Goal: Task Accomplishment & Management: Manage account settings

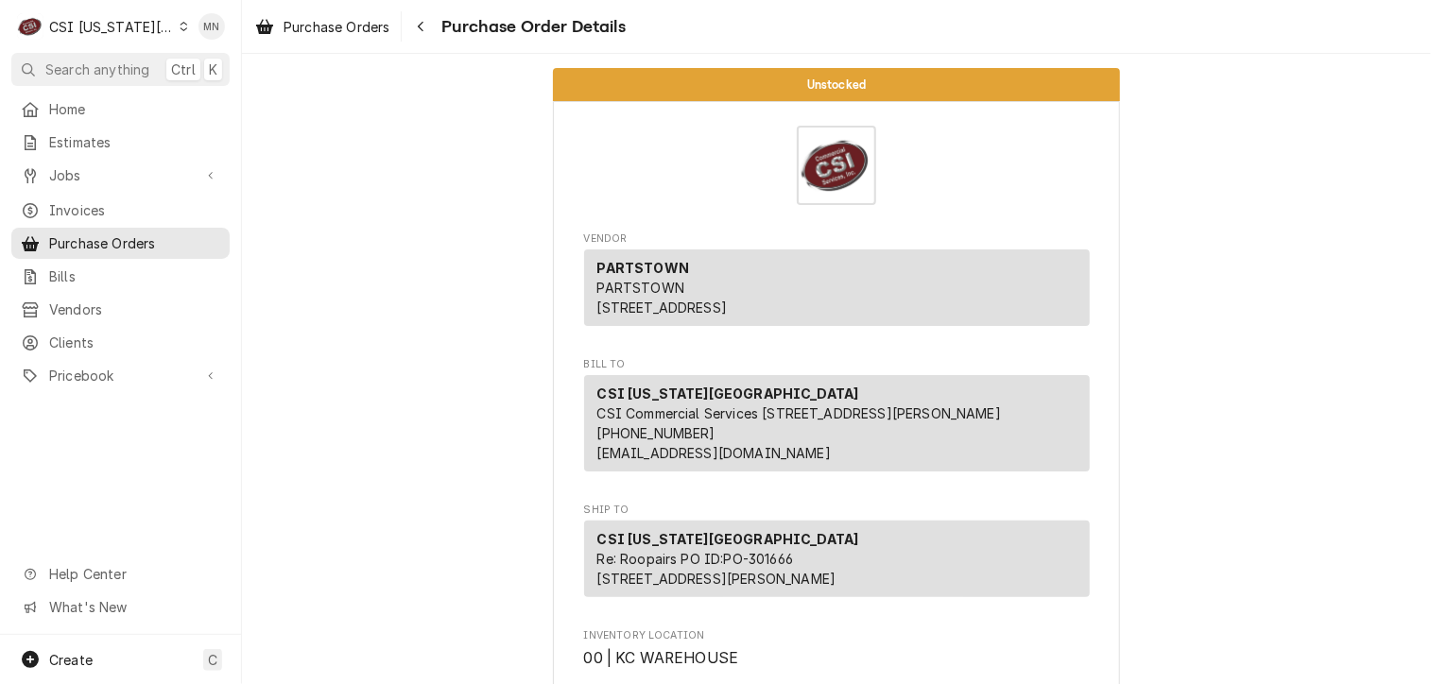
click at [151, 28] on div "CSI [US_STATE][GEOGRAPHIC_DATA]" at bounding box center [111, 27] width 125 height 20
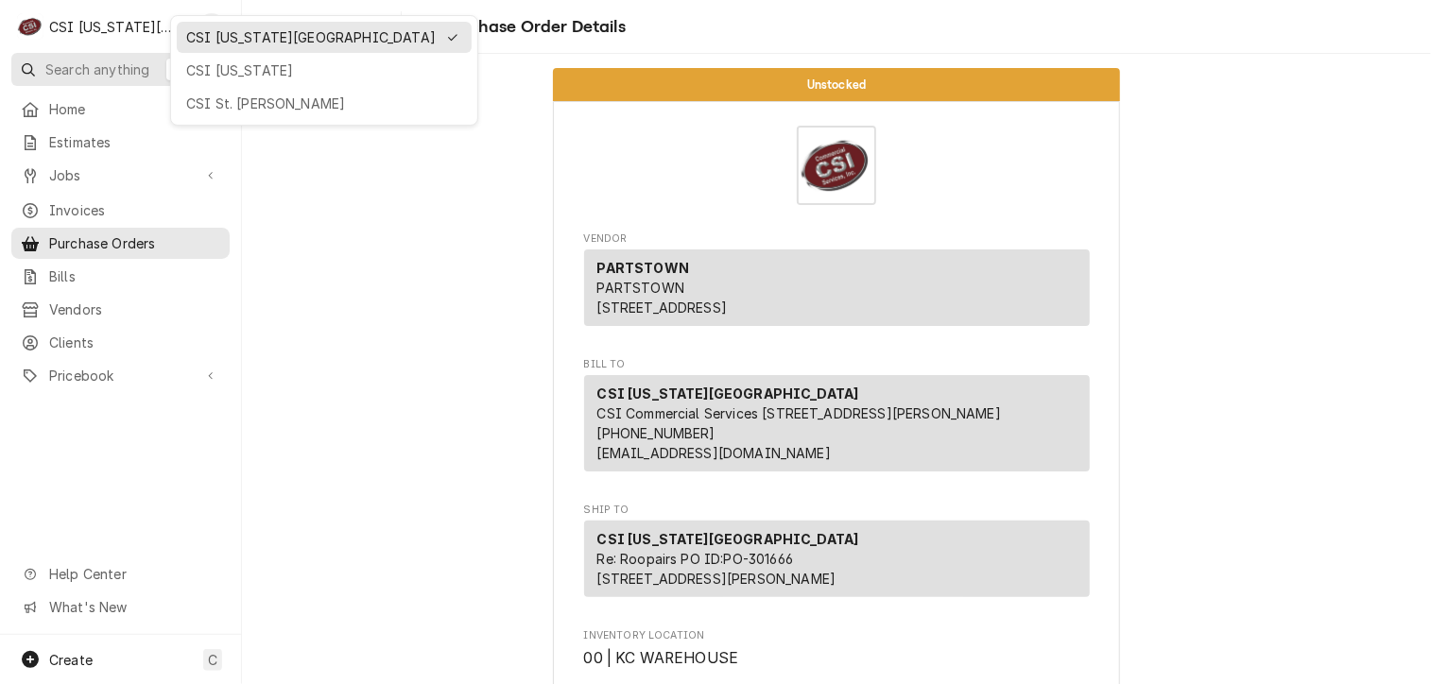
drag, startPoint x: 198, startPoint y: 76, endPoint x: 208, endPoint y: 70, distance: 11.8
click at [198, 75] on div "CSI [US_STATE]" at bounding box center [324, 70] width 276 height 20
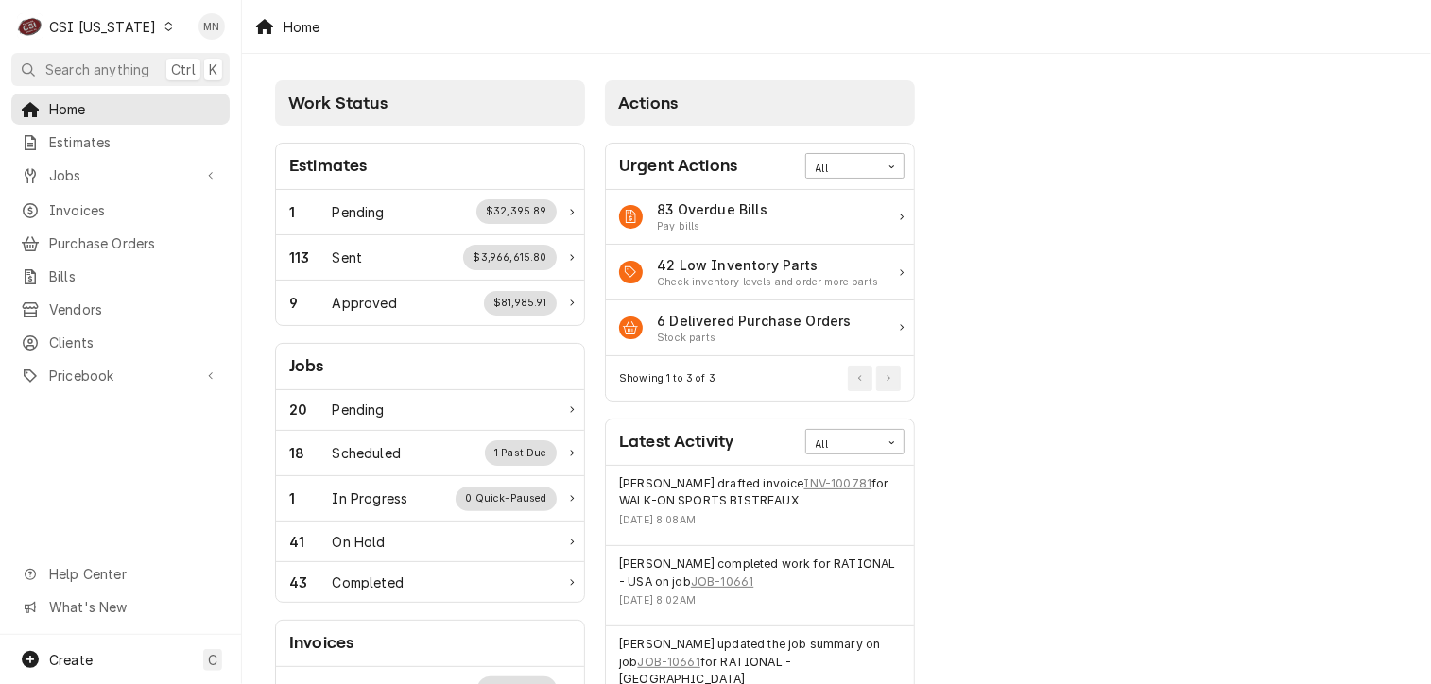
click at [164, 26] on icon "Dynamic Content Wrapper" at bounding box center [168, 26] width 9 height 9
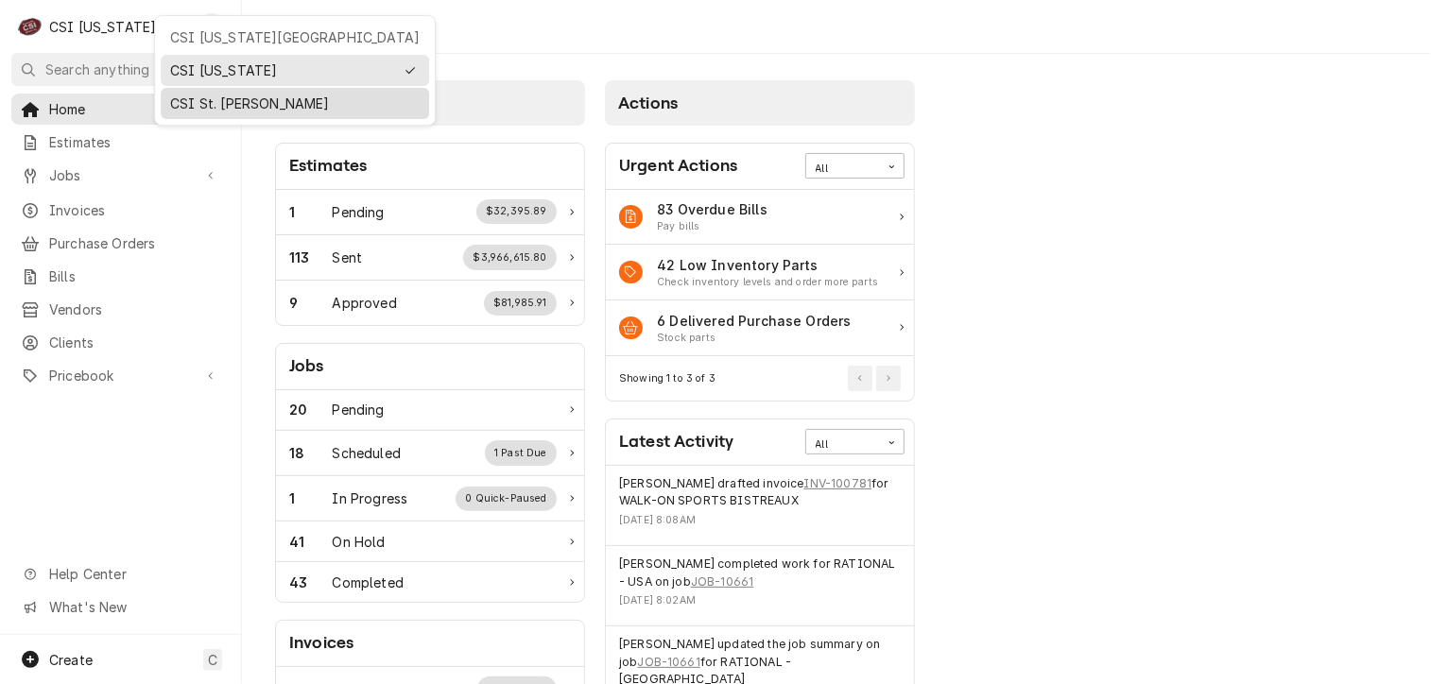
click at [182, 101] on div "CSI St. Louis" at bounding box center [294, 104] width 249 height 20
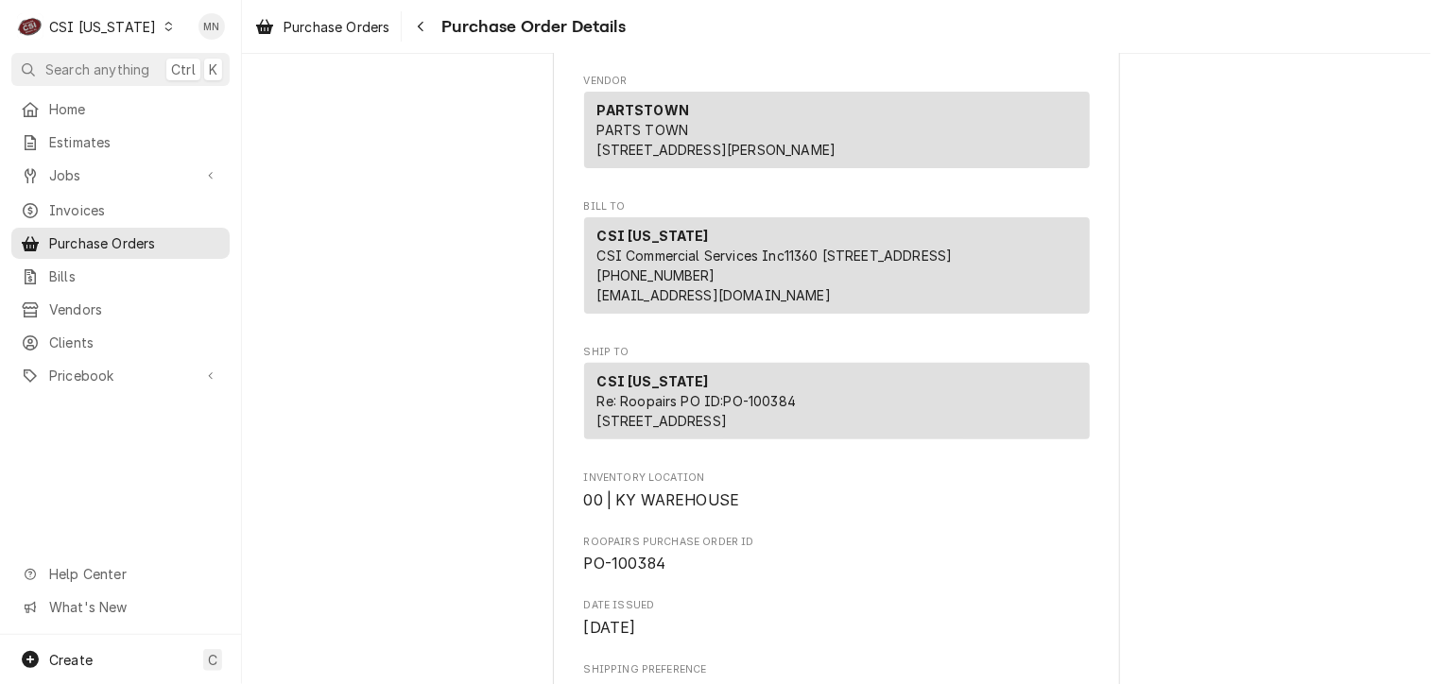
scroll to position [378, 0]
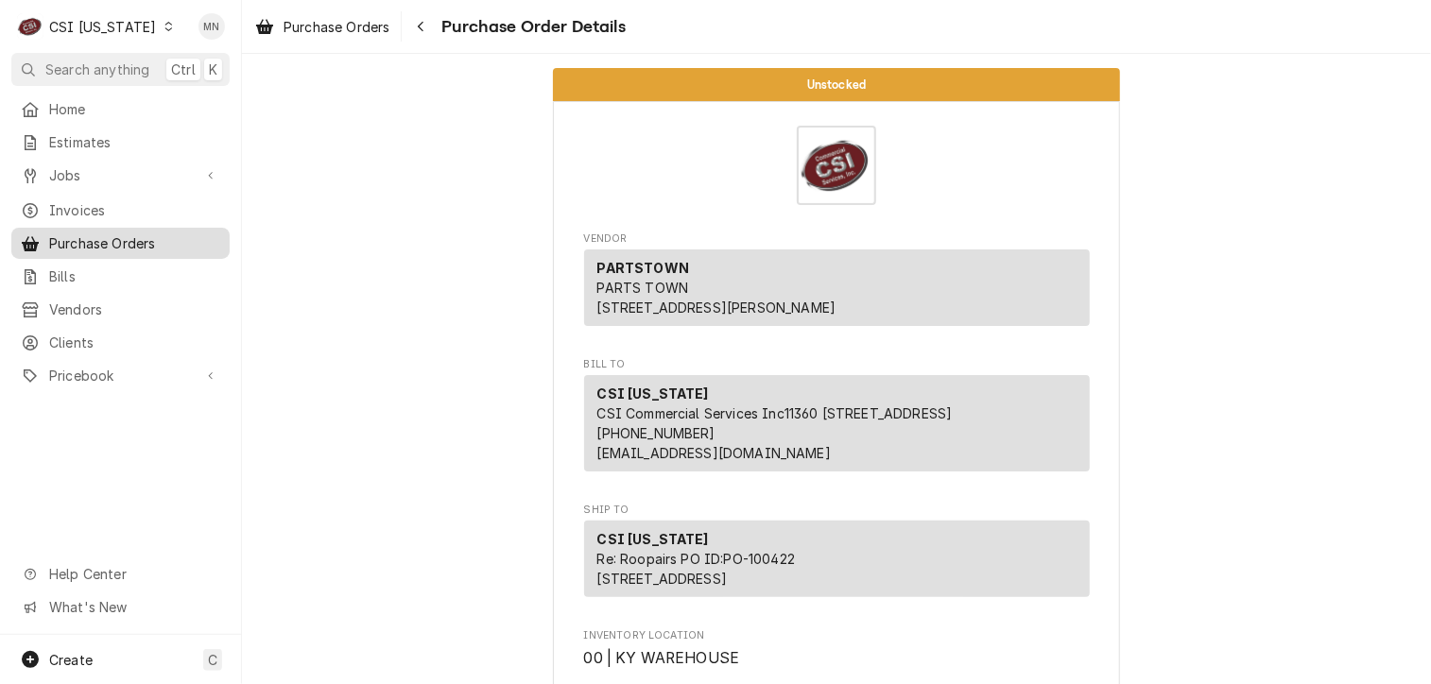
click at [116, 233] on span "Purchase Orders" at bounding box center [134, 243] width 171 height 20
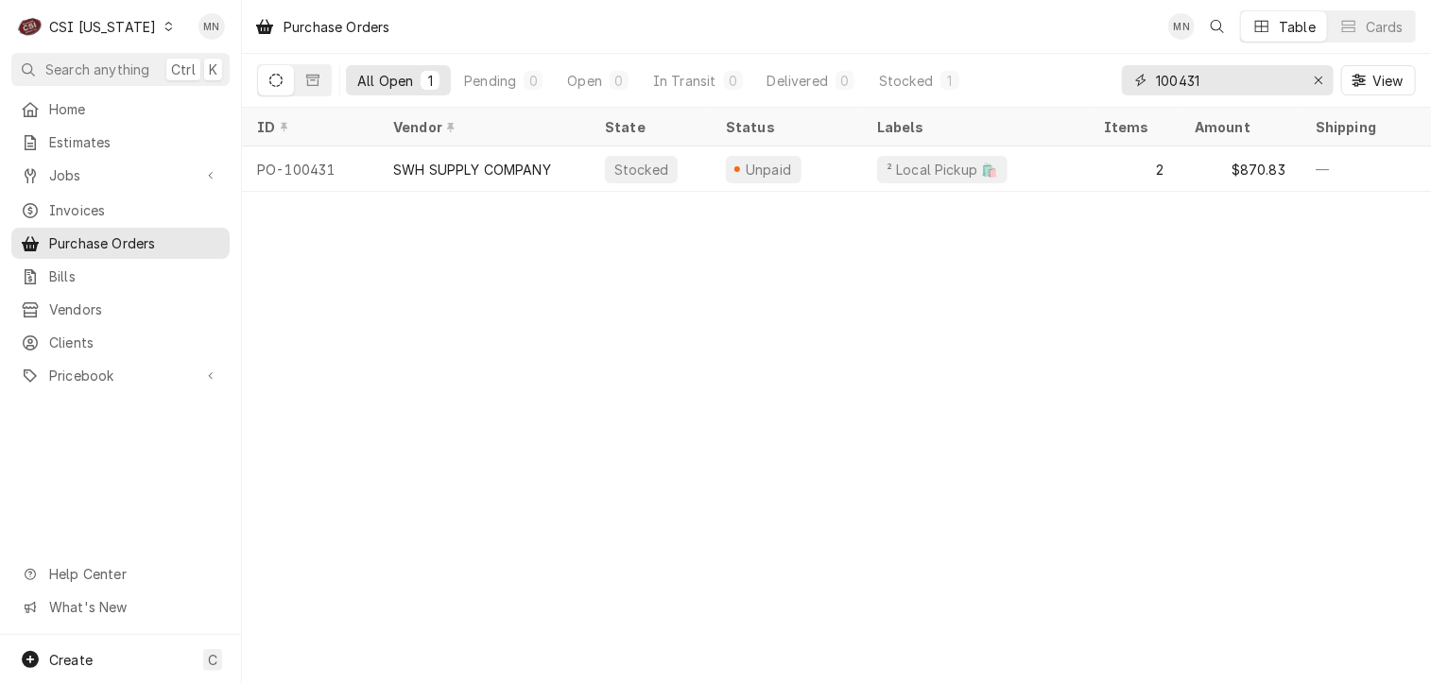
drag, startPoint x: 1221, startPoint y: 84, endPoint x: 1056, endPoint y: 70, distance: 166.0
click at [1056, 70] on div "All Open 1 Pending 0 Open 0 In Transit 0 Delivered 0 Stocked 1 100431 View" at bounding box center [836, 80] width 1159 height 53
type input "100430"
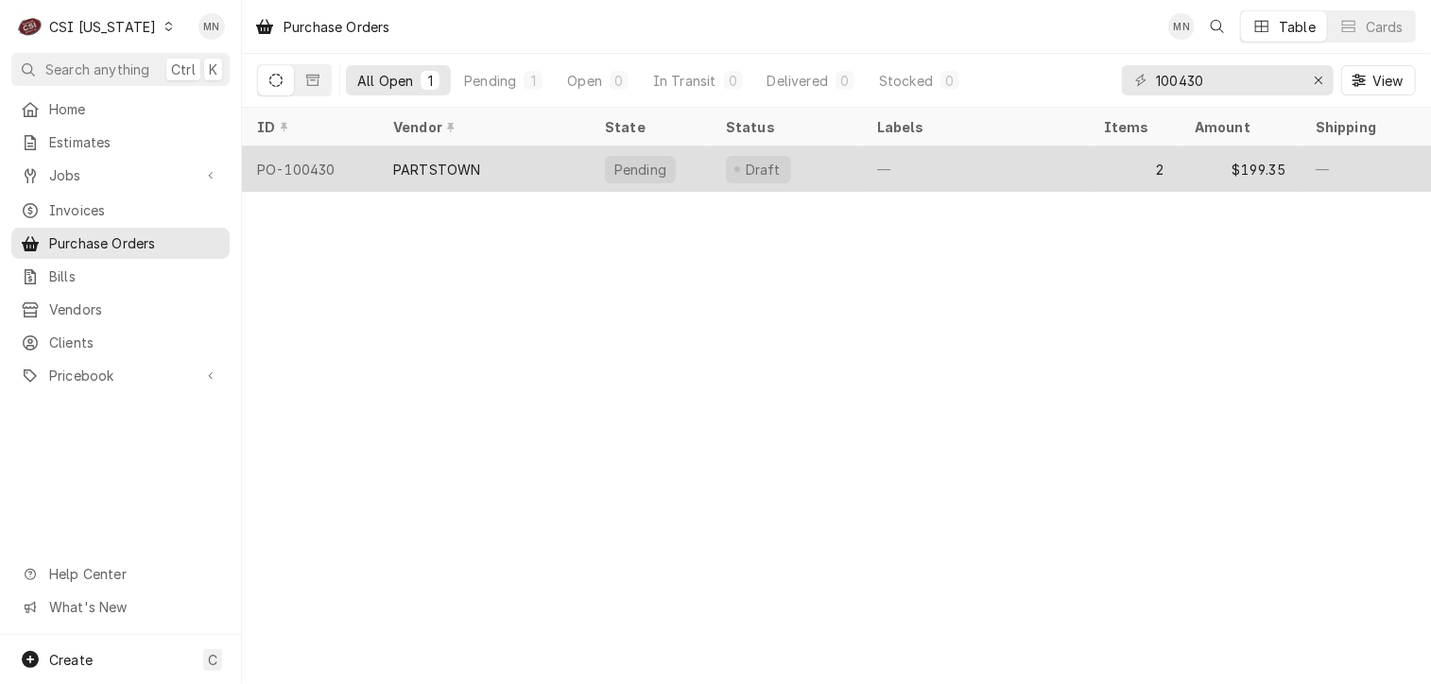
click at [458, 163] on div "PARTSTOWN" at bounding box center [436, 170] width 87 height 20
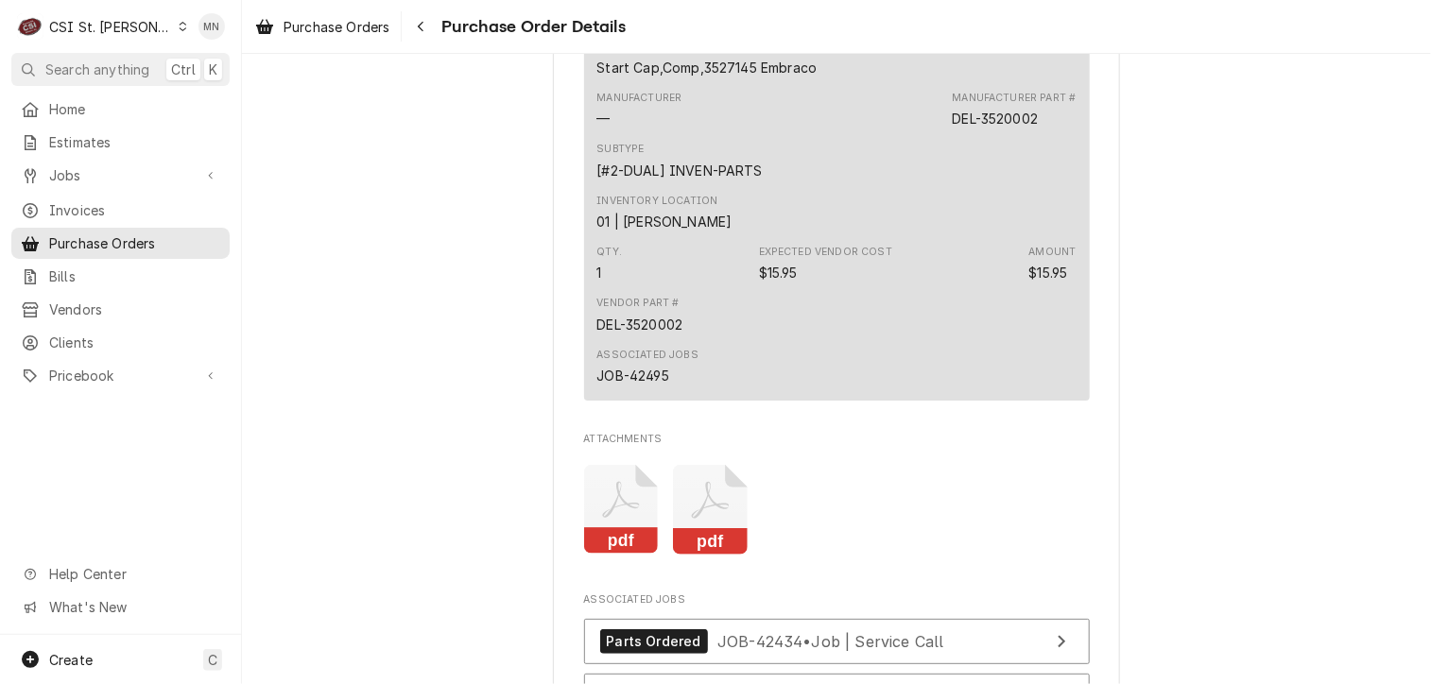
scroll to position [6899, 0]
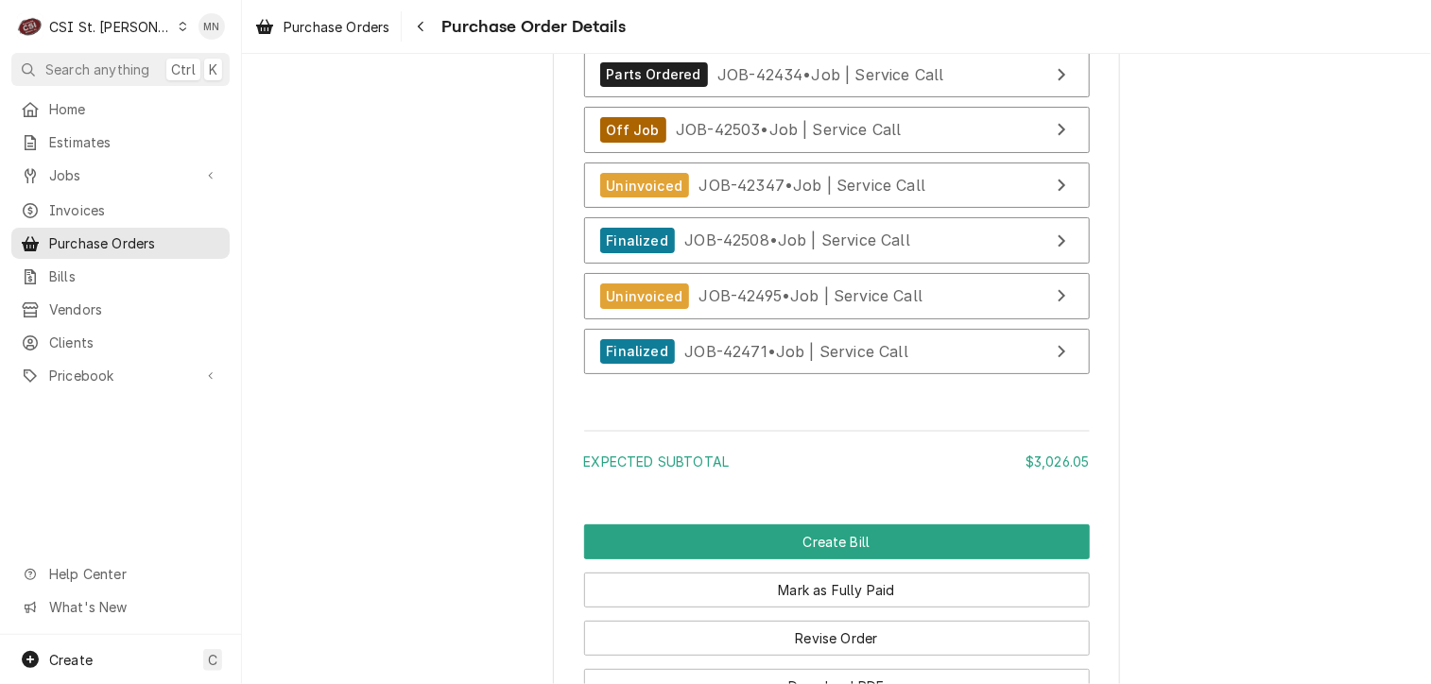
click at [100, 25] on div "CSI St. [PERSON_NAME]" at bounding box center [110, 27] width 123 height 20
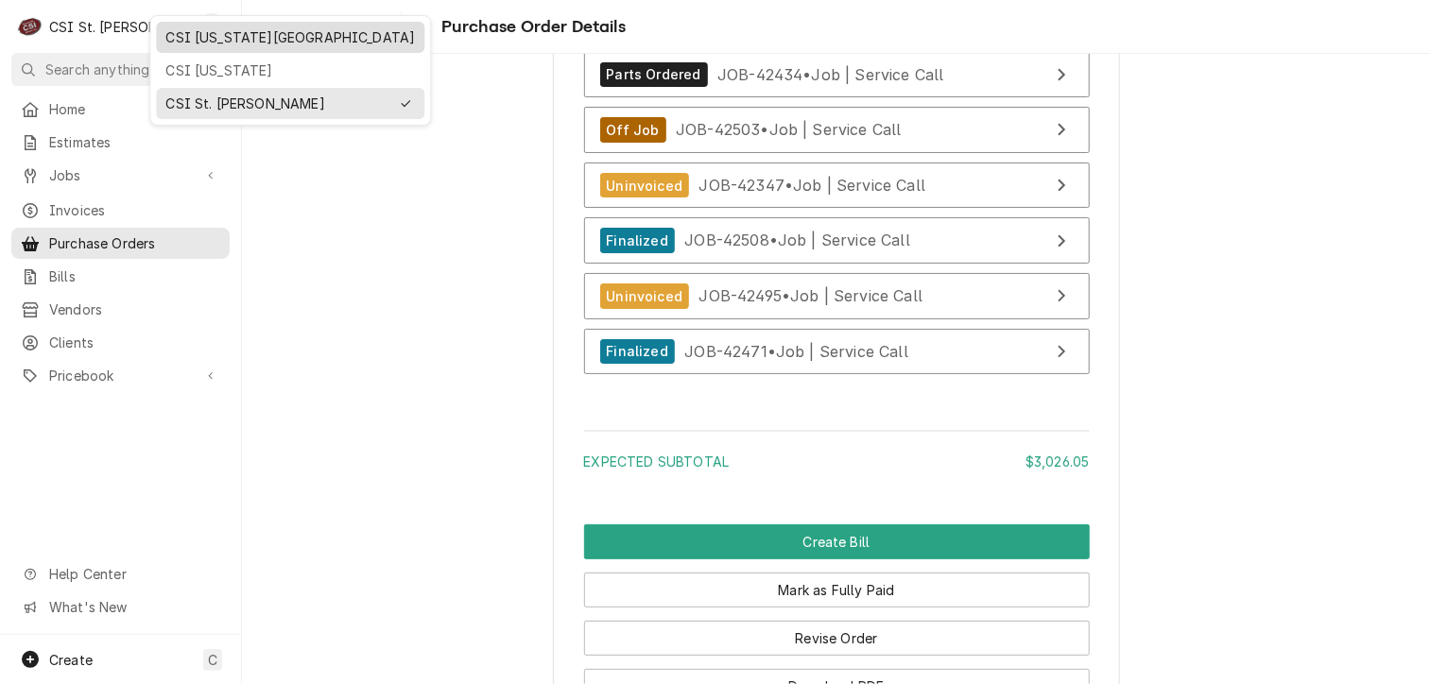
click at [185, 40] on div "CSI [US_STATE][GEOGRAPHIC_DATA]" at bounding box center [289, 37] width 249 height 20
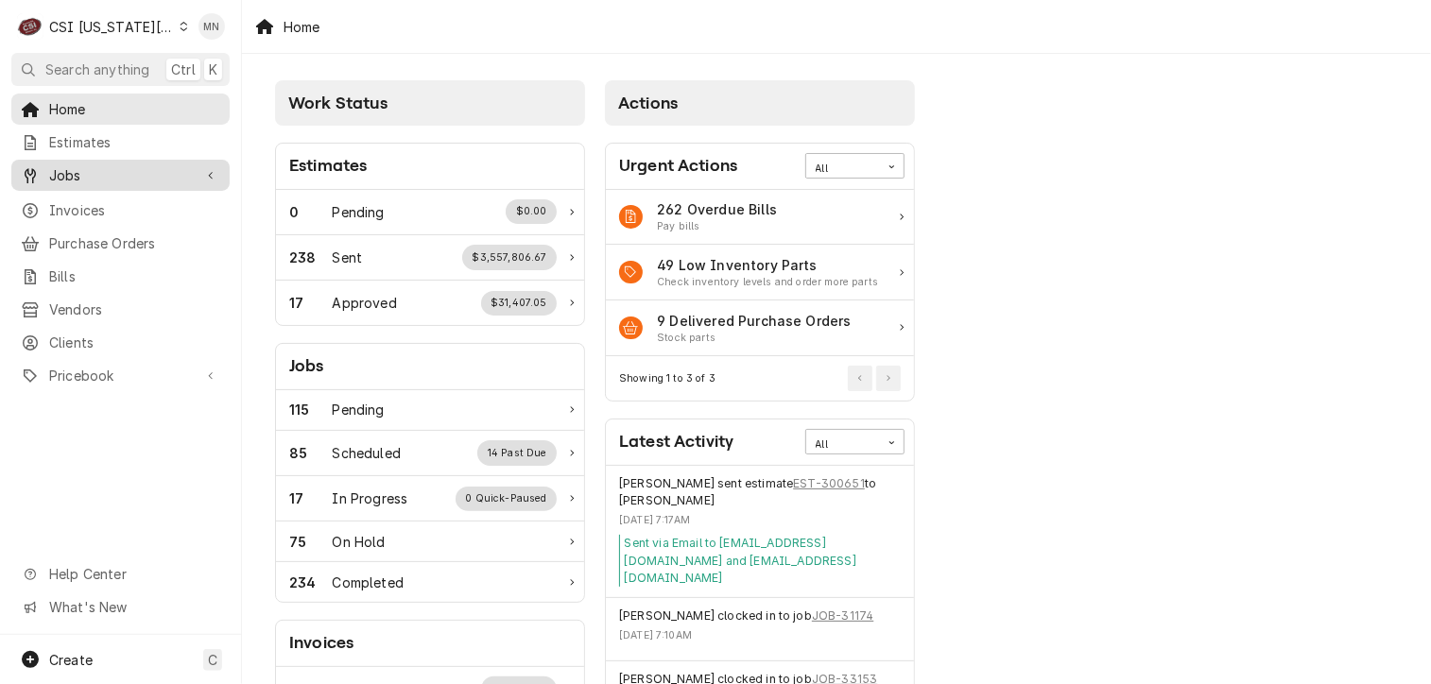
click at [61, 177] on span "Jobs" at bounding box center [120, 175] width 143 height 20
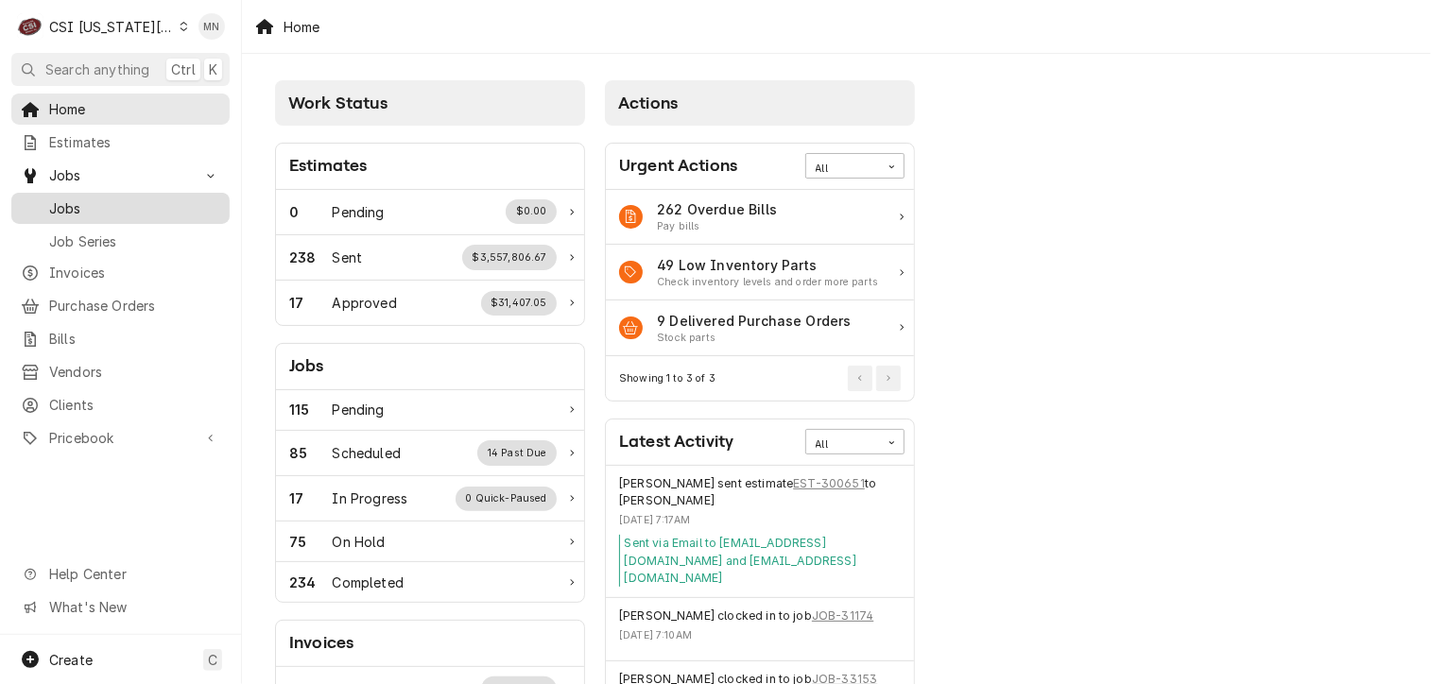
click at [66, 199] on span "Jobs" at bounding box center [134, 208] width 171 height 20
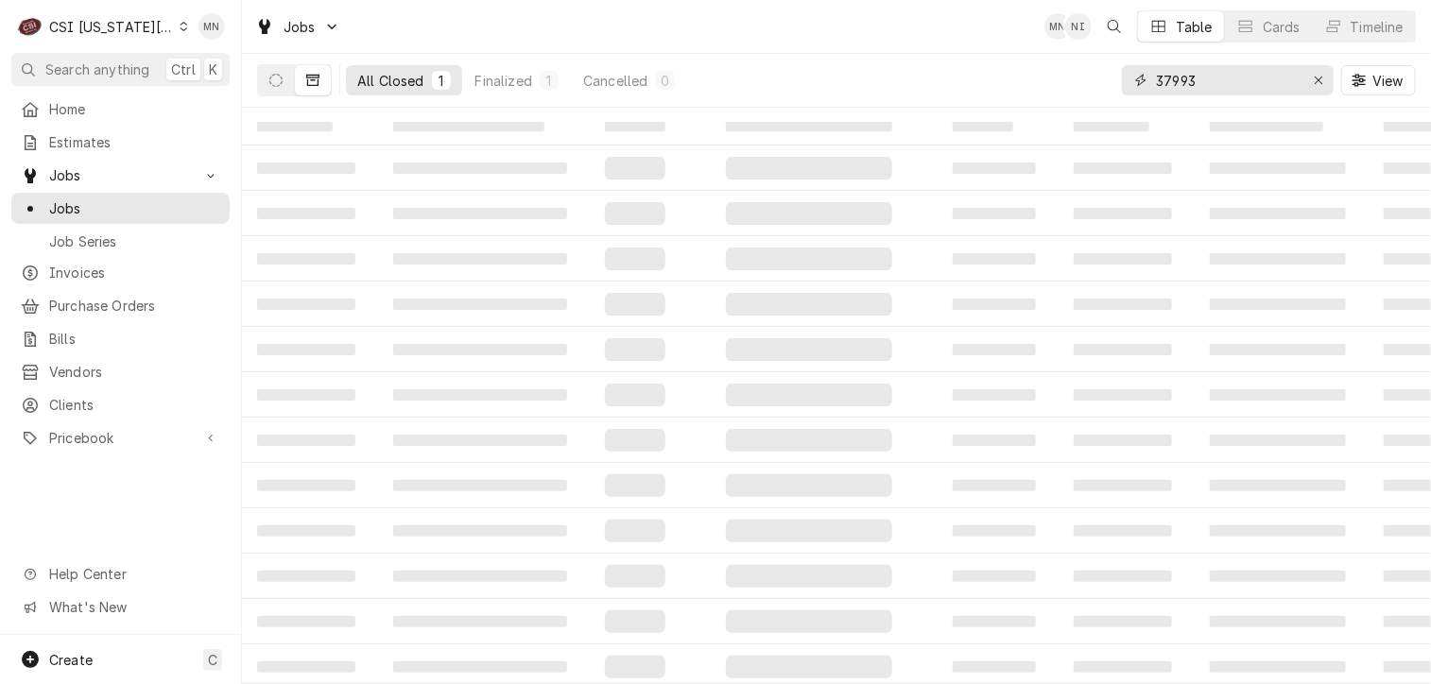
drag, startPoint x: 1206, startPoint y: 77, endPoint x: 1055, endPoint y: 79, distance: 151.2
click at [1066, 78] on div "All Closed 1 Finalized 1 Cancelled 0 37993 View" at bounding box center [836, 80] width 1159 height 53
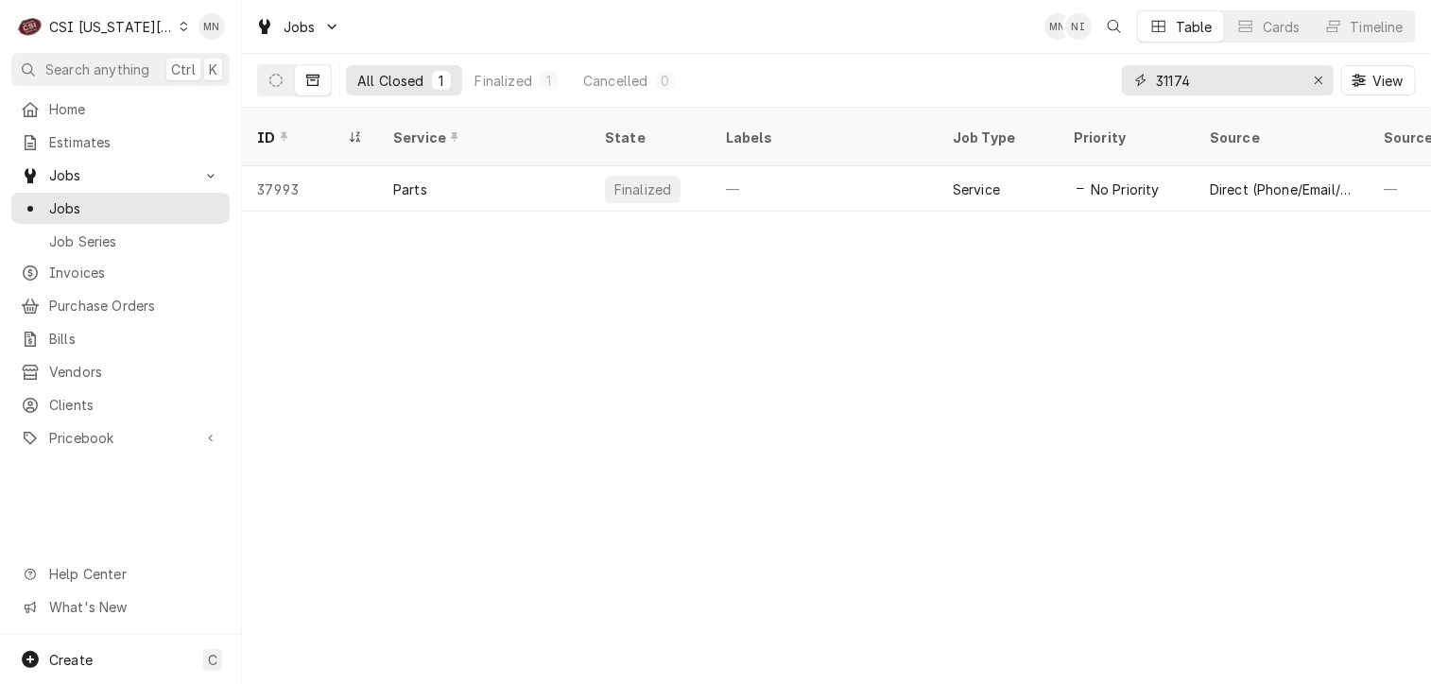
type input "31174"
click at [269, 71] on button "Dynamic Content Wrapper" at bounding box center [276, 80] width 36 height 30
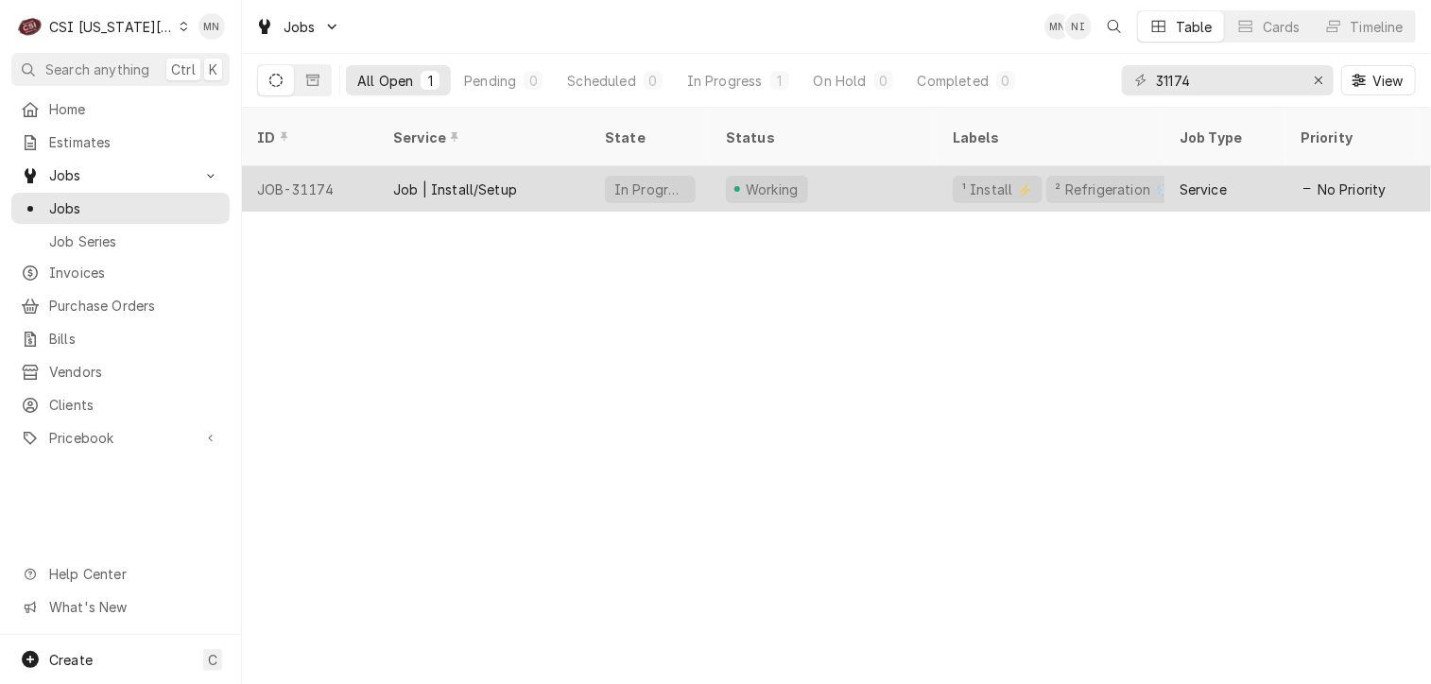
click at [348, 169] on div "JOB-31174" at bounding box center [310, 188] width 136 height 45
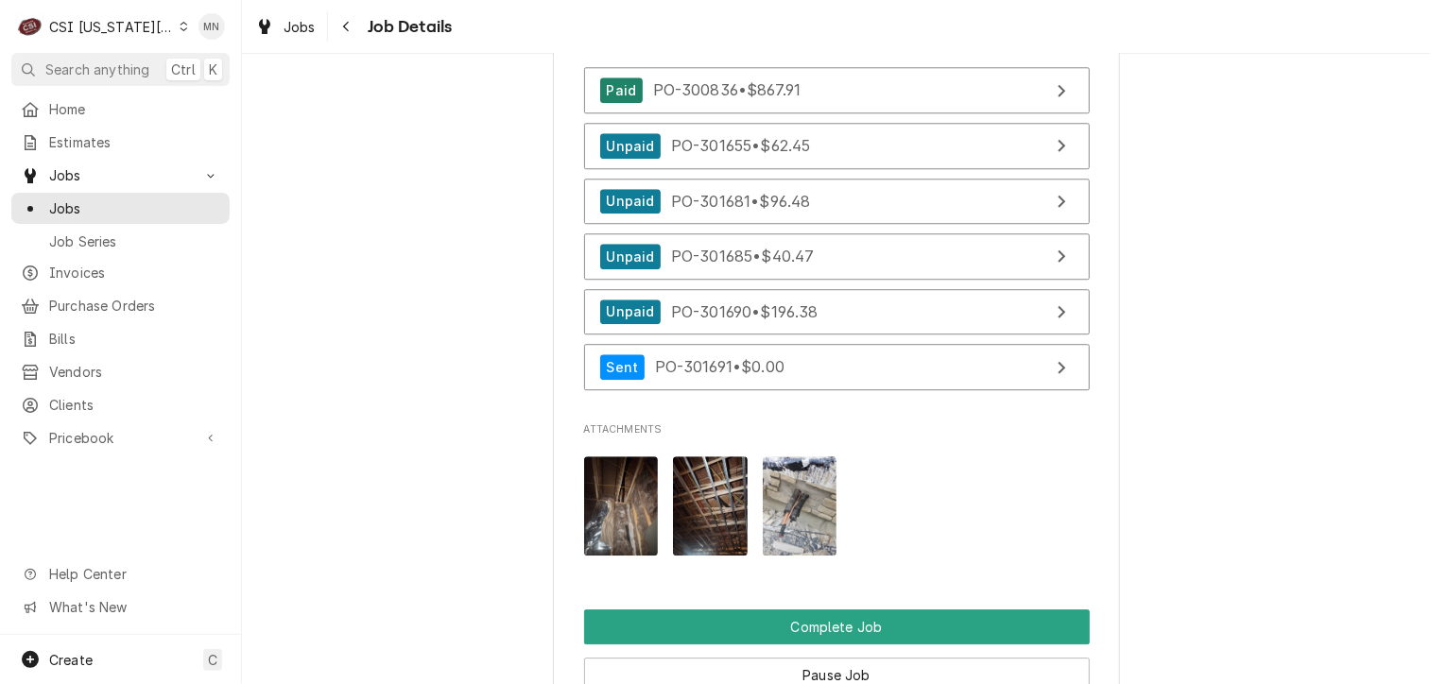
scroll to position [2552, 0]
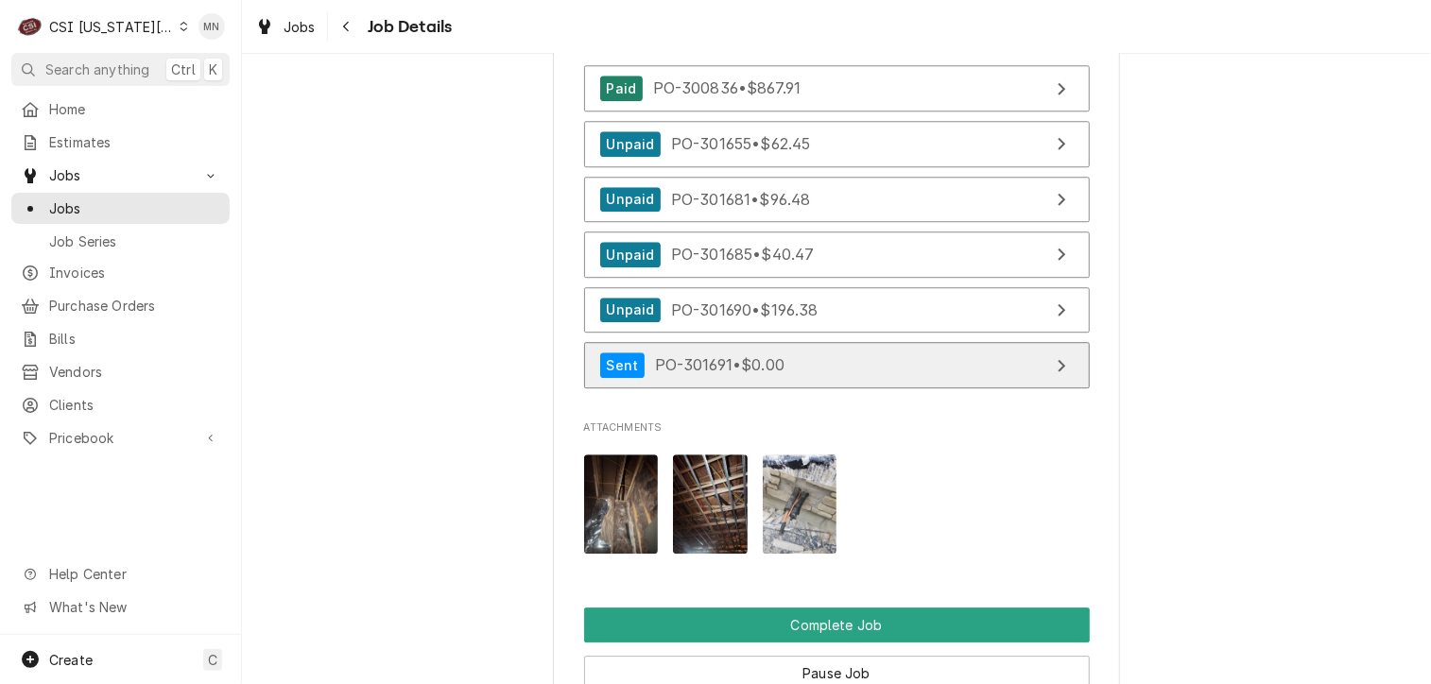
click at [801, 378] on link "Sent PO-301691 • $0.00" at bounding box center [837, 365] width 506 height 46
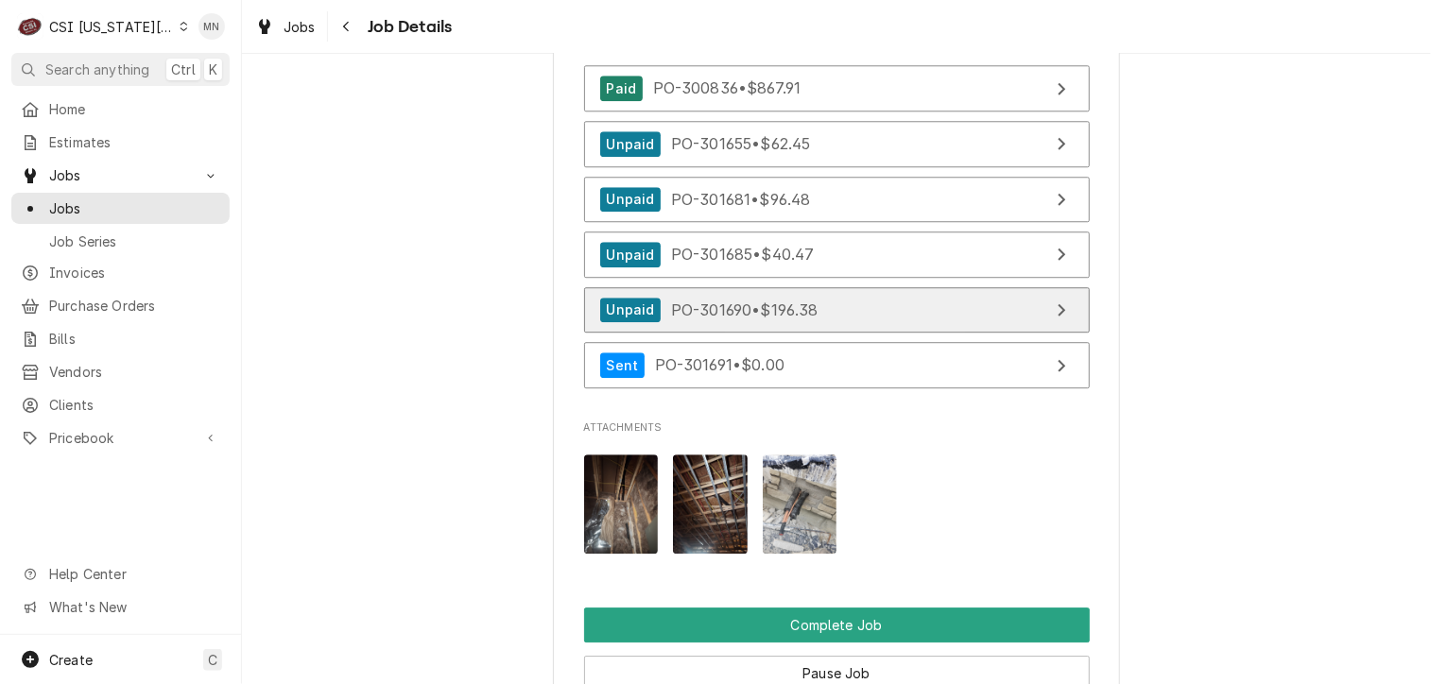
click at [752, 318] on span "PO-301690 • $196.38" at bounding box center [744, 309] width 147 height 19
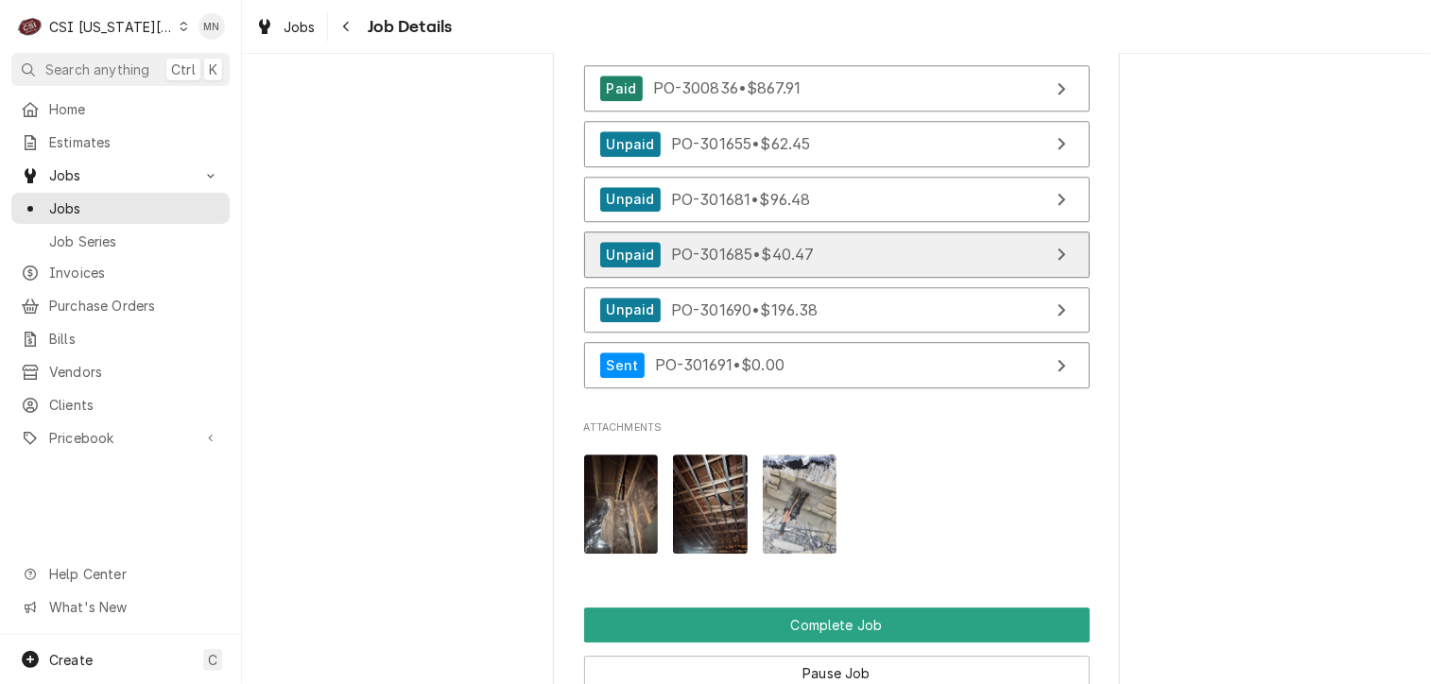
click at [706, 267] on div "Unpaid PO-301685 • $40.47" at bounding box center [707, 255] width 215 height 26
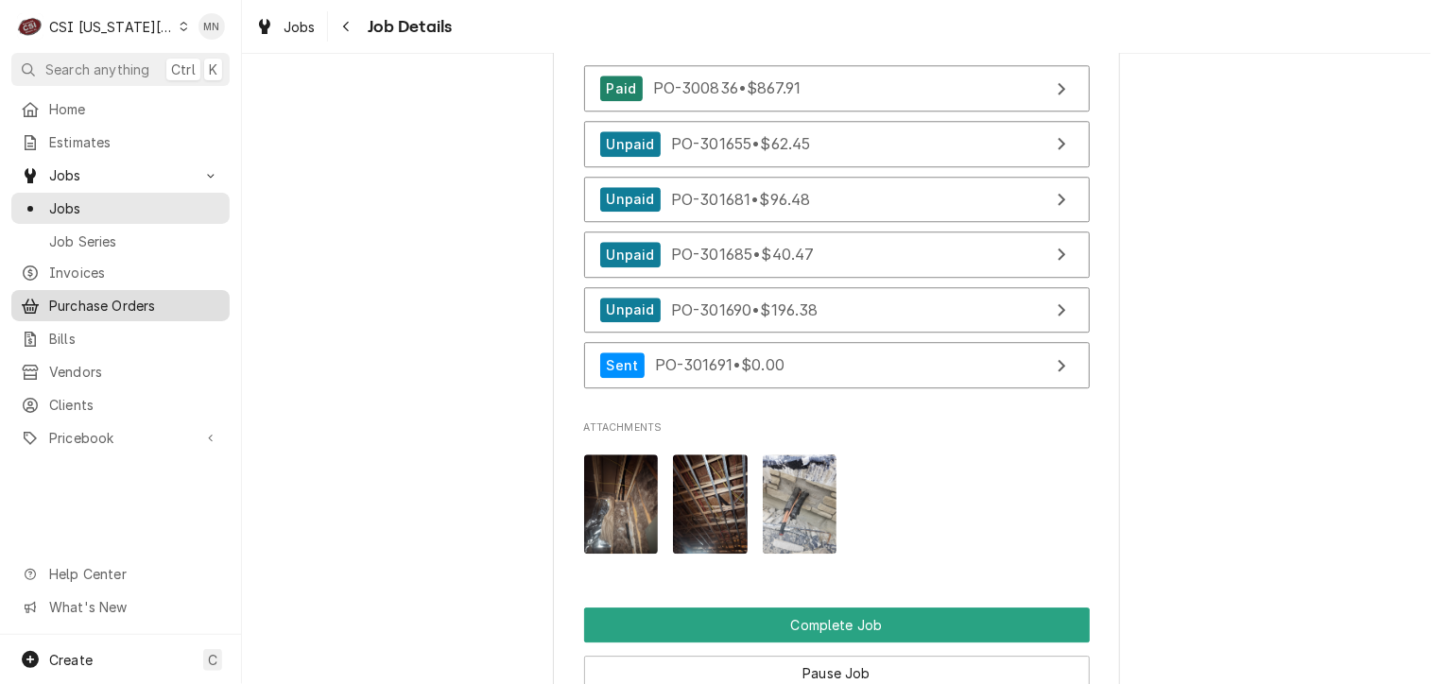
click at [98, 296] on span "Purchase Orders" at bounding box center [134, 306] width 171 height 20
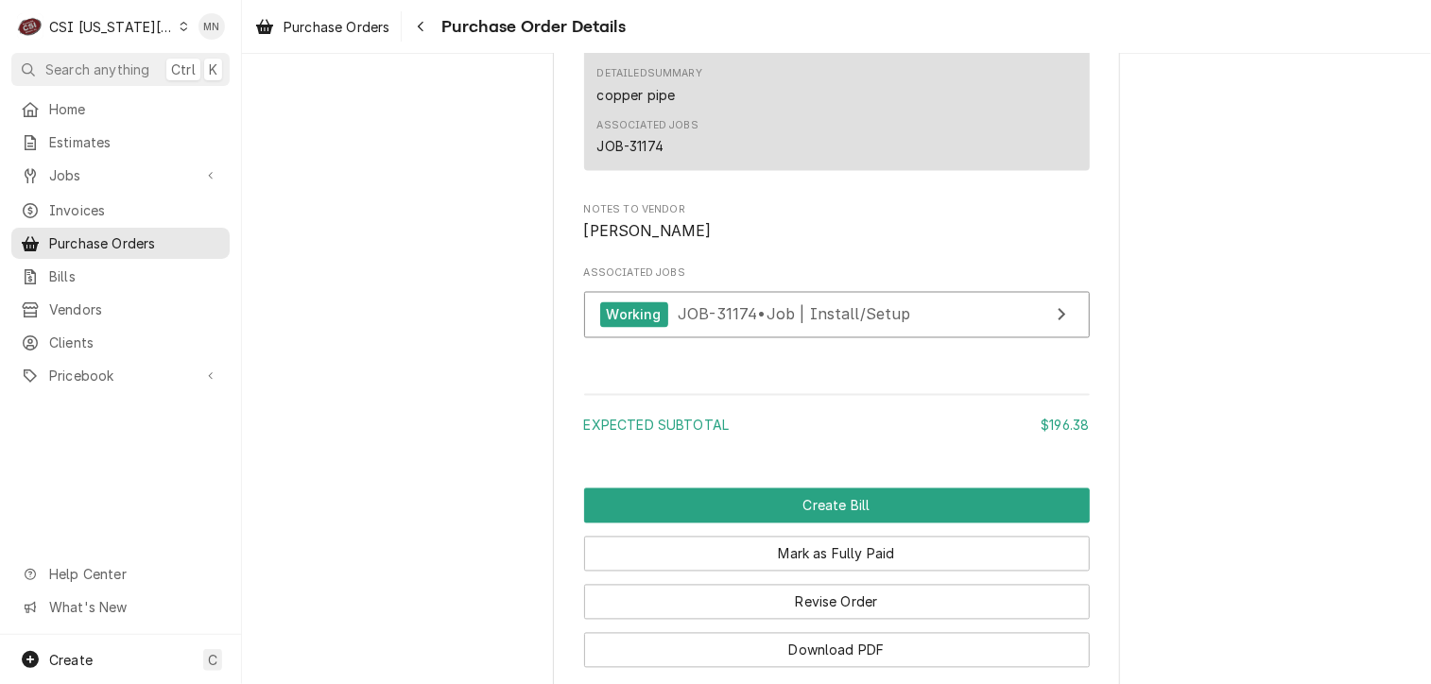
scroll to position [1607, 0]
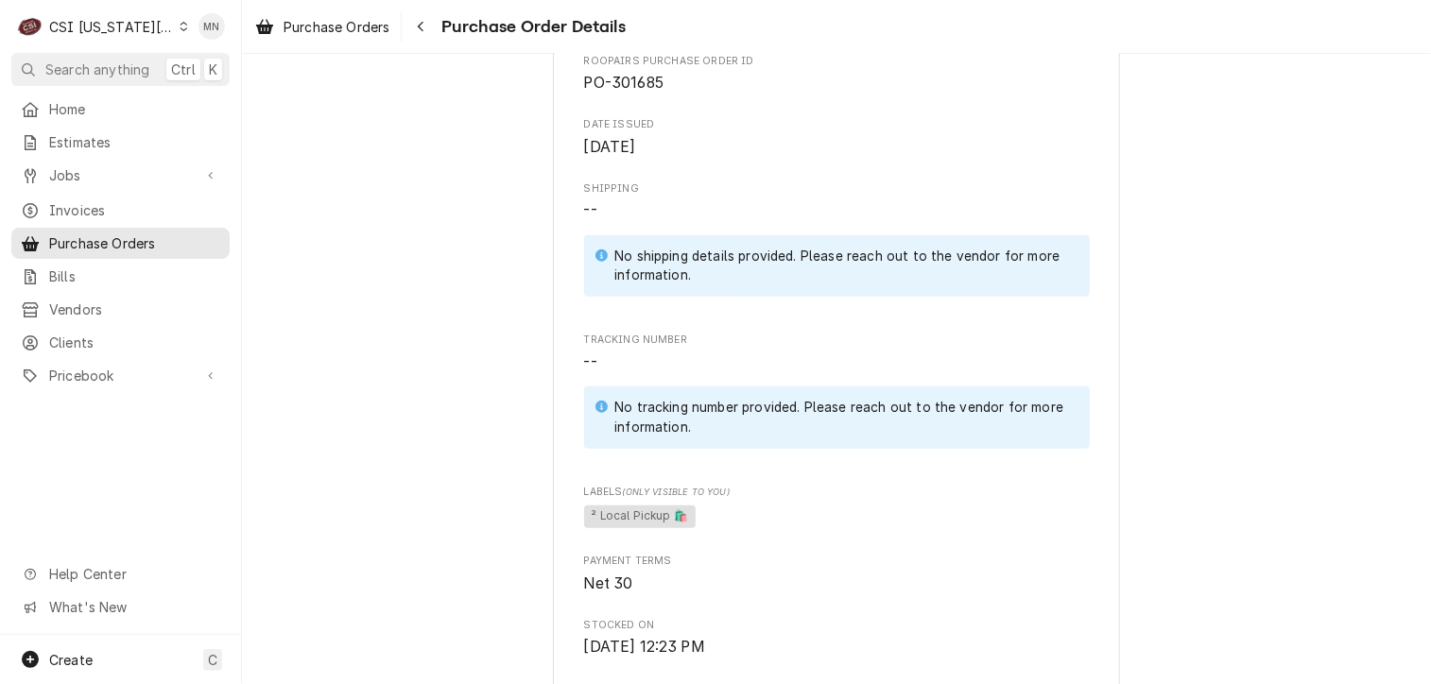
scroll to position [378, 0]
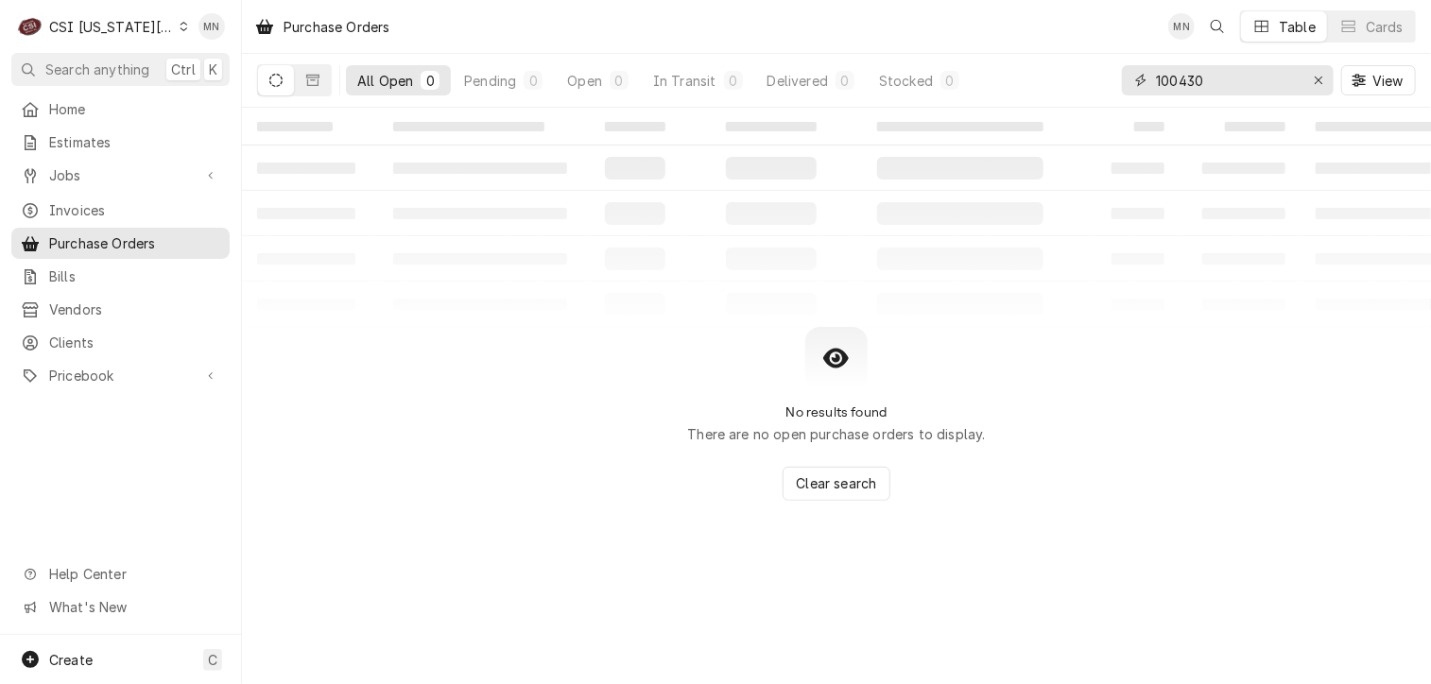
drag, startPoint x: 1264, startPoint y: 87, endPoint x: 1021, endPoint y: 82, distance: 242.9
click at [1021, 82] on div "All Open 0 Pending 0 Open 0 In Transit 0 Delivered 0 Stocked 0 100430 View" at bounding box center [836, 80] width 1159 height 53
type input "301685"
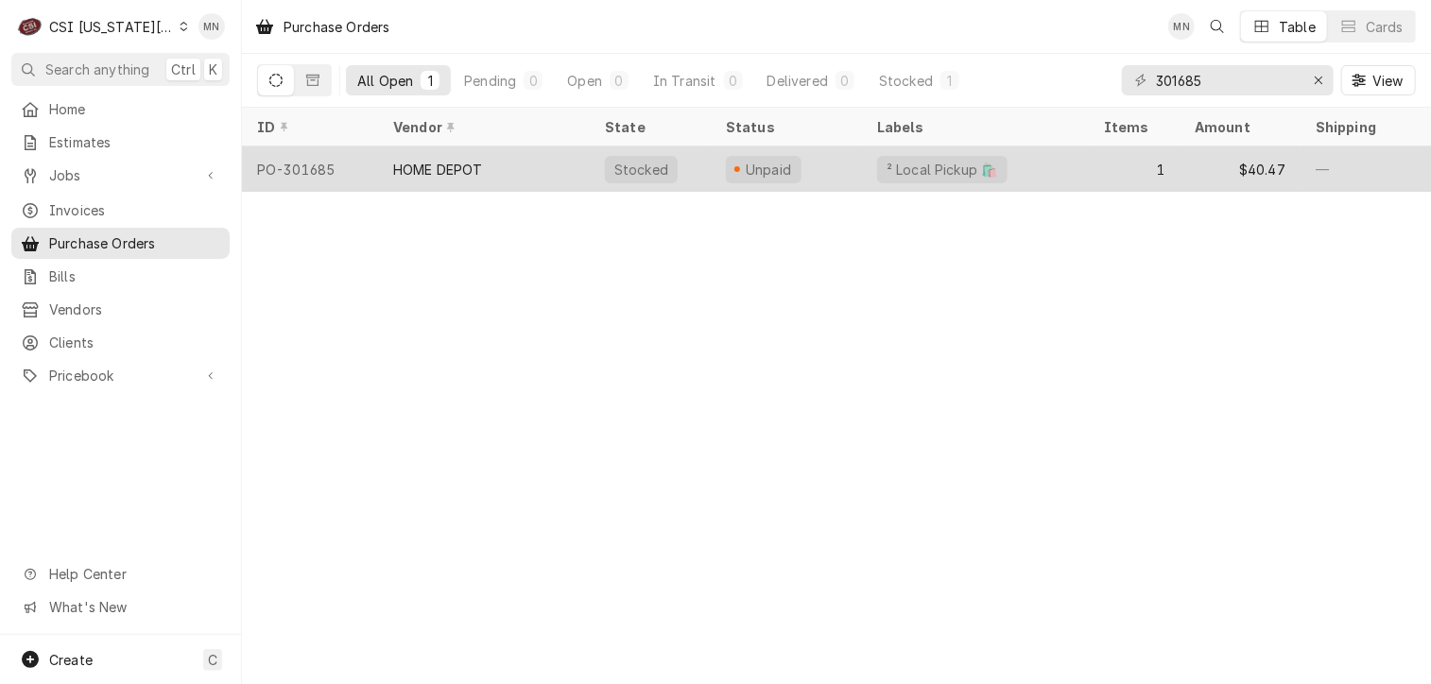
click at [556, 166] on div "HOME DEPOT" at bounding box center [484, 168] width 212 height 45
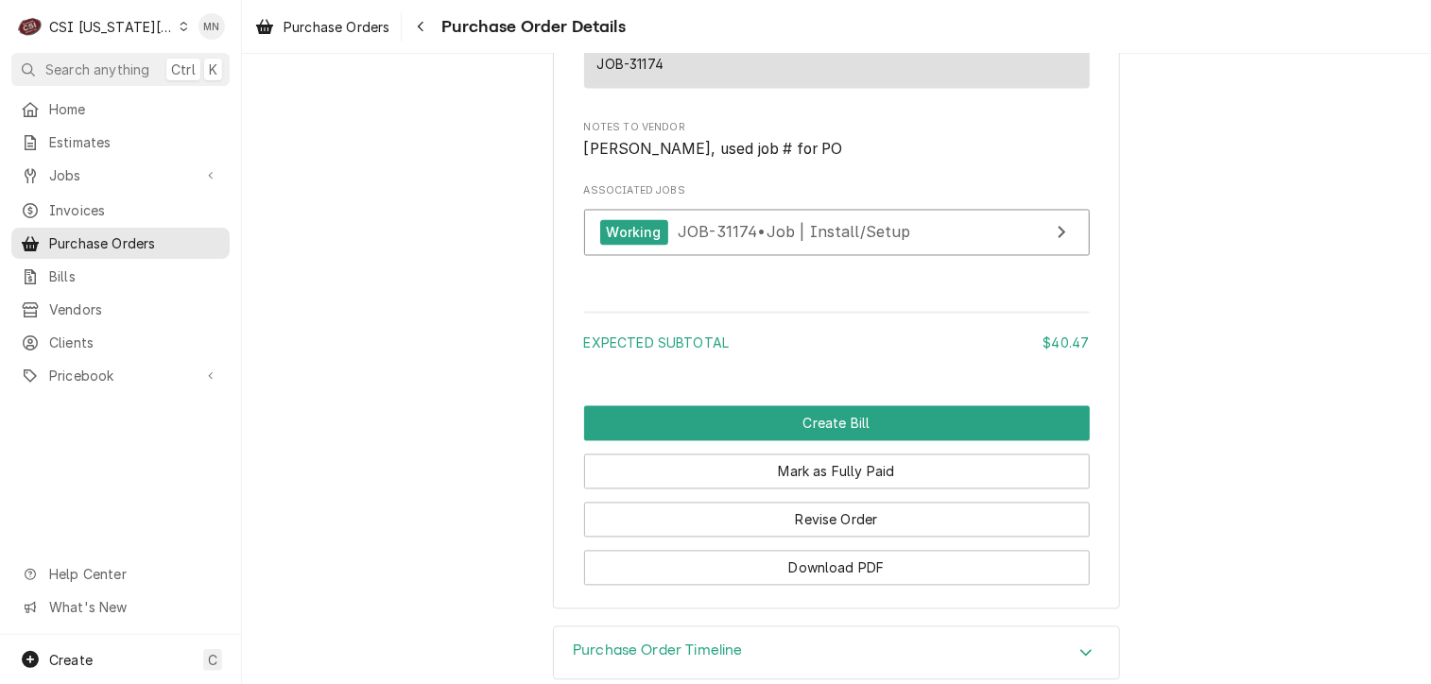
scroll to position [1778, 0]
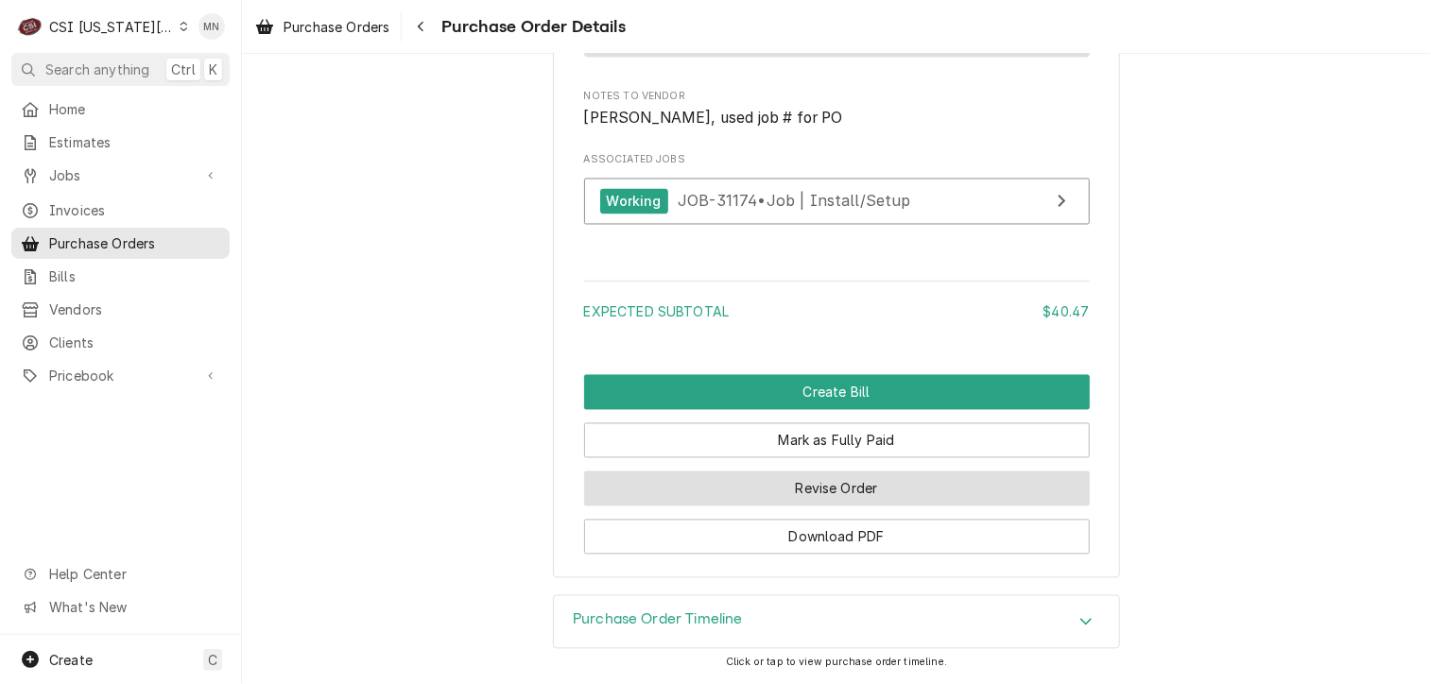
click at [839, 487] on button "Revise Order" at bounding box center [837, 489] width 506 height 35
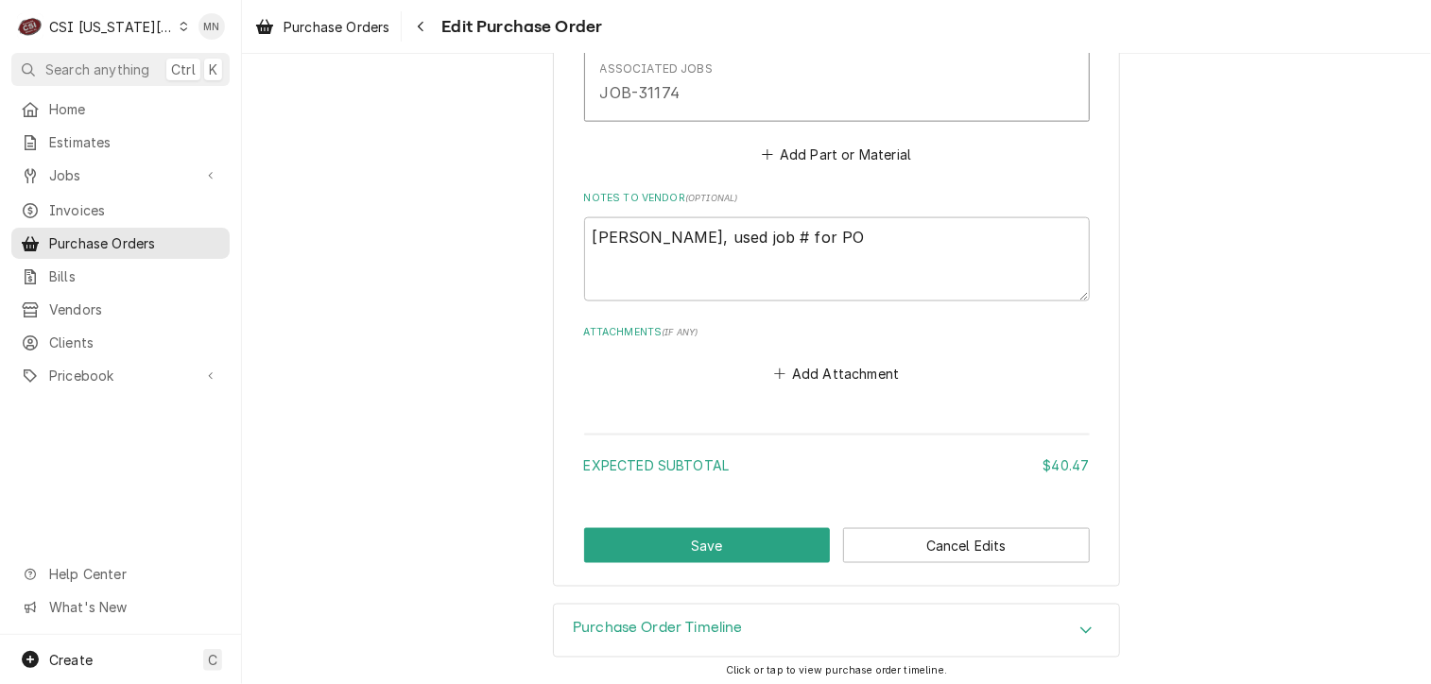
scroll to position [1258, 0]
click at [855, 366] on button "Add Attachment" at bounding box center [836, 371] width 132 height 26
type textarea "x"
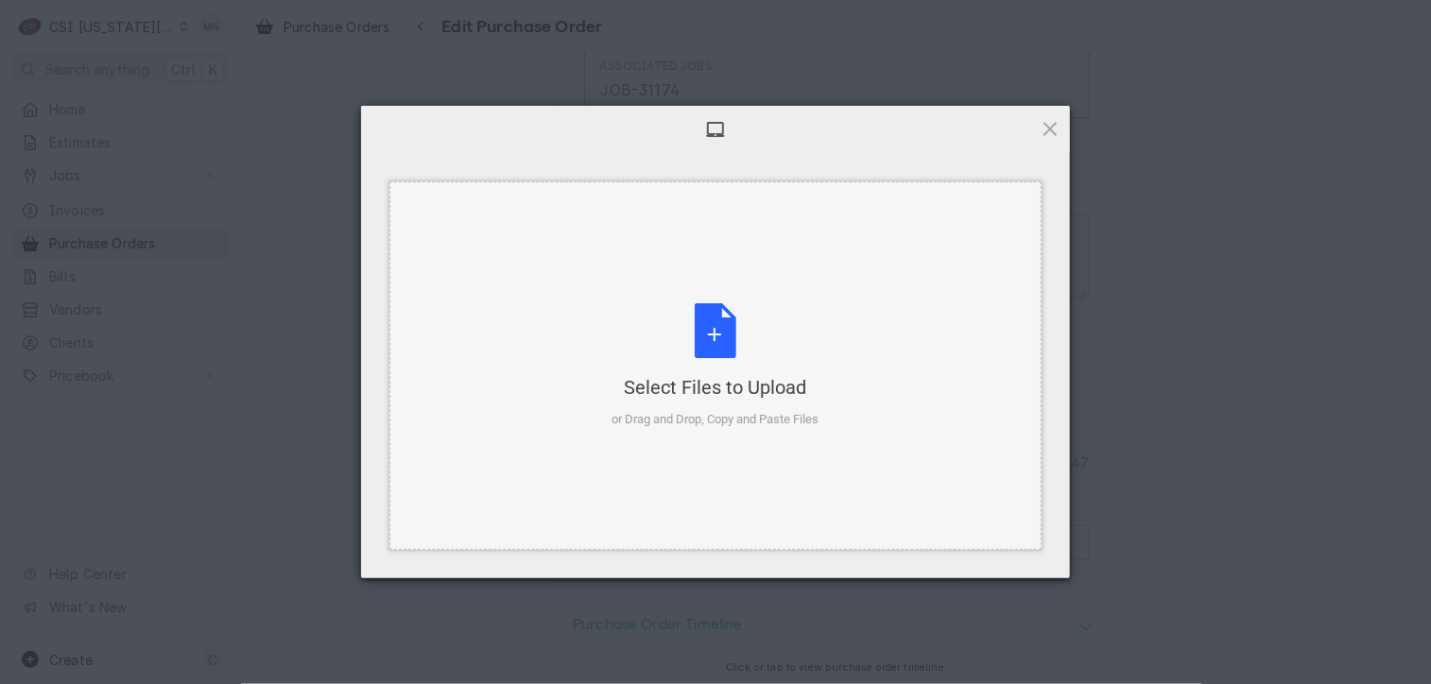
click at [722, 366] on div "Select Files to Upload or Drag and Drop, Copy and Paste Files" at bounding box center [715, 366] width 207 height 126
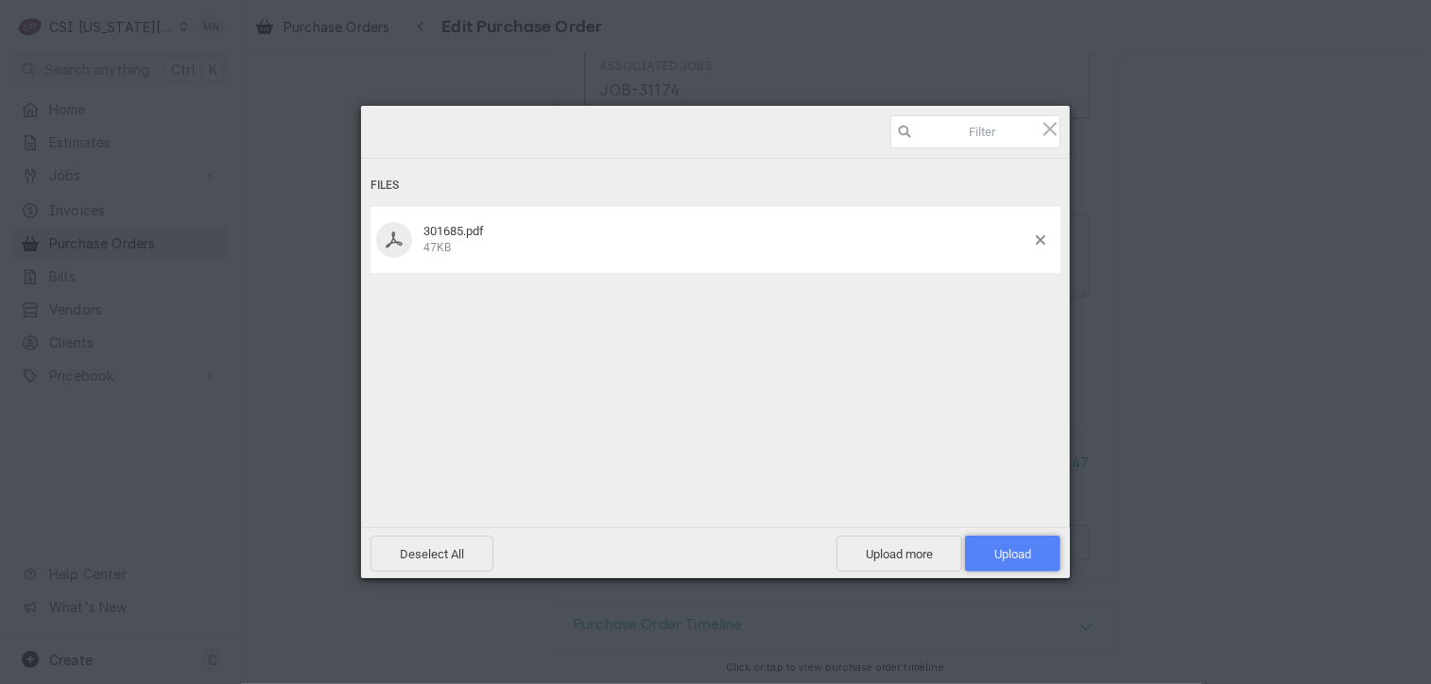
click at [1036, 553] on span "Upload 1" at bounding box center [1012, 554] width 95 height 36
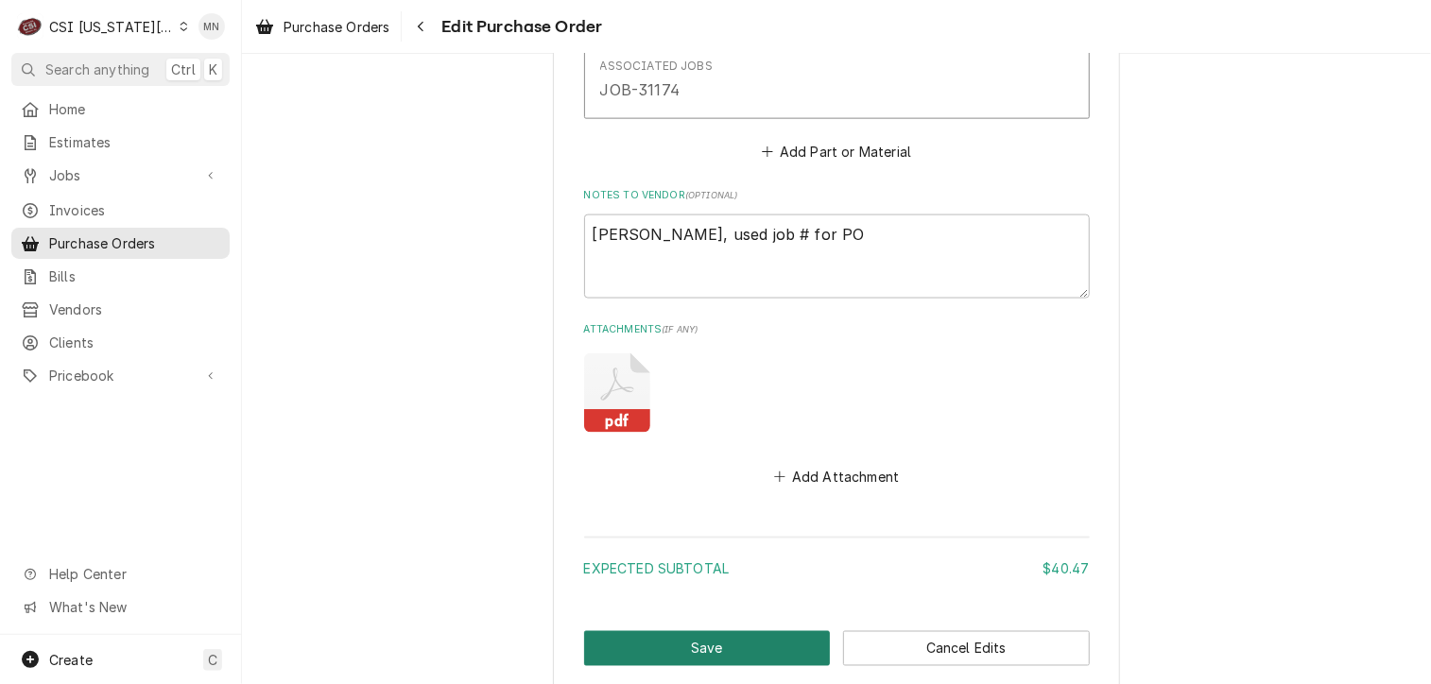
click at [698, 645] on button "Save" at bounding box center [707, 648] width 247 height 35
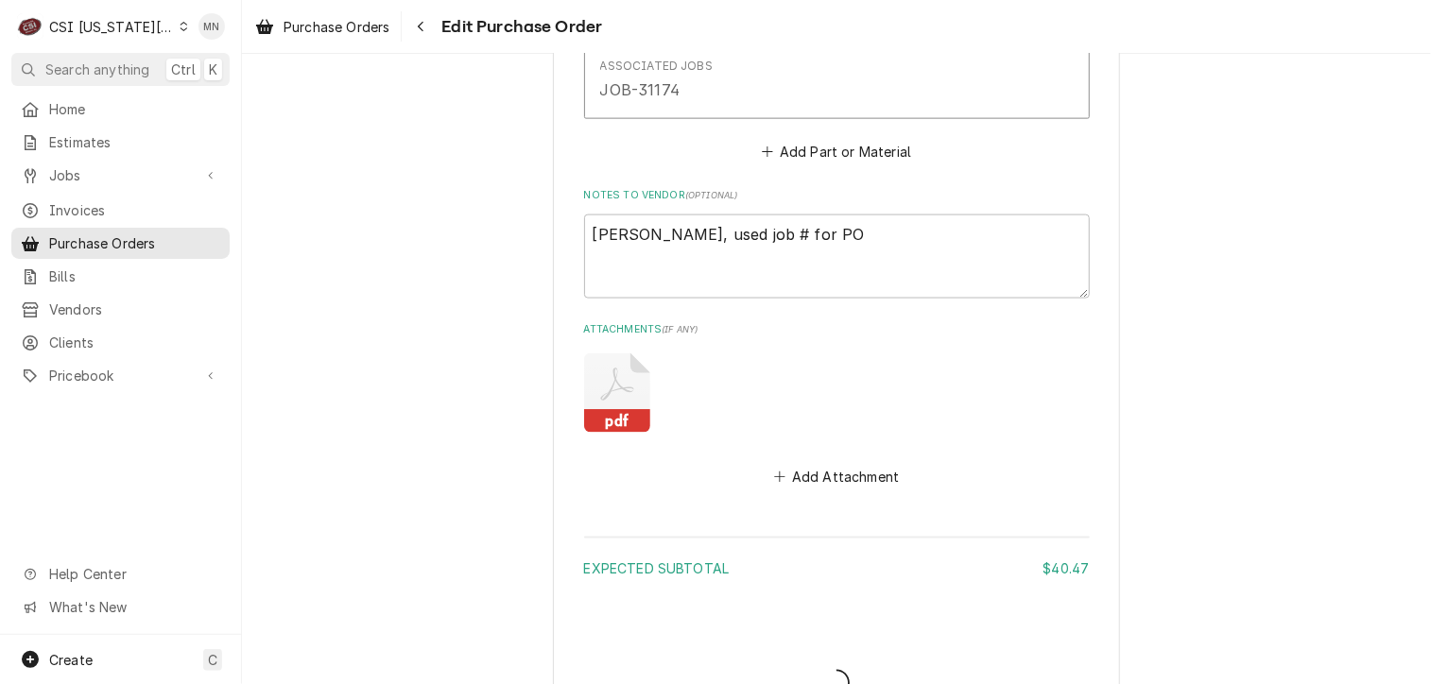
type textarea "x"
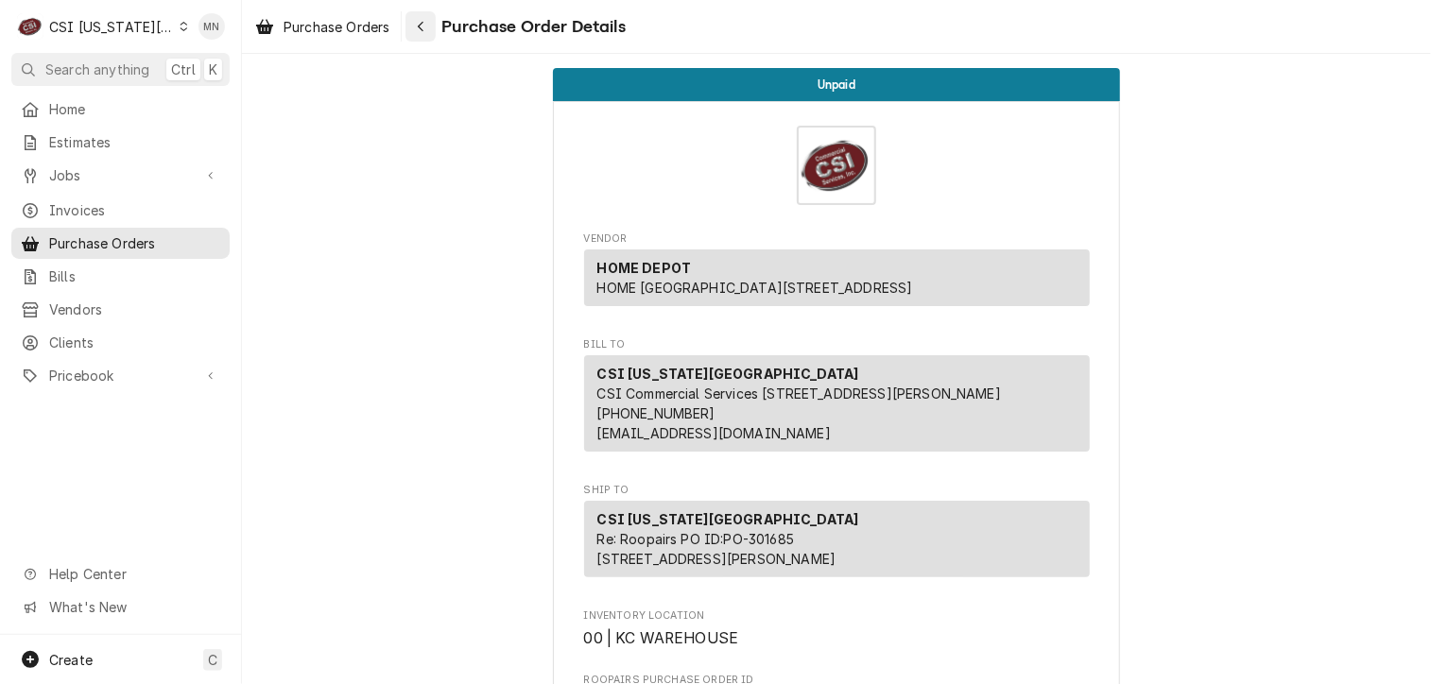
click at [416, 26] on div "Navigate back" at bounding box center [420, 26] width 19 height 19
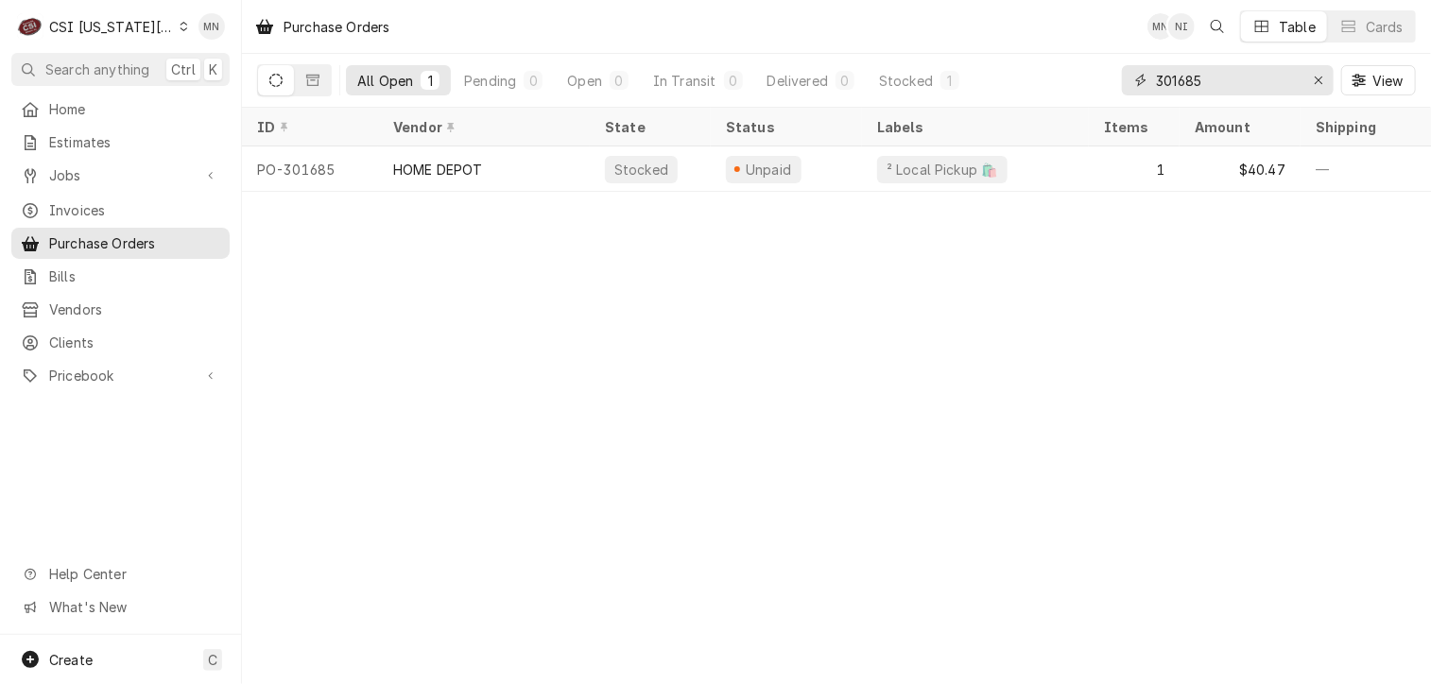
drag, startPoint x: 1252, startPoint y: 85, endPoint x: 1065, endPoint y: 85, distance: 187.1
click at [1123, 85] on div "301685" at bounding box center [1228, 80] width 212 height 30
type input "301684"
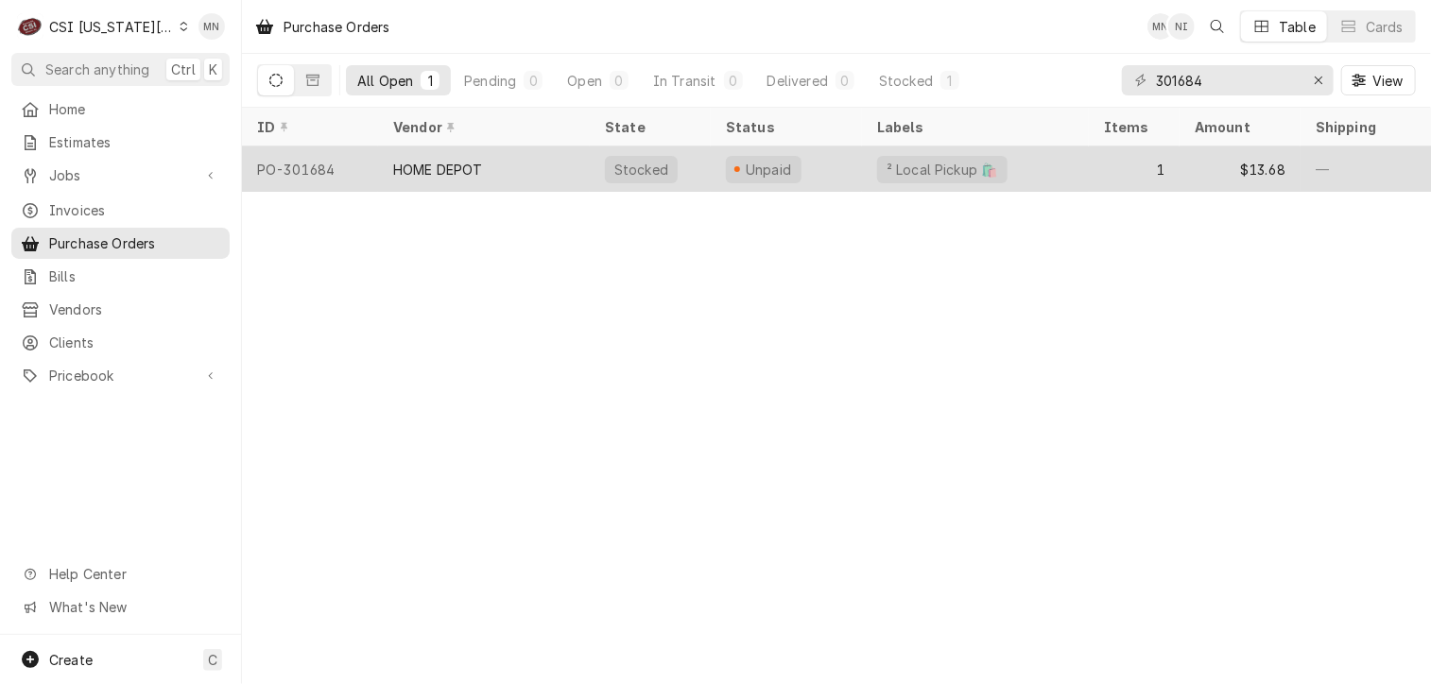
click at [490, 171] on div "HOME DEPOT" at bounding box center [484, 168] width 212 height 45
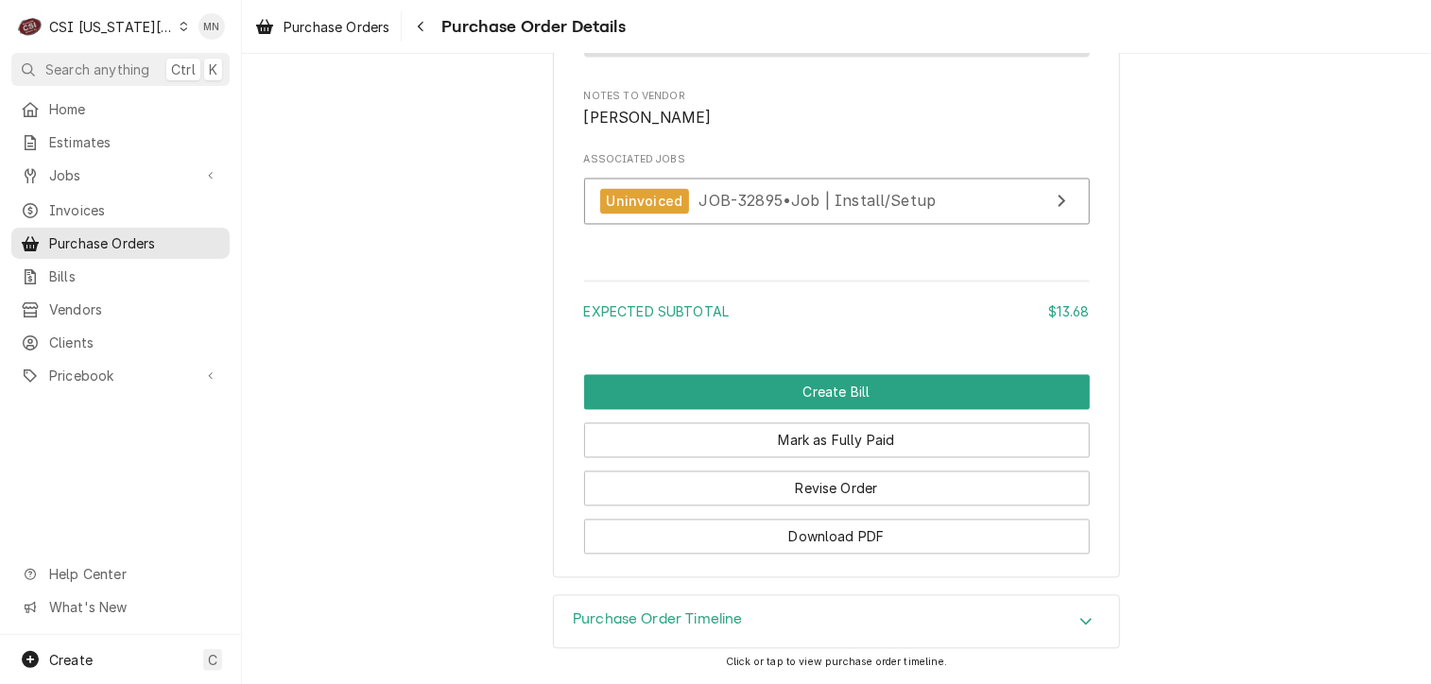
scroll to position [1778, 0]
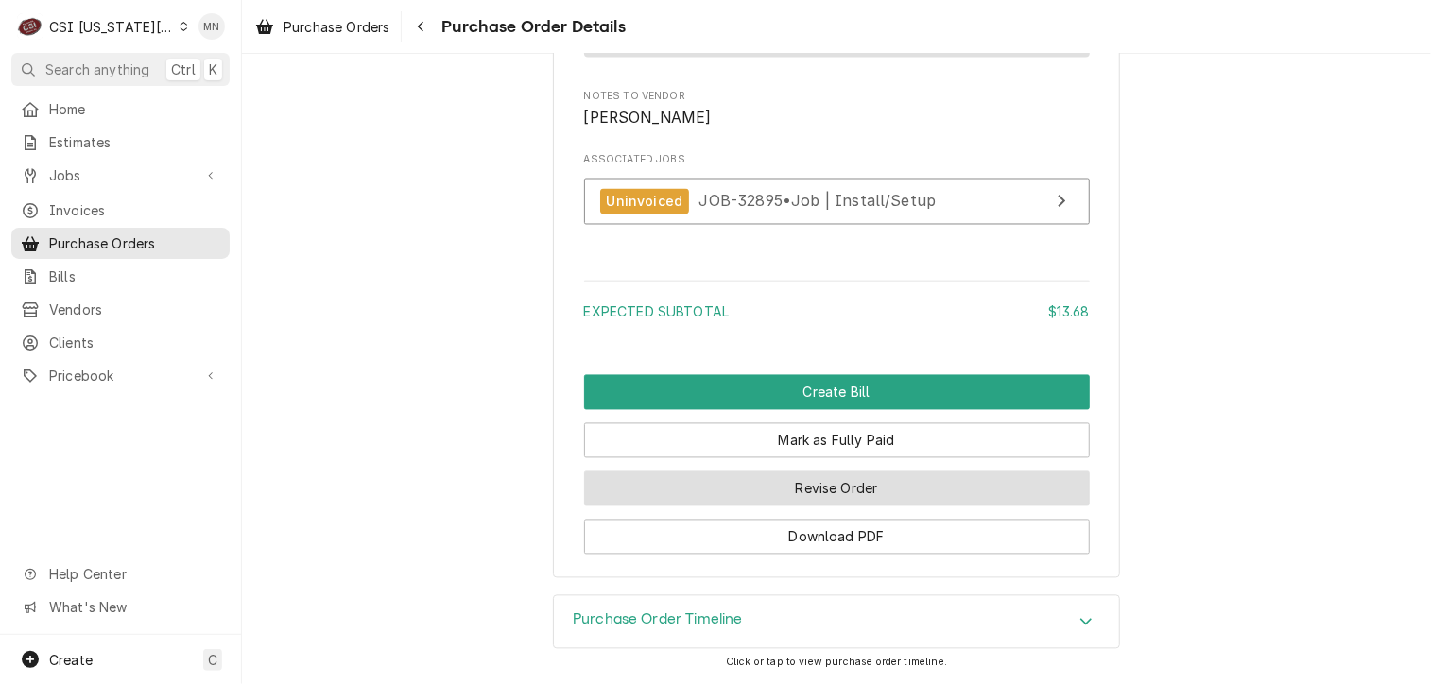
click at [816, 492] on button "Revise Order" at bounding box center [837, 489] width 506 height 35
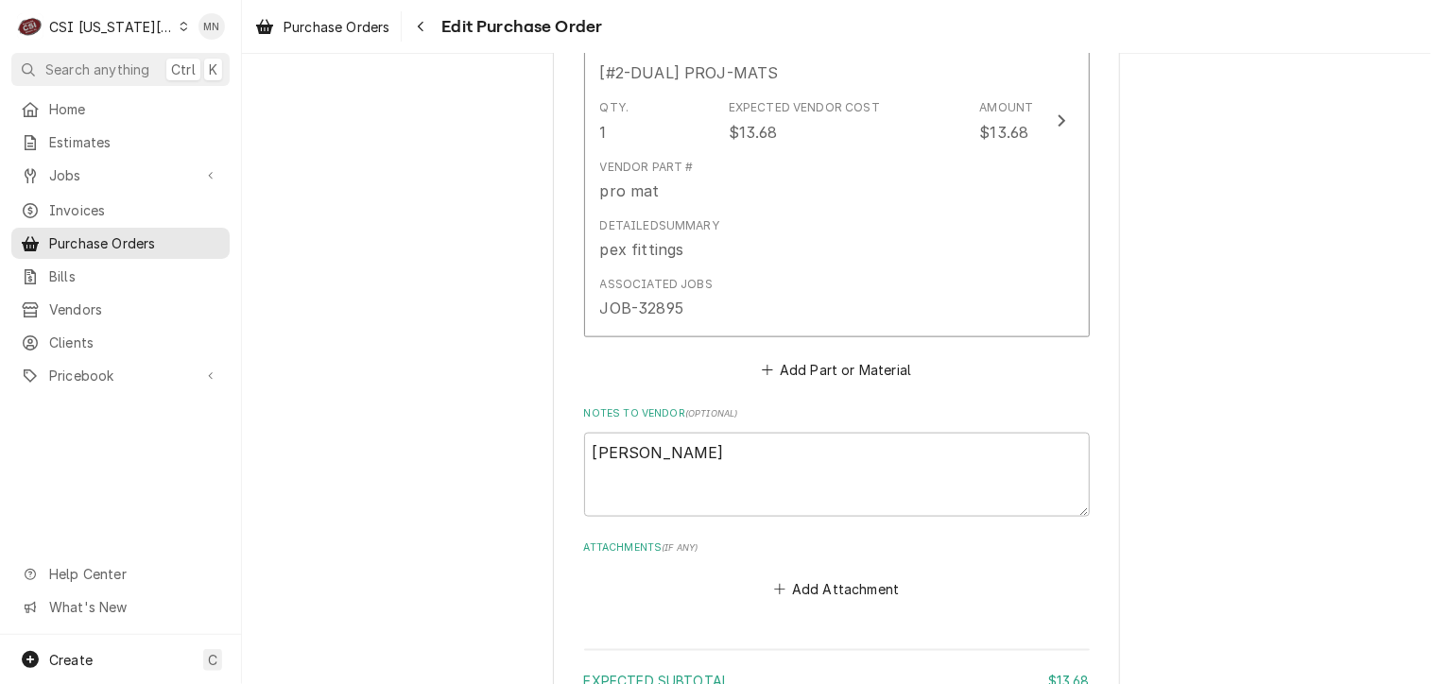
scroll to position [1258, 0]
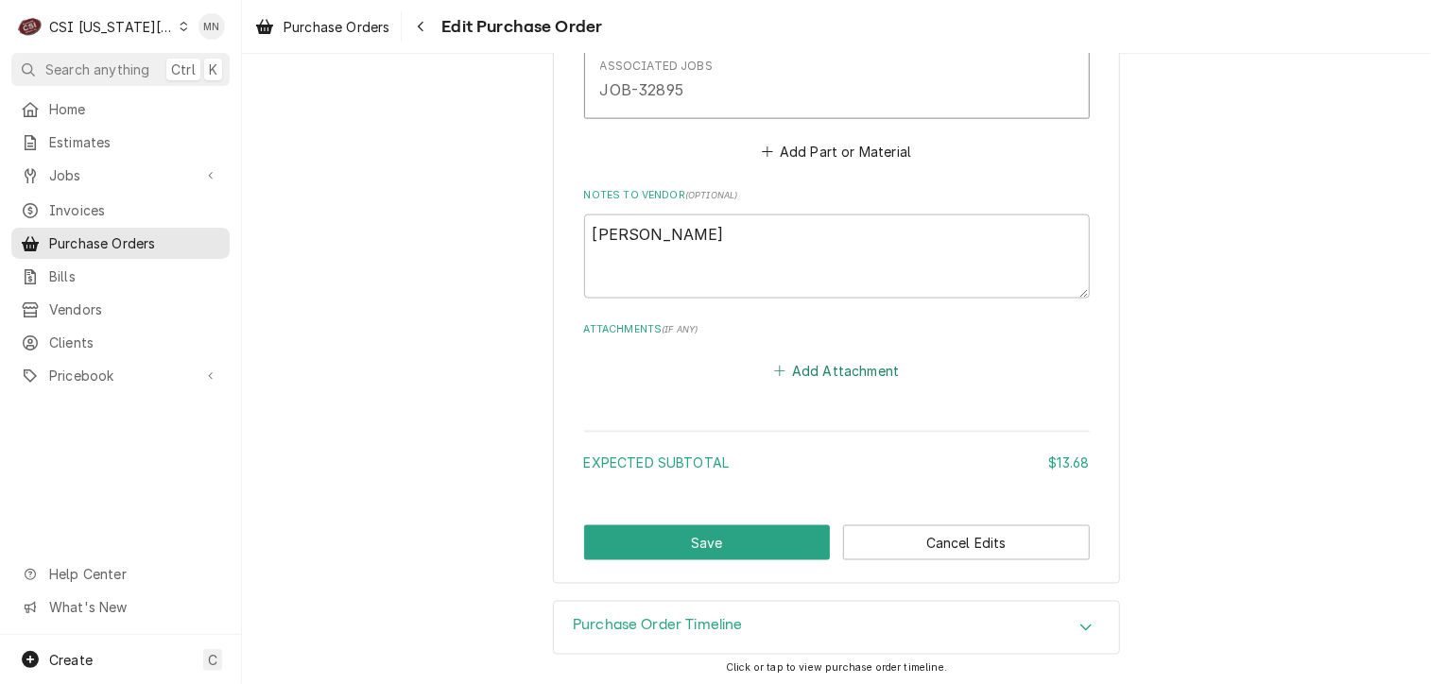
click at [829, 366] on button "Add Attachment" at bounding box center [836, 371] width 132 height 26
type textarea "x"
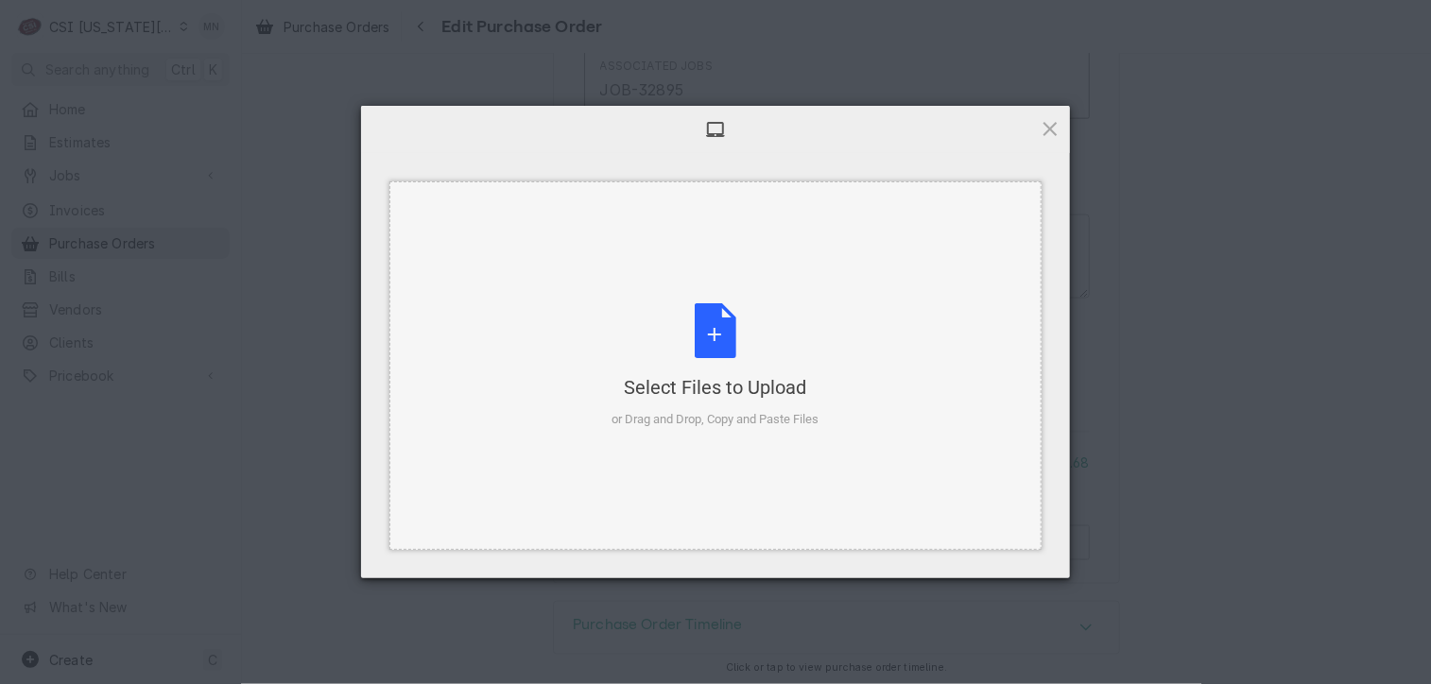
click at [710, 309] on div "Select Files to Upload or Drag and Drop, Copy and Paste Files" at bounding box center [715, 366] width 207 height 126
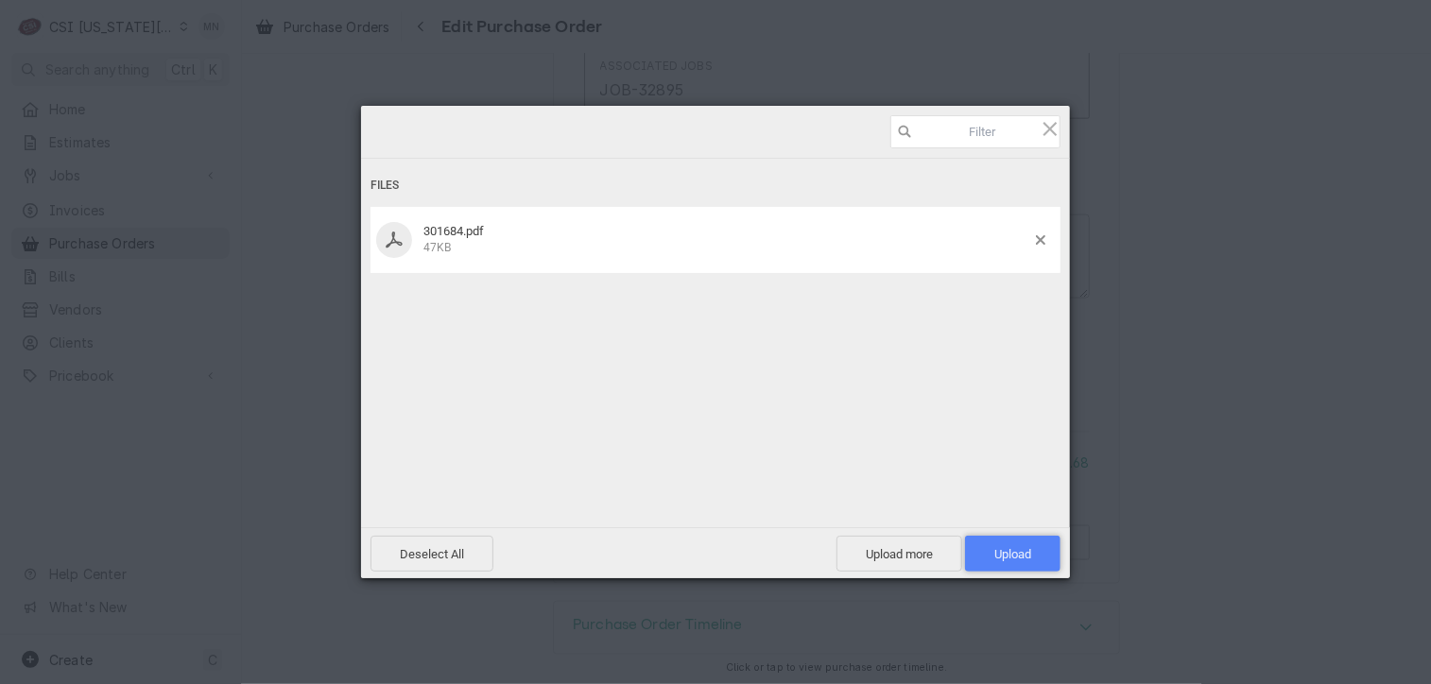
click at [1017, 557] on span "Upload 1" at bounding box center [1012, 554] width 37 height 14
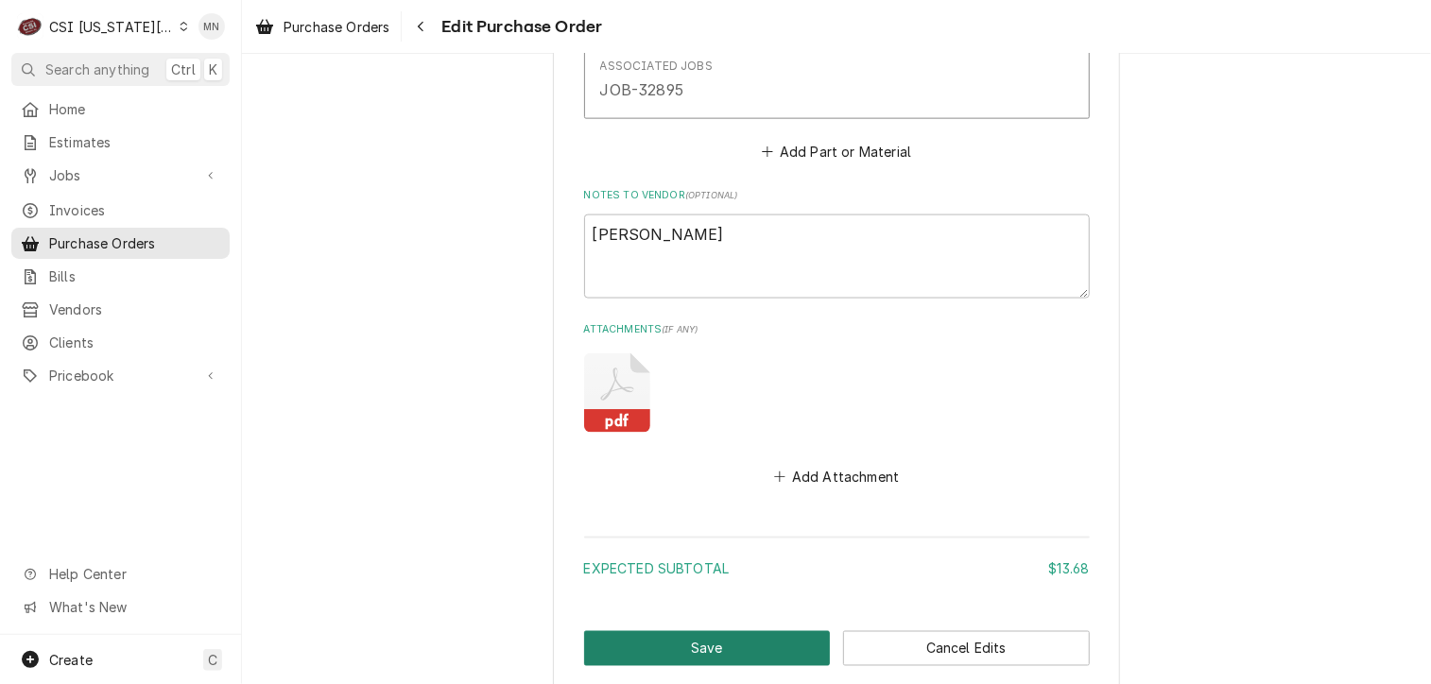
click at [693, 645] on button "Save" at bounding box center [707, 648] width 247 height 35
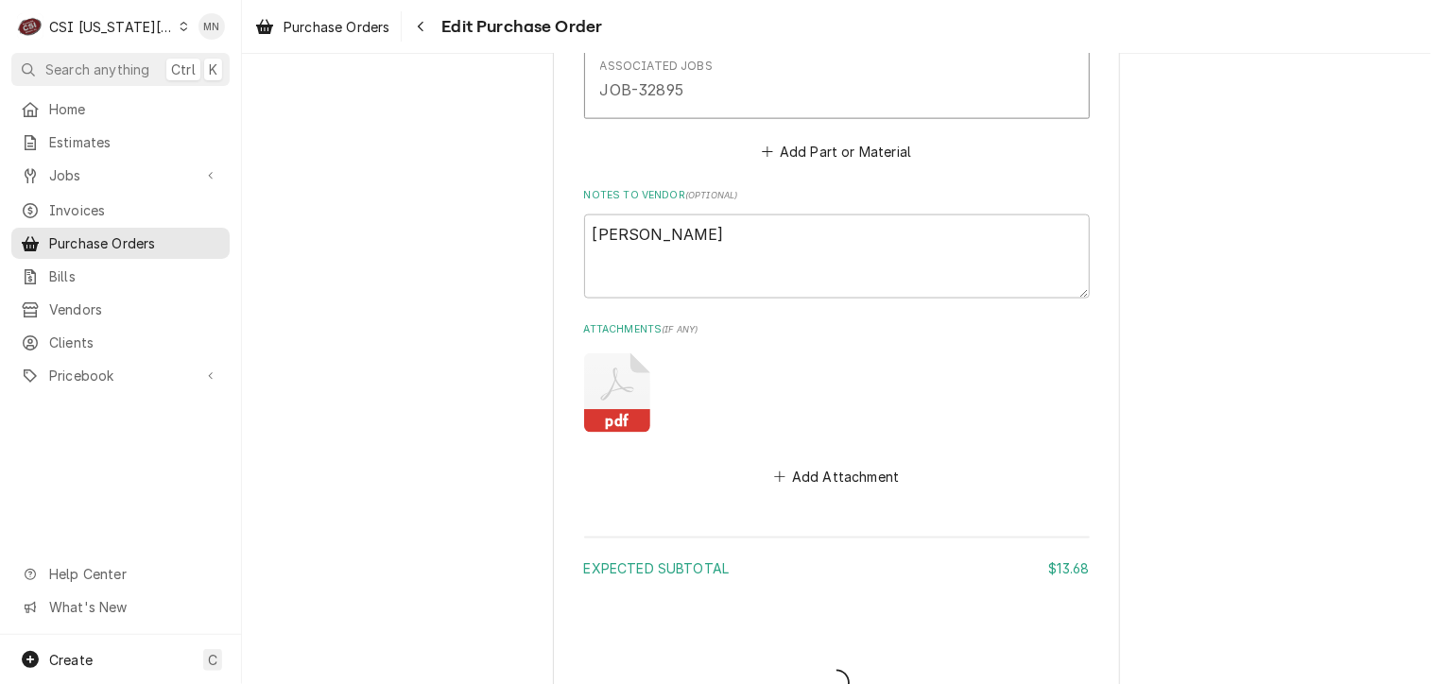
type textarea "x"
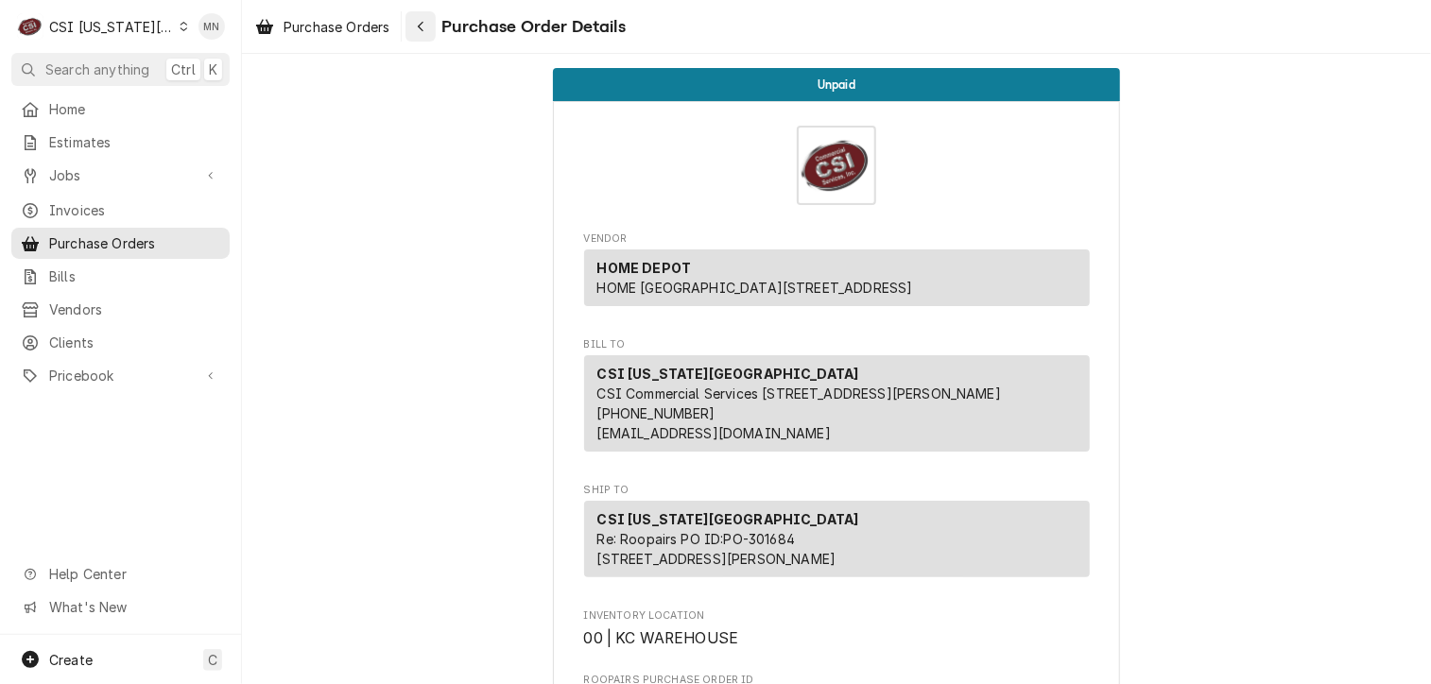
click at [420, 34] on div "Navigate back" at bounding box center [420, 26] width 19 height 19
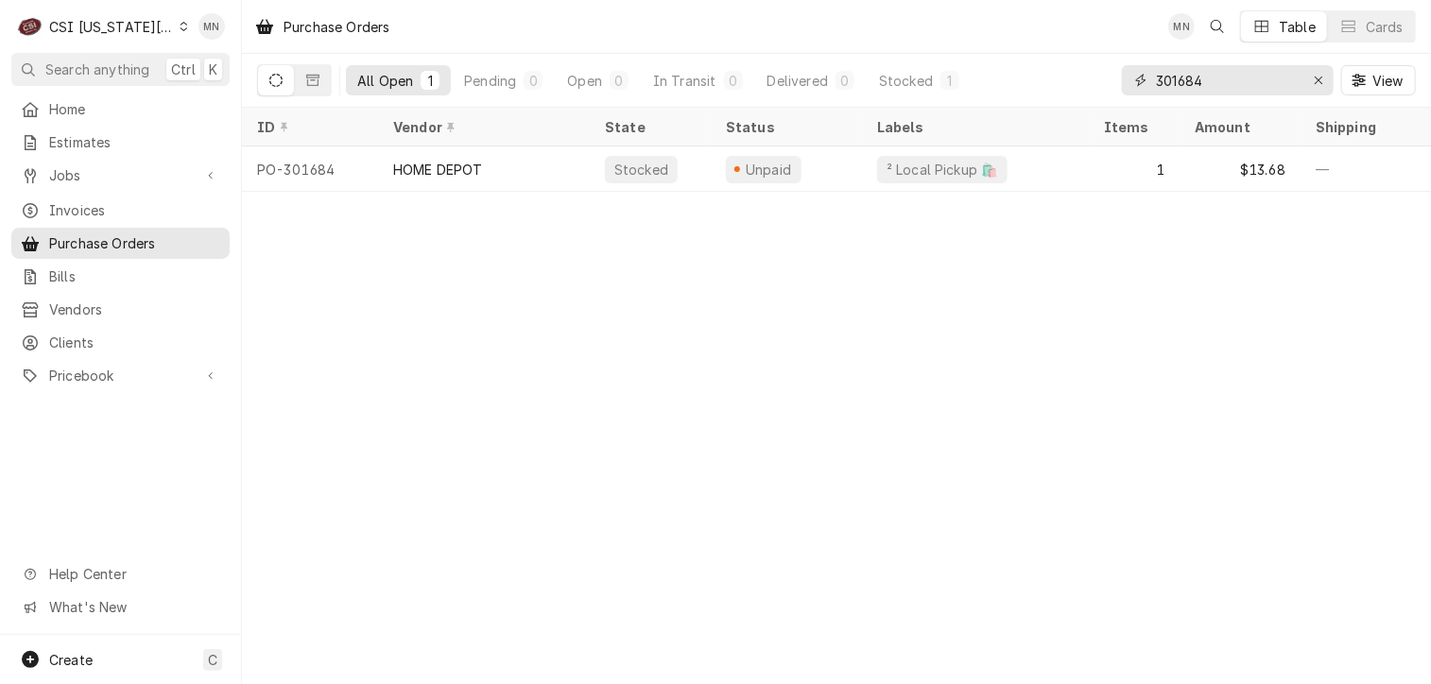
drag, startPoint x: 1229, startPoint y: 83, endPoint x: 1123, endPoint y: 80, distance: 105.9
click at [1127, 81] on div "301684" at bounding box center [1228, 80] width 212 height 30
type input "301690"
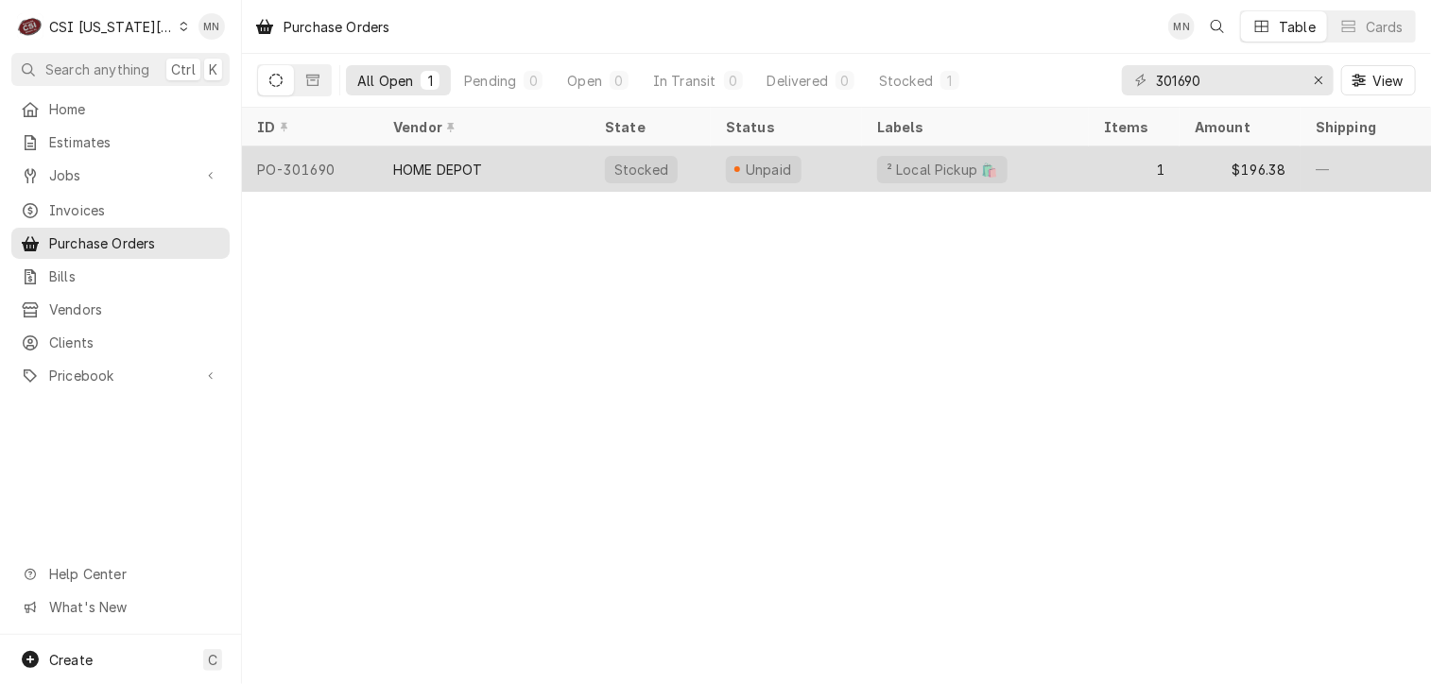
click at [481, 168] on div "HOME DEPOT" at bounding box center [438, 170] width 90 height 20
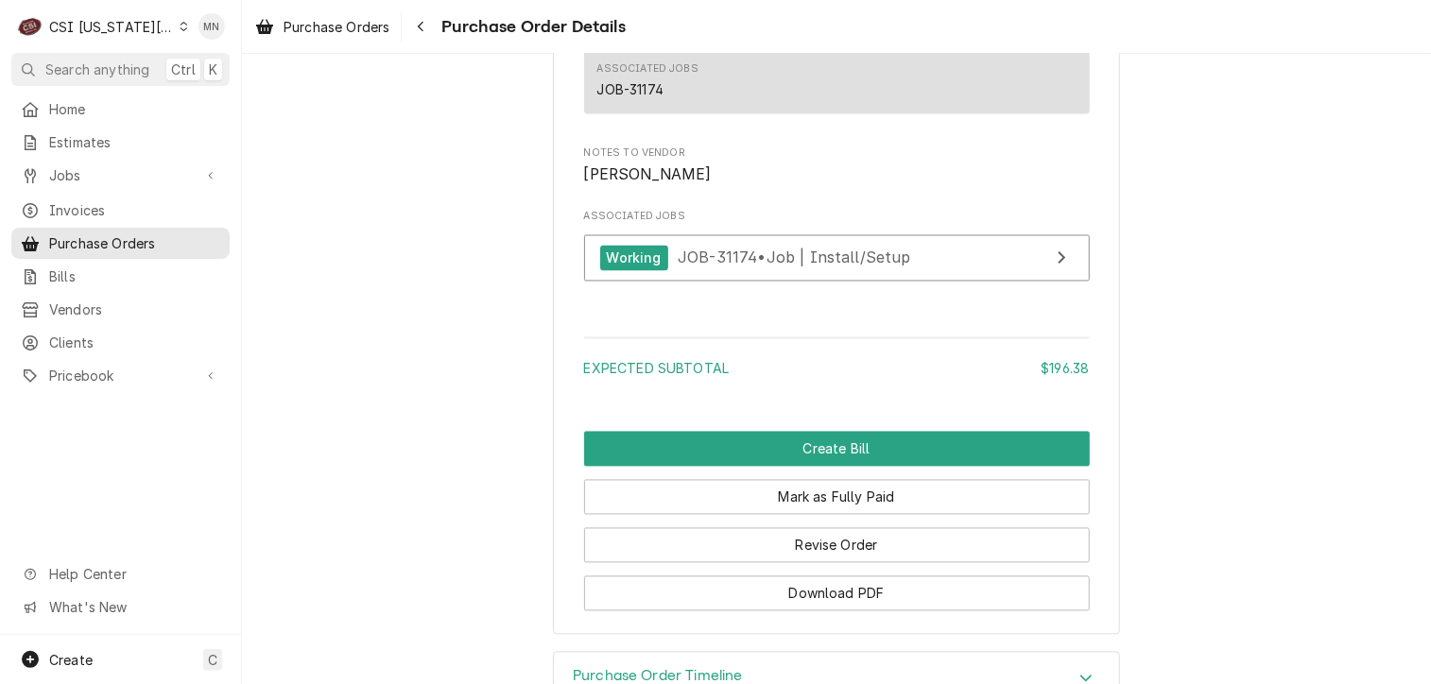
scroll to position [1778, 0]
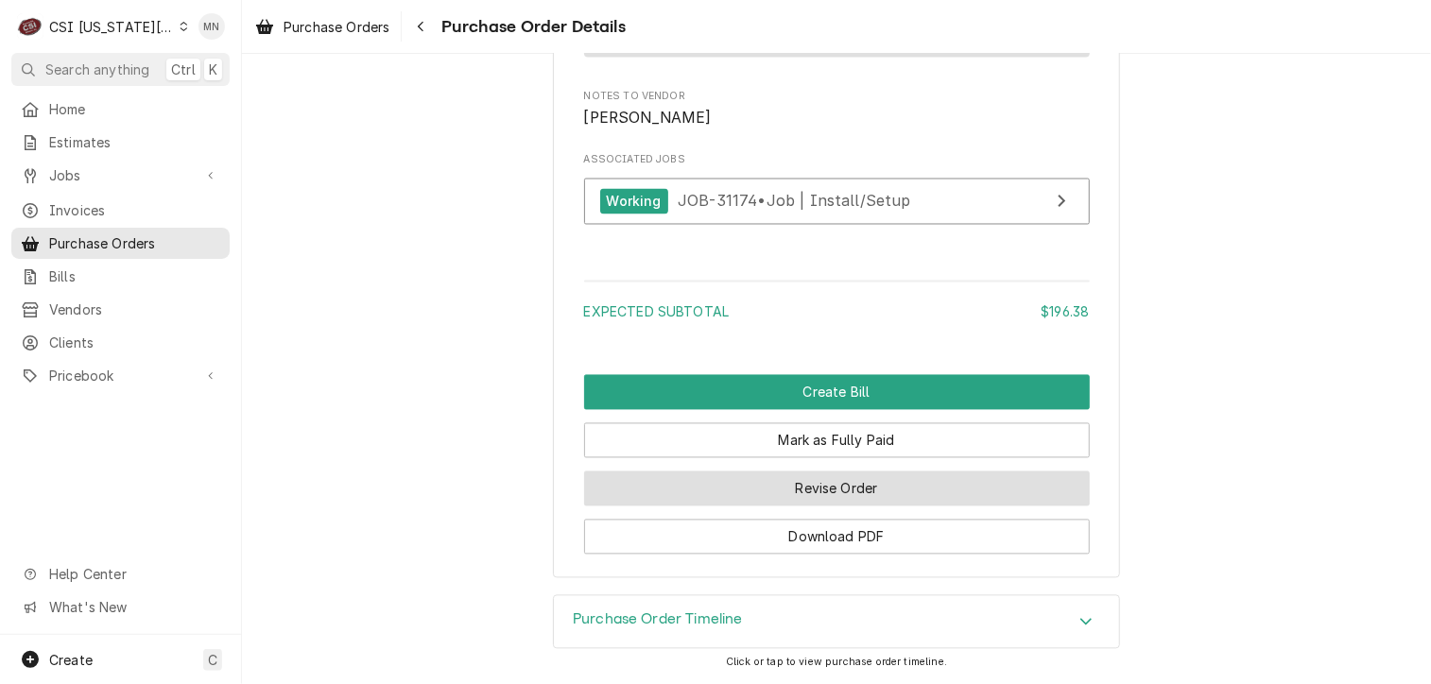
click at [853, 489] on button "Revise Order" at bounding box center [837, 489] width 506 height 35
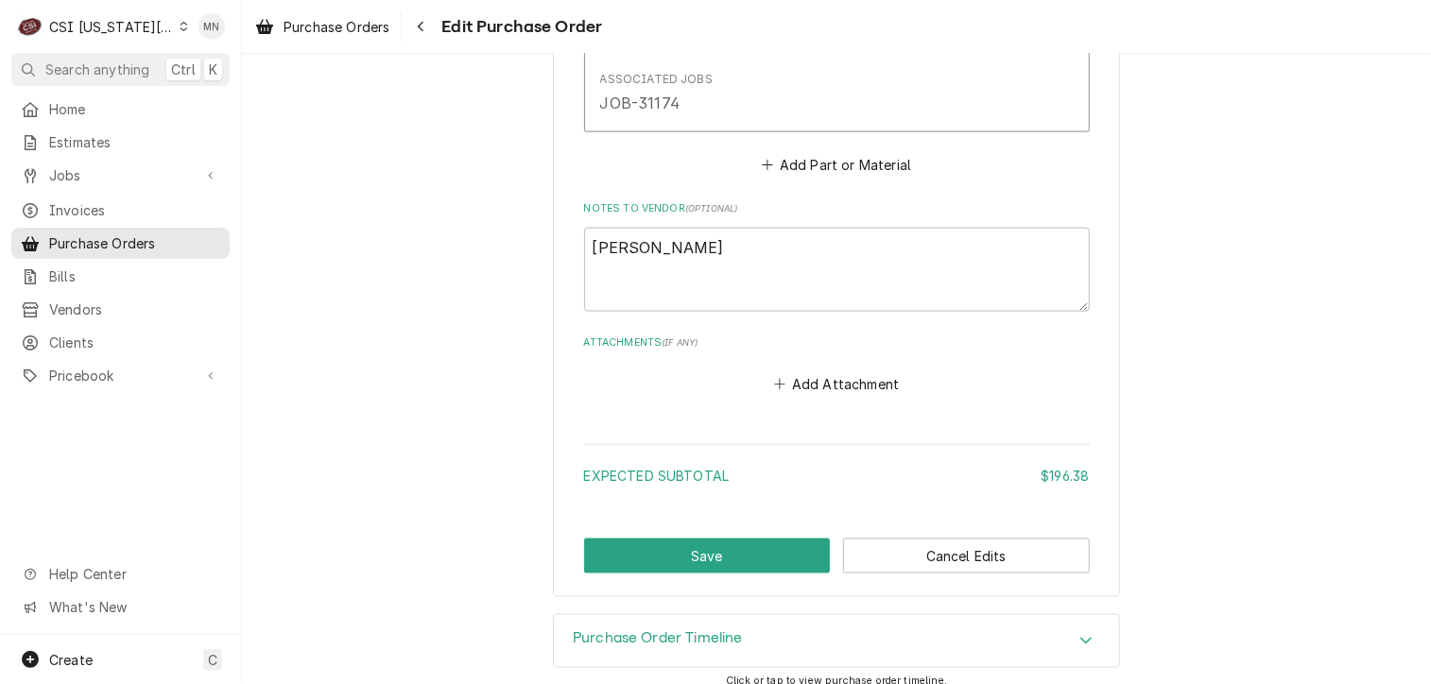
scroll to position [1258, 0]
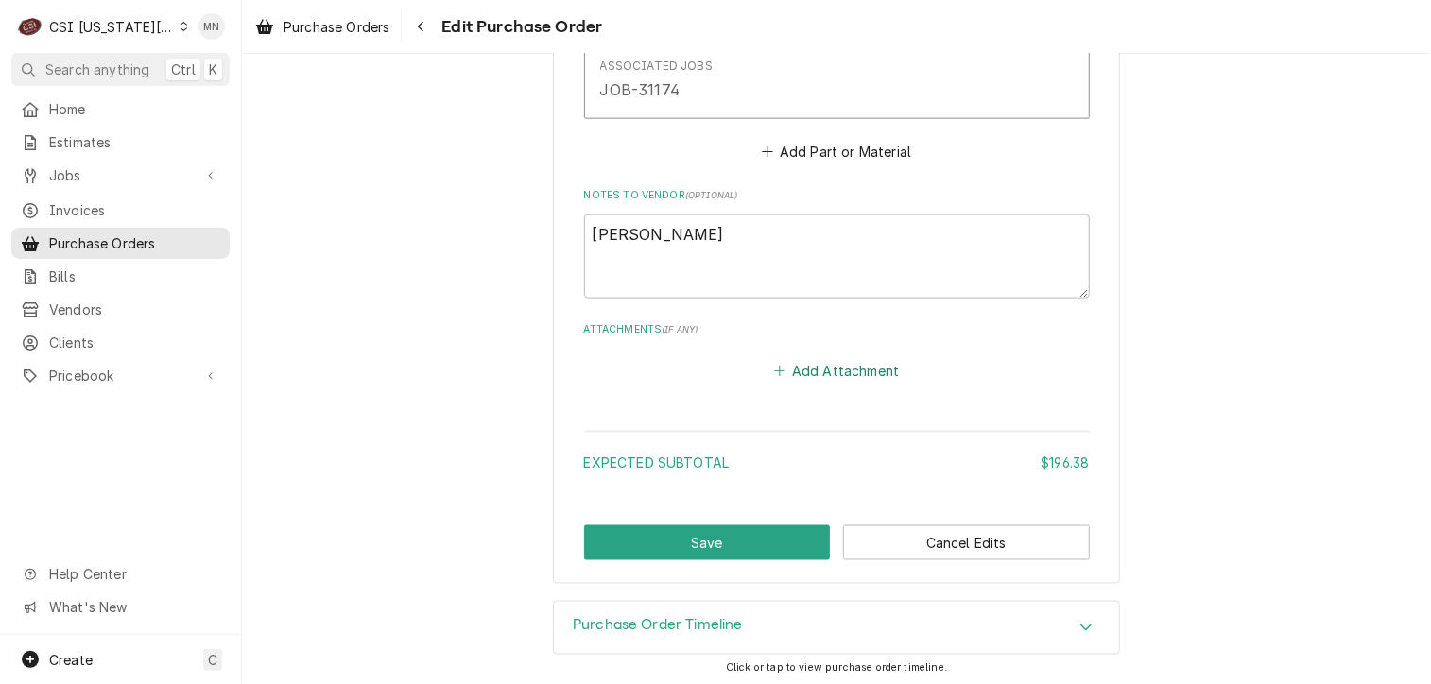
click at [851, 364] on button "Add Attachment" at bounding box center [836, 371] width 132 height 26
type textarea "x"
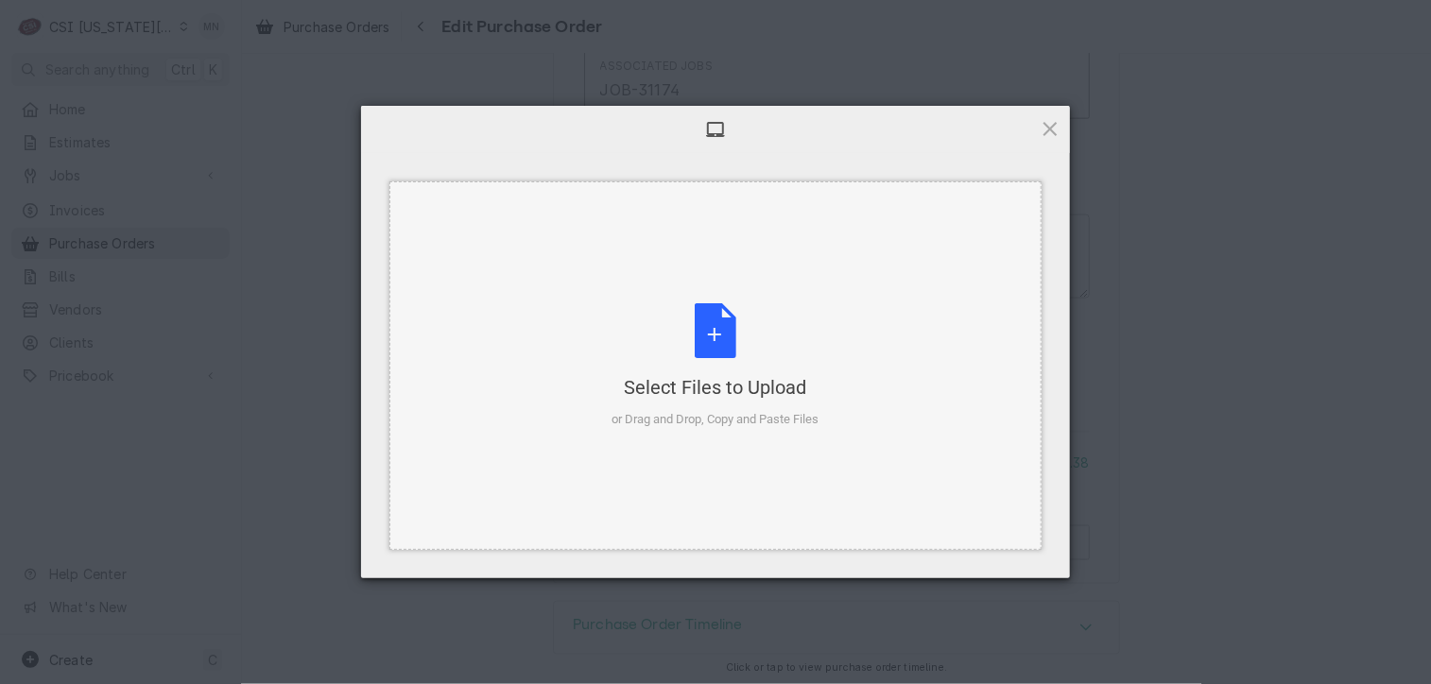
click at [707, 340] on div "Select Files to Upload or Drag and Drop, Copy and Paste Files" at bounding box center [715, 366] width 207 height 126
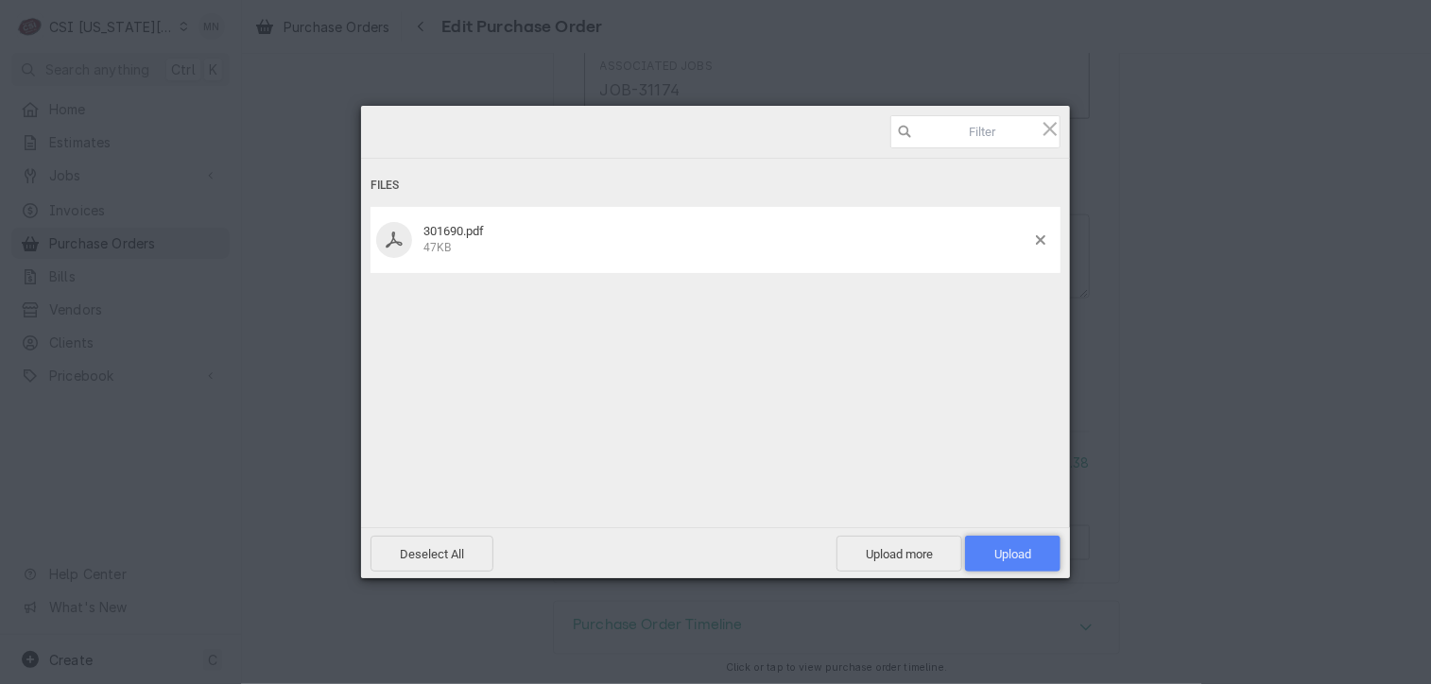
click at [1022, 559] on span "Upload 1" at bounding box center [1012, 554] width 37 height 14
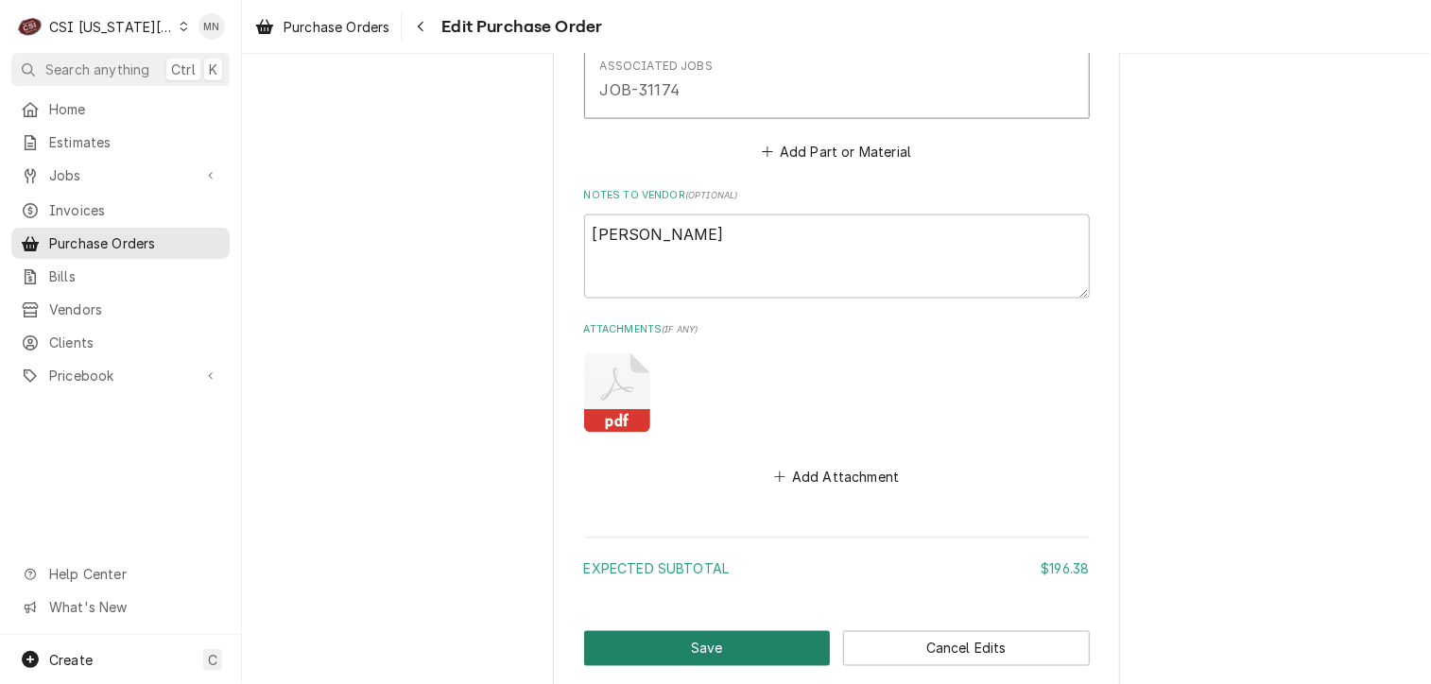
click at [690, 647] on button "Save" at bounding box center [707, 648] width 247 height 35
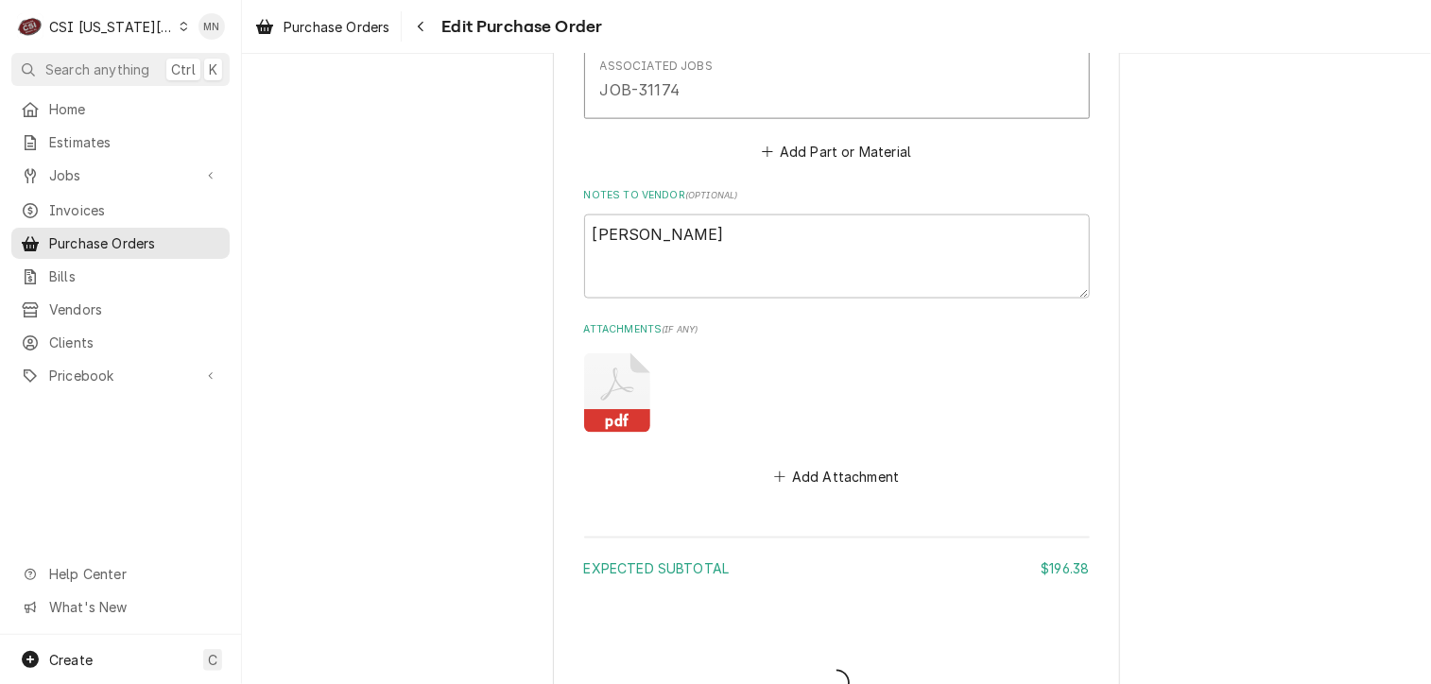
type textarea "x"
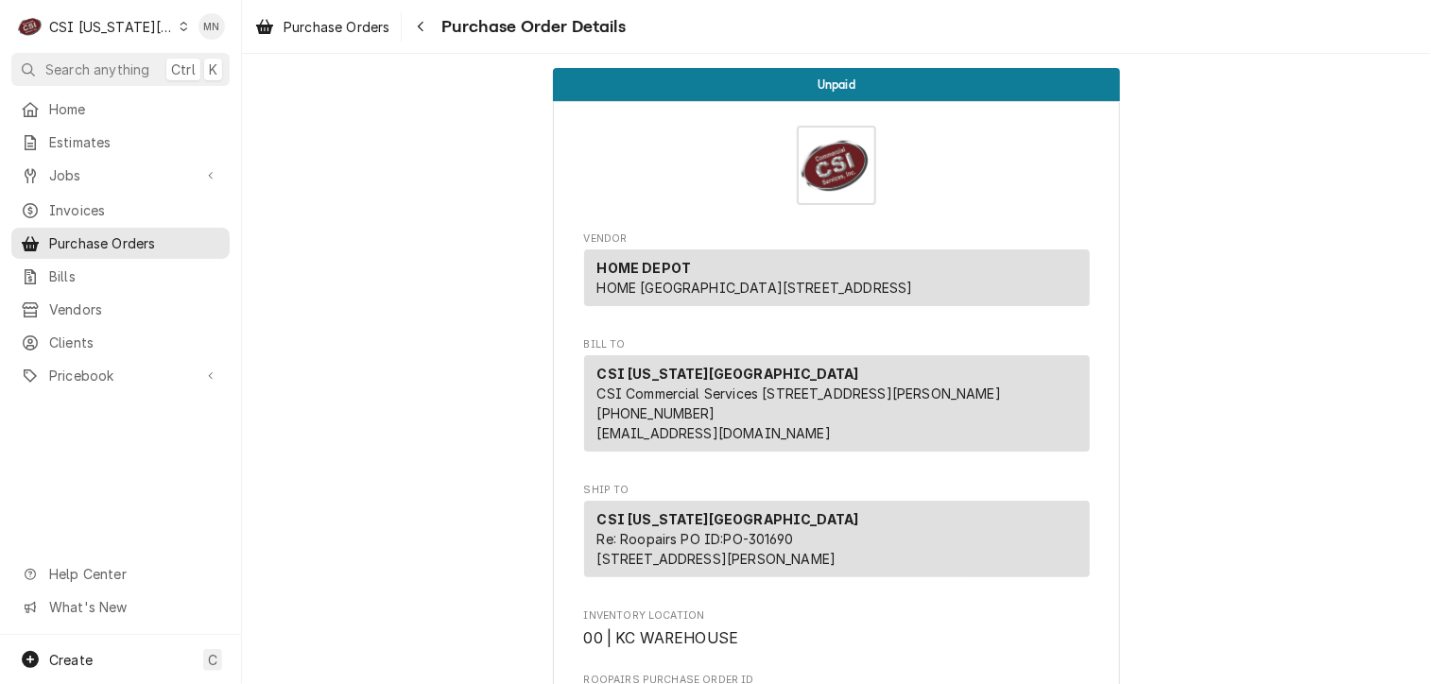
click at [155, 33] on div "C CSI Kansas City" at bounding box center [102, 27] width 182 height 38
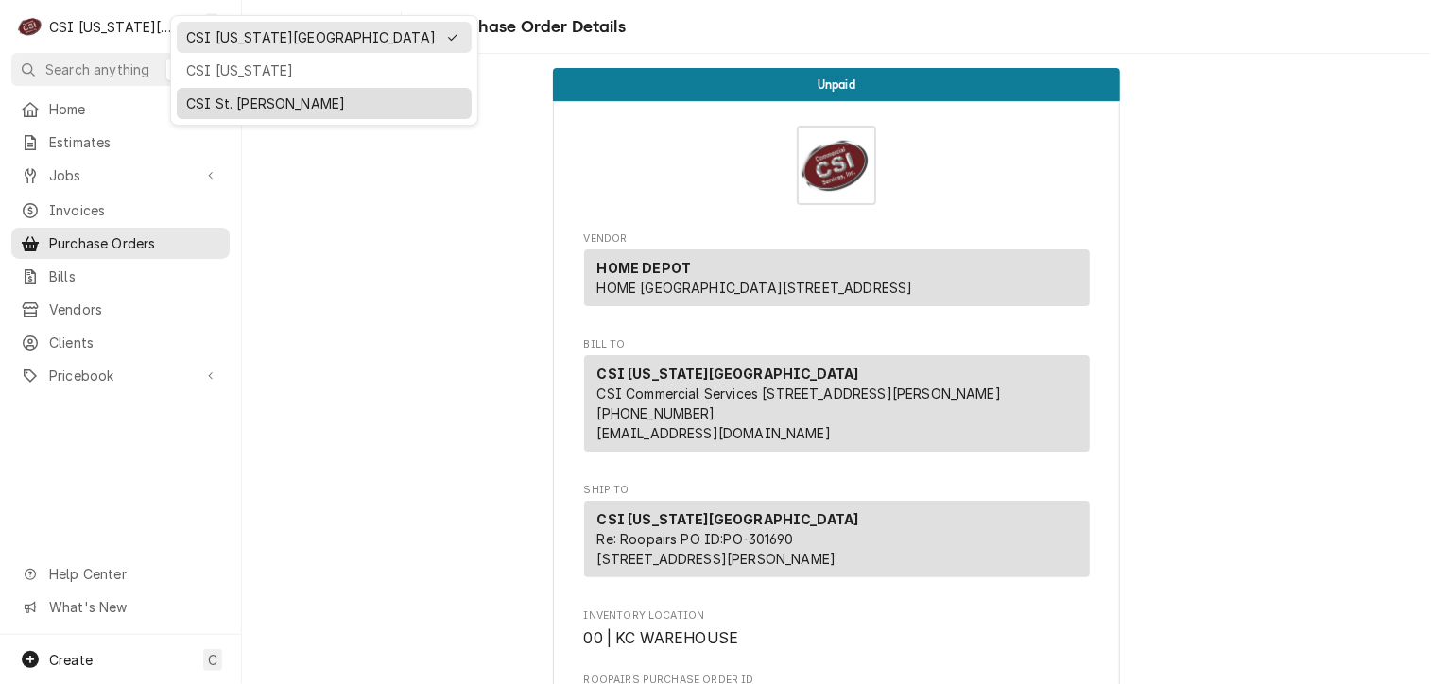
click at [194, 112] on div "CSI St. Louis" at bounding box center [324, 103] width 295 height 31
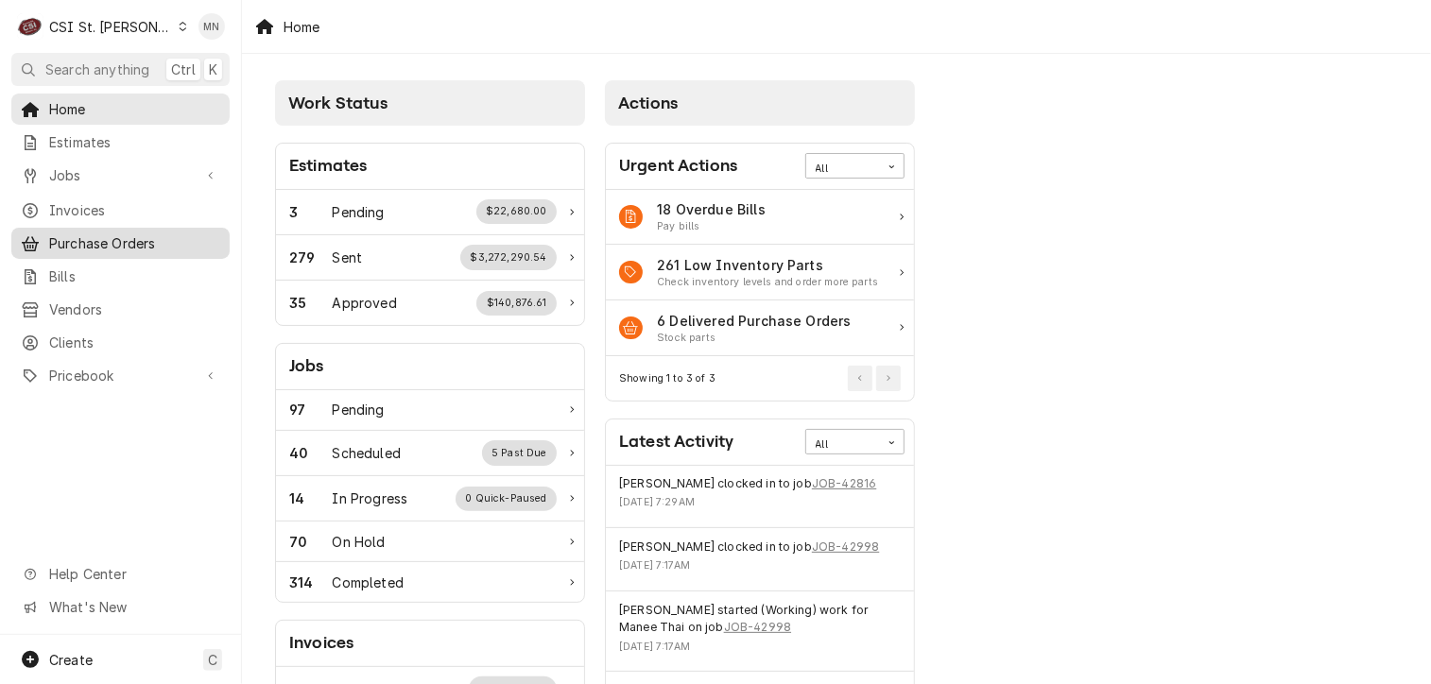
click at [134, 233] on span "Purchase Orders" at bounding box center [134, 243] width 171 height 20
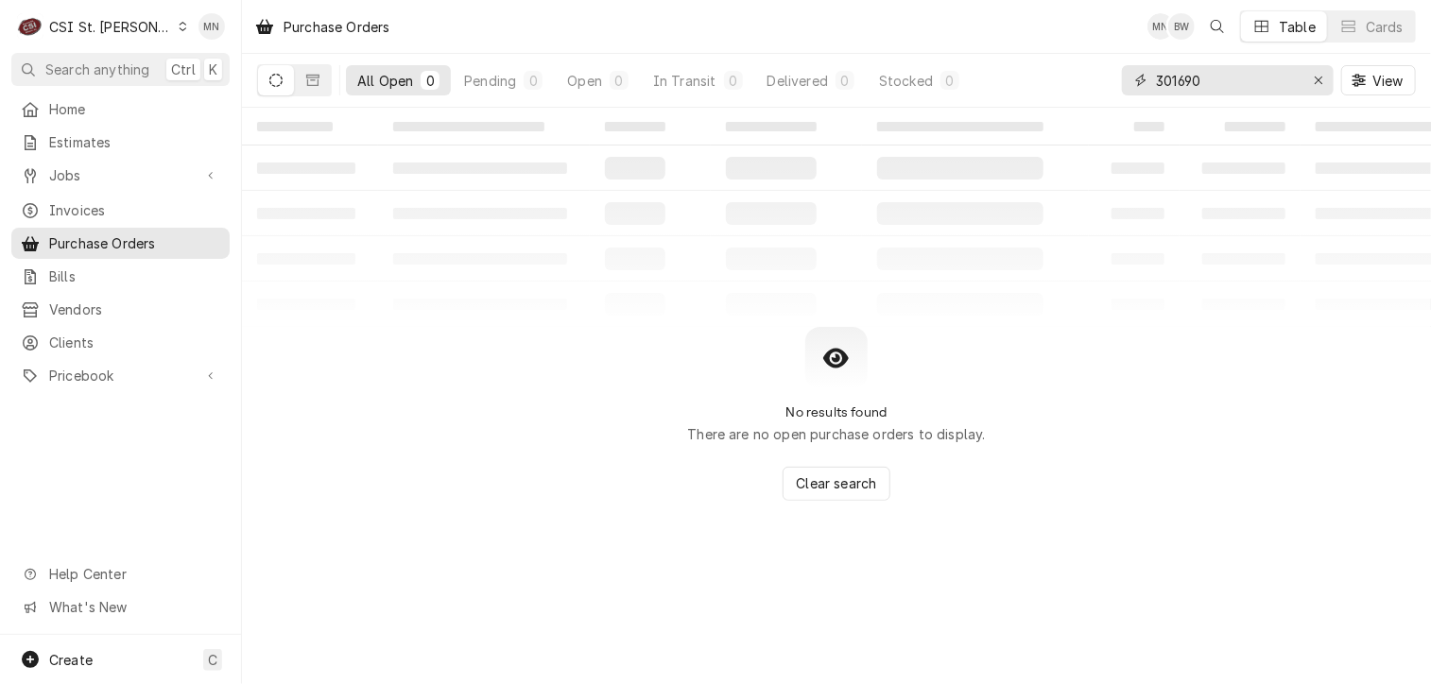
drag, startPoint x: 1211, startPoint y: 90, endPoint x: 989, endPoint y: 86, distance: 221.2
click at [1025, 82] on div "All Open 0 Pending 0 Open 0 In Transit 0 Delivered 0 Stocked 0 301690 View" at bounding box center [836, 80] width 1159 height 53
type input "401376"
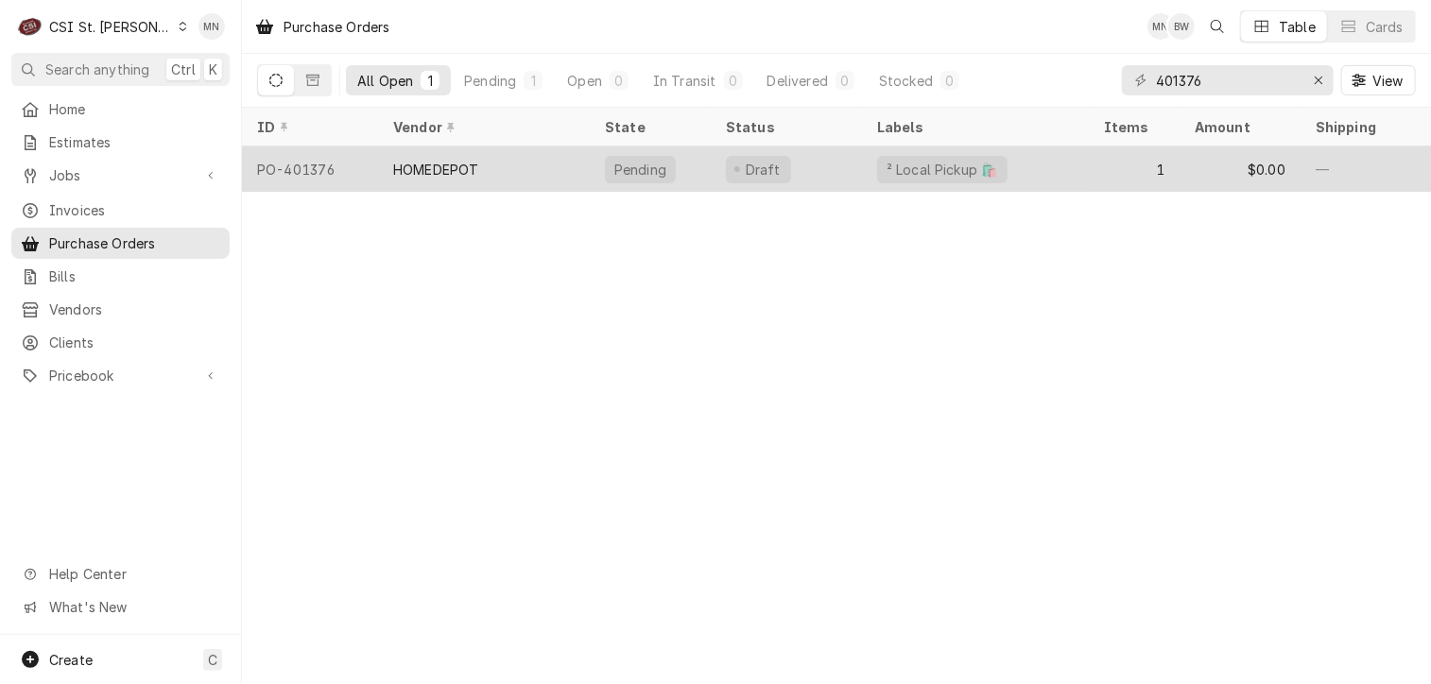
click at [392, 171] on div "HOMEDEPOT" at bounding box center [484, 168] width 212 height 45
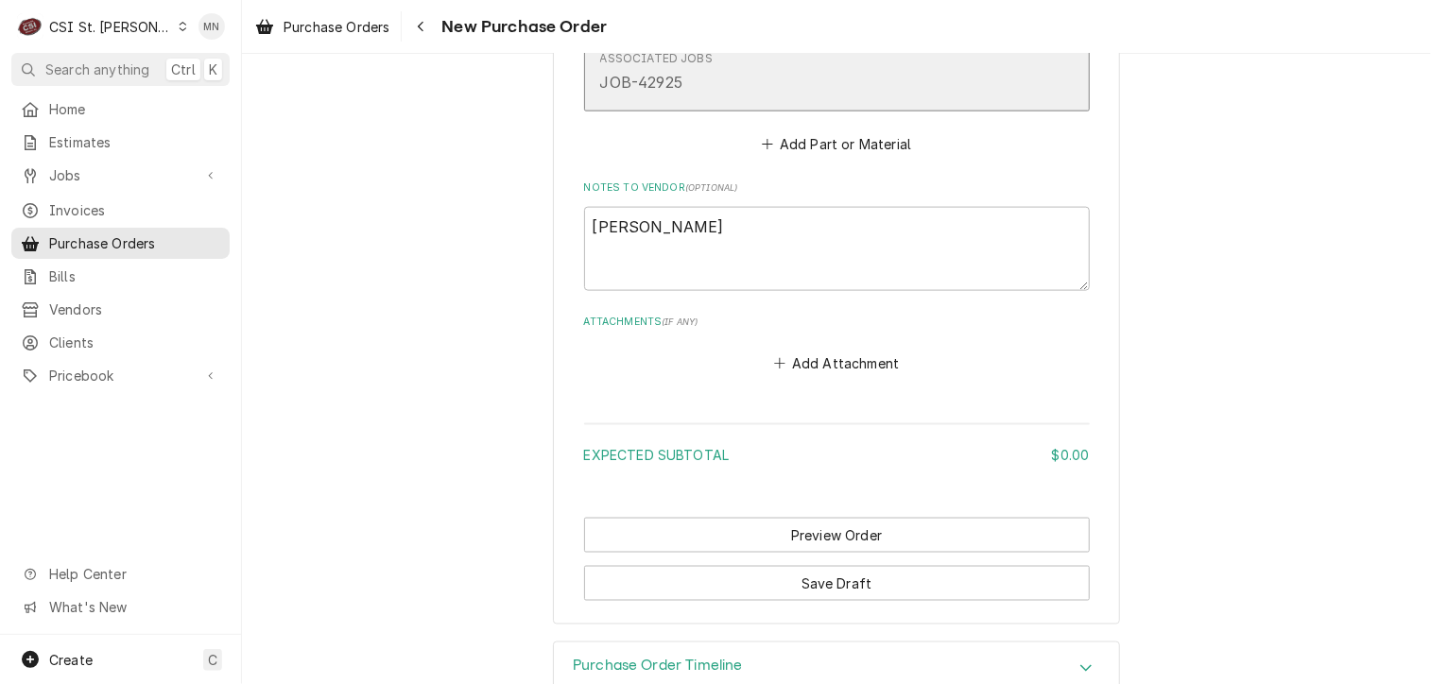
scroll to position [1230, 0]
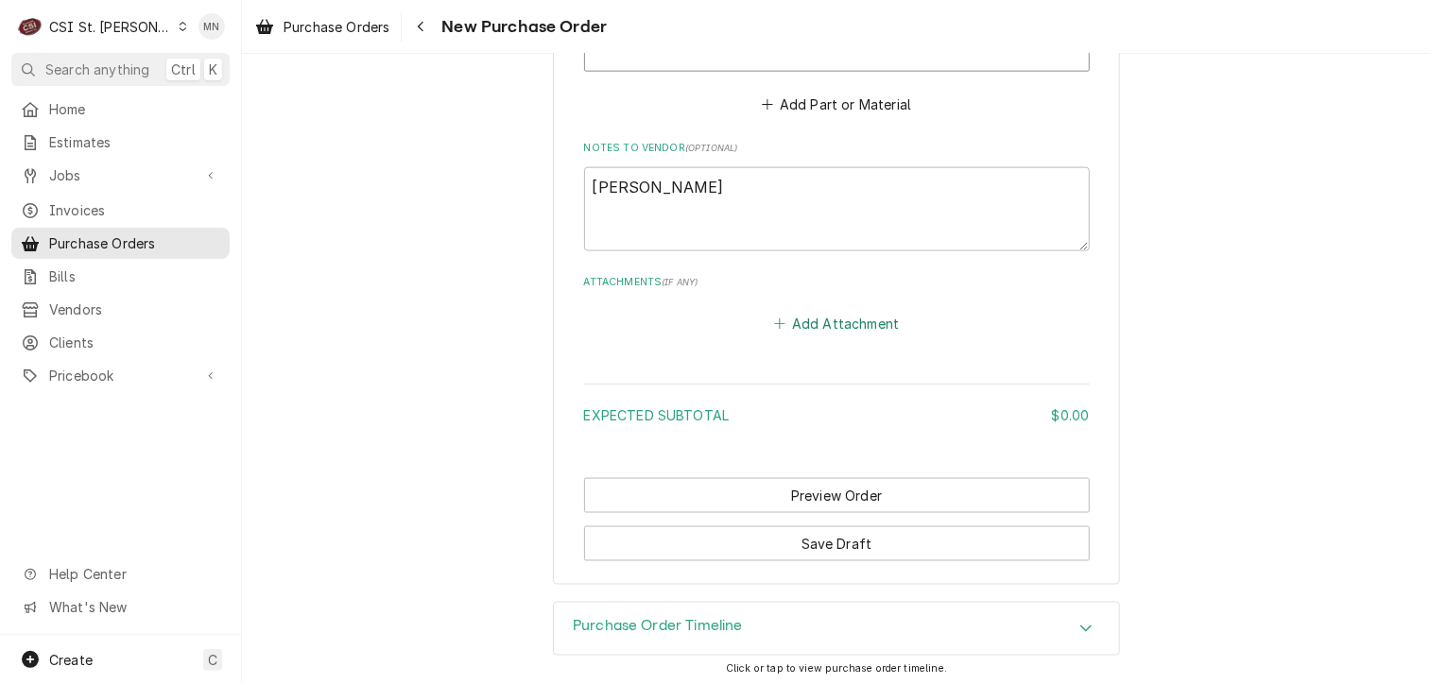
click at [834, 320] on button "Add Attachment" at bounding box center [836, 324] width 132 height 26
type textarea "x"
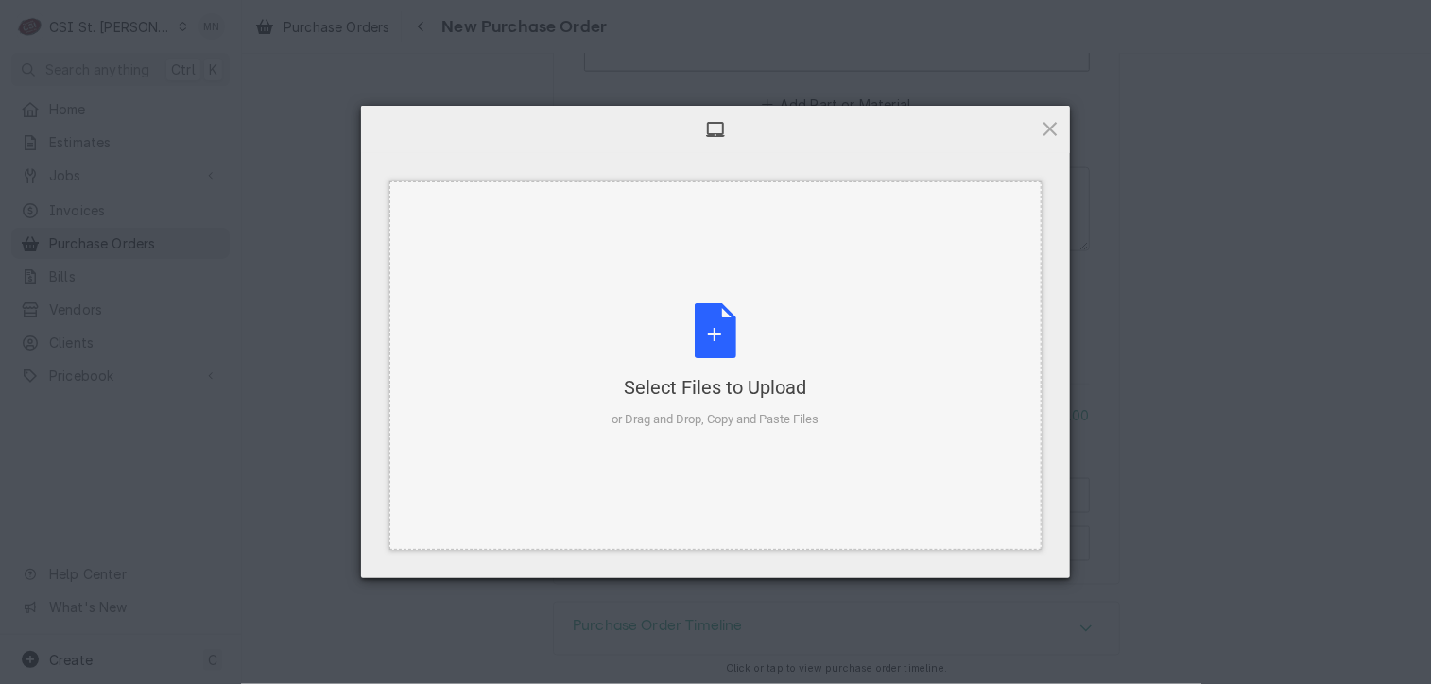
click at [740, 323] on div "Select Files to Upload or Drag and Drop, Copy and Paste Files" at bounding box center [715, 366] width 207 height 126
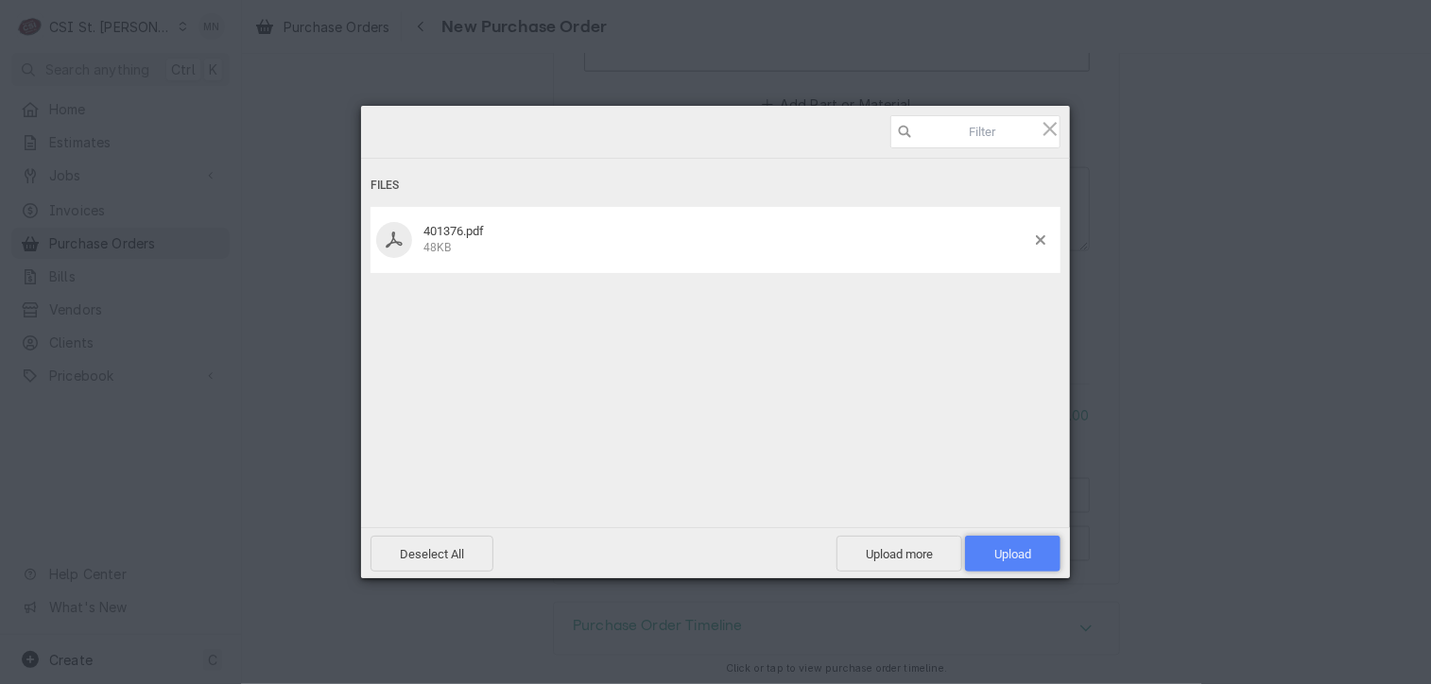
click at [1021, 559] on span "Upload 1" at bounding box center [1012, 554] width 37 height 14
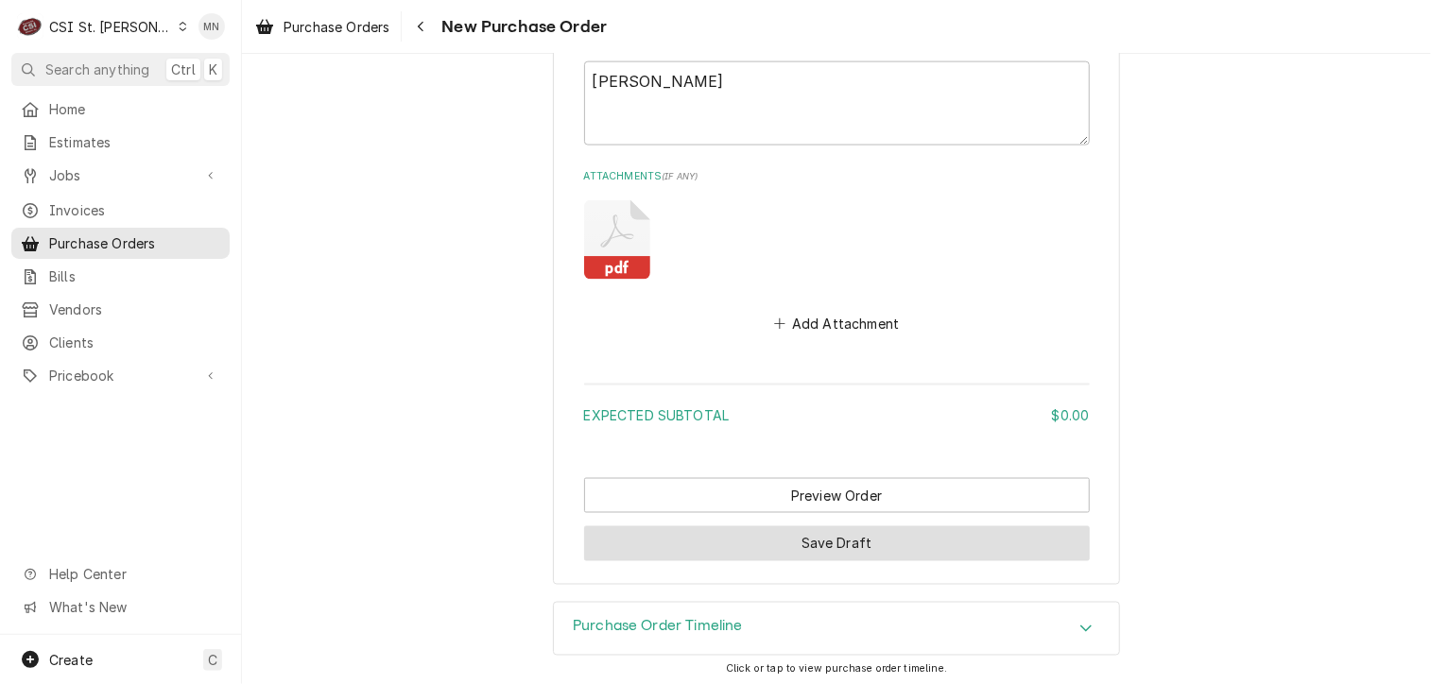
click at [804, 540] on button "Save Draft" at bounding box center [837, 543] width 506 height 35
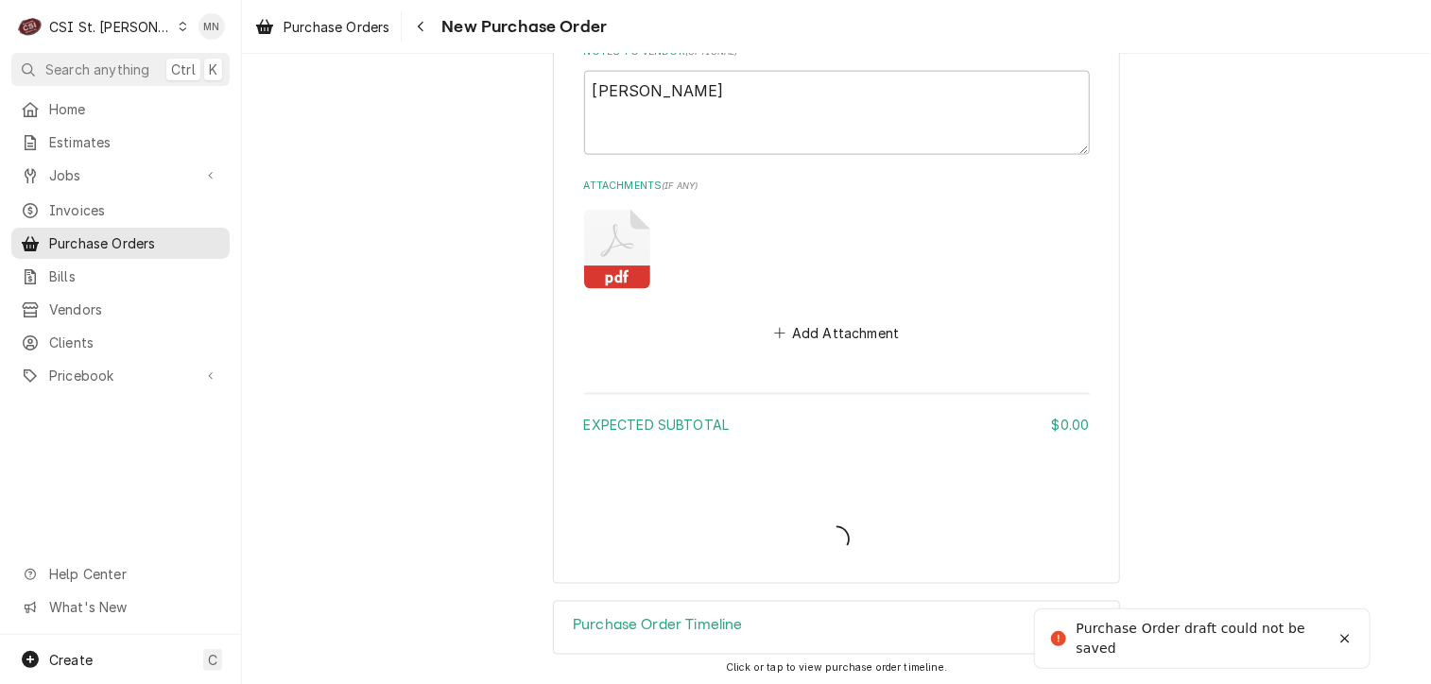
type textarea "x"
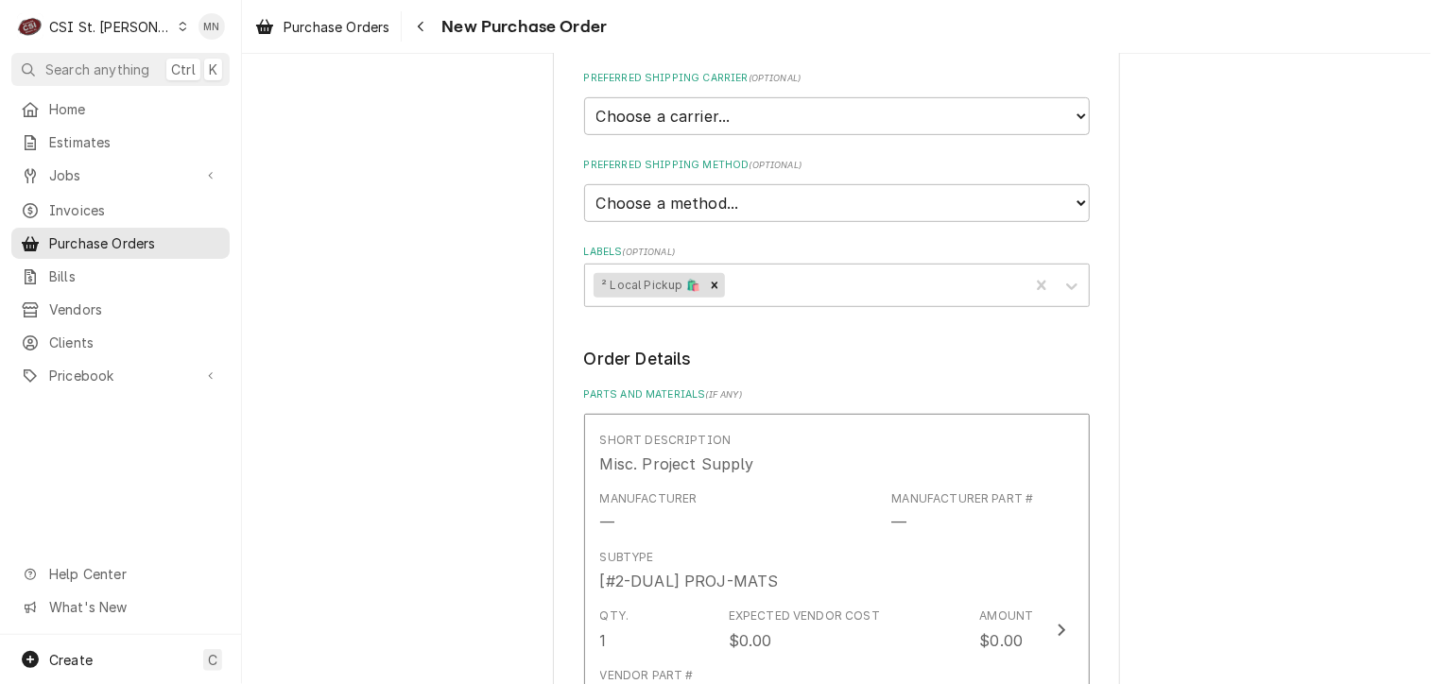
scroll to position [77, 0]
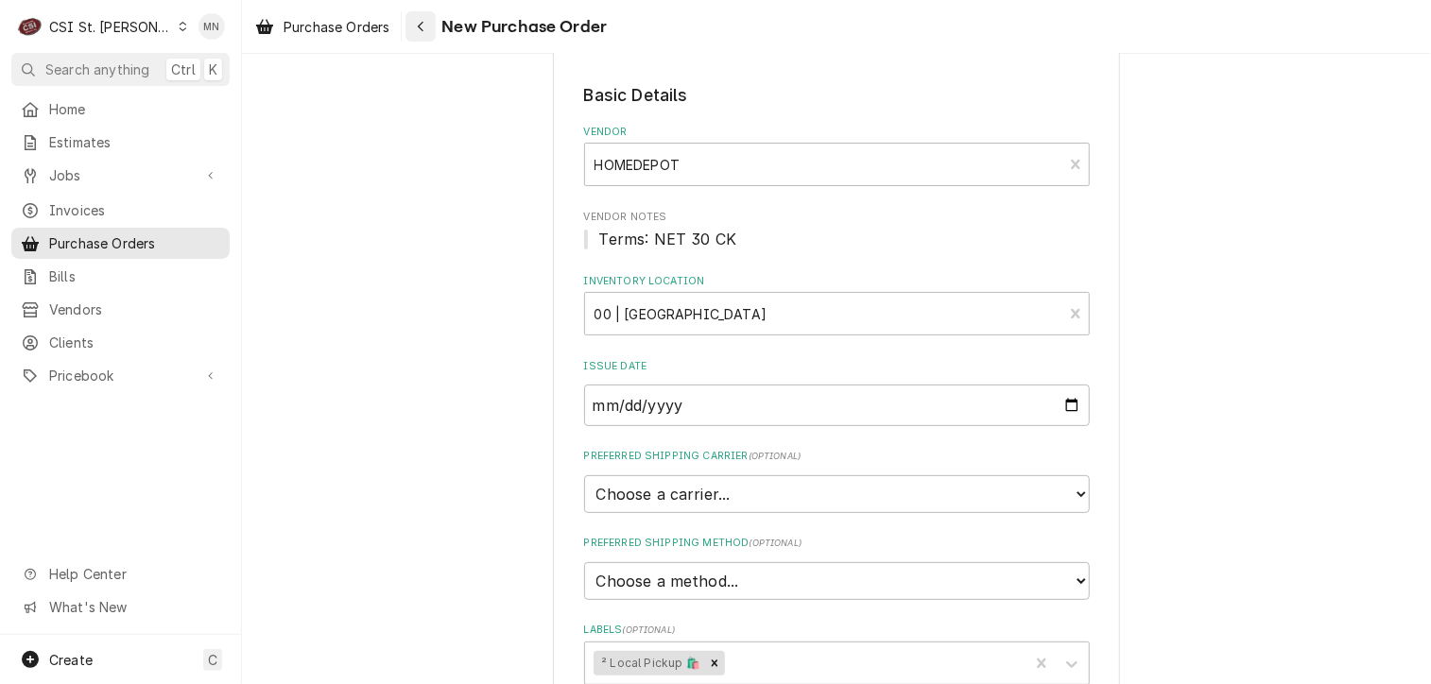
click at [433, 31] on button "Navigate back" at bounding box center [420, 26] width 30 height 30
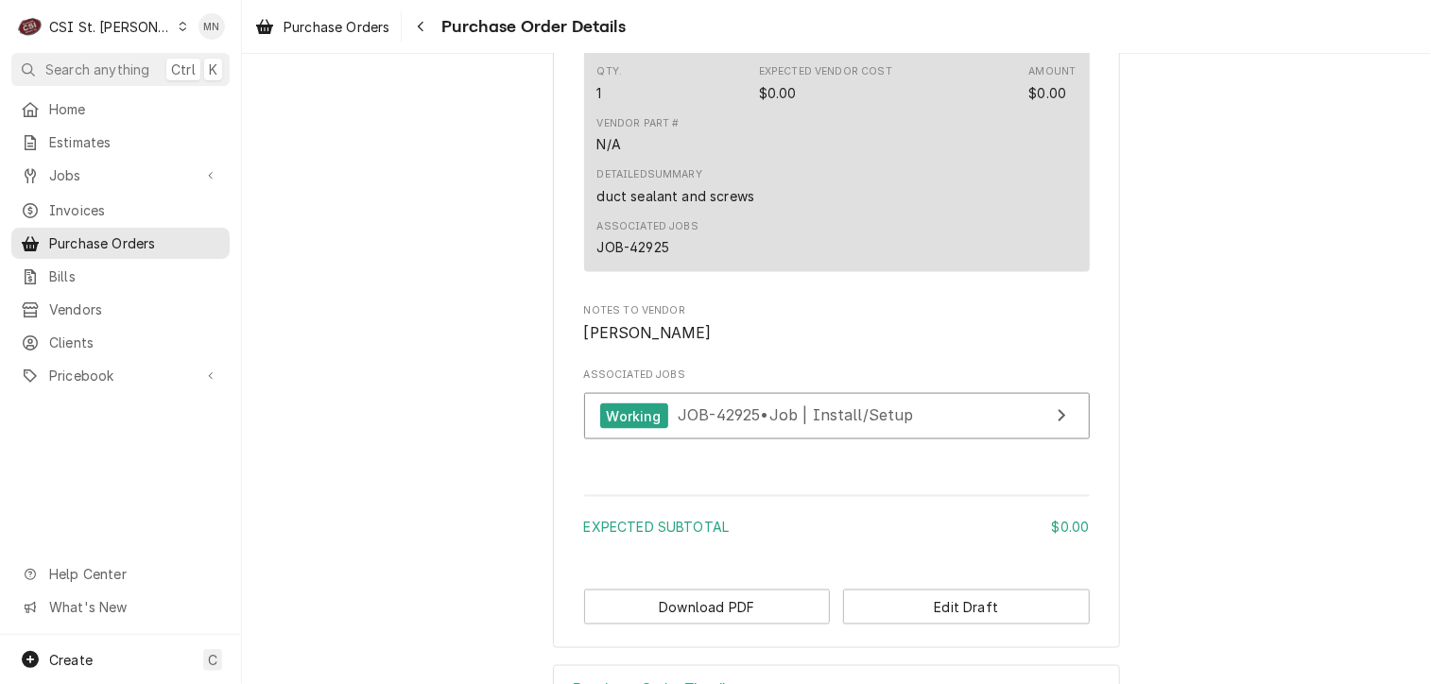
scroll to position [1048, 0]
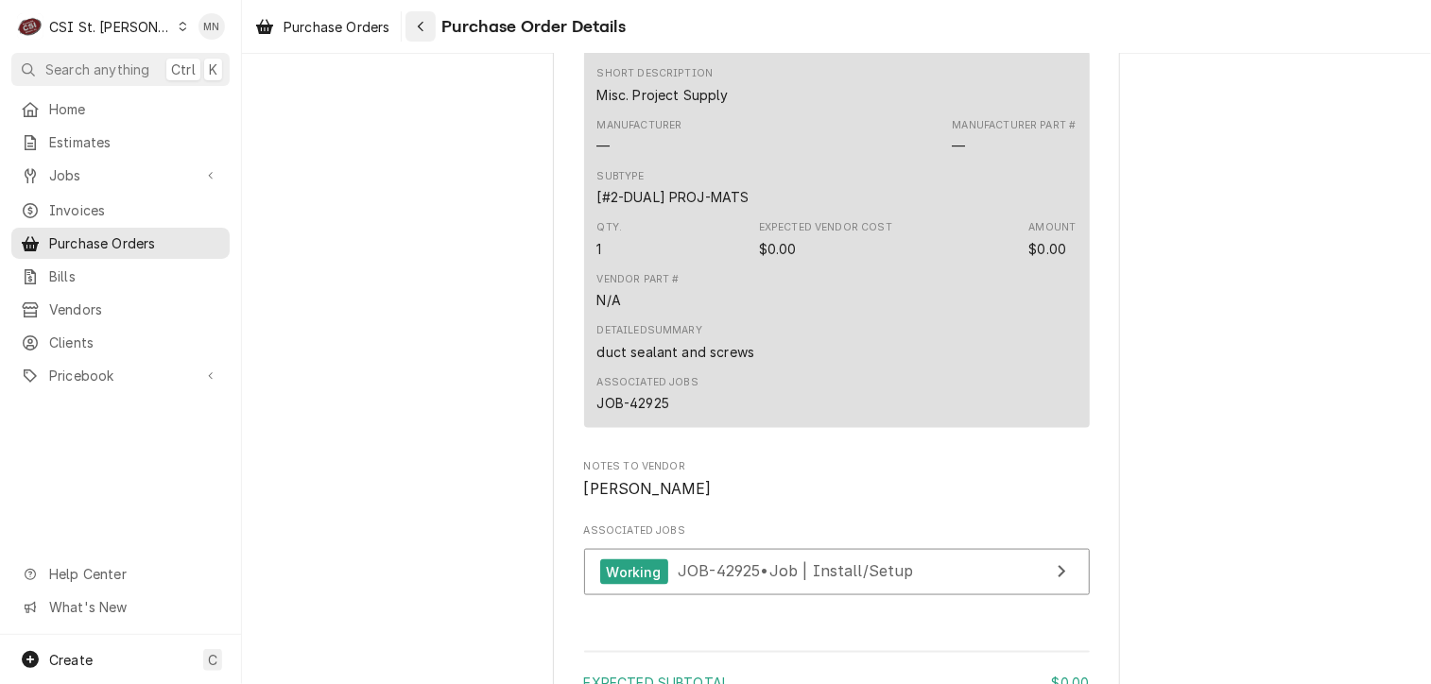
click at [425, 31] on icon "Navigate back" at bounding box center [421, 26] width 9 height 13
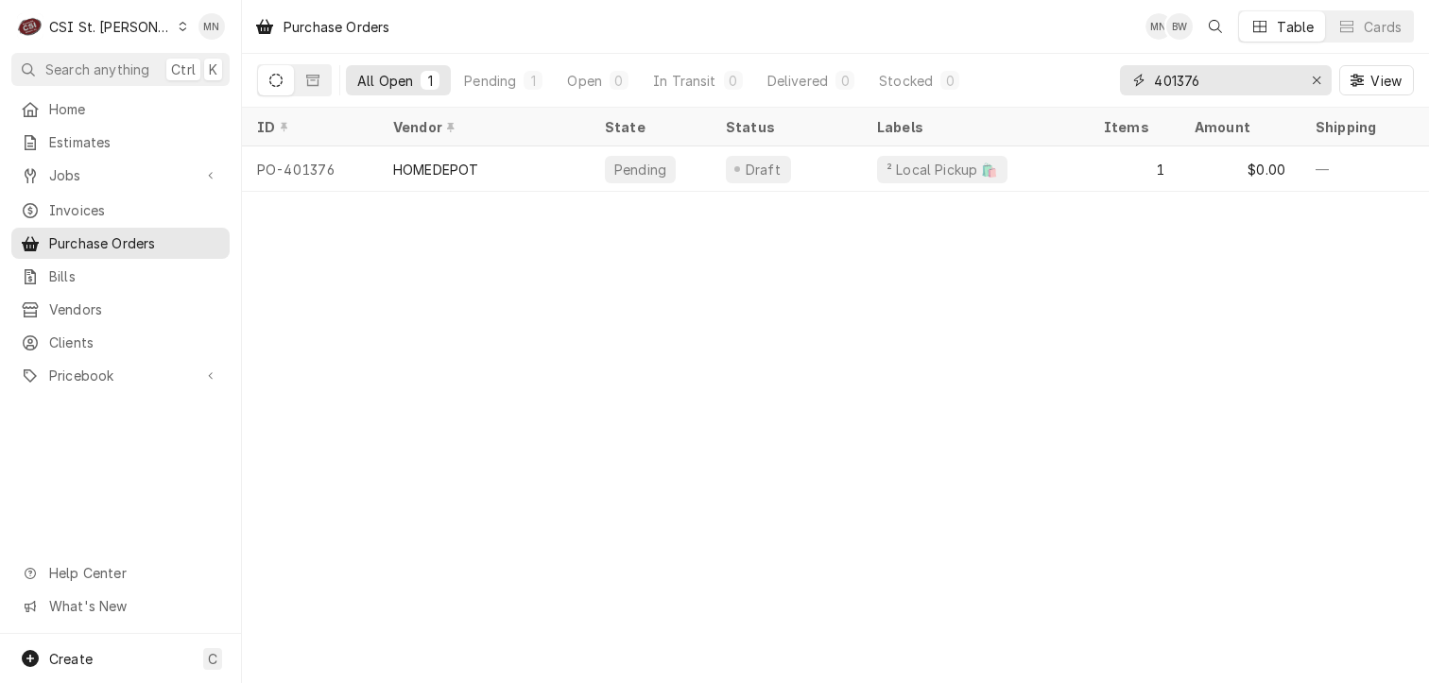
drag, startPoint x: 1233, startPoint y: 78, endPoint x: 1061, endPoint y: 90, distance: 172.4
click at [1085, 84] on div "All Open 1 Pending 1 Open 0 In Transit 0 Delivered 0 Stocked 0 401376 View" at bounding box center [835, 80] width 1157 height 53
type input "401379"
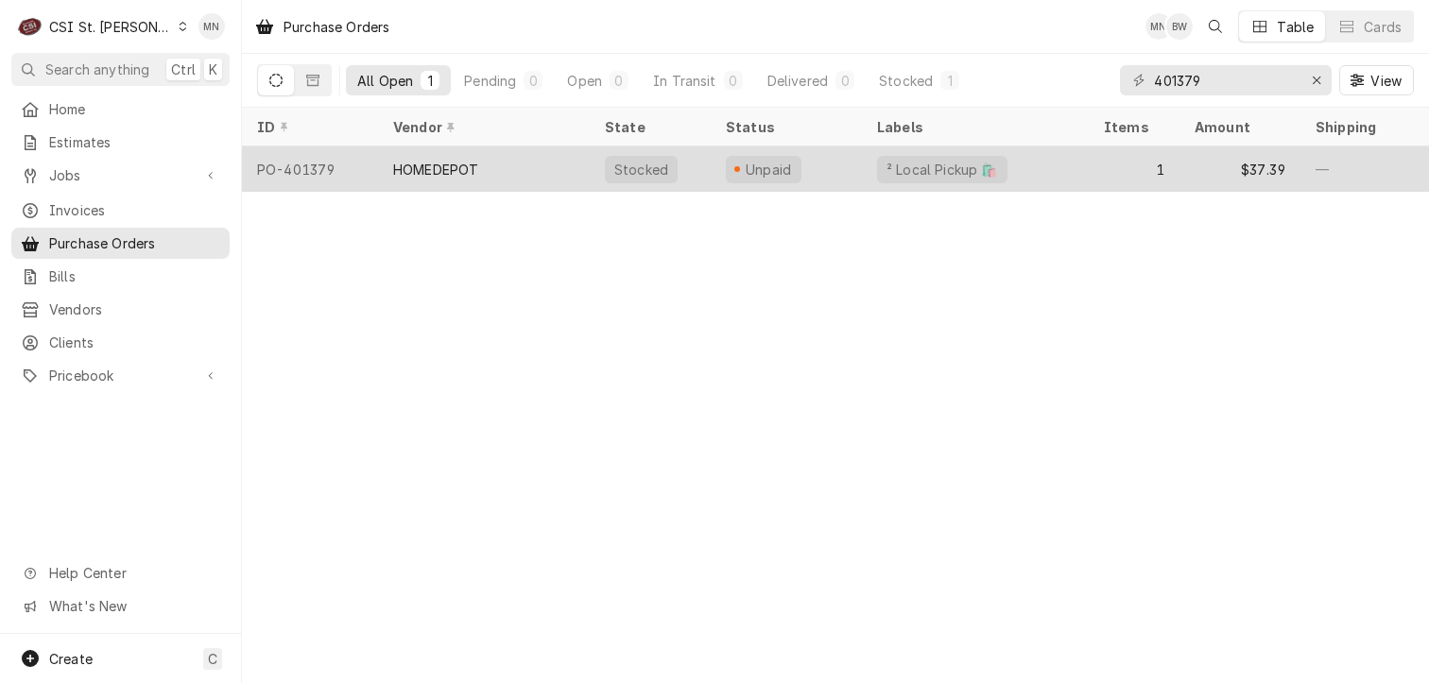
click at [530, 169] on div "HOMEDEPOT" at bounding box center [484, 168] width 212 height 45
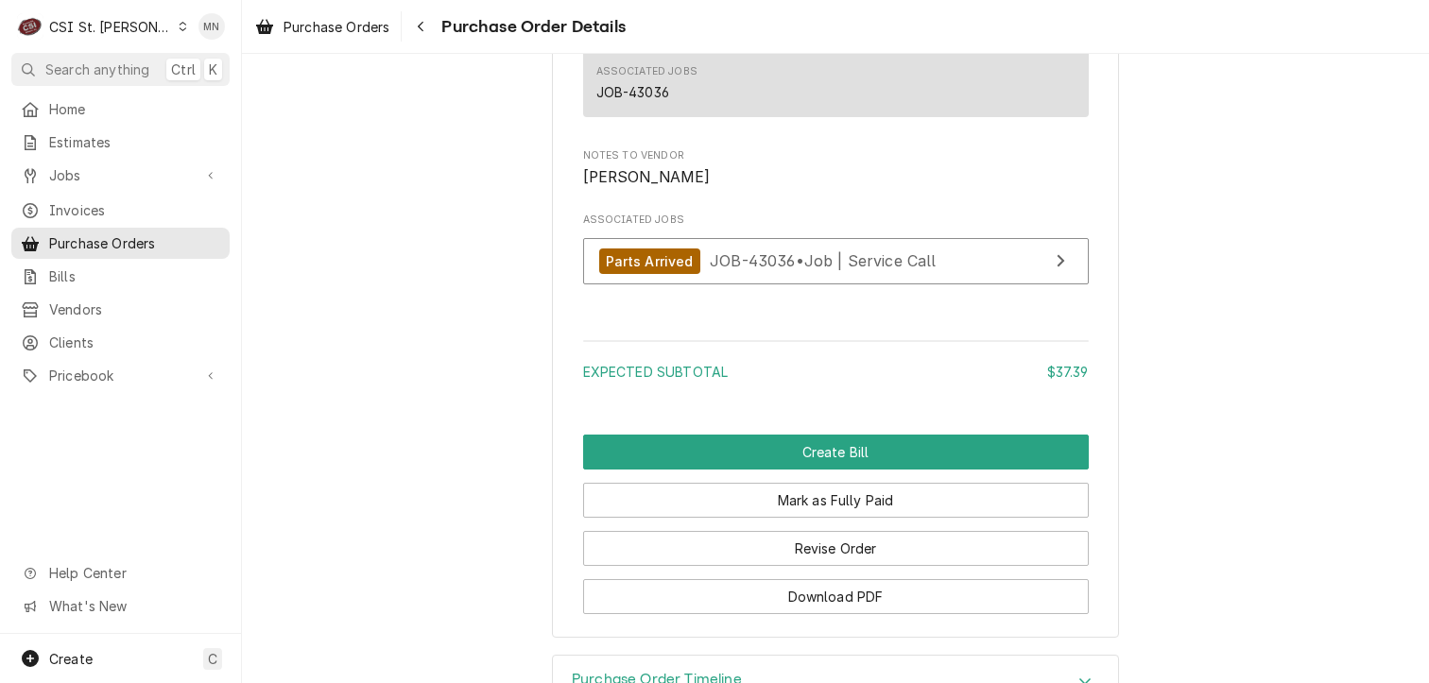
scroll to position [1779, 0]
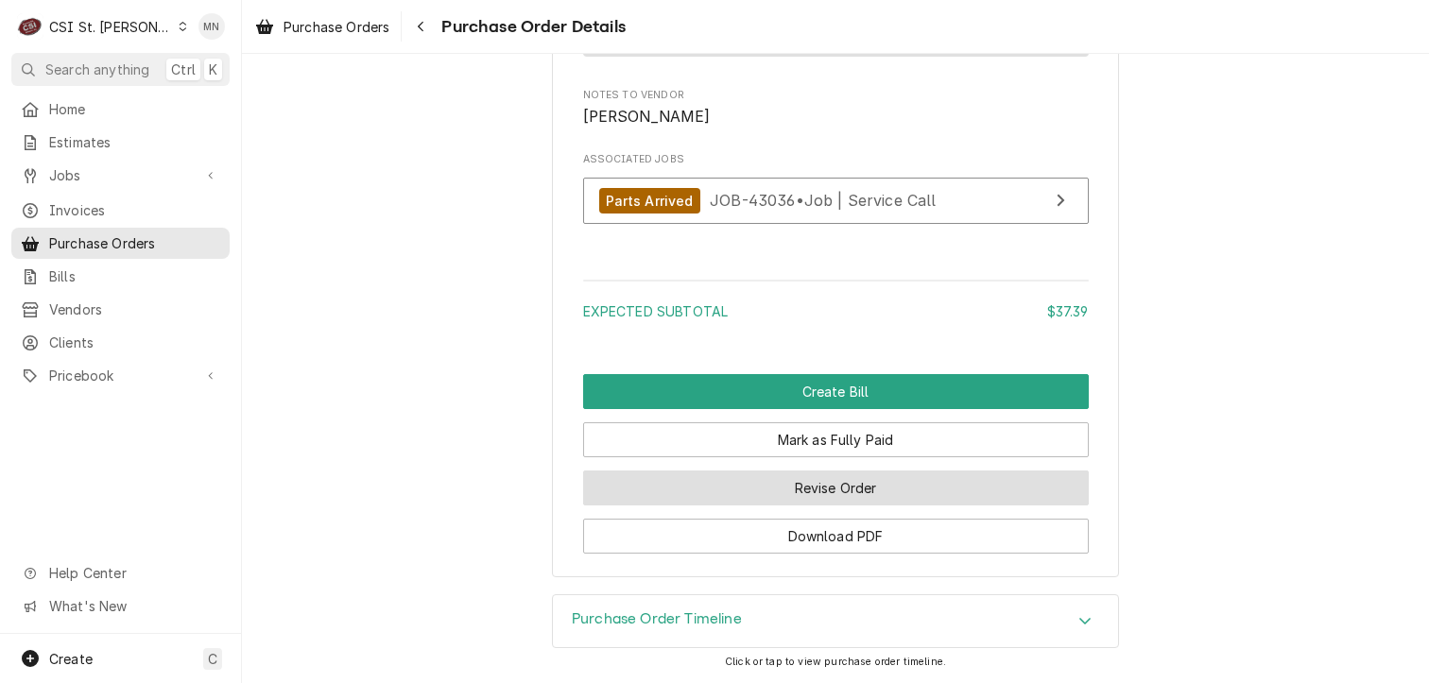
click at [916, 490] on button "Revise Order" at bounding box center [836, 488] width 506 height 35
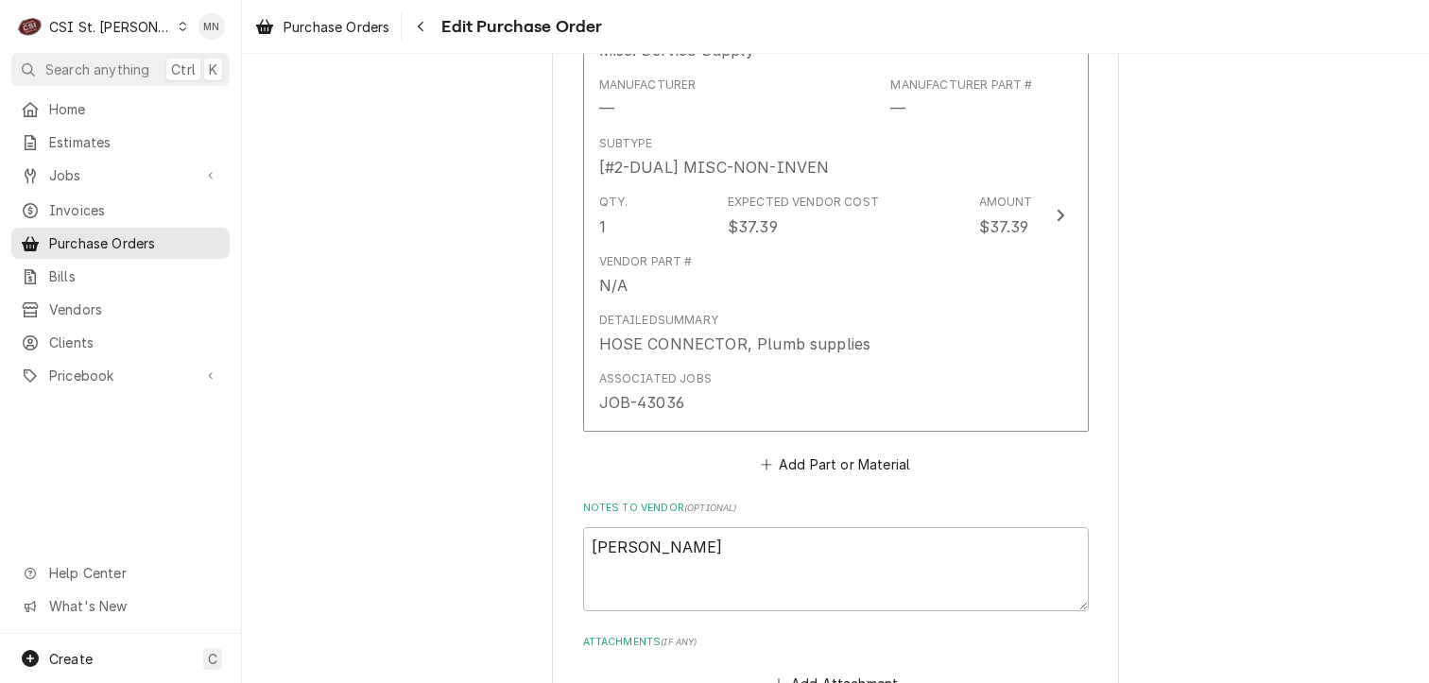
scroll to position [1259, 0]
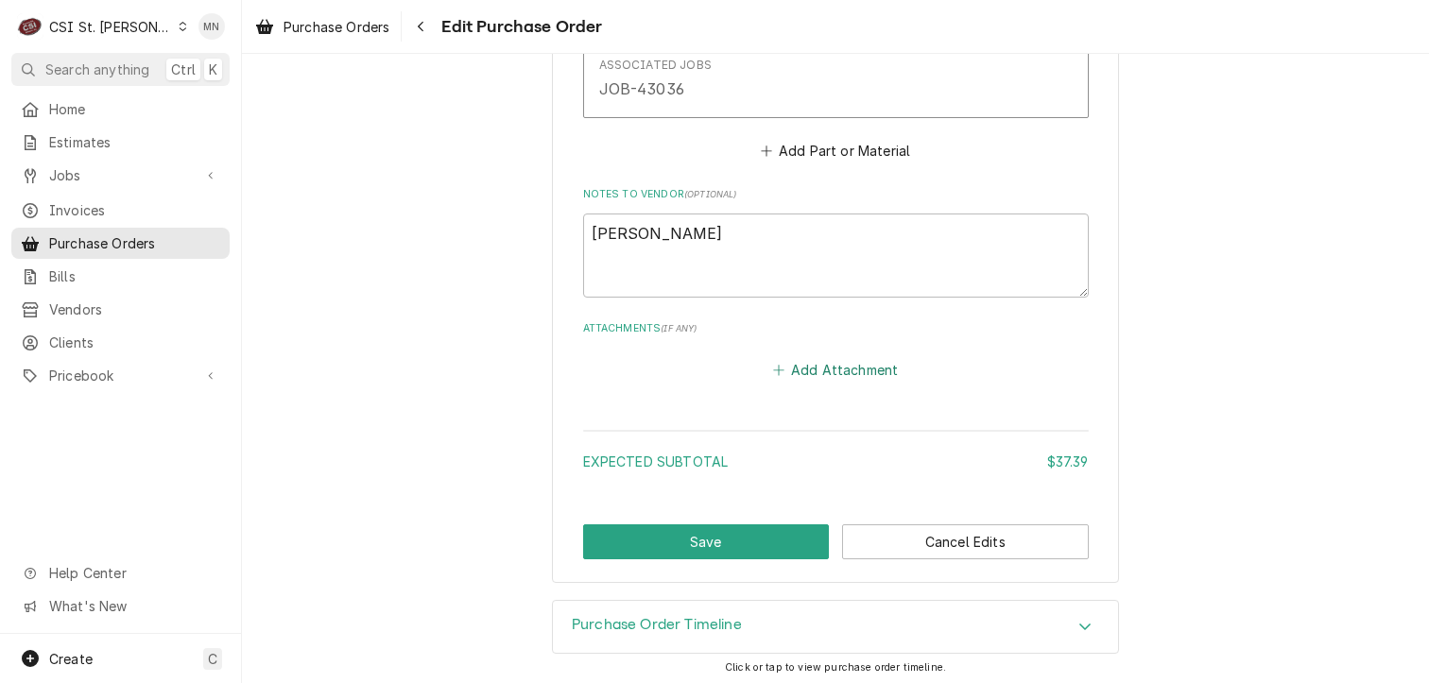
click at [809, 370] on button "Add Attachment" at bounding box center [835, 370] width 132 height 26
type textarea "x"
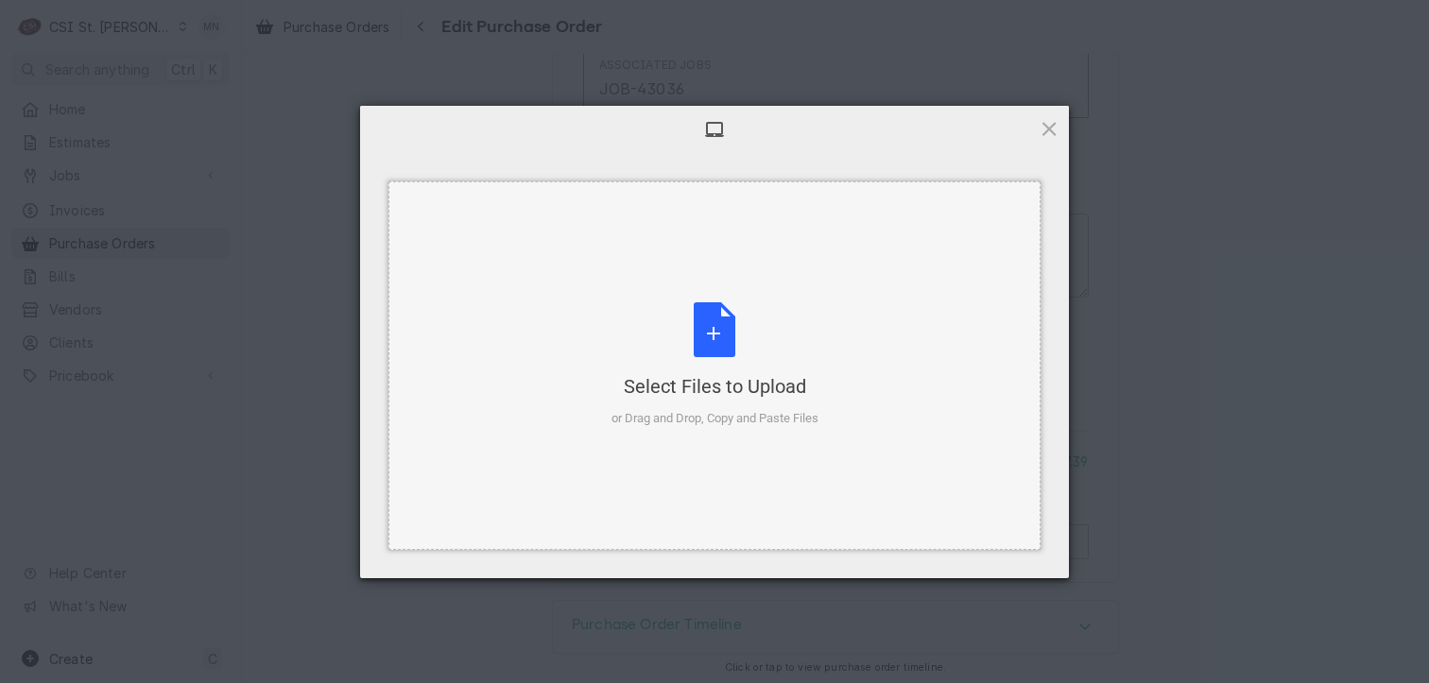
click at [713, 354] on div "Select Files to Upload or Drag and Drop, Copy and Paste Files" at bounding box center [714, 365] width 207 height 126
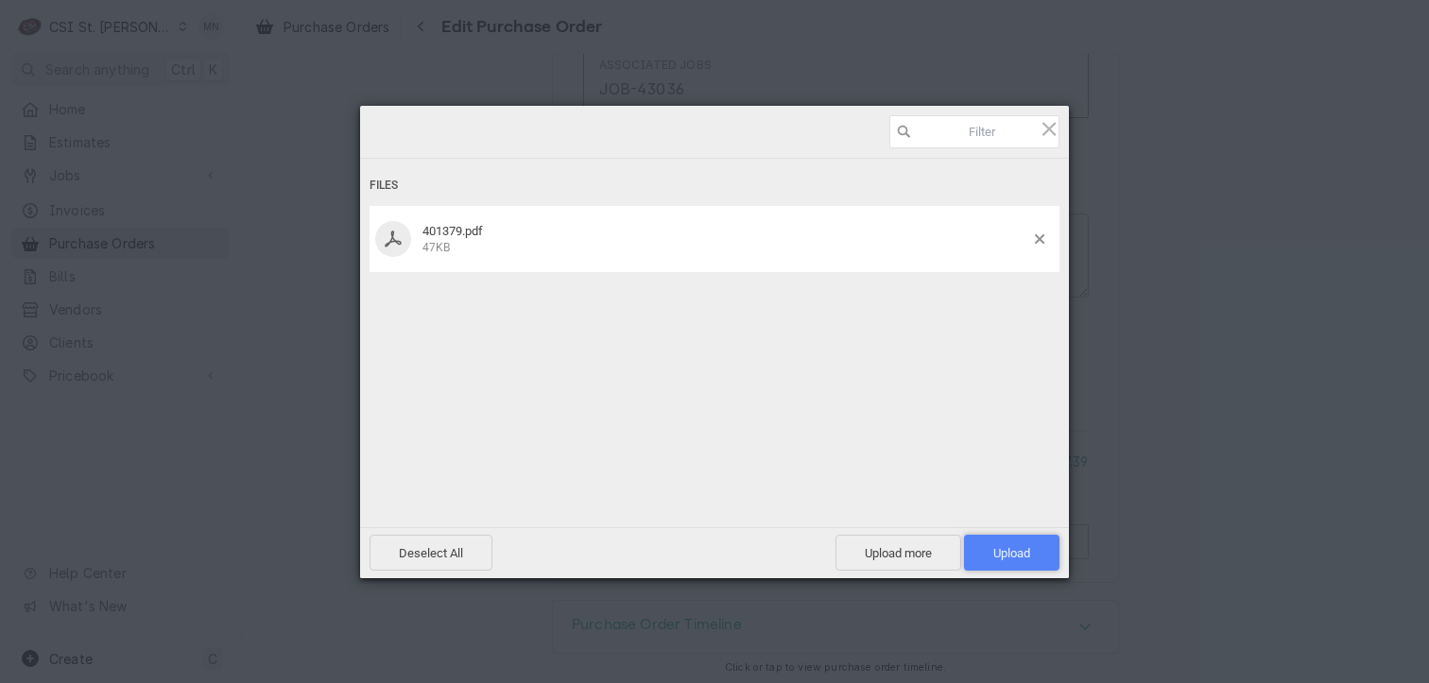
click at [999, 544] on span "Upload 1" at bounding box center [1011, 553] width 95 height 36
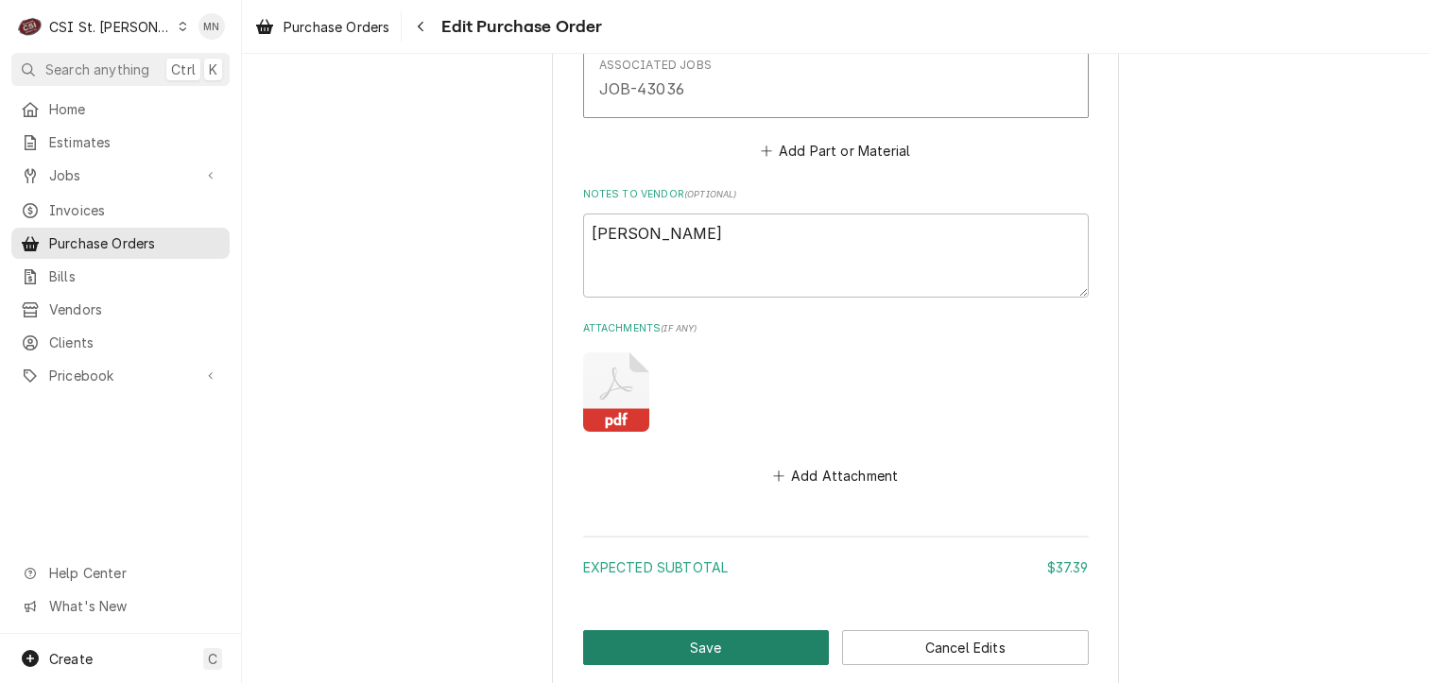
click at [688, 646] on button "Save" at bounding box center [706, 647] width 247 height 35
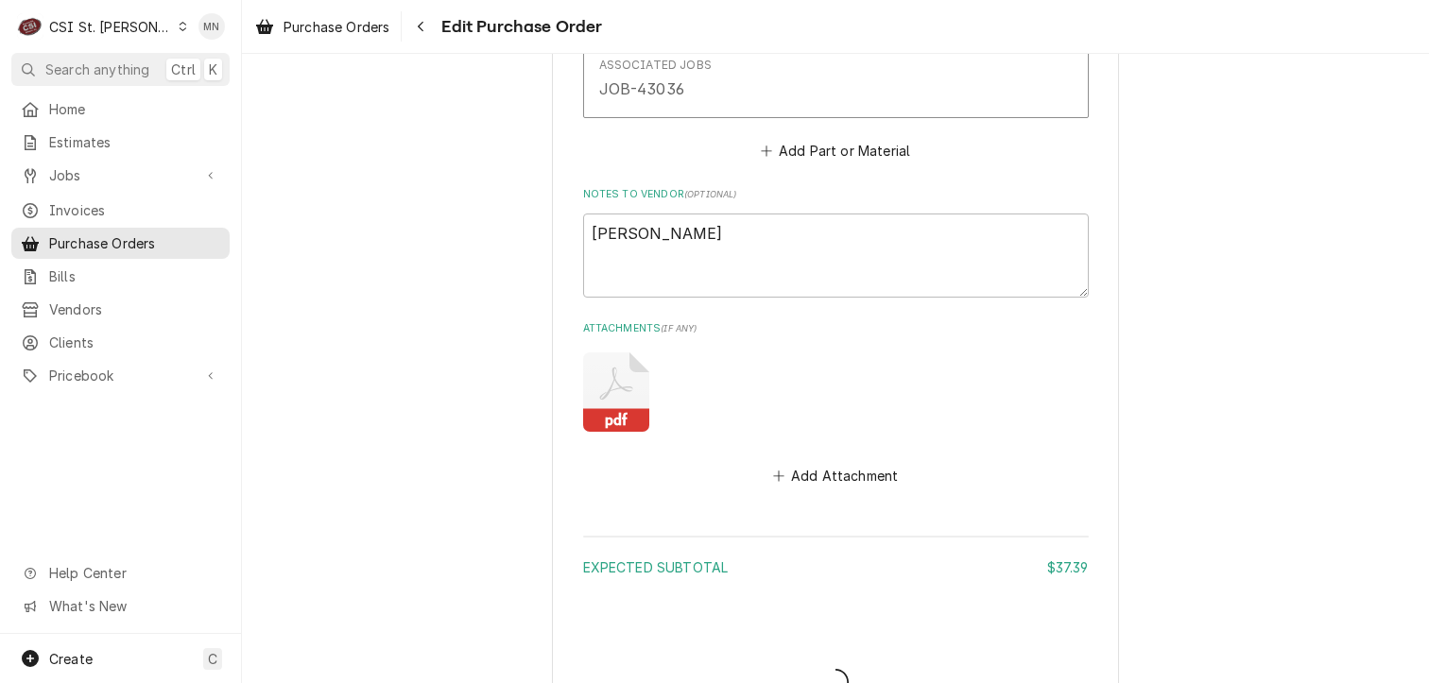
type textarea "x"
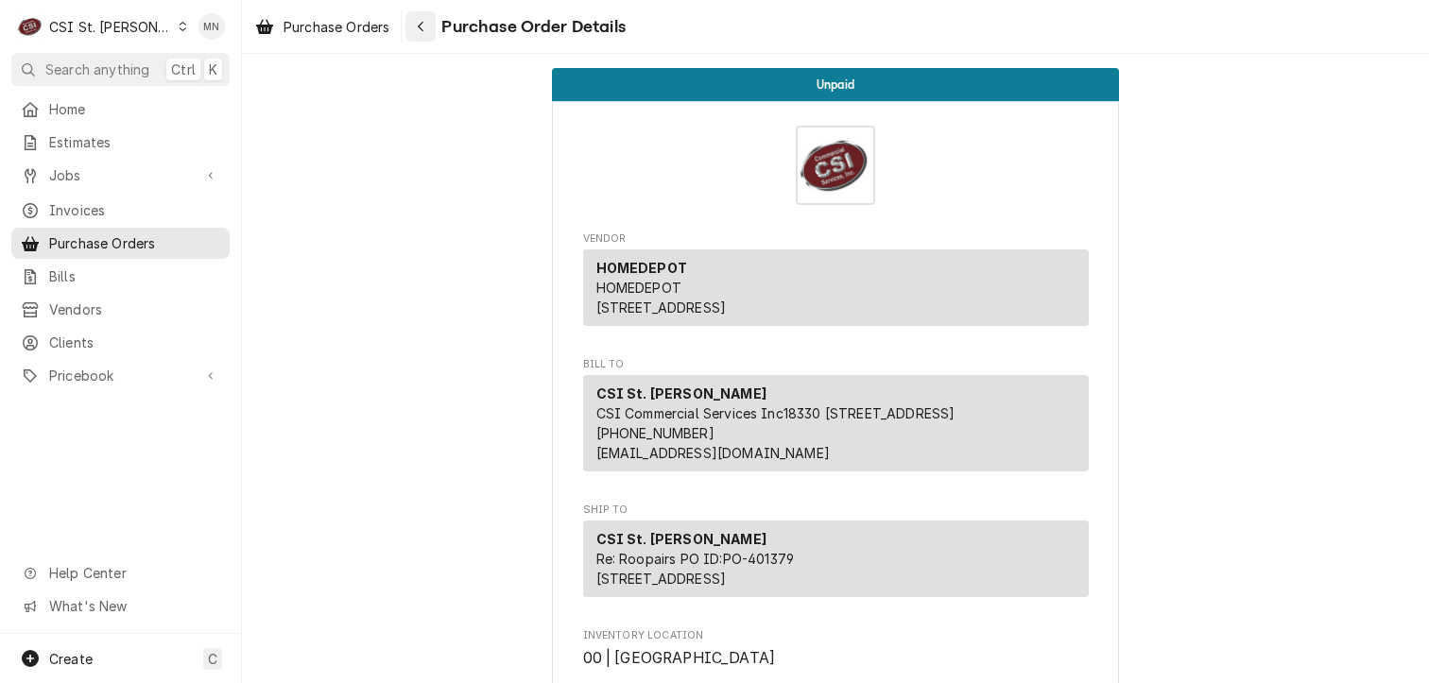
click at [425, 33] on div "Navigate back" at bounding box center [420, 26] width 19 height 19
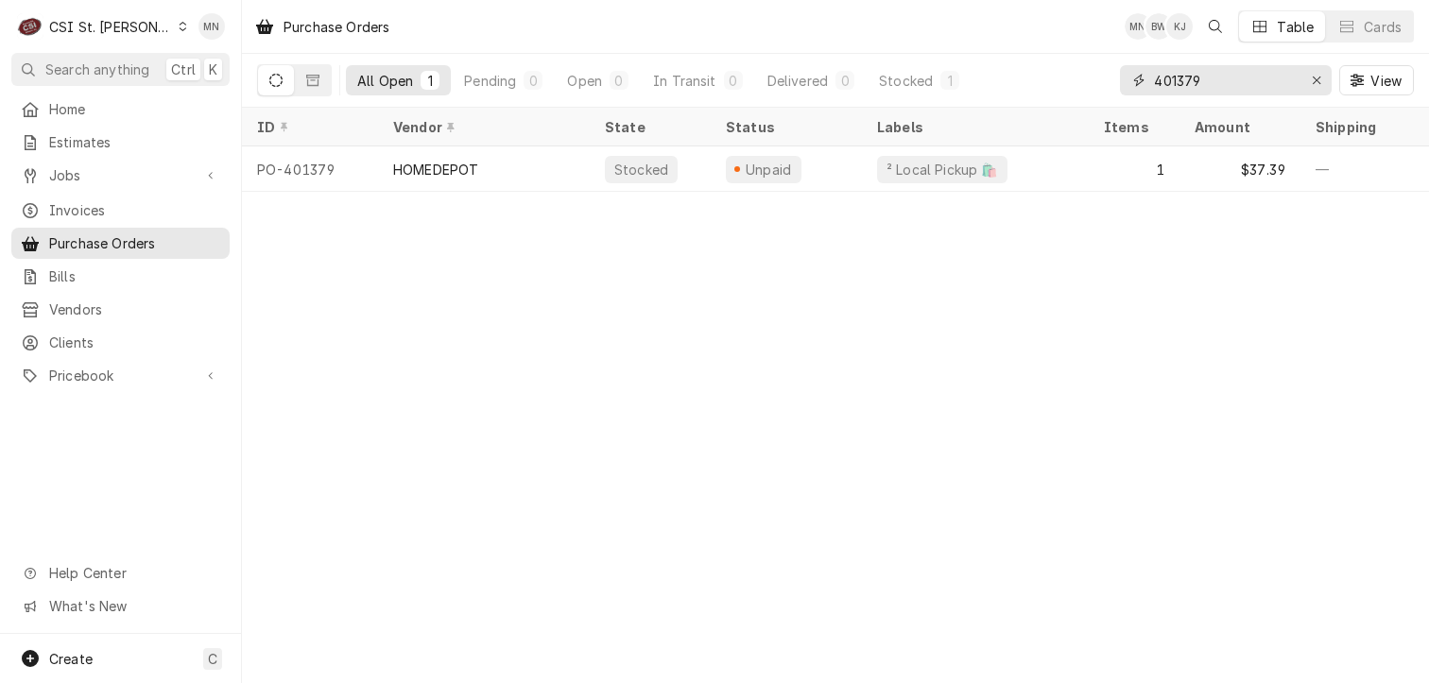
drag, startPoint x: 1213, startPoint y: 84, endPoint x: 1100, endPoint y: 89, distance: 112.6
click at [1100, 89] on div "All Open 1 Pending 0 Open 0 In Transit 0 Delivered 0 Stocked 1 401379 View" at bounding box center [835, 80] width 1157 height 53
type input "401384"
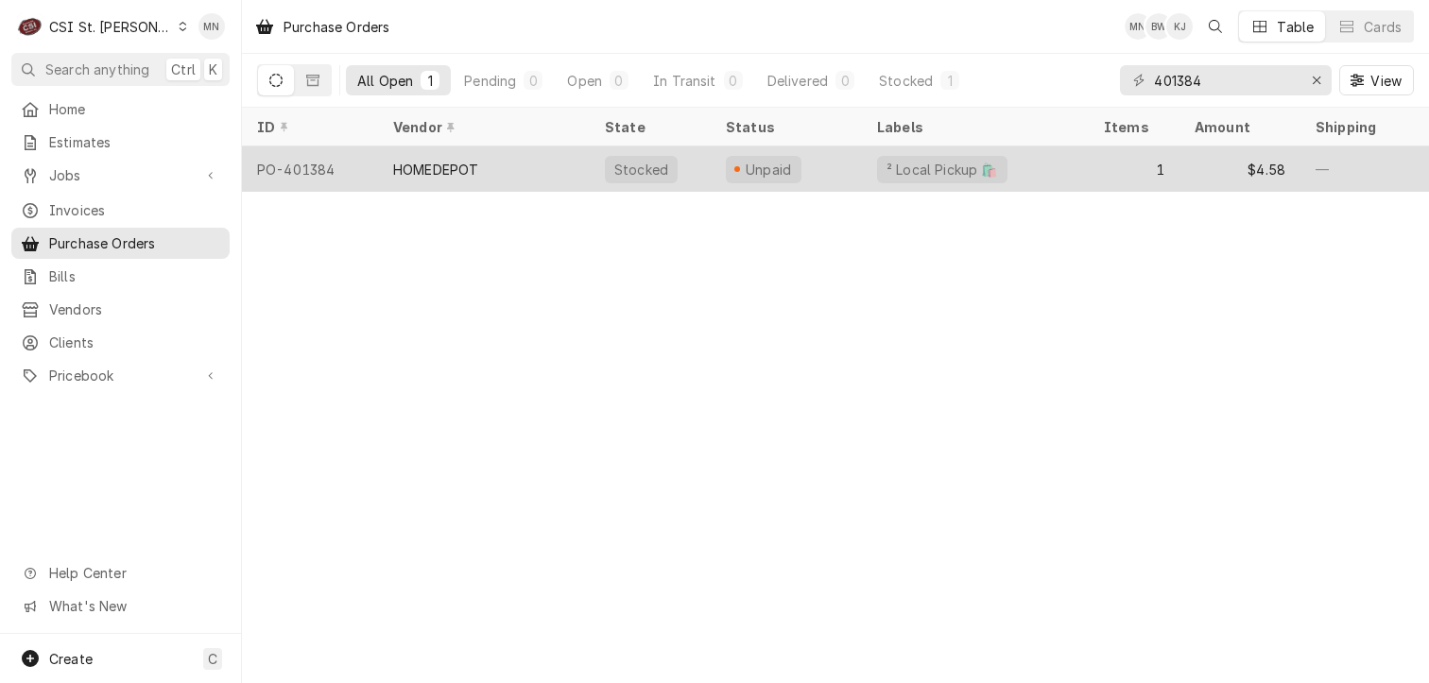
click at [535, 174] on div "HOMEDEPOT" at bounding box center [484, 168] width 212 height 45
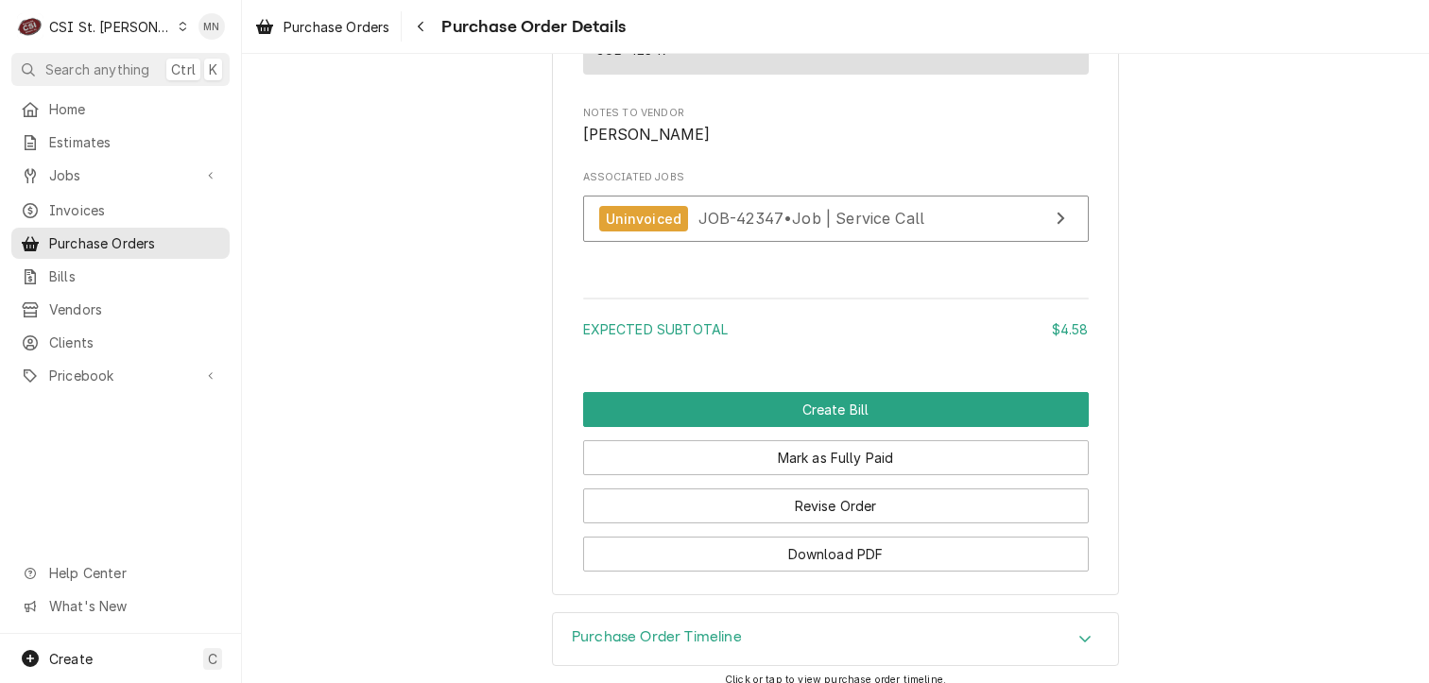
scroll to position [1779, 0]
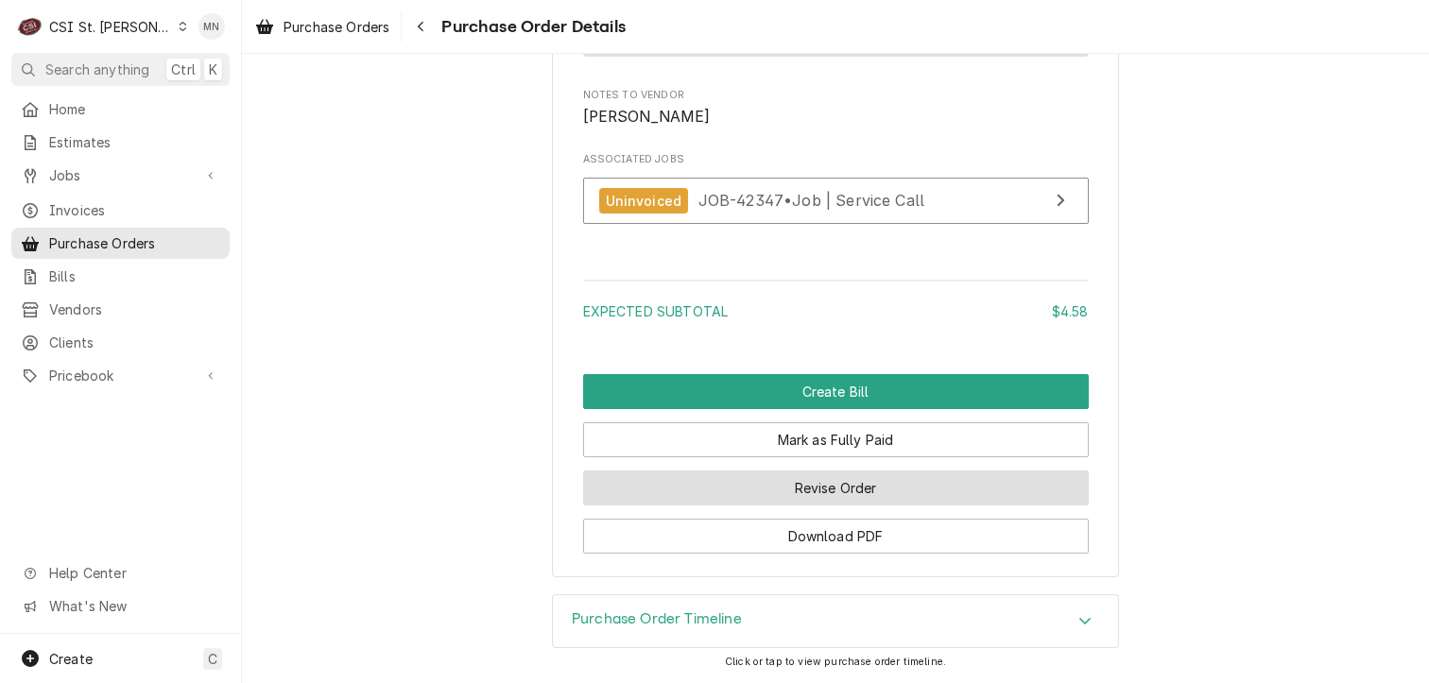
click at [808, 489] on button "Revise Order" at bounding box center [836, 488] width 506 height 35
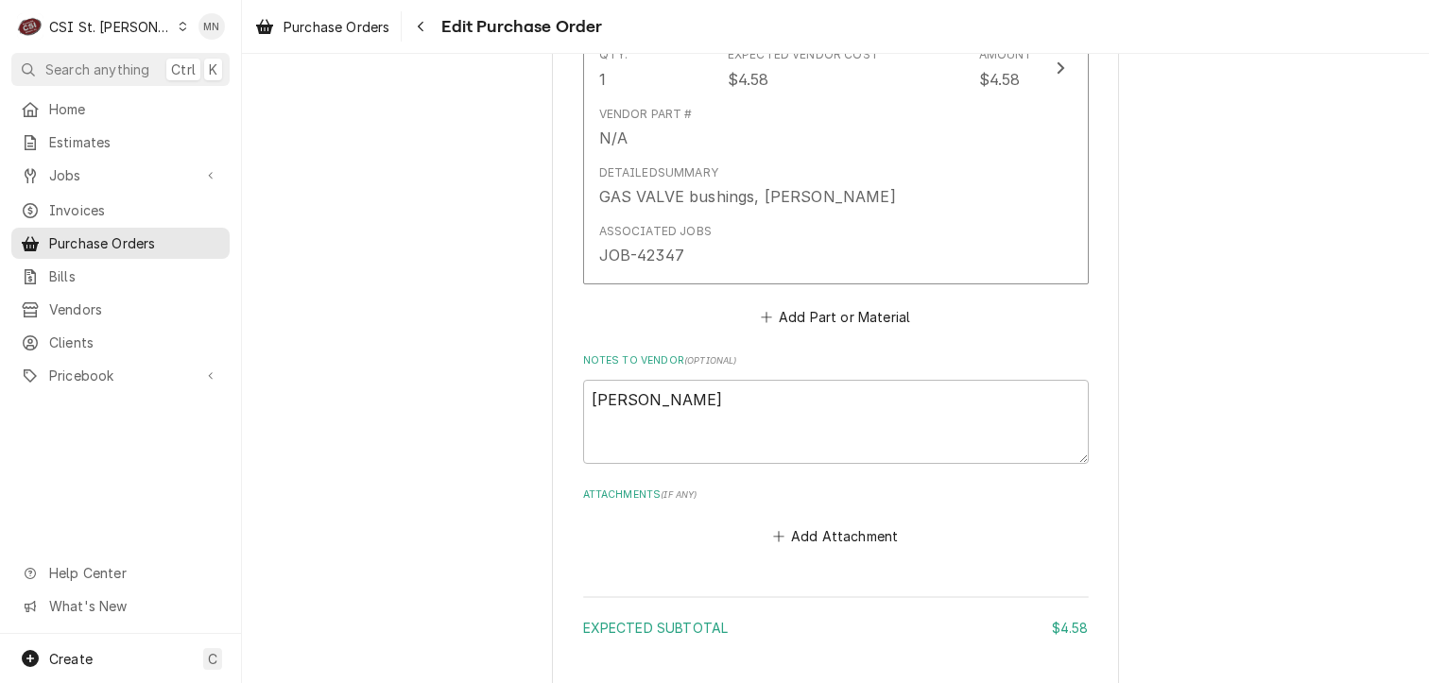
scroll to position [1259, 0]
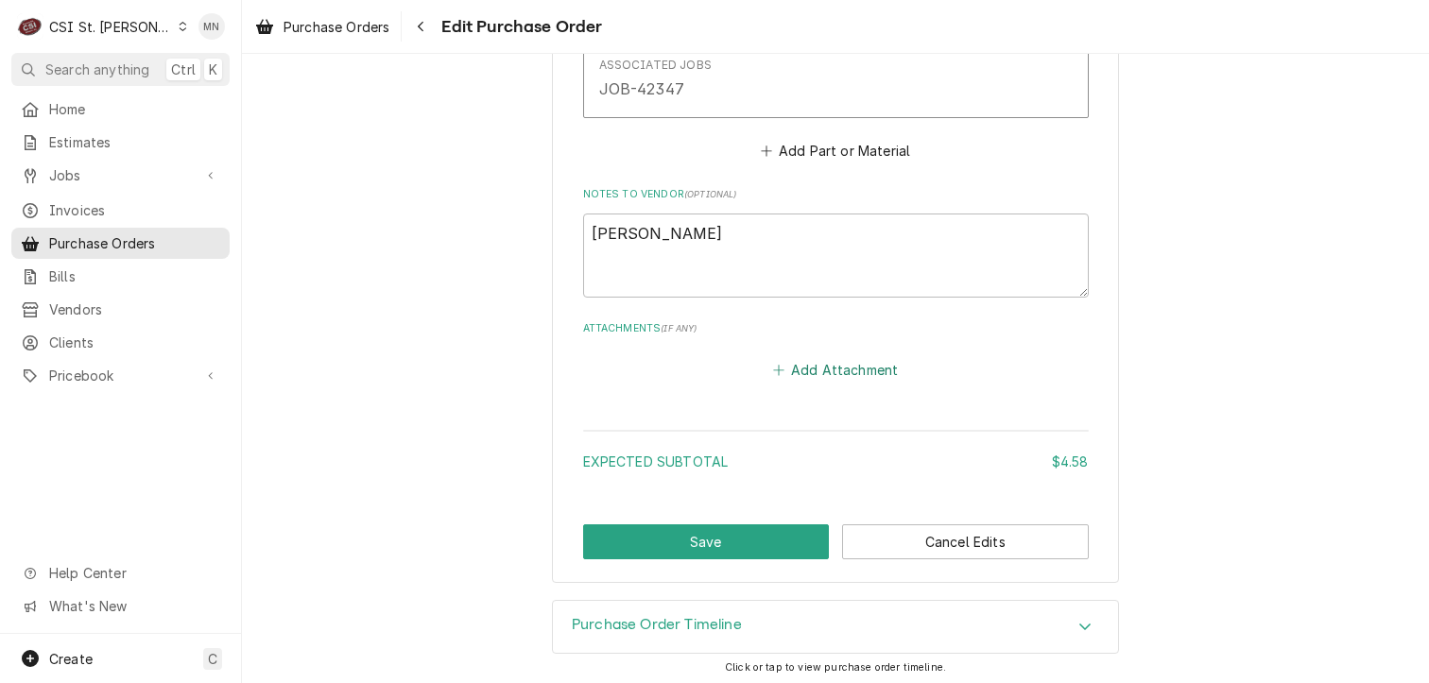
click at [820, 372] on button "Add Attachment" at bounding box center [835, 370] width 132 height 26
type textarea "x"
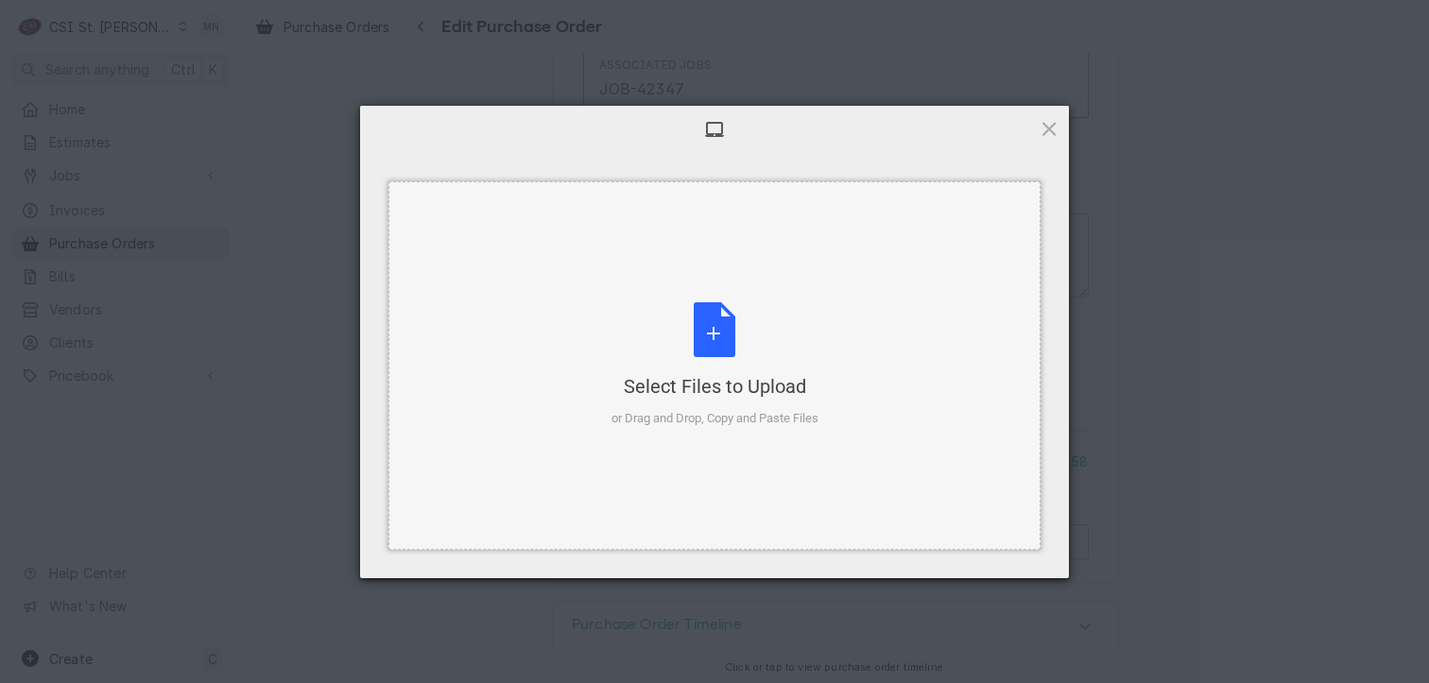
click at [730, 360] on div "Select Files to Upload or Drag and Drop, Copy and Paste Files" at bounding box center [714, 365] width 207 height 126
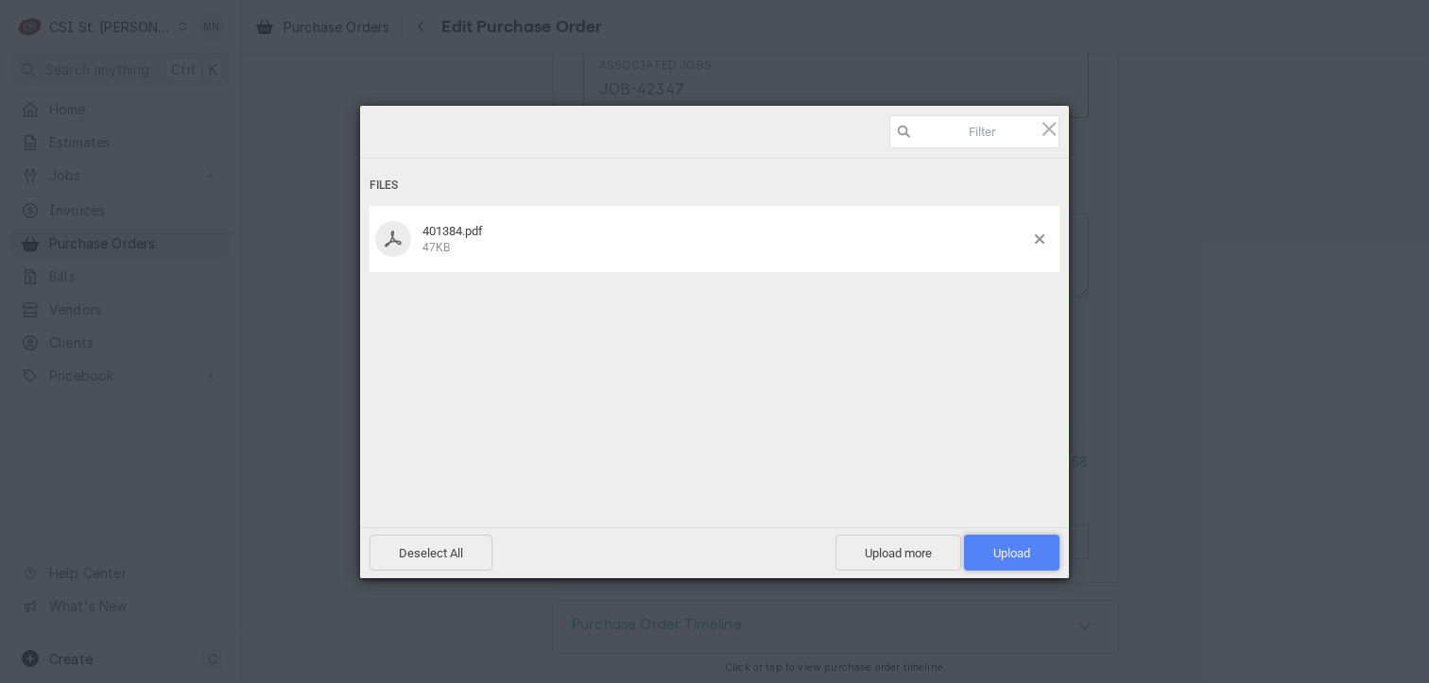
click at [1006, 555] on span "Upload 1" at bounding box center [1011, 553] width 37 height 14
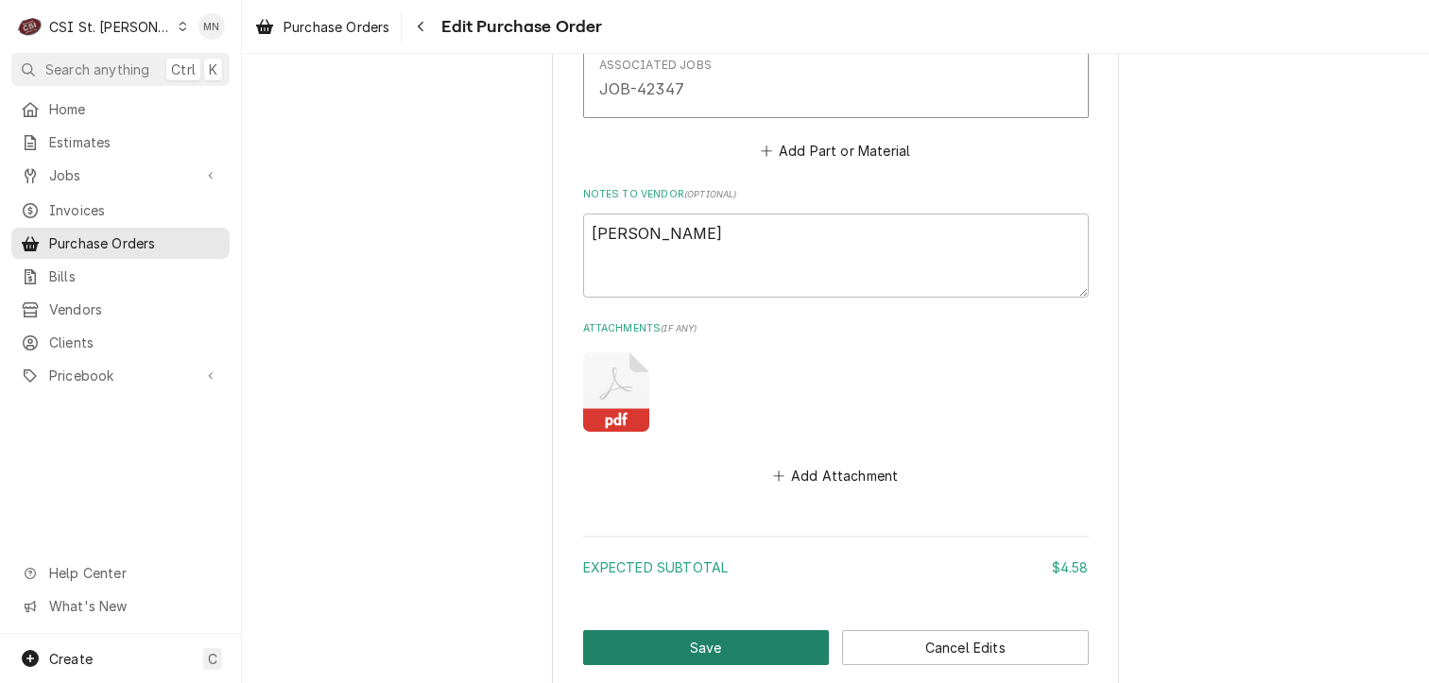
click at [659, 635] on button "Save" at bounding box center [706, 647] width 247 height 35
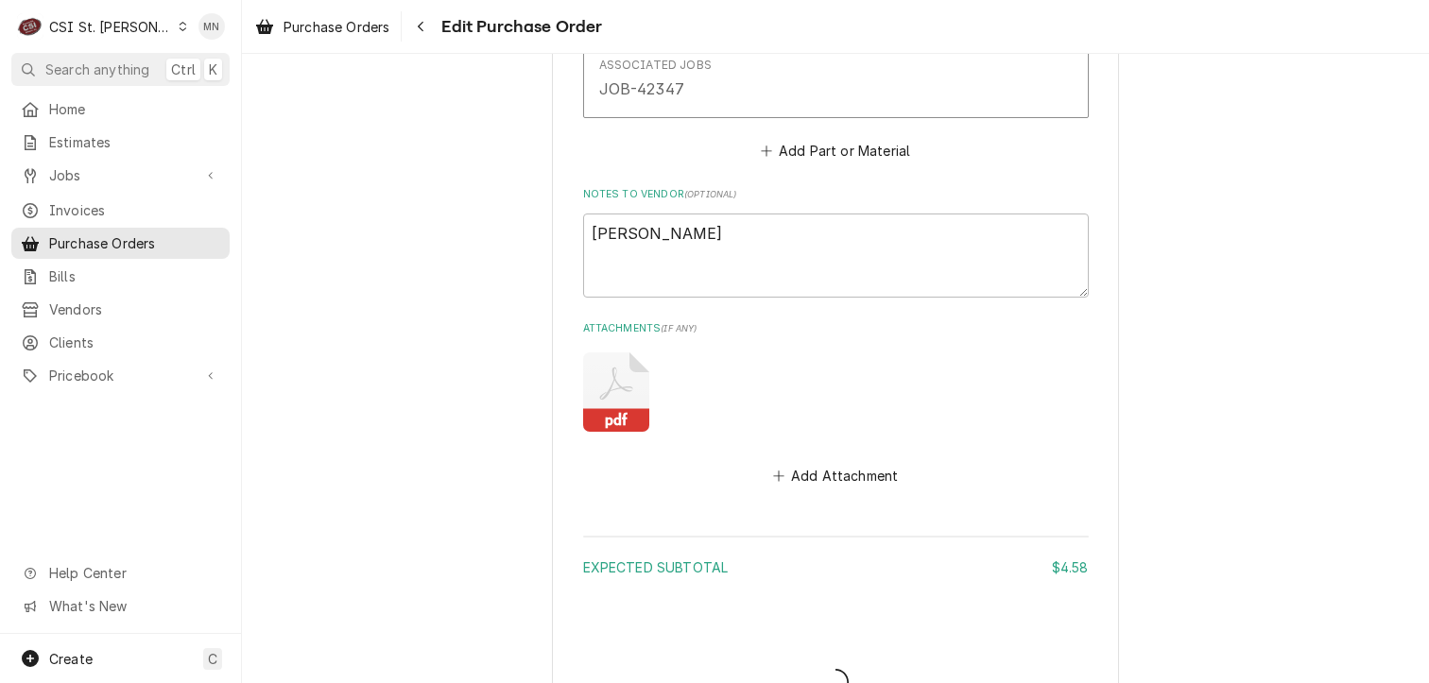
type textarea "x"
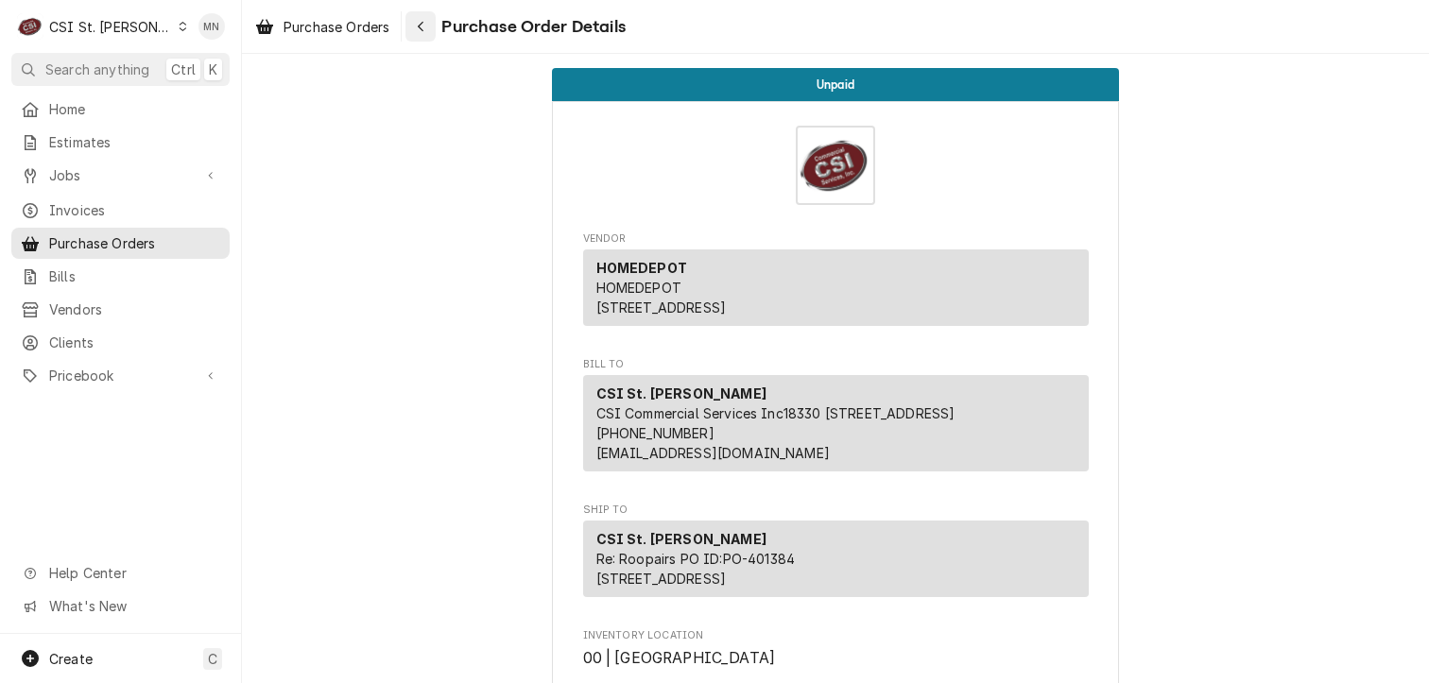
click at [418, 32] on div "Navigate back" at bounding box center [420, 26] width 19 height 19
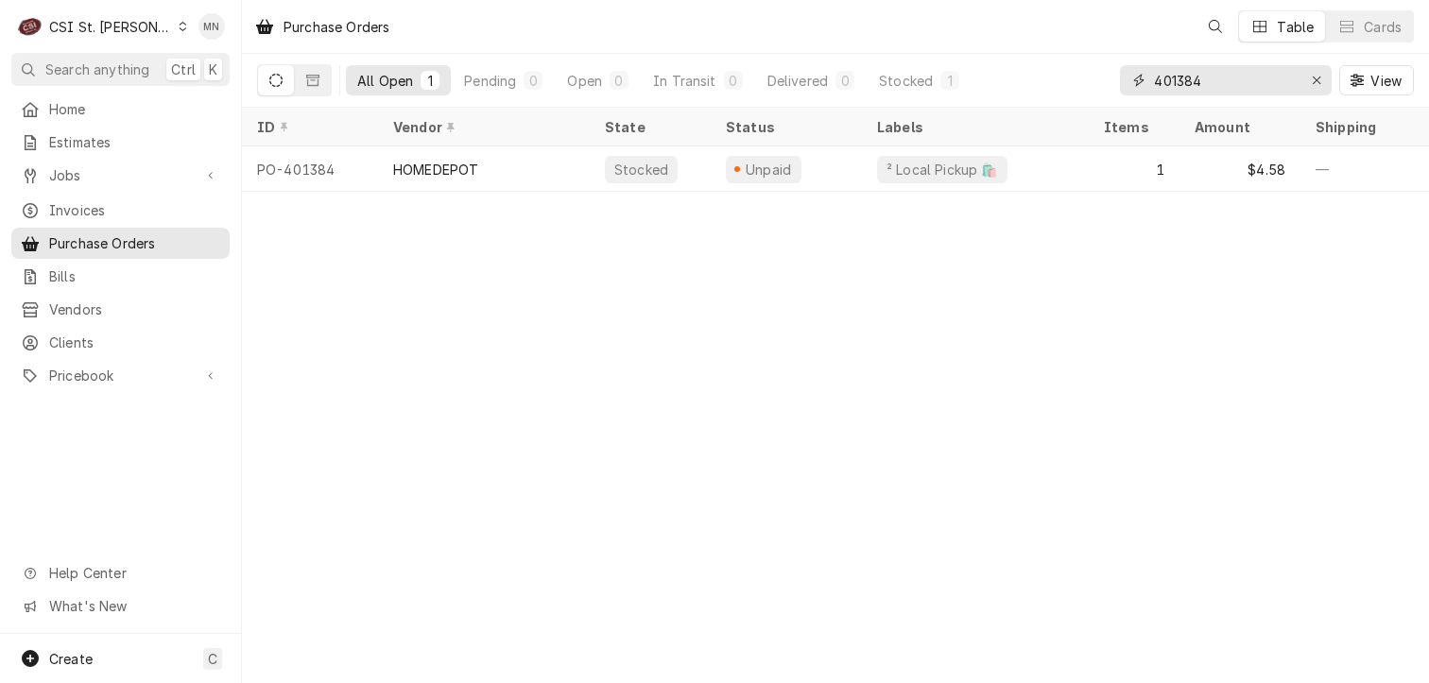
click at [1213, 78] on input "401384" at bounding box center [1225, 80] width 142 height 30
type input "401385"
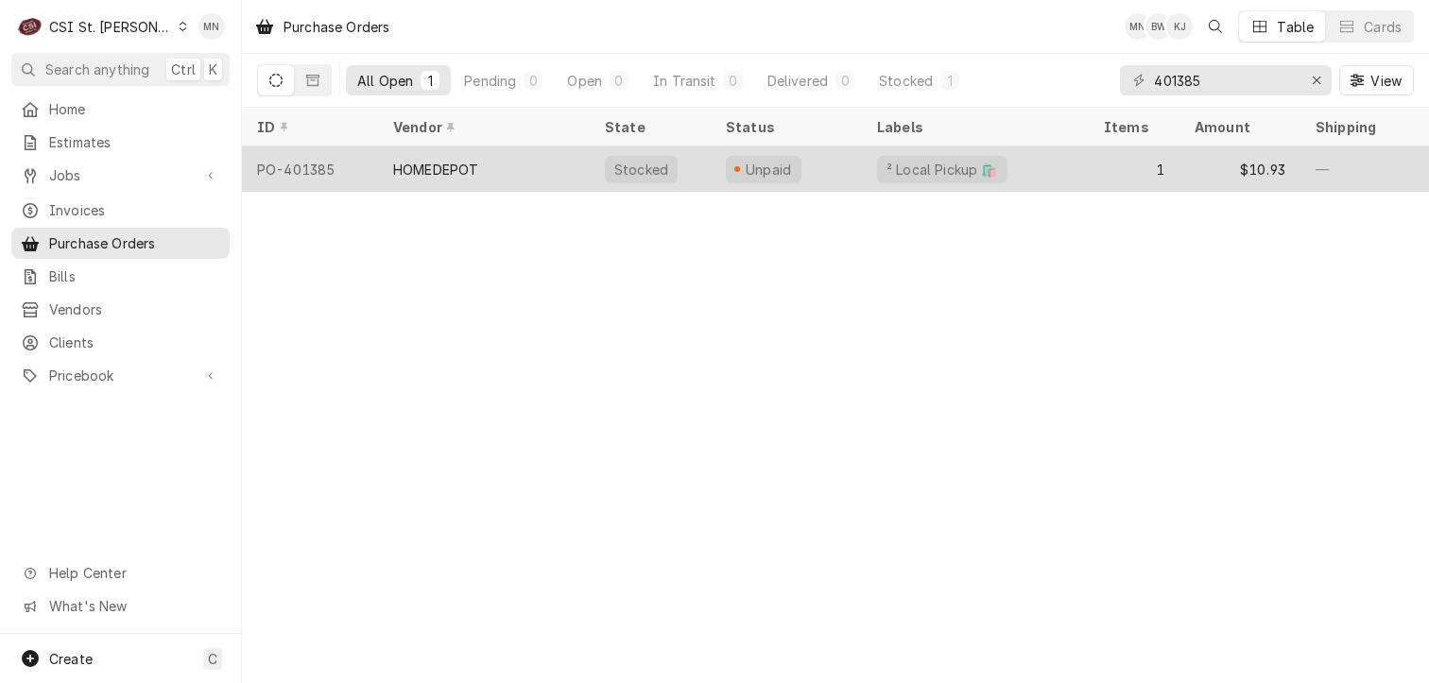
click at [467, 178] on div "HOMEDEPOT" at bounding box center [484, 168] width 212 height 45
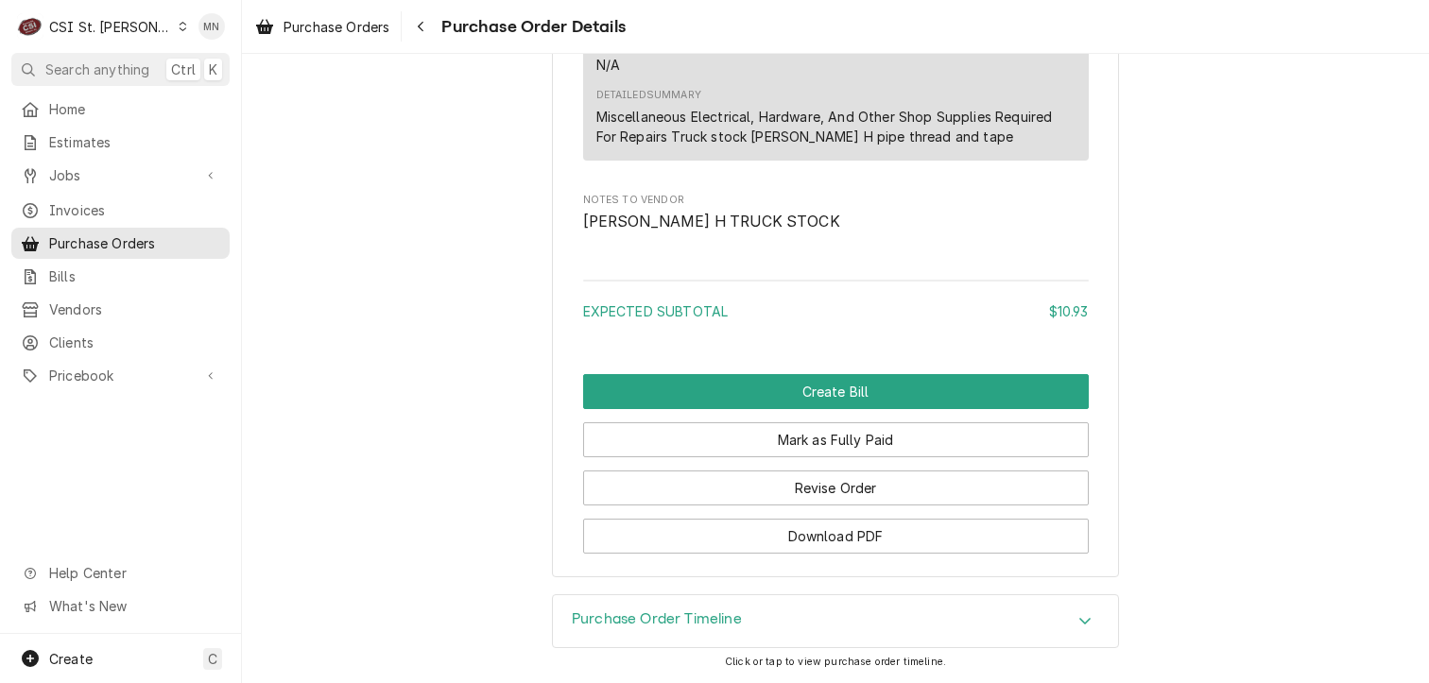
scroll to position [1643, 0]
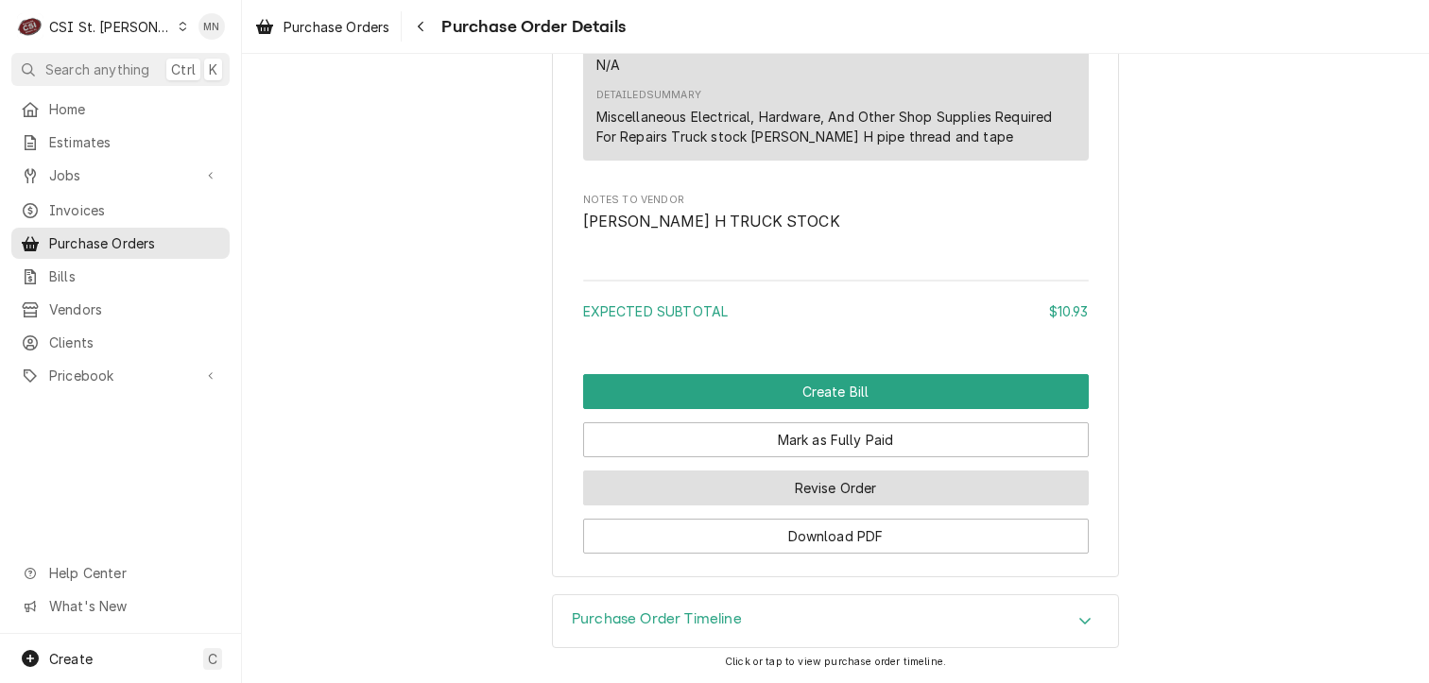
click at [870, 488] on button "Revise Order" at bounding box center [836, 488] width 506 height 35
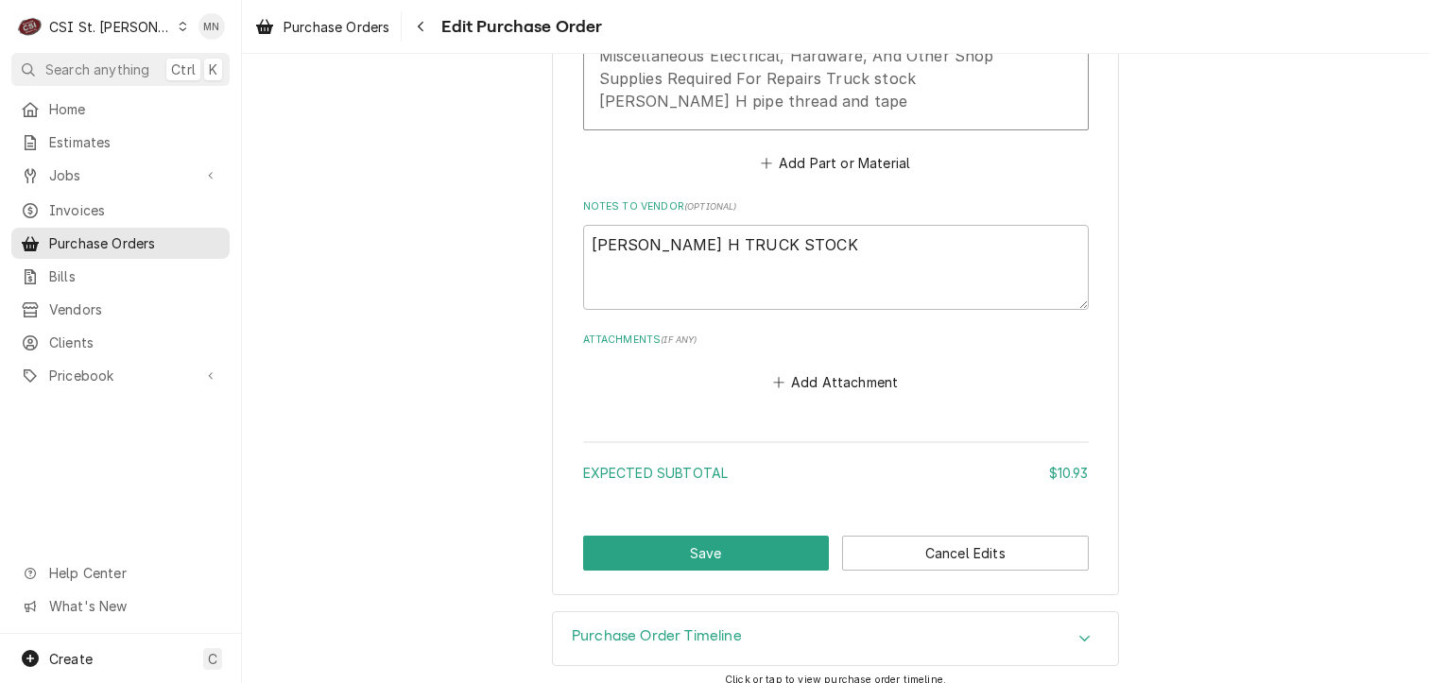
scroll to position [1245, 0]
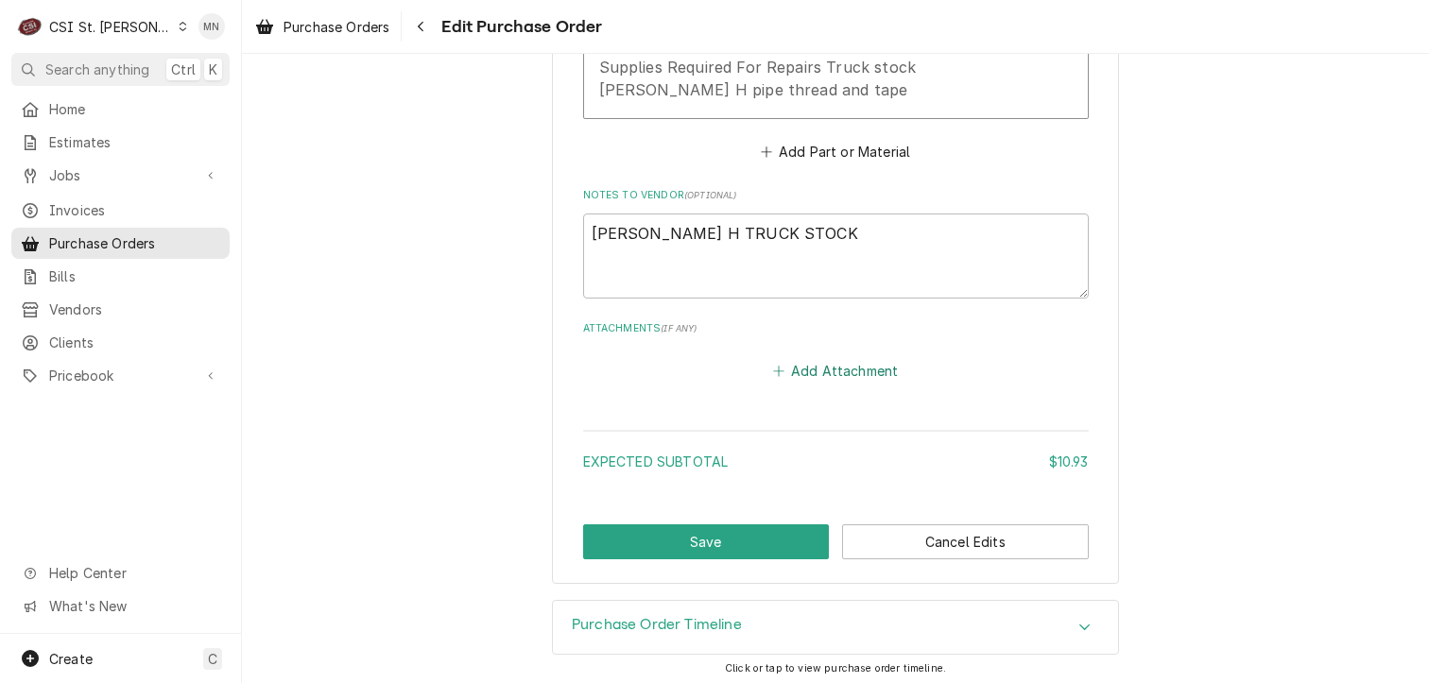
click at [826, 368] on button "Add Attachment" at bounding box center [835, 370] width 132 height 26
type textarea "x"
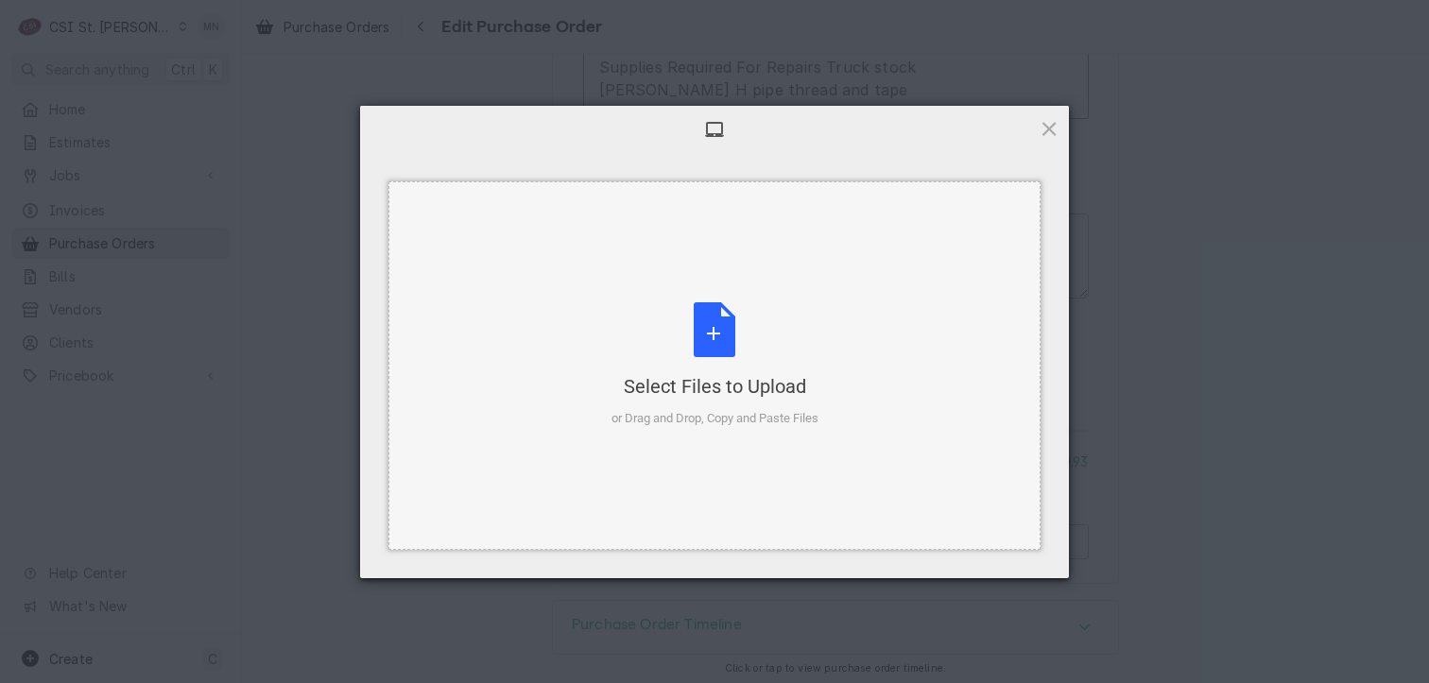
click at [743, 343] on div "Select Files to Upload or Drag and Drop, Copy and Paste Files" at bounding box center [714, 365] width 207 height 126
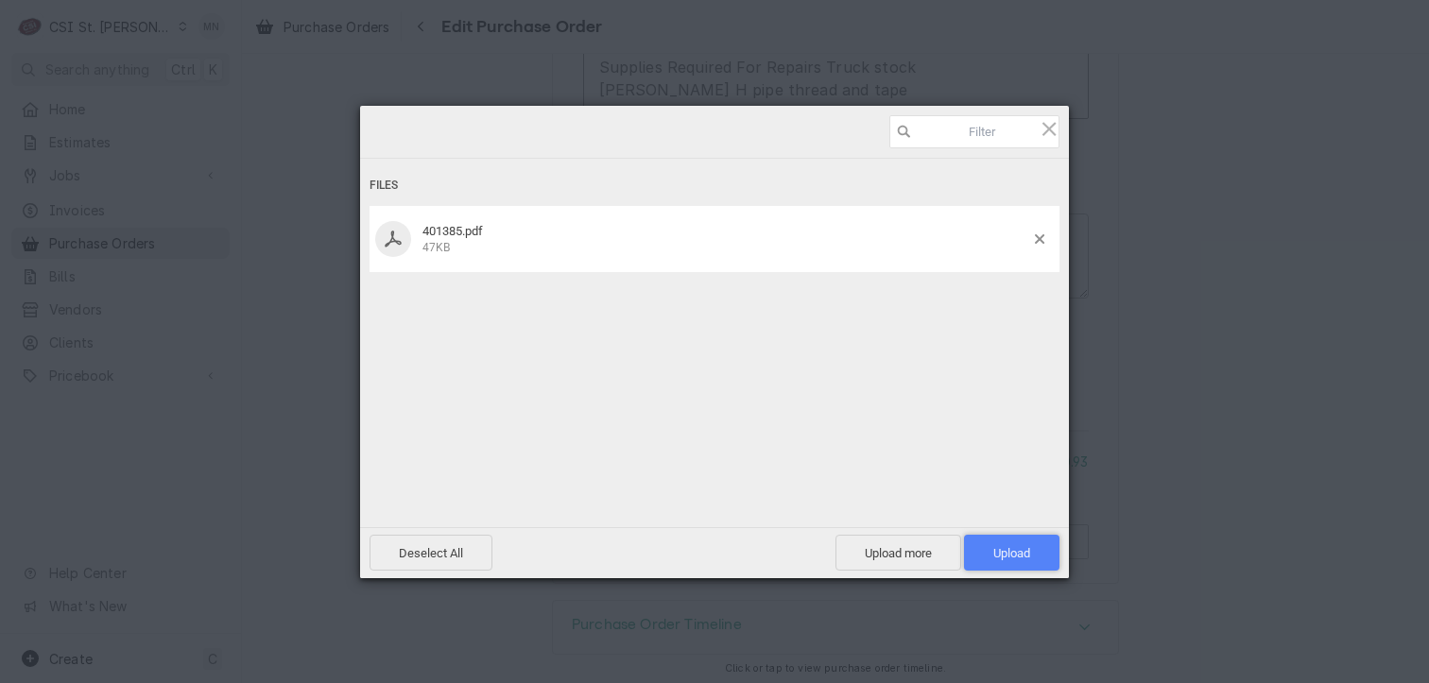
click at [1041, 543] on span "Upload 1" at bounding box center [1011, 553] width 95 height 36
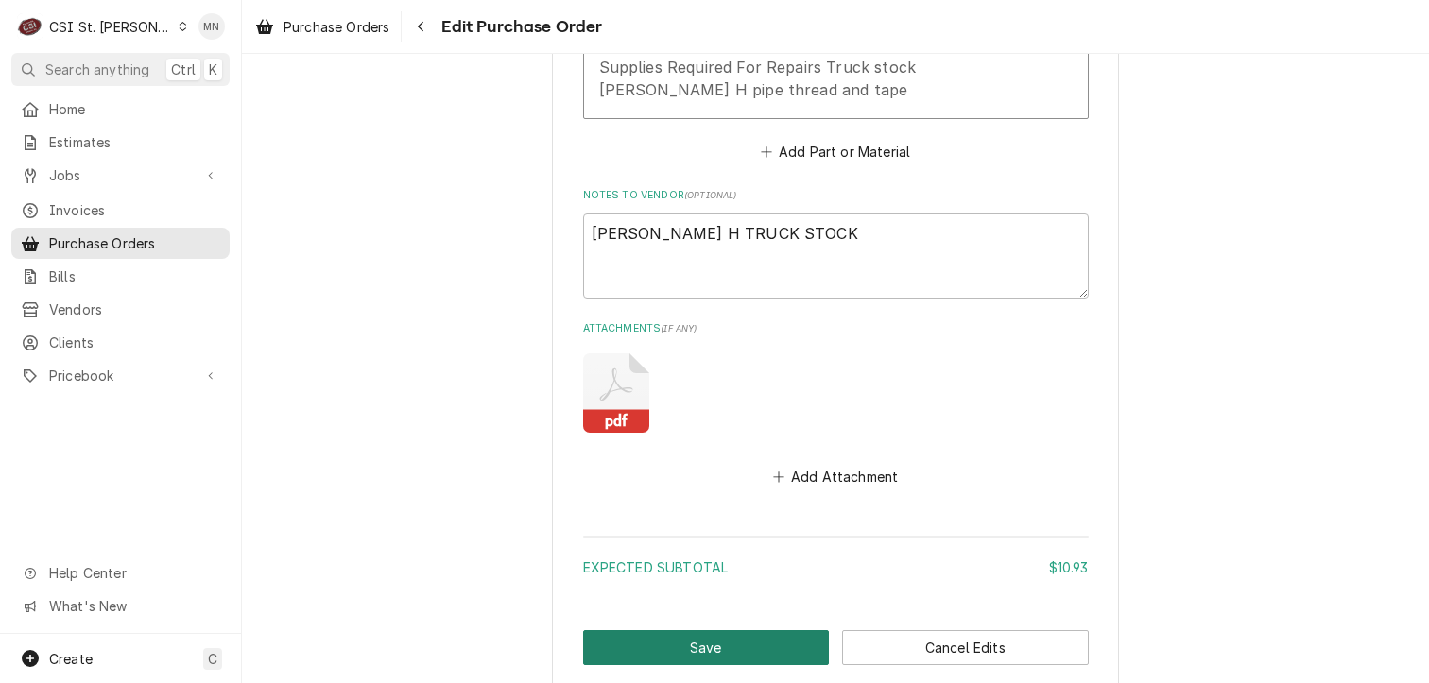
click at [685, 653] on button "Save" at bounding box center [706, 647] width 247 height 35
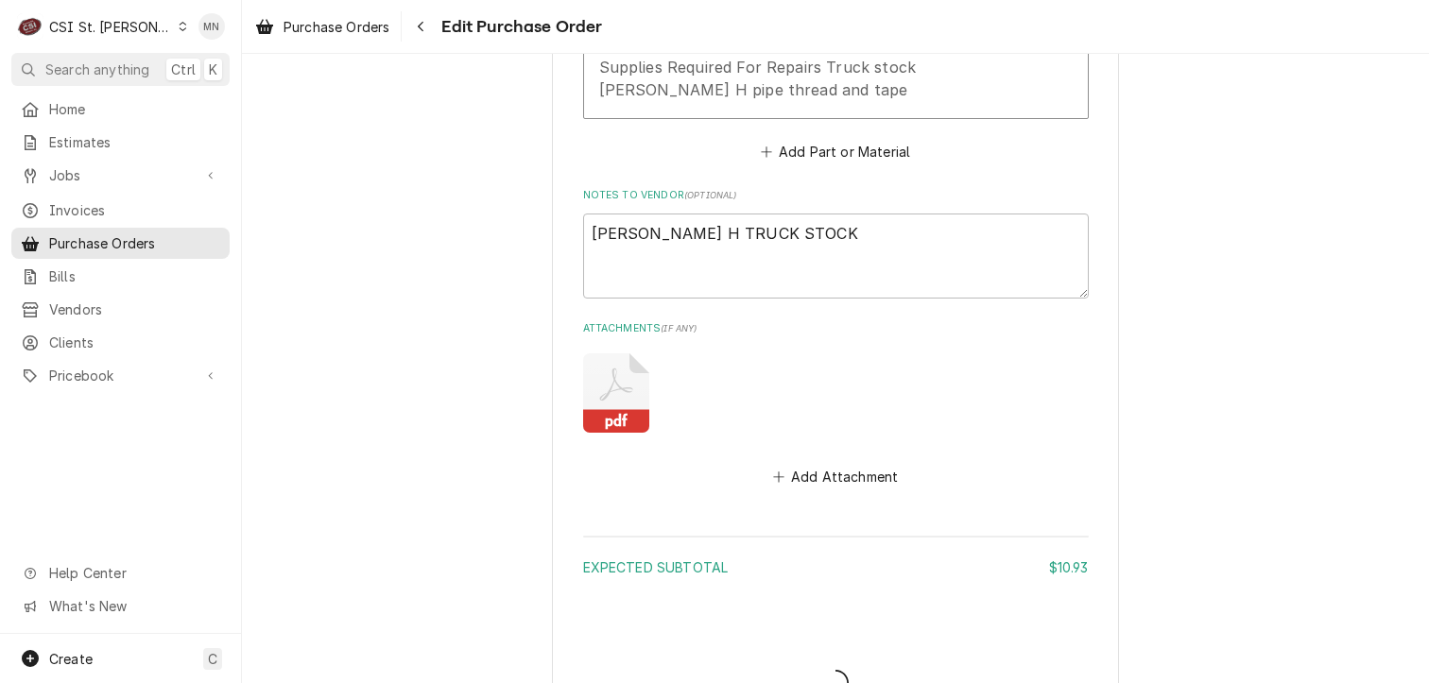
type textarea "x"
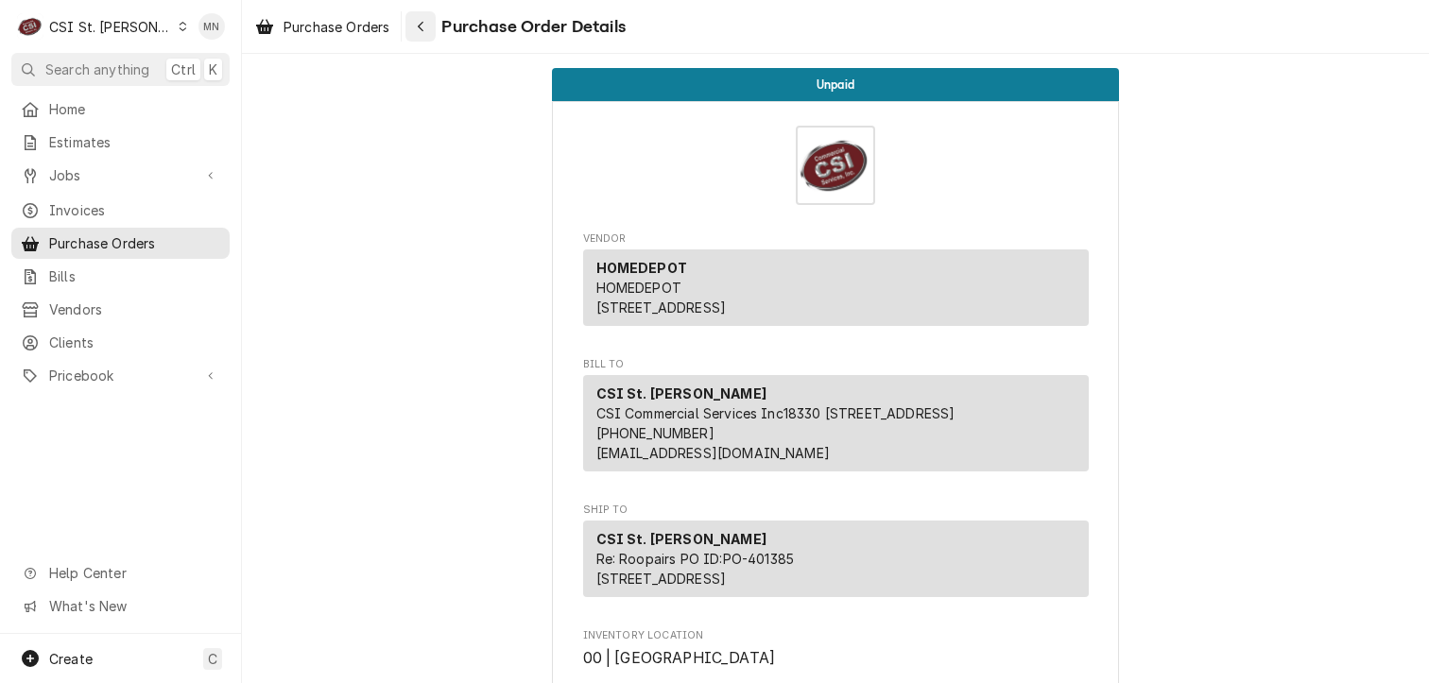
click at [423, 23] on icon "Navigate back" at bounding box center [421, 27] width 6 height 10
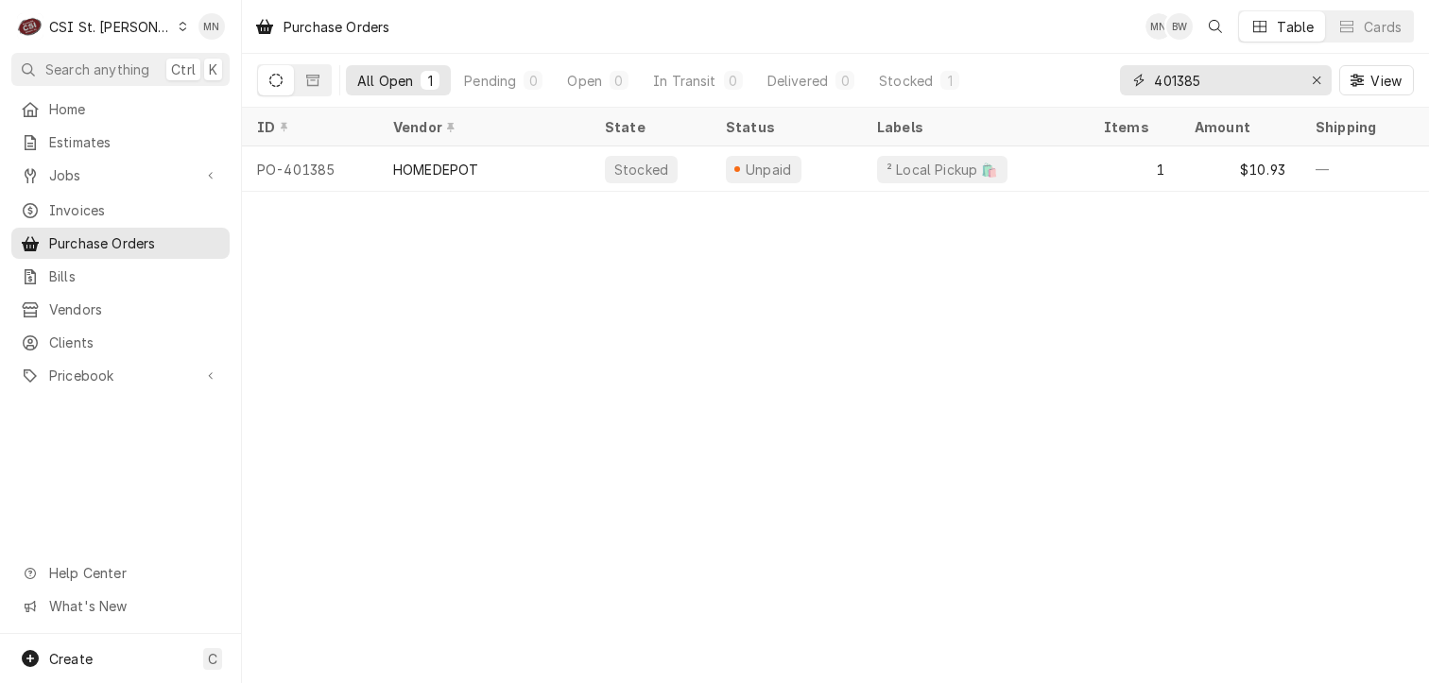
drag, startPoint x: 1233, startPoint y: 66, endPoint x: 1063, endPoint y: 76, distance: 170.4
click at [1066, 76] on div "All Open 1 Pending 0 Open 0 In Transit 0 Delivered 0 Stocked 1 401385 View" at bounding box center [835, 80] width 1157 height 53
type input "401388"
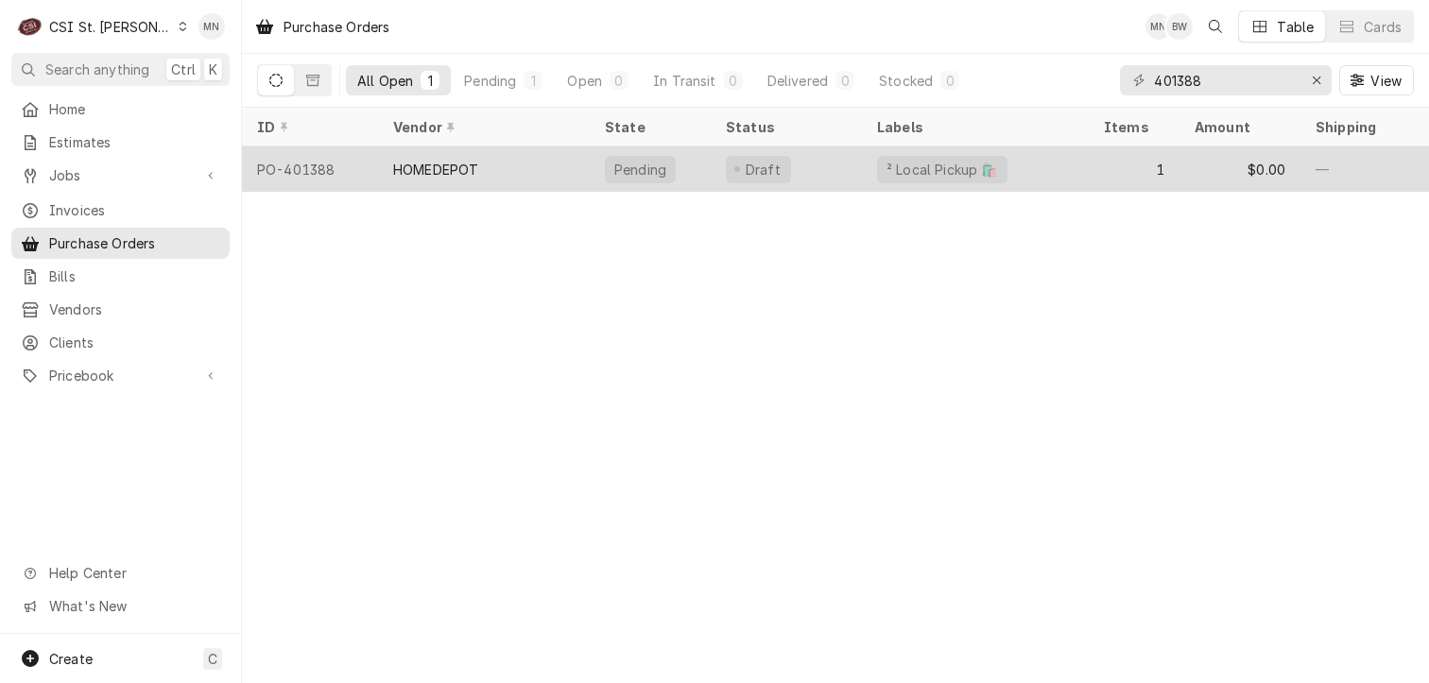
click at [510, 165] on div "HOMEDEPOT" at bounding box center [484, 168] width 212 height 45
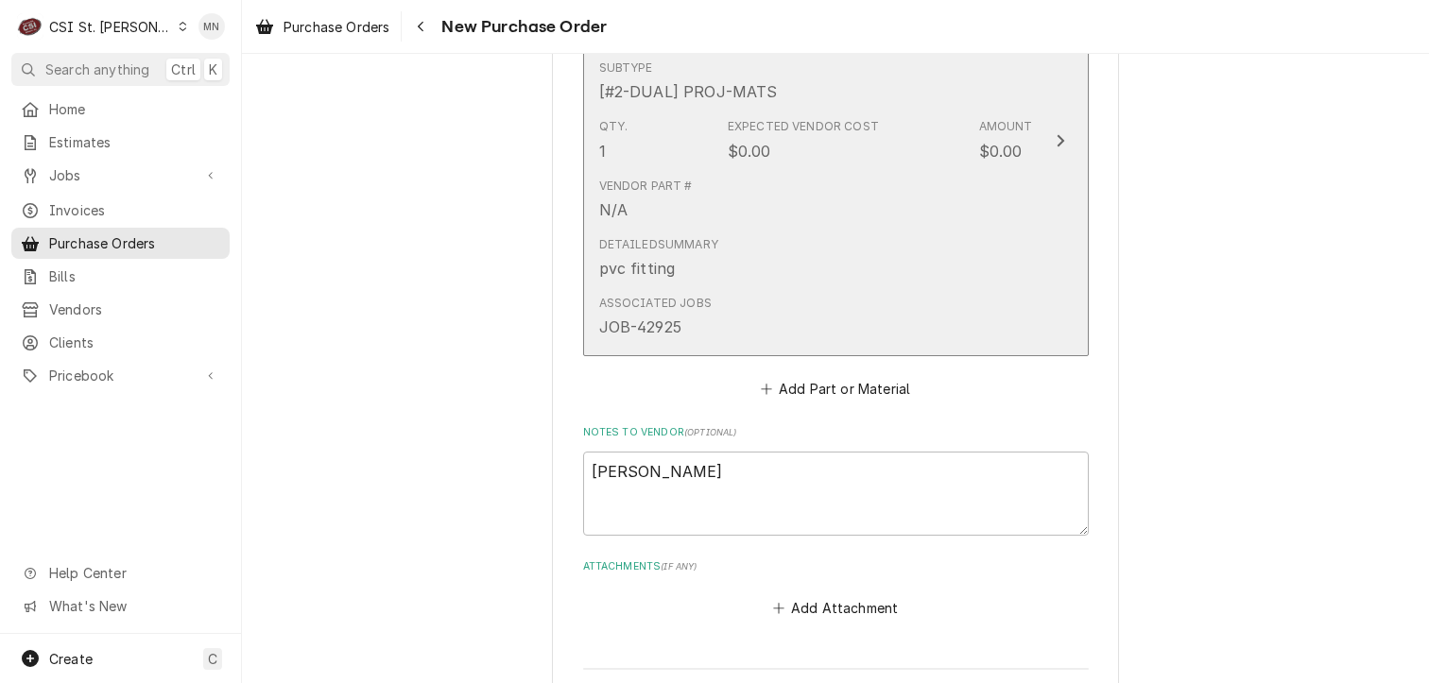
scroll to position [1230, 0]
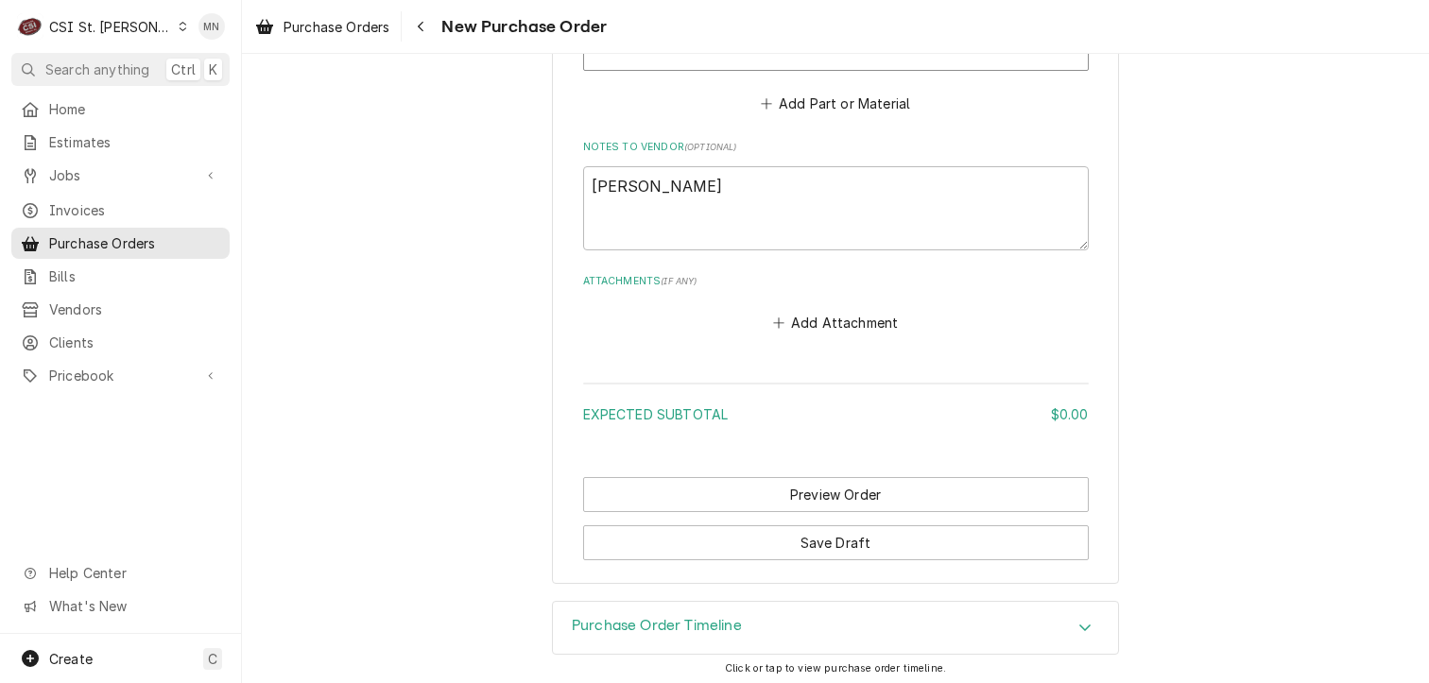
click at [825, 319] on button "Add Attachment" at bounding box center [835, 323] width 132 height 26
type textarea "x"
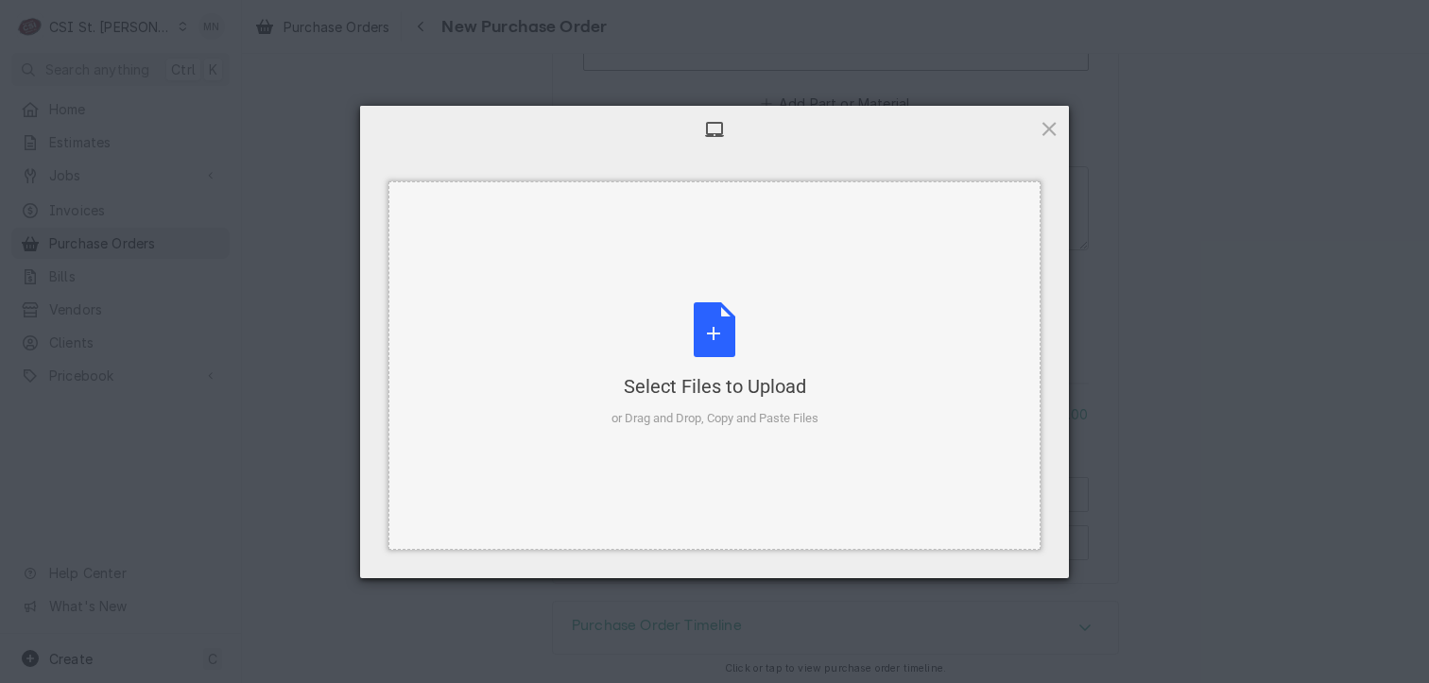
click at [729, 329] on div "Select Files to Upload or Drag and Drop, Copy and Paste Files" at bounding box center [714, 365] width 207 height 126
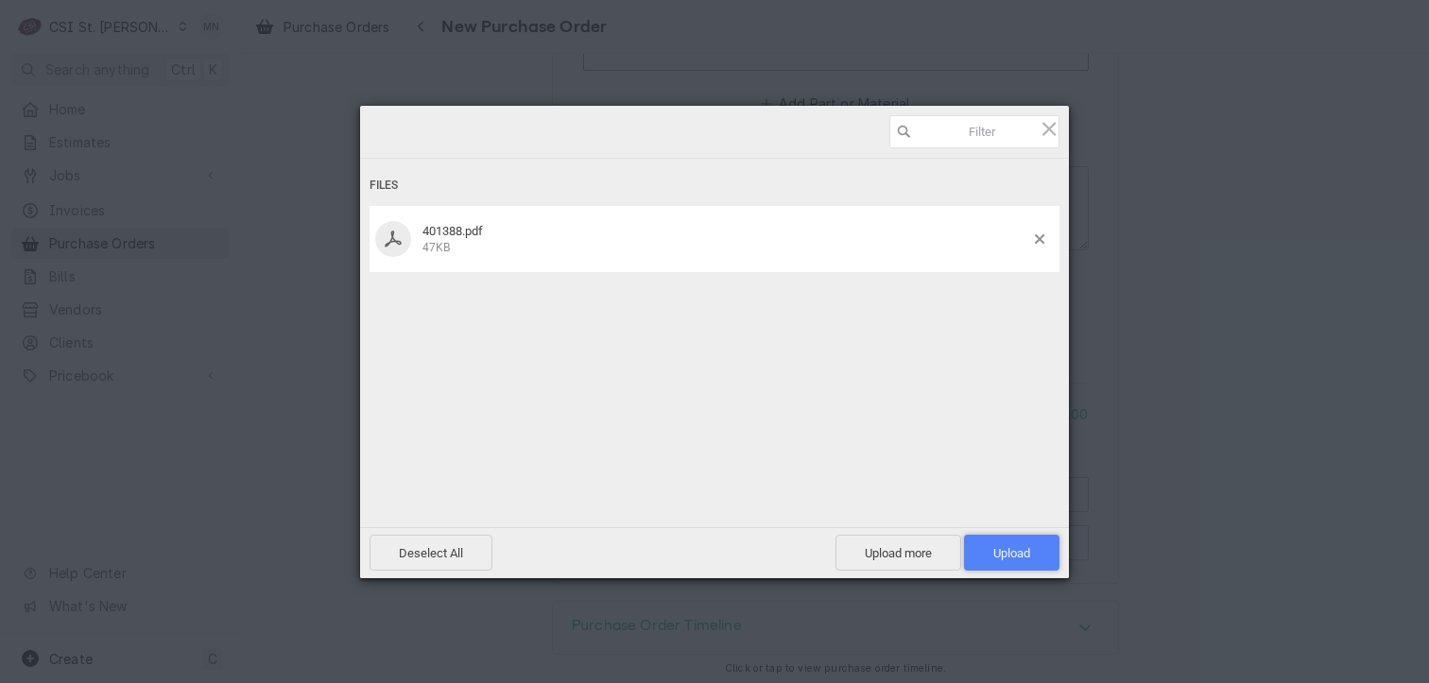
click at [1016, 554] on span "Upload 1" at bounding box center [1011, 553] width 37 height 14
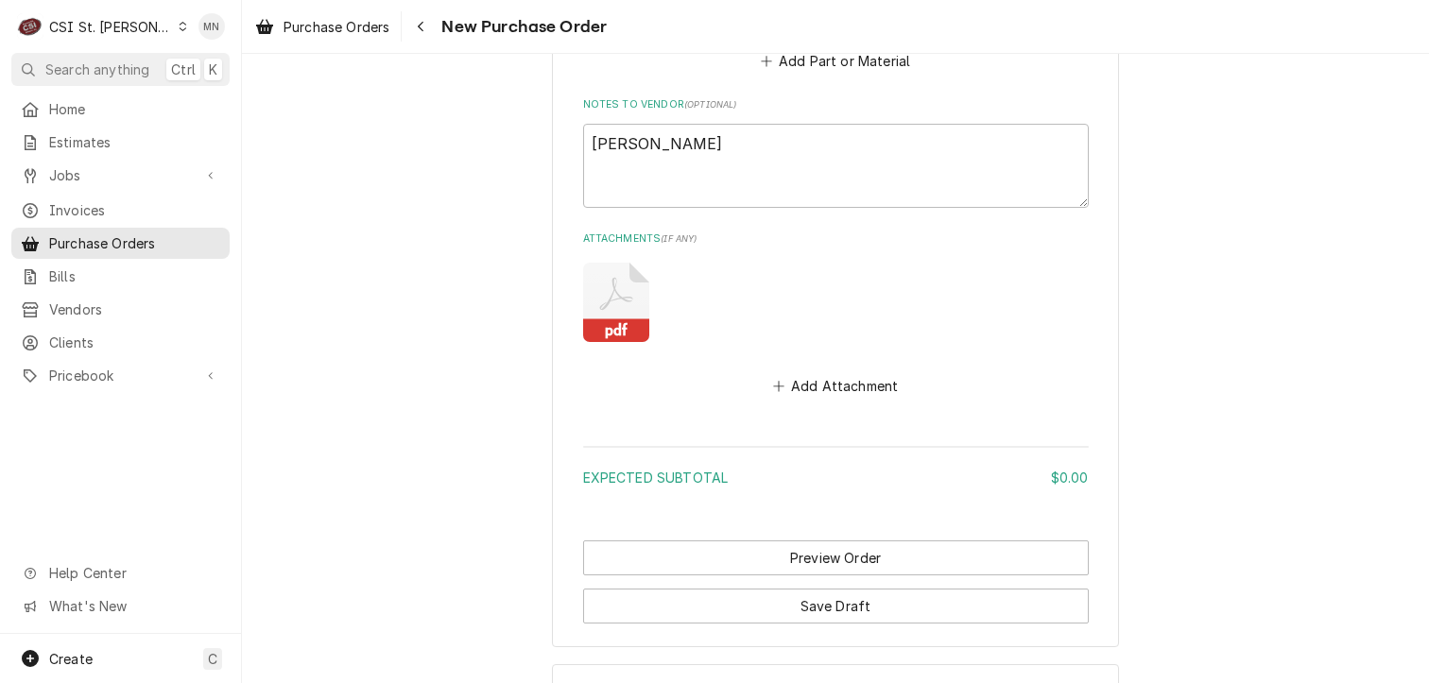
scroll to position [1336, 0]
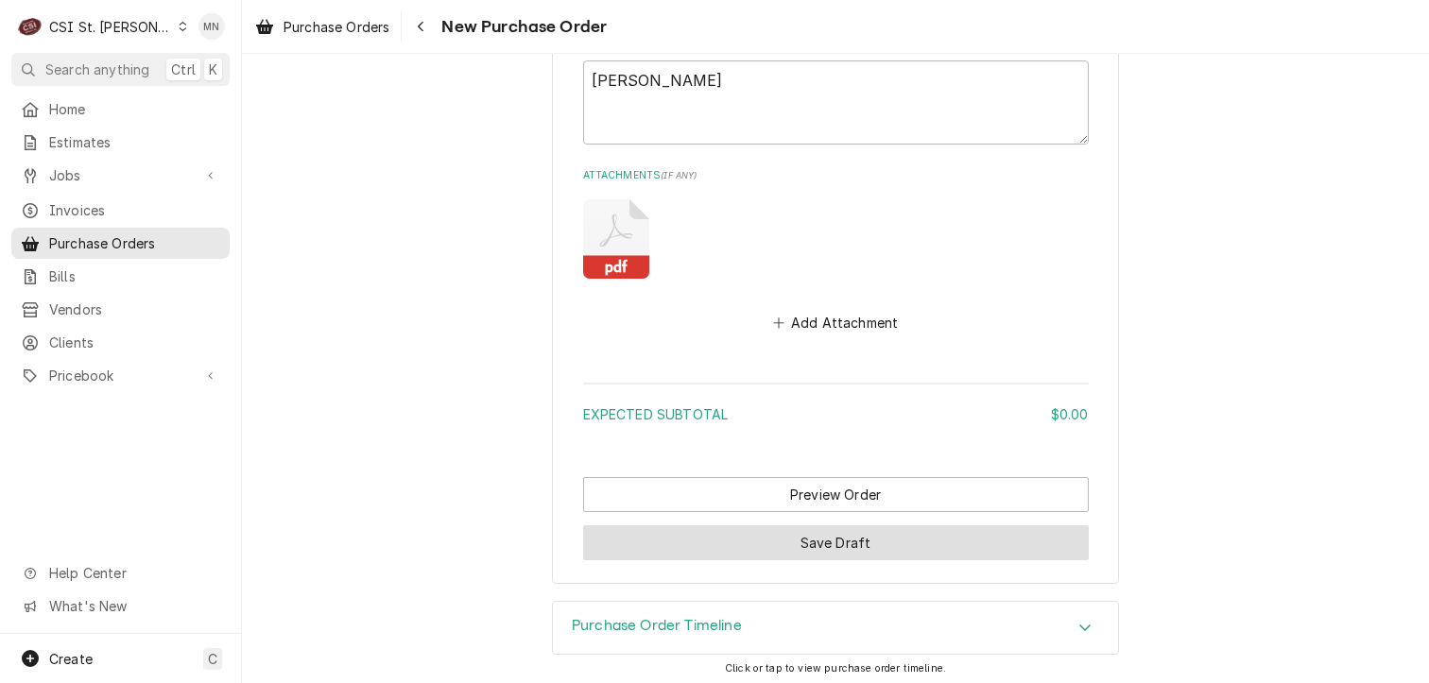
click at [767, 545] on button "Save Draft" at bounding box center [836, 542] width 506 height 35
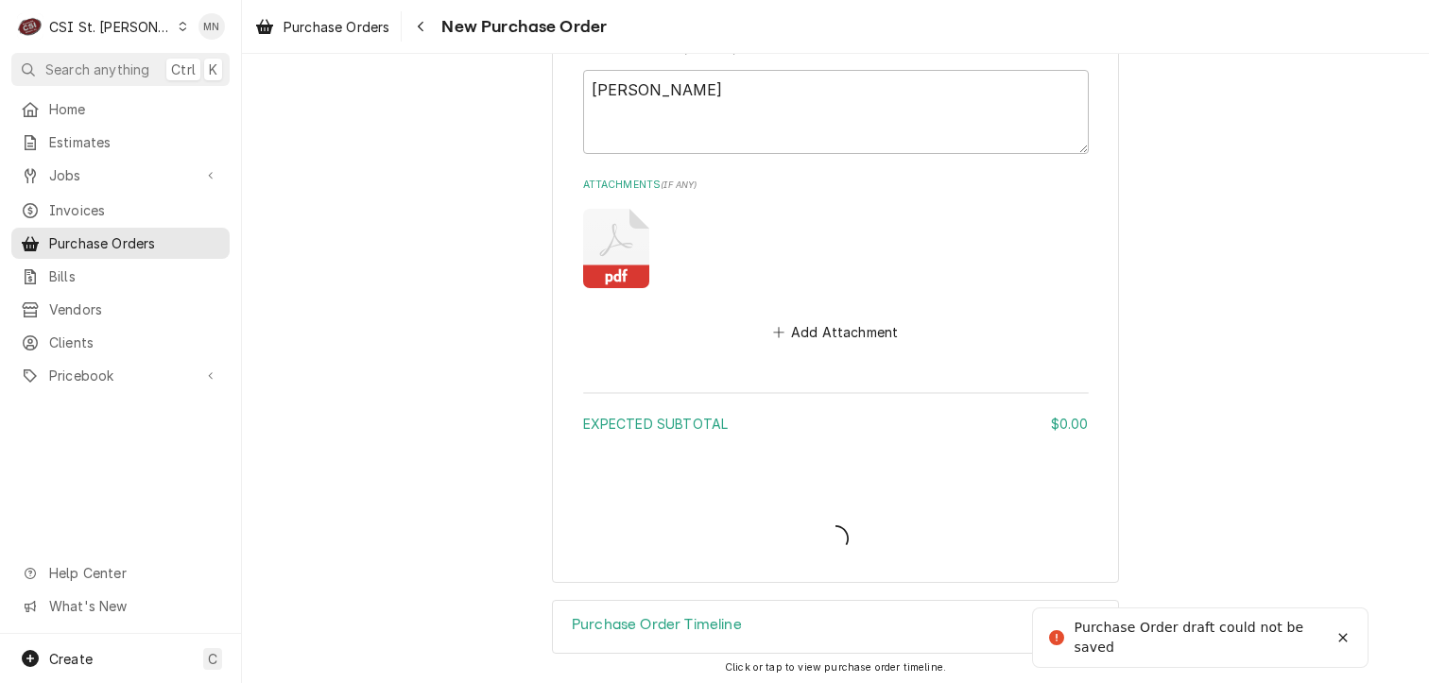
type textarea "x"
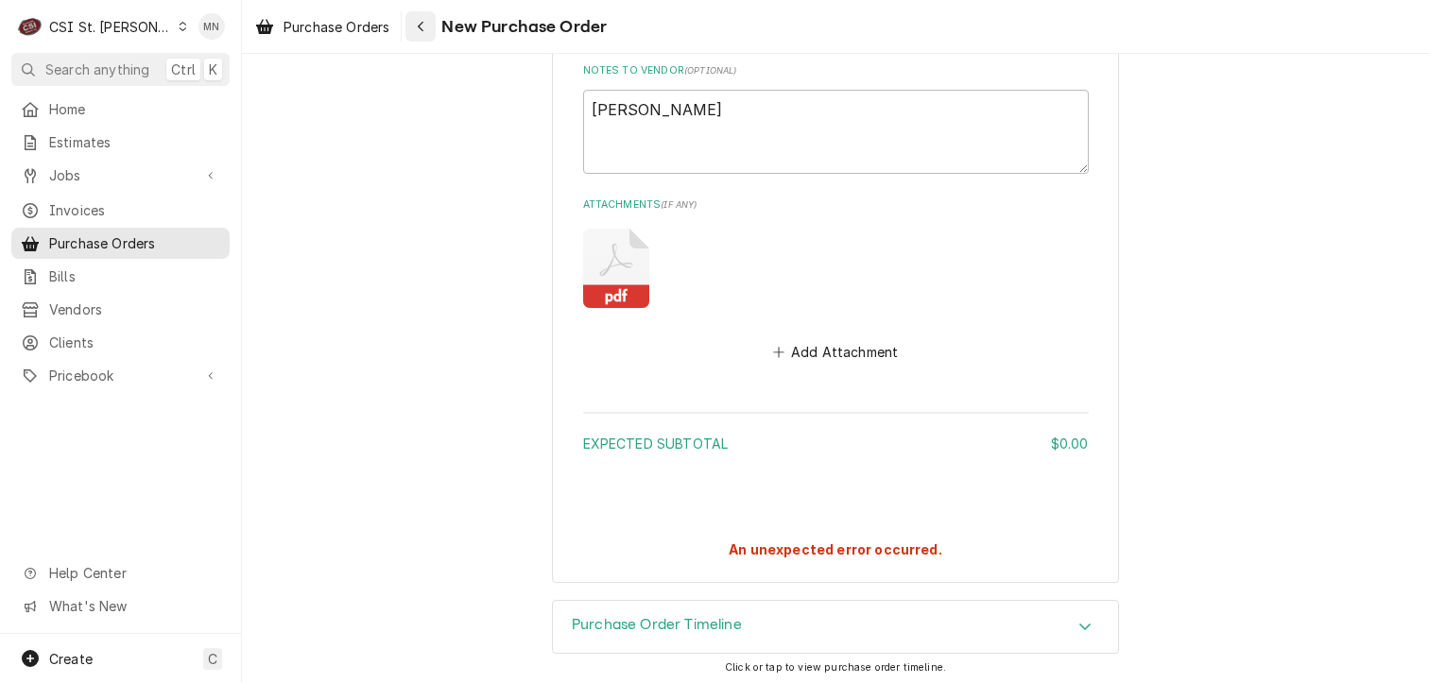
click at [418, 22] on div "Navigate back" at bounding box center [420, 26] width 19 height 19
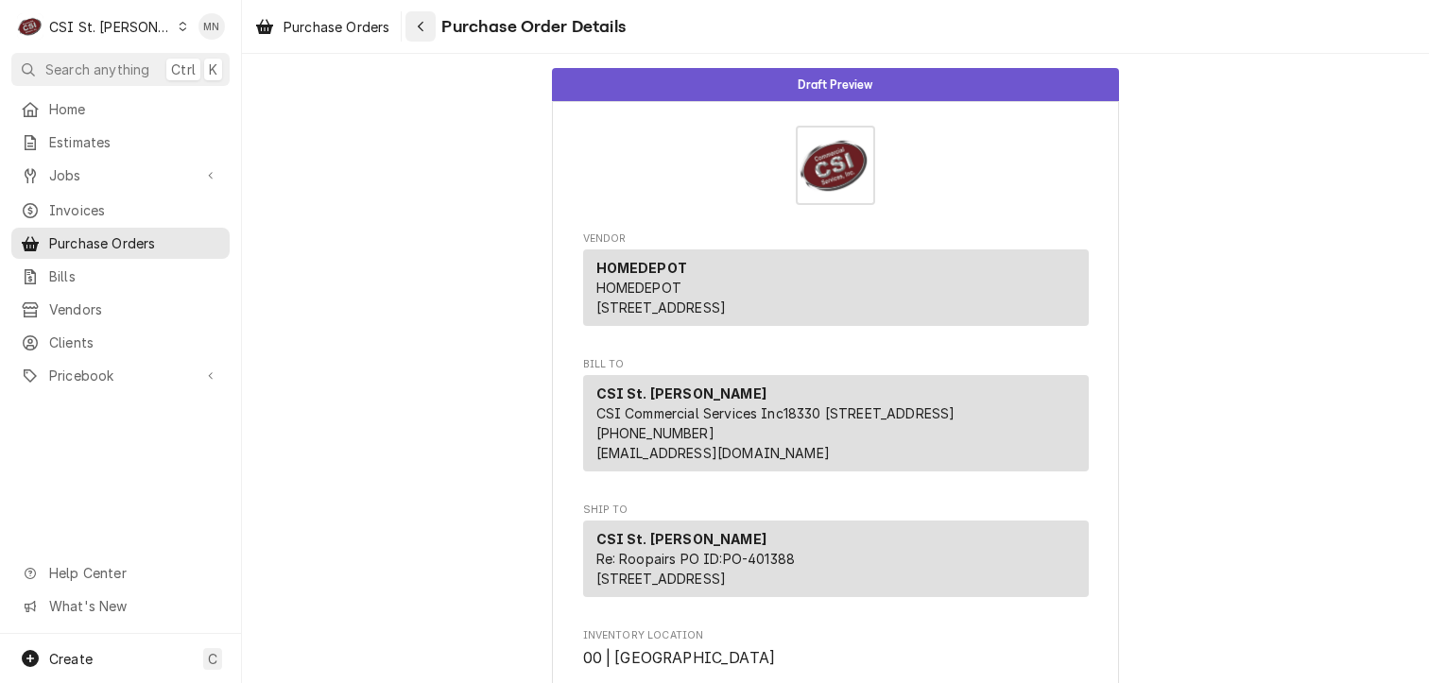
click at [422, 33] on div "Navigate back" at bounding box center [420, 26] width 19 height 19
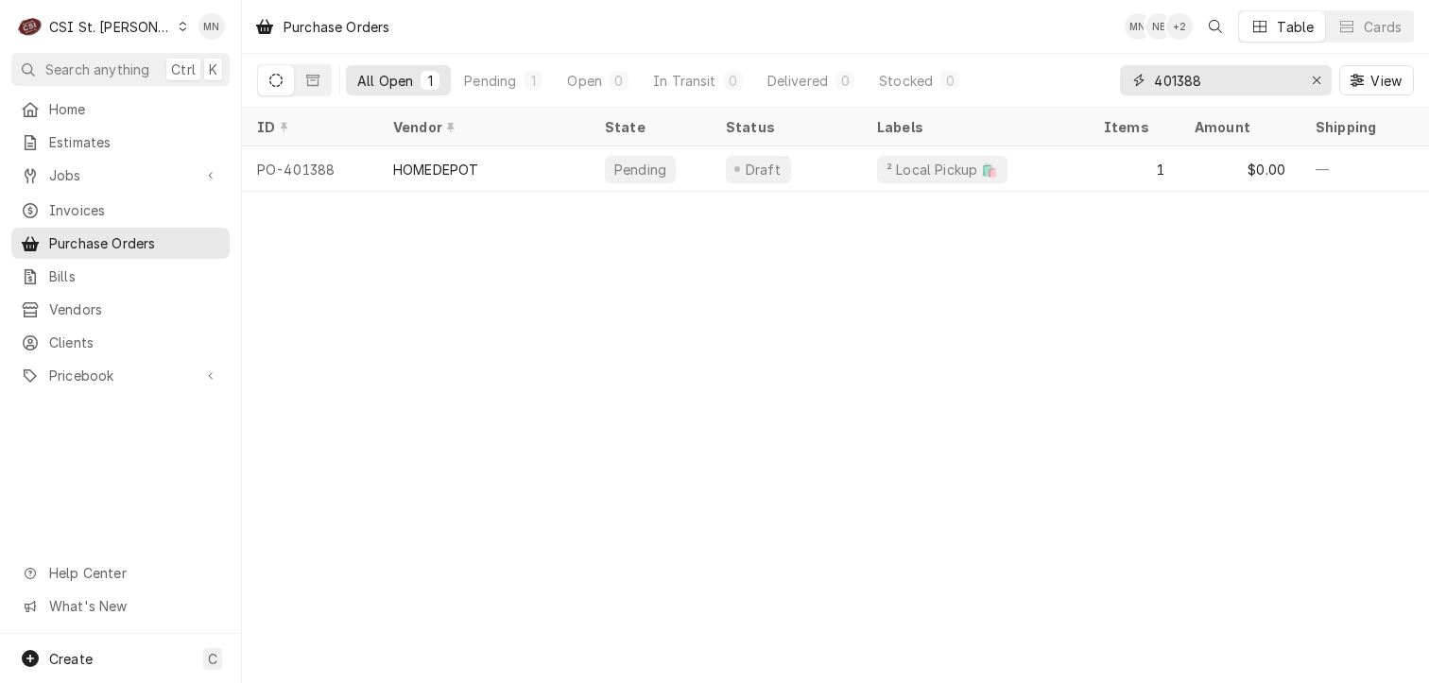
drag, startPoint x: 1221, startPoint y: 79, endPoint x: 1093, endPoint y: 80, distance: 127.6
click at [1093, 80] on div "All Open 1 Pending 1 Open 0 In Transit 0 Delivered 0 Stocked 0 401388 View" at bounding box center [835, 80] width 1157 height 53
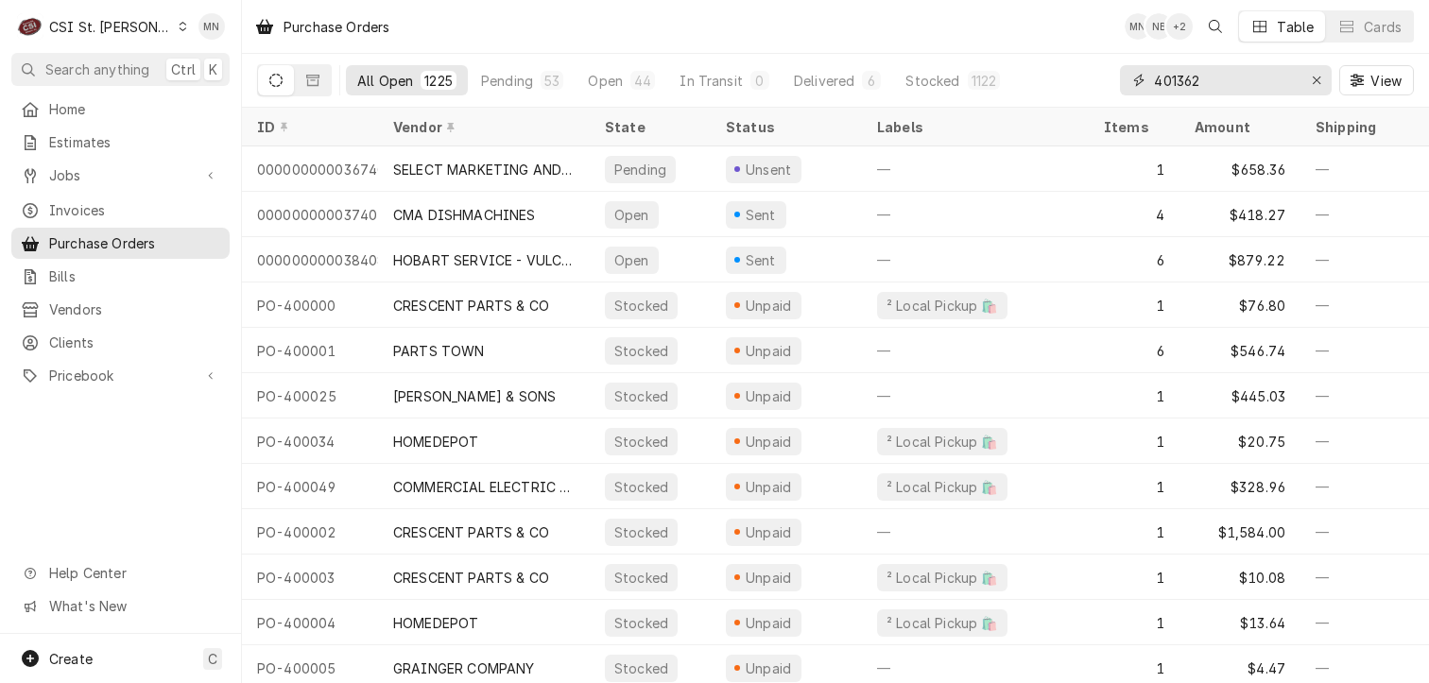
type input "401362"
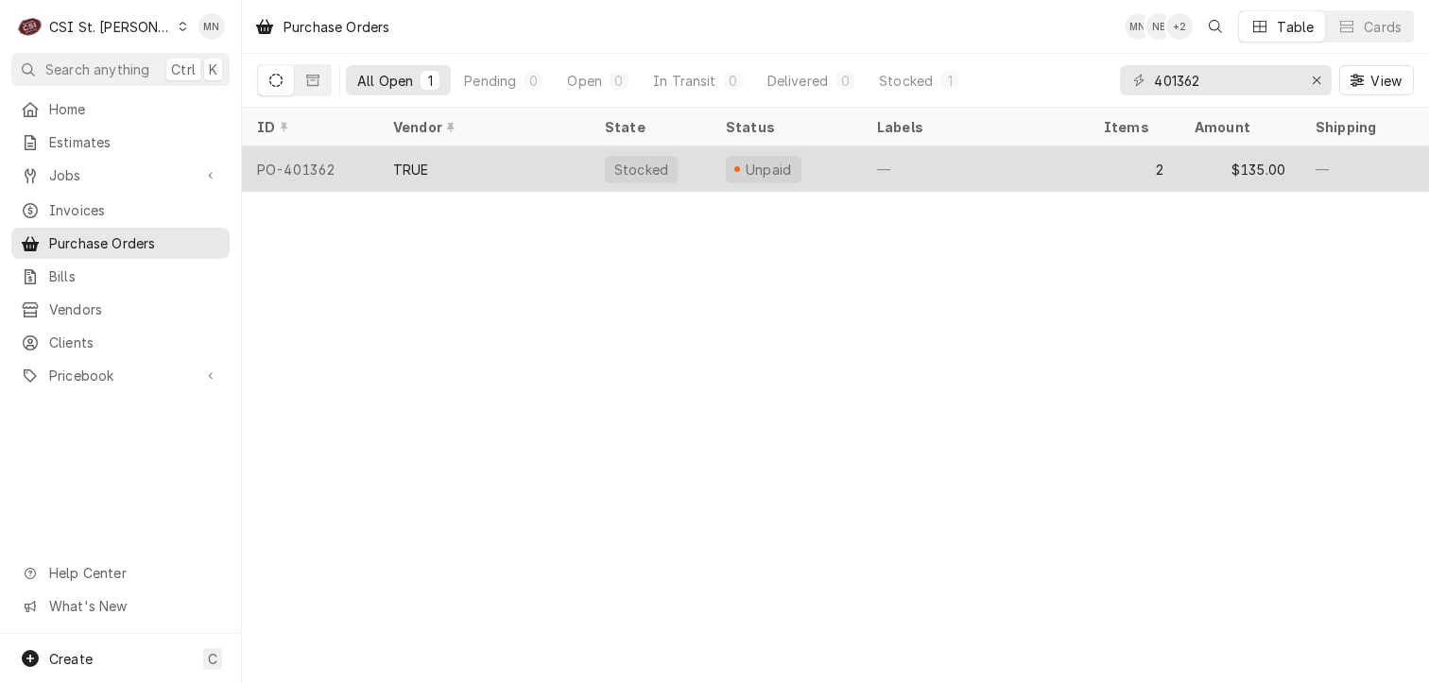
click at [473, 169] on div "TRUE" at bounding box center [484, 168] width 212 height 45
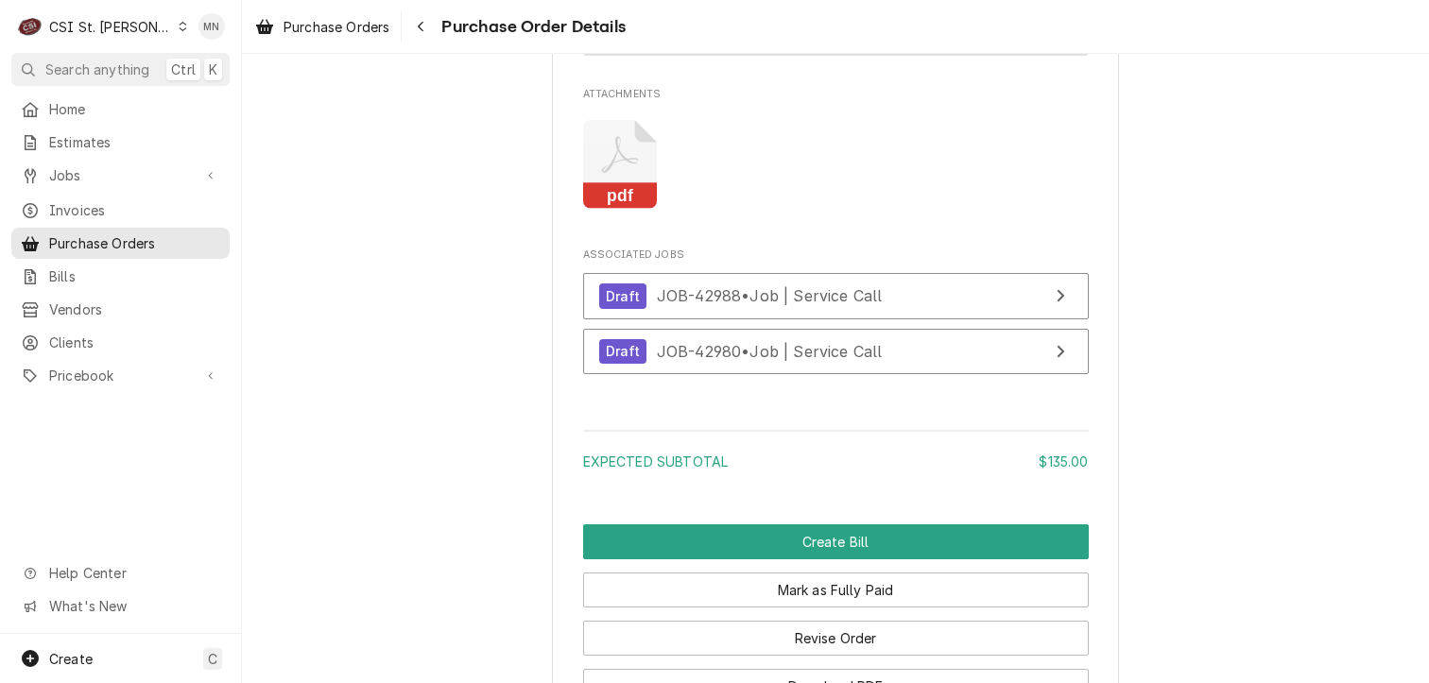
scroll to position [2266, 0]
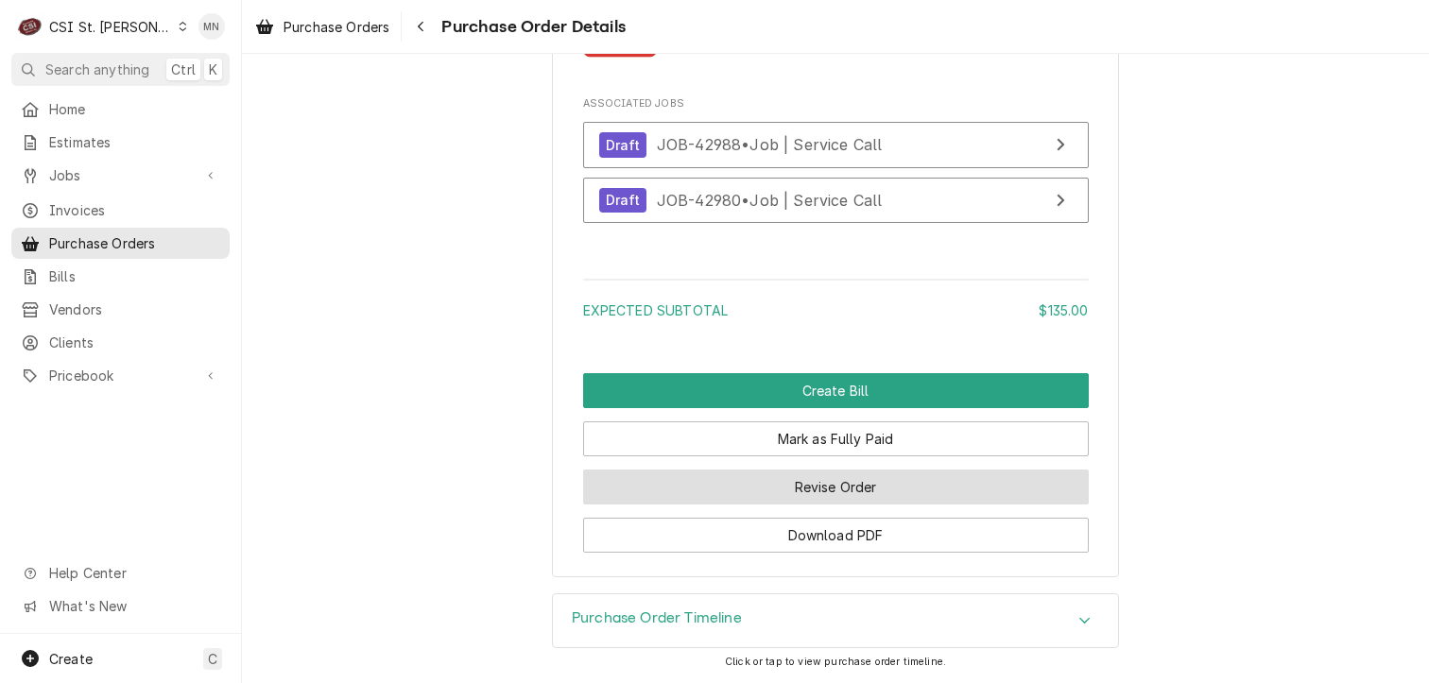
click at [855, 497] on button "Revise Order" at bounding box center [836, 487] width 506 height 35
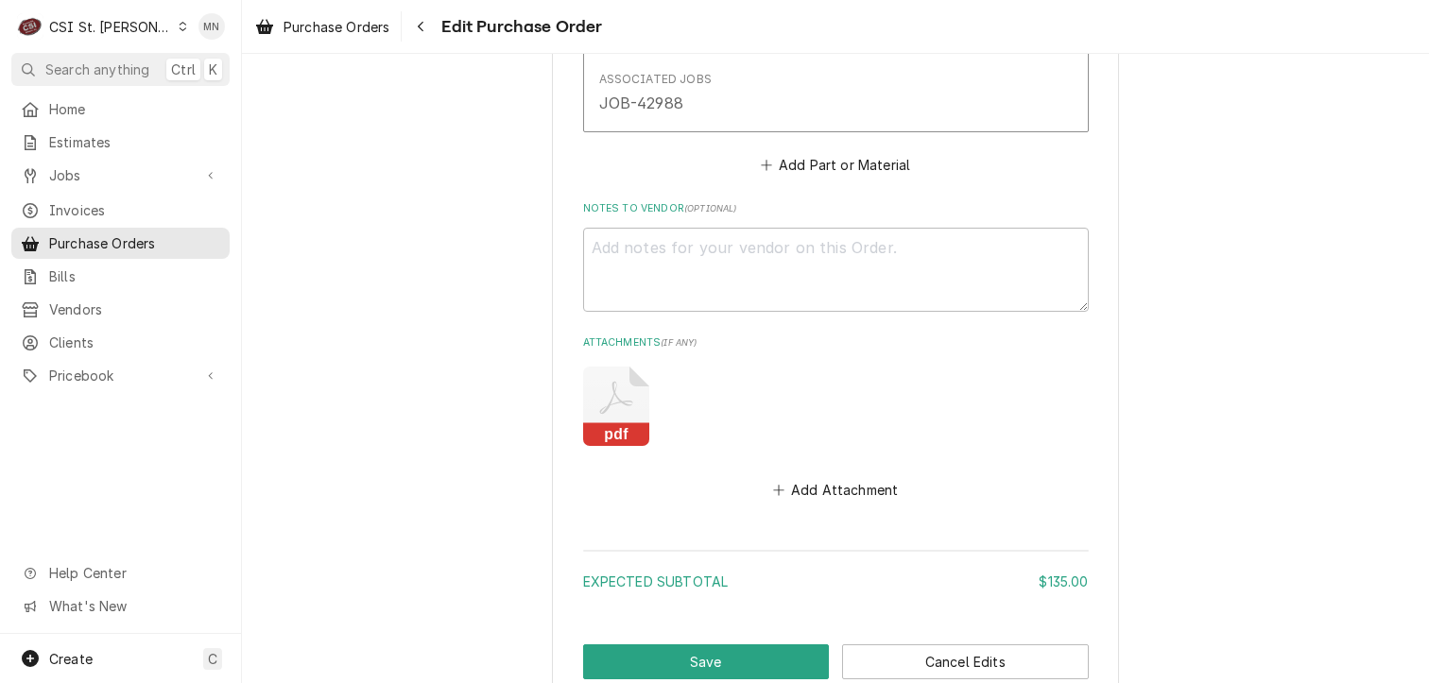
scroll to position [1873, 0]
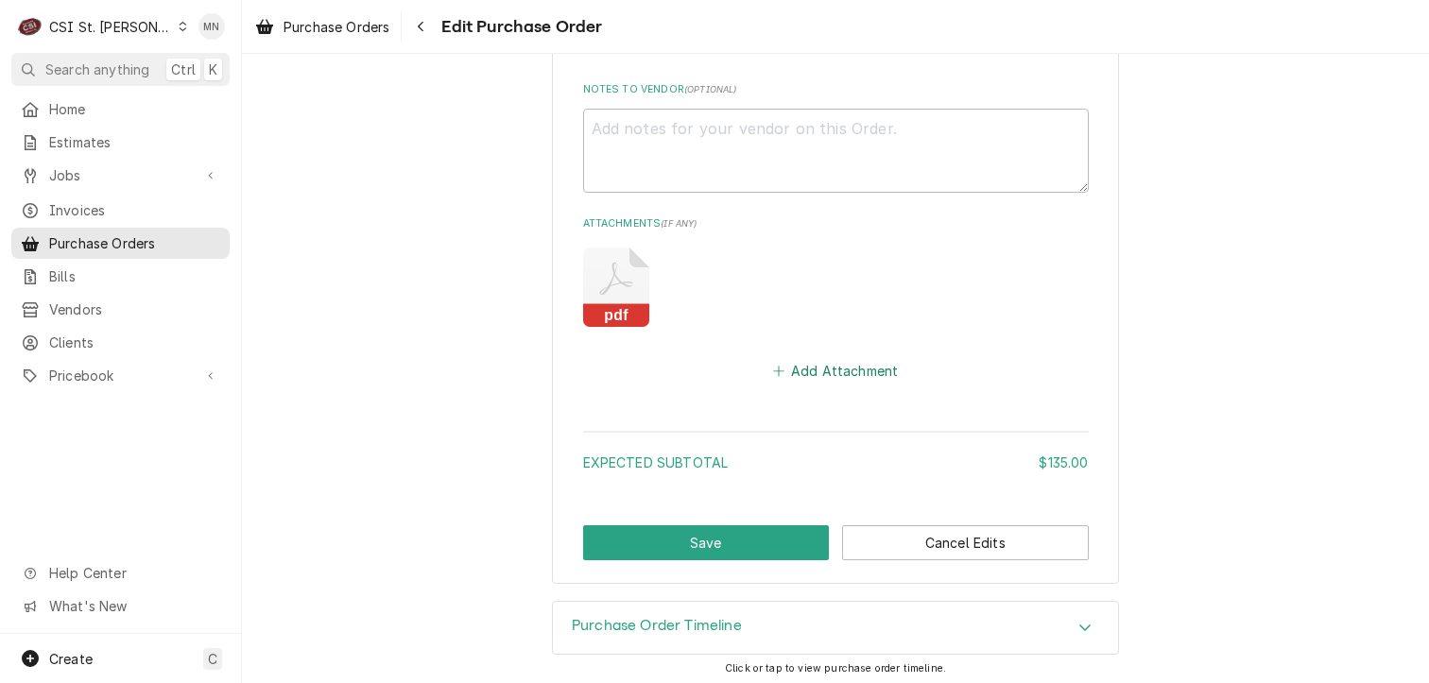
click at [850, 373] on button "Add Attachment" at bounding box center [835, 371] width 132 height 26
type textarea "x"
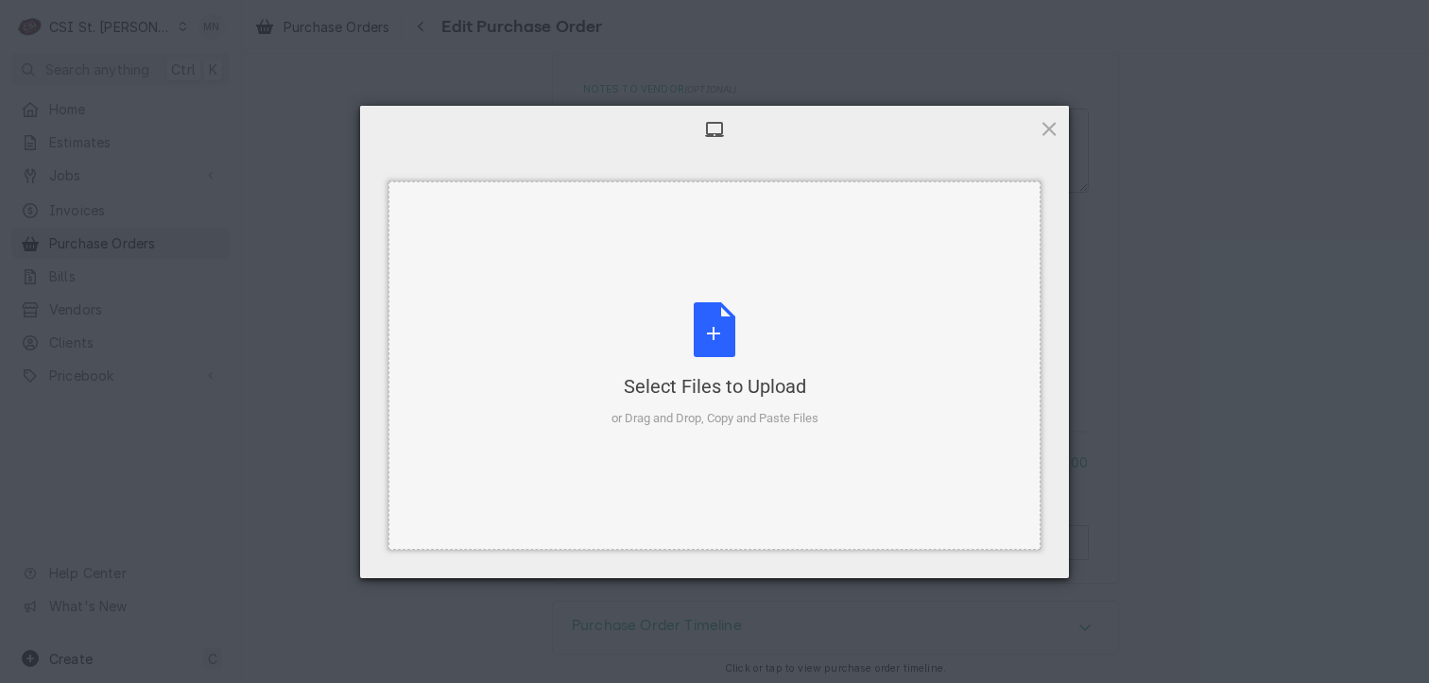
click at [706, 378] on div "Select Files to Upload" at bounding box center [714, 386] width 207 height 26
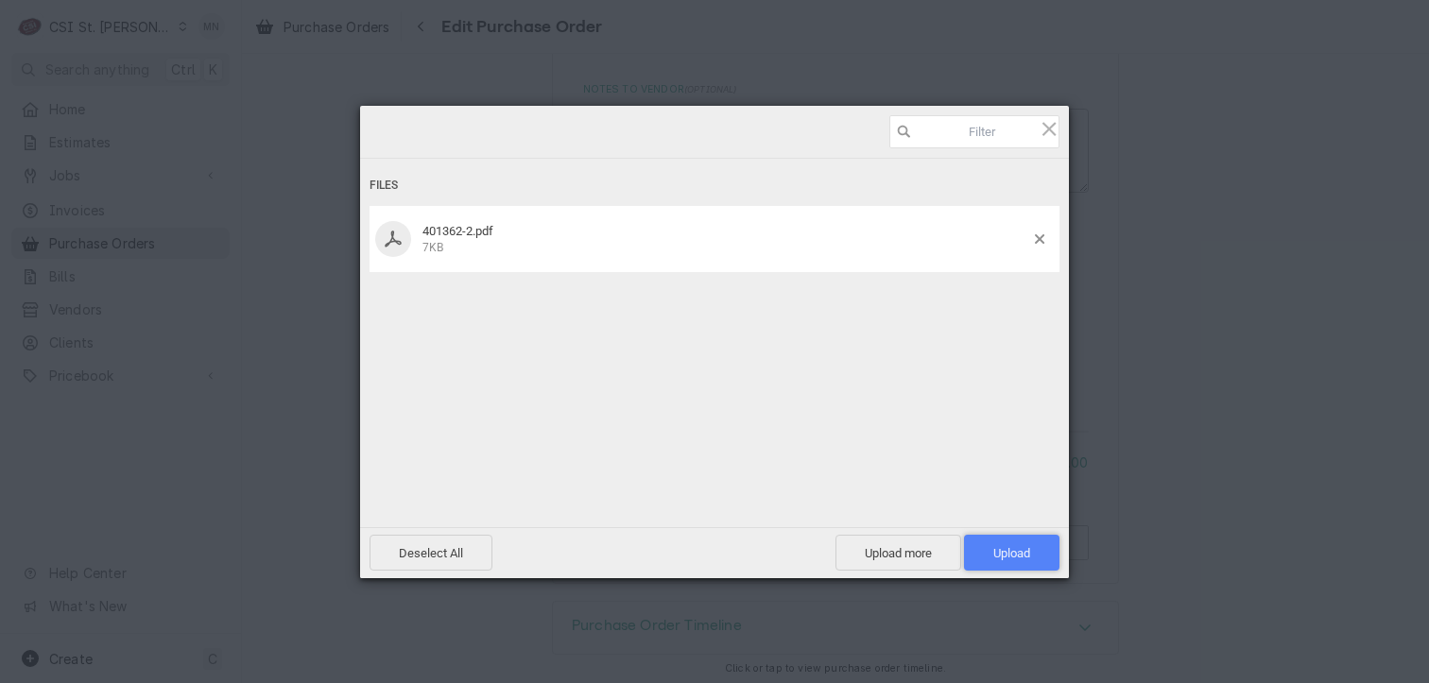
click at [1028, 550] on span "Upload 1" at bounding box center [1011, 553] width 37 height 14
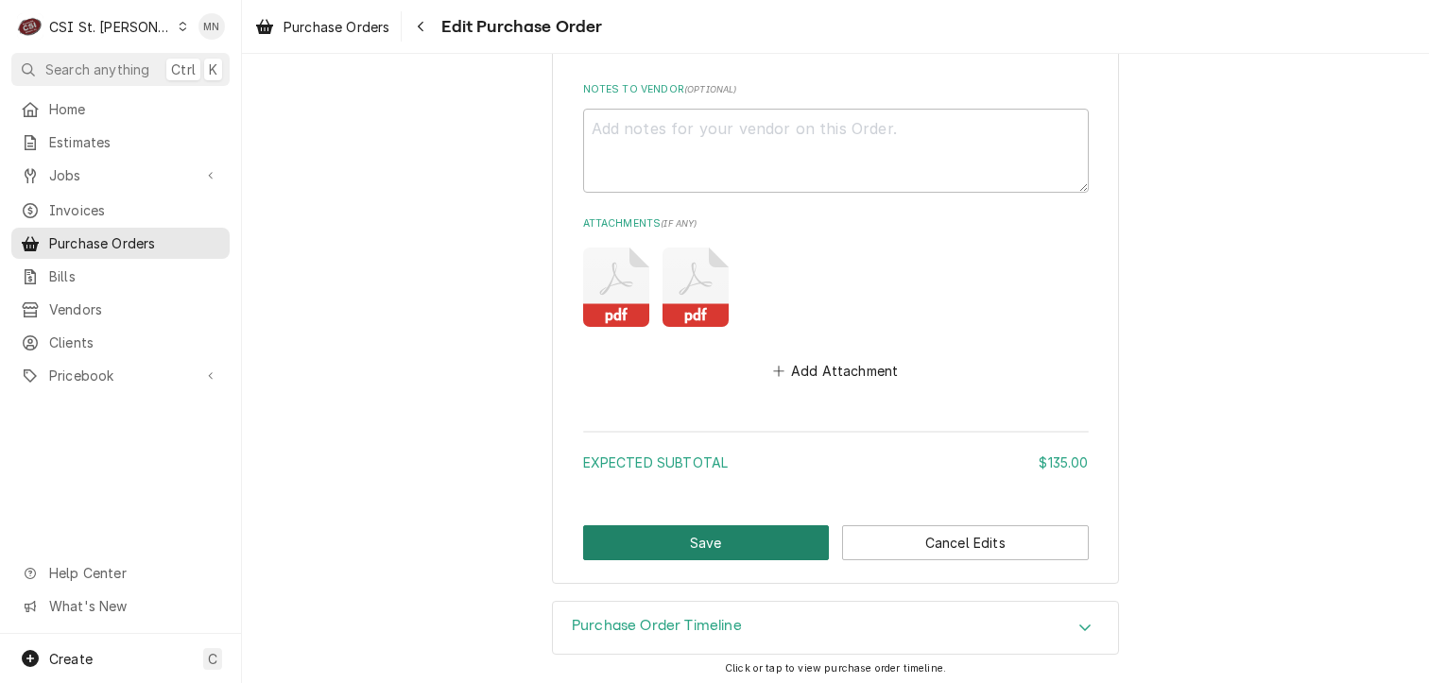
click at [682, 536] on button "Save" at bounding box center [706, 542] width 247 height 35
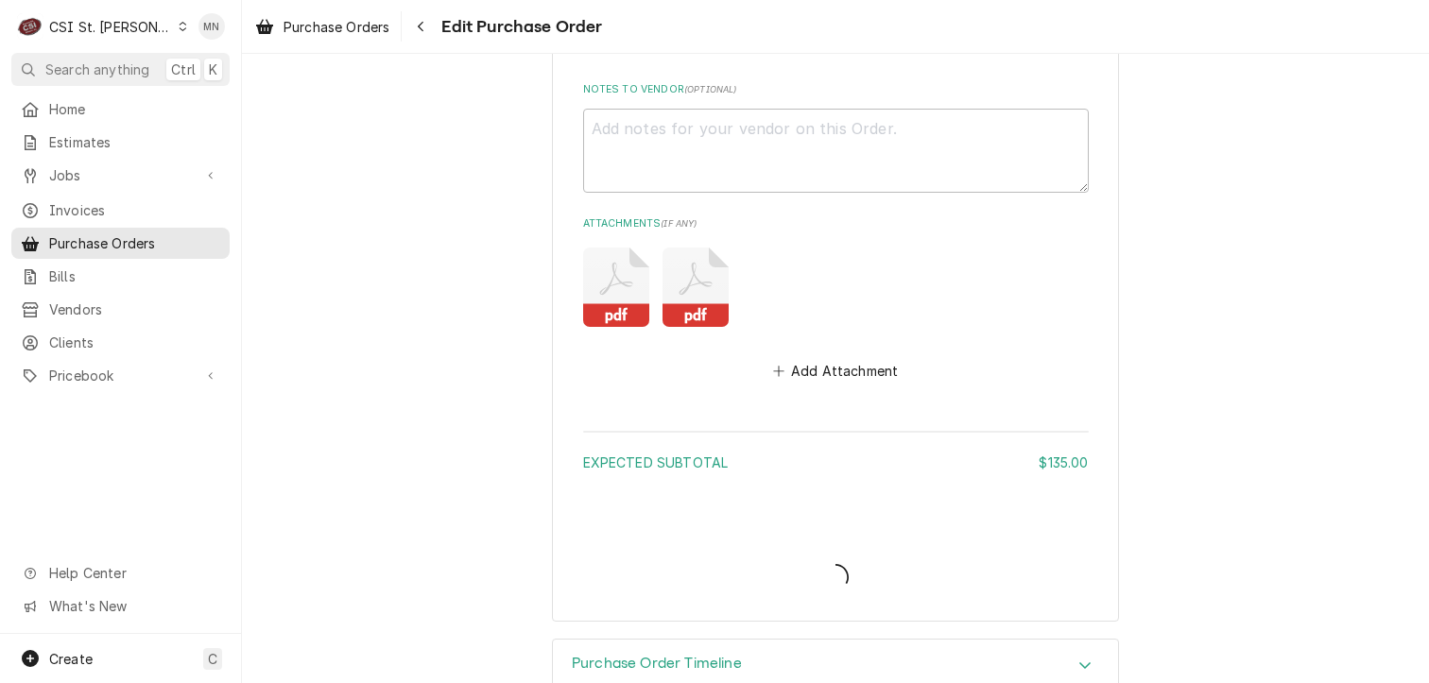
type textarea "x"
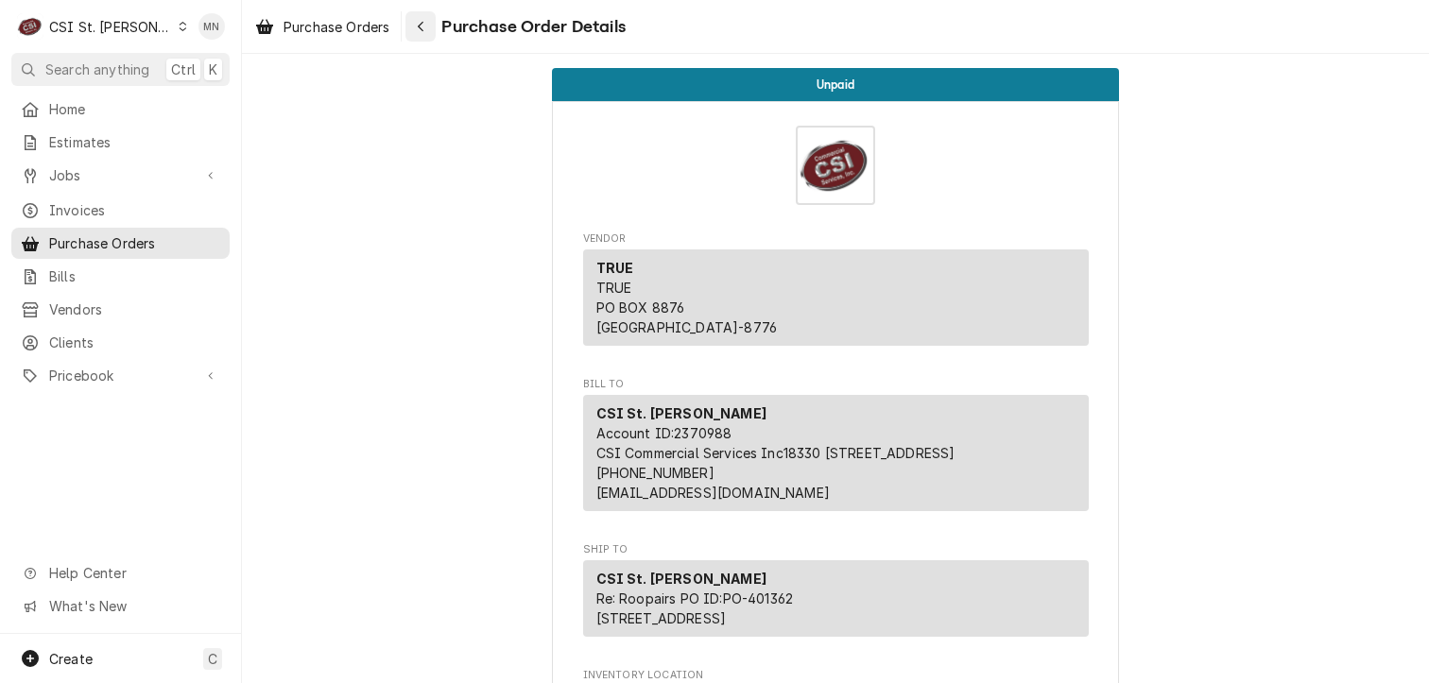
click at [427, 26] on div "Navigate back" at bounding box center [420, 26] width 19 height 19
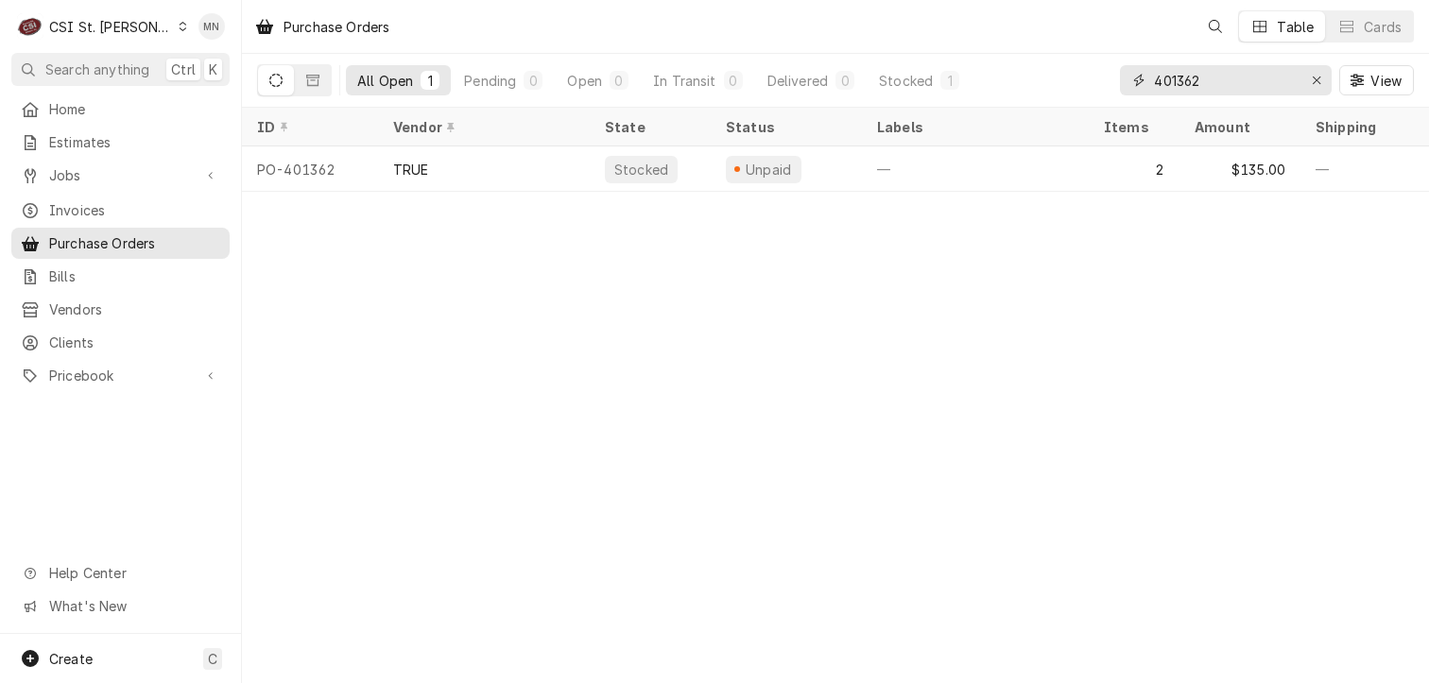
drag, startPoint x: 1217, startPoint y: 82, endPoint x: 995, endPoint y: 80, distance: 222.1
click at [1040, 80] on div "All Open 1 Pending 0 Open 0 In Transit 0 Delivered 0 Stocked 1 401362 View" at bounding box center [835, 80] width 1157 height 53
type input "401387"
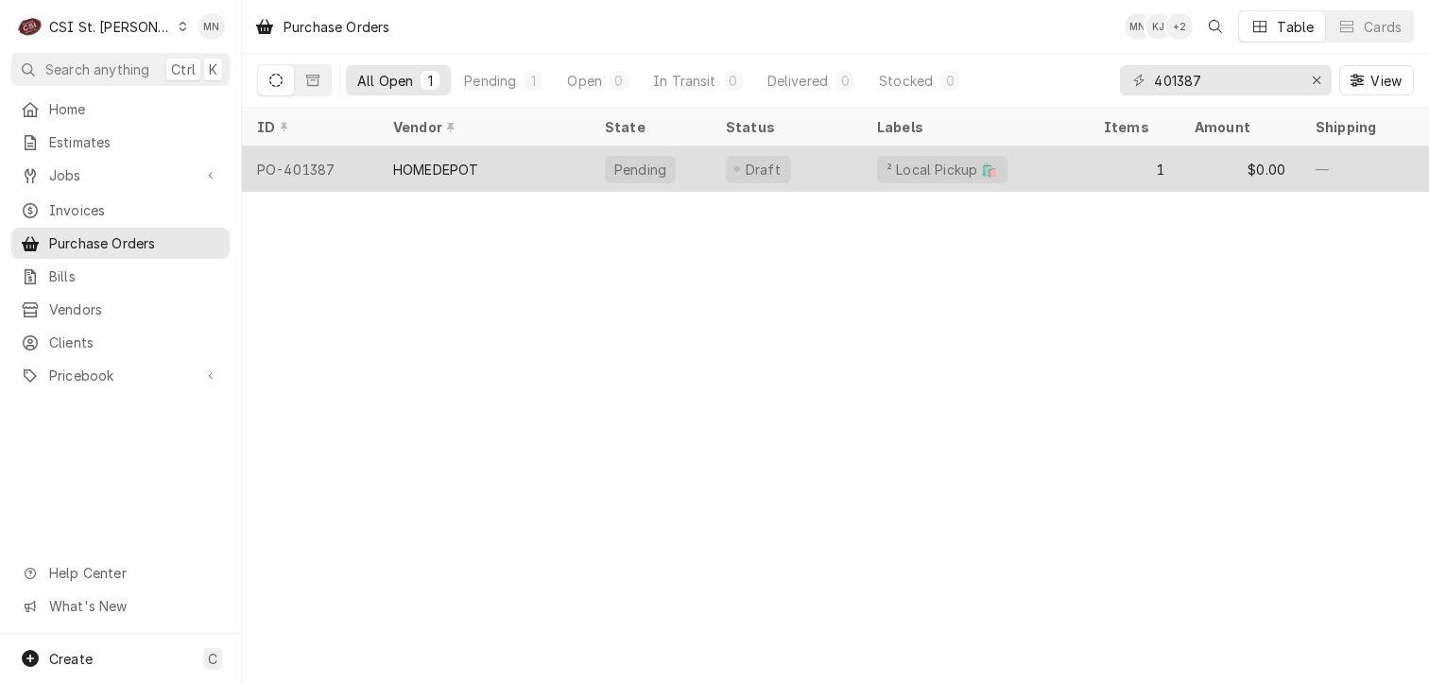
click at [469, 172] on div "HOMEDEPOT" at bounding box center [435, 170] width 85 height 20
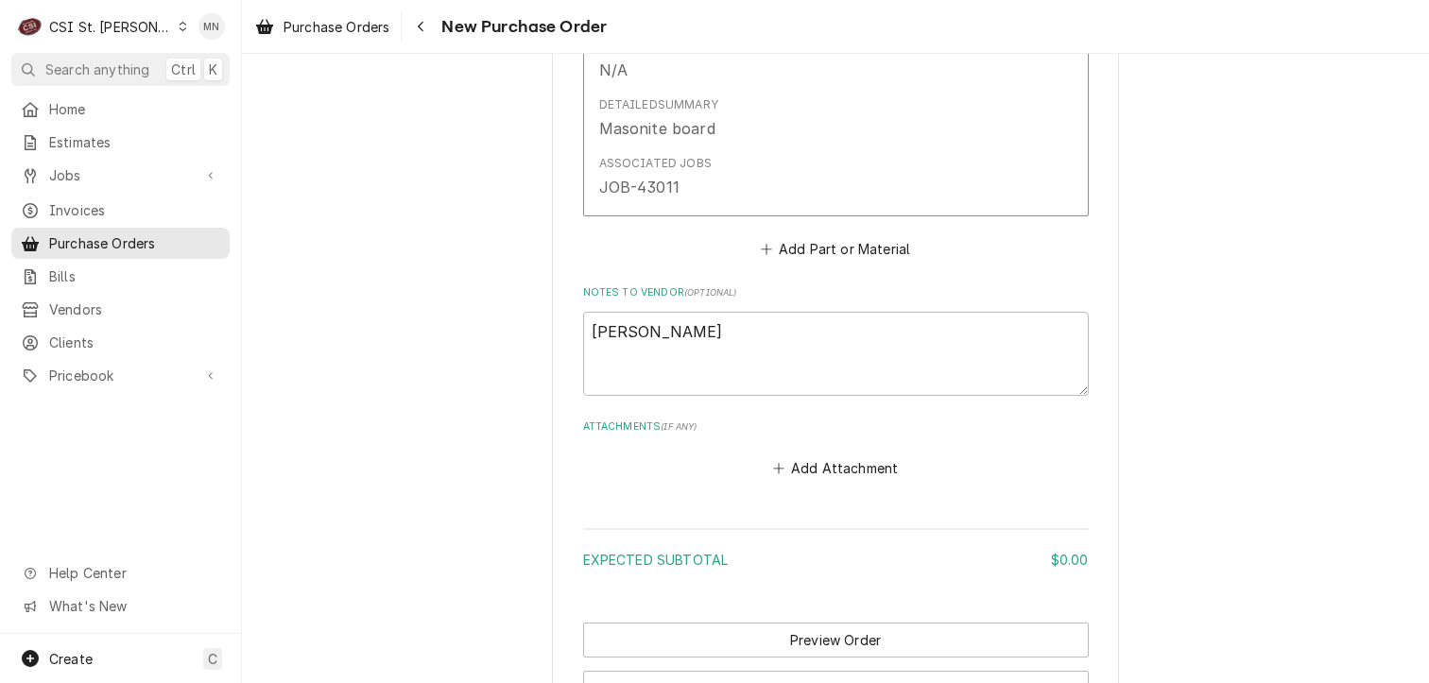
scroll to position [1230, 0]
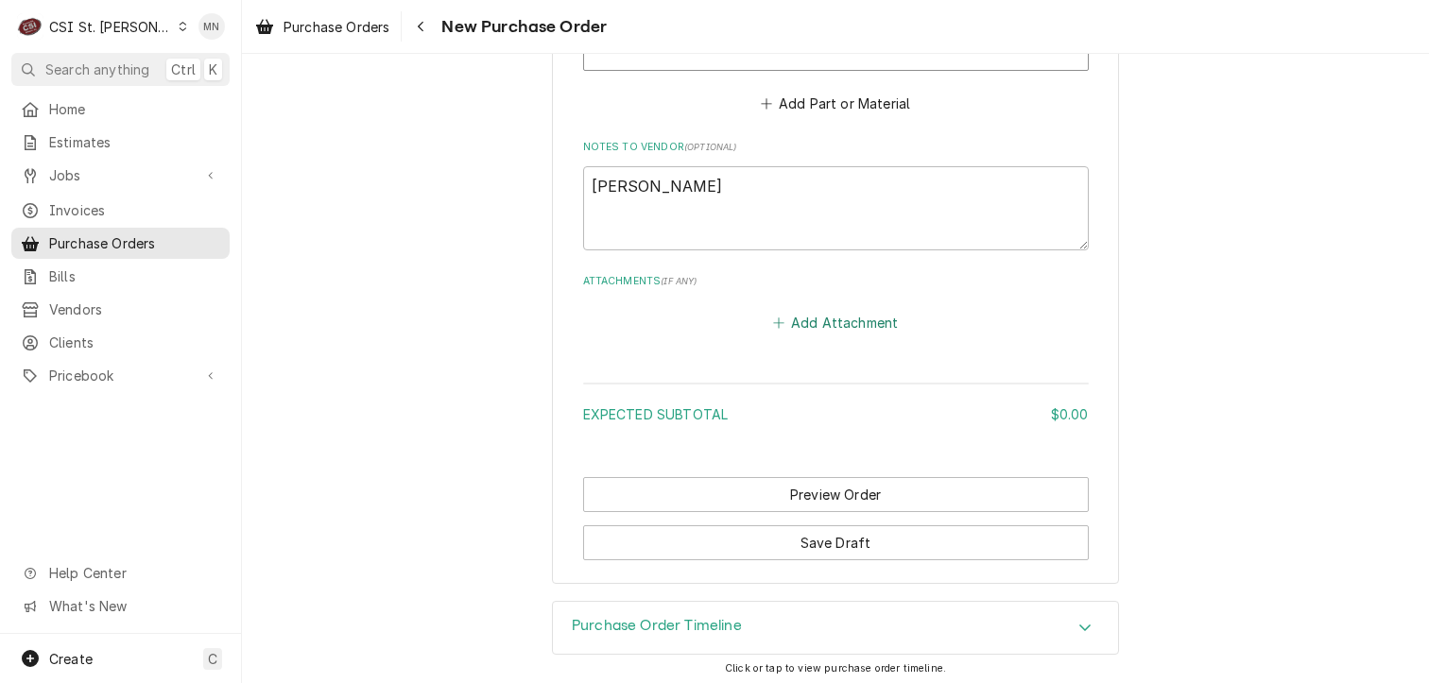
click at [838, 318] on button "Add Attachment" at bounding box center [835, 323] width 132 height 26
type textarea "x"
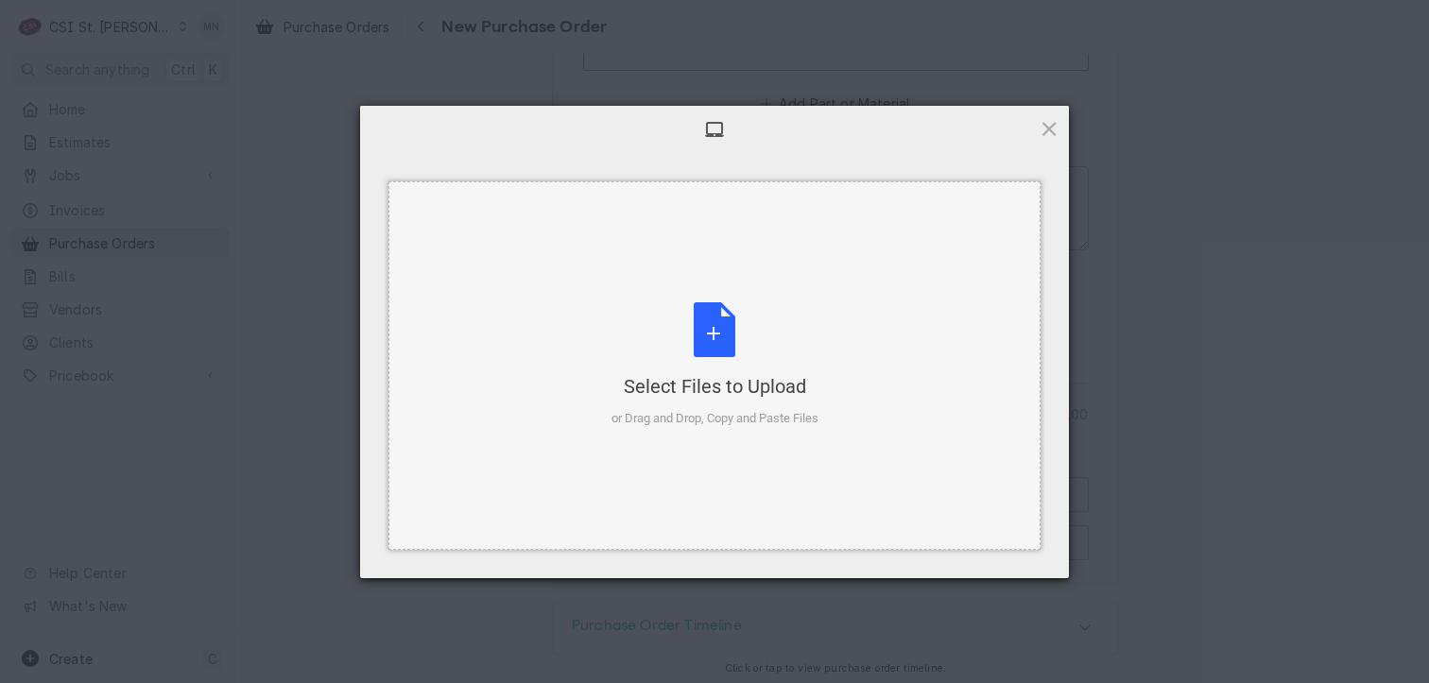
click at [715, 336] on div "Select Files to Upload or Drag and Drop, Copy and Paste Files" at bounding box center [714, 365] width 207 height 126
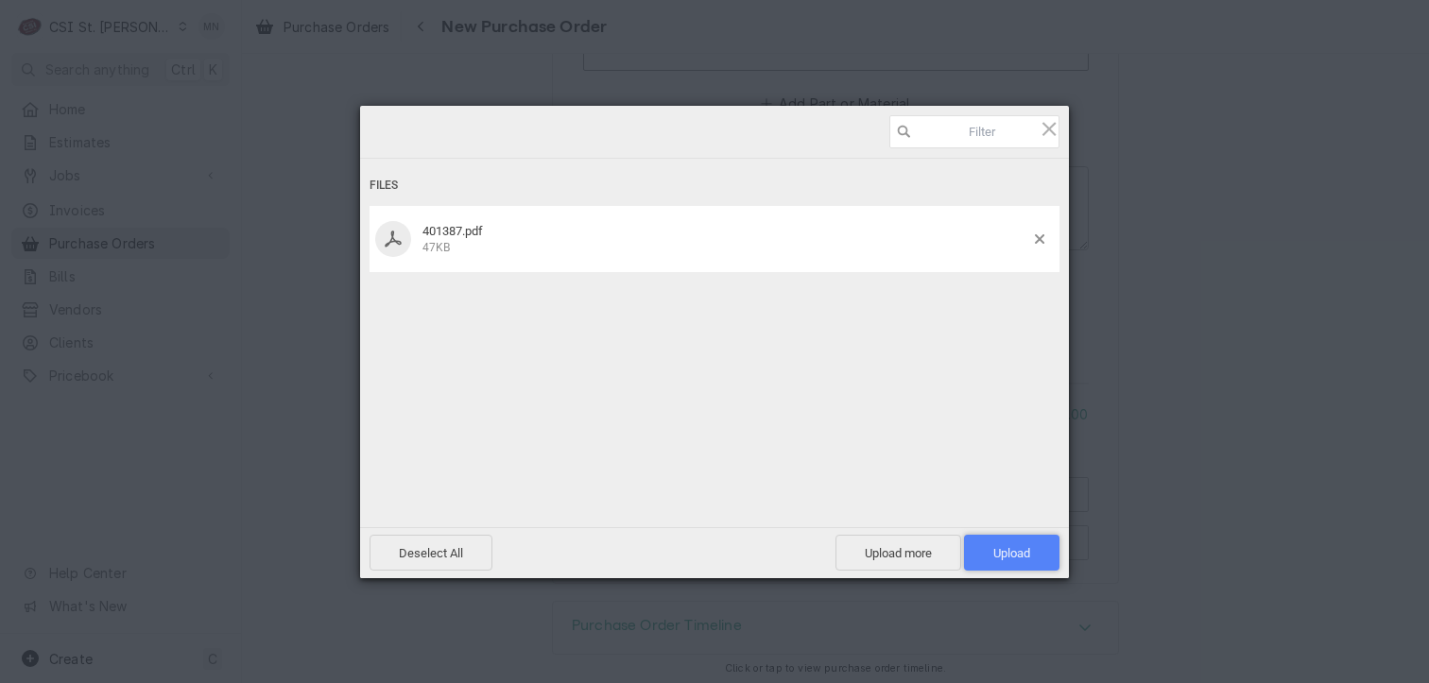
click at [1008, 555] on span "Upload 1" at bounding box center [1011, 553] width 37 height 14
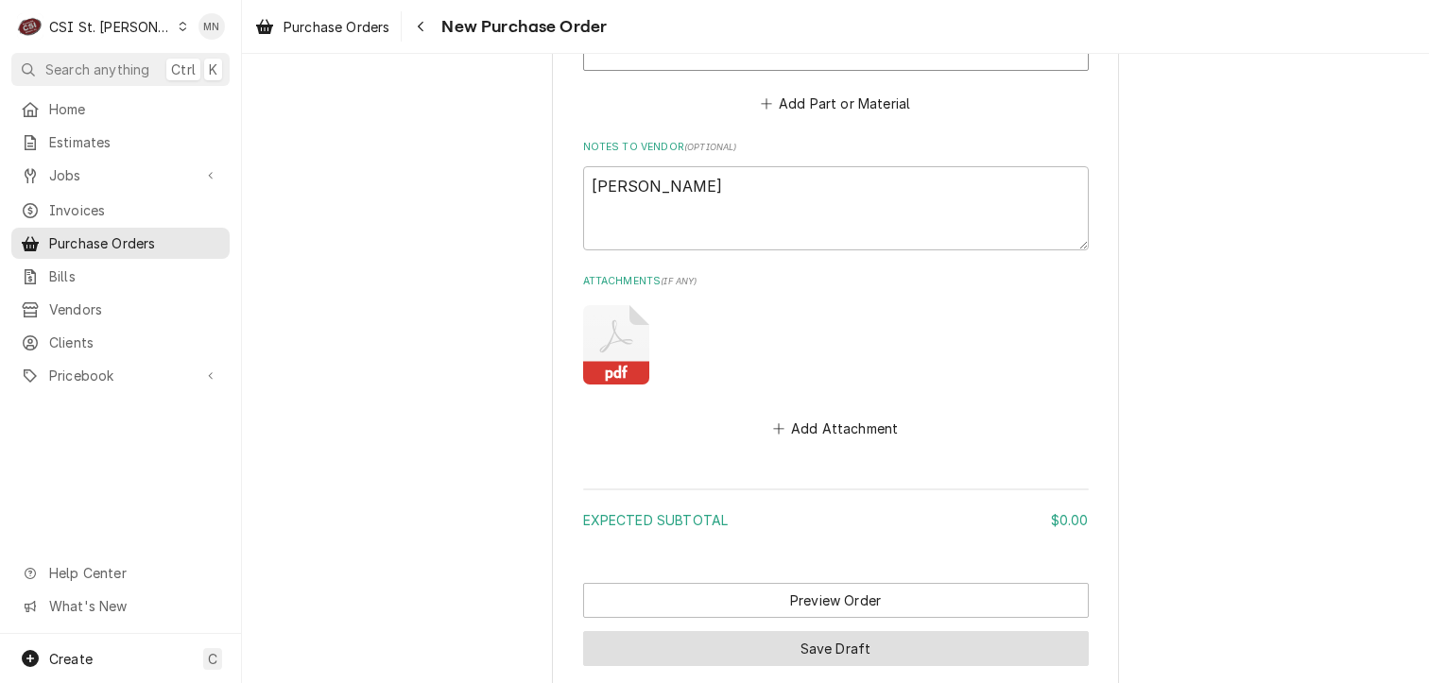
click at [833, 643] on button "Save Draft" at bounding box center [836, 648] width 506 height 35
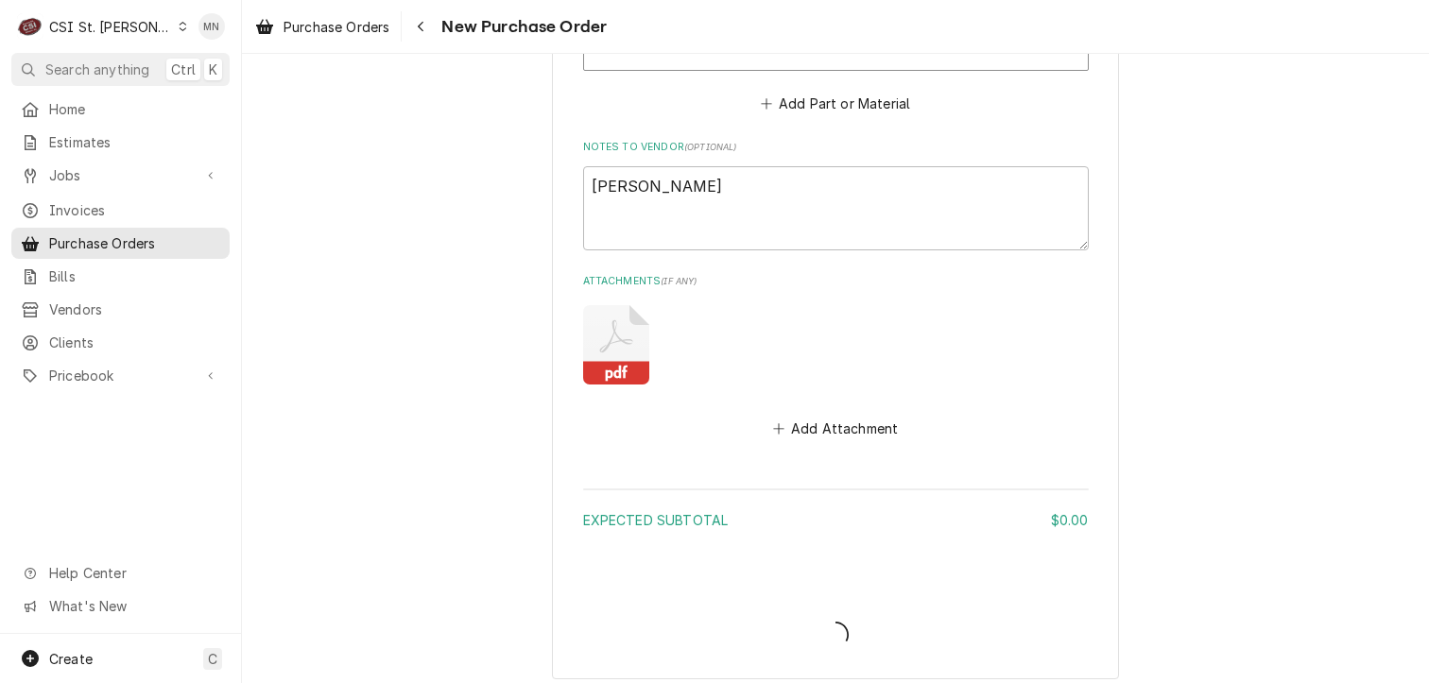
type textarea "x"
click at [1337, 640] on icon "Notifications alt+T" at bounding box center [1342, 639] width 13 height 13
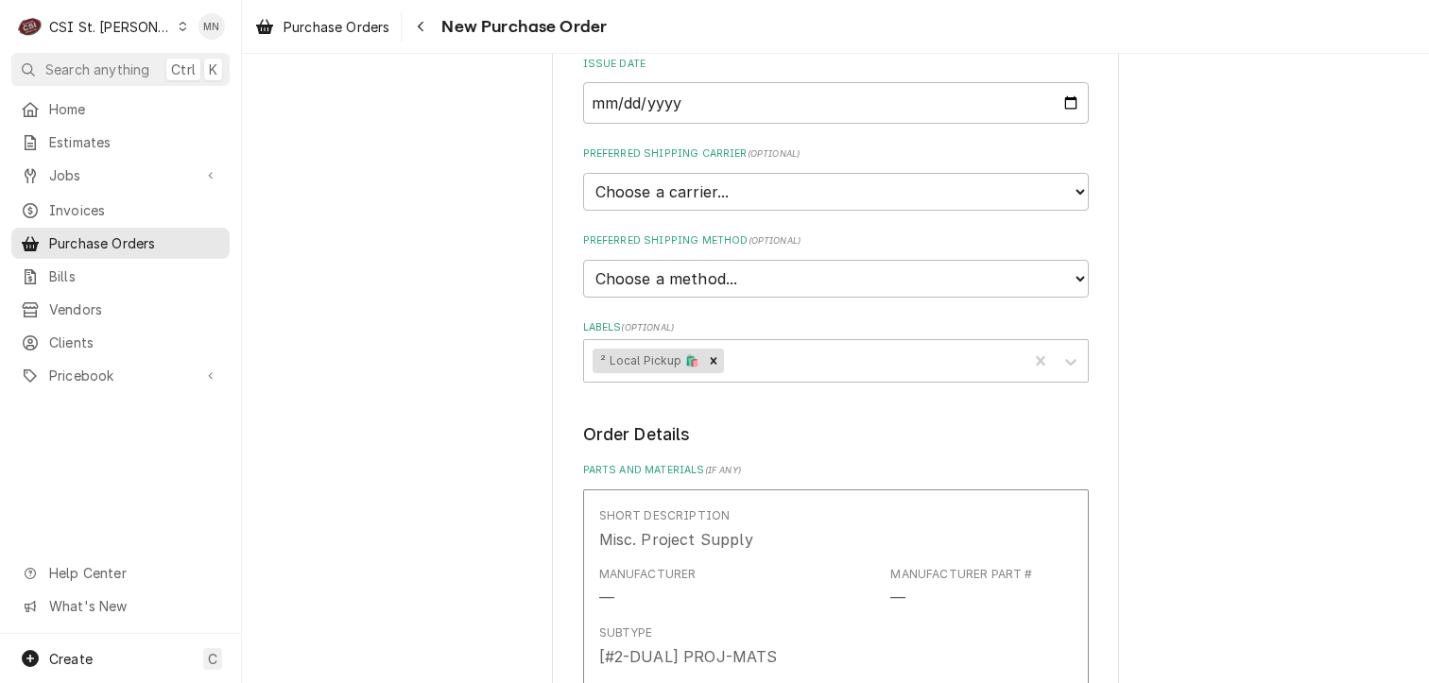
scroll to position [0, 0]
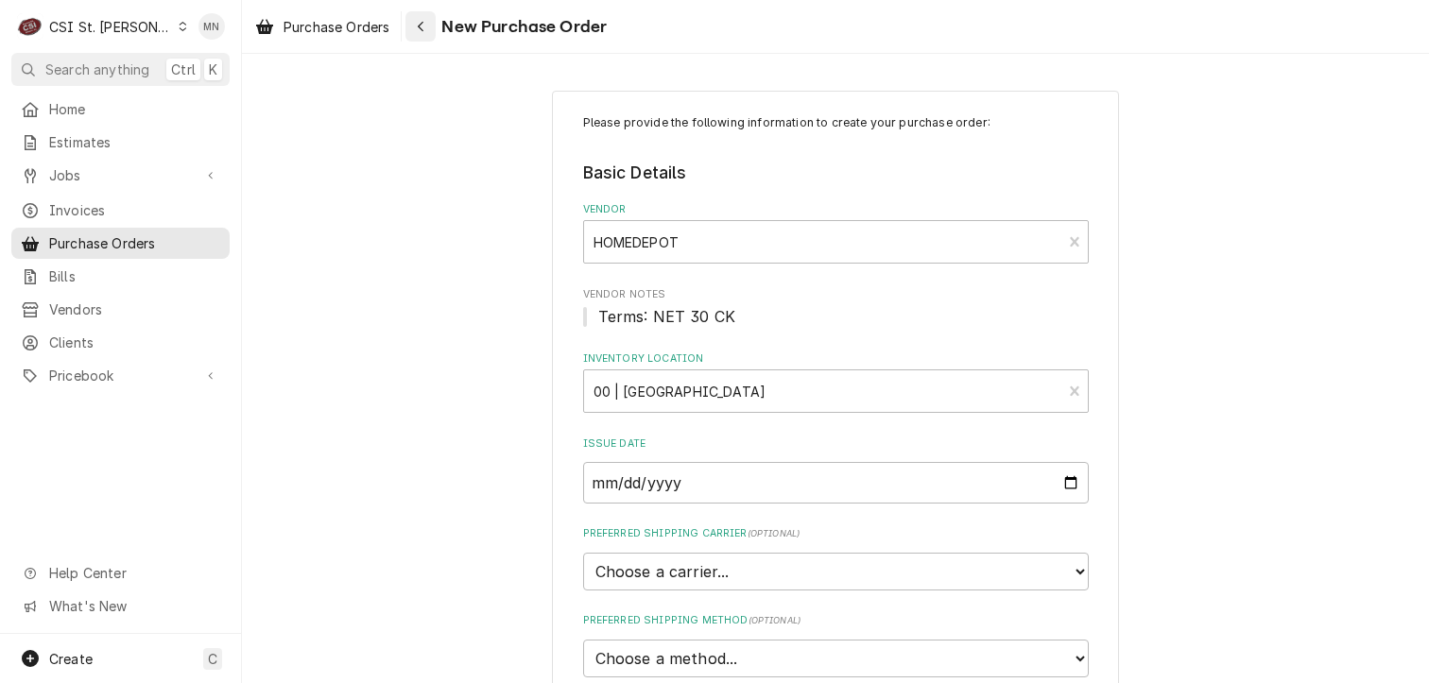
click at [425, 23] on icon "Navigate back" at bounding box center [421, 26] width 9 height 13
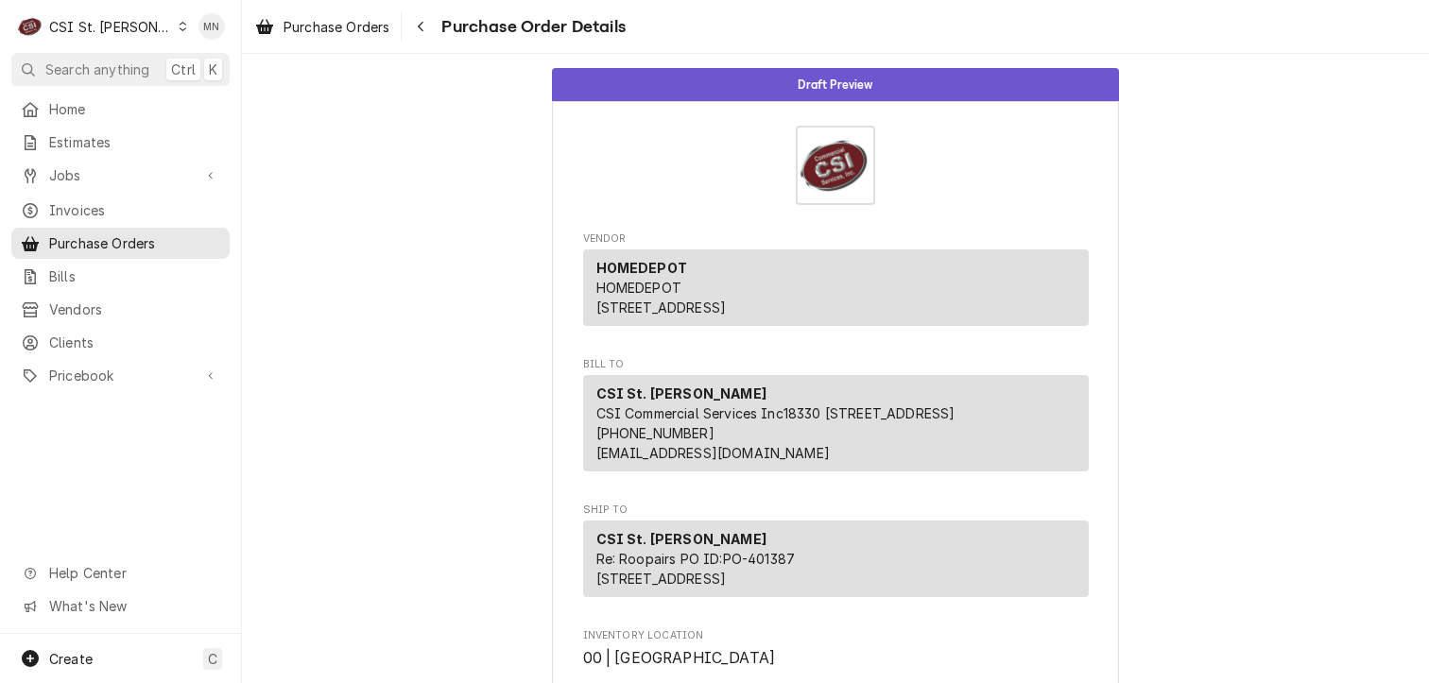
click at [113, 27] on div "CSI St. [PERSON_NAME]" at bounding box center [110, 27] width 123 height 20
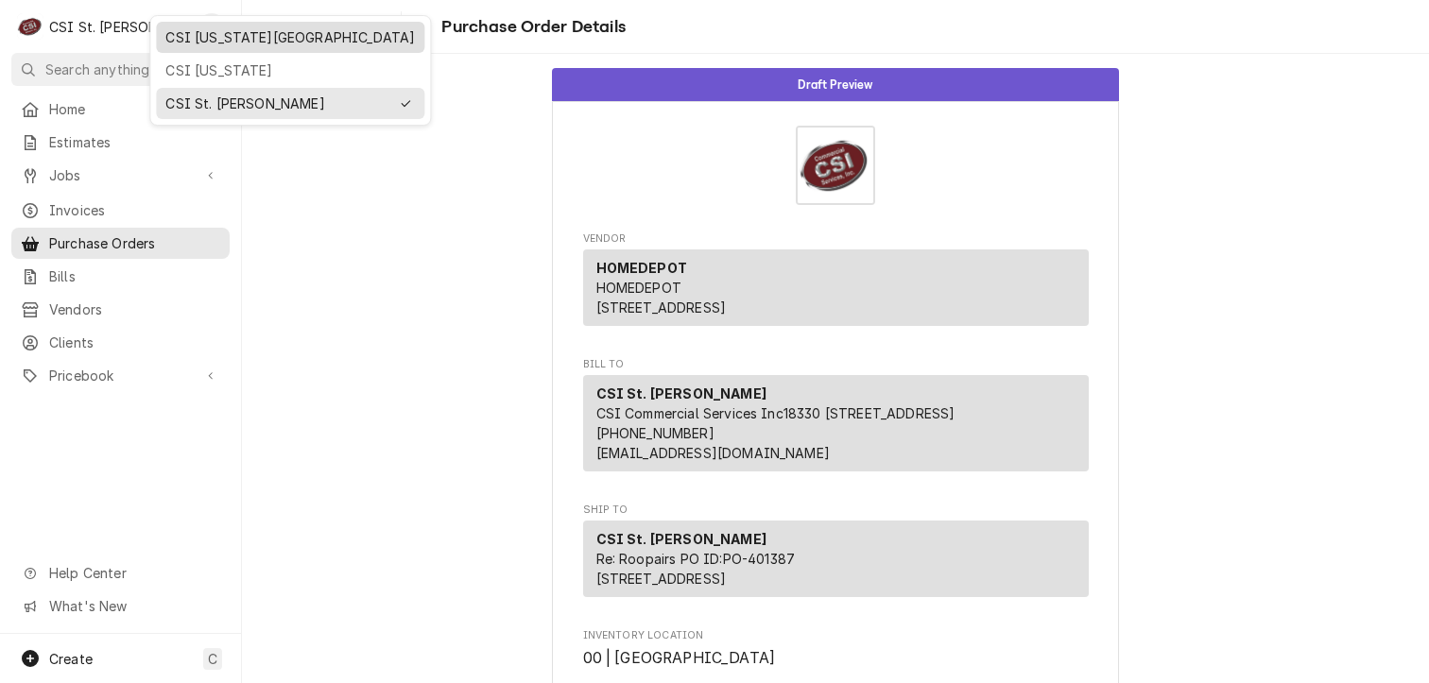
click at [183, 37] on div "CSI [US_STATE][GEOGRAPHIC_DATA]" at bounding box center [289, 37] width 249 height 20
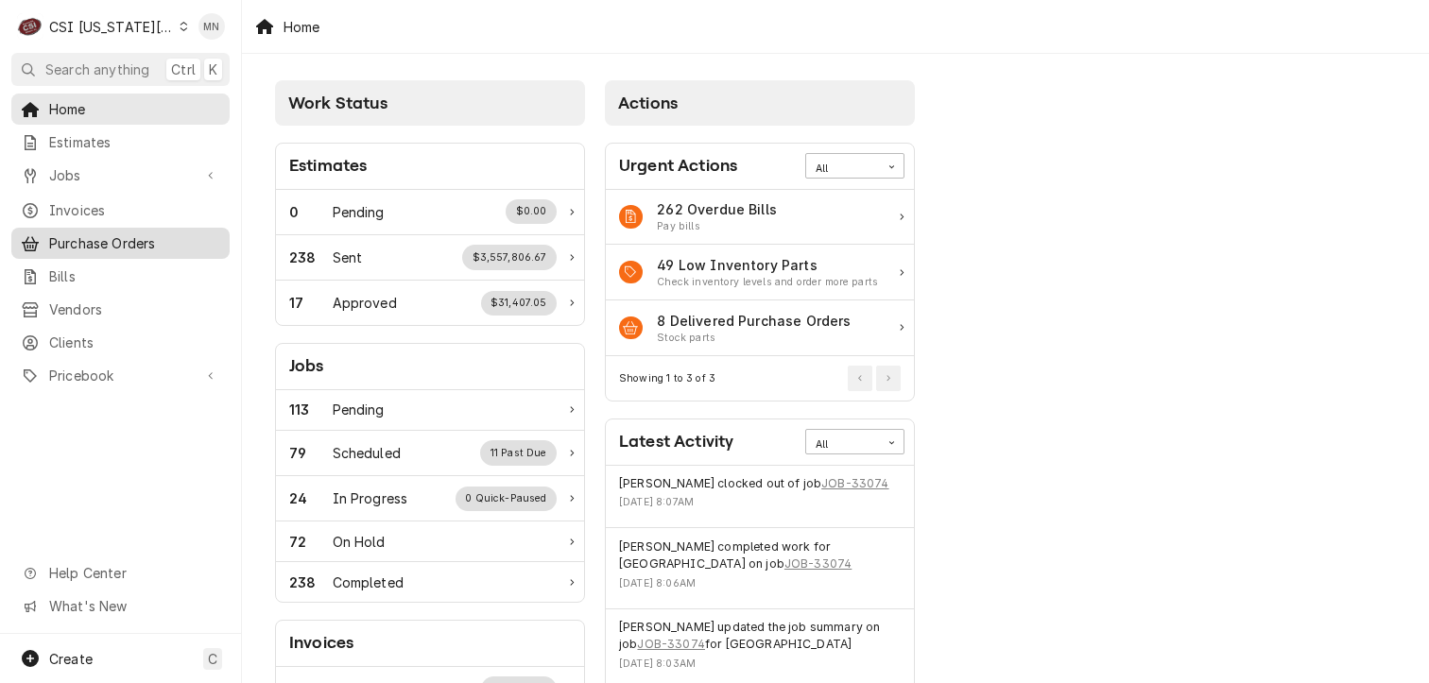
click at [120, 233] on span "Purchase Orders" at bounding box center [134, 243] width 171 height 20
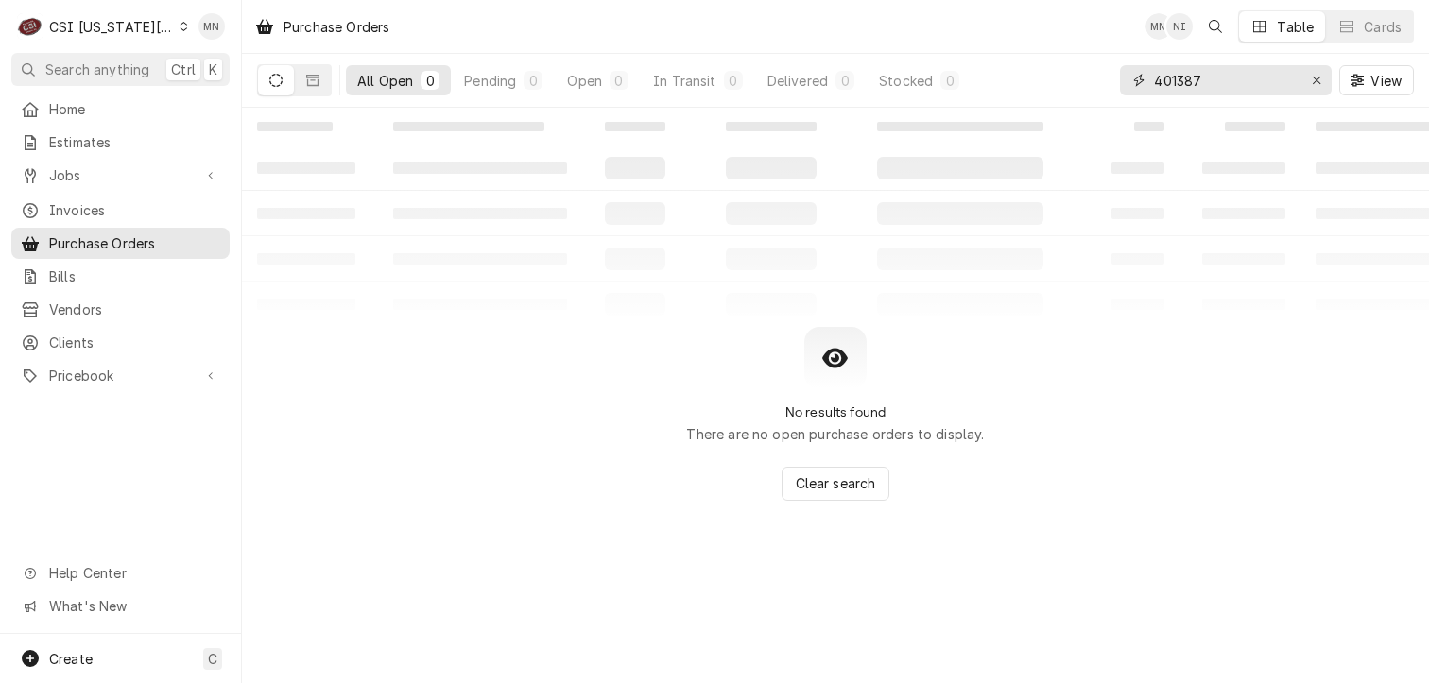
drag, startPoint x: 1213, startPoint y: 82, endPoint x: 1078, endPoint y: 77, distance: 135.2
click at [1081, 77] on div "All Open 0 Pending 0 Open 0 In Transit 0 Delivered 0 Stocked 0 401387 View" at bounding box center [835, 80] width 1157 height 53
type input "301692"
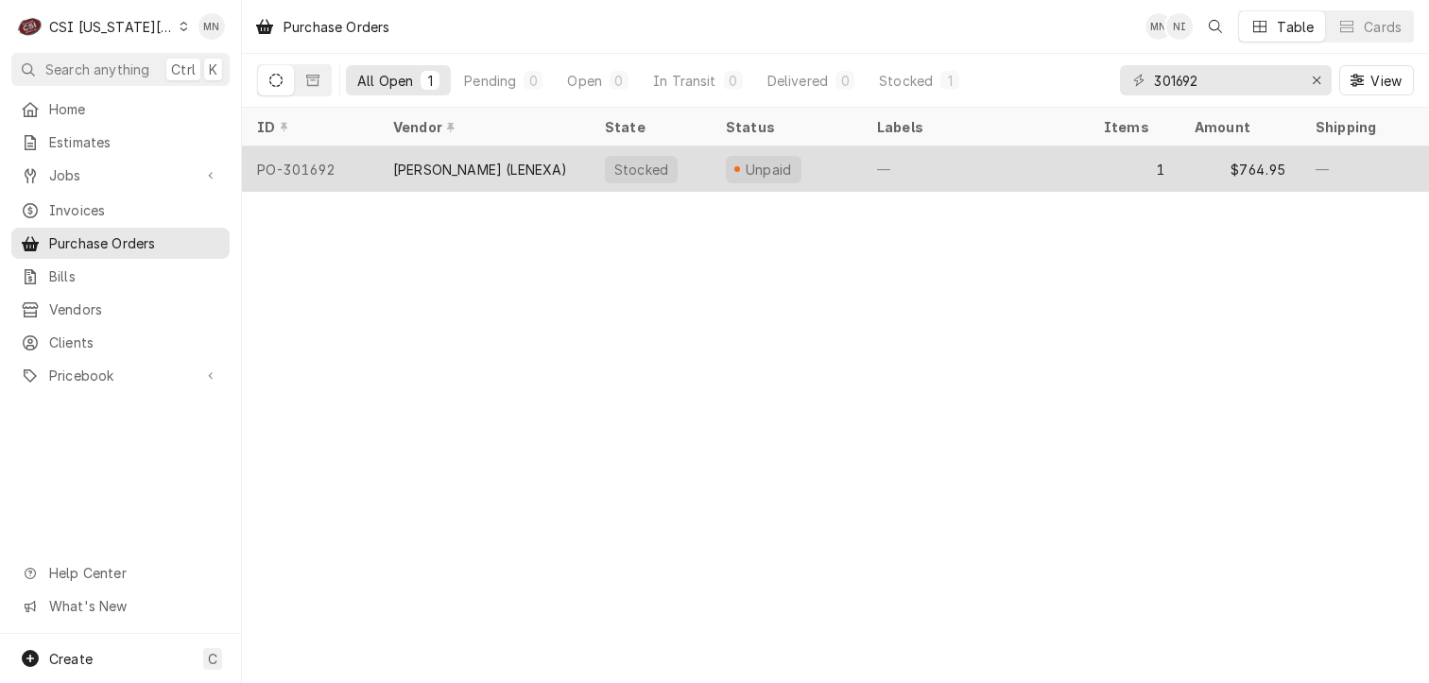
click at [446, 163] on div "[PERSON_NAME] (LENEXA)" at bounding box center [480, 170] width 175 height 20
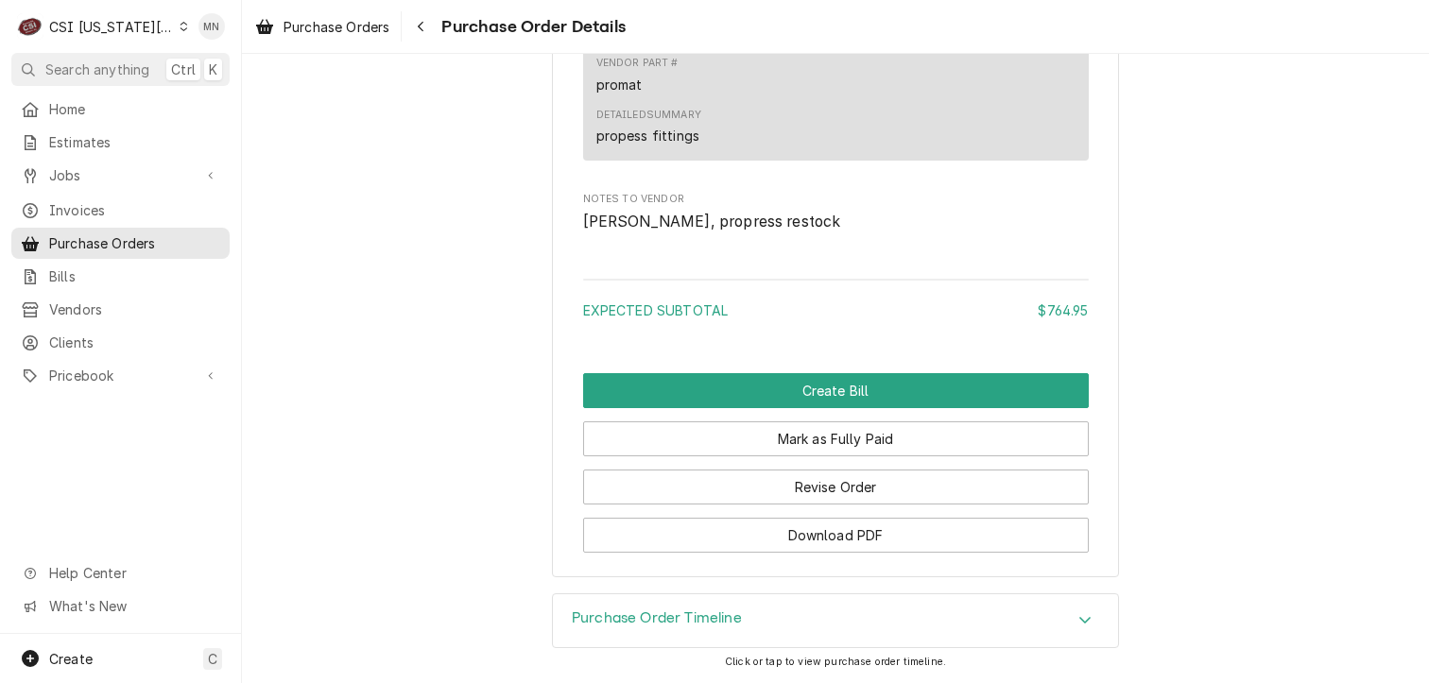
scroll to position [1554, 0]
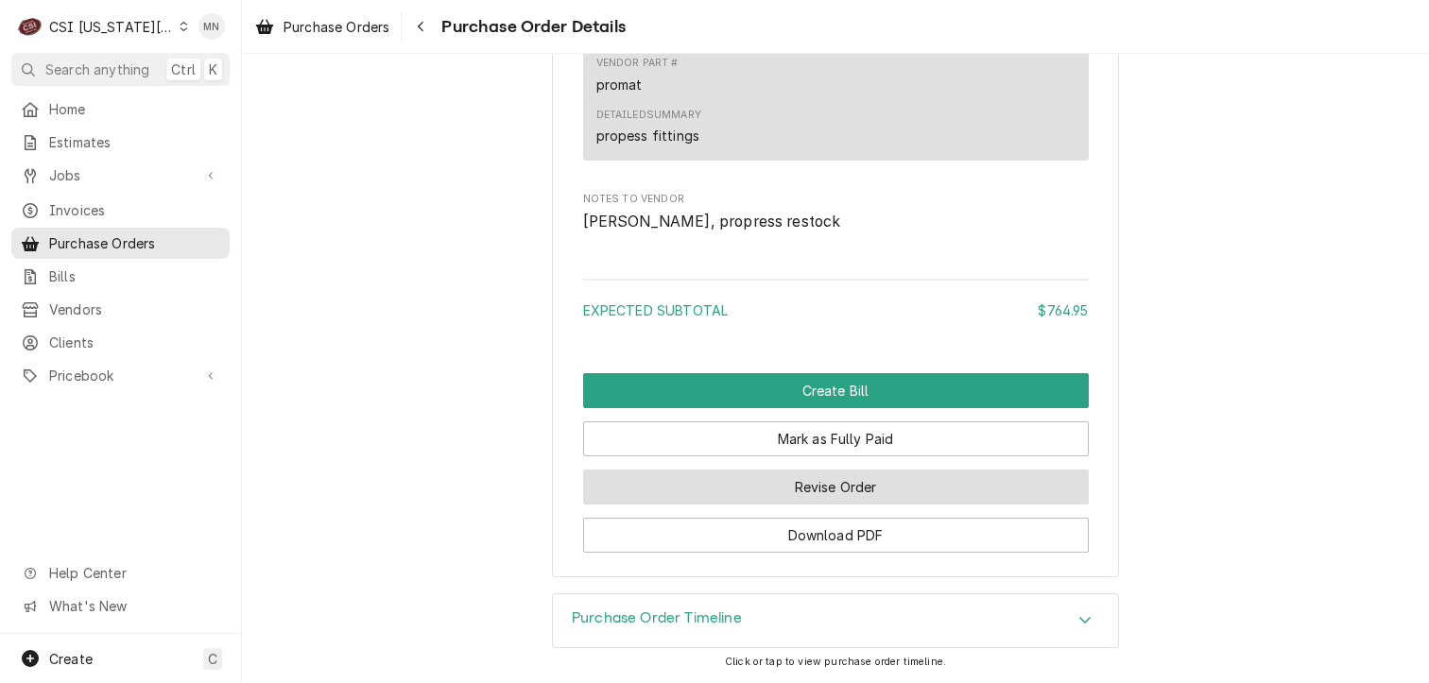
click at [790, 492] on button "Revise Order" at bounding box center [836, 487] width 506 height 35
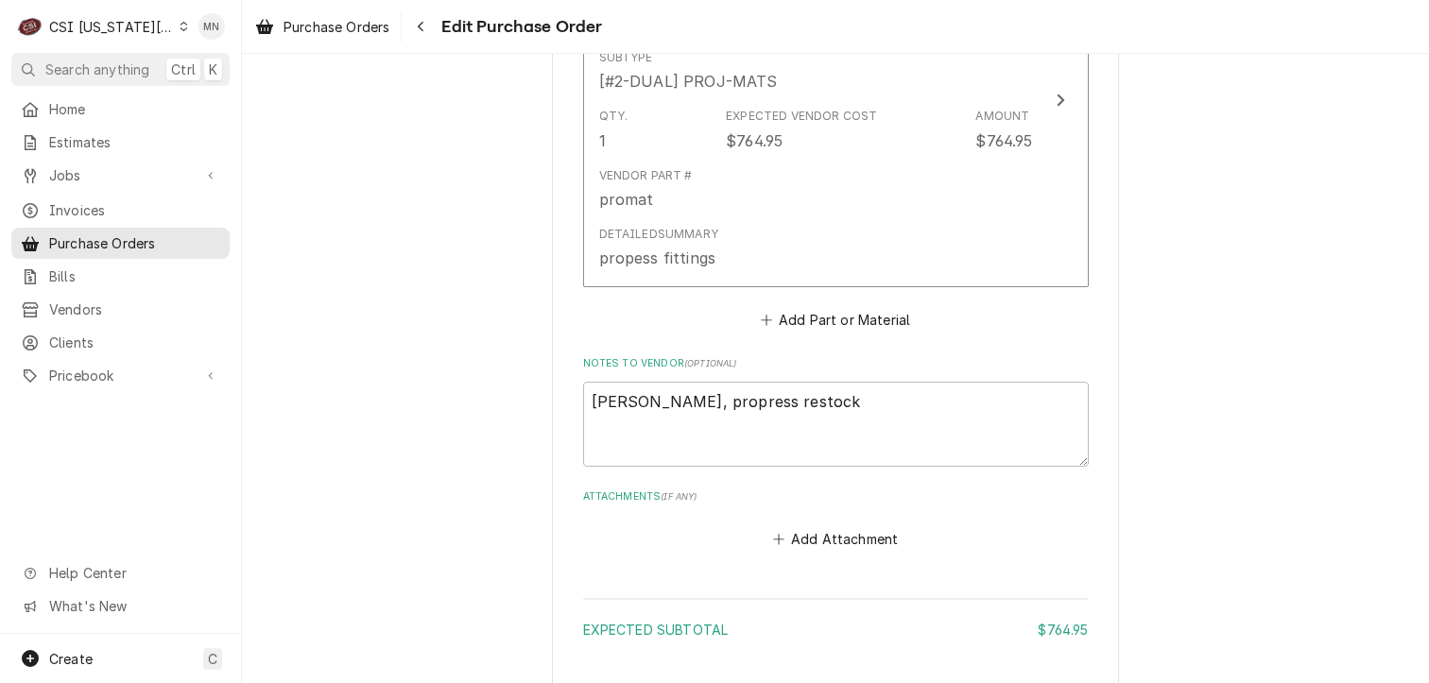
scroll to position [1267, 0]
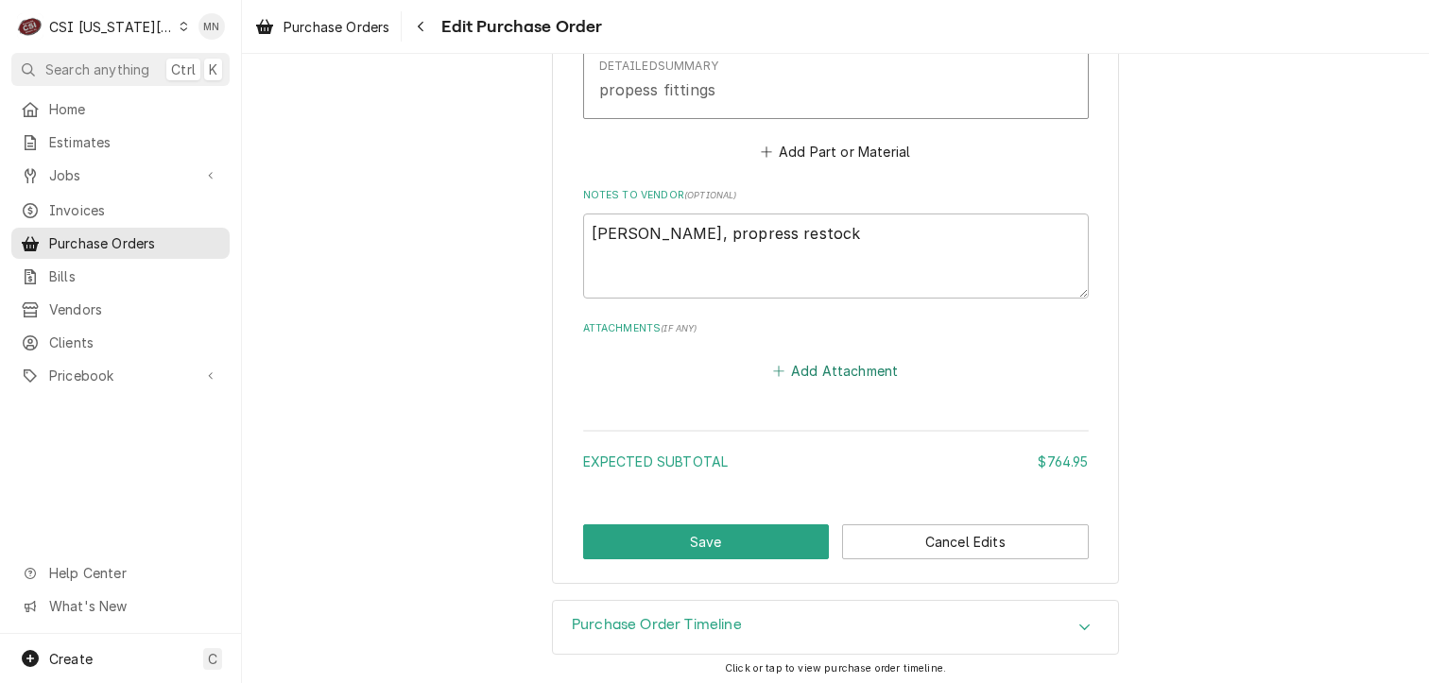
click at [852, 358] on button "Add Attachment" at bounding box center [835, 370] width 132 height 26
type textarea "x"
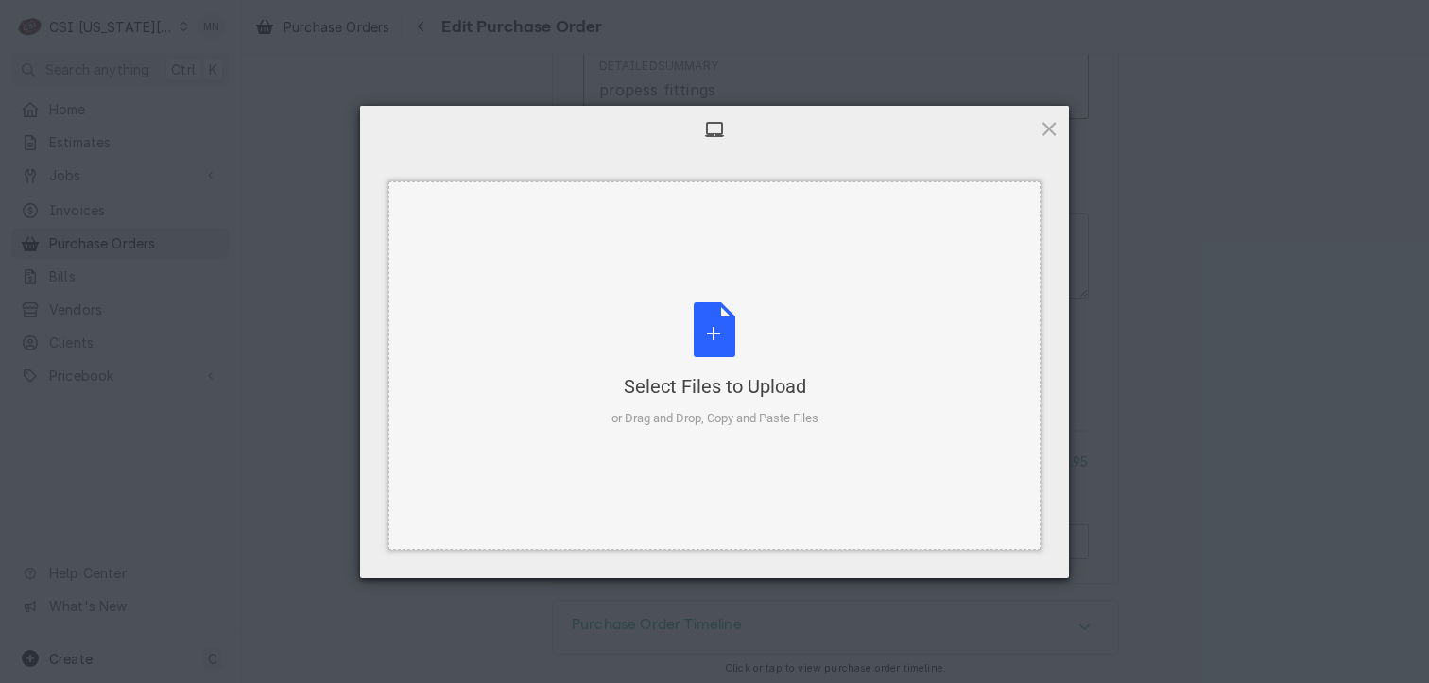
click at [736, 355] on div "Select Files to Upload or Drag and Drop, Copy and Paste Files" at bounding box center [714, 365] width 207 height 126
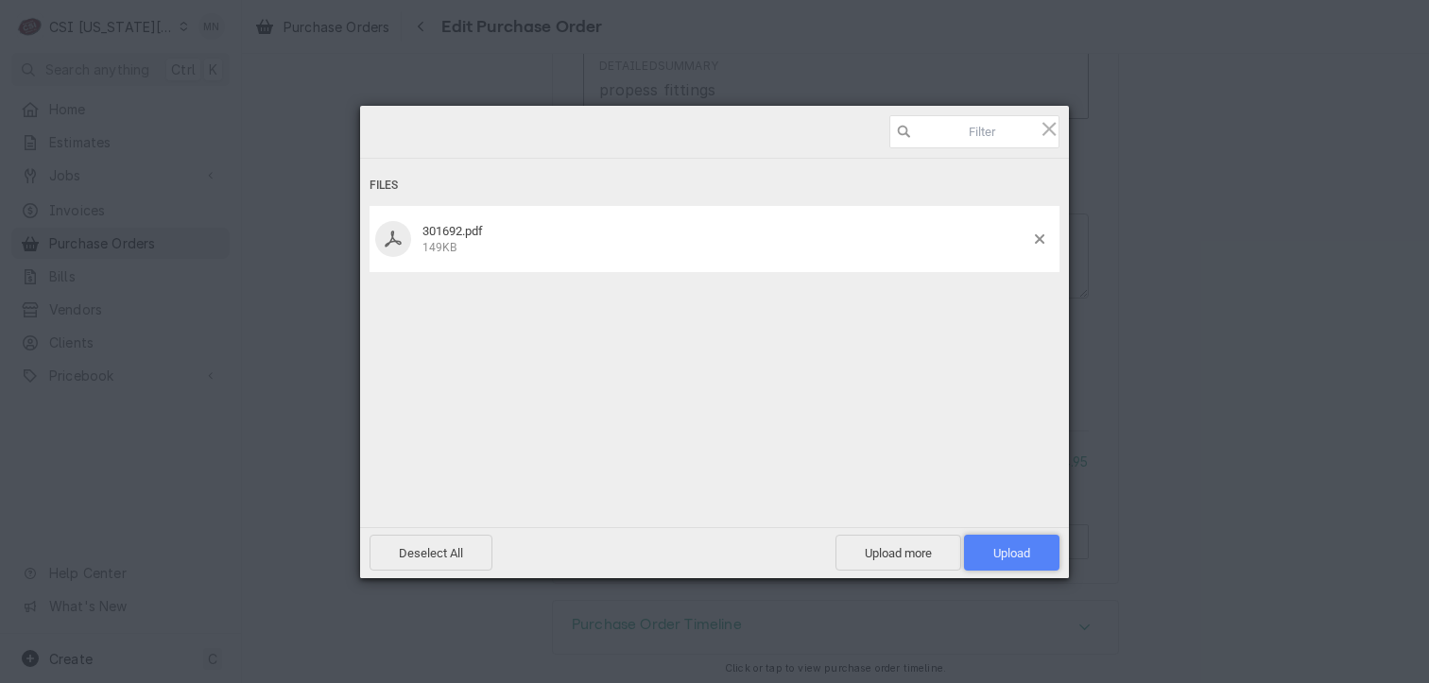
click at [1009, 541] on span "Upload 1" at bounding box center [1011, 553] width 95 height 36
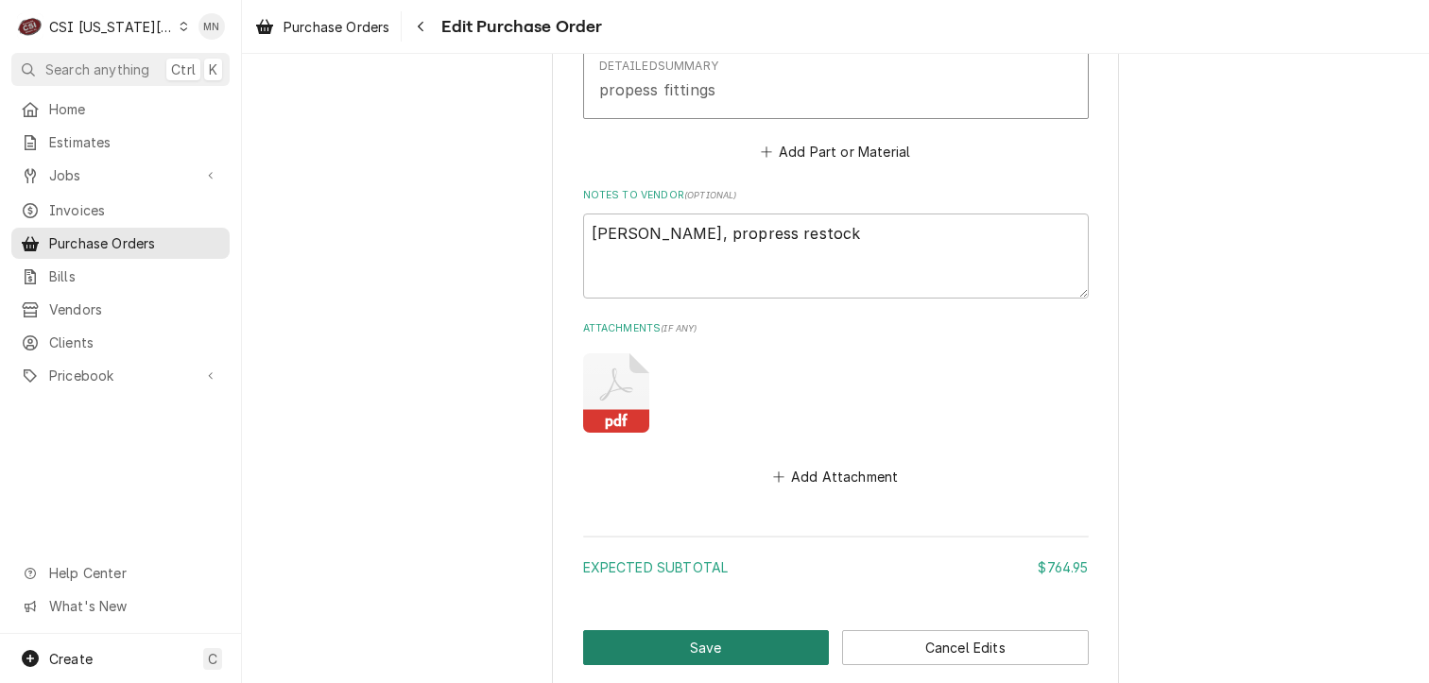
click at [702, 642] on button "Save" at bounding box center [706, 647] width 247 height 35
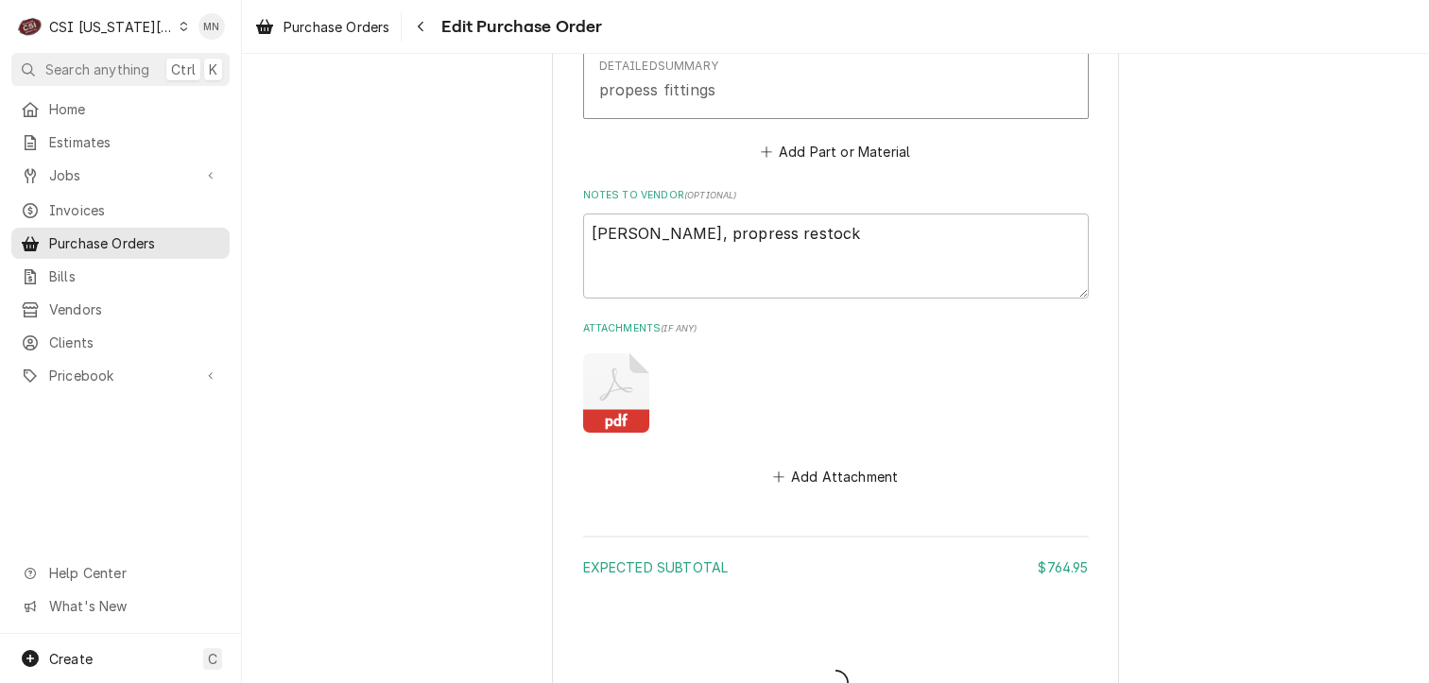
type textarea "x"
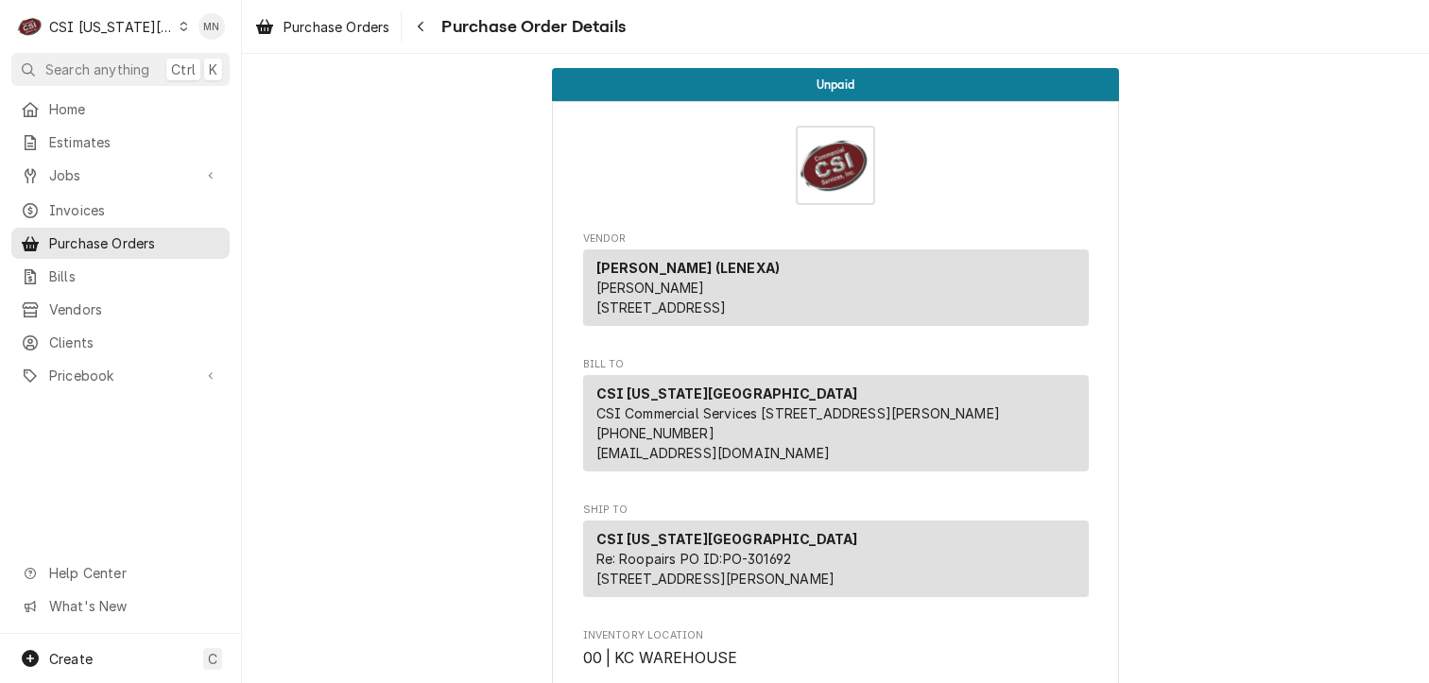
click at [430, 30] on div "Navigate back" at bounding box center [420, 26] width 19 height 19
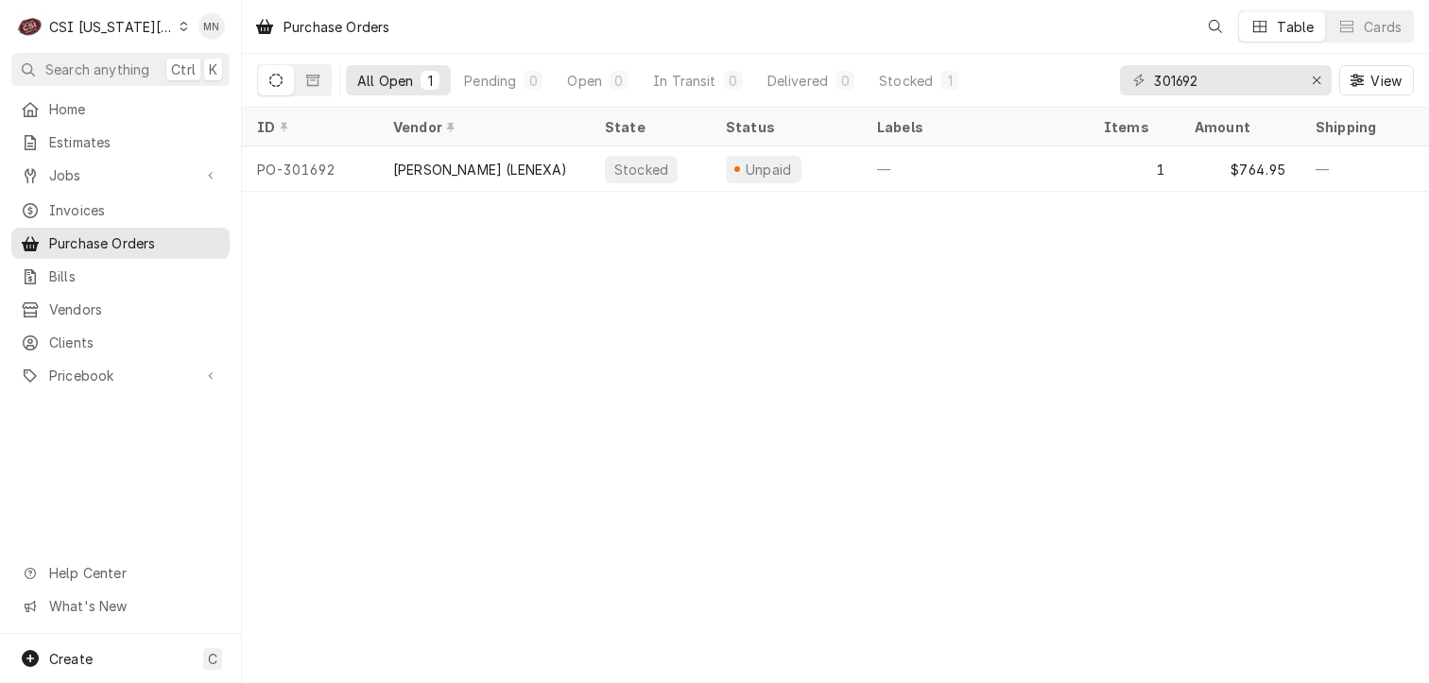
click at [105, 33] on div "CSI [US_STATE][GEOGRAPHIC_DATA]" at bounding box center [111, 27] width 125 height 20
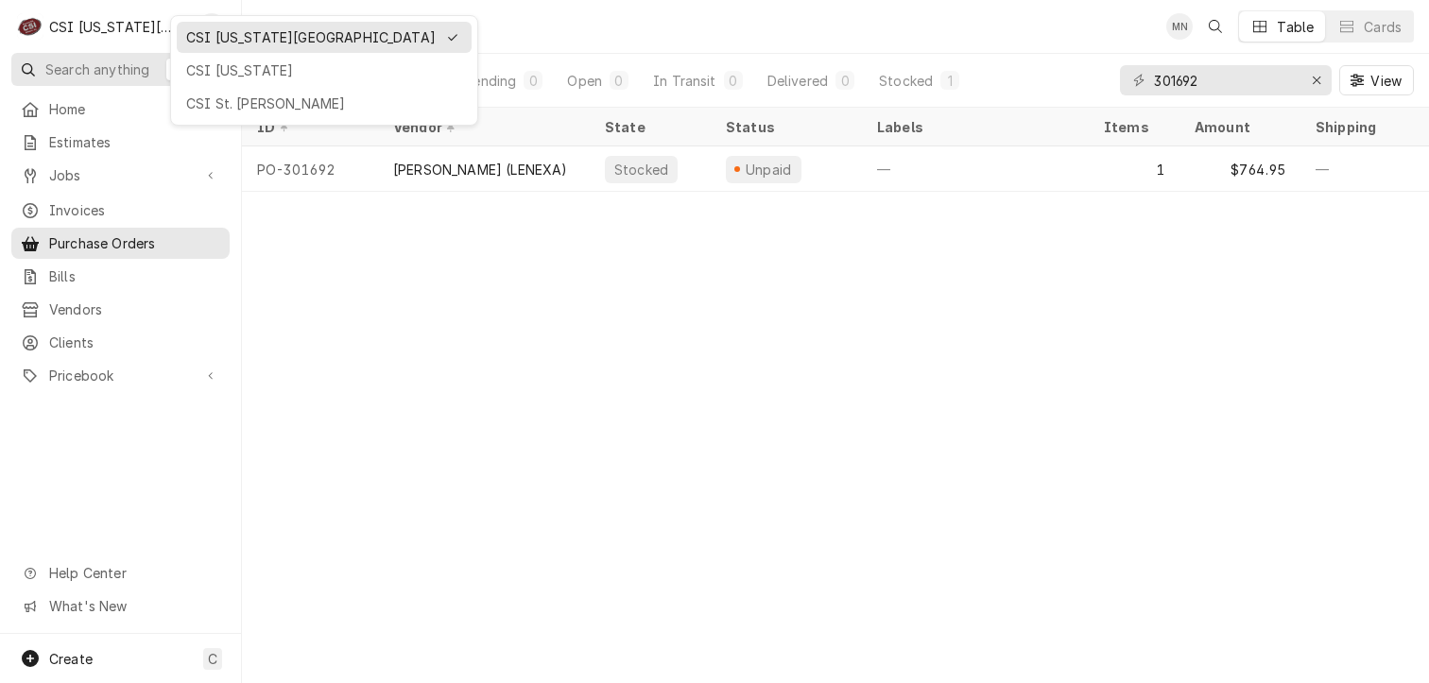
click at [207, 64] on div "CSI [US_STATE]" at bounding box center [324, 70] width 276 height 20
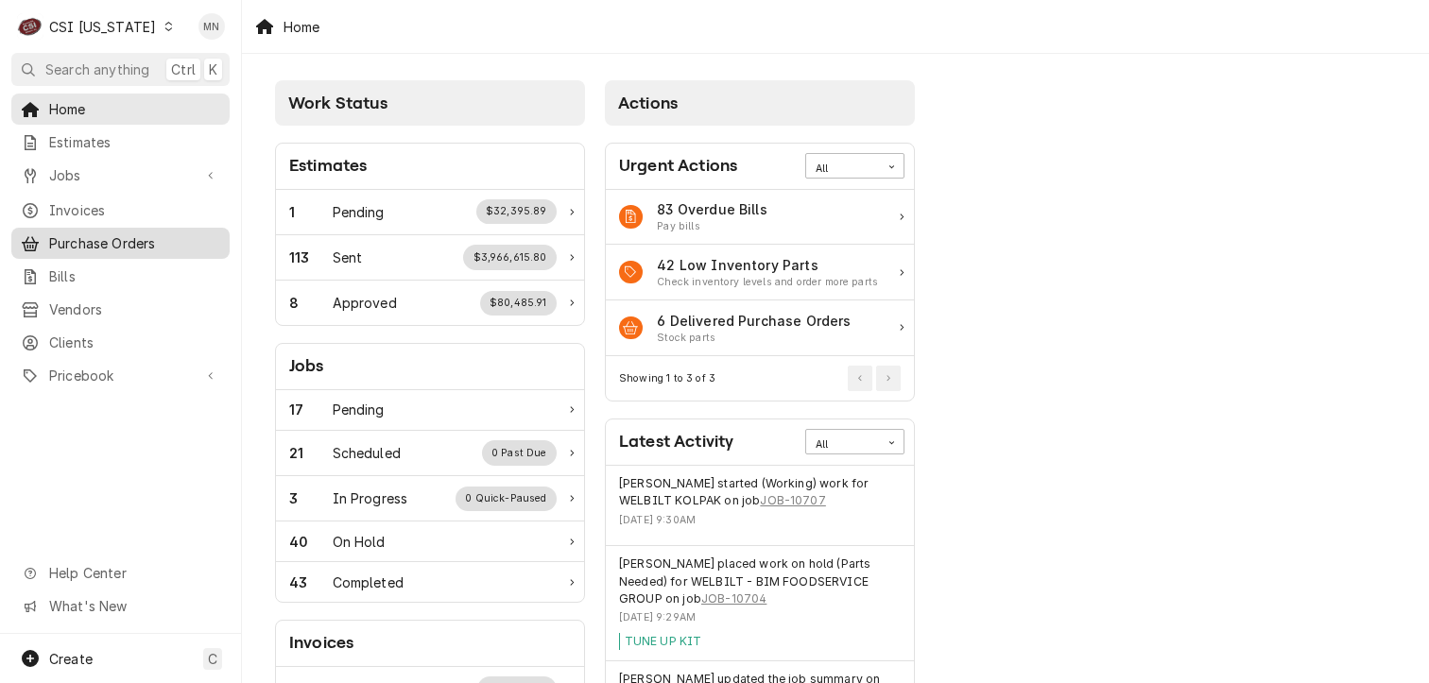
click at [108, 233] on span "Purchase Orders" at bounding box center [134, 243] width 171 height 20
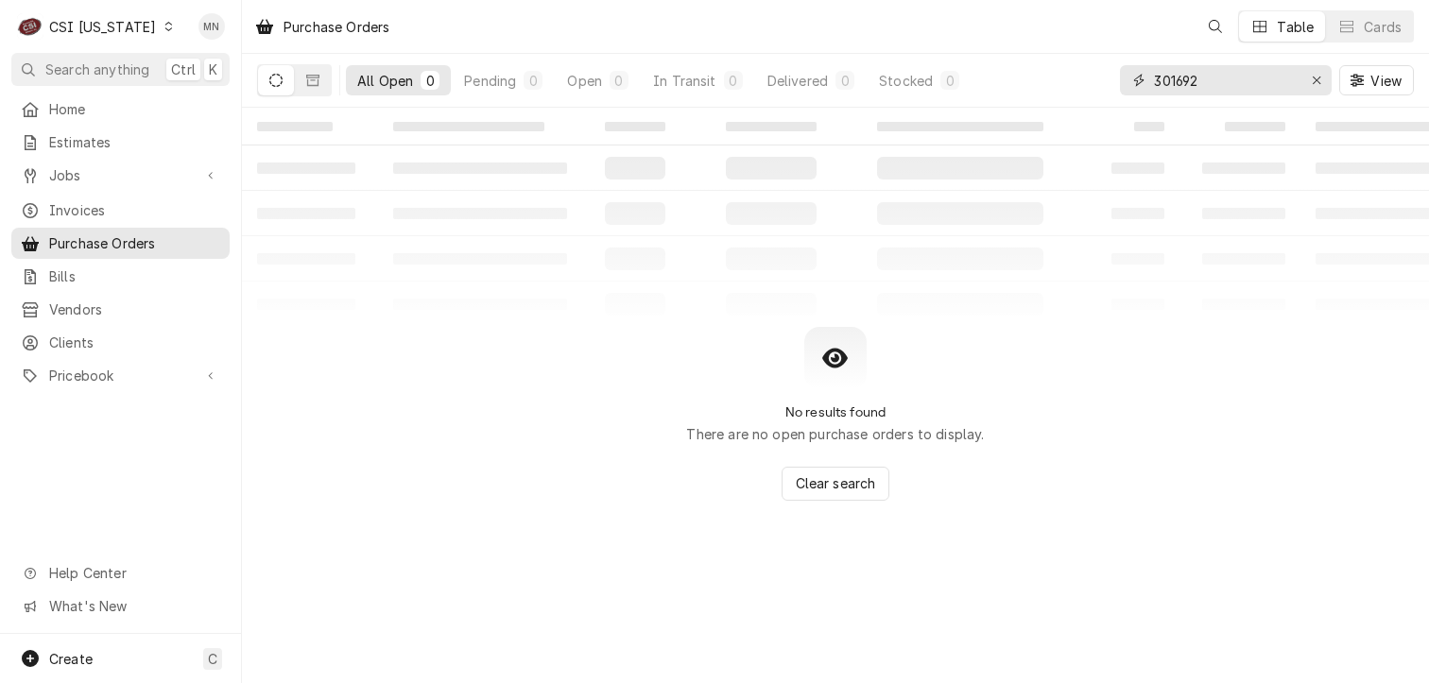
drag, startPoint x: 1269, startPoint y: 78, endPoint x: 1159, endPoint y: 79, distance: 110.6
click at [1179, 79] on input "301692" at bounding box center [1225, 80] width 142 height 30
click at [1192, 71] on input "301692" at bounding box center [1225, 80] width 142 height 30
drag, startPoint x: 1217, startPoint y: 79, endPoint x: 1080, endPoint y: 84, distance: 137.1
click at [1084, 84] on div "All Open 0 Pending 0 Open 0 In Transit 0 Delivered 0 Stocked 0 301692 View" at bounding box center [835, 80] width 1157 height 53
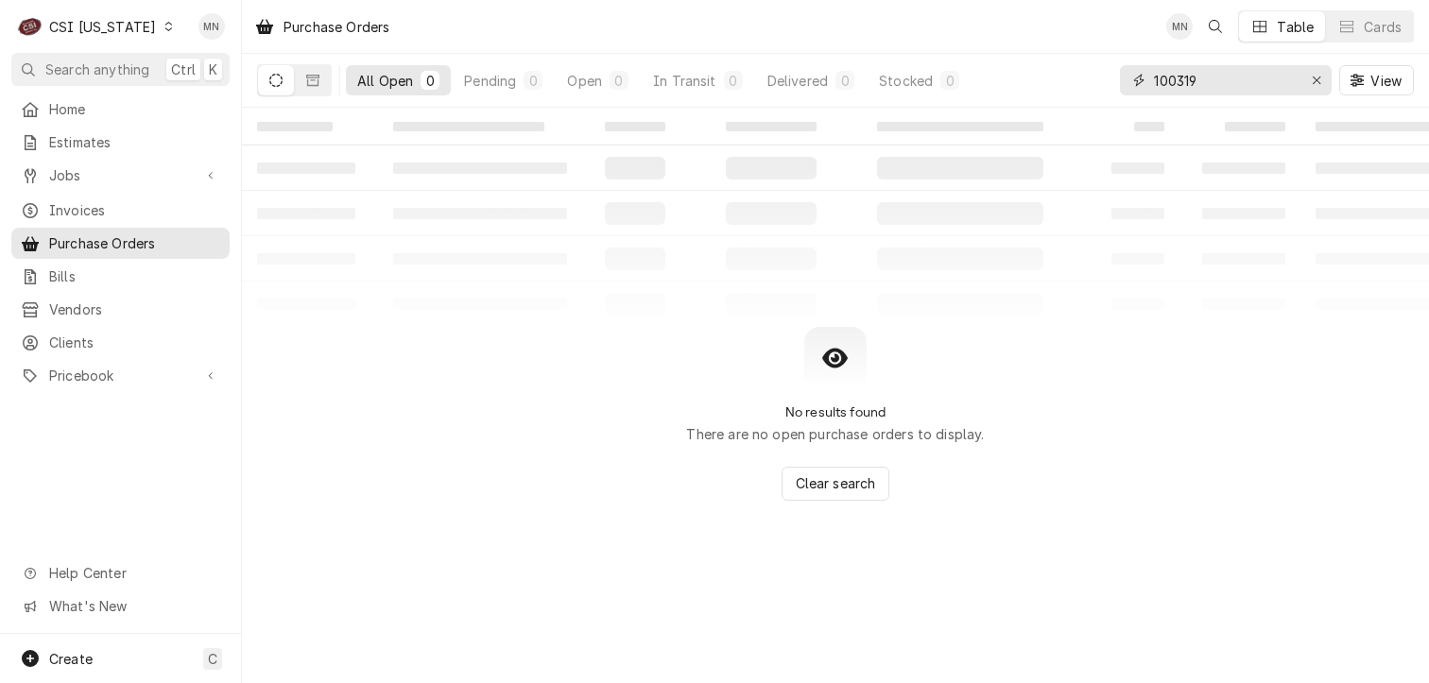
type input "100319"
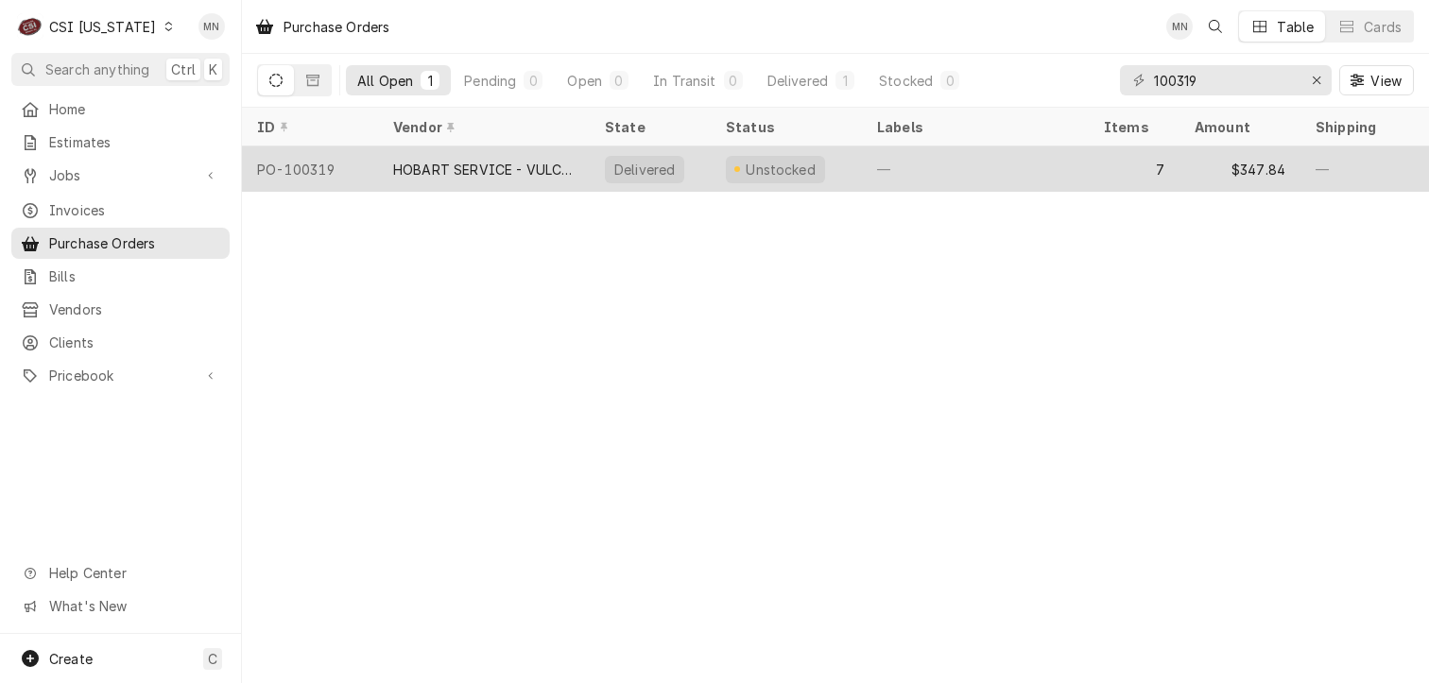
click at [542, 163] on div "HOBART SERVICE - VULCAN" at bounding box center [483, 170] width 181 height 20
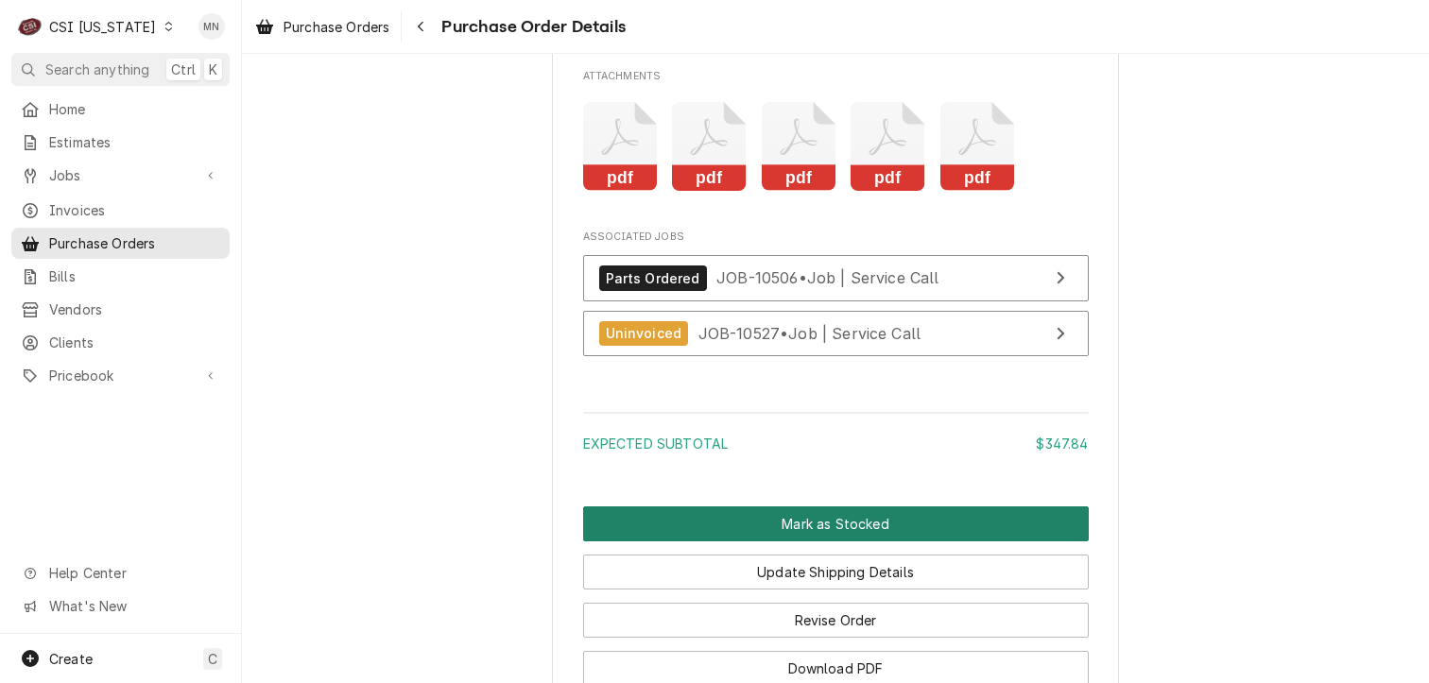
scroll to position [4511, 0]
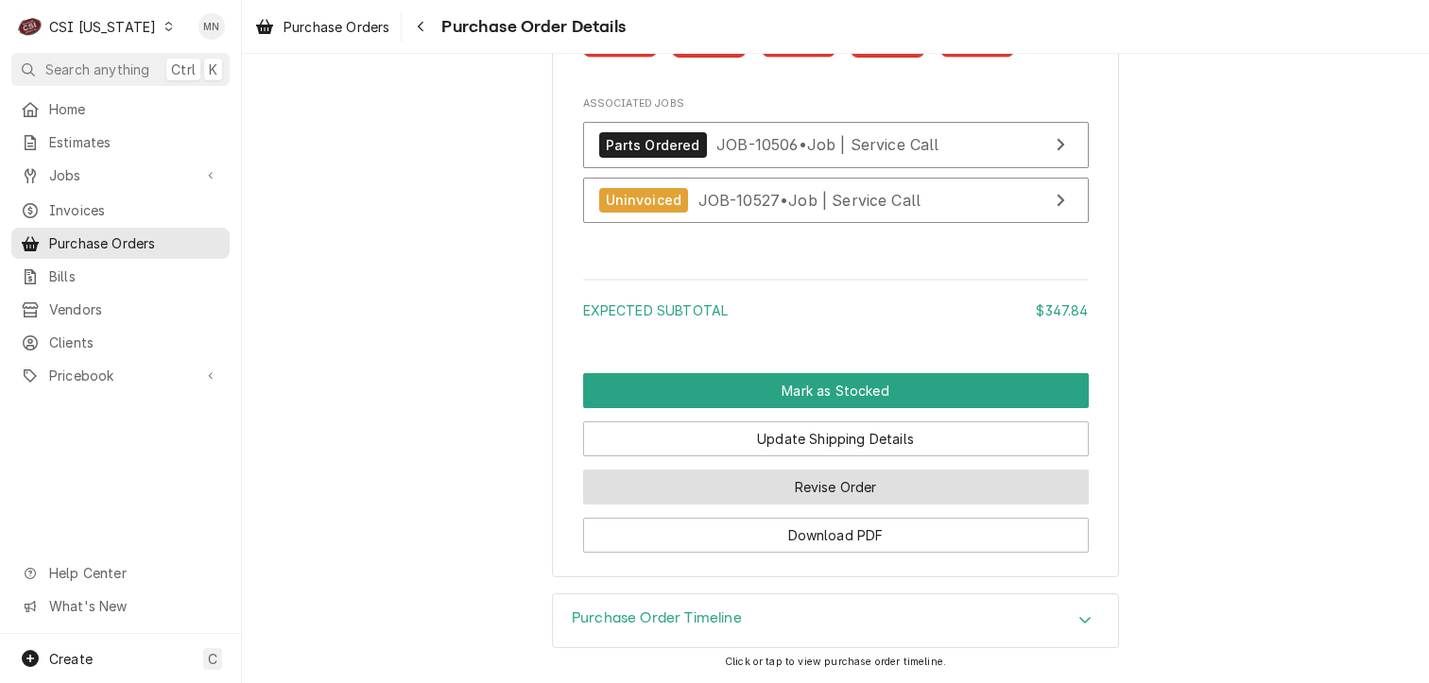
click at [854, 485] on button "Revise Order" at bounding box center [836, 487] width 506 height 35
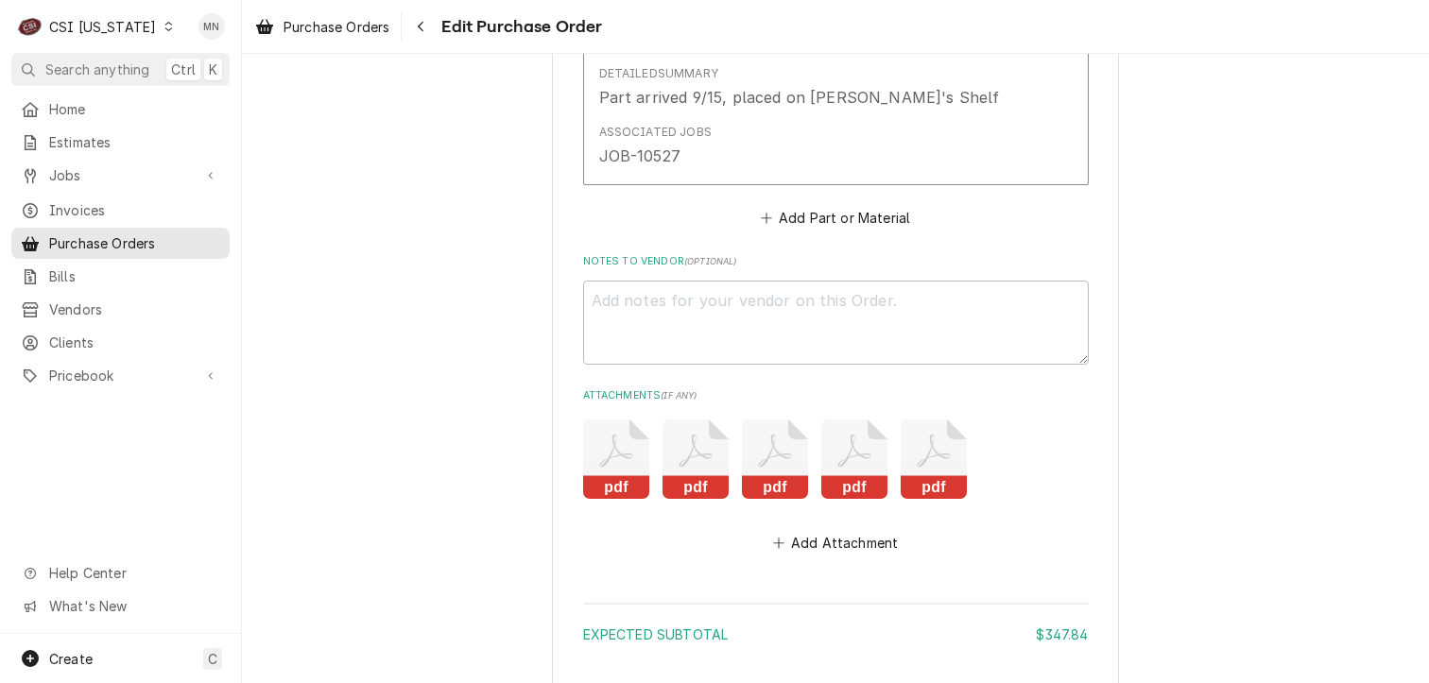
scroll to position [4253, 0]
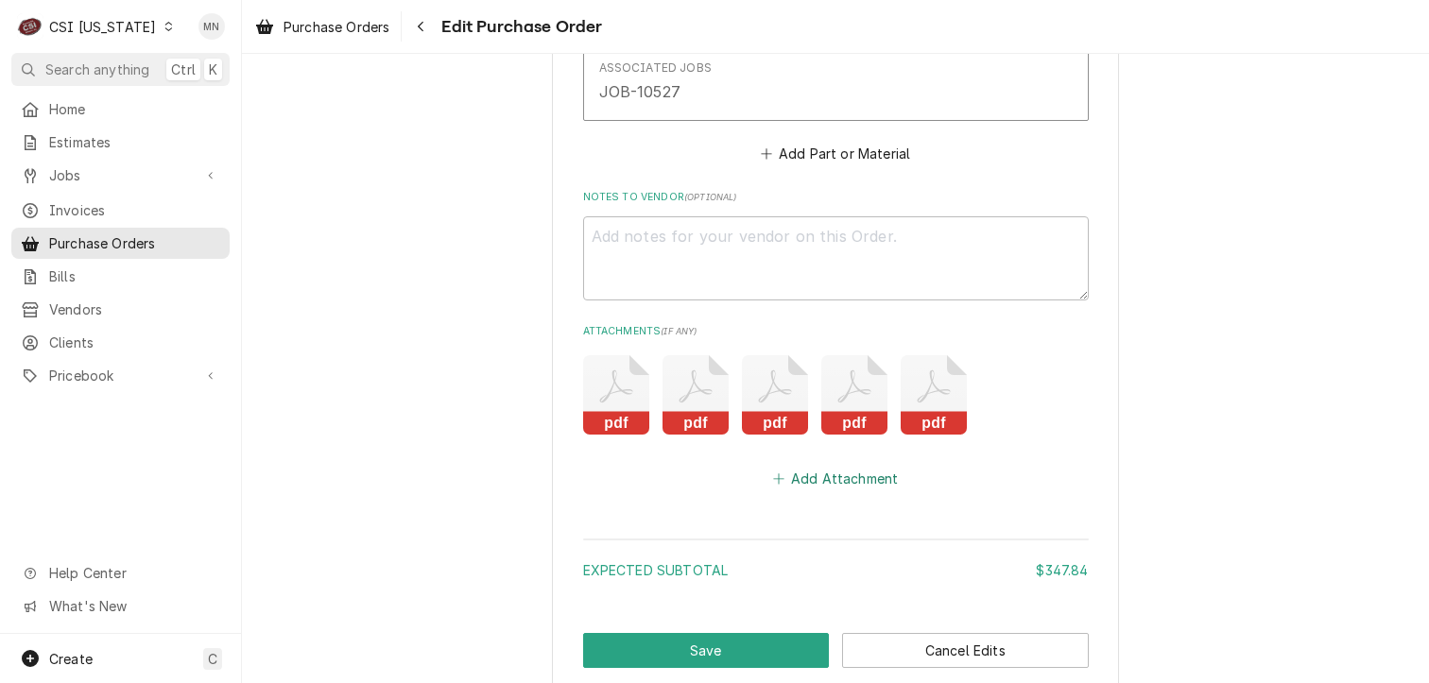
click at [820, 475] on button "Add Attachment" at bounding box center [835, 479] width 132 height 26
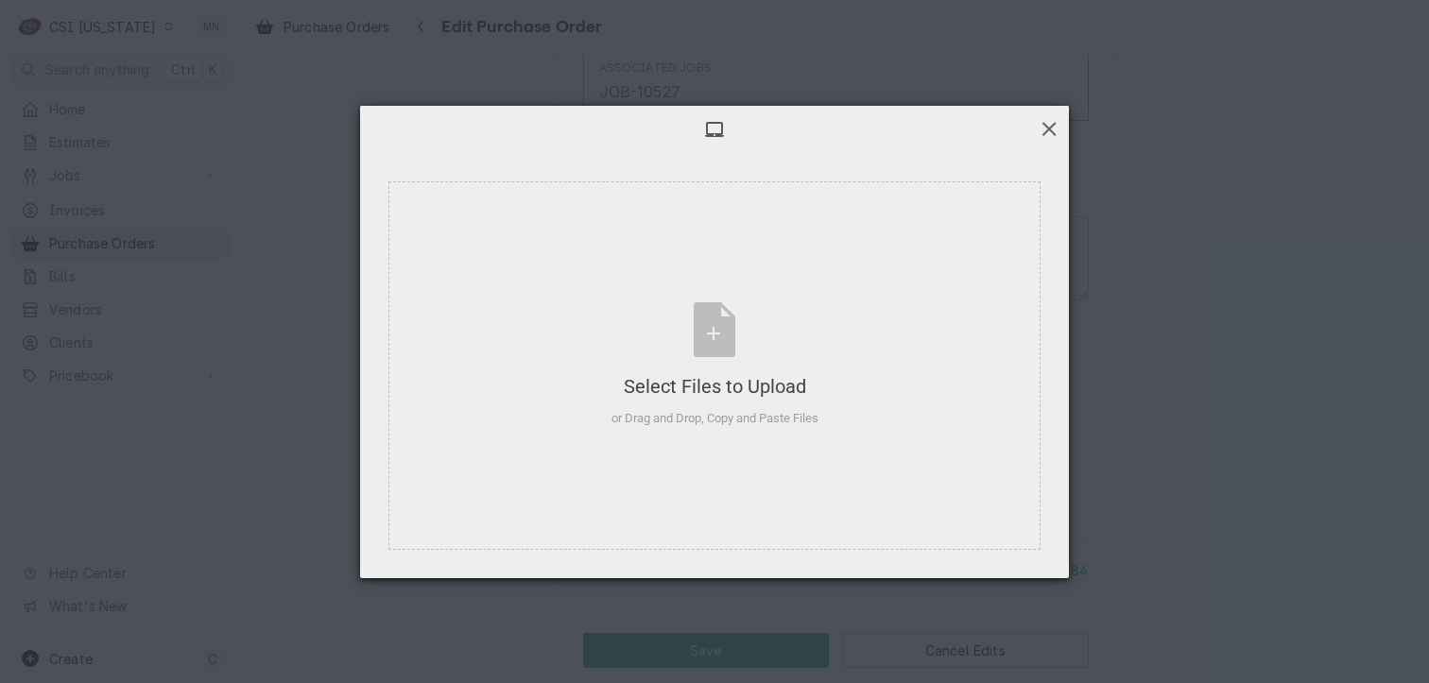
click at [1045, 134] on span at bounding box center [1049, 128] width 21 height 21
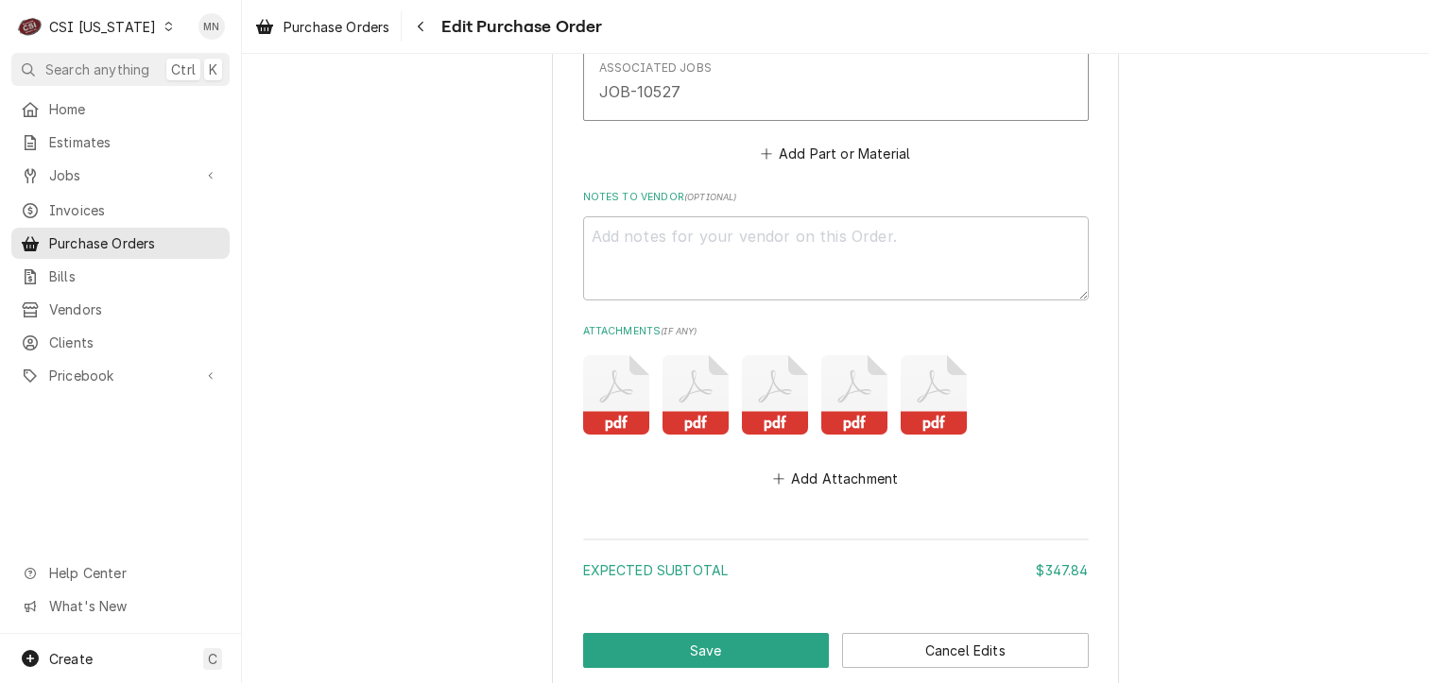
click at [903, 392] on icon "Attachments" at bounding box center [934, 394] width 66 height 79
type textarea "x"
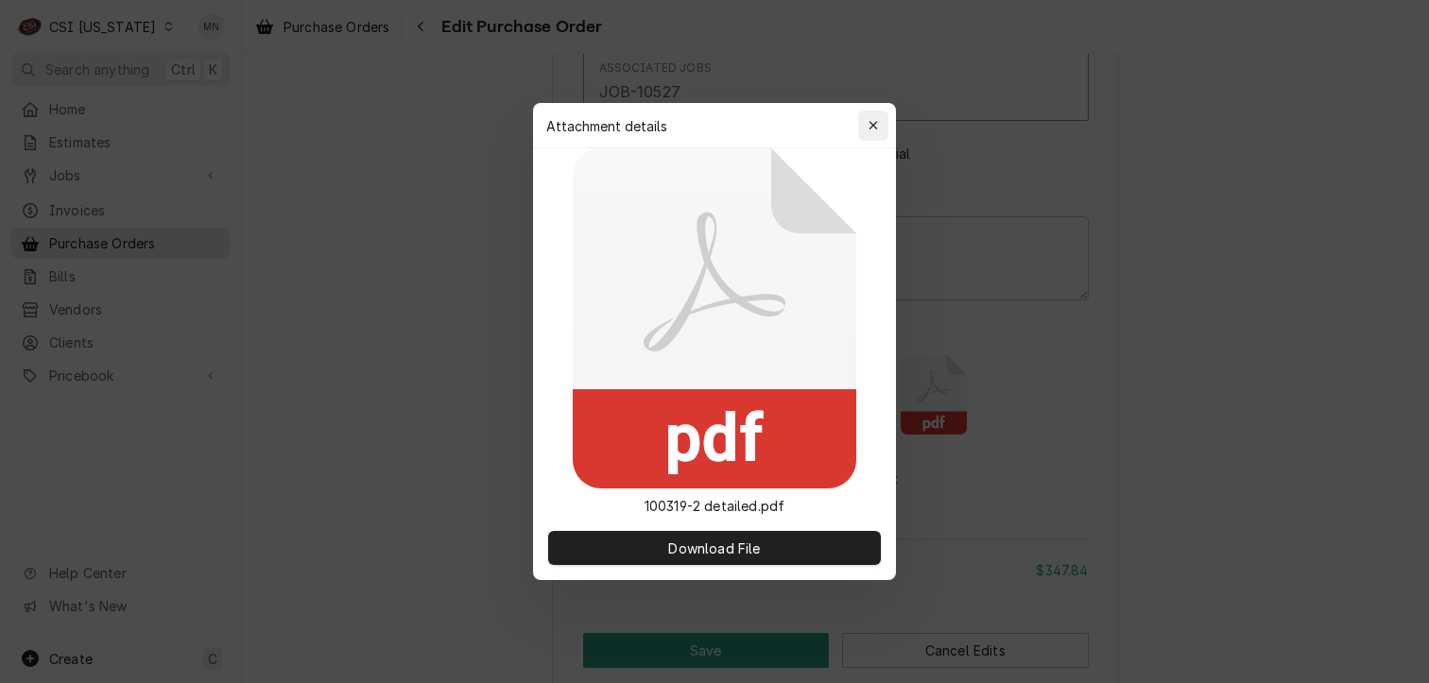
click at [869, 123] on icon "button" at bounding box center [873, 125] width 9 height 9
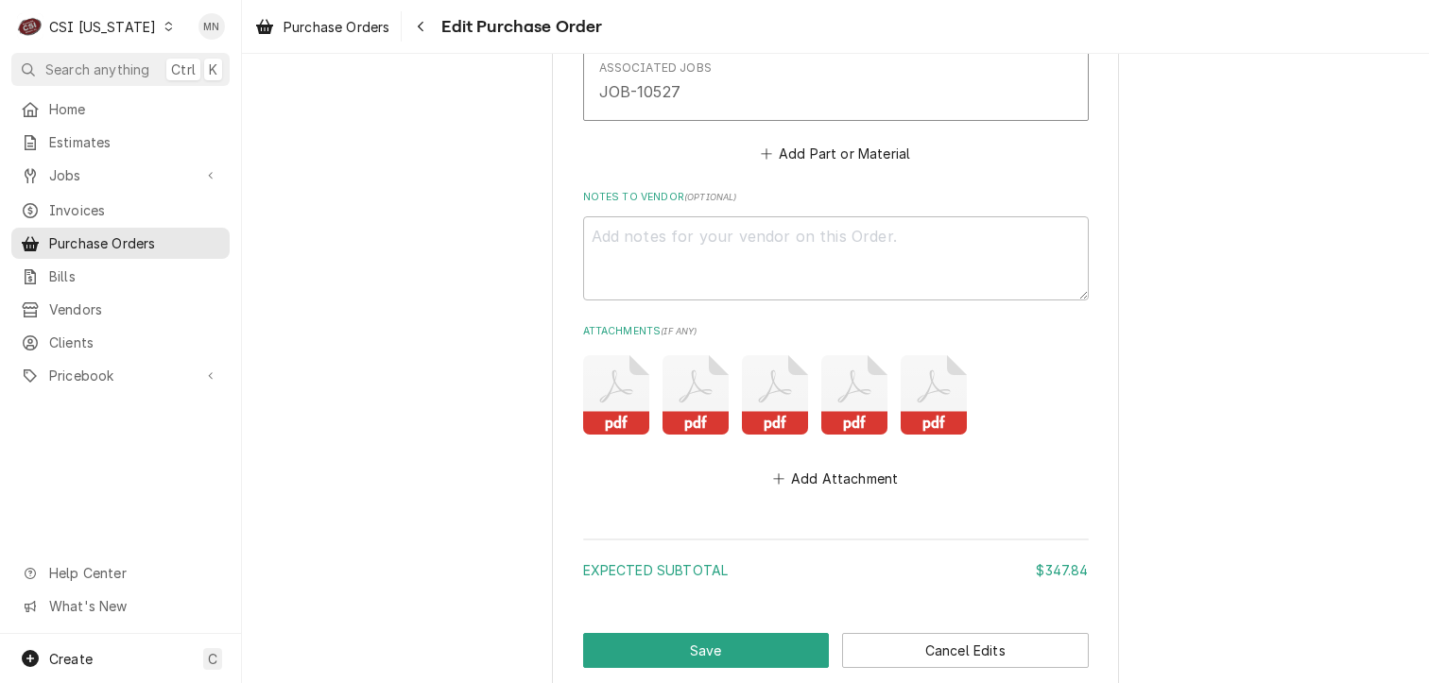
click at [845, 371] on icon "Attachments" at bounding box center [854, 394] width 66 height 79
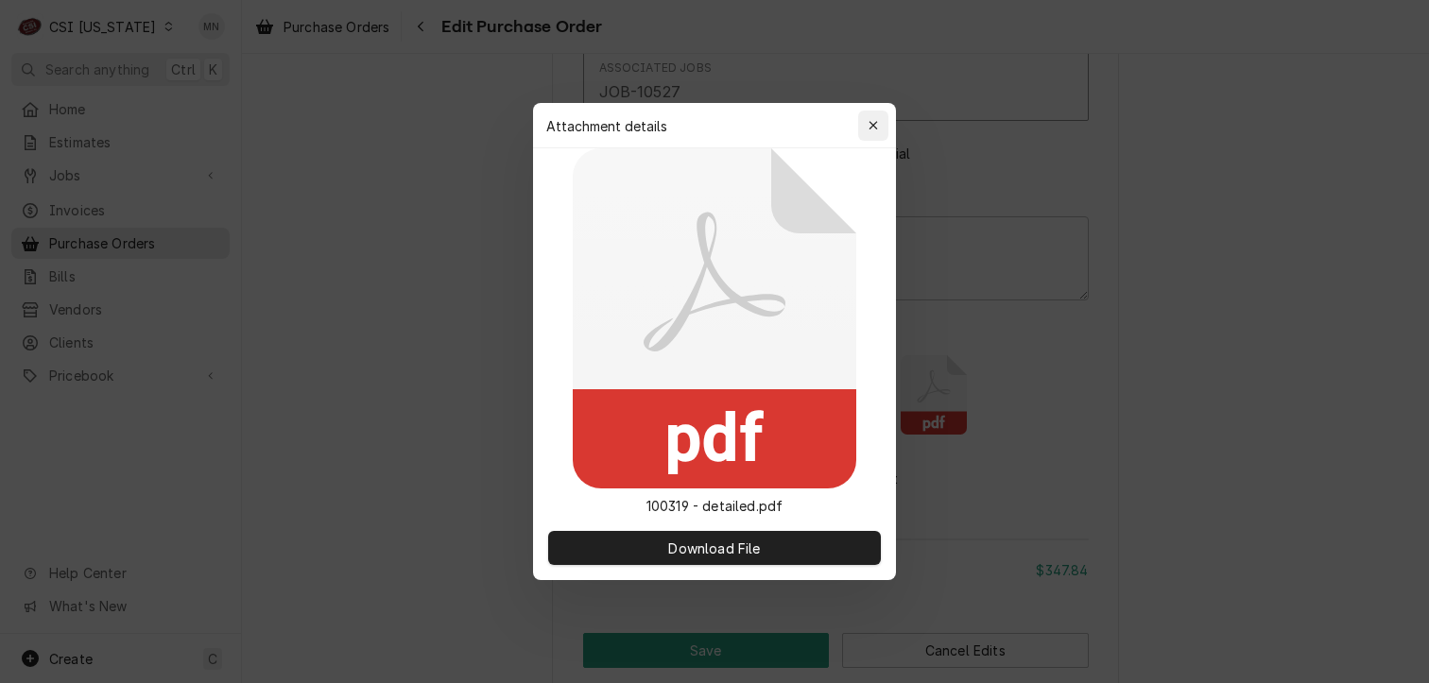
click at [875, 122] on icon "button" at bounding box center [874, 125] width 10 height 13
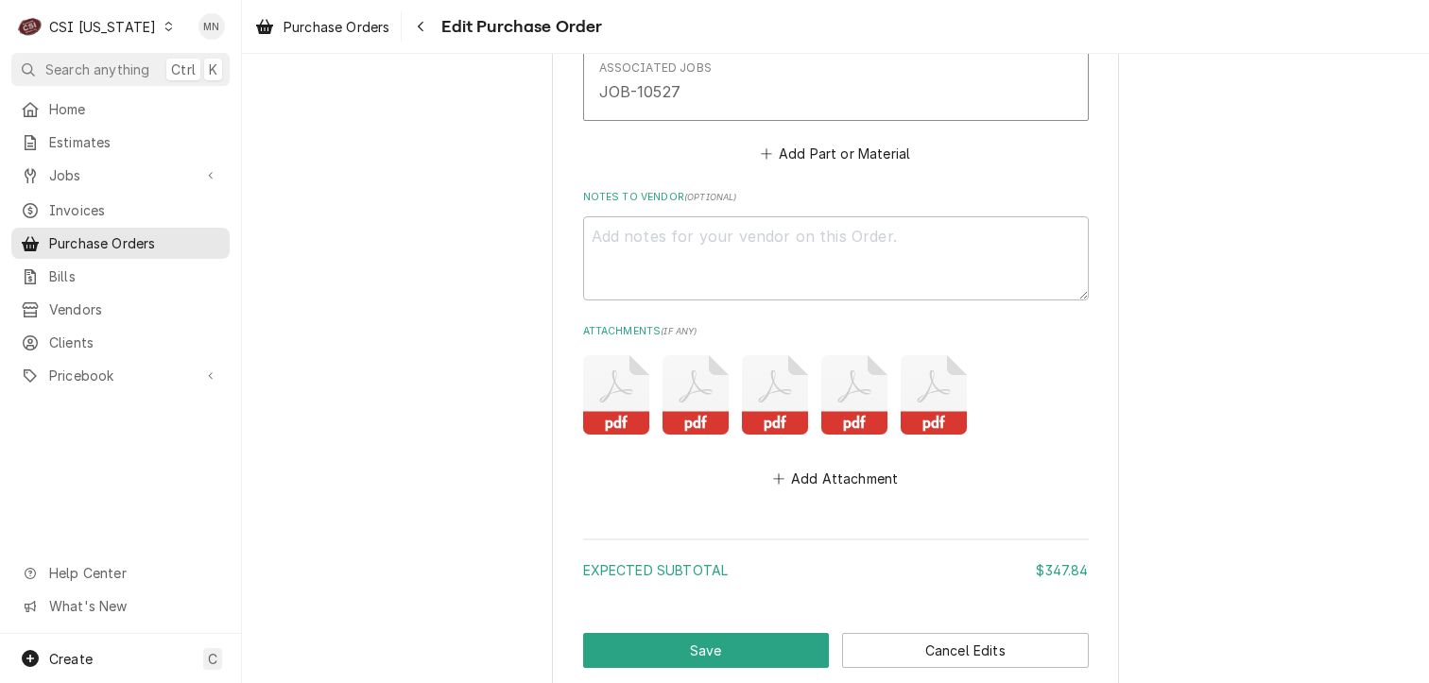
click at [765, 388] on icon "Attachments" at bounding box center [775, 394] width 66 height 79
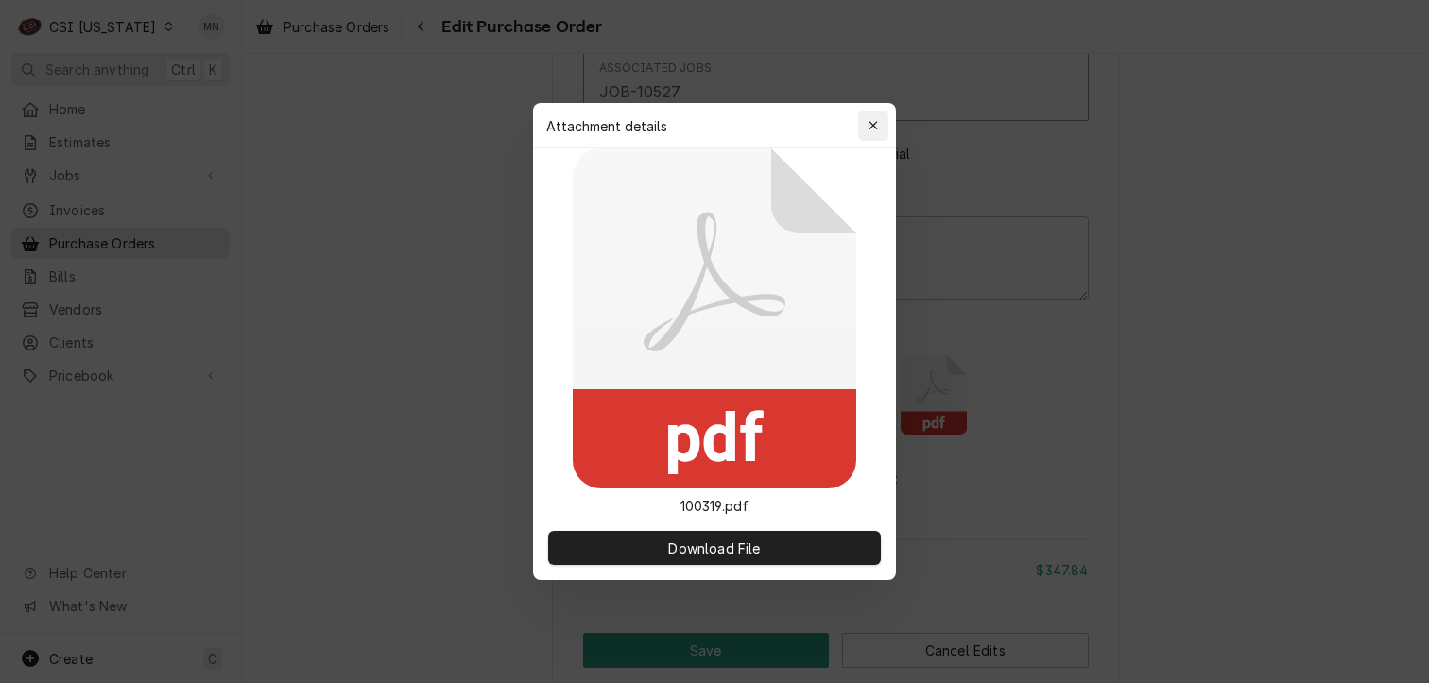
click at [877, 128] on icon "button" at bounding box center [874, 125] width 10 height 13
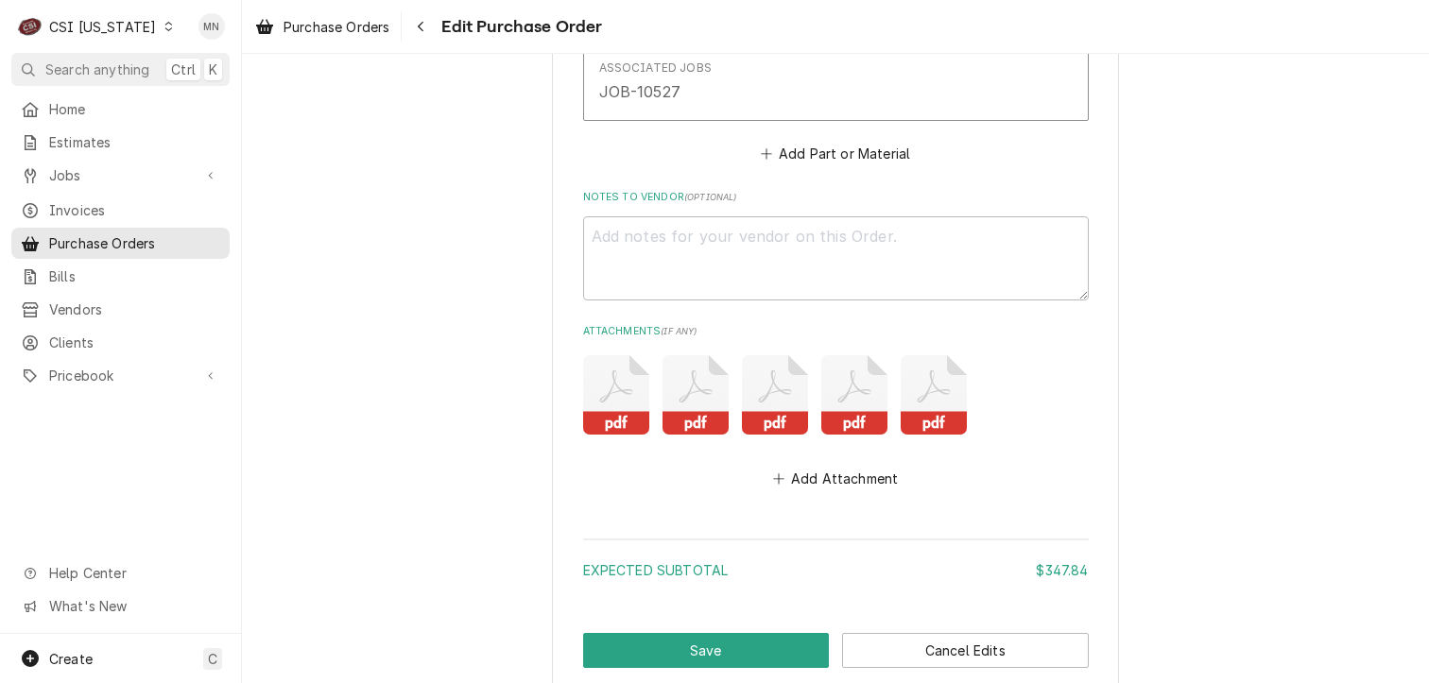
click at [686, 387] on icon "Attachments" at bounding box center [695, 394] width 66 height 79
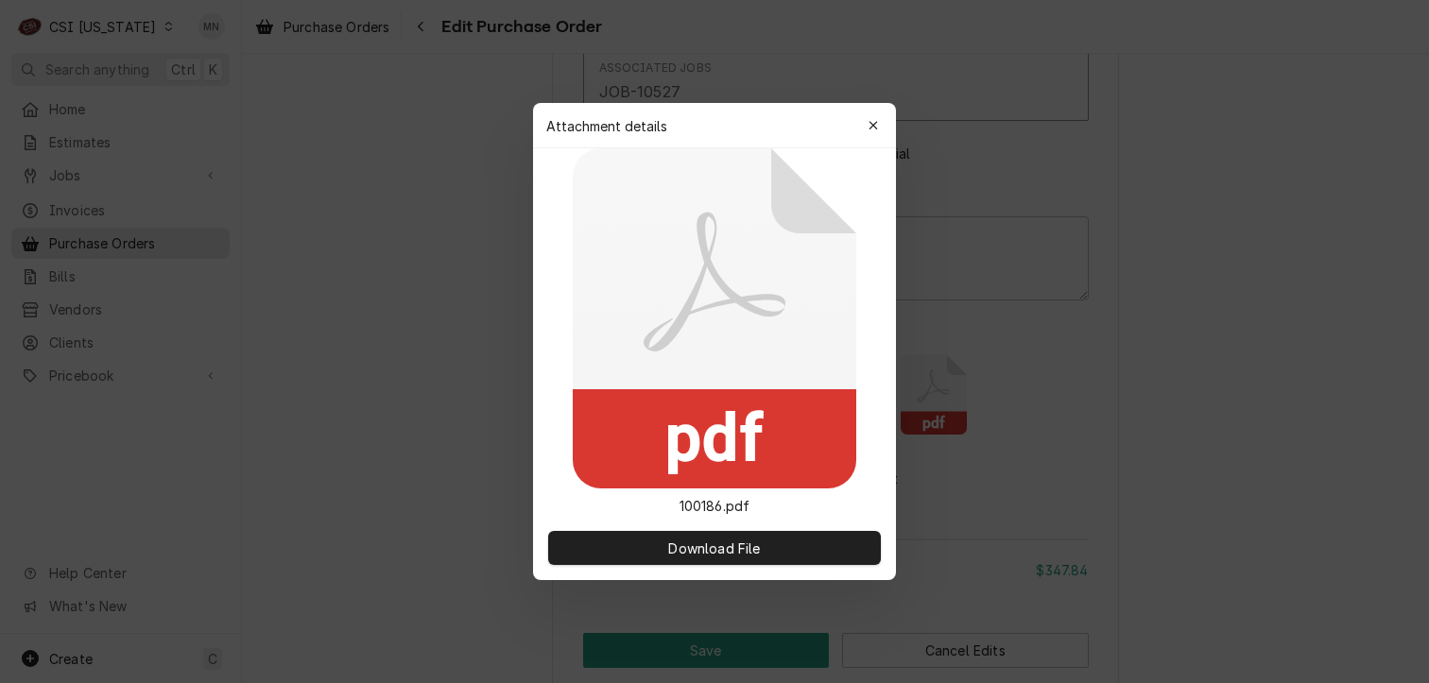
drag, startPoint x: 873, startPoint y: 128, endPoint x: 714, endPoint y: 252, distance: 201.9
click at [873, 128] on icon "button" at bounding box center [874, 125] width 10 height 13
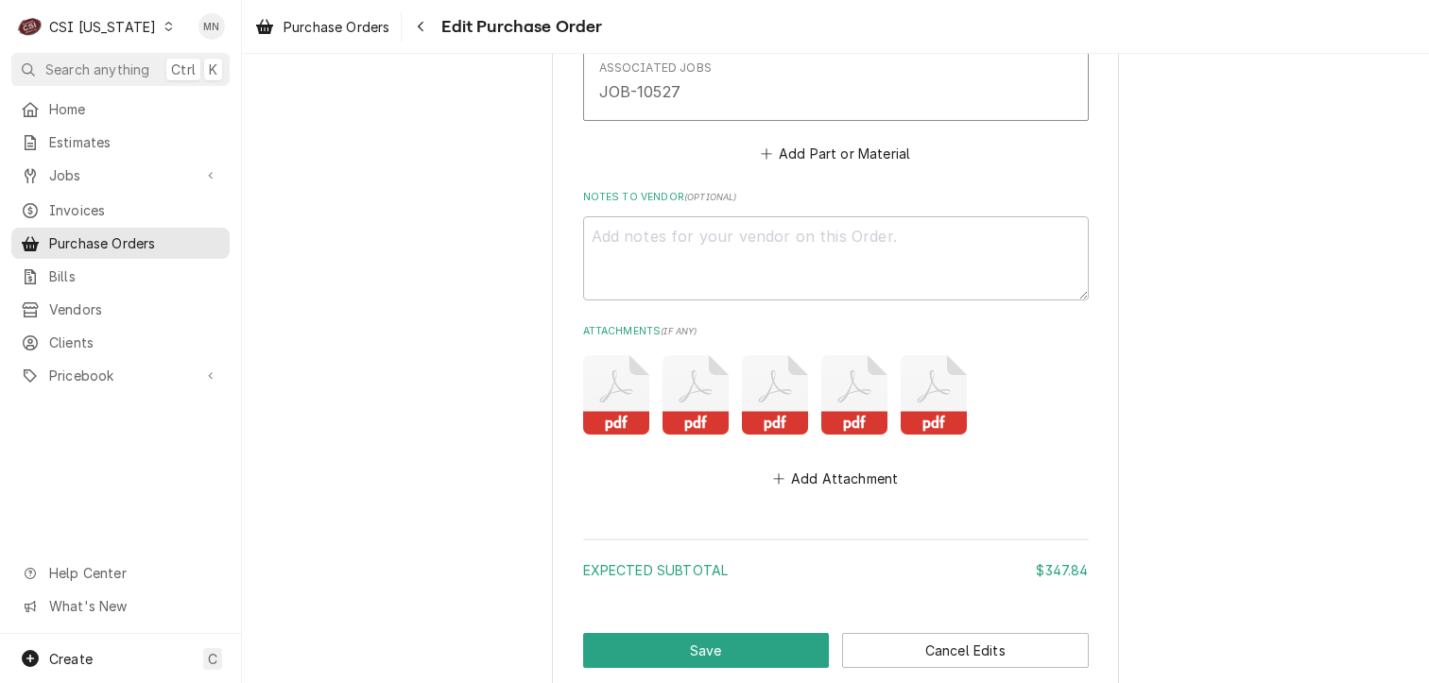
click at [599, 389] on icon "Attachments" at bounding box center [615, 386] width 33 height 32
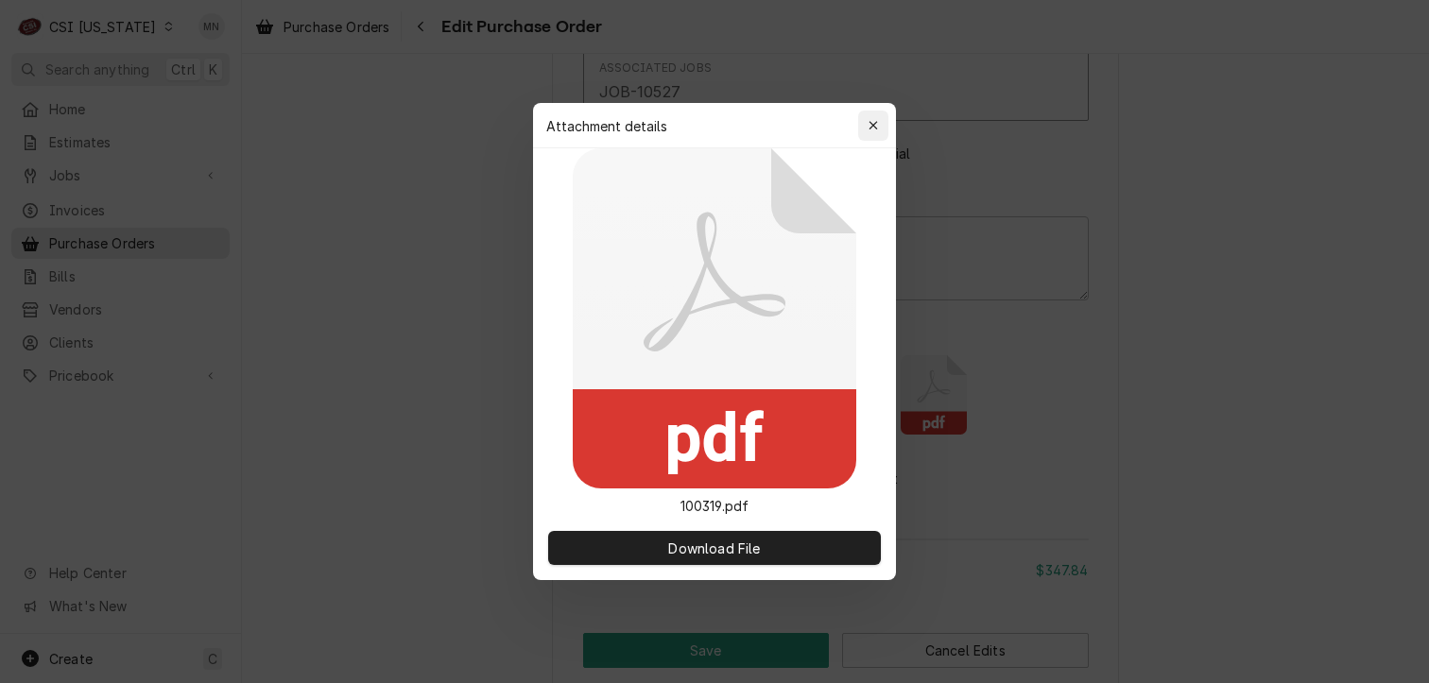
click at [883, 120] on button "button" at bounding box center [873, 126] width 30 height 30
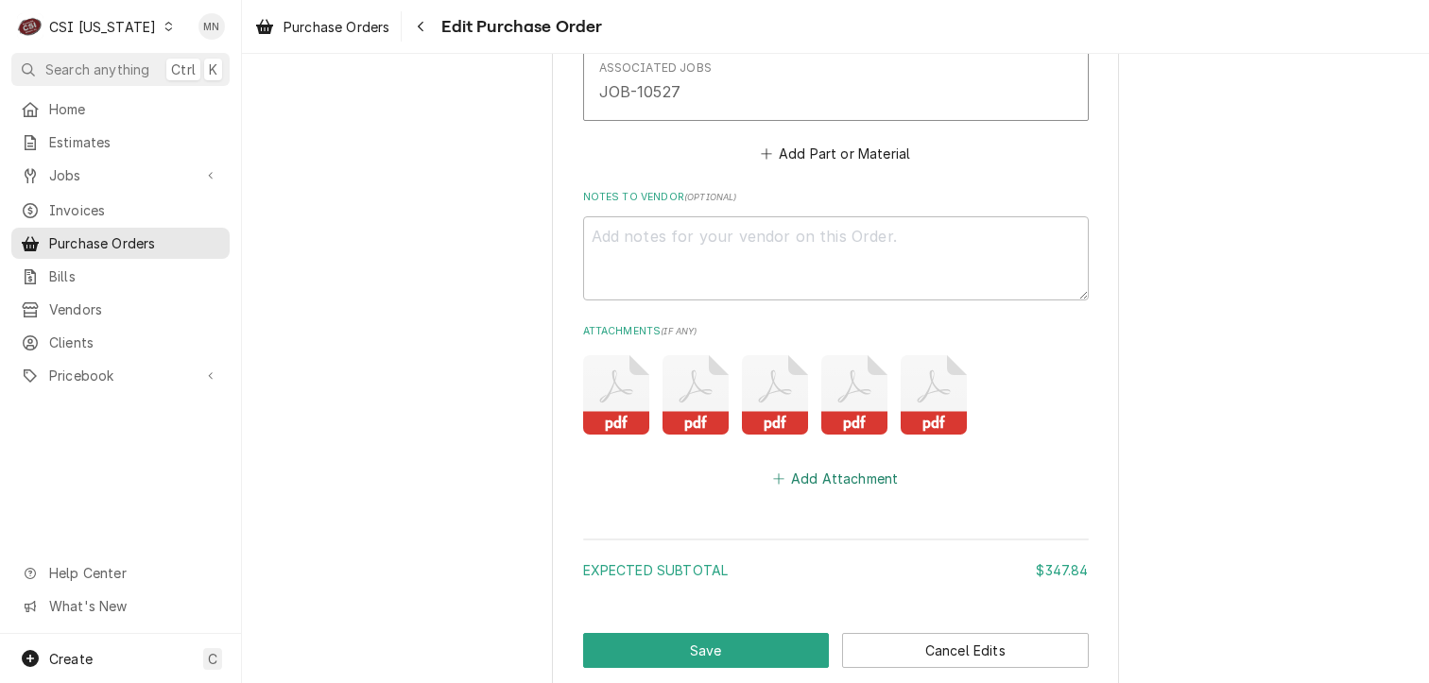
click at [833, 475] on button "Add Attachment" at bounding box center [835, 479] width 132 height 26
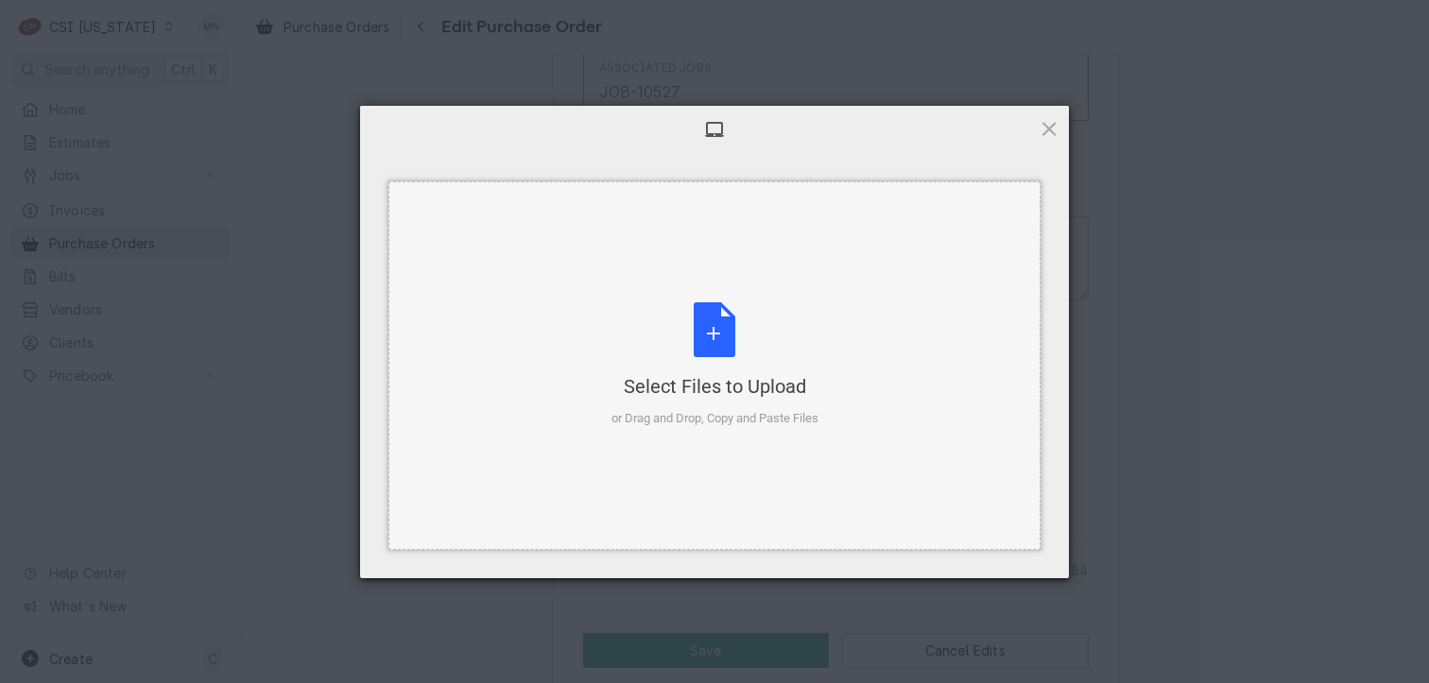
click at [737, 341] on div "Select Files to Upload or Drag and Drop, Copy and Paste Files" at bounding box center [714, 365] width 207 height 126
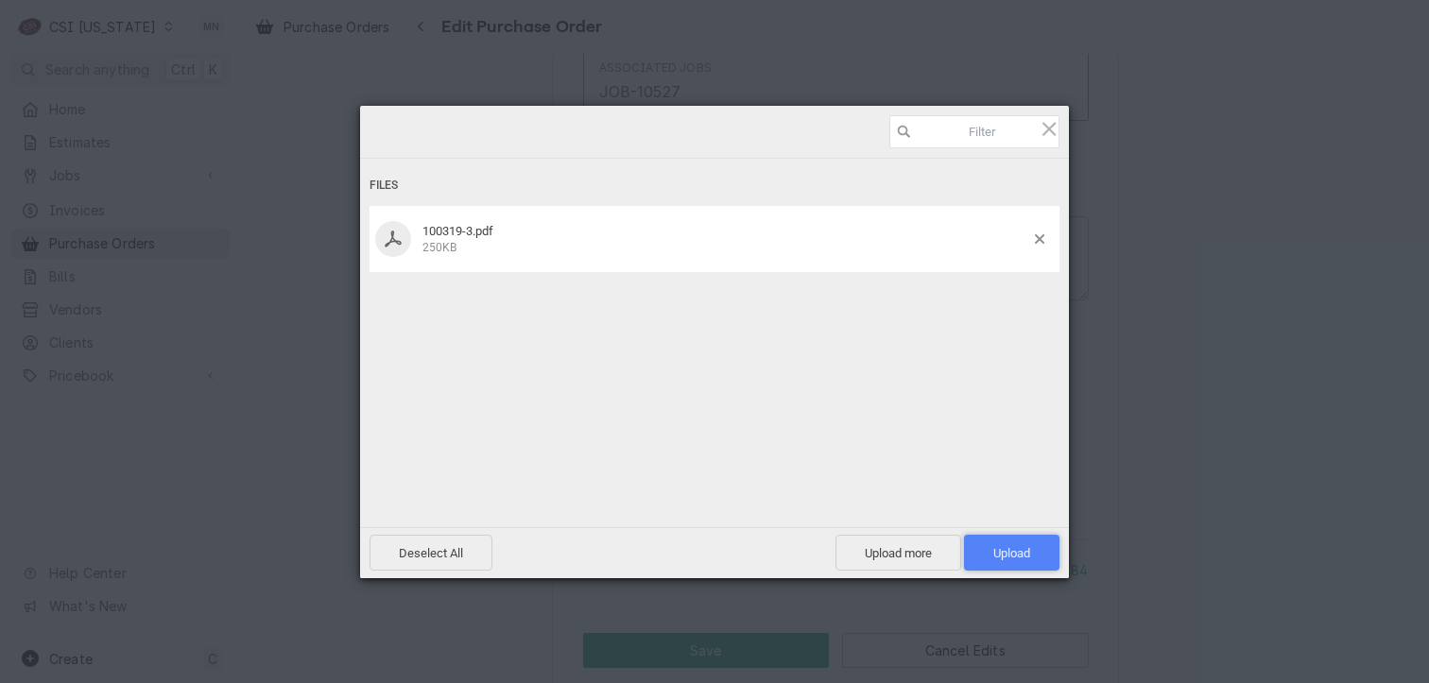
click at [1038, 548] on span "Upload 1" at bounding box center [1011, 553] width 95 height 36
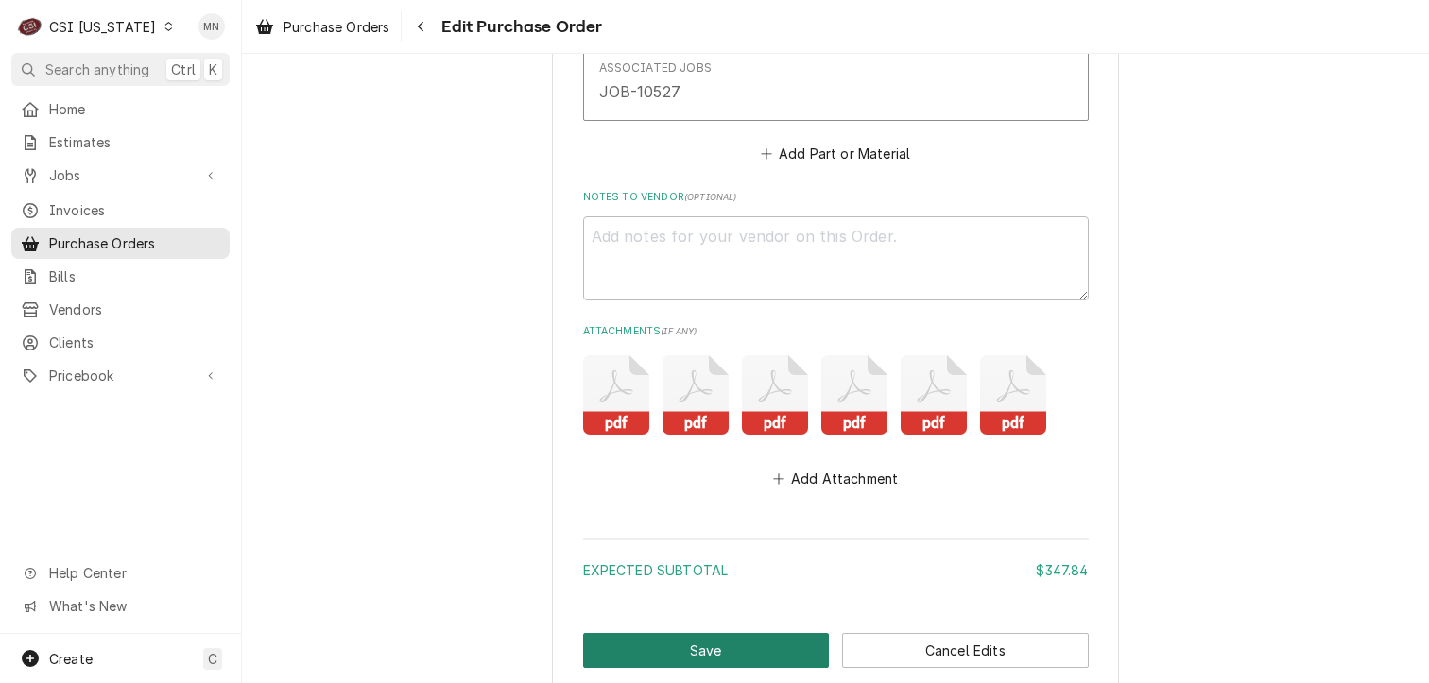
click at [680, 658] on button "Save" at bounding box center [706, 650] width 247 height 35
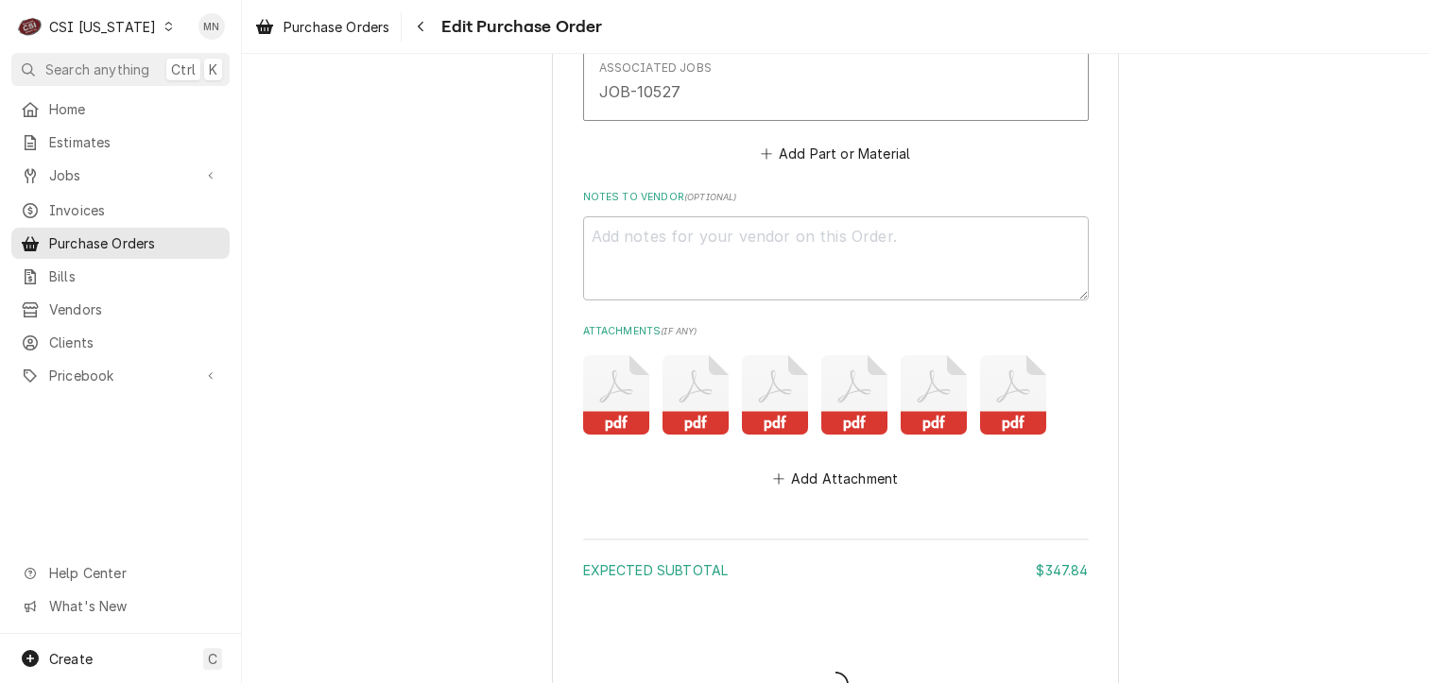
type textarea "x"
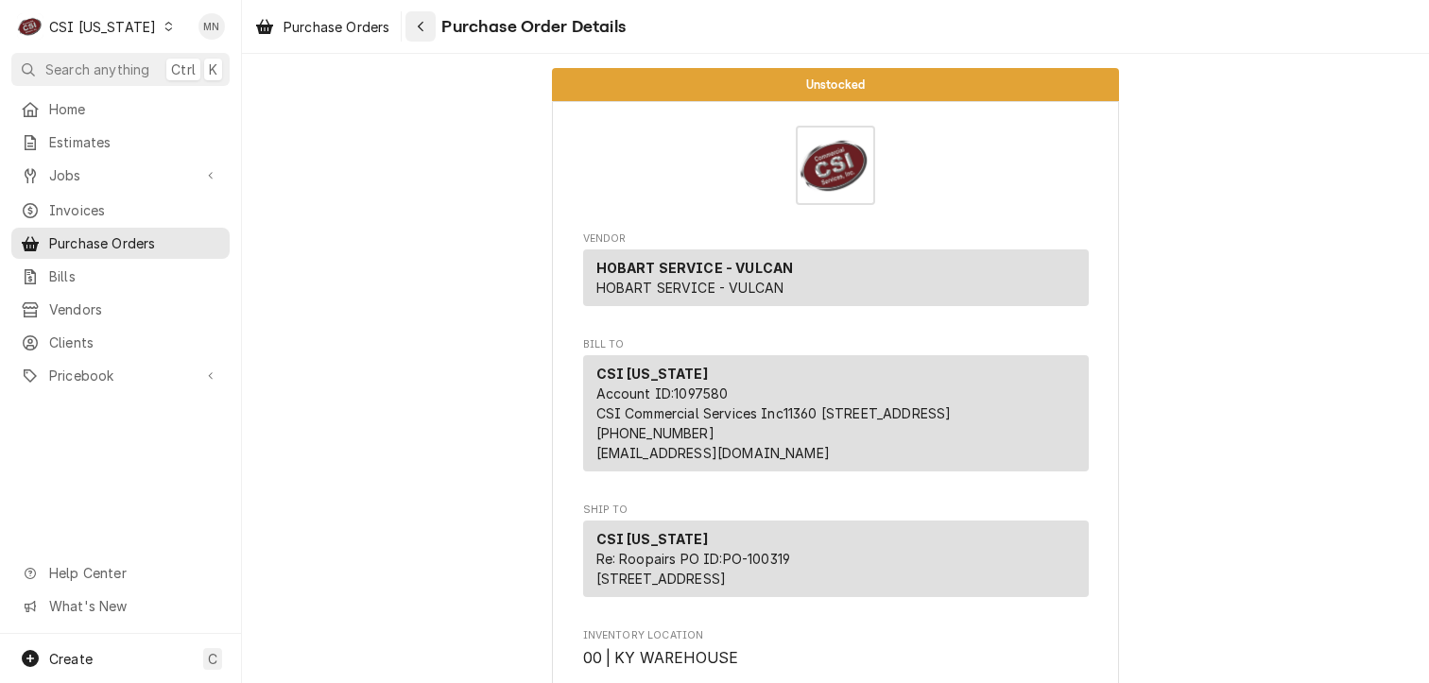
click at [423, 29] on icon "Navigate back" at bounding box center [421, 27] width 6 height 10
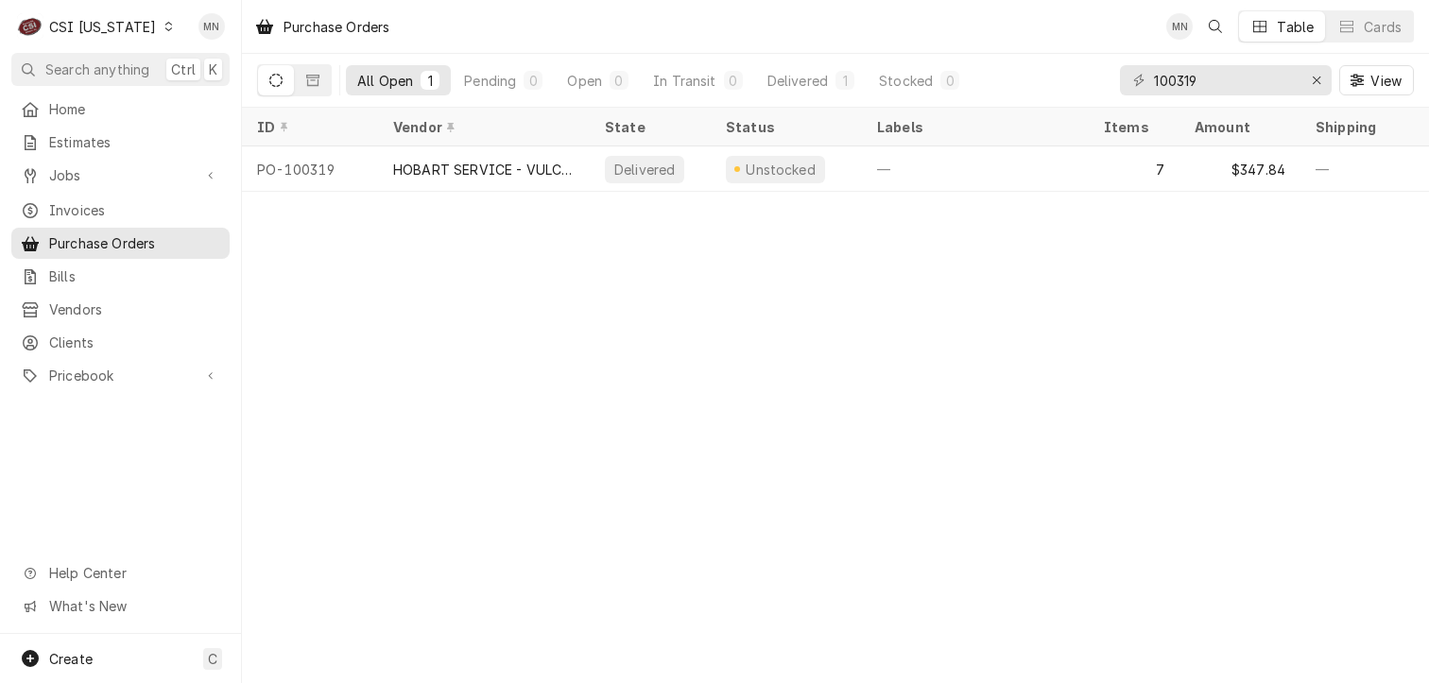
click at [100, 30] on div "CSI Kentucky" at bounding box center [102, 27] width 107 height 20
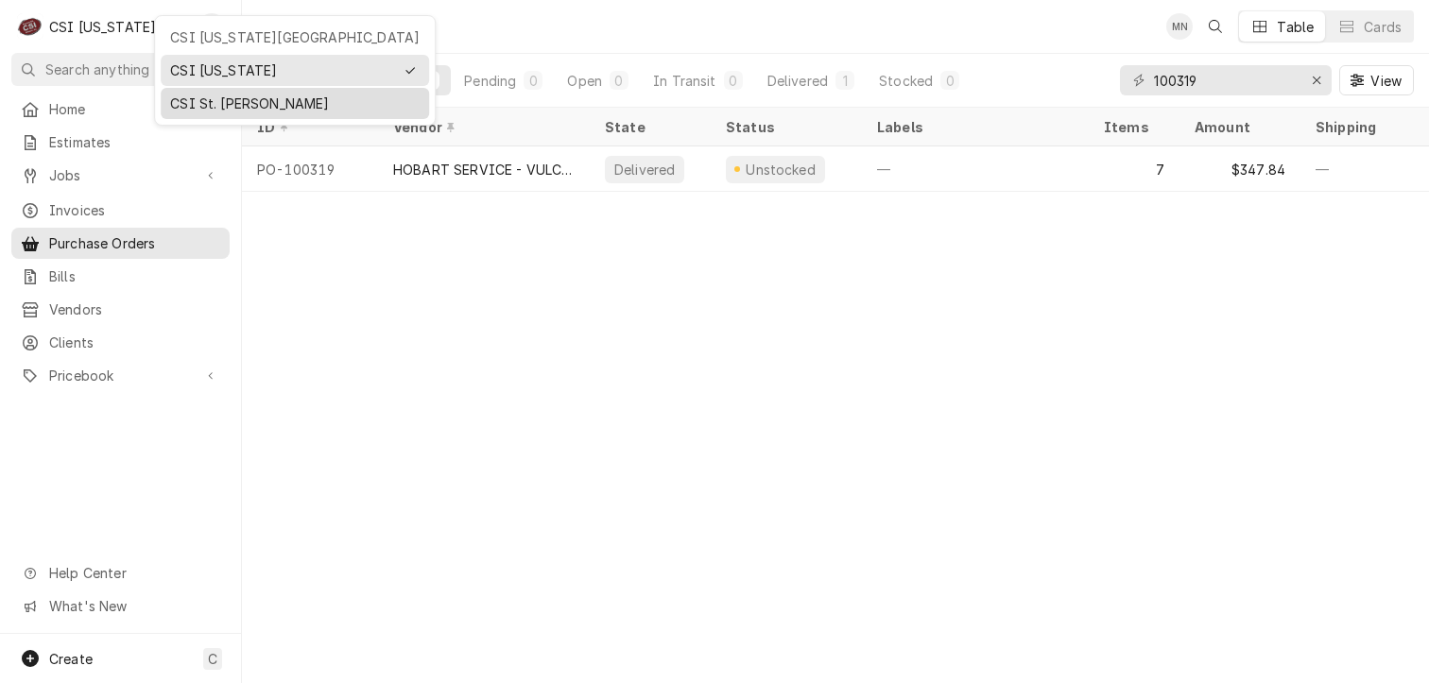
click at [198, 105] on div "CSI St. [PERSON_NAME]" at bounding box center [294, 104] width 249 height 20
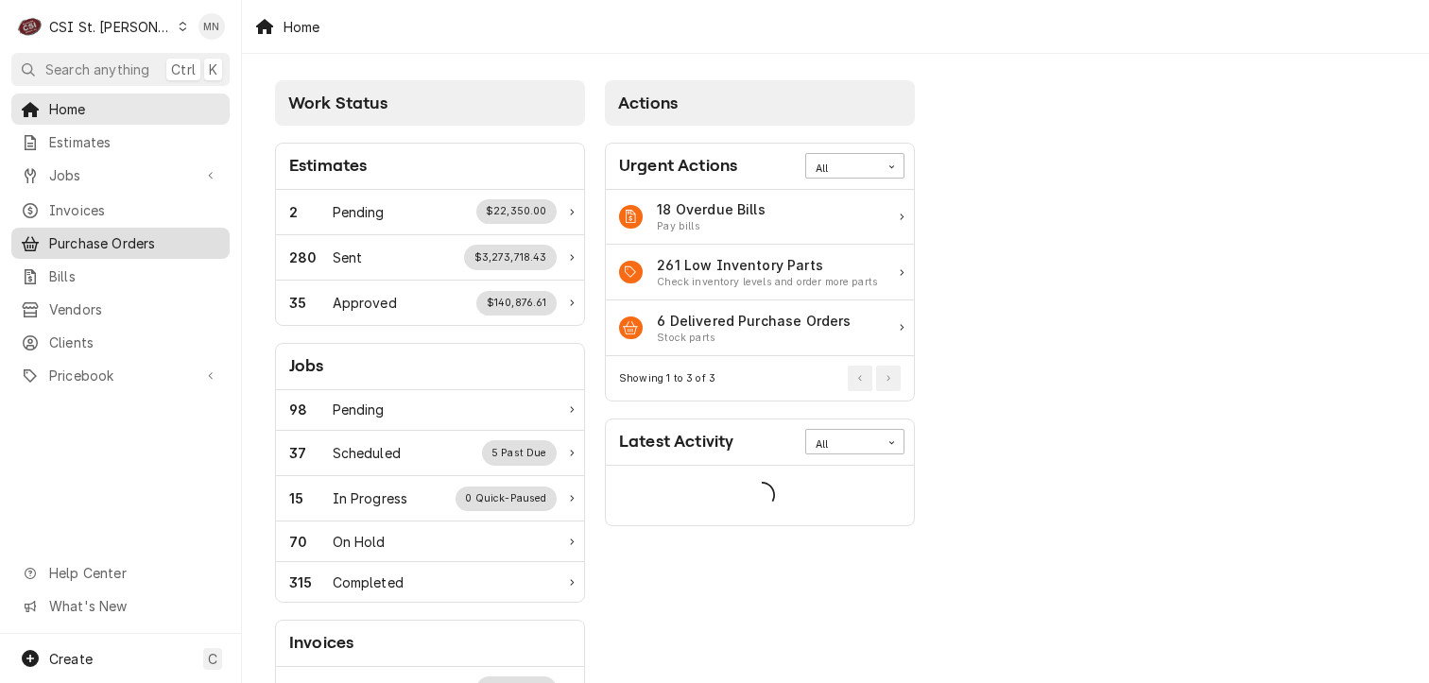
click at [121, 237] on span "Purchase Orders" at bounding box center [134, 243] width 171 height 20
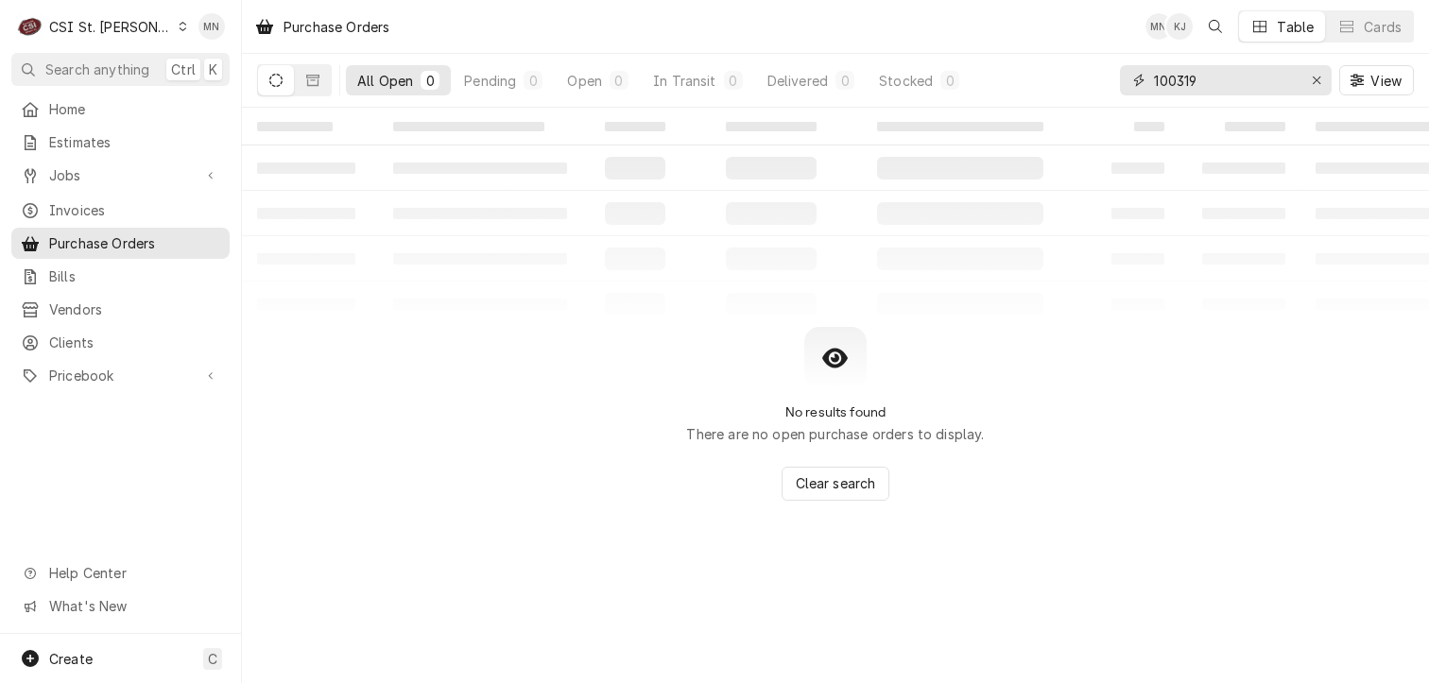
drag, startPoint x: 1197, startPoint y: 80, endPoint x: 1117, endPoint y: 77, distance: 80.4
click at [1117, 77] on div "All Open 0 Pending 0 Open 0 In Transit 0 Delivered 0 Stocked 0 100319 View" at bounding box center [835, 80] width 1157 height 53
type input "401372"
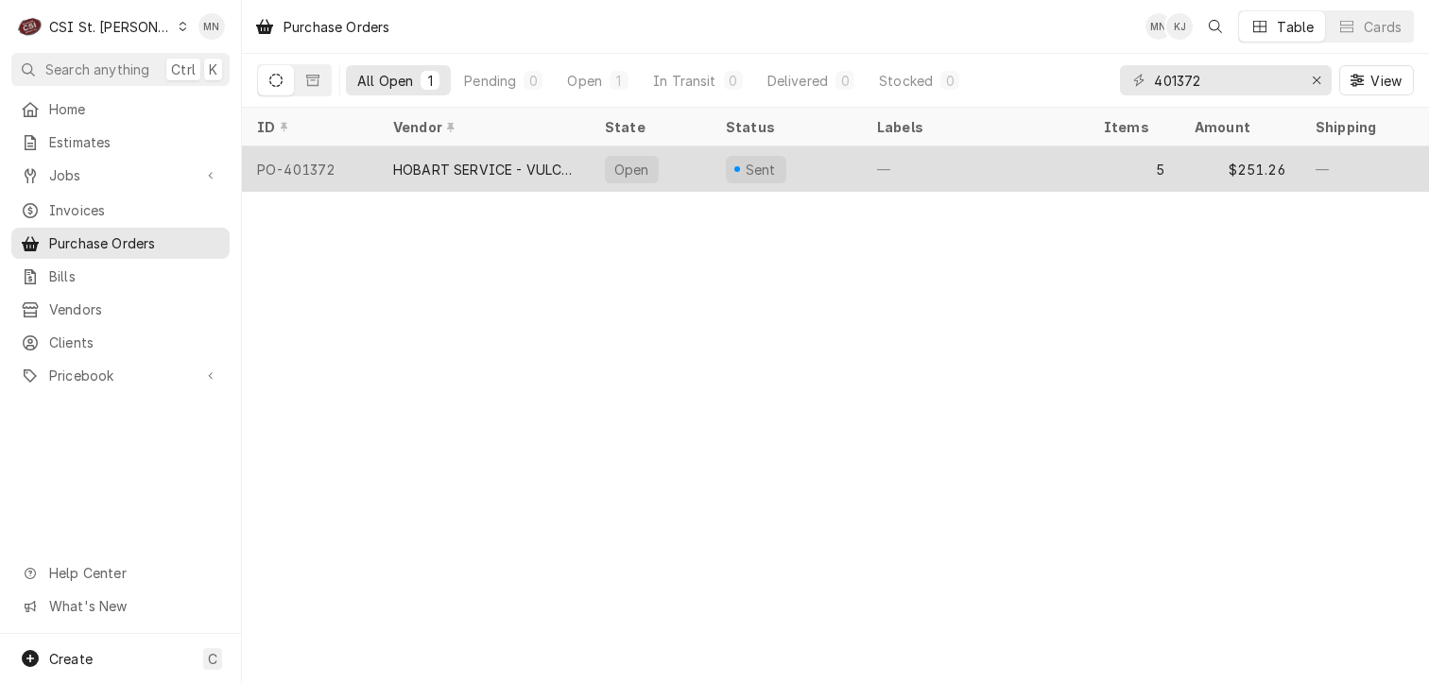
click at [517, 163] on div "HOBART SERVICE - VULCAN" at bounding box center [483, 170] width 181 height 20
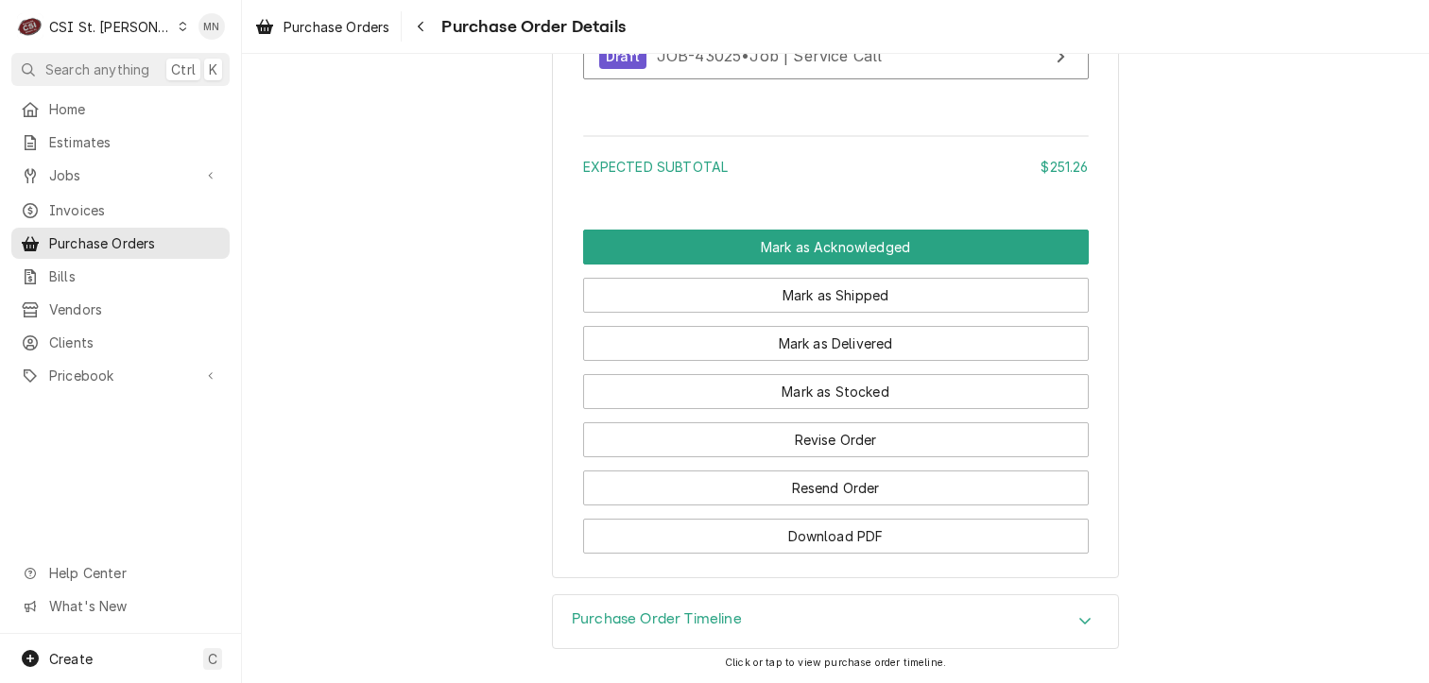
scroll to position [3109, 0]
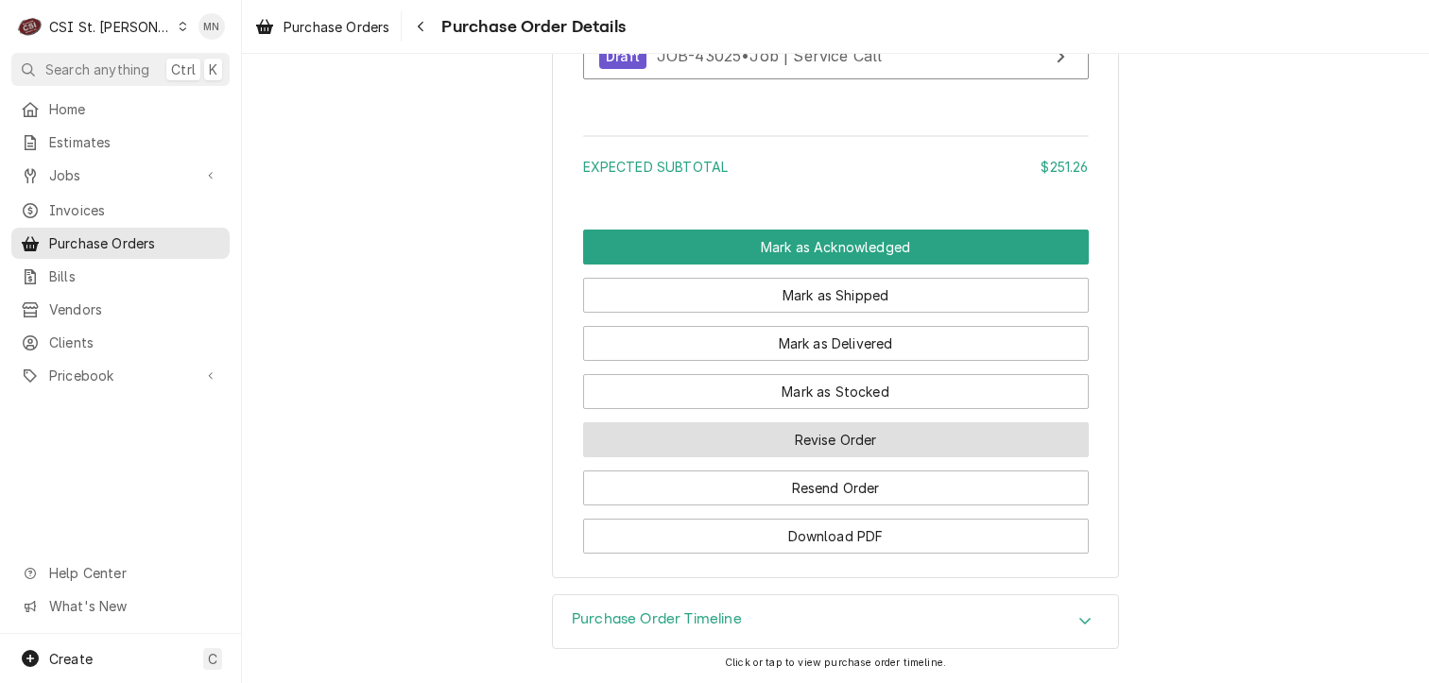
click at [840, 438] on button "Revise Order" at bounding box center [836, 439] width 506 height 35
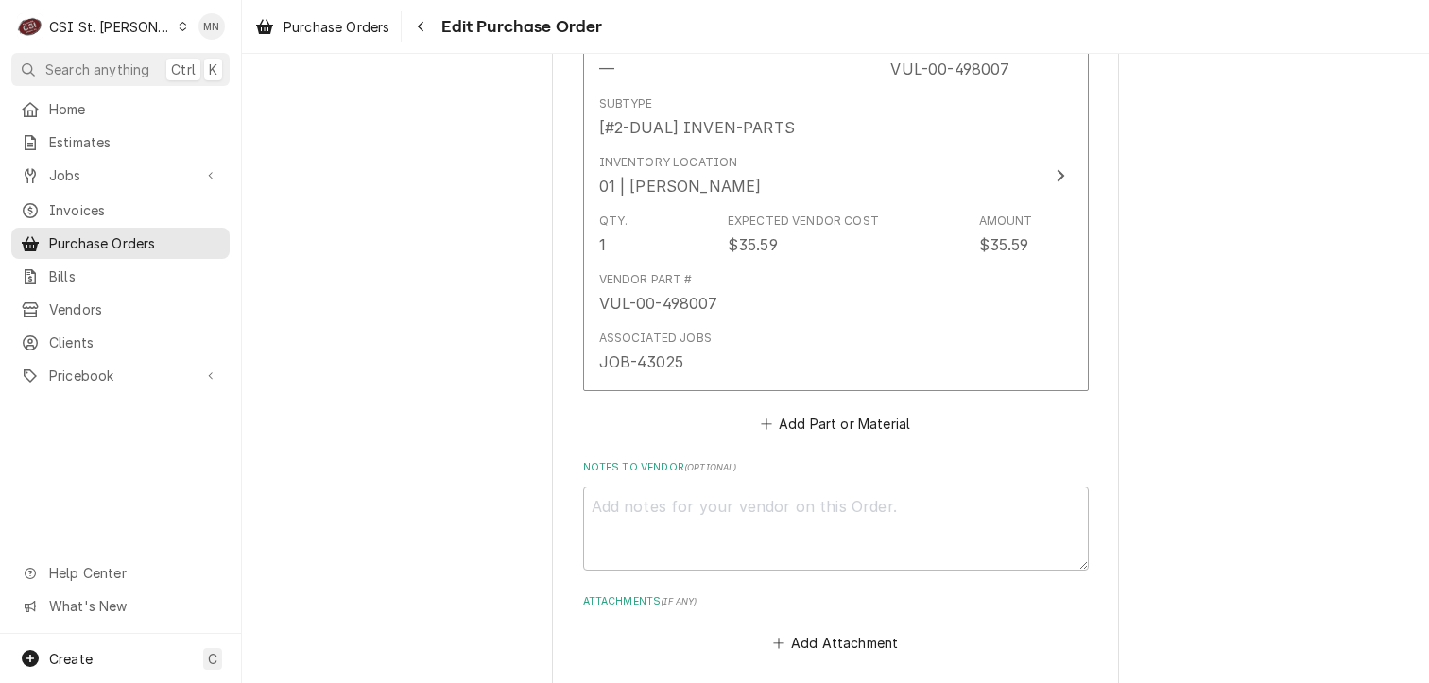
scroll to position [3024, 0]
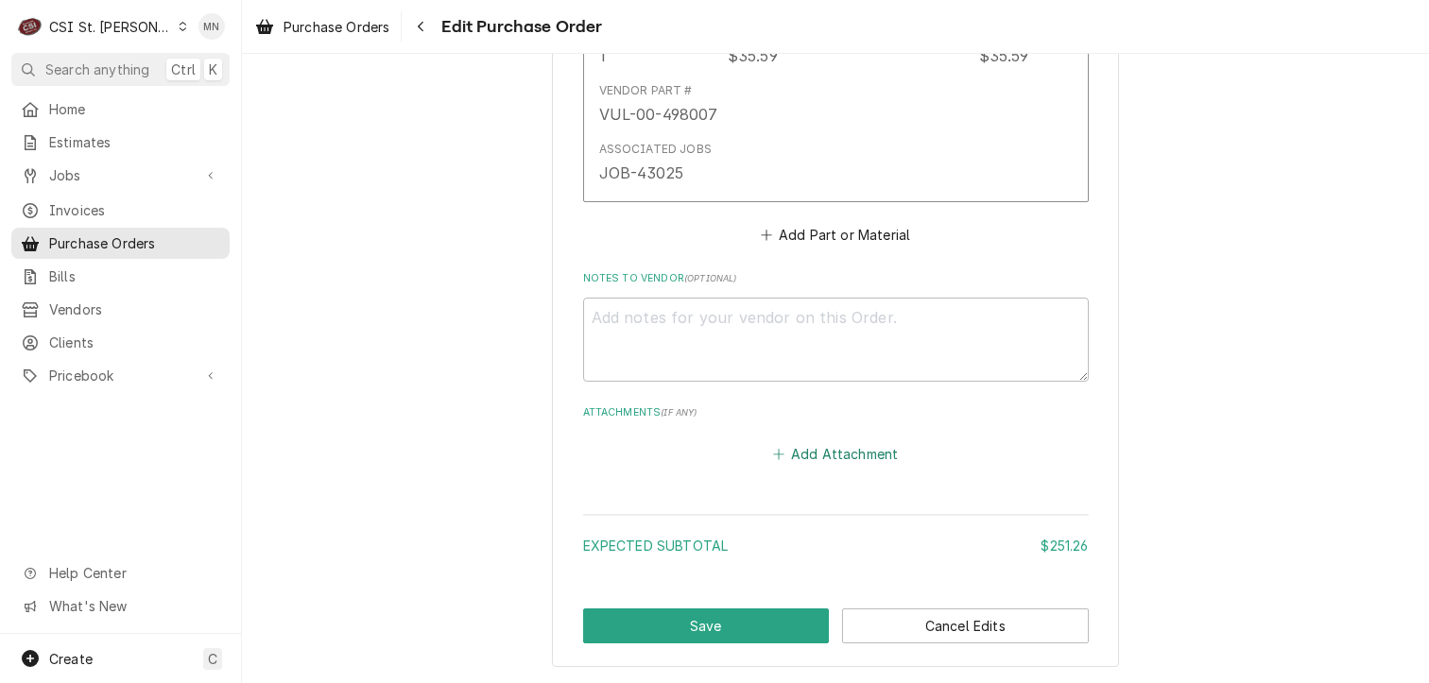
click at [821, 449] on button "Add Attachment" at bounding box center [835, 454] width 132 height 26
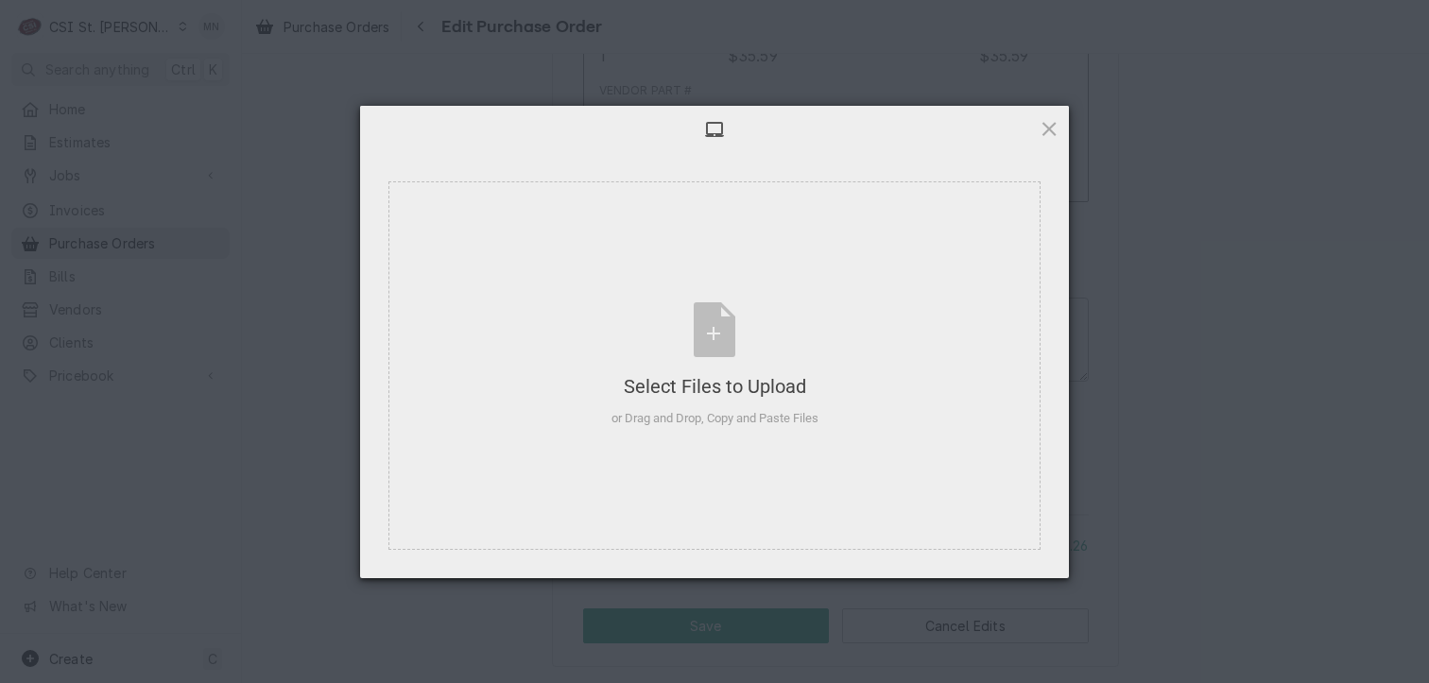
type textarea "x"
click at [693, 349] on div "Select Files to Upload or Drag and Drop, Copy and Paste Files" at bounding box center [714, 365] width 207 height 126
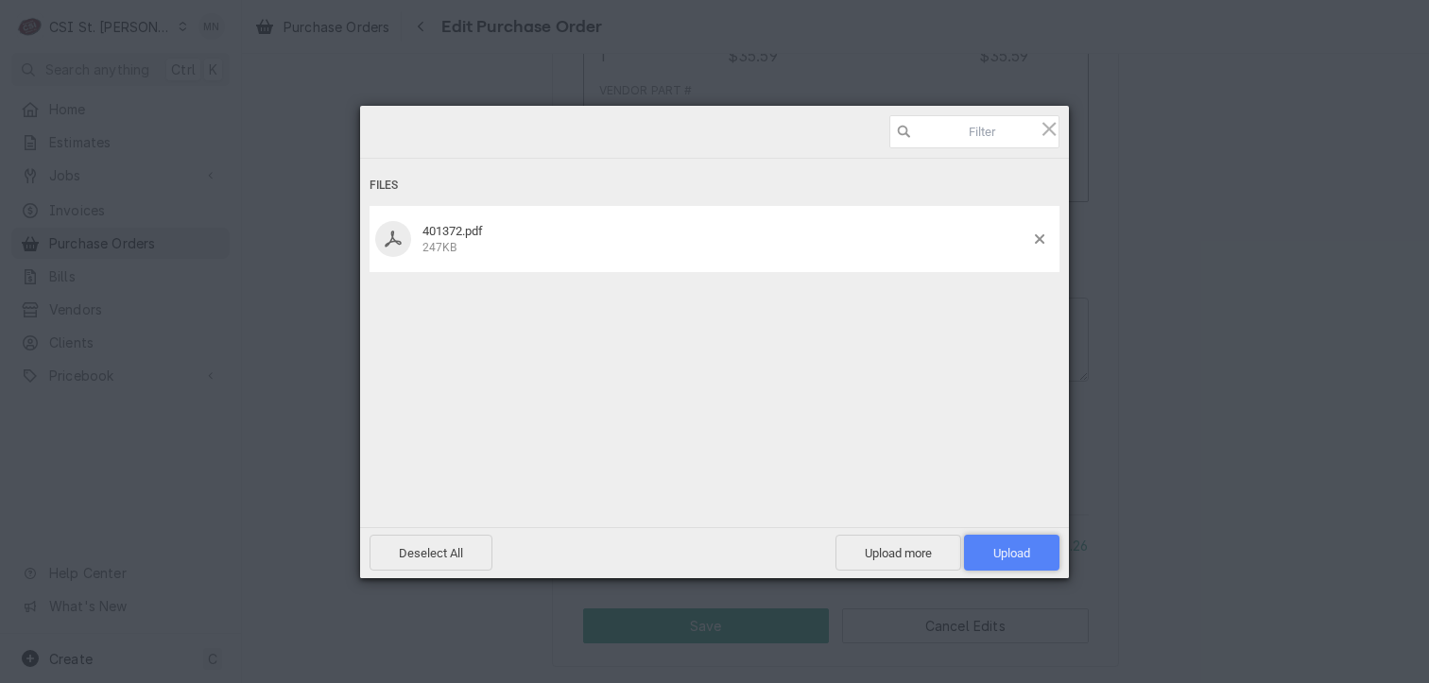
click at [1017, 543] on span "Upload 1" at bounding box center [1011, 553] width 95 height 36
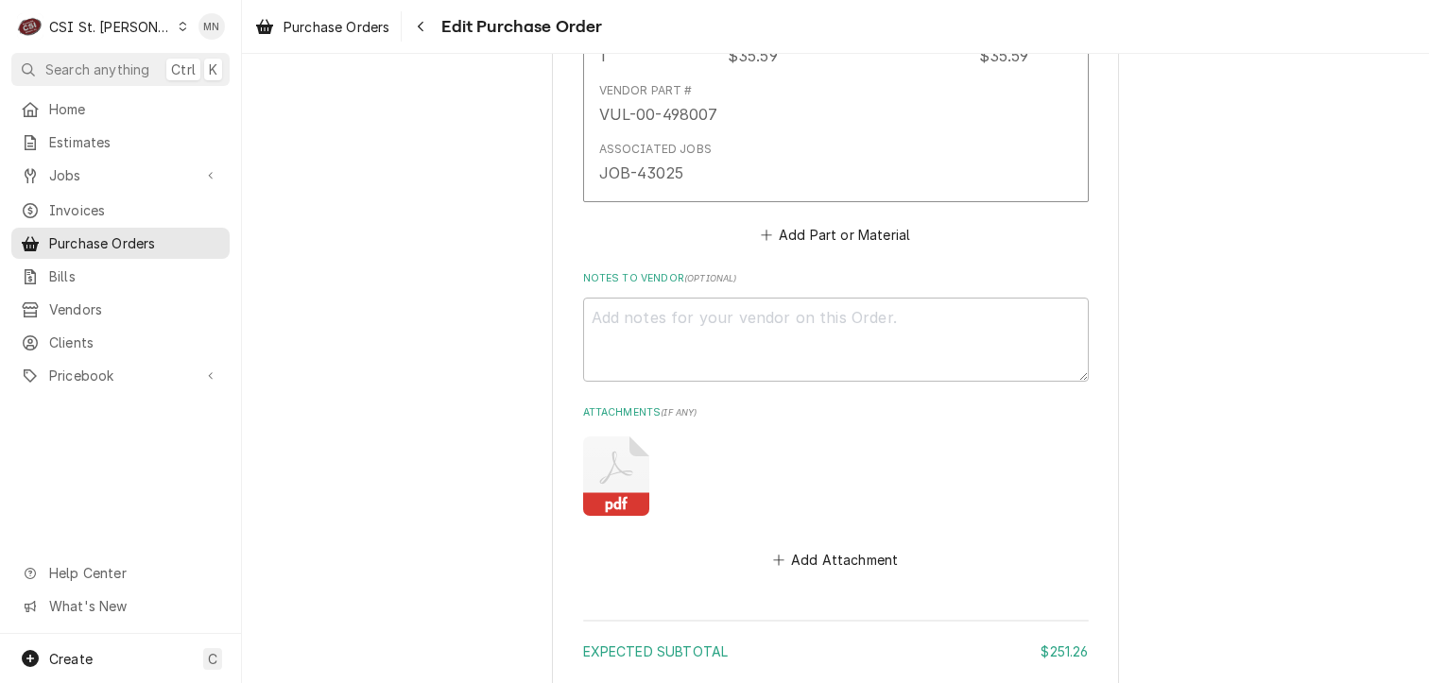
scroll to position [3213, 0]
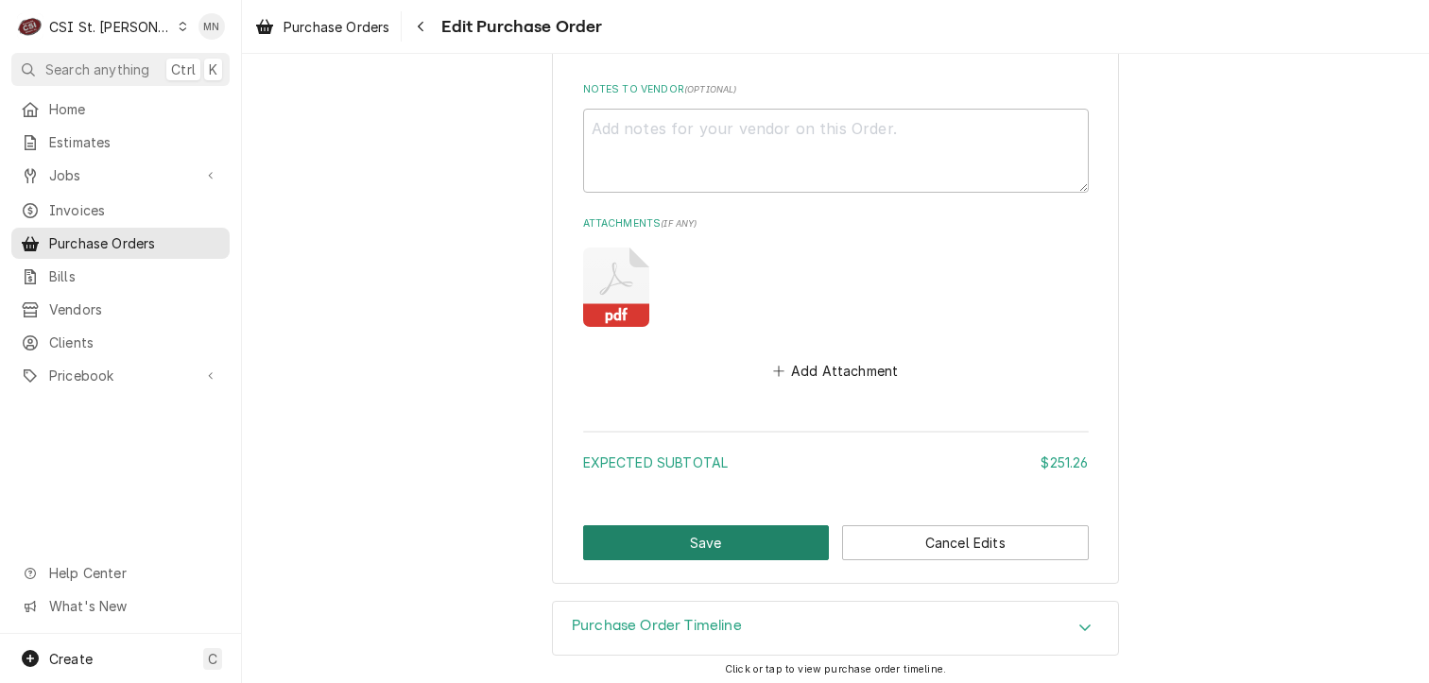
click at [699, 536] on button "Save" at bounding box center [706, 542] width 247 height 35
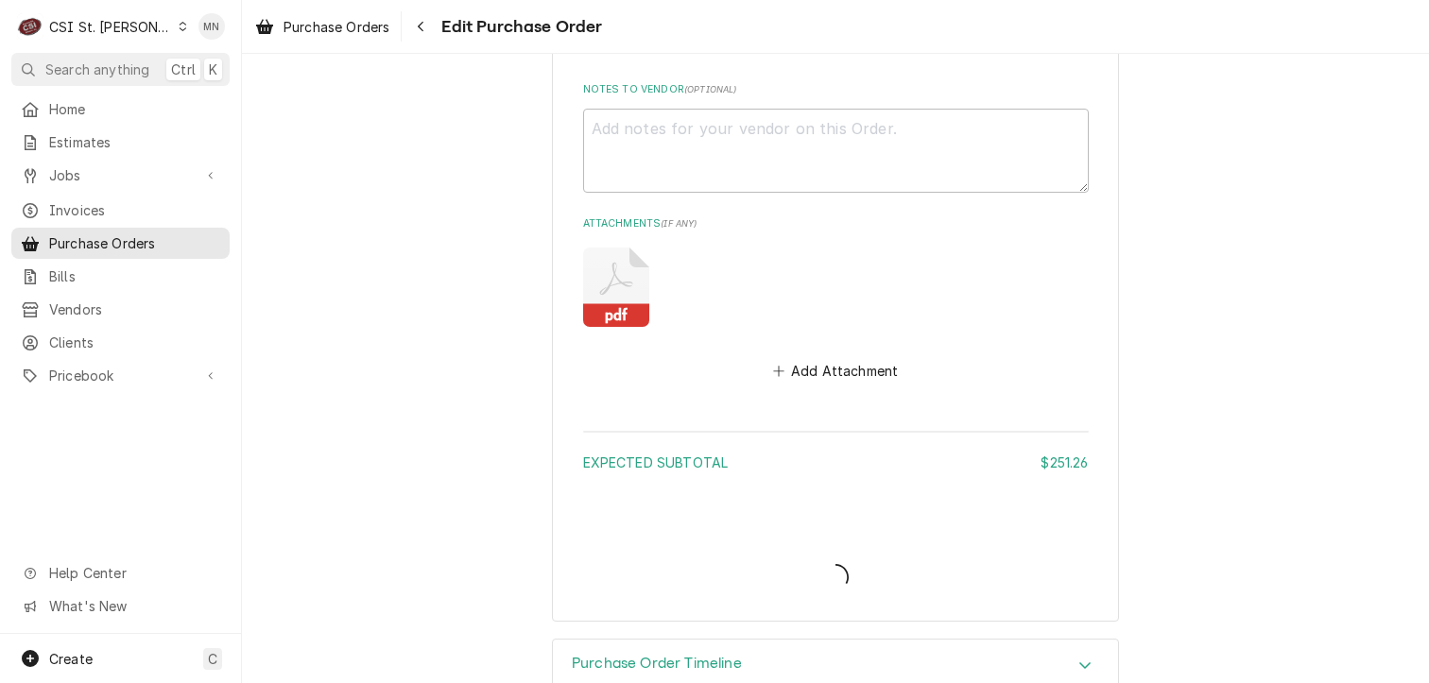
type textarea "x"
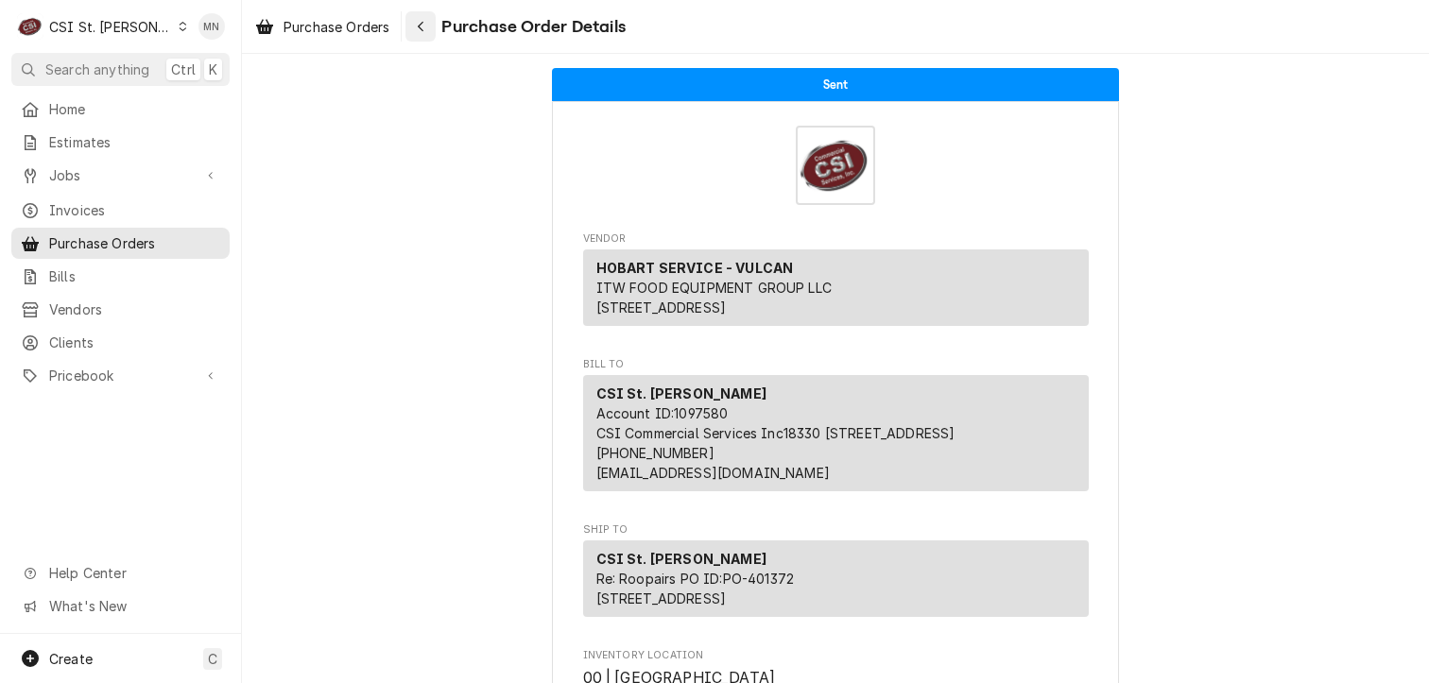
click at [433, 28] on button "Navigate back" at bounding box center [420, 26] width 30 height 30
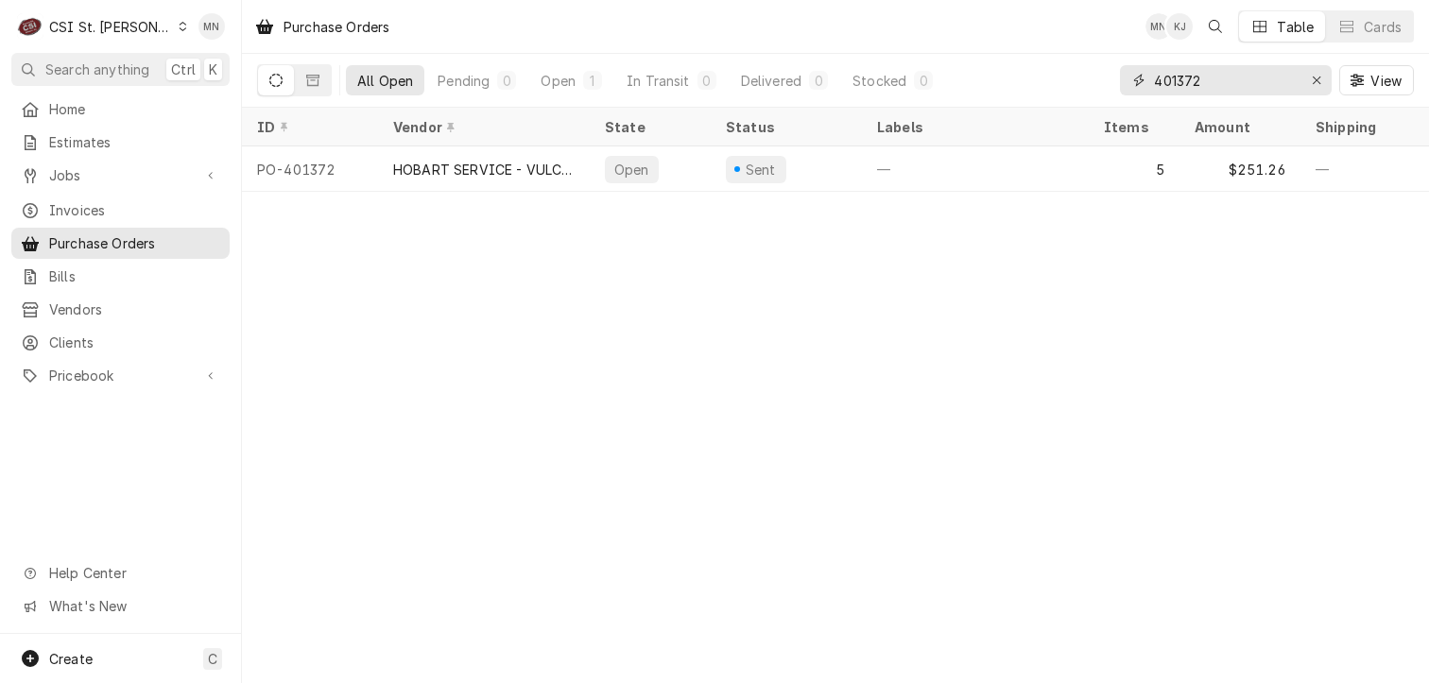
drag, startPoint x: 1227, startPoint y: 75, endPoint x: 1040, endPoint y: 63, distance: 187.5
click at [1040, 63] on div "All Open Pending 0 Open 1 In Transit 0 Delivered 0 Stocked 0 401372 View" at bounding box center [835, 80] width 1157 height 53
type input "401378"
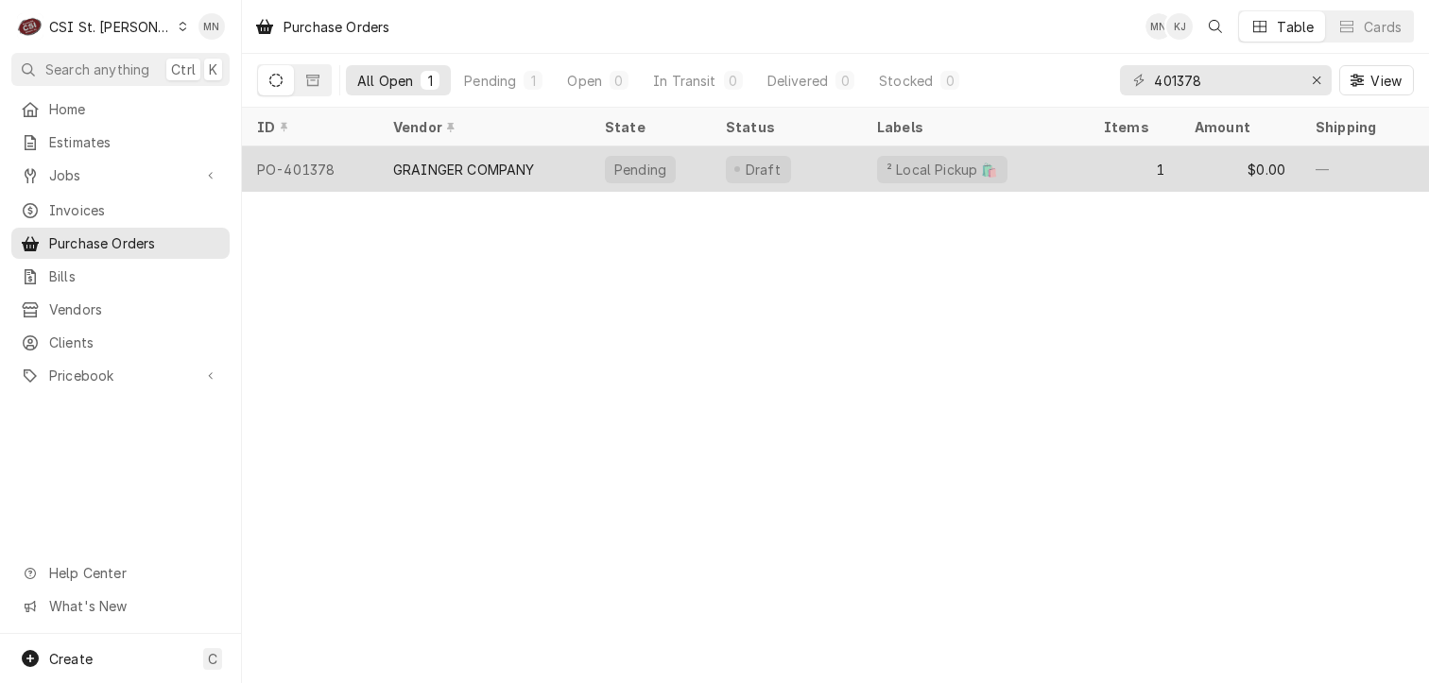
click at [562, 172] on div "GRAINGER COMPANY" at bounding box center [484, 168] width 212 height 45
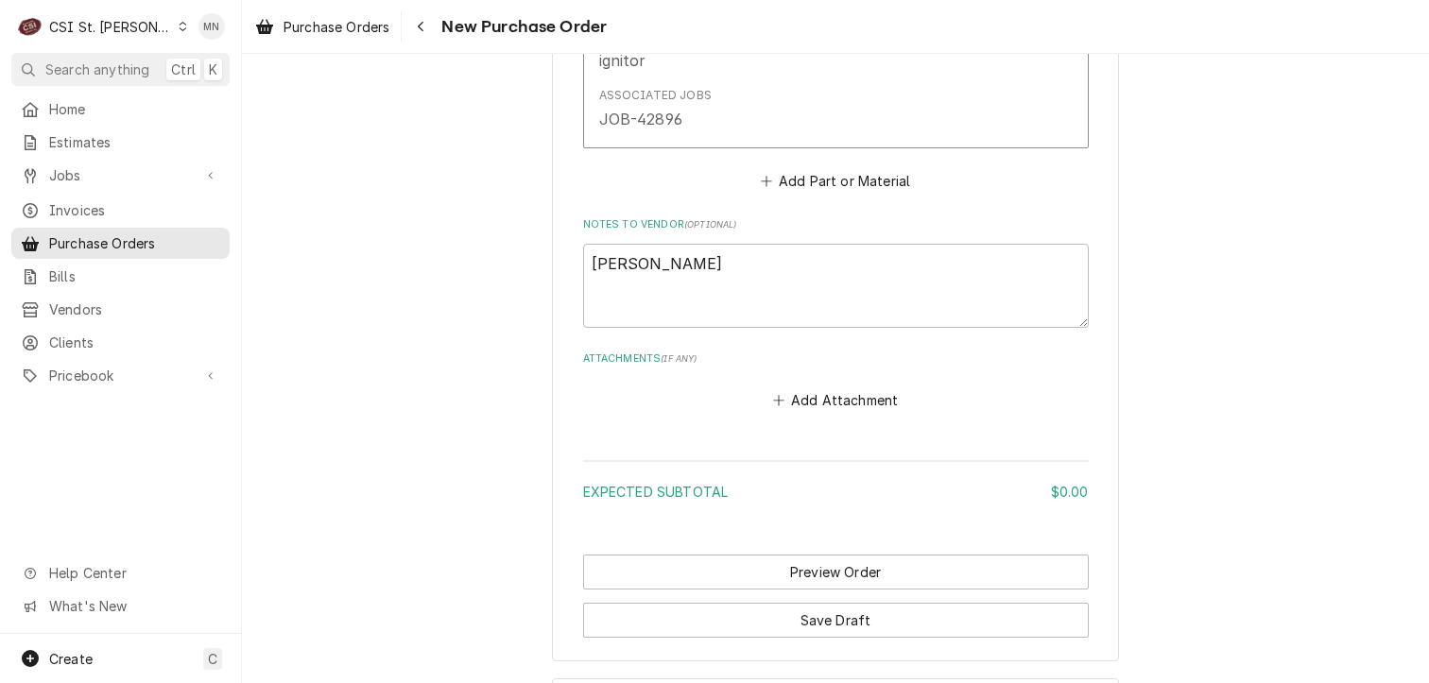
scroll to position [1412, 0]
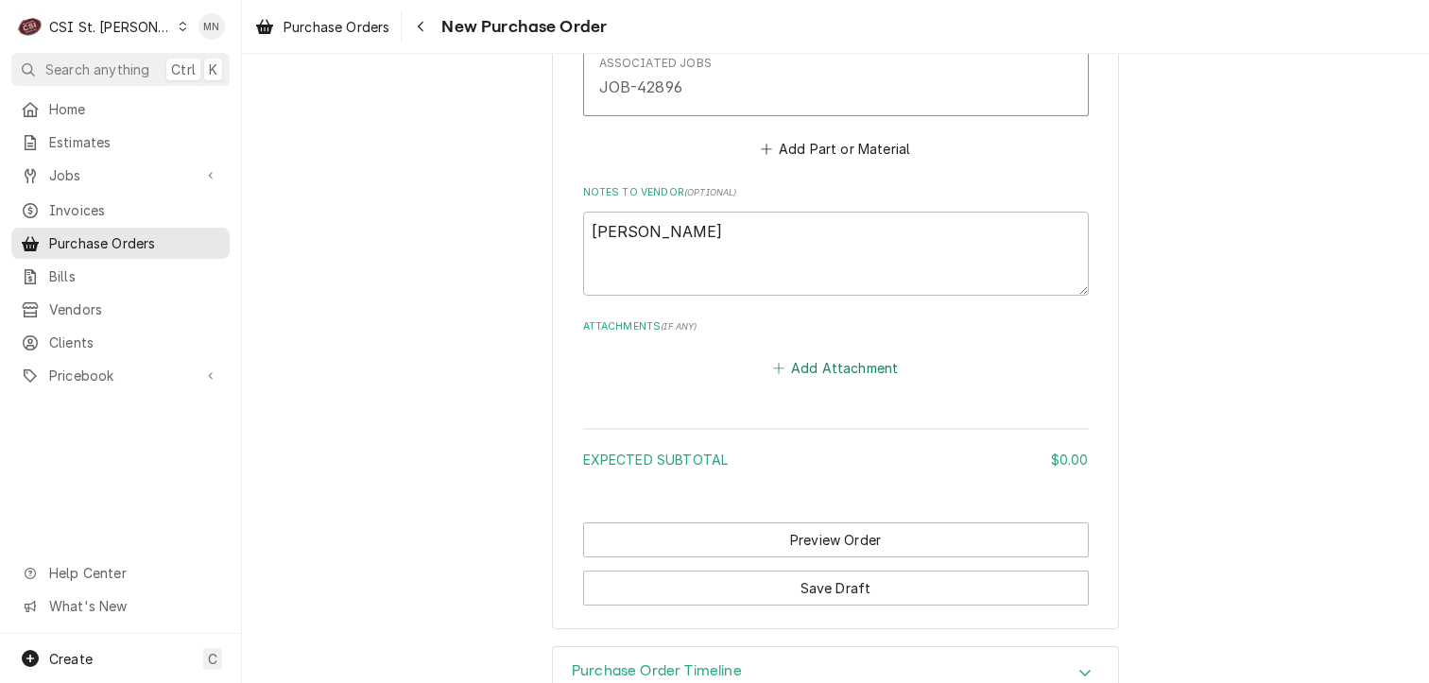
click at [835, 355] on button "Add Attachment" at bounding box center [835, 368] width 132 height 26
type textarea "x"
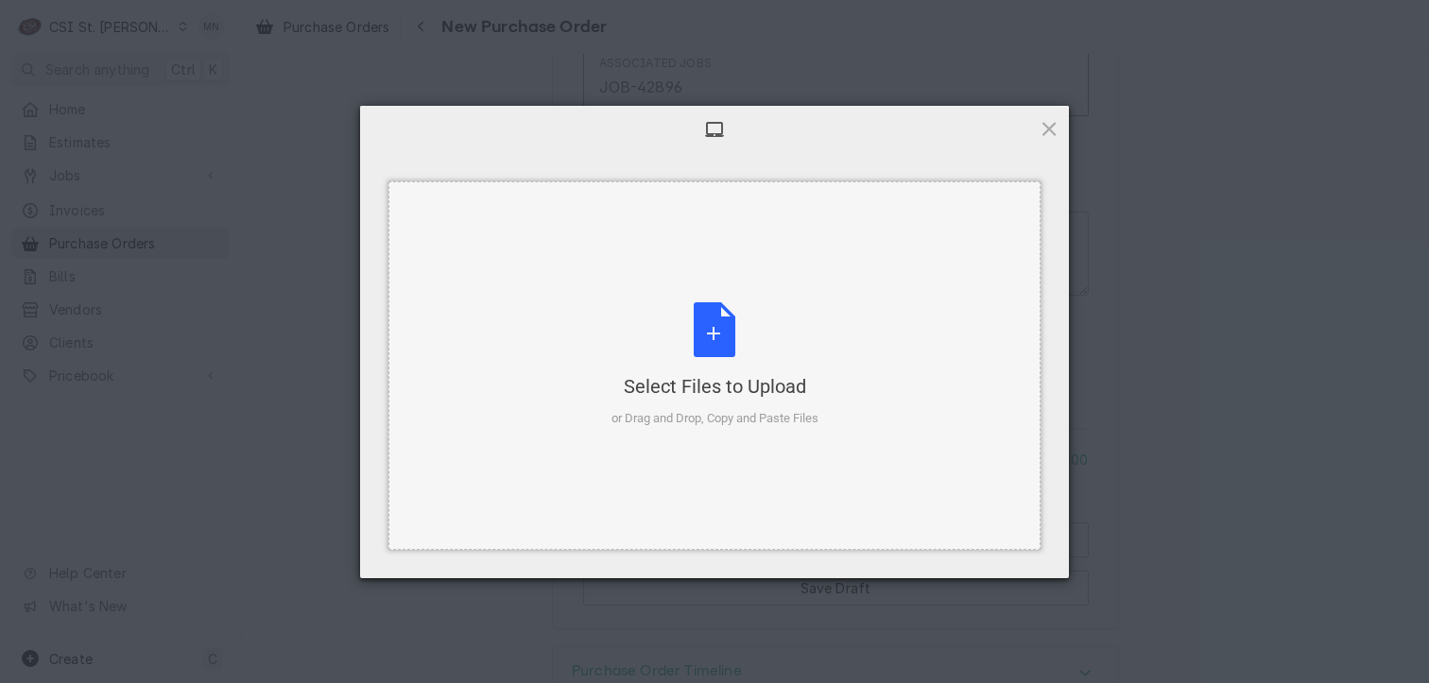
click at [746, 339] on div "Select Files to Upload or Drag and Drop, Copy and Paste Files" at bounding box center [714, 365] width 207 height 126
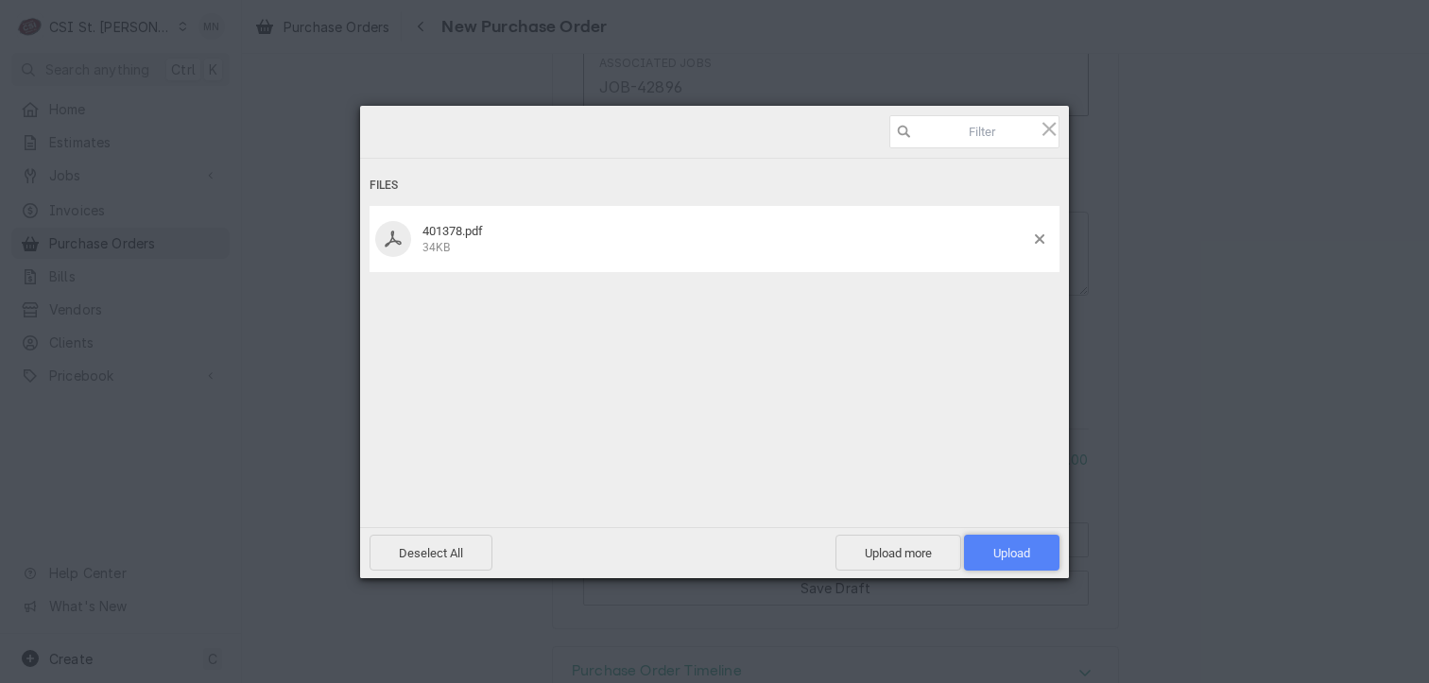
click at [1017, 552] on span "Upload 1" at bounding box center [1011, 553] width 37 height 14
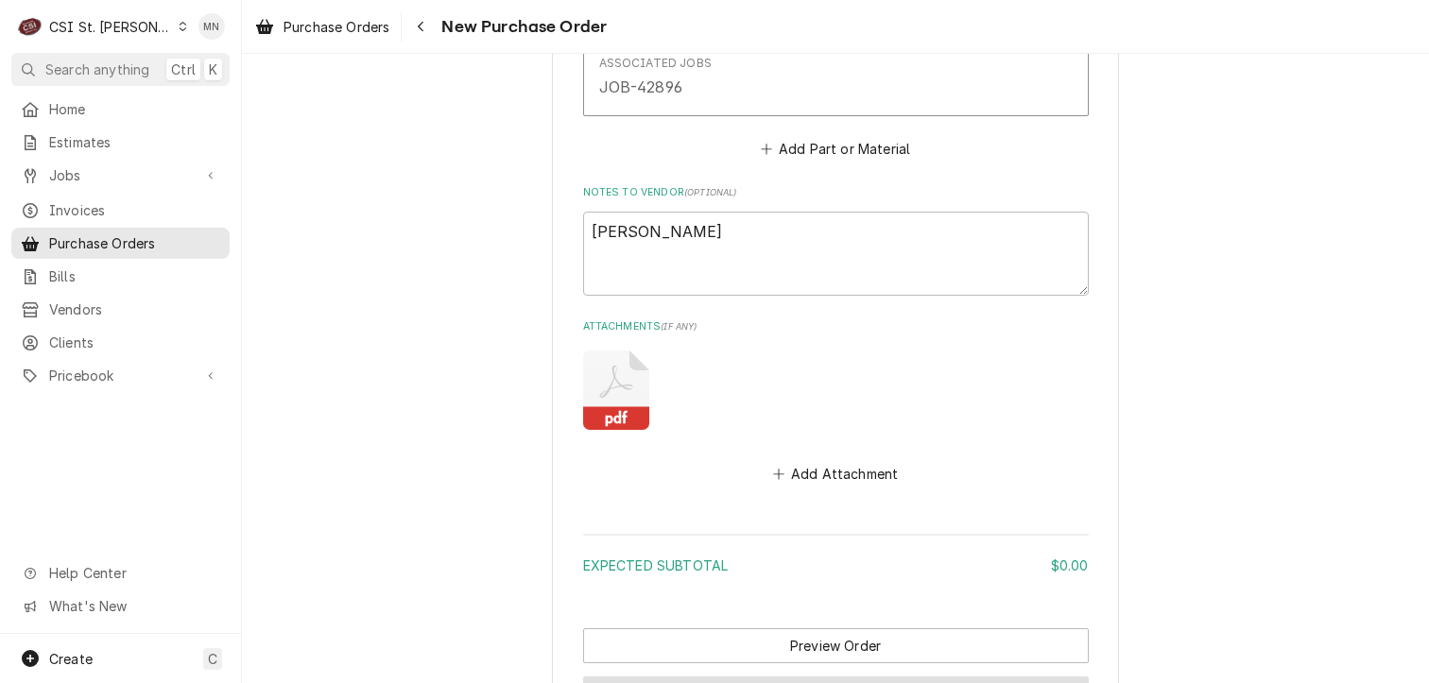
click at [804, 677] on button "Save Draft" at bounding box center [836, 694] width 506 height 35
type textarea "x"
click at [425, 33] on div "Navigate back" at bounding box center [420, 26] width 19 height 19
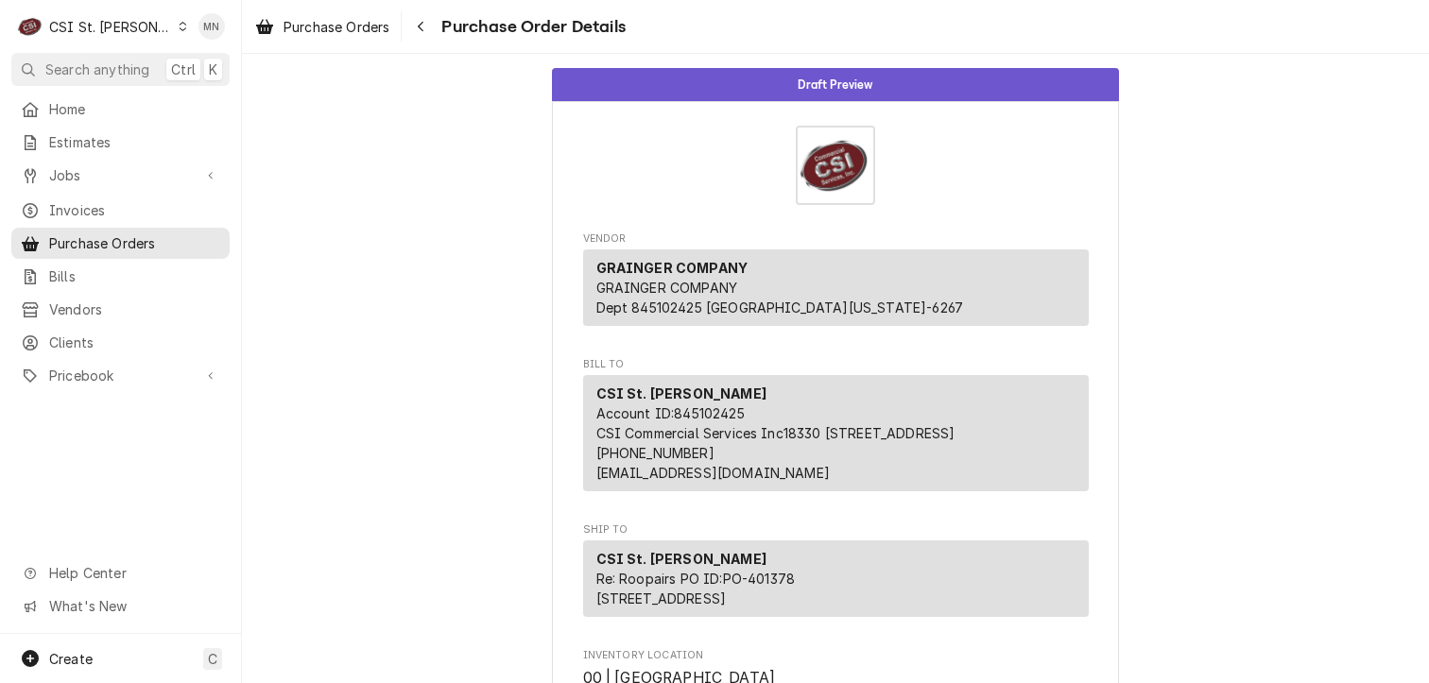
click at [117, 29] on div "CSI St. [PERSON_NAME]" at bounding box center [110, 27] width 123 height 20
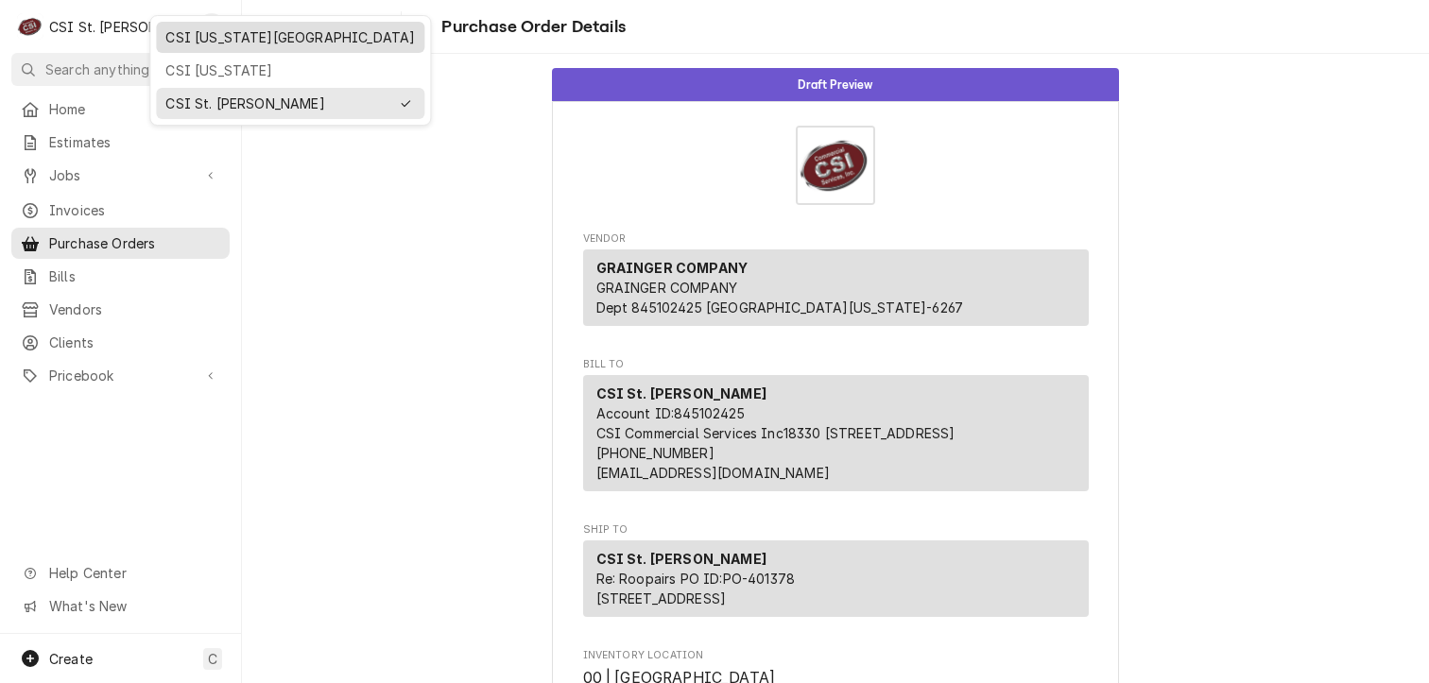
click at [169, 44] on div "CSI Kansas City" at bounding box center [289, 37] width 249 height 20
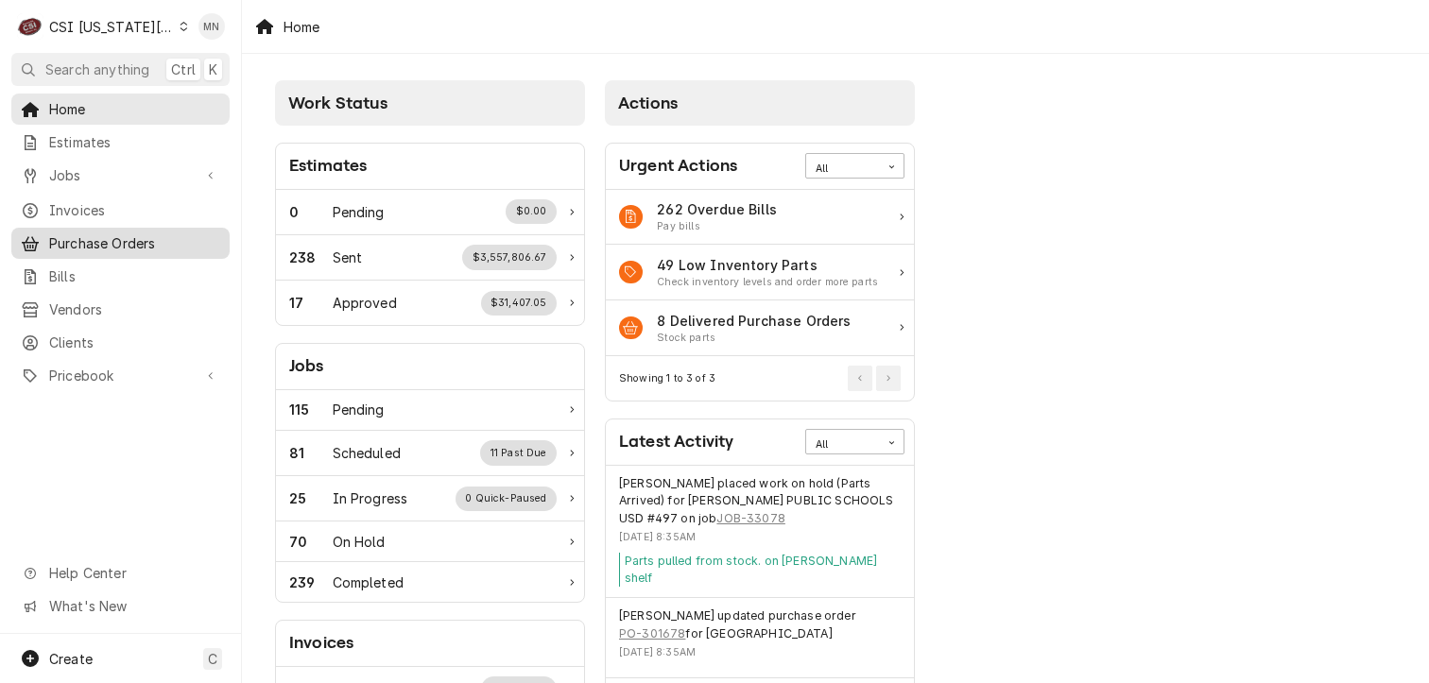
click at [93, 234] on span "Purchase Orders" at bounding box center [134, 243] width 171 height 20
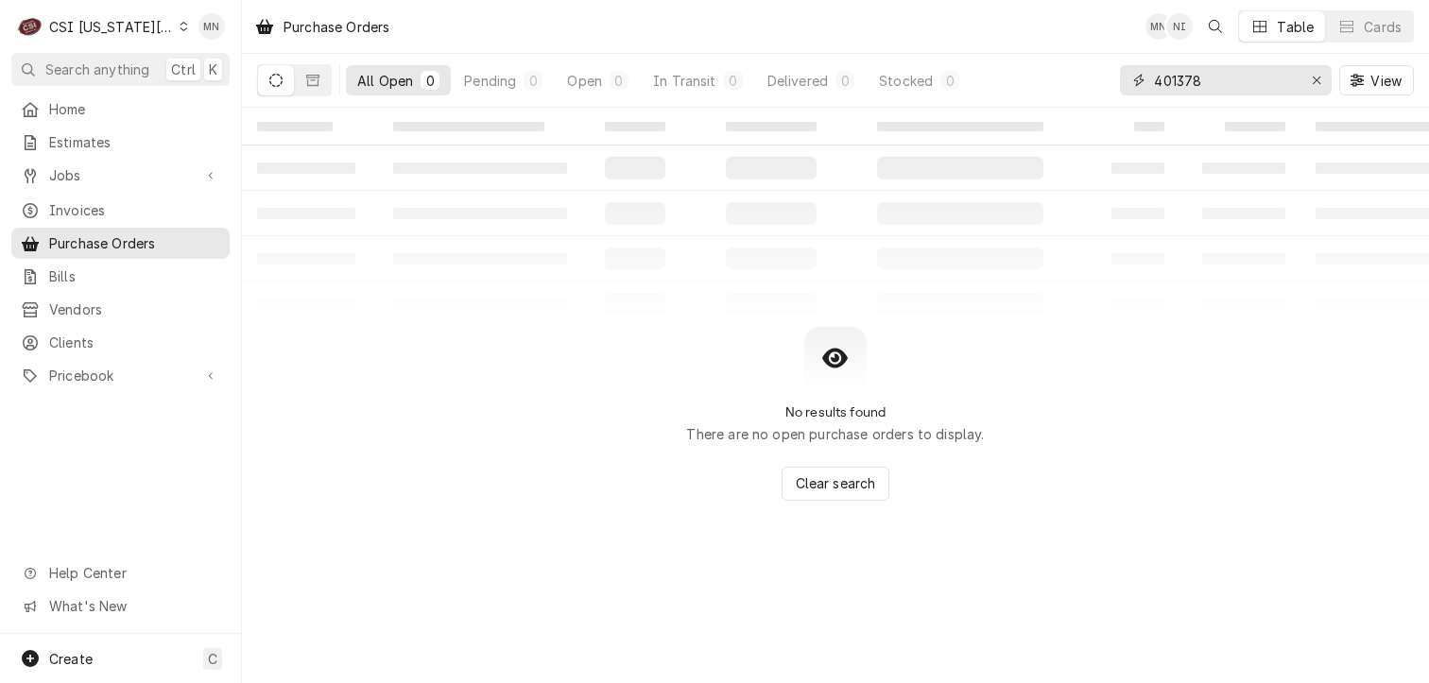
drag, startPoint x: 1219, startPoint y: 87, endPoint x: 1013, endPoint y: 86, distance: 206.0
click at [1015, 86] on div "All Open 0 Pending 0 Open 0 In Transit 0 Delivered 0 Stocked 0 401378 View" at bounding box center [835, 80] width 1157 height 53
type input "301601"
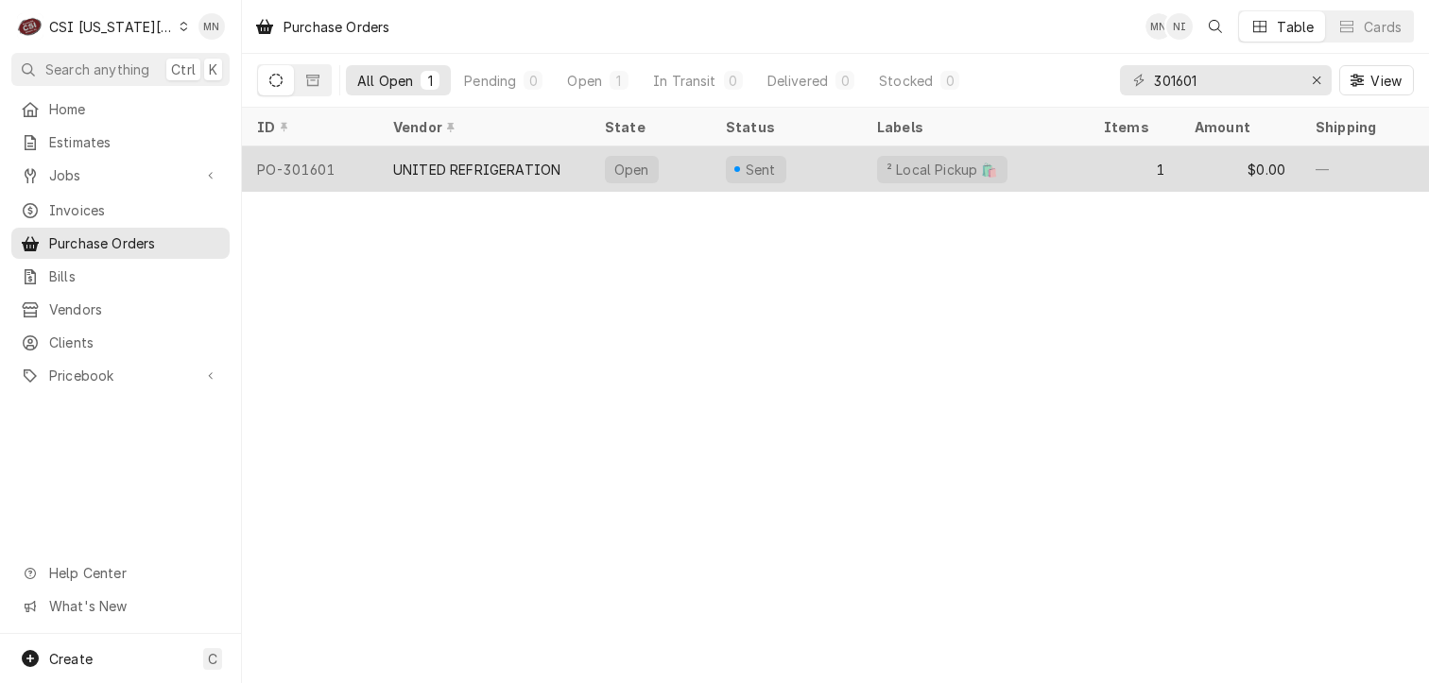
click at [489, 169] on div "UNITED REFRIGERATION" at bounding box center [476, 170] width 167 height 20
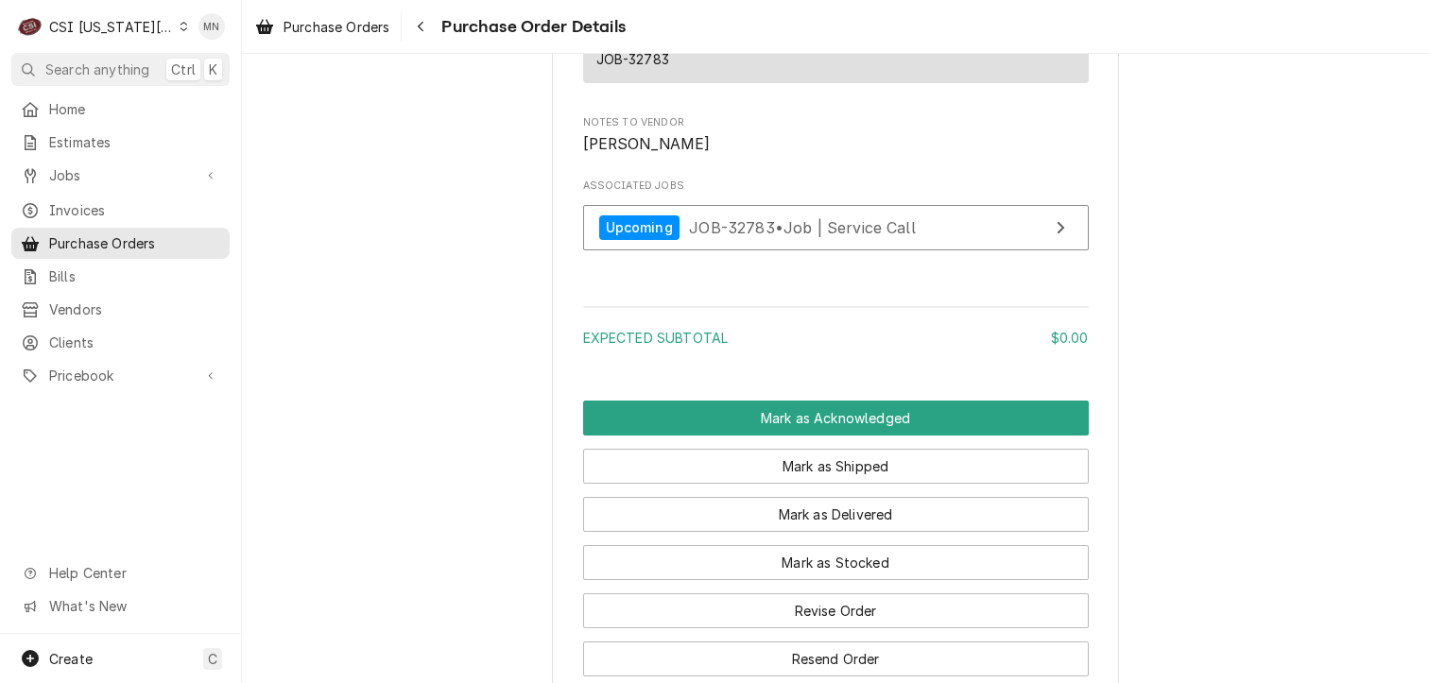
scroll to position [1701, 0]
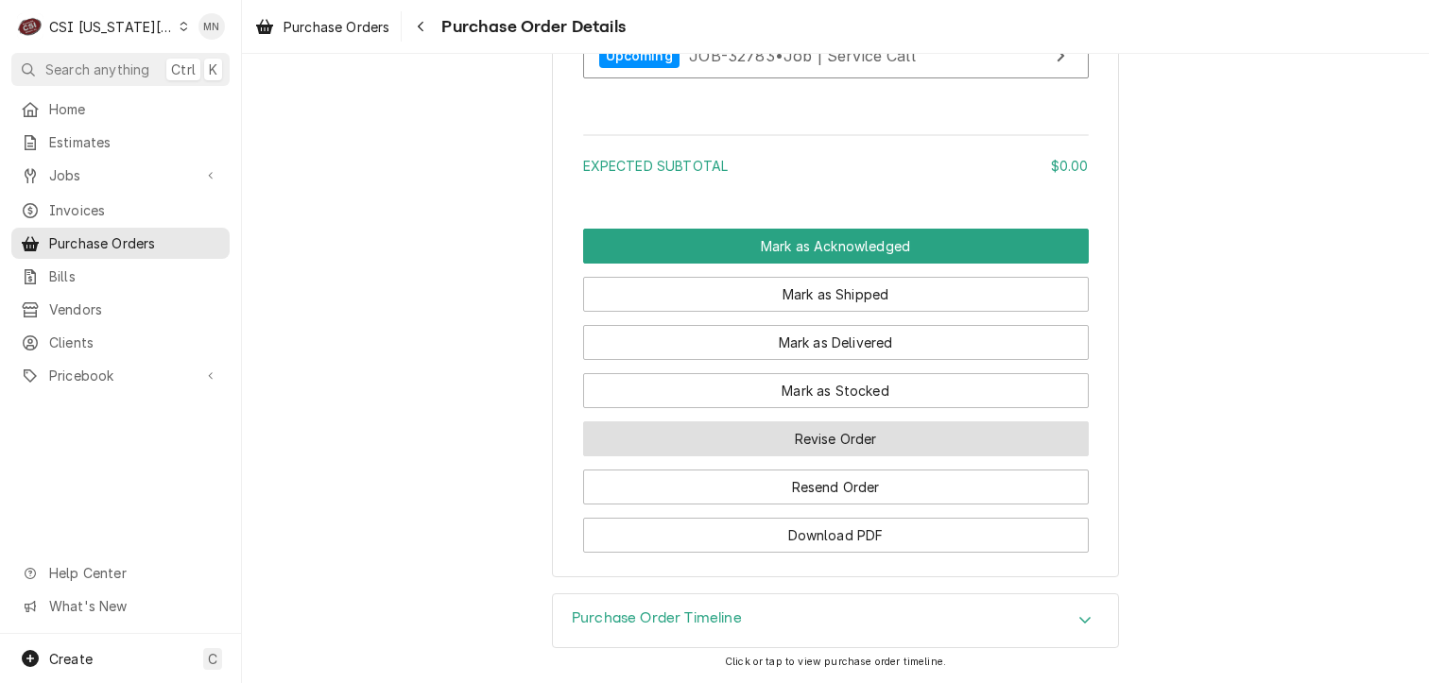
click at [835, 456] on button "Revise Order" at bounding box center [836, 439] width 506 height 35
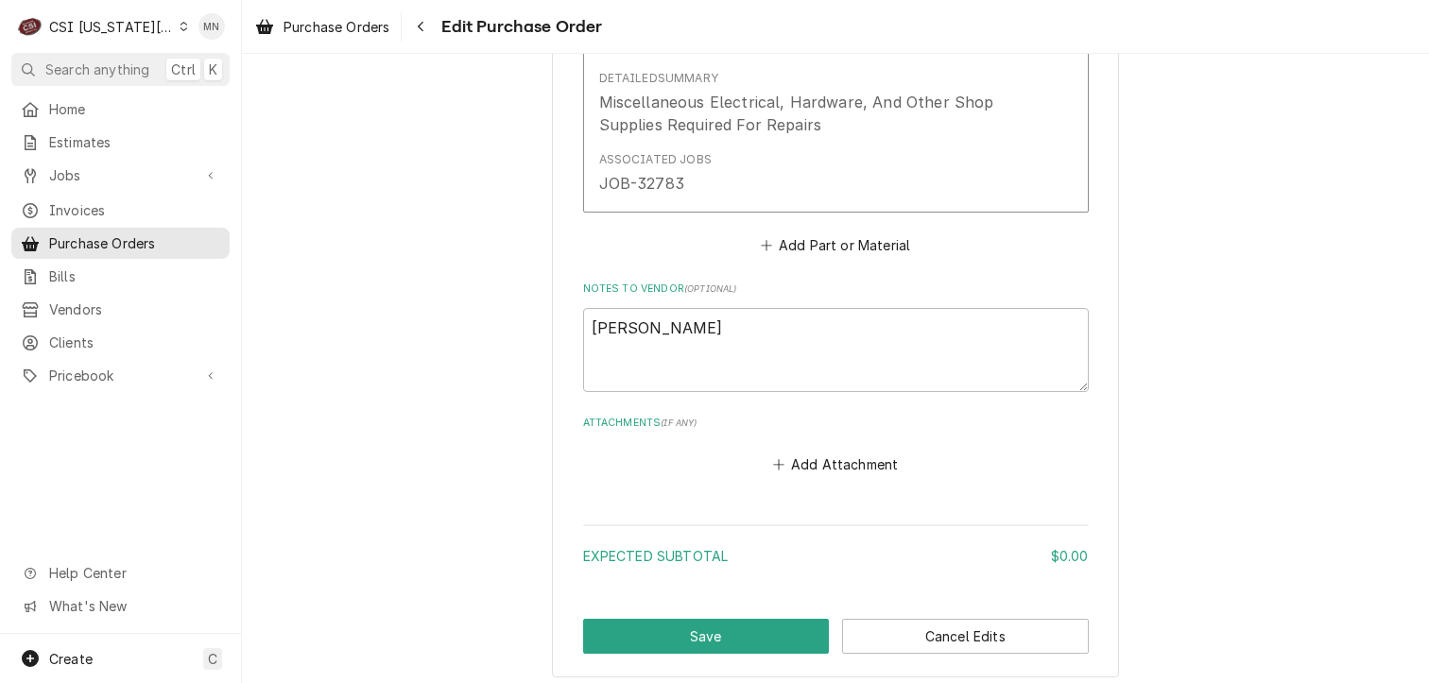
scroll to position [1142, 0]
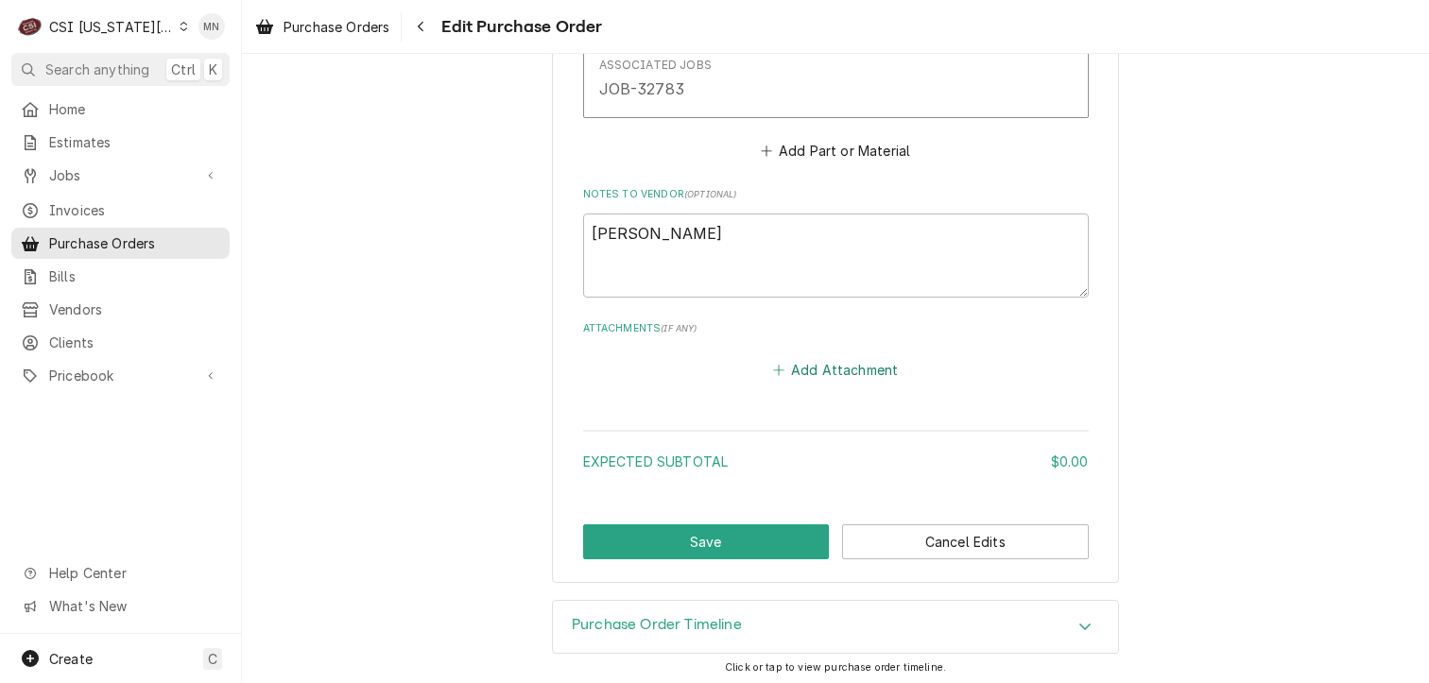
click at [834, 362] on button "Add Attachment" at bounding box center [835, 370] width 132 height 26
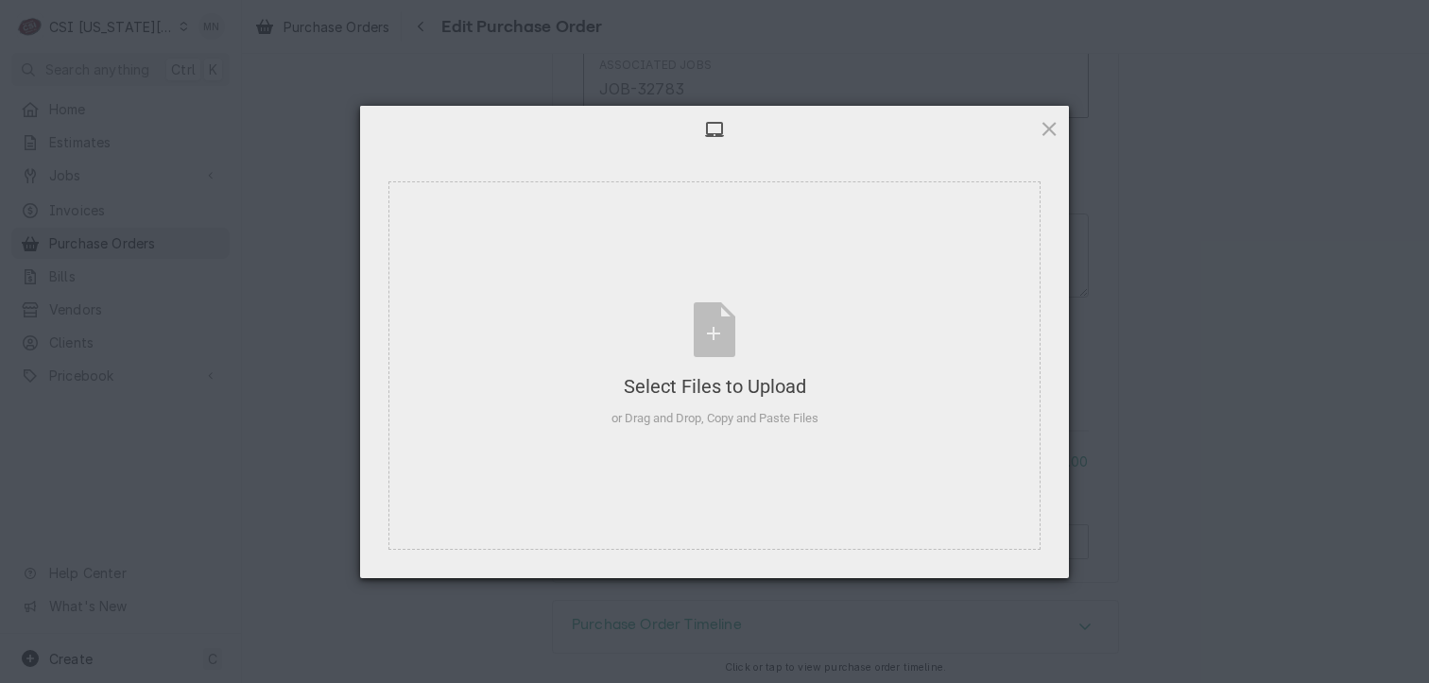
type textarea "x"
click at [717, 334] on div "Select Files to Upload or Drag and Drop, Copy and Paste Files" at bounding box center [714, 365] width 207 height 126
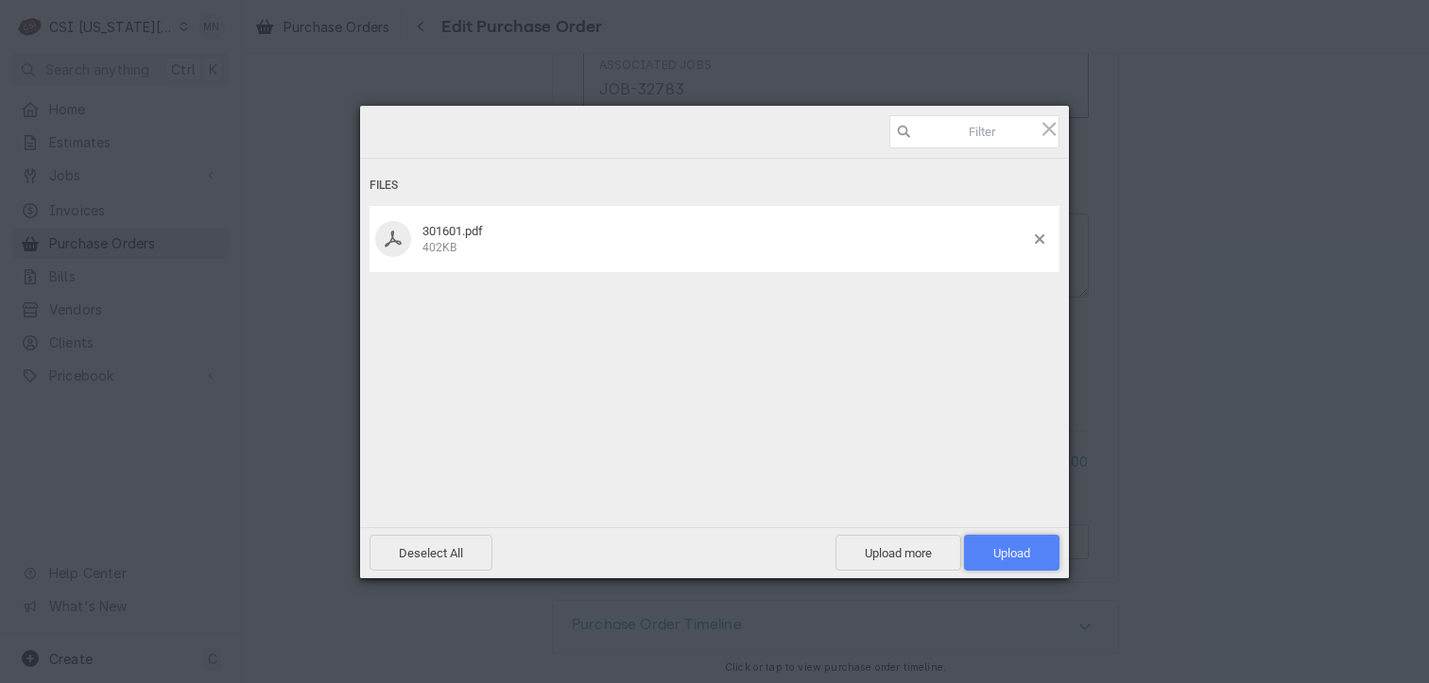
click at [1028, 557] on span "Upload 1" at bounding box center [1011, 553] width 37 height 14
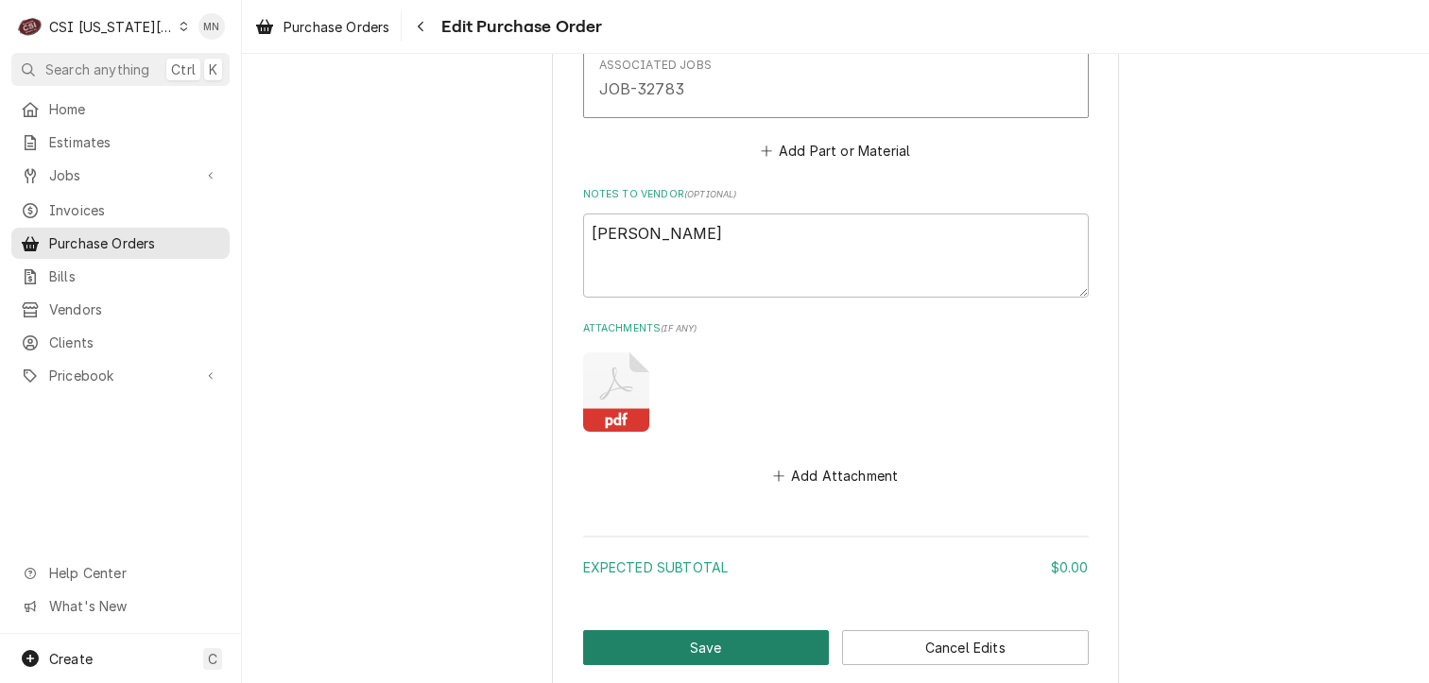
click at [772, 650] on button "Save" at bounding box center [706, 647] width 247 height 35
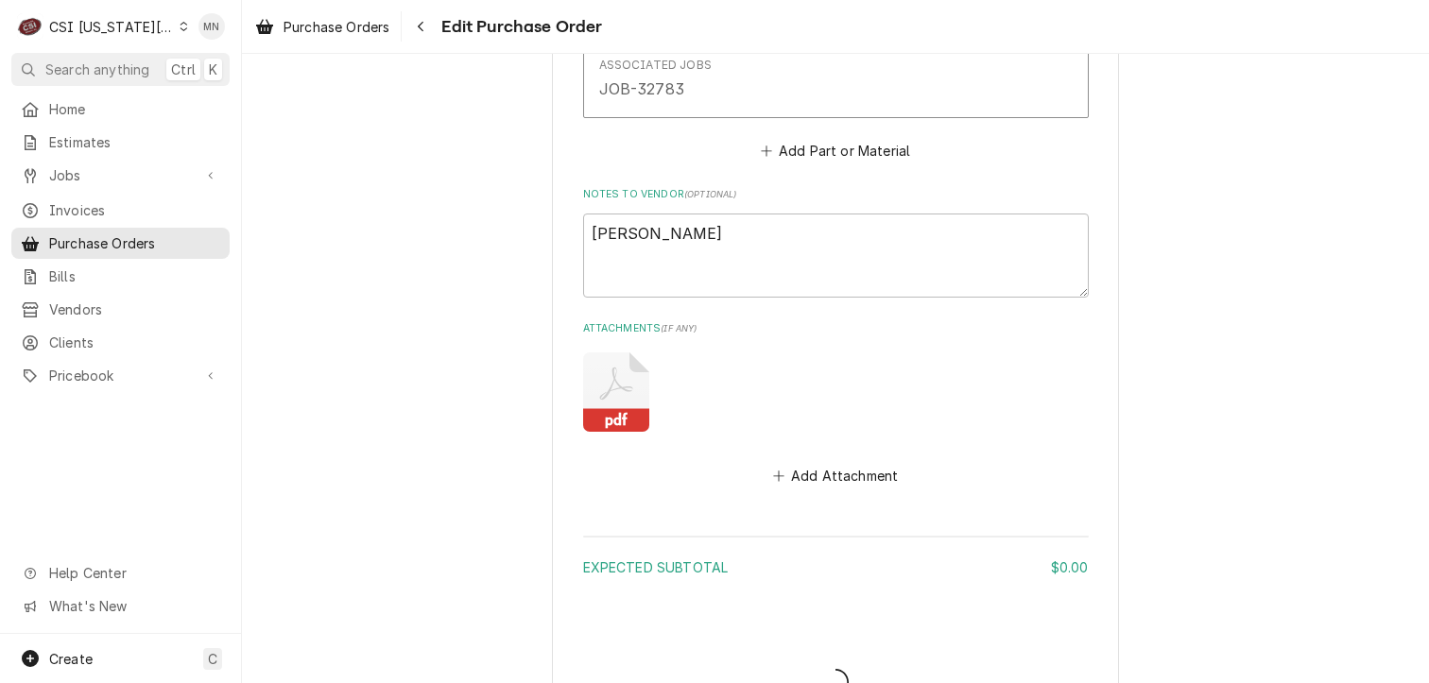
type textarea "x"
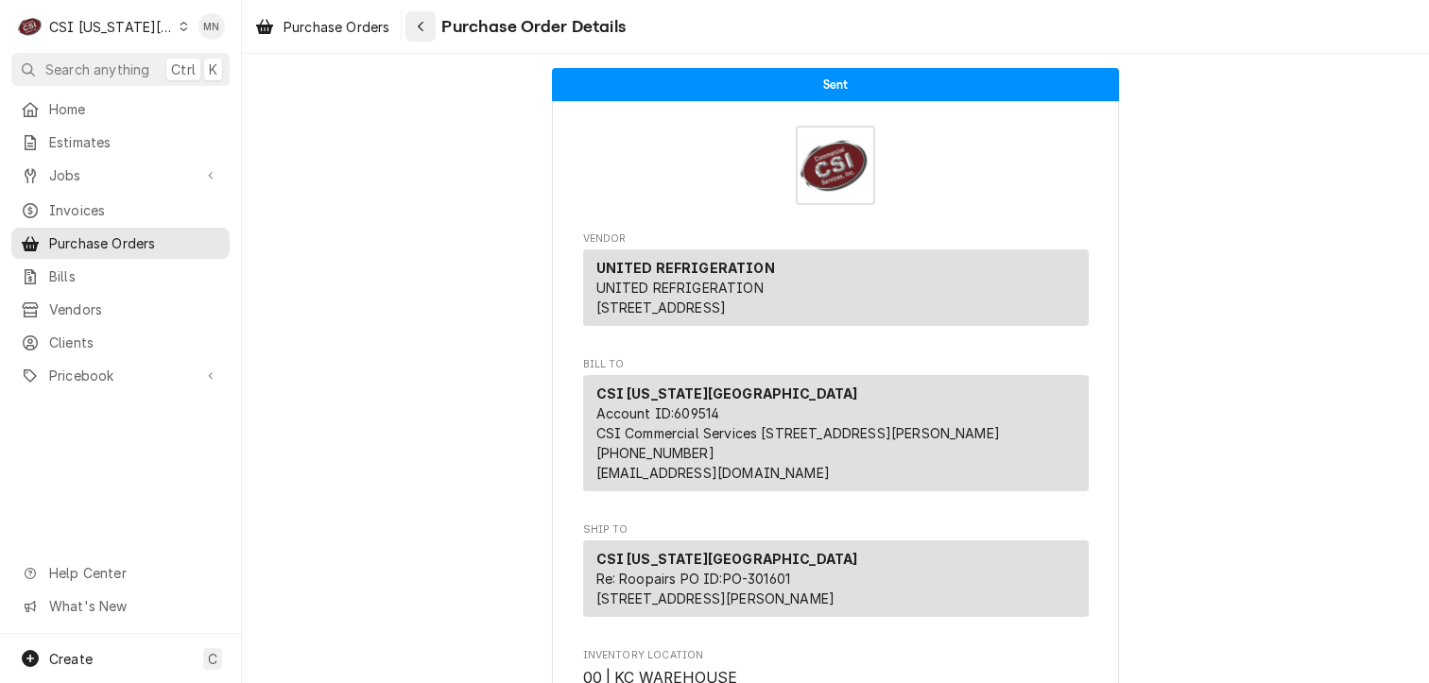
click at [417, 28] on div "Navigate back" at bounding box center [420, 26] width 19 height 19
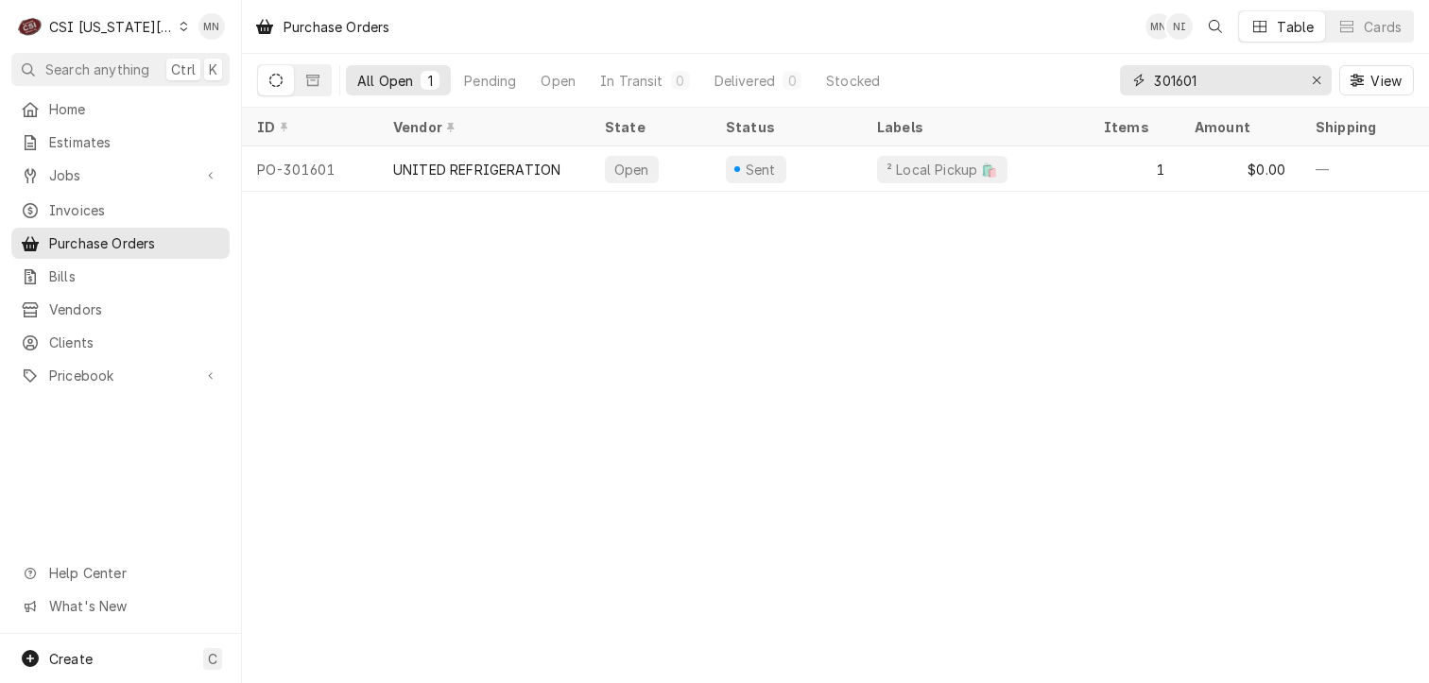
drag, startPoint x: 1197, startPoint y: 82, endPoint x: 1035, endPoint y: 81, distance: 162.6
click at [1075, 82] on div "All Open 1 Pending Open In Transit 0 Delivered 0 Stocked 301601 View" at bounding box center [835, 80] width 1157 height 53
type input "301676"
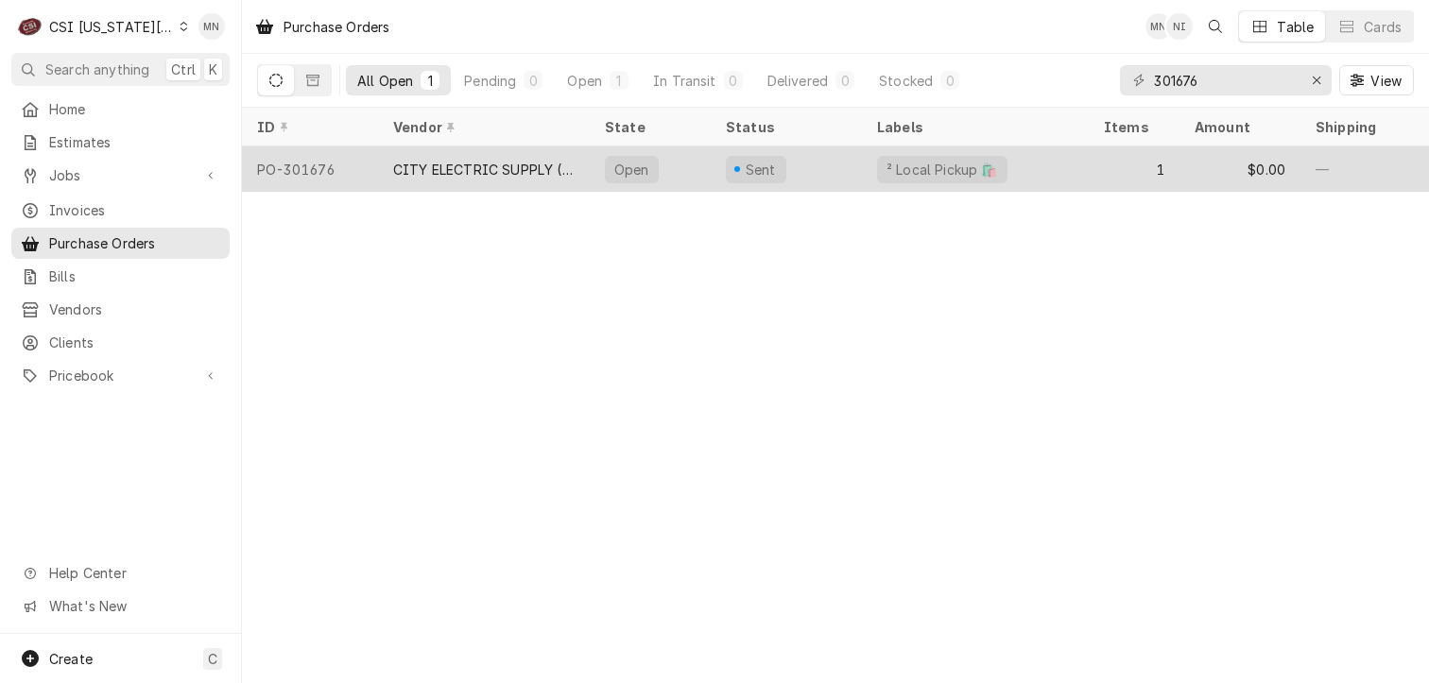
click at [510, 177] on div "CITY ELECTRIC SUPPLY ([GEOGRAPHIC_DATA])" at bounding box center [484, 168] width 212 height 45
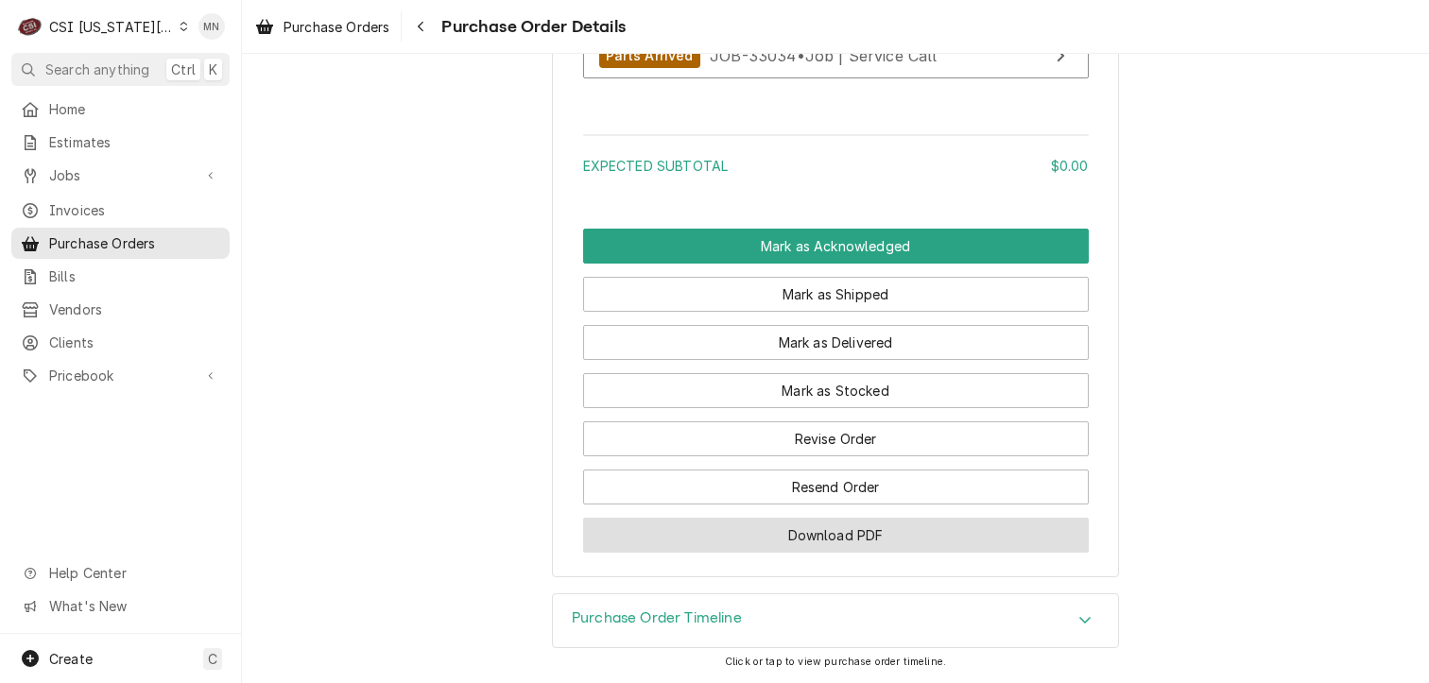
scroll to position [1723, 0]
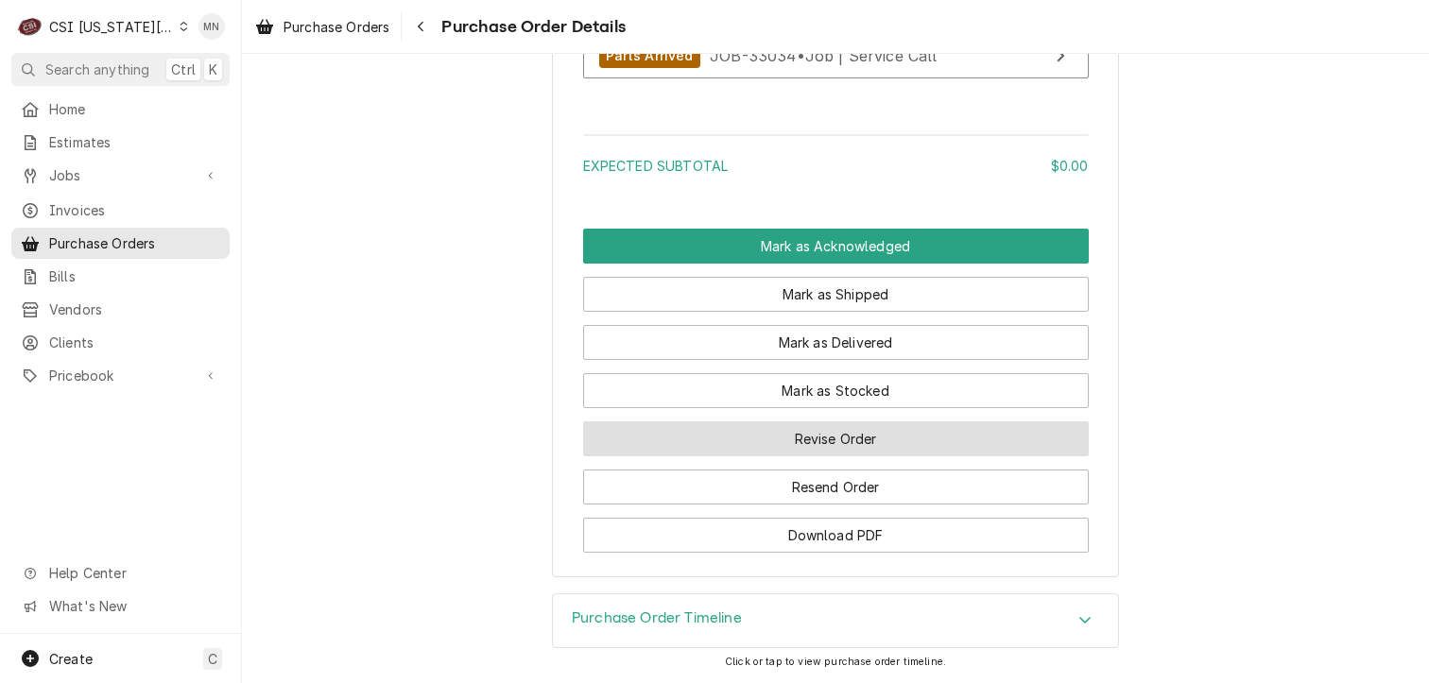
click at [820, 445] on button "Revise Order" at bounding box center [836, 439] width 506 height 35
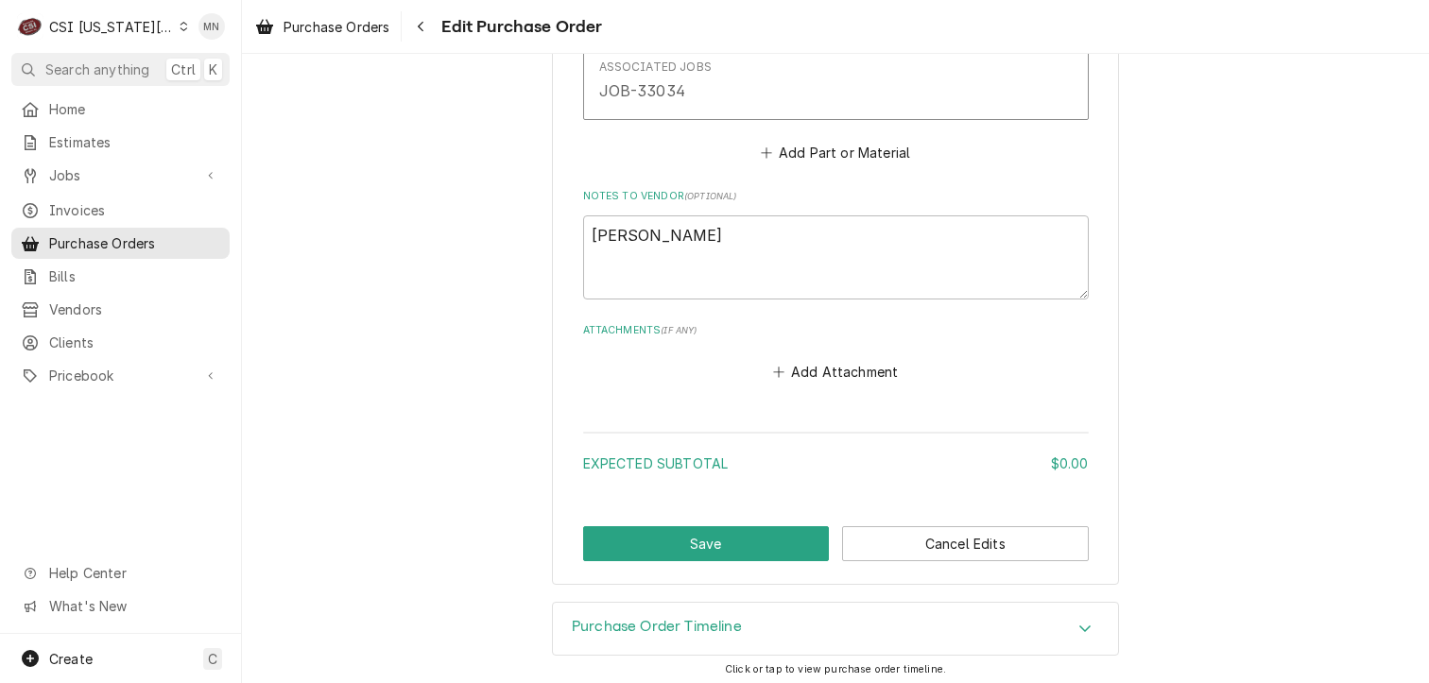
scroll to position [1142, 0]
click at [817, 369] on button "Add Attachment" at bounding box center [835, 370] width 132 height 26
type textarea "x"
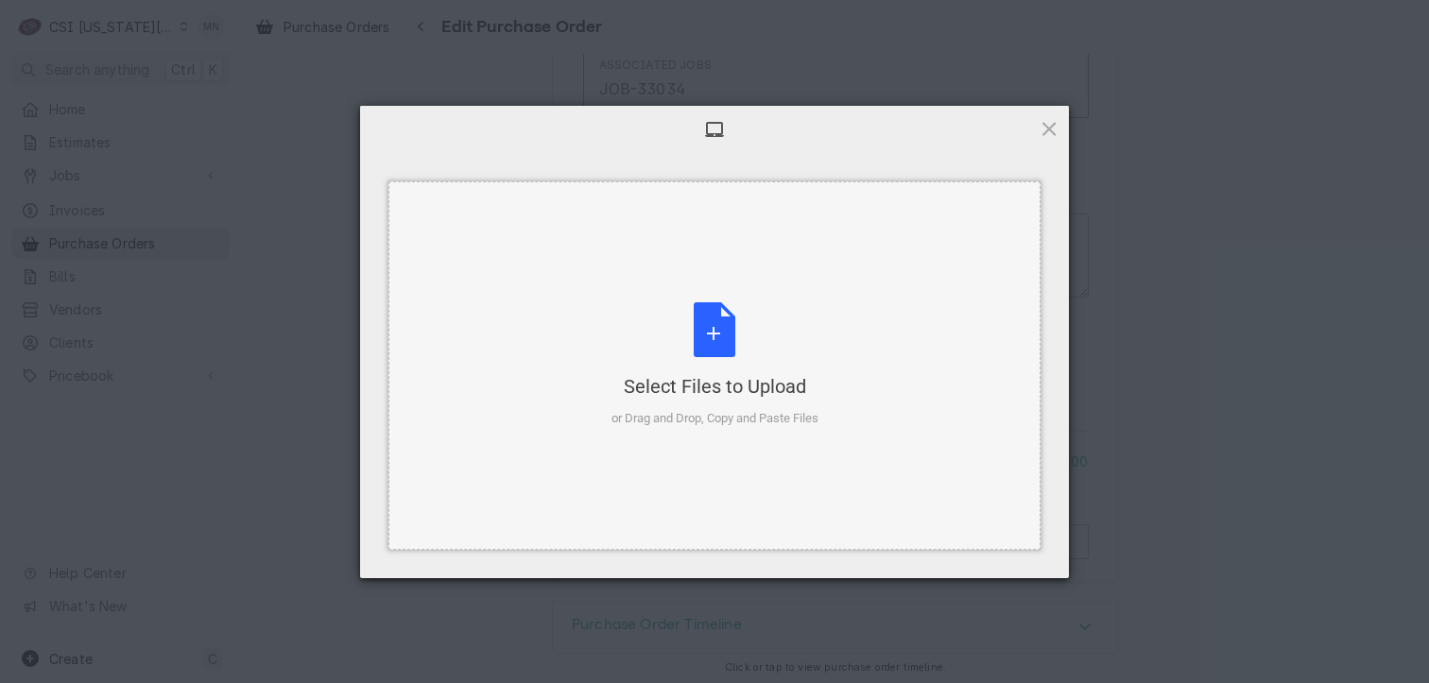
click at [716, 337] on div "Select Files to Upload or Drag and Drop, Copy and Paste Files" at bounding box center [714, 365] width 207 height 126
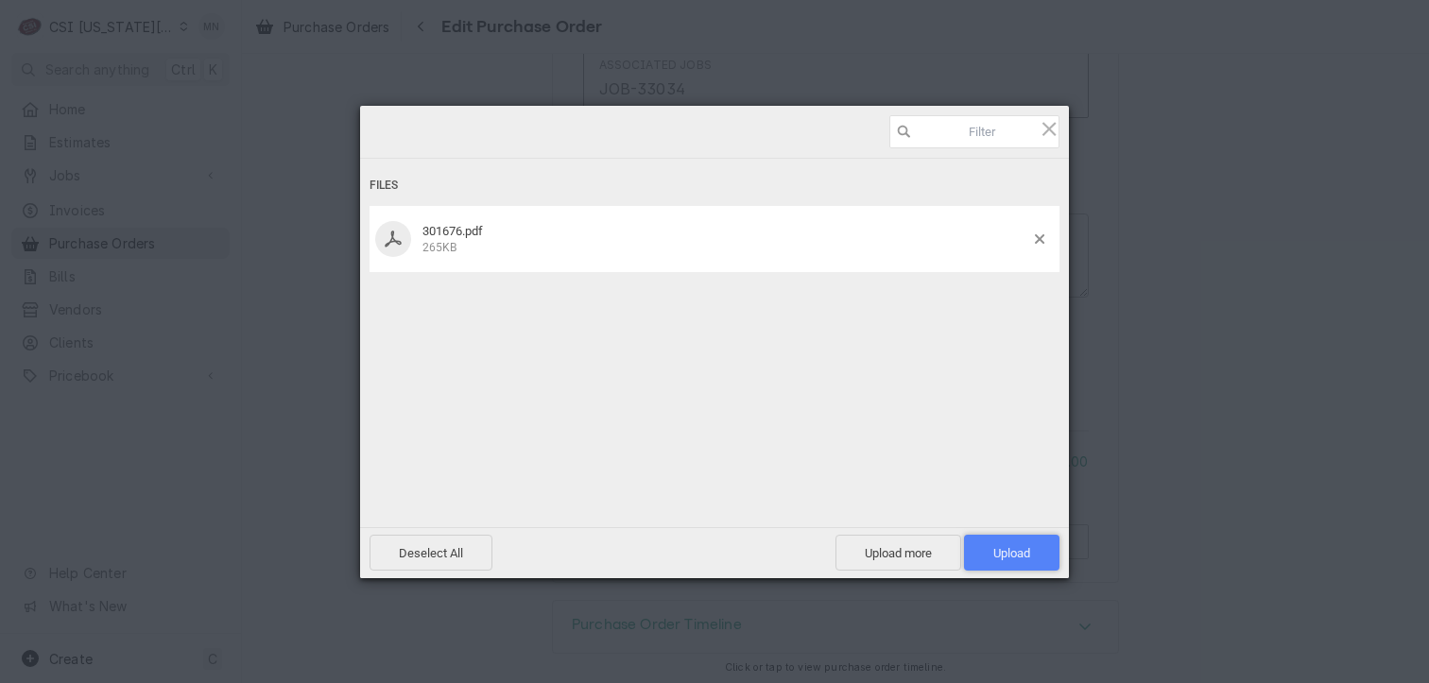
click at [1044, 559] on span "Upload 1" at bounding box center [1011, 553] width 95 height 36
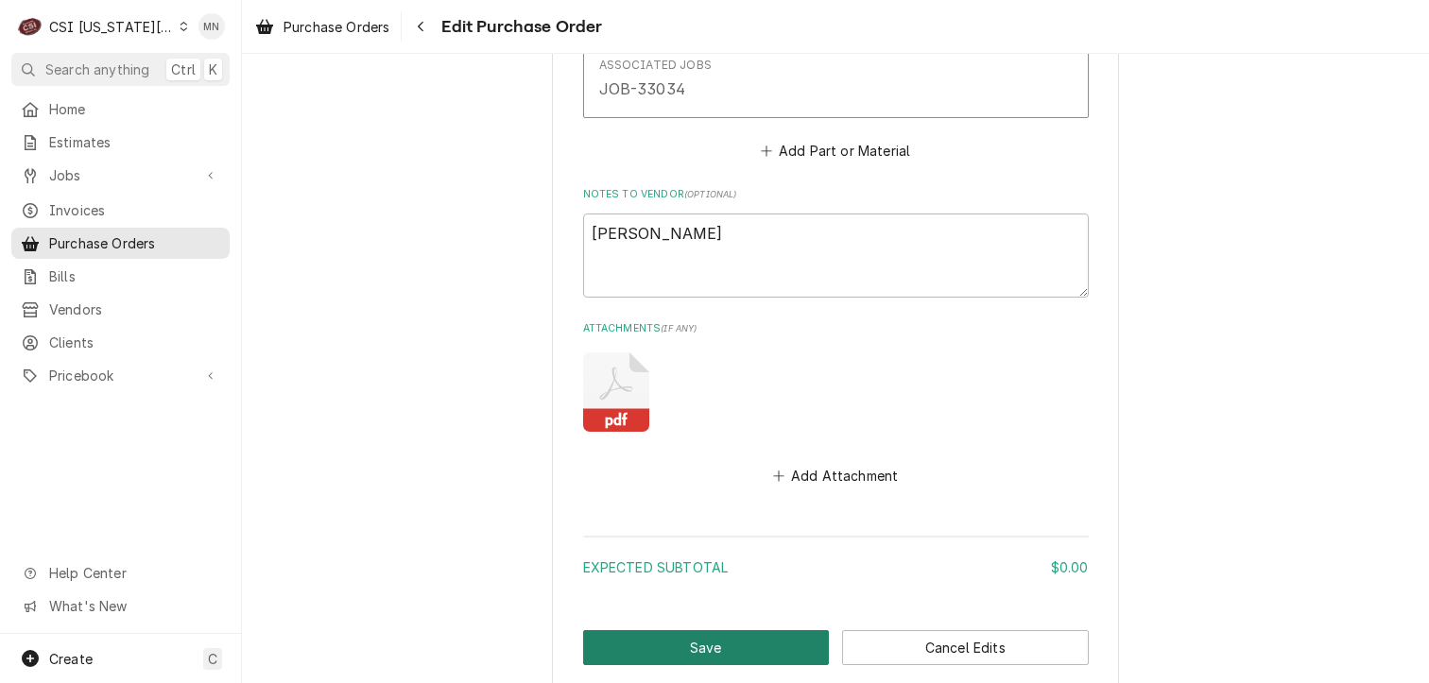
click at [663, 632] on button "Save" at bounding box center [706, 647] width 247 height 35
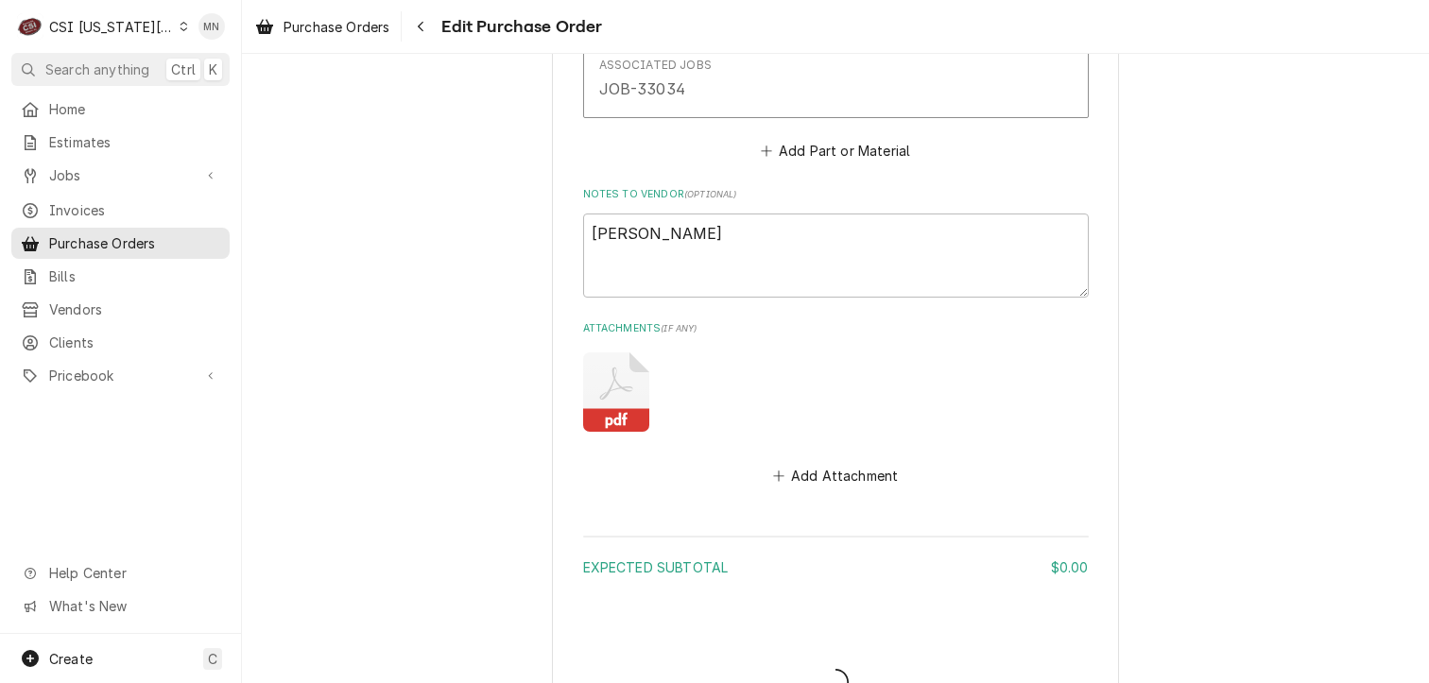
type textarea "x"
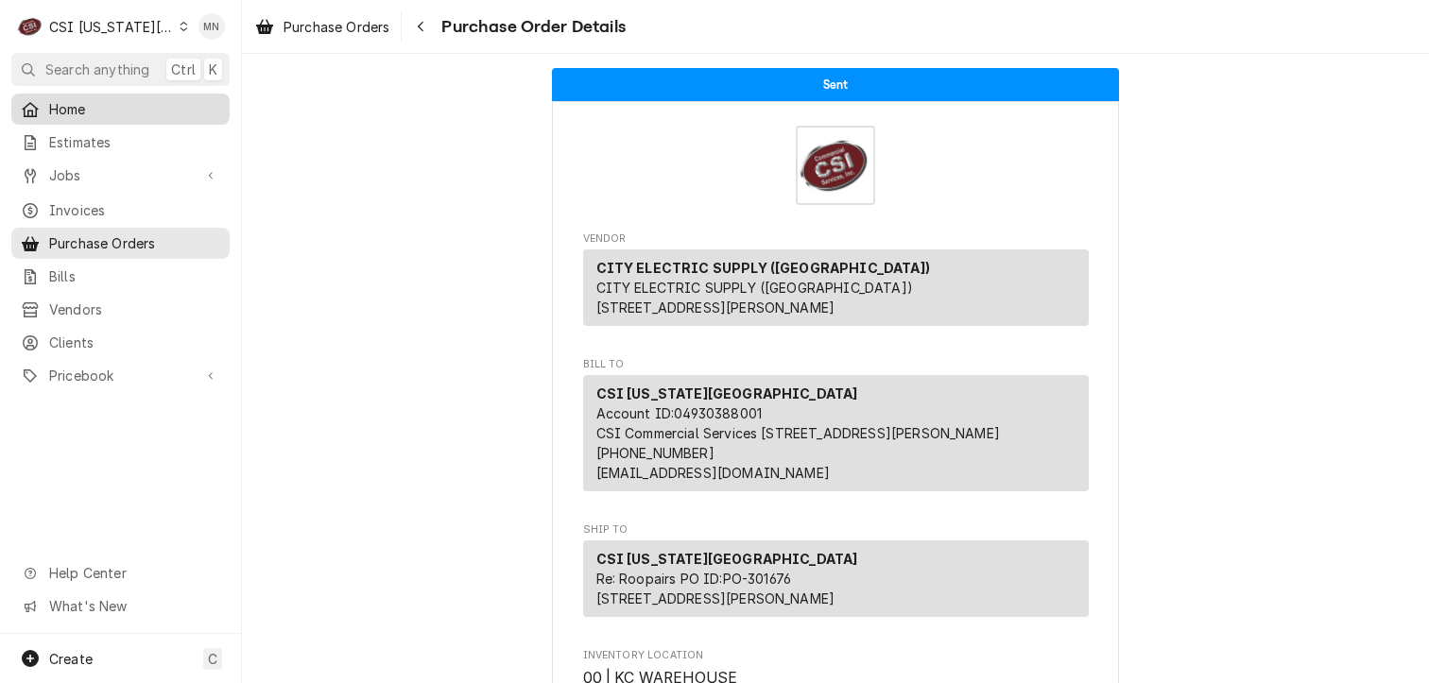
click at [87, 106] on span "Home" at bounding box center [134, 109] width 171 height 20
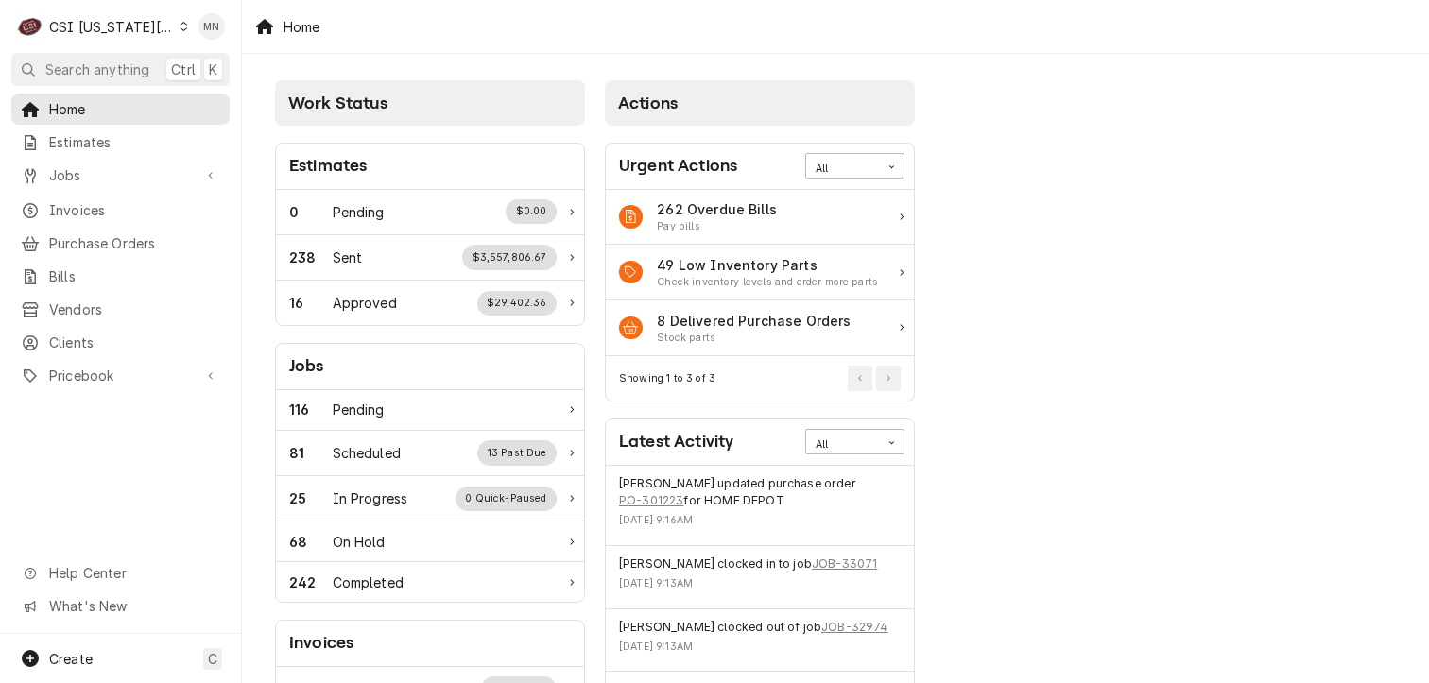
click at [106, 33] on div "CSI [US_STATE][GEOGRAPHIC_DATA]" at bounding box center [111, 27] width 125 height 20
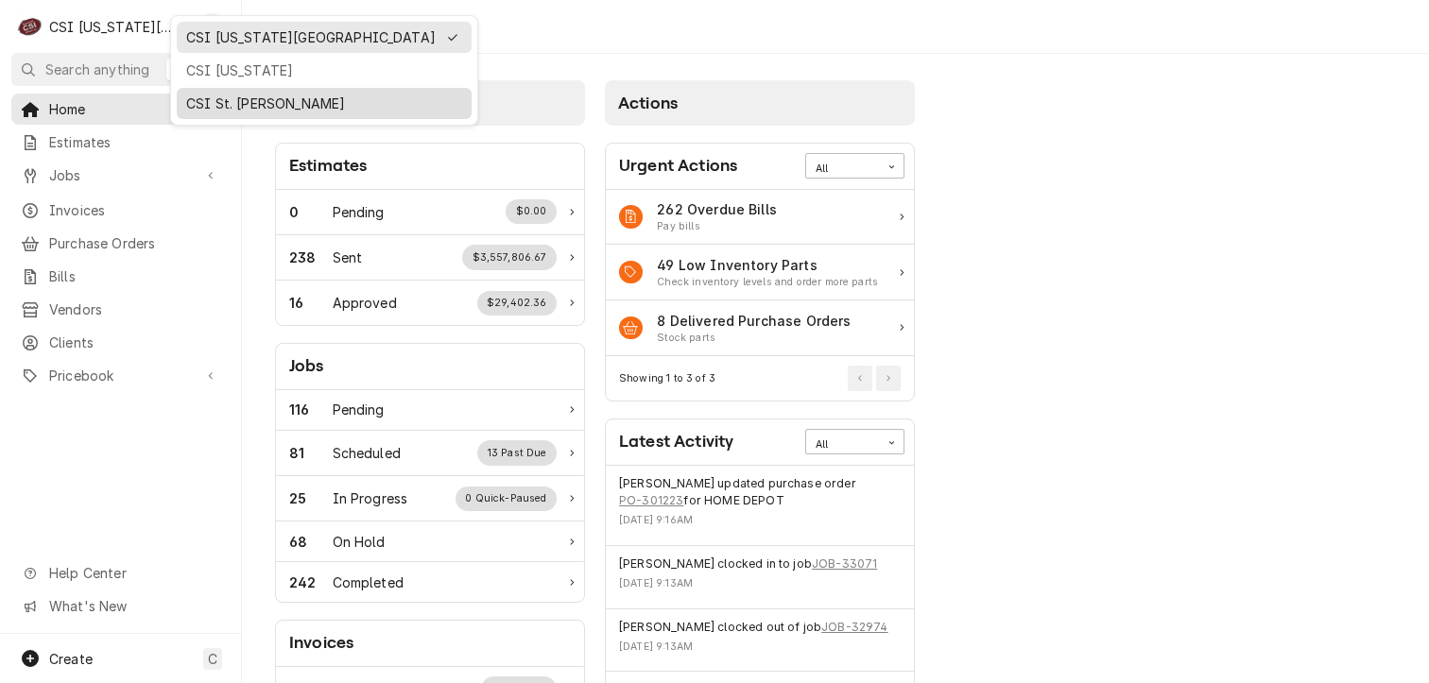
click at [197, 95] on div "CSI St. [PERSON_NAME]" at bounding box center [324, 104] width 276 height 20
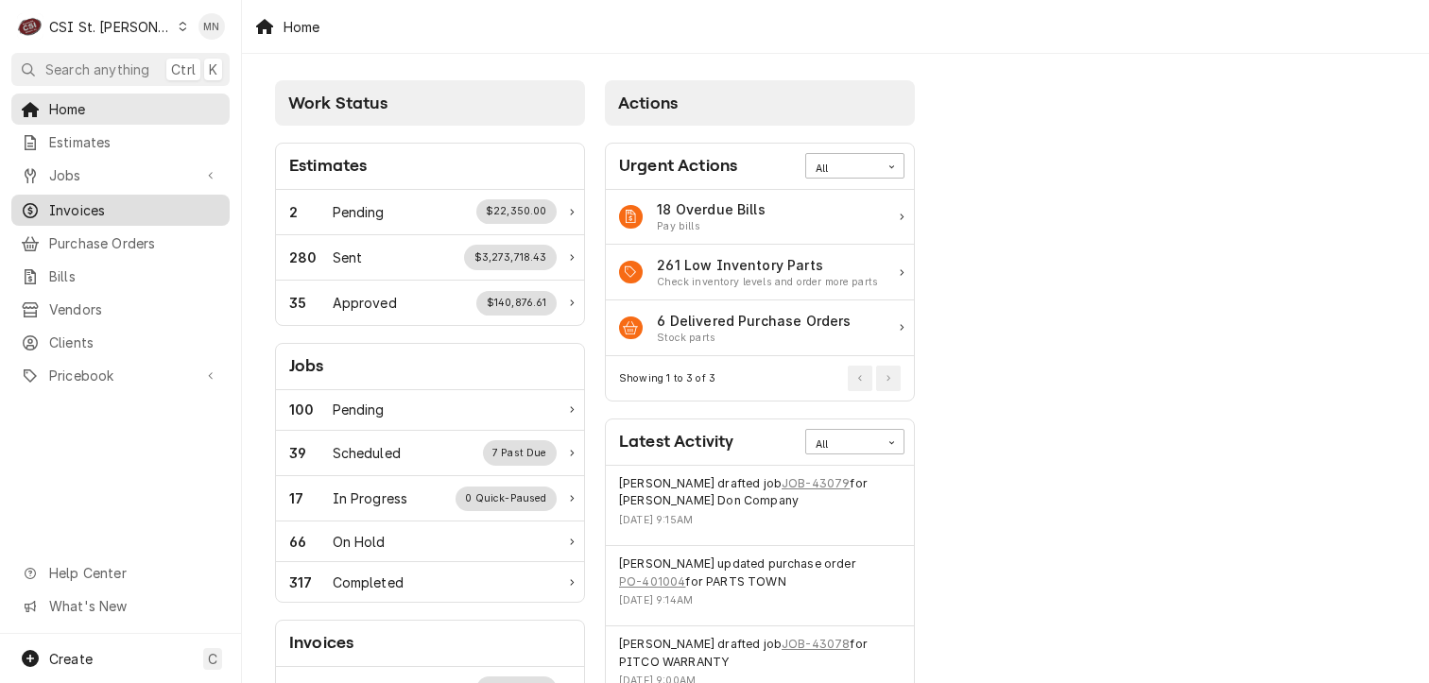
click at [103, 207] on span "Invoices" at bounding box center [134, 210] width 171 height 20
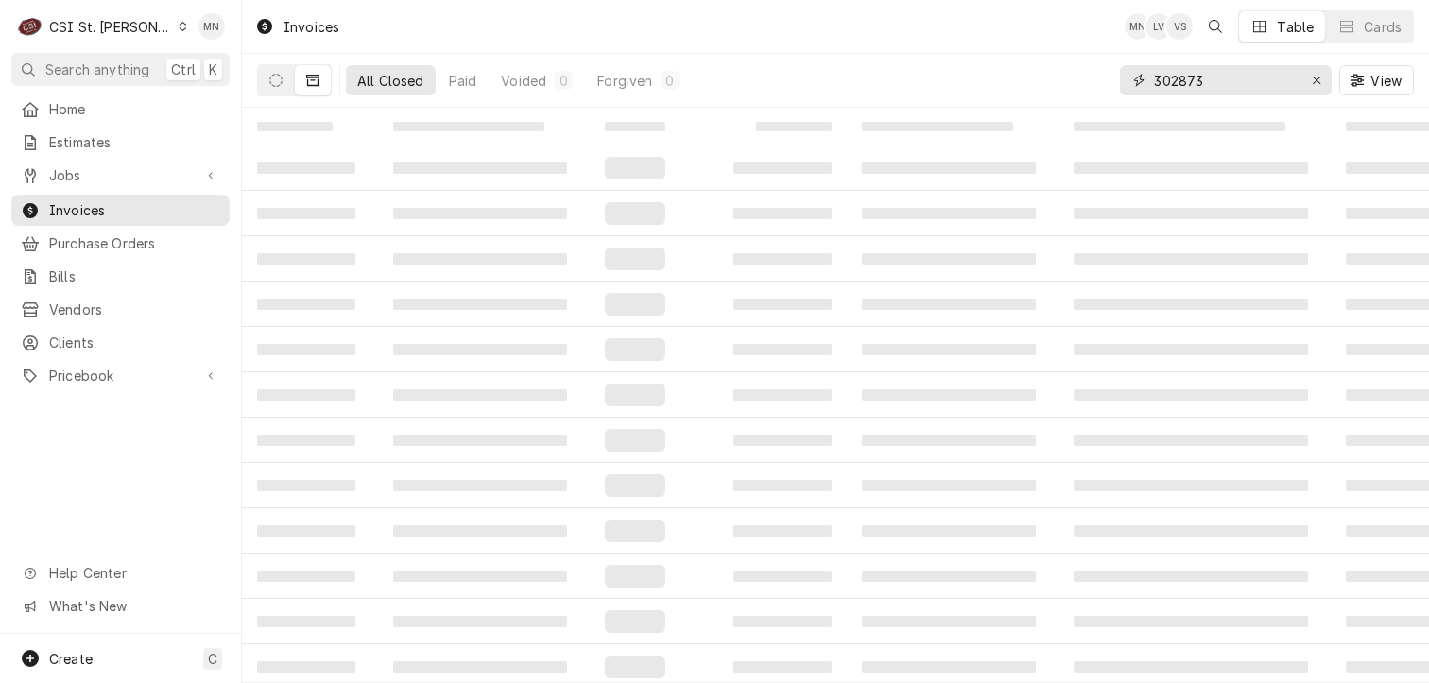
drag, startPoint x: 1221, startPoint y: 84, endPoint x: 1089, endPoint y: 71, distance: 133.0
click at [1089, 71] on div "All Closed Paid Voided 0 Forgiven 0 302873 View" at bounding box center [835, 80] width 1157 height 53
type input "401370"
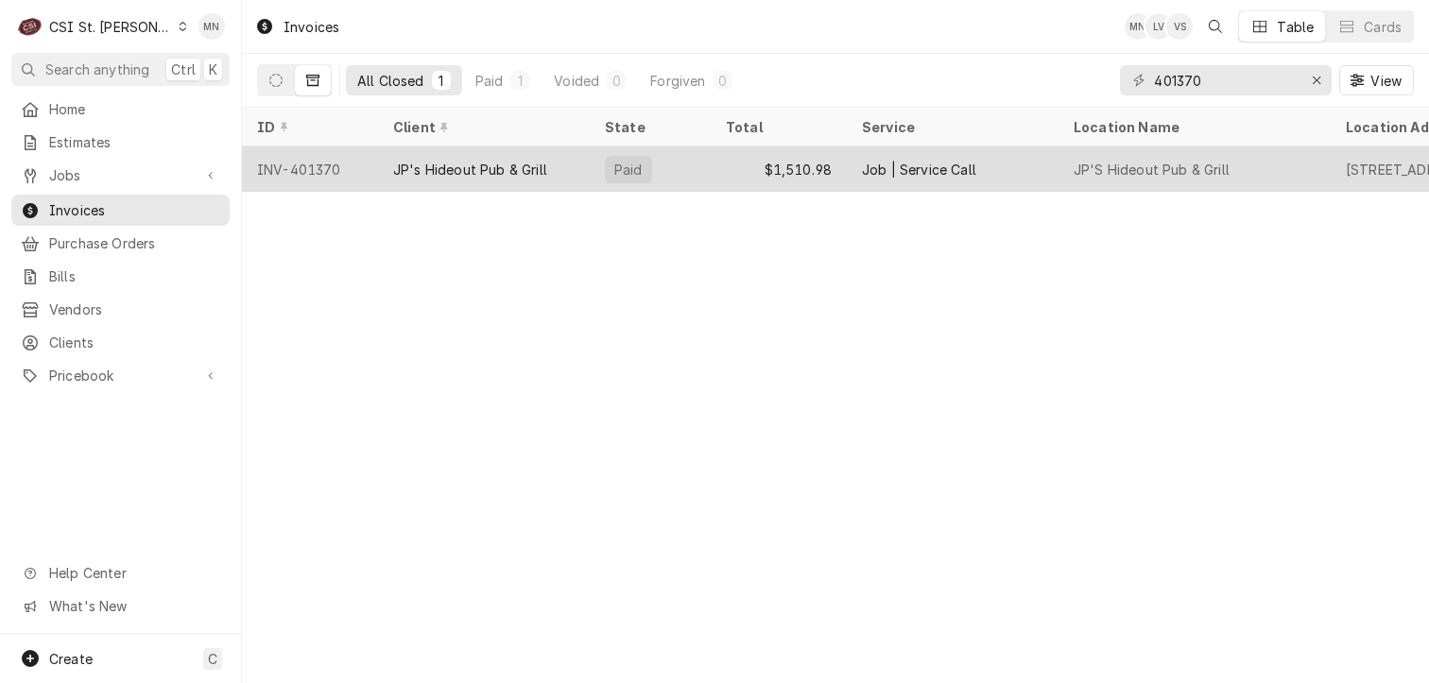
click at [343, 158] on div "INV-401370" at bounding box center [310, 168] width 136 height 45
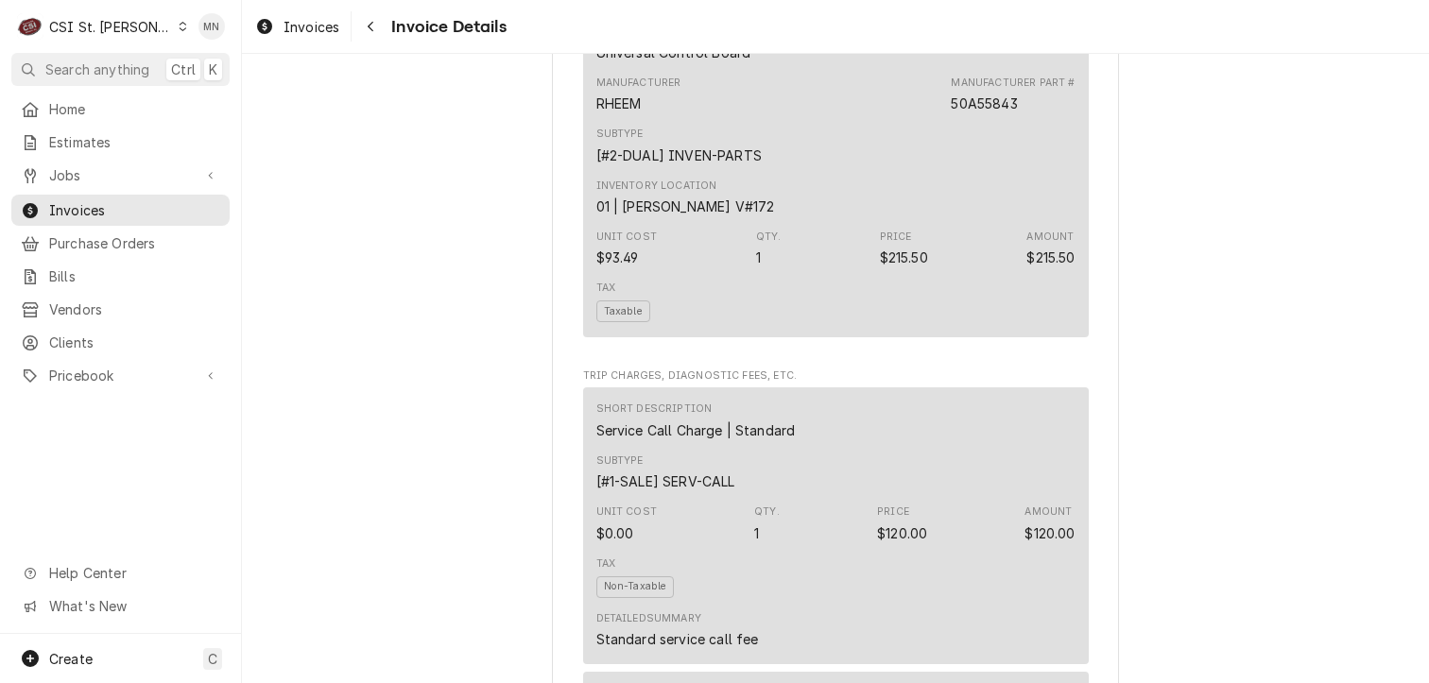
scroll to position [1611, 0]
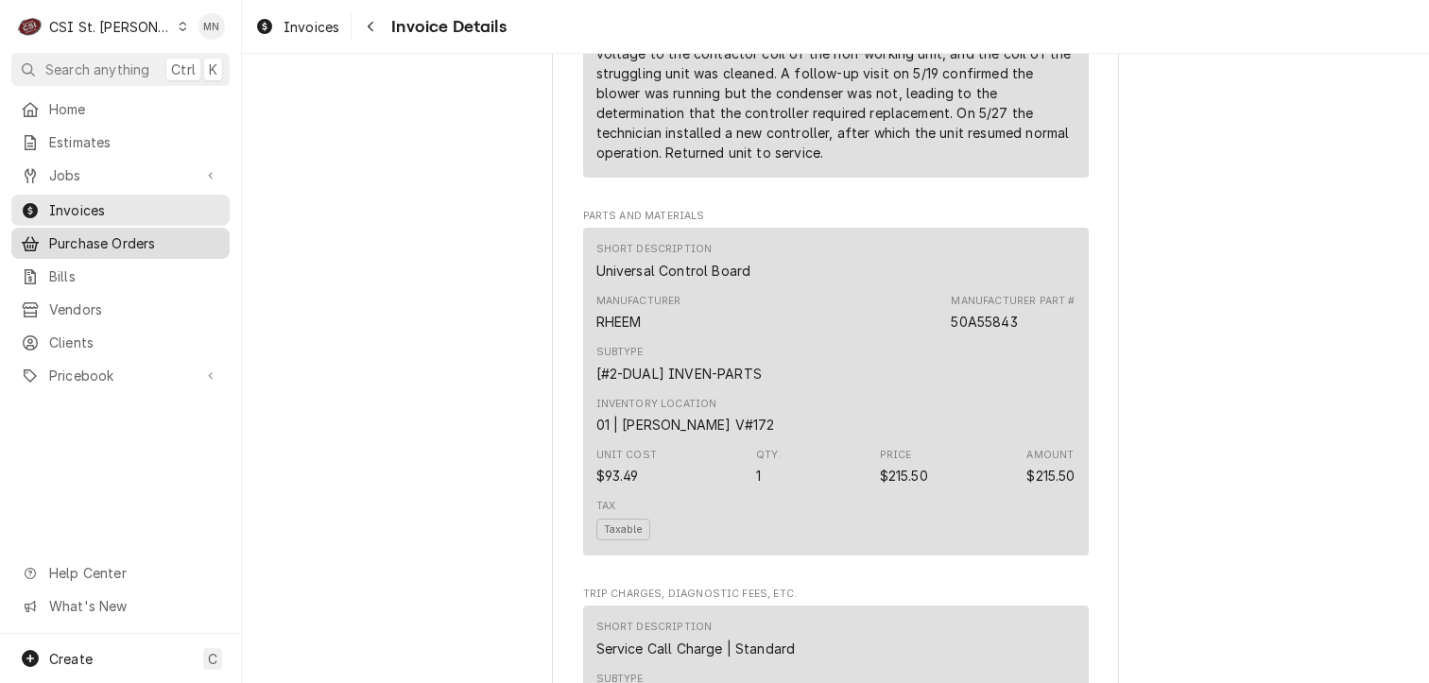
click at [78, 237] on span "Purchase Orders" at bounding box center [134, 243] width 171 height 20
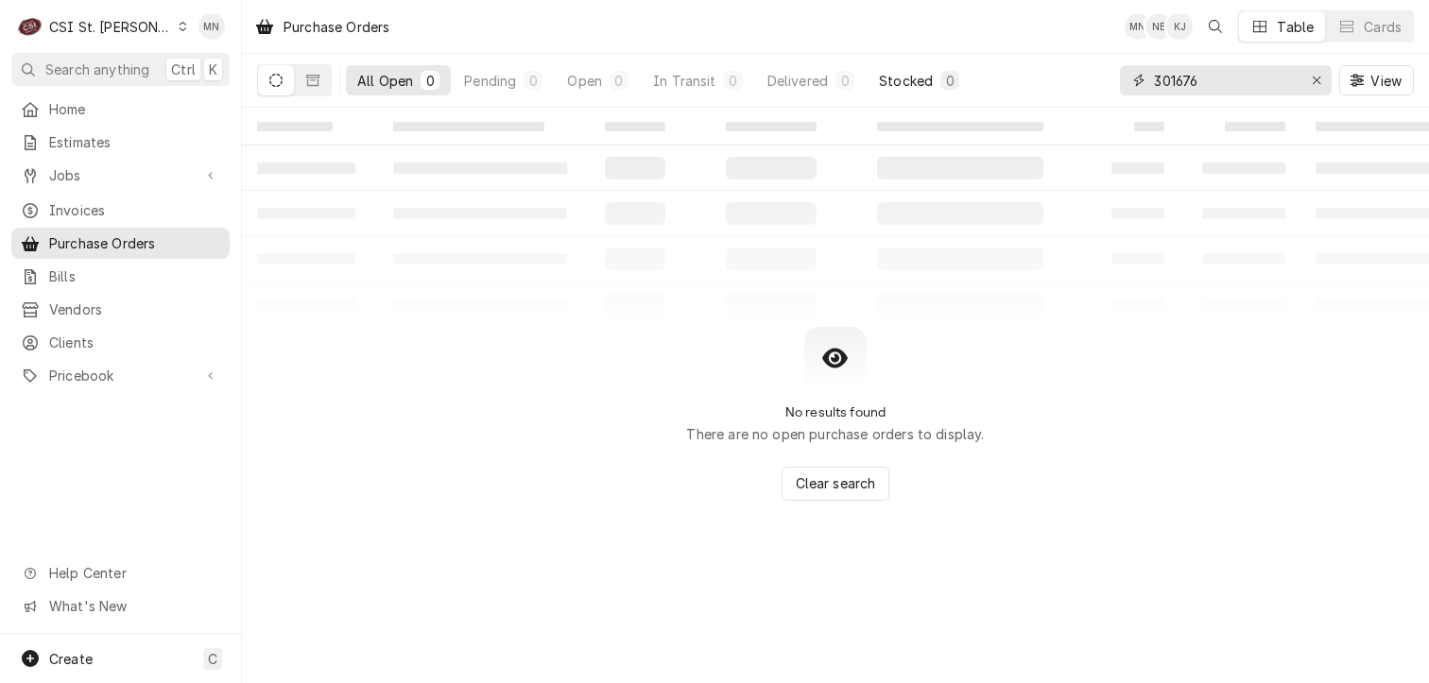
drag, startPoint x: 1219, startPoint y: 75, endPoint x: 937, endPoint y: 77, distance: 282.6
click at [941, 77] on div "All Open 0 Pending 0 Open 0 In Transit 0 Delivered 0 Stocked 0 301676 View" at bounding box center [835, 80] width 1157 height 53
type input "401370"
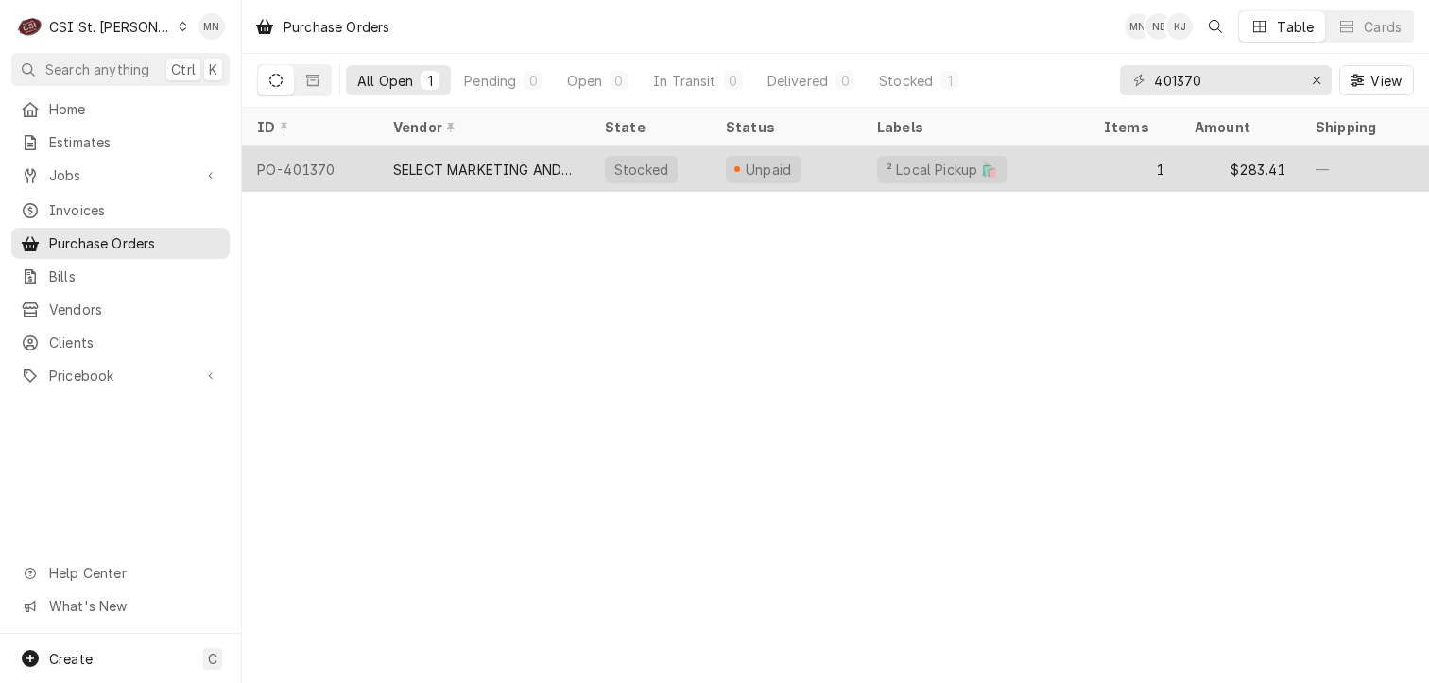
click at [465, 165] on div "SELECT MARKETING AND DISTRIBUTING" at bounding box center [483, 170] width 181 height 20
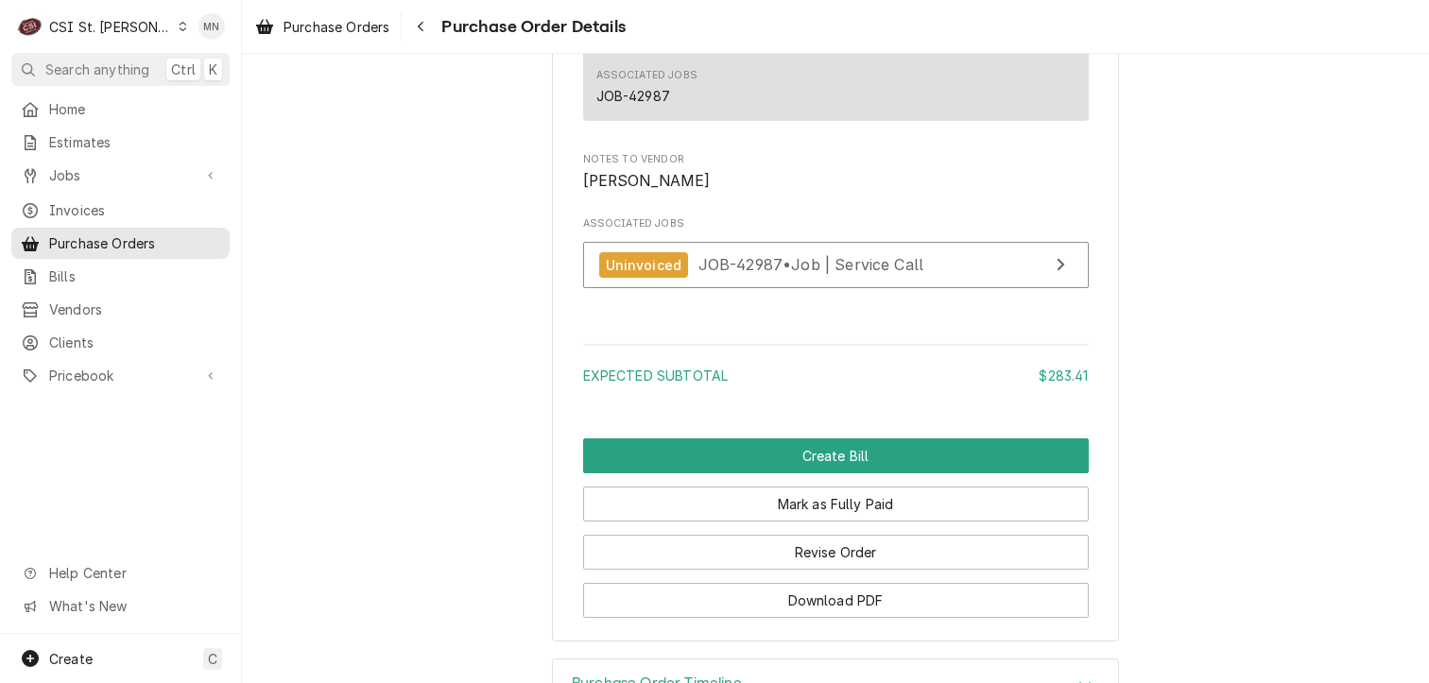
scroll to position [1796, 0]
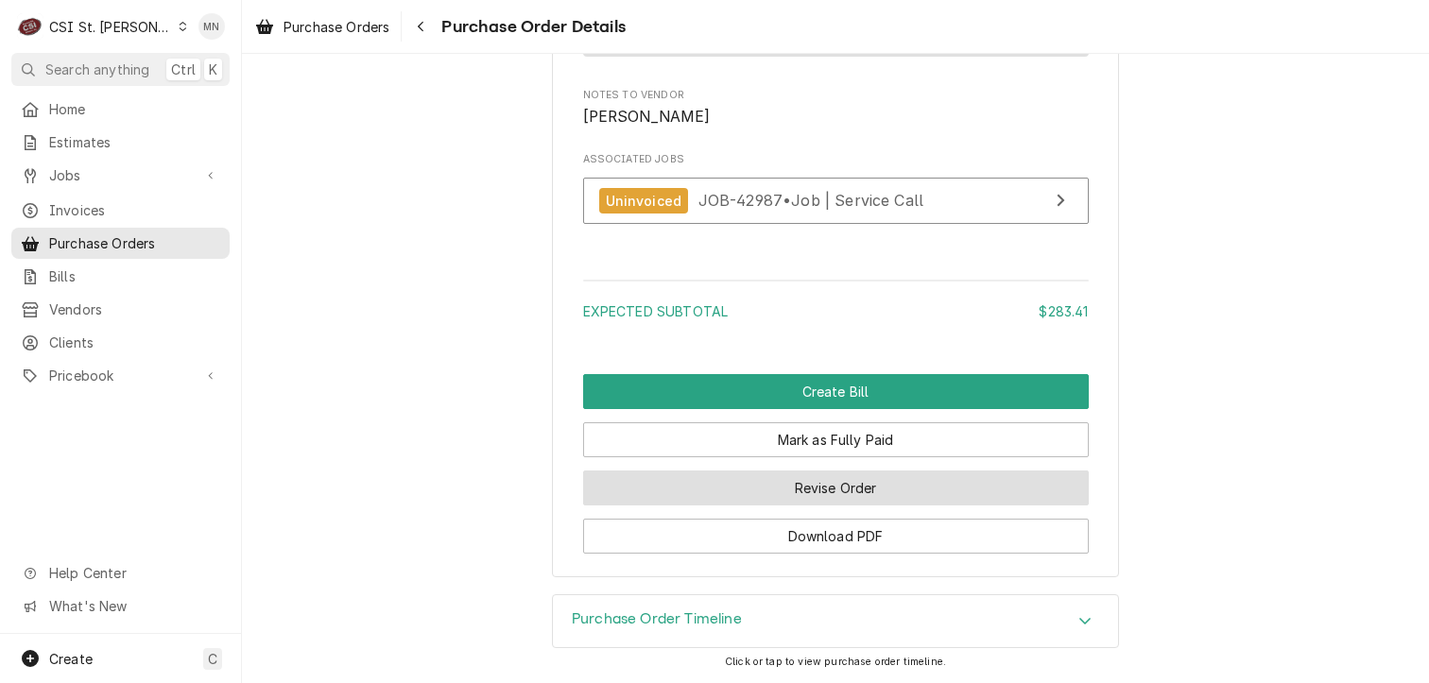
click at [851, 493] on button "Revise Order" at bounding box center [836, 488] width 506 height 35
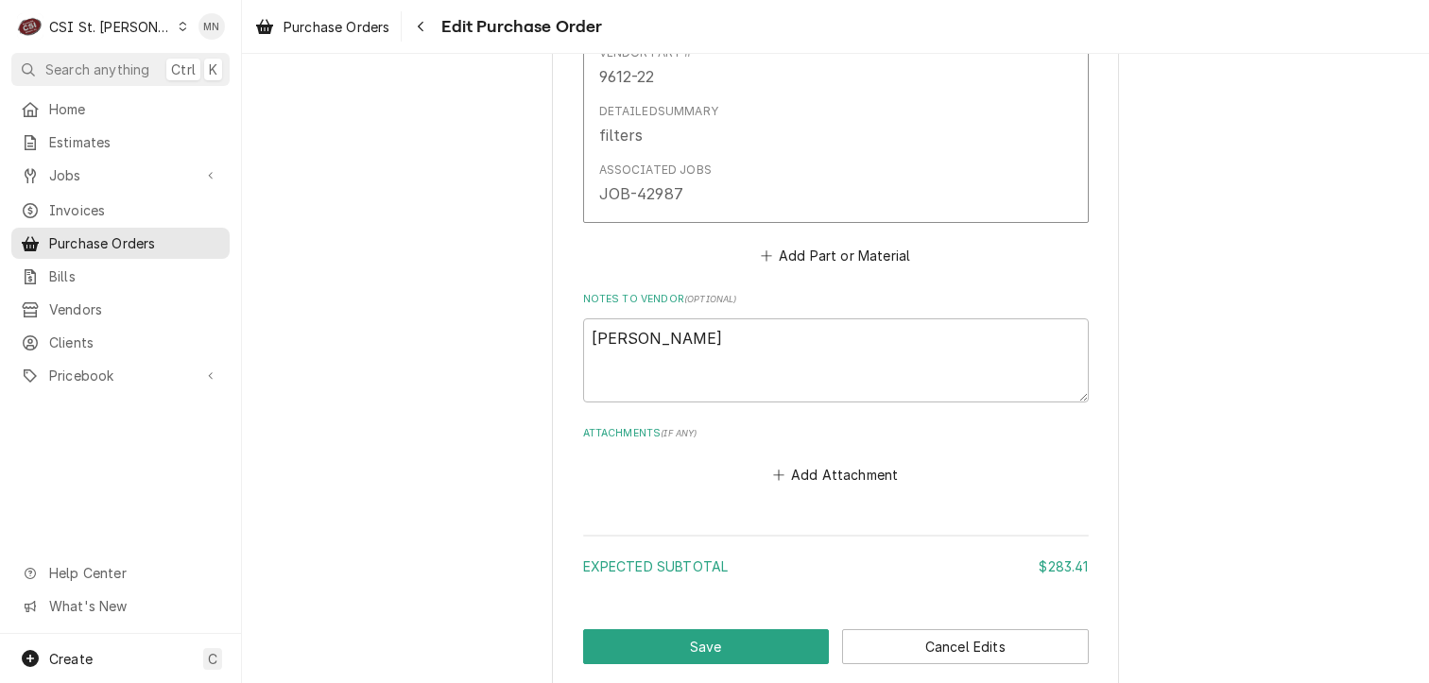
scroll to position [1229, 0]
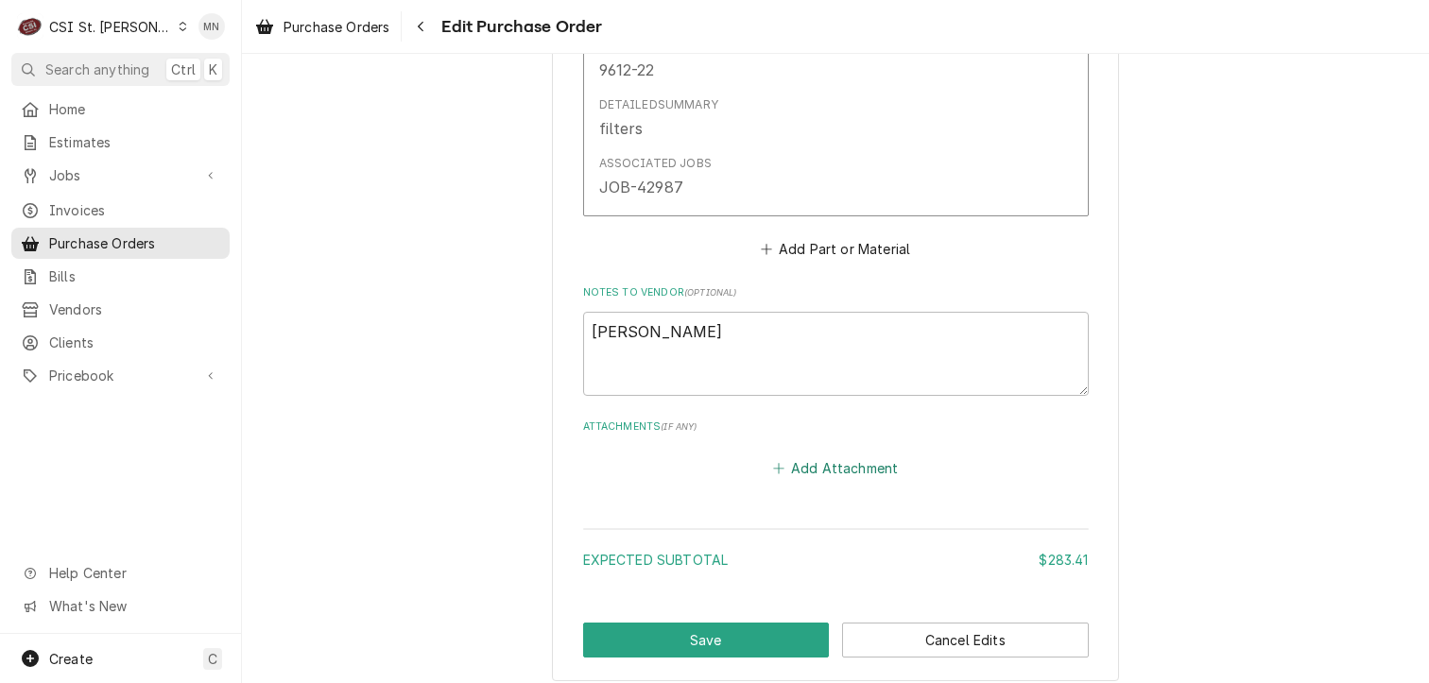
click at [822, 466] on button "Add Attachment" at bounding box center [835, 469] width 132 height 26
type textarea "x"
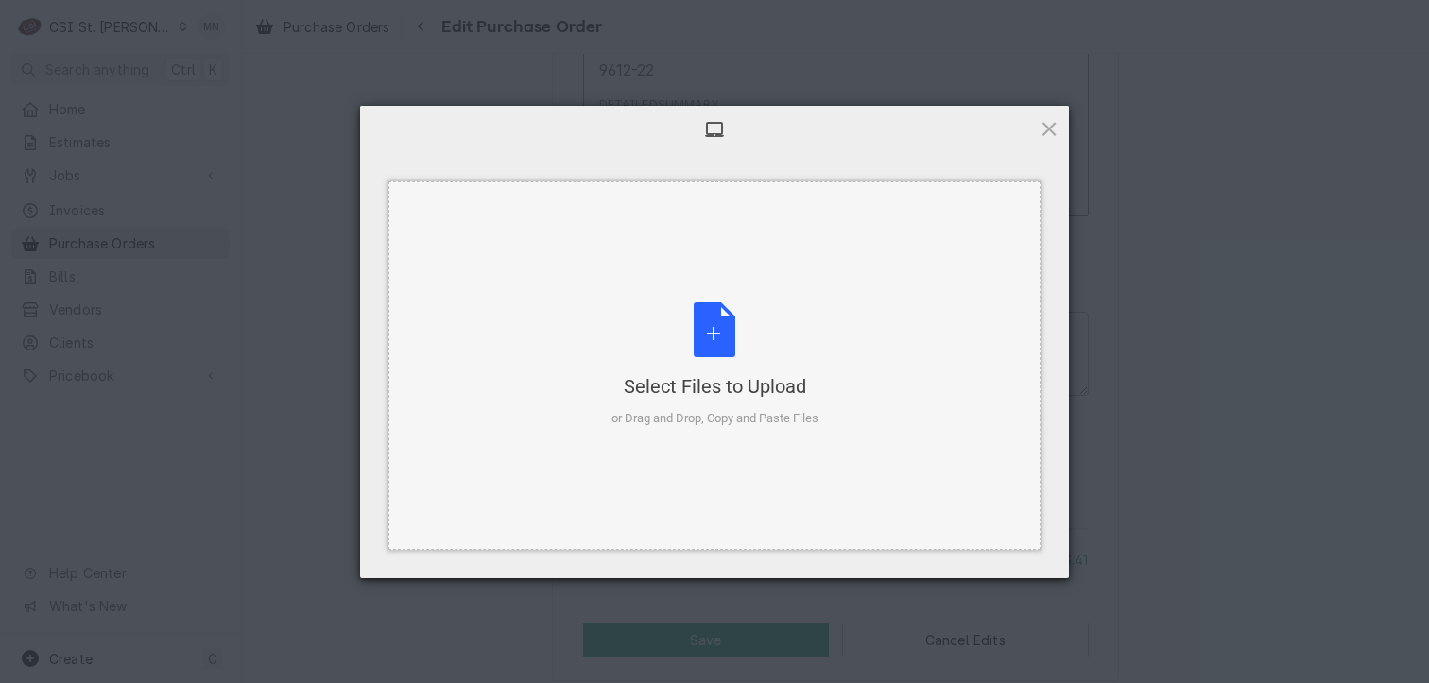
click at [743, 380] on div "Select Files to Upload" at bounding box center [714, 386] width 207 height 26
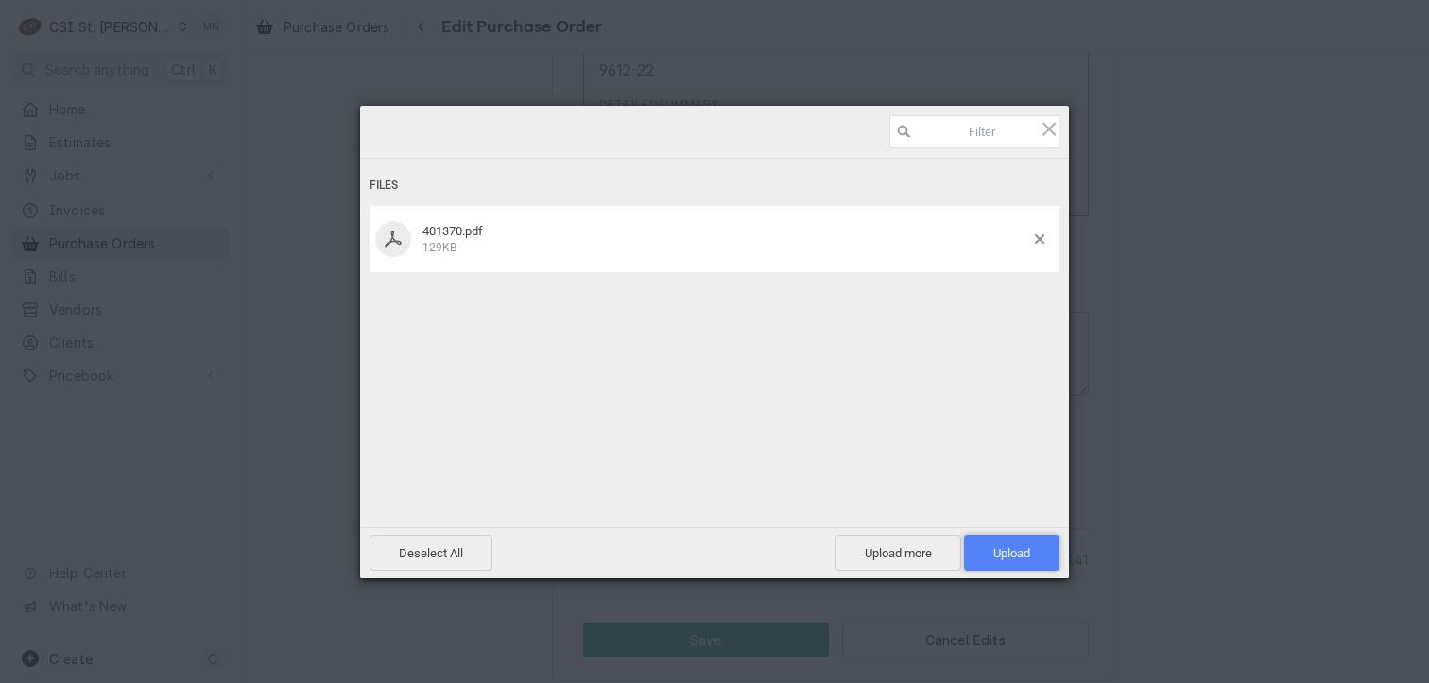
click at [1024, 547] on span "Upload 1" at bounding box center [1011, 553] width 37 height 14
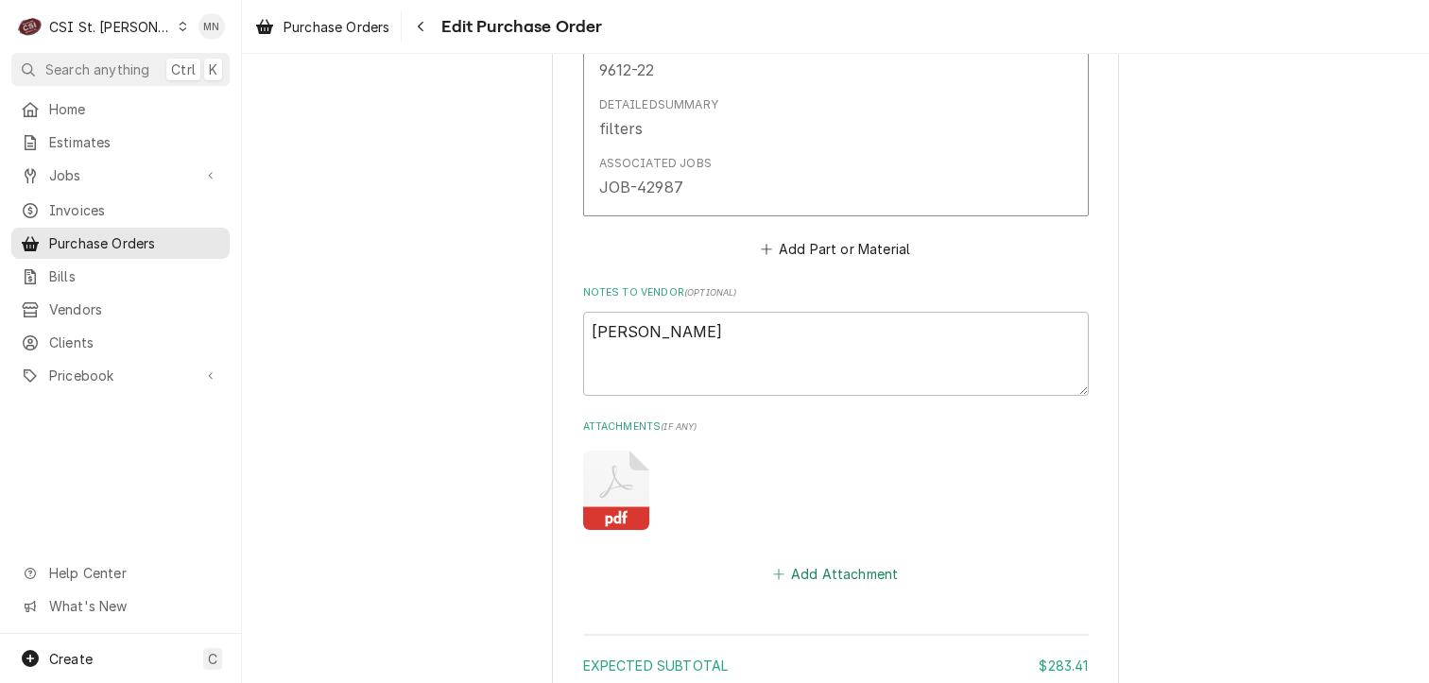
scroll to position [1433, 0]
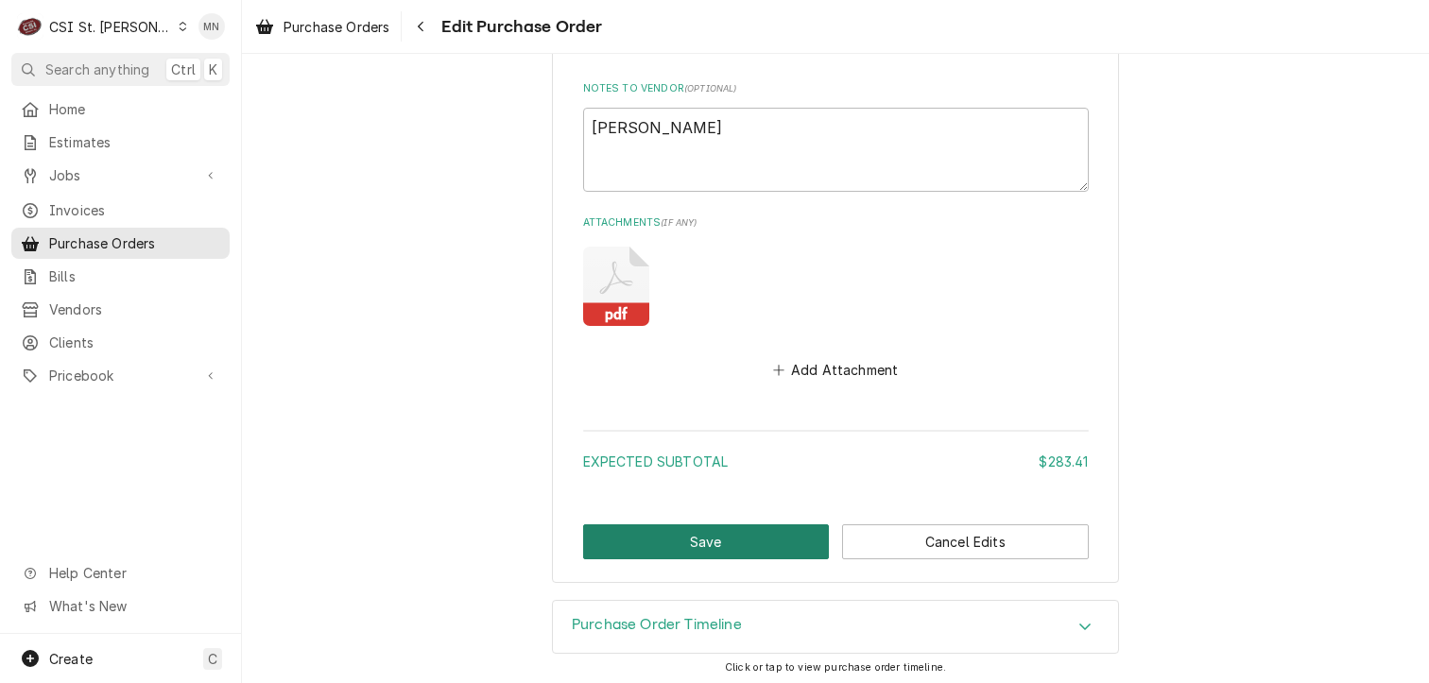
click at [683, 541] on button "Save" at bounding box center [706, 542] width 247 height 35
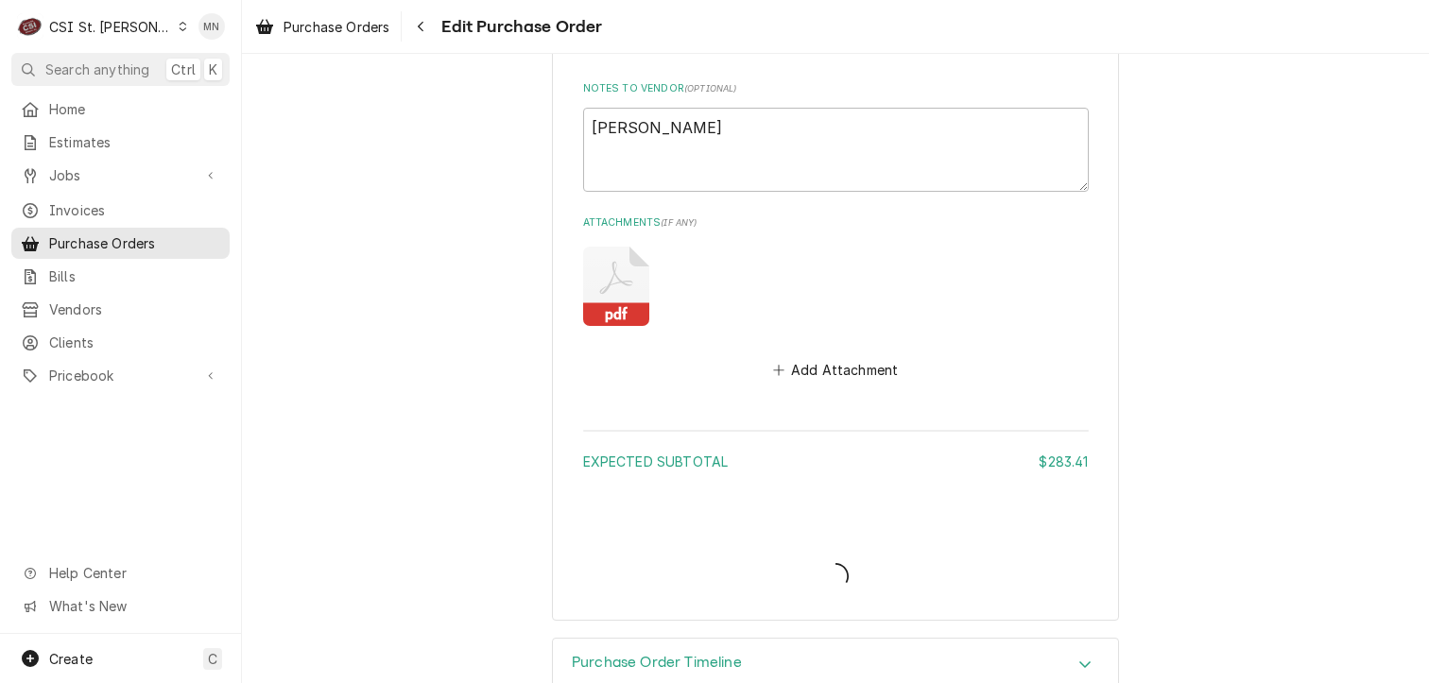
type textarea "x"
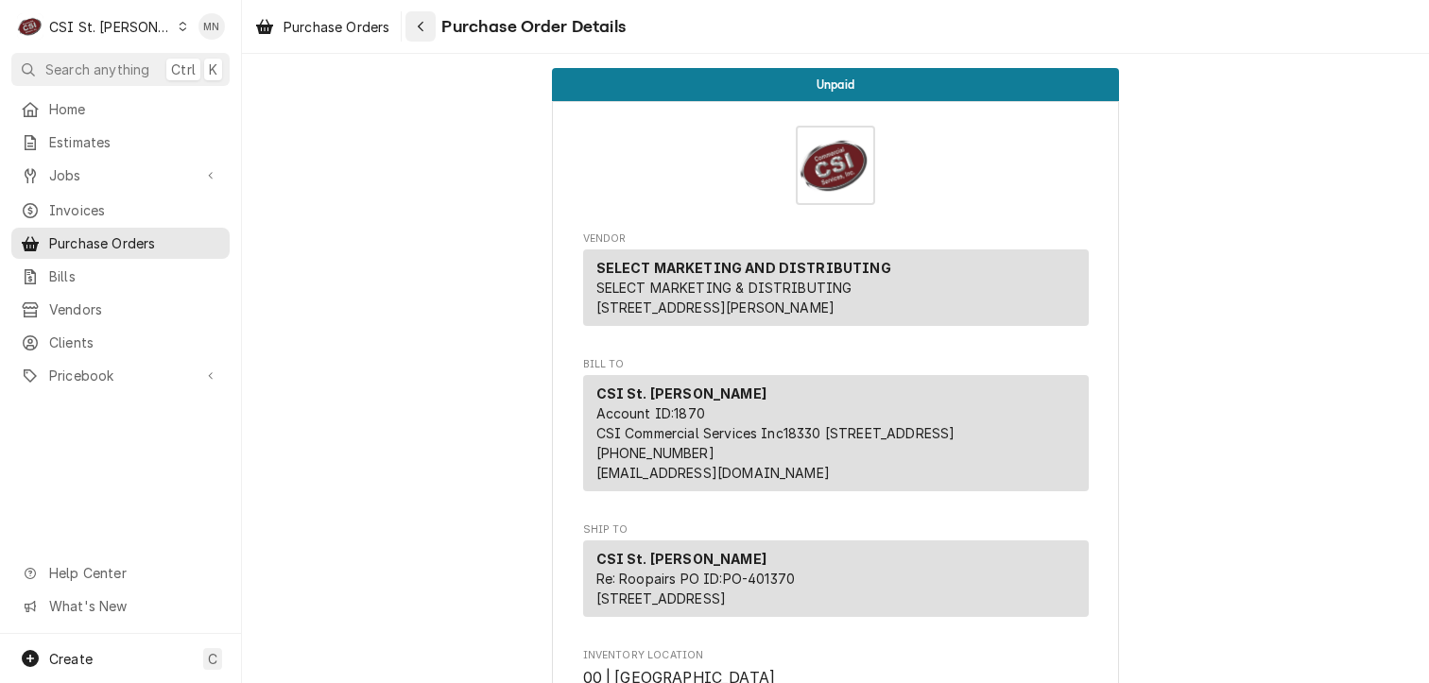
click at [423, 30] on icon "Navigate back" at bounding box center [421, 27] width 6 height 10
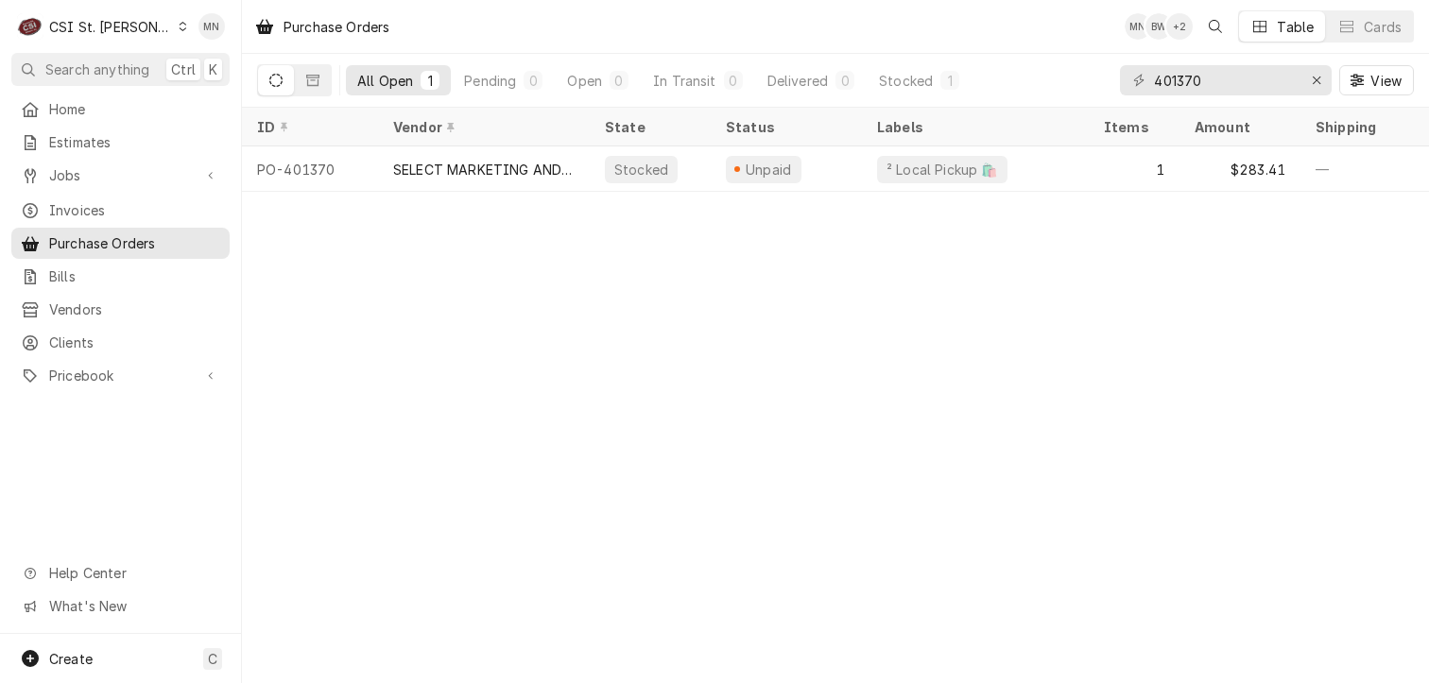
click at [77, 28] on div "CSI St. [PERSON_NAME]" at bounding box center [110, 27] width 123 height 20
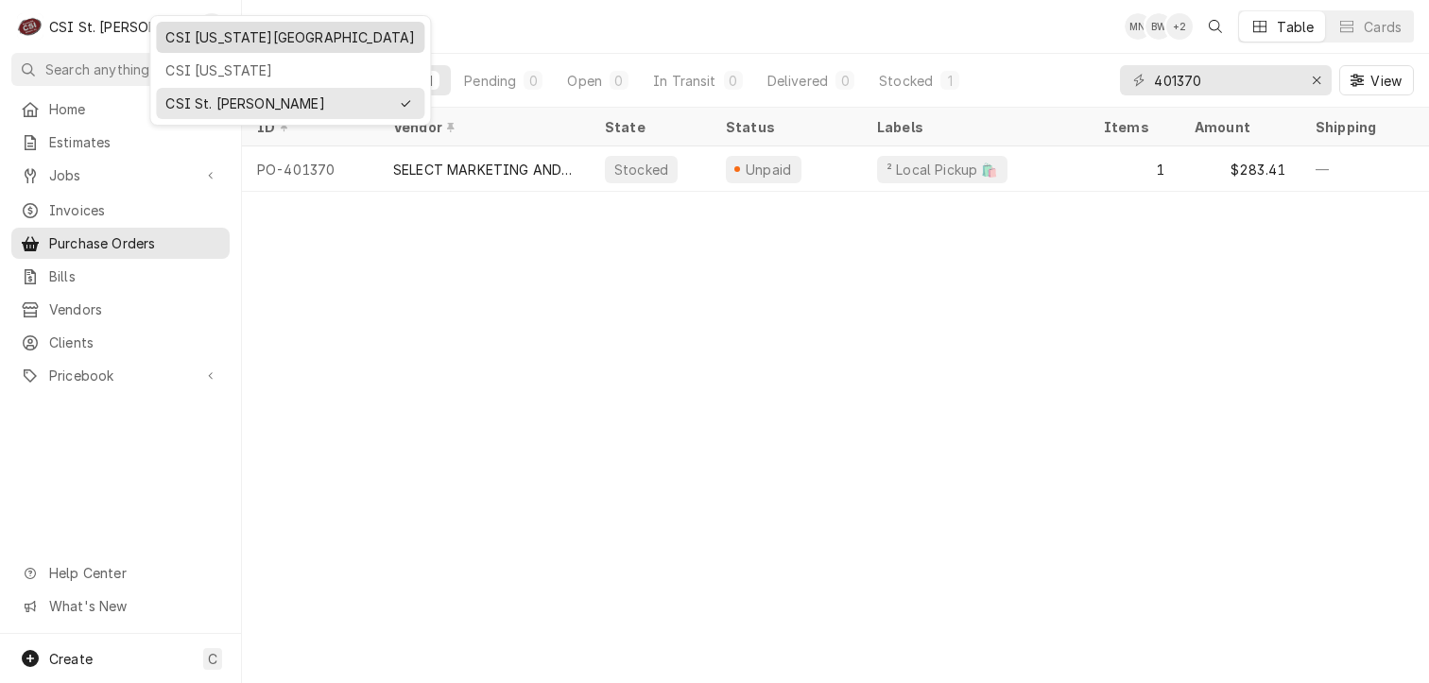
click at [196, 36] on div "CSI [US_STATE][GEOGRAPHIC_DATA]" at bounding box center [289, 37] width 249 height 20
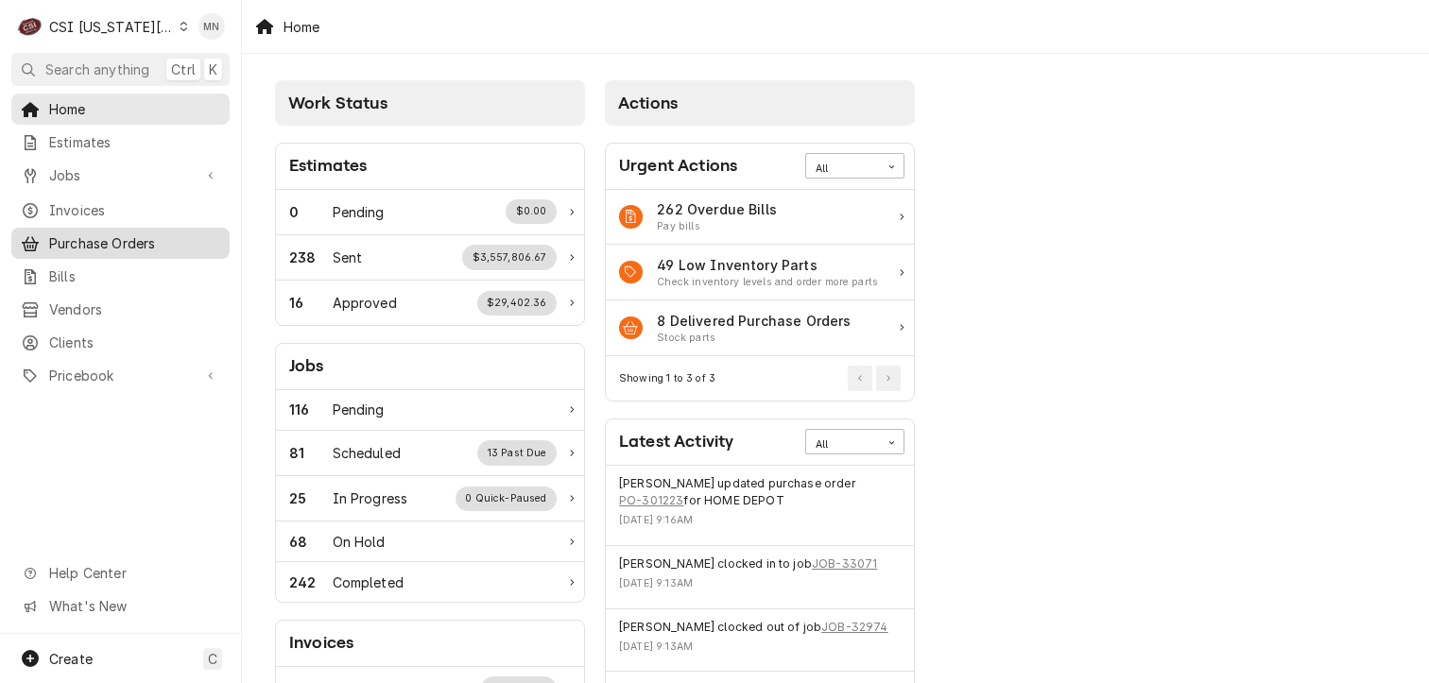
click at [112, 234] on span "Purchase Orders" at bounding box center [134, 243] width 171 height 20
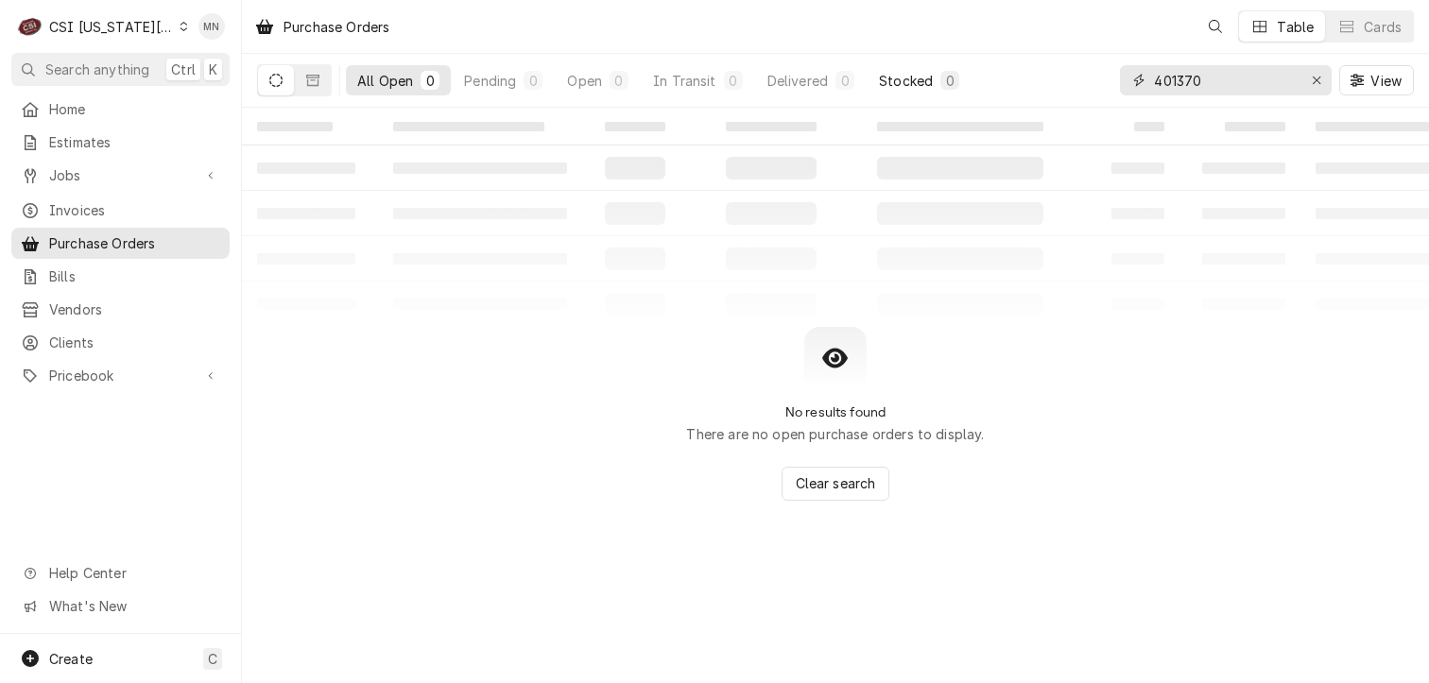
drag, startPoint x: 1213, startPoint y: 85, endPoint x: 960, endPoint y: 86, distance: 253.3
click at [972, 86] on div "All Open 0 Pending 0 Open 0 In Transit 0 Delivered 0 Stocked 0 401370 View" at bounding box center [835, 80] width 1157 height 53
type input "301680"
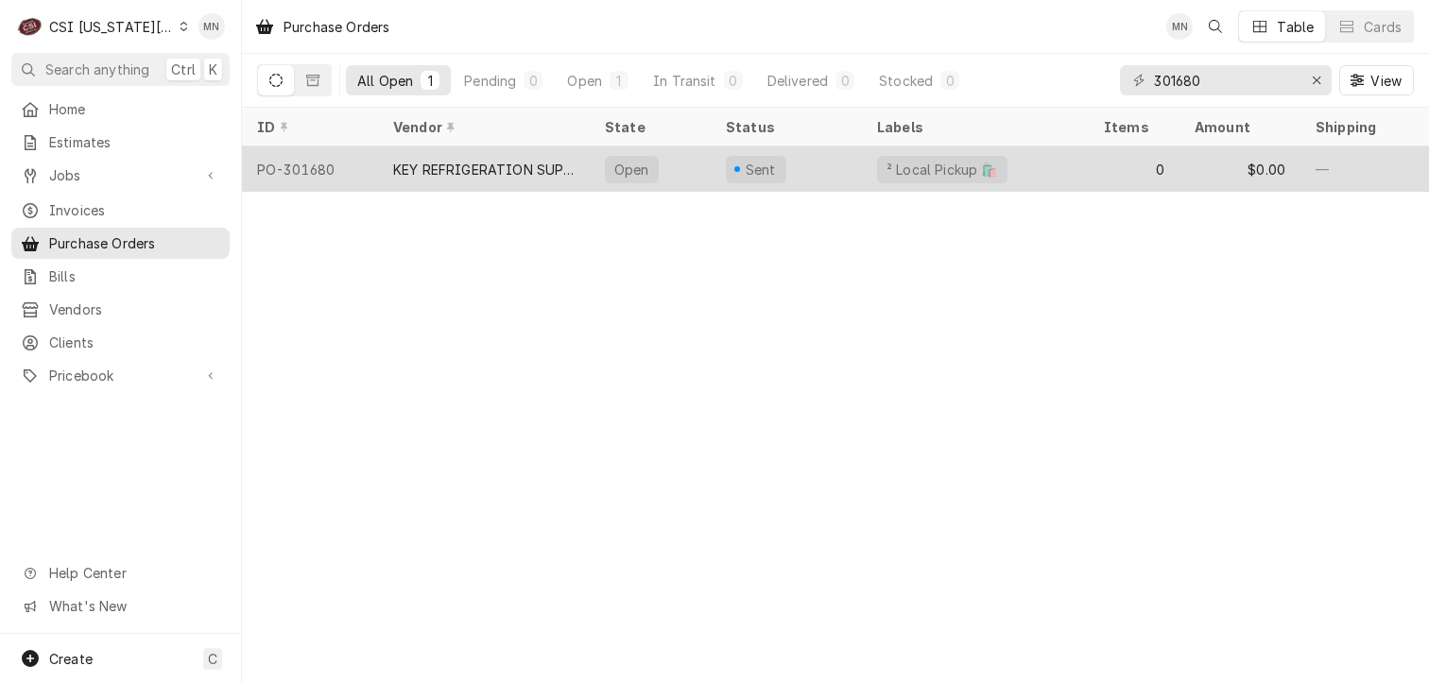
click at [542, 165] on div "KEY REFRIGERATION SUPPLY" at bounding box center [483, 170] width 181 height 20
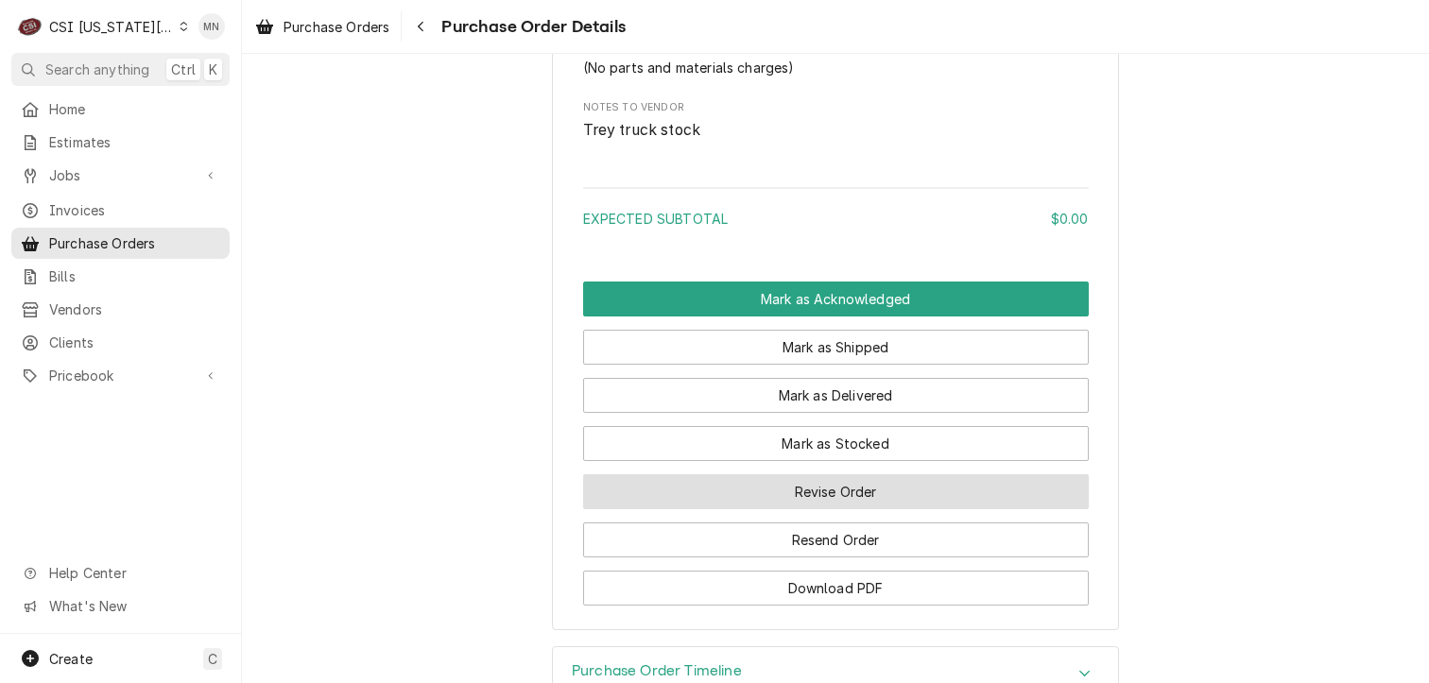
scroll to position [1233, 0]
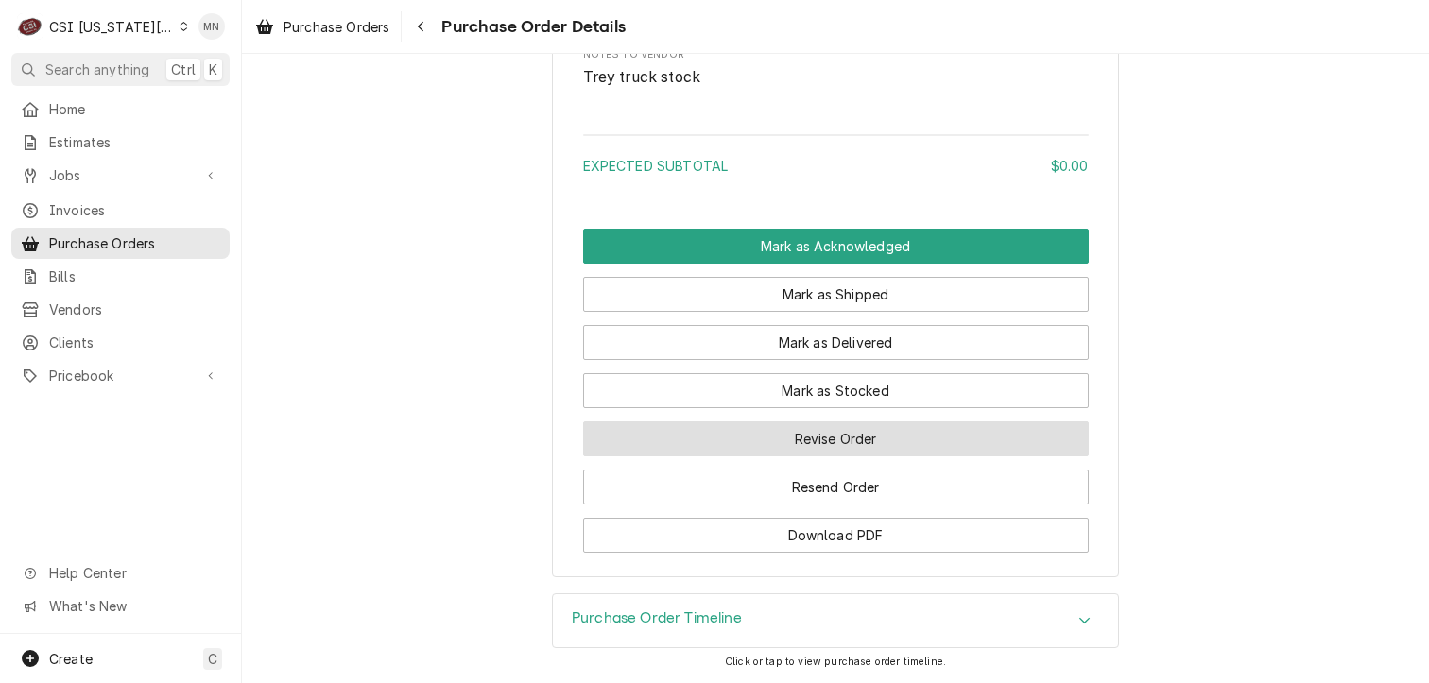
click at [837, 444] on button "Revise Order" at bounding box center [836, 439] width 506 height 35
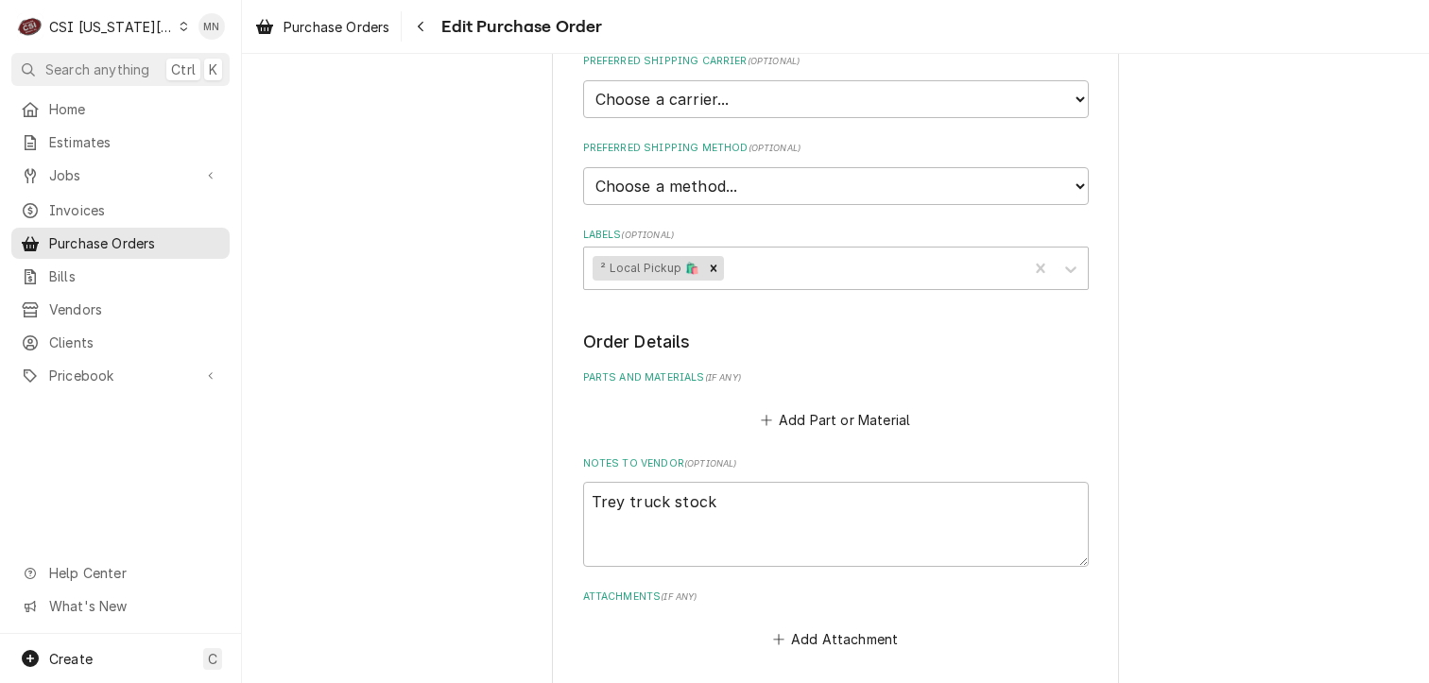
scroll to position [741, 0]
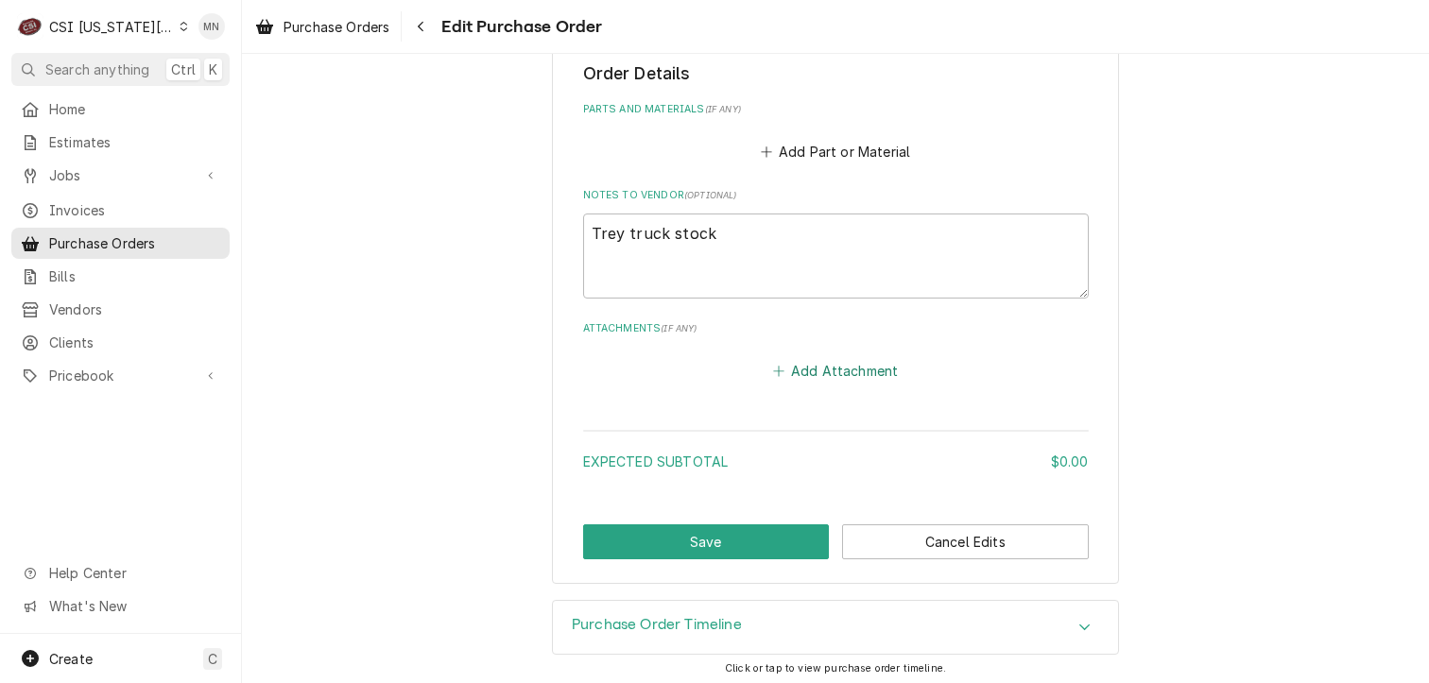
click at [821, 370] on button "Add Attachment" at bounding box center [835, 370] width 132 height 26
type textarea "x"
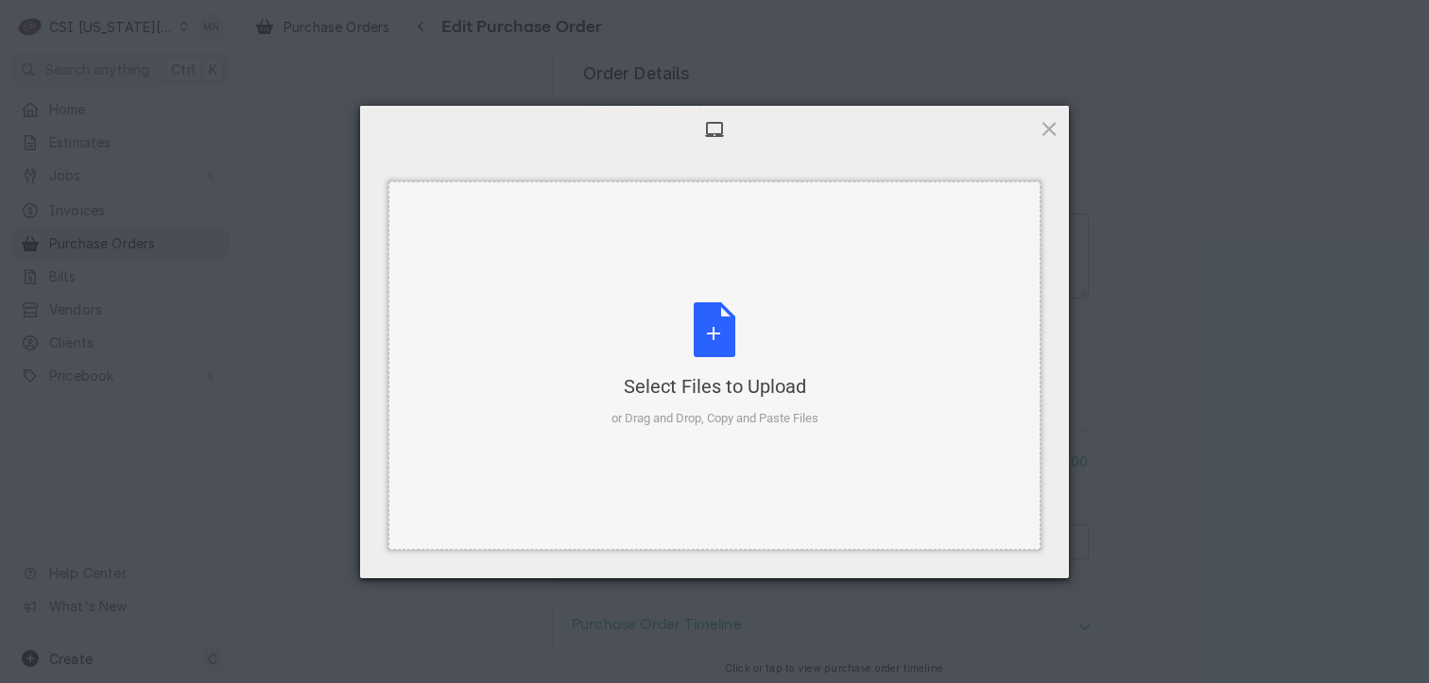
click at [696, 329] on div "Select Files to Upload or Drag and Drop, Copy and Paste Files" at bounding box center [714, 365] width 207 height 126
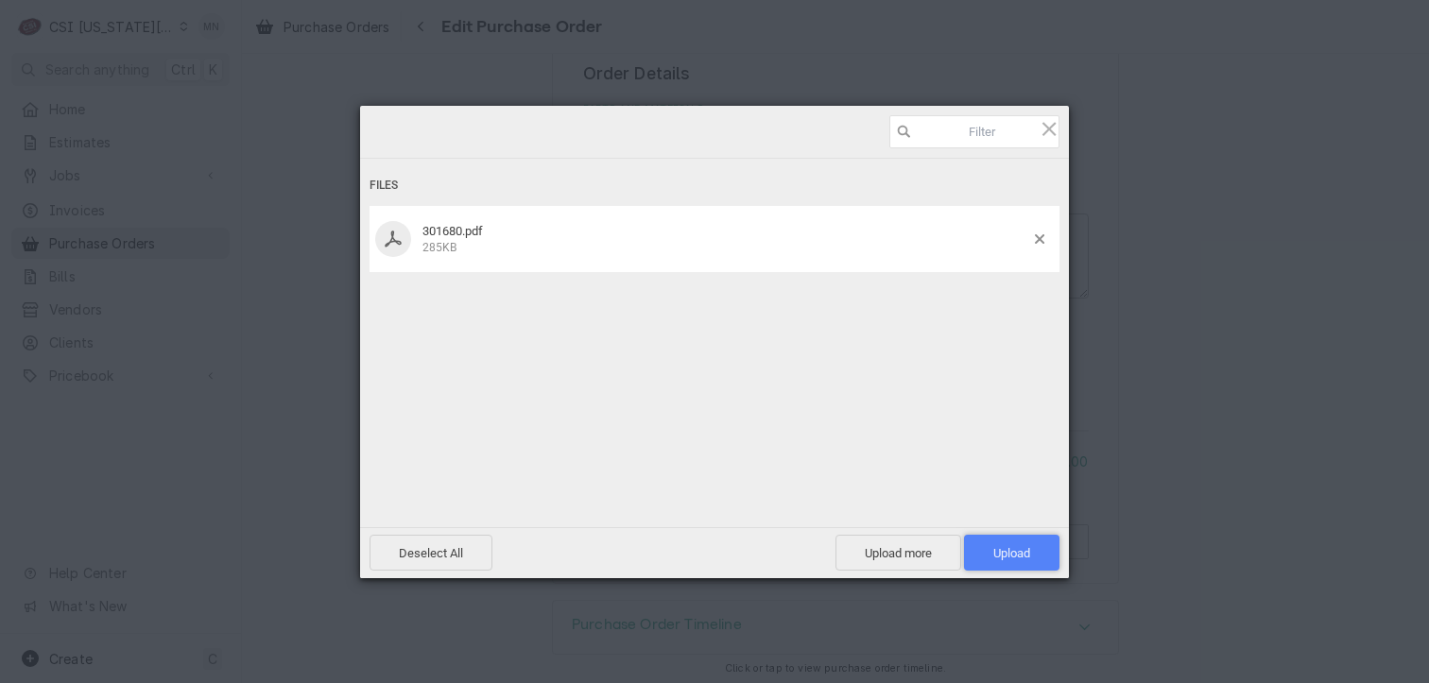
click at [1021, 544] on span "Upload 1" at bounding box center [1011, 553] width 95 height 36
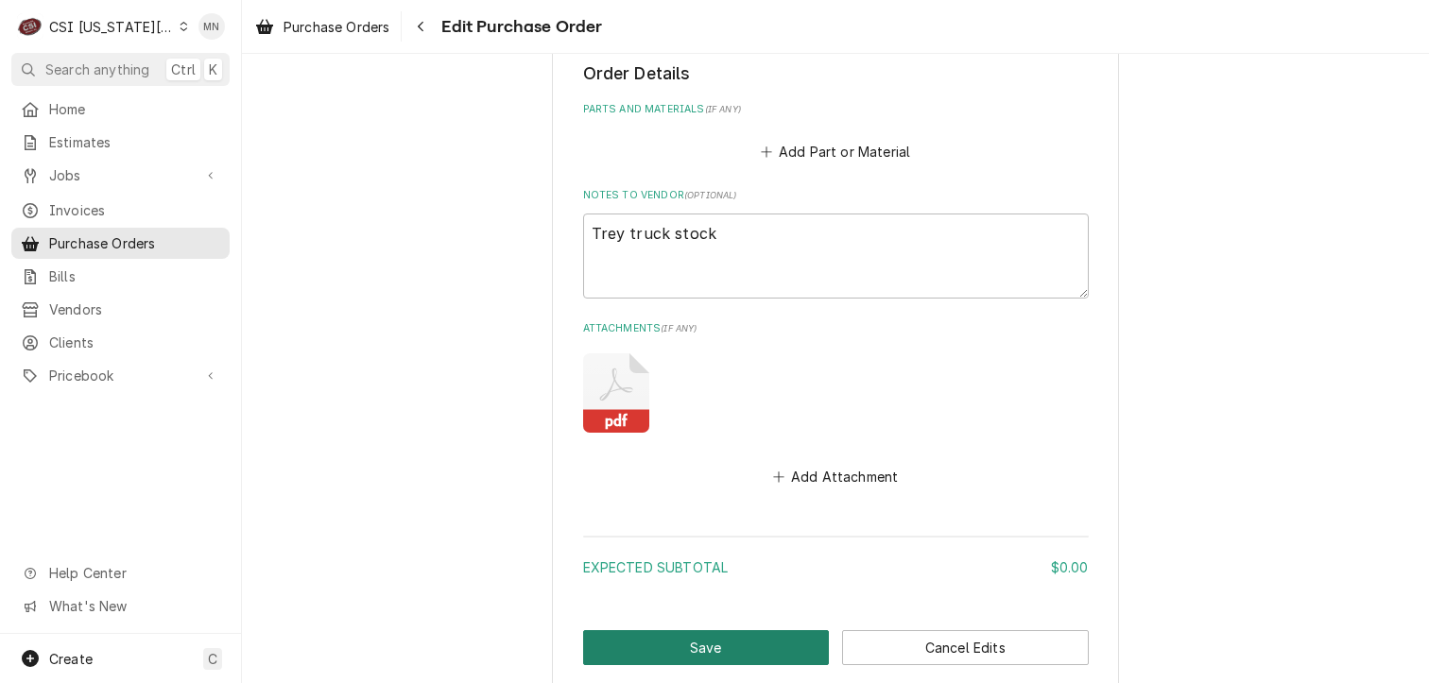
click at [702, 651] on button "Save" at bounding box center [706, 647] width 247 height 35
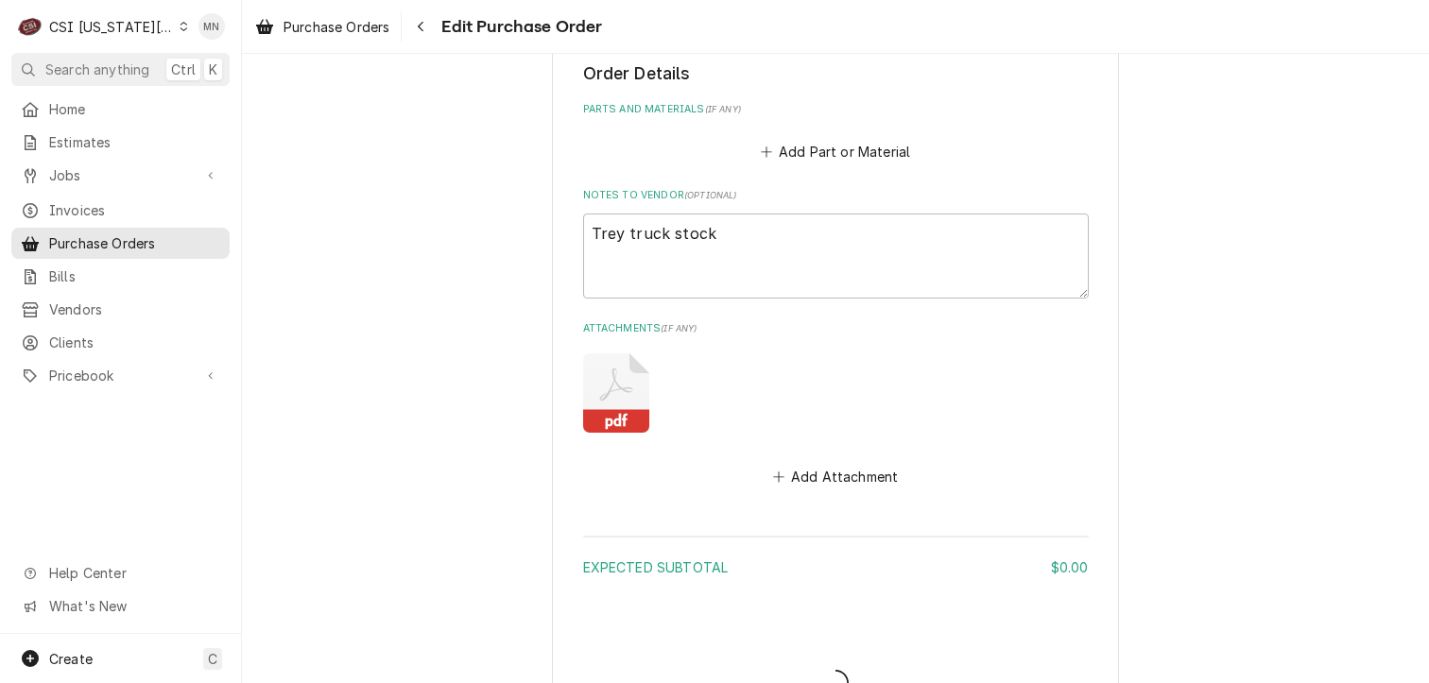
type textarea "x"
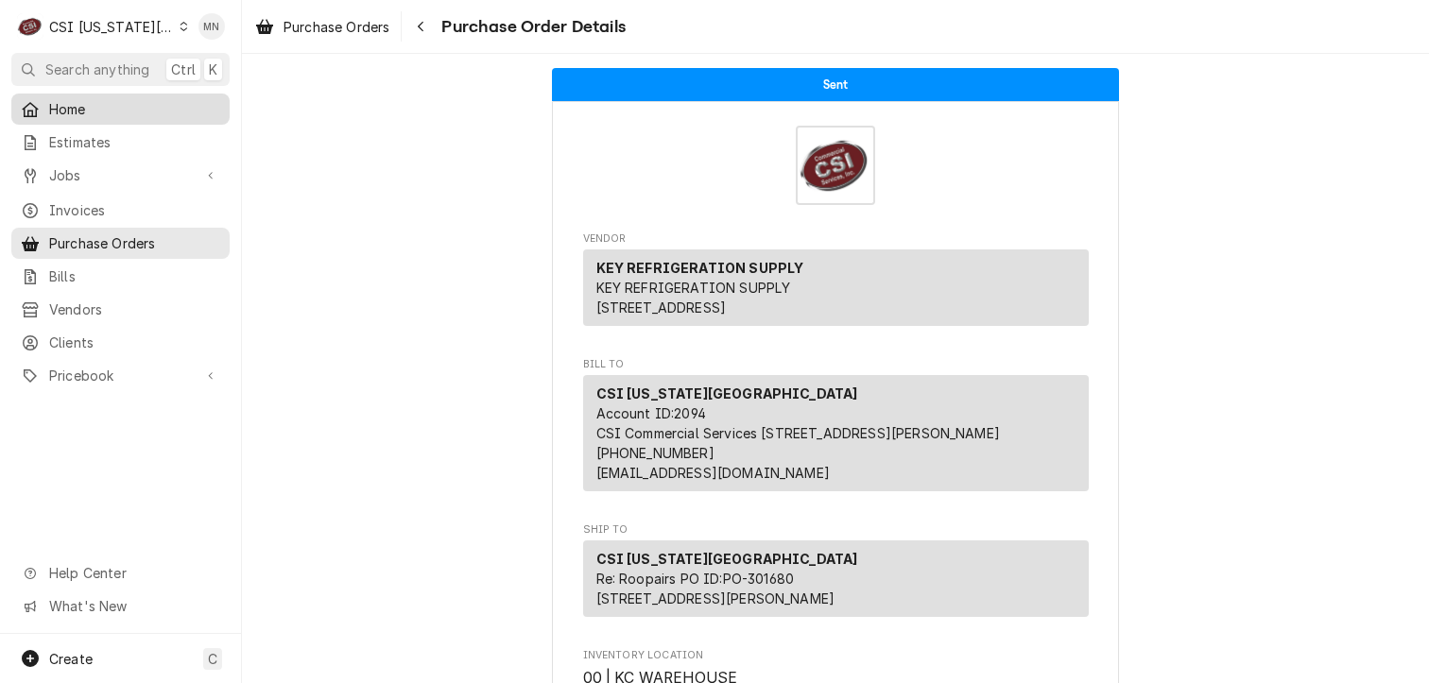
click at [79, 112] on span "Home" at bounding box center [134, 109] width 171 height 20
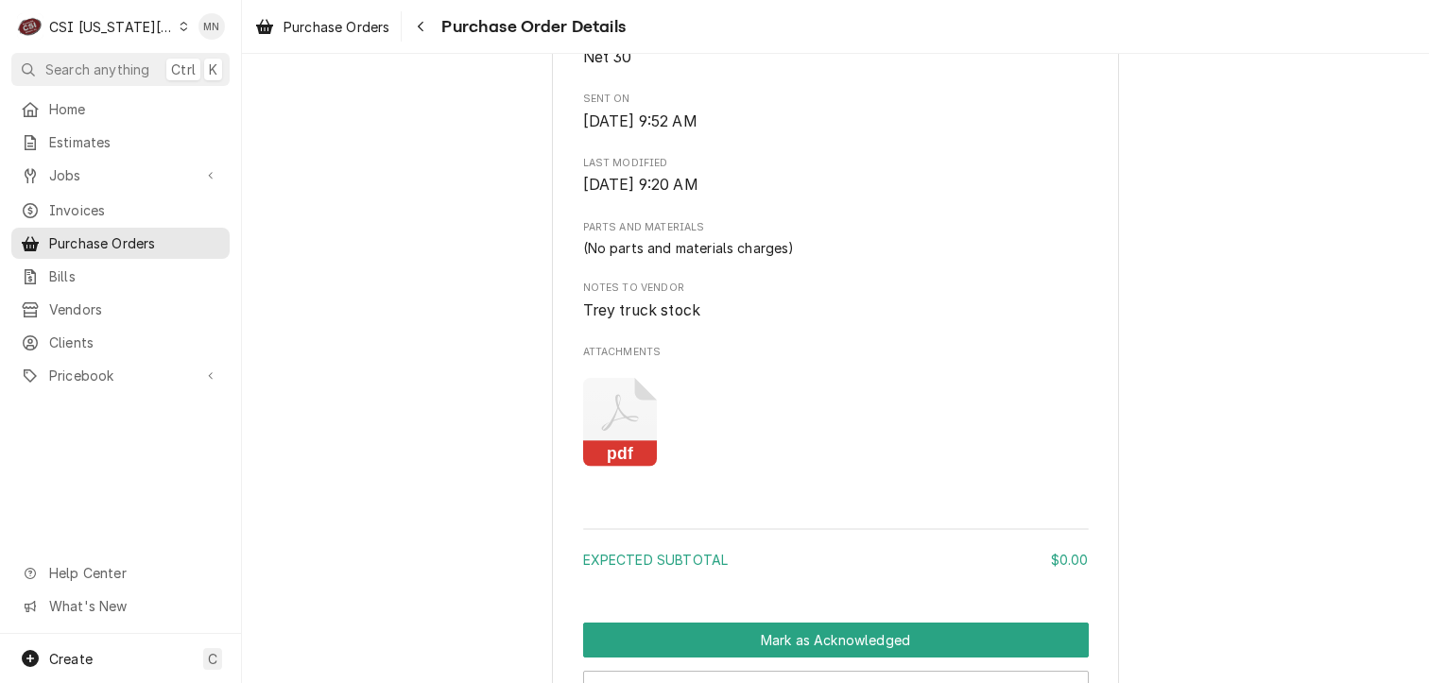
scroll to position [1323, 0]
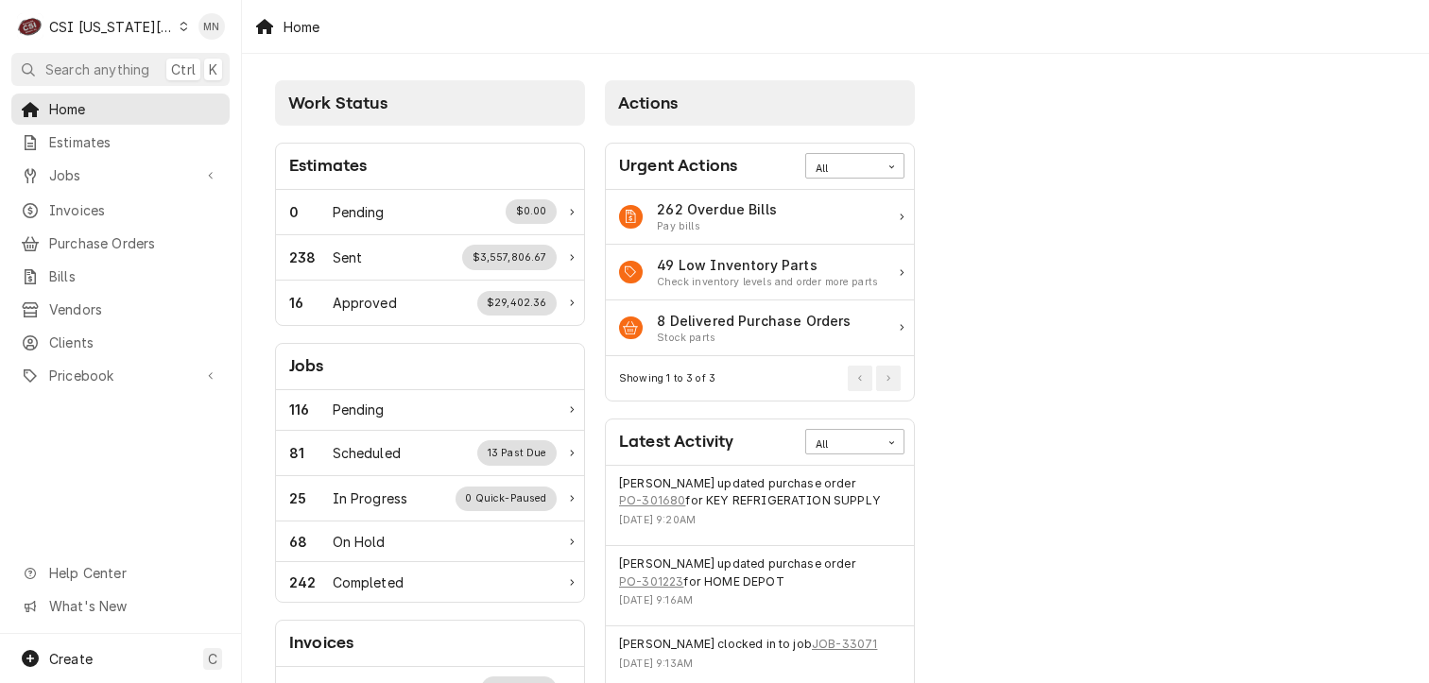
click at [147, 26] on div "CSI [US_STATE][GEOGRAPHIC_DATA]" at bounding box center [111, 27] width 125 height 20
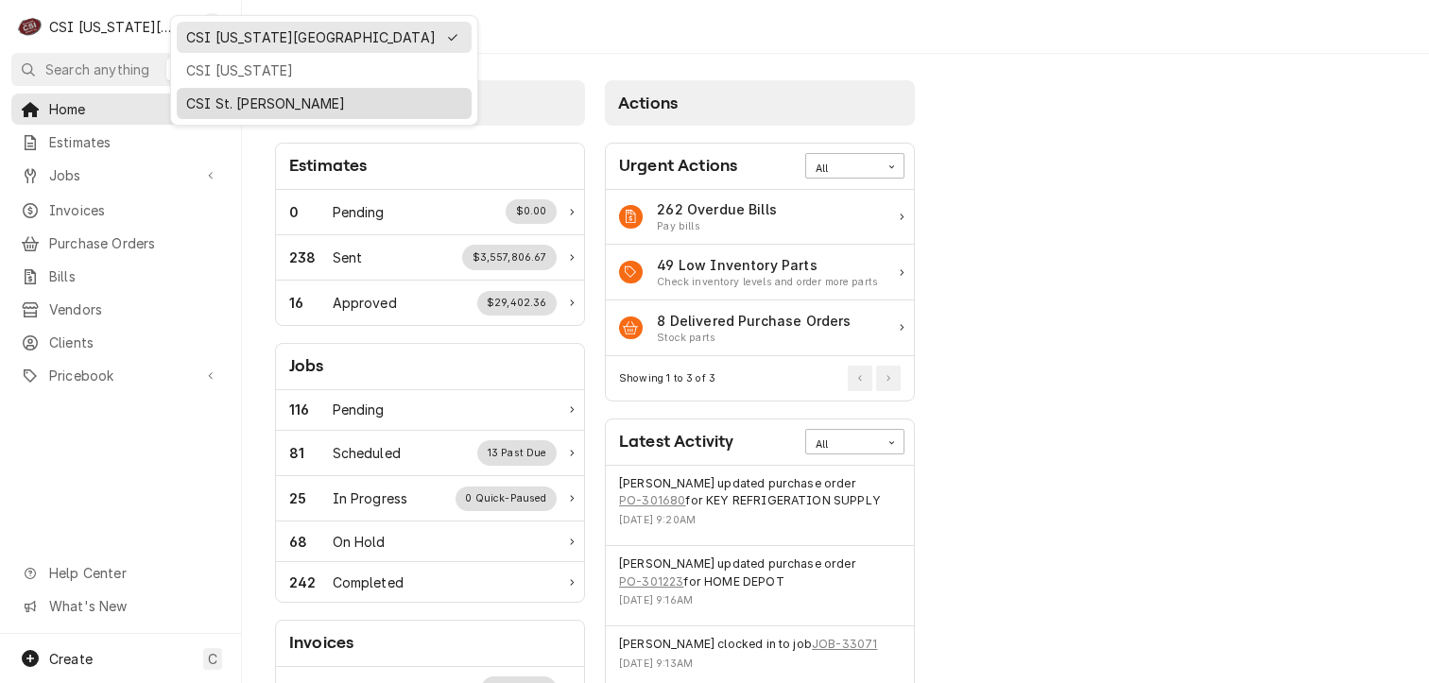
click at [232, 98] on div "CSI St. [PERSON_NAME]" at bounding box center [324, 104] width 276 height 20
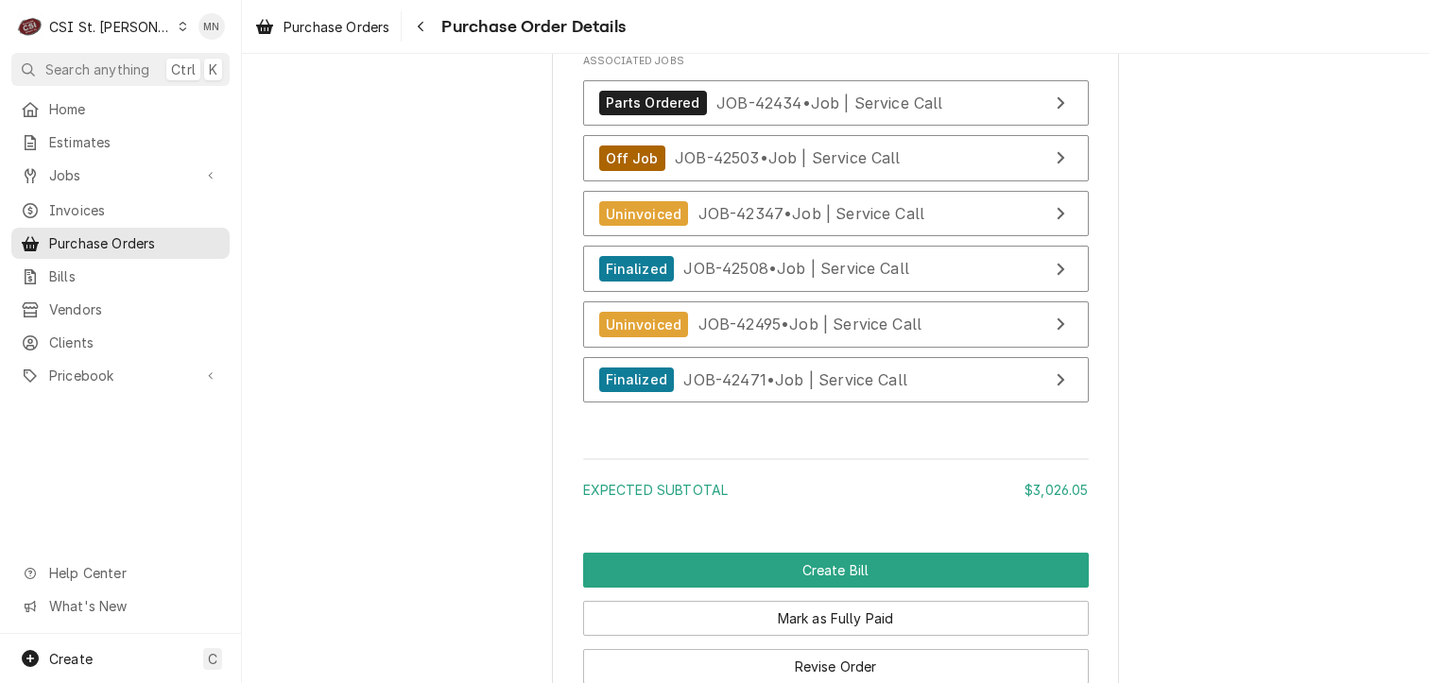
scroll to position [6632, 0]
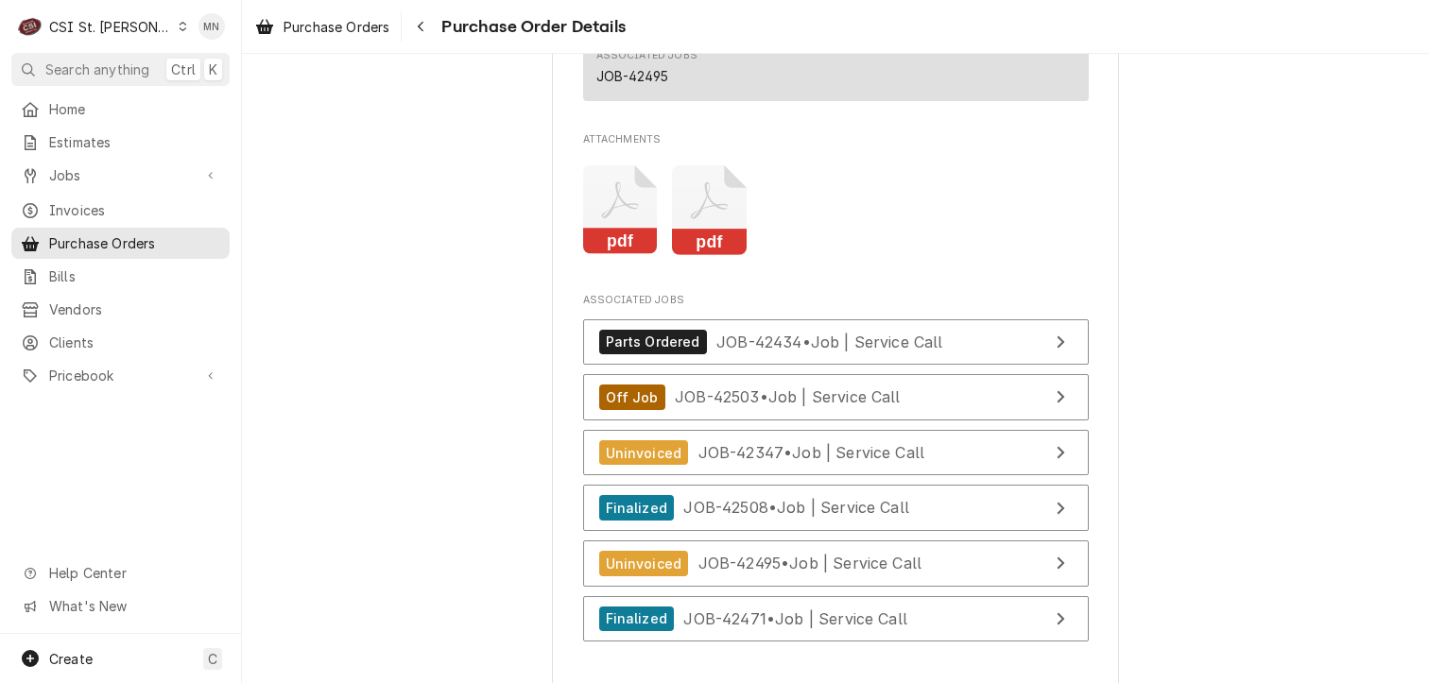
click at [600, 255] on icon "Attachments" at bounding box center [620, 210] width 75 height 90
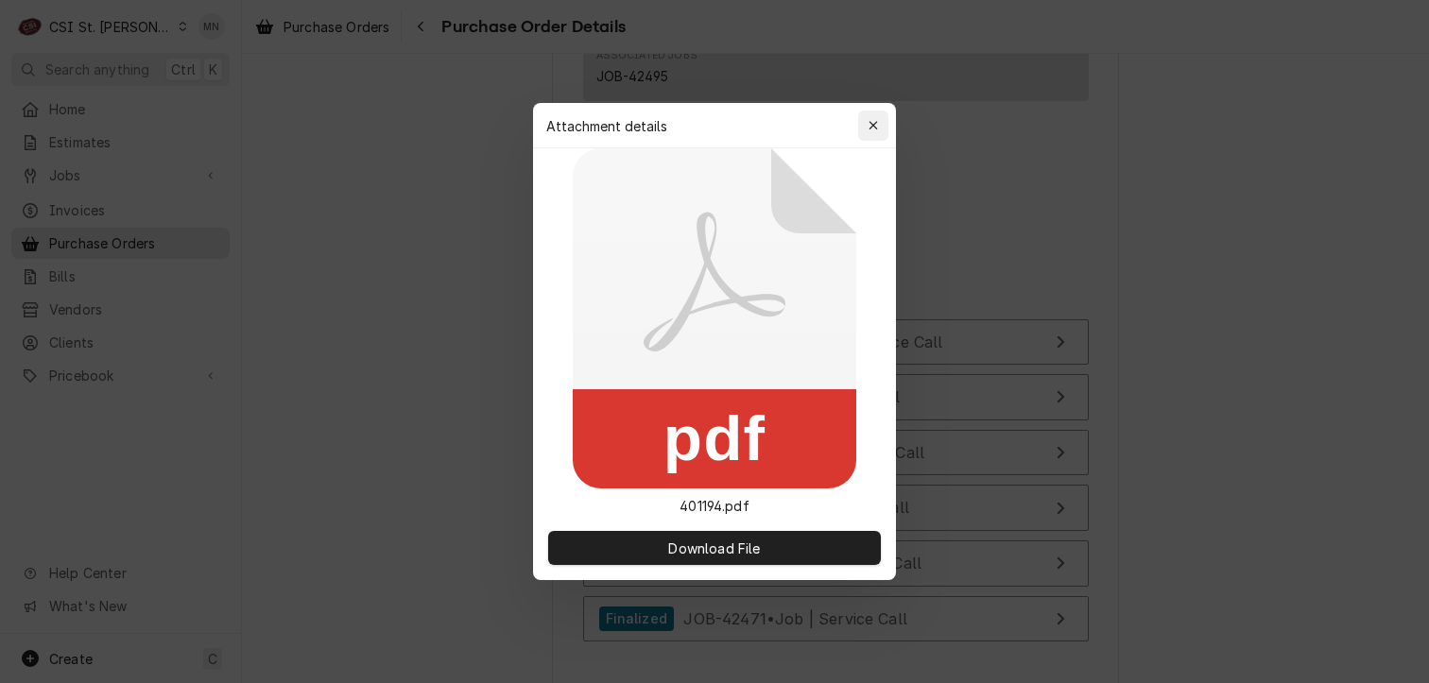
click at [879, 126] on div "button" at bounding box center [873, 125] width 19 height 19
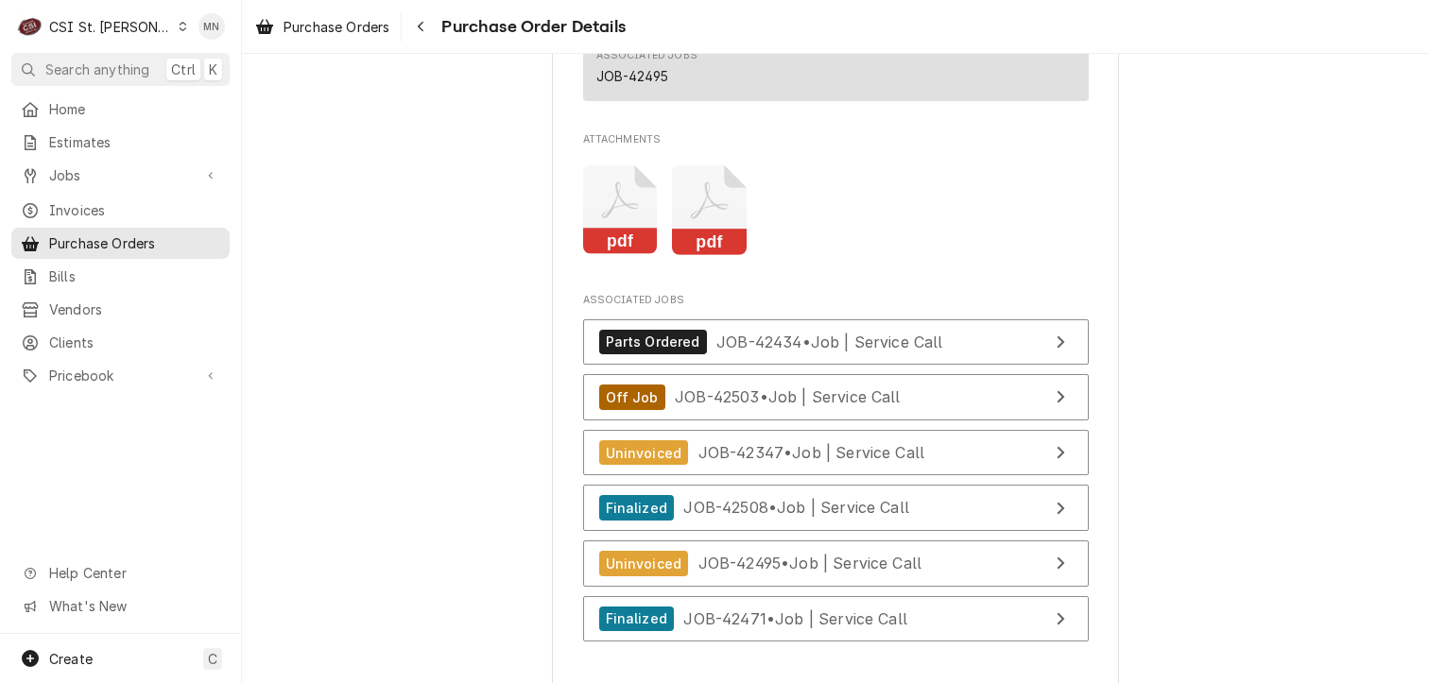
click at [730, 249] on icon "Attachments" at bounding box center [709, 210] width 75 height 90
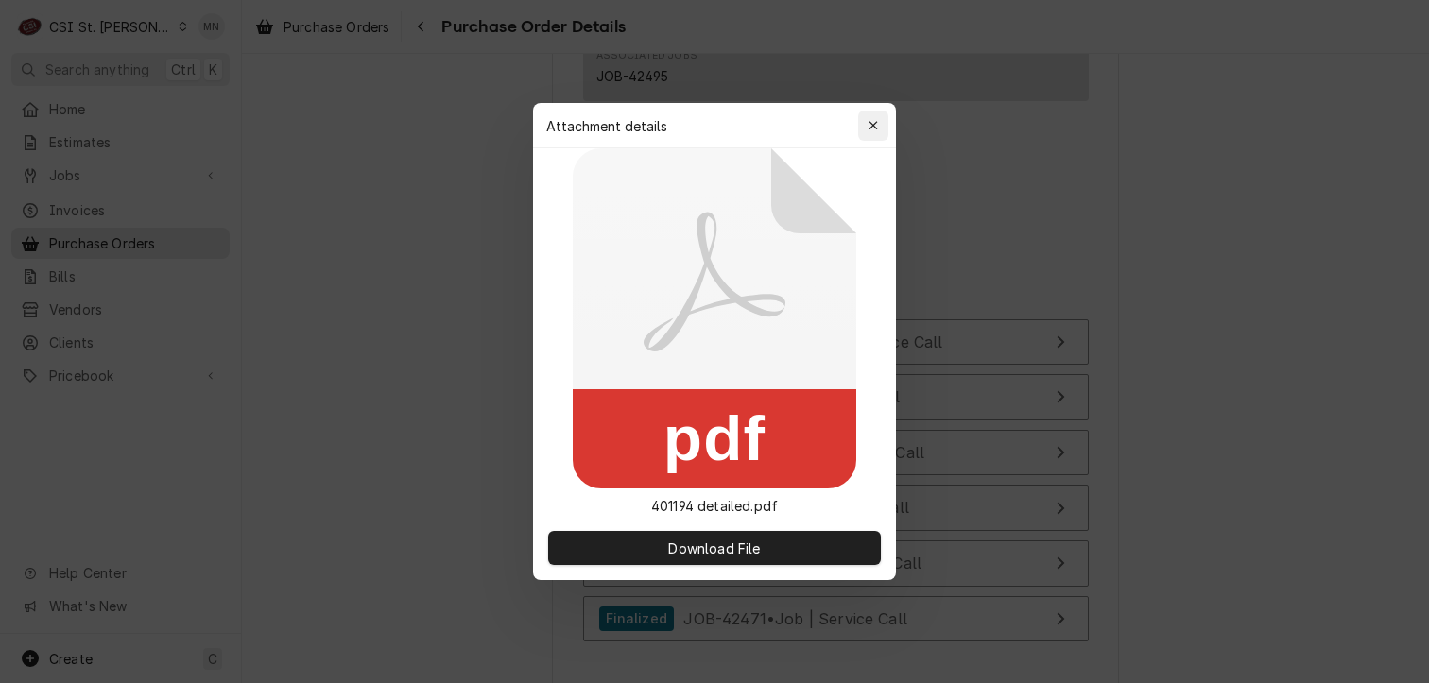
click at [874, 124] on icon "button" at bounding box center [873, 125] width 9 height 9
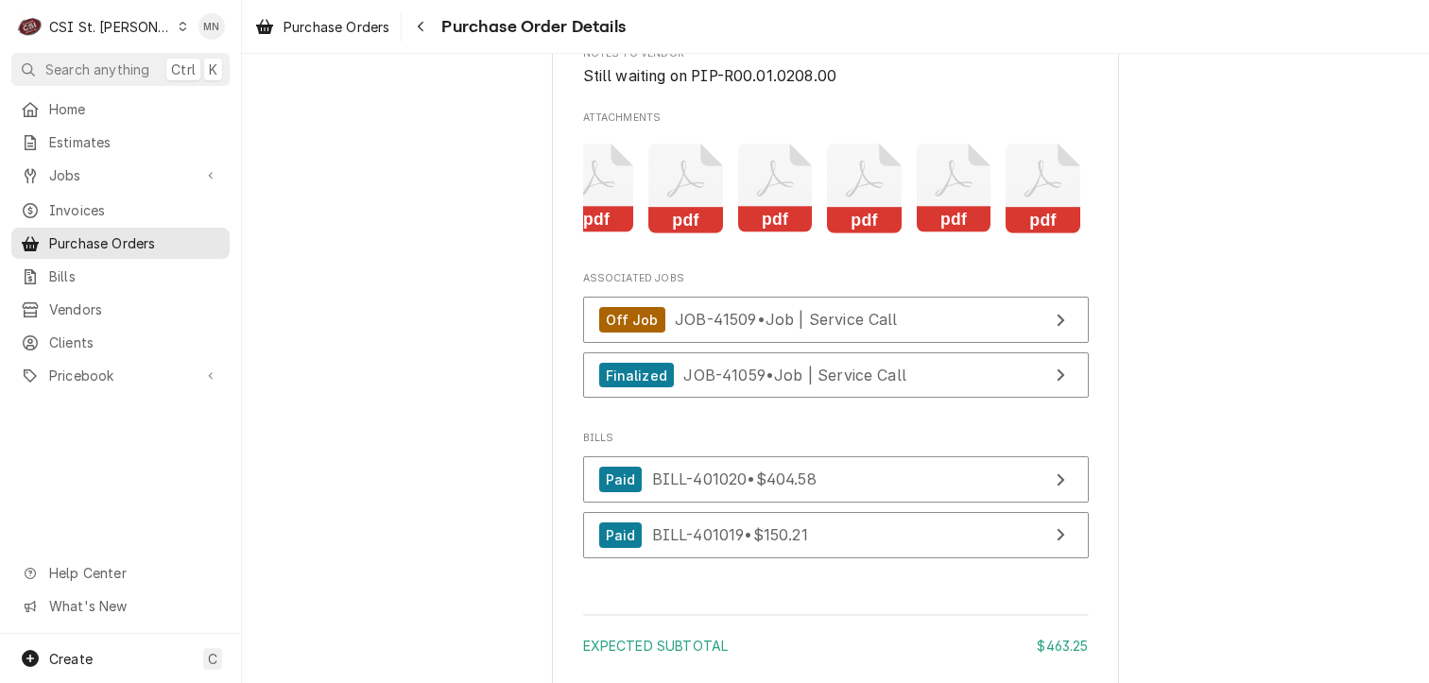
scroll to position [0, 30]
click at [1056, 233] on rect "Attachments" at bounding box center [1036, 220] width 75 height 26
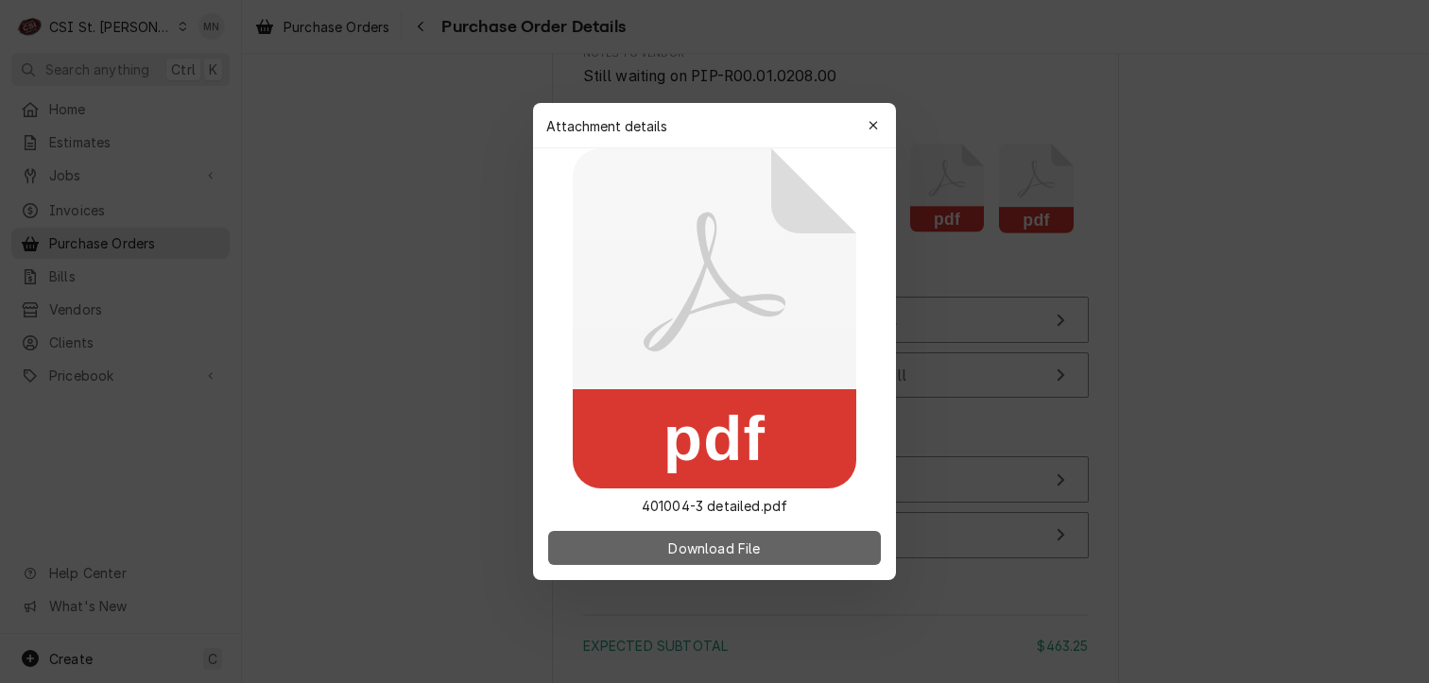
click at [773, 542] on button "Download File" at bounding box center [714, 548] width 333 height 34
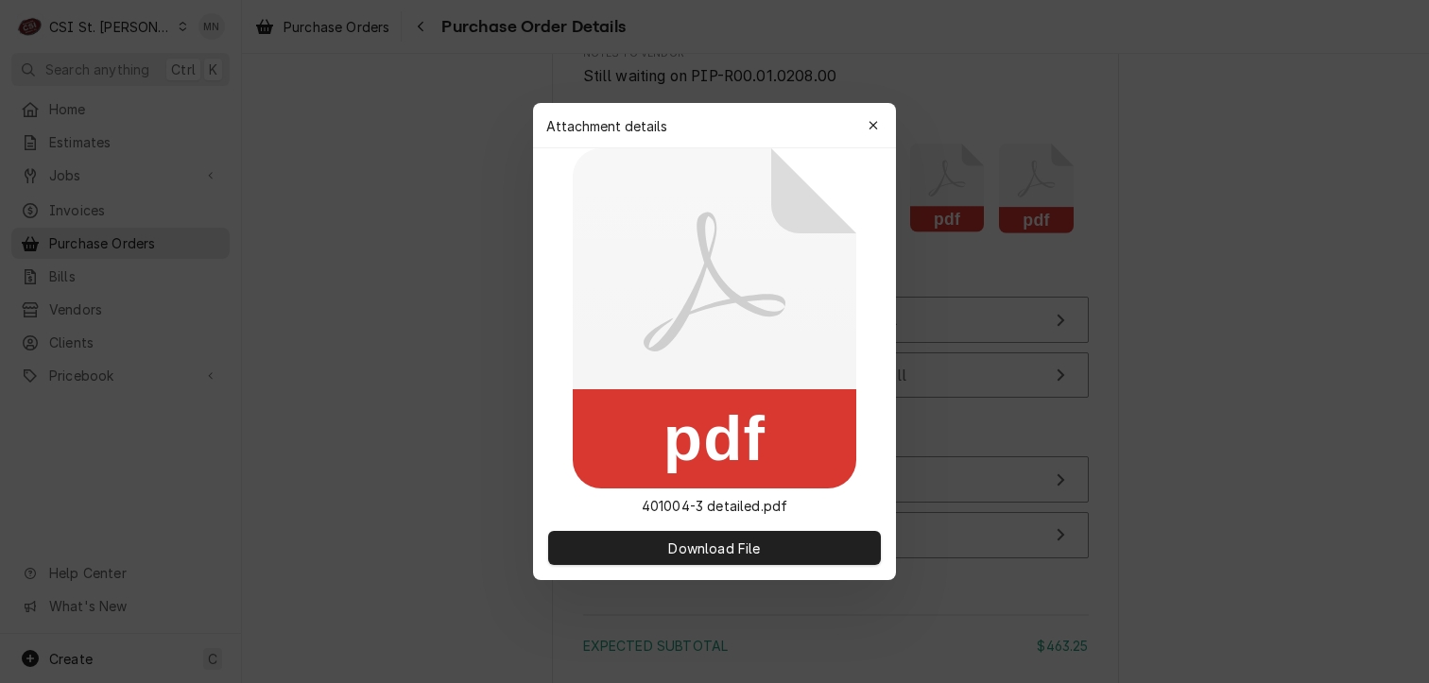
drag, startPoint x: 877, startPoint y: 125, endPoint x: 894, endPoint y: 146, distance: 27.6
click at [877, 125] on icon "button" at bounding box center [874, 125] width 10 height 13
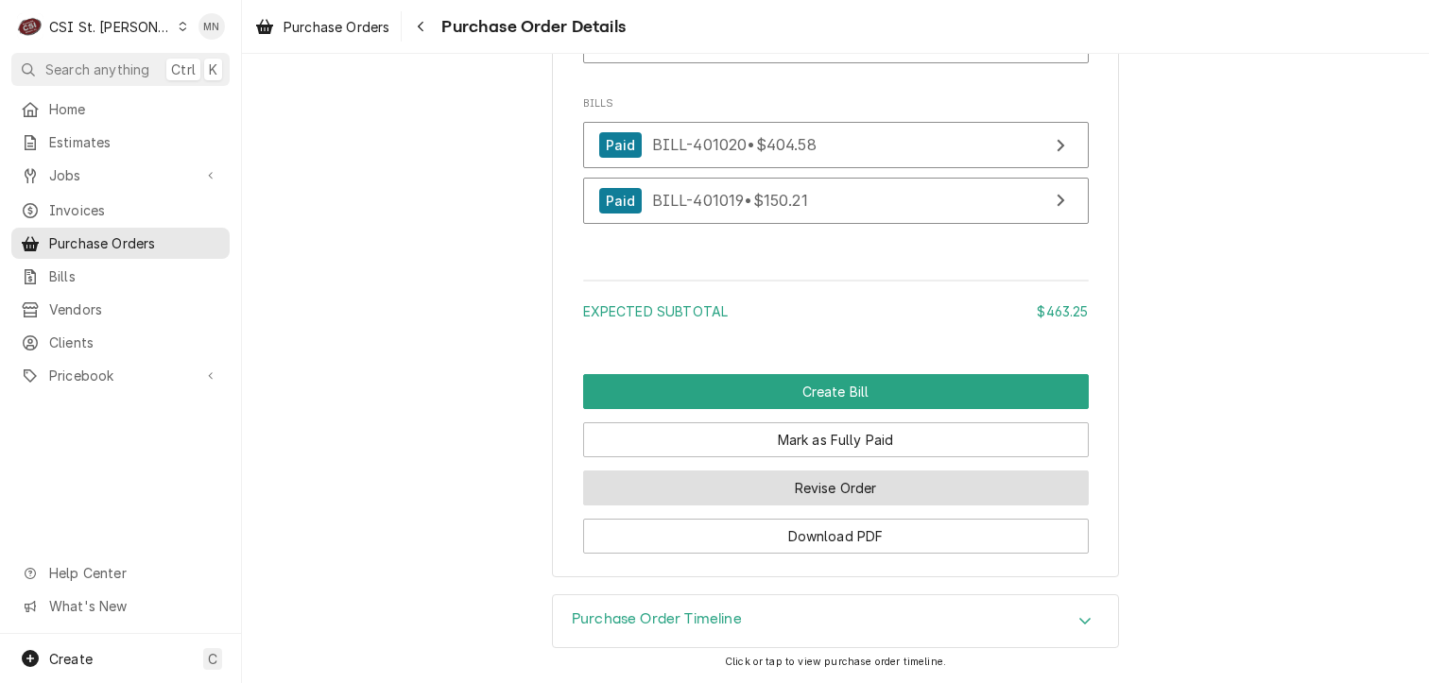
scroll to position [5576, 0]
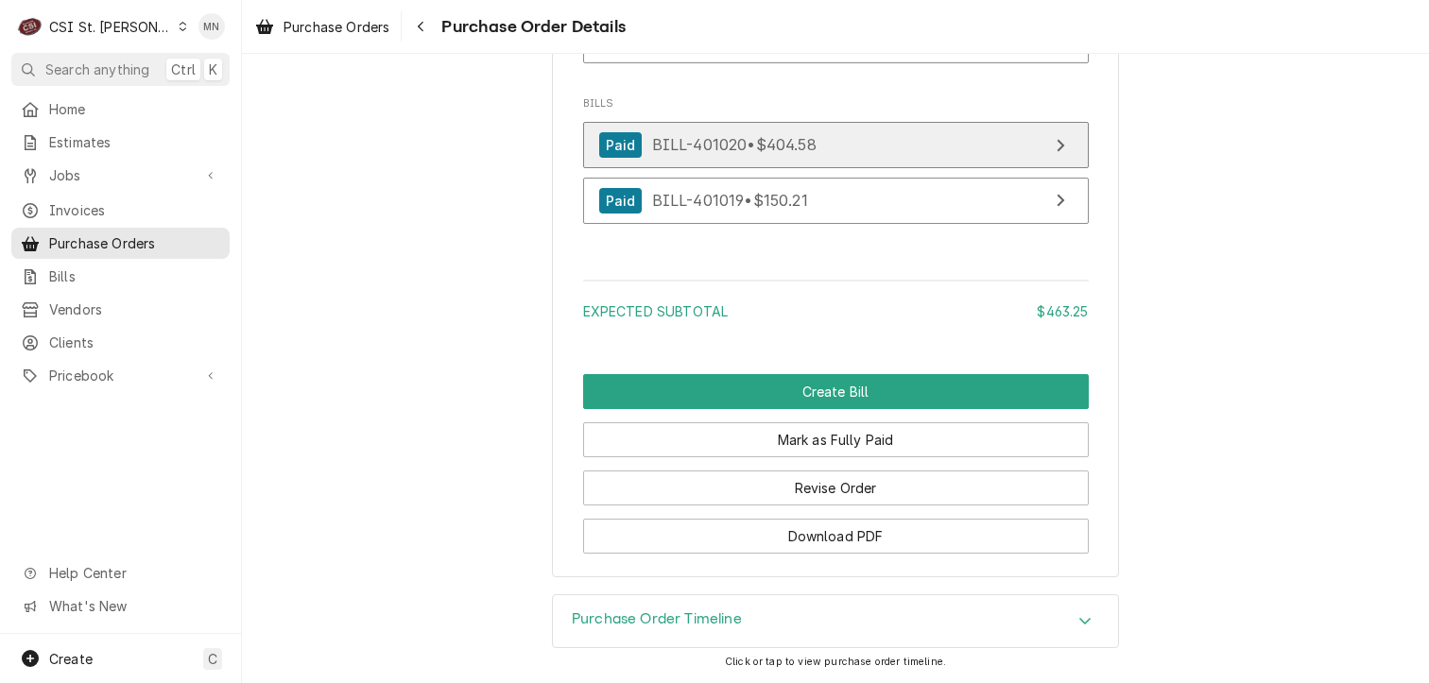
click at [847, 168] on link "Paid BILL-401020 • $404.58" at bounding box center [836, 145] width 506 height 46
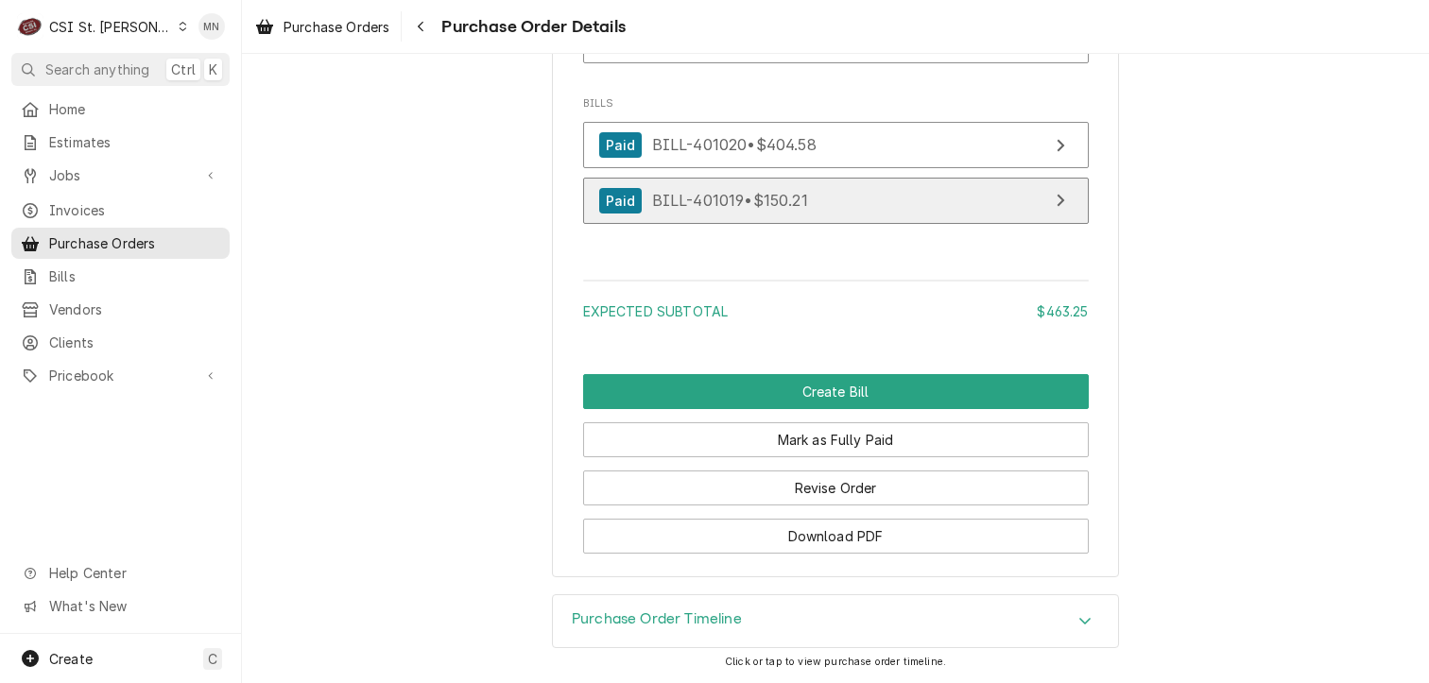
click at [775, 210] on span "BILL-401019 • $150.21" at bounding box center [730, 200] width 156 height 19
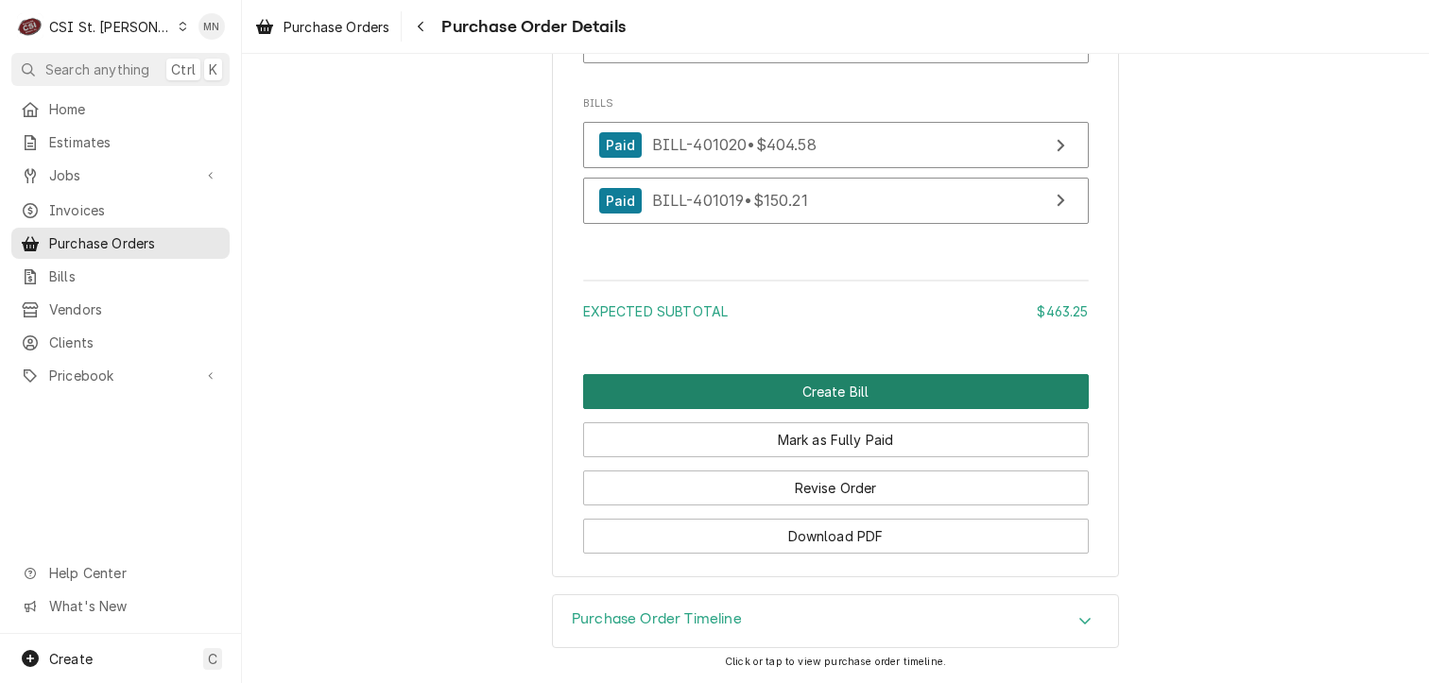
click at [895, 409] on button "Create Bill" at bounding box center [836, 391] width 506 height 35
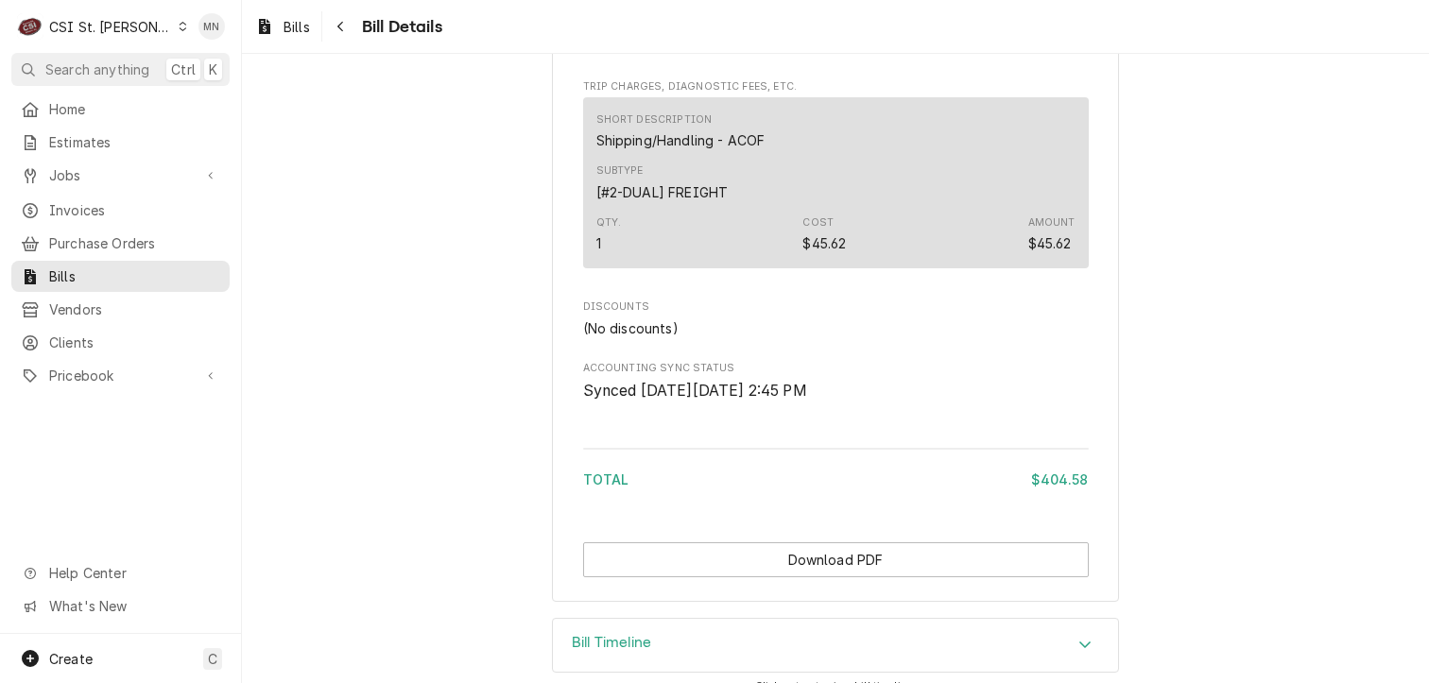
scroll to position [2850, 0]
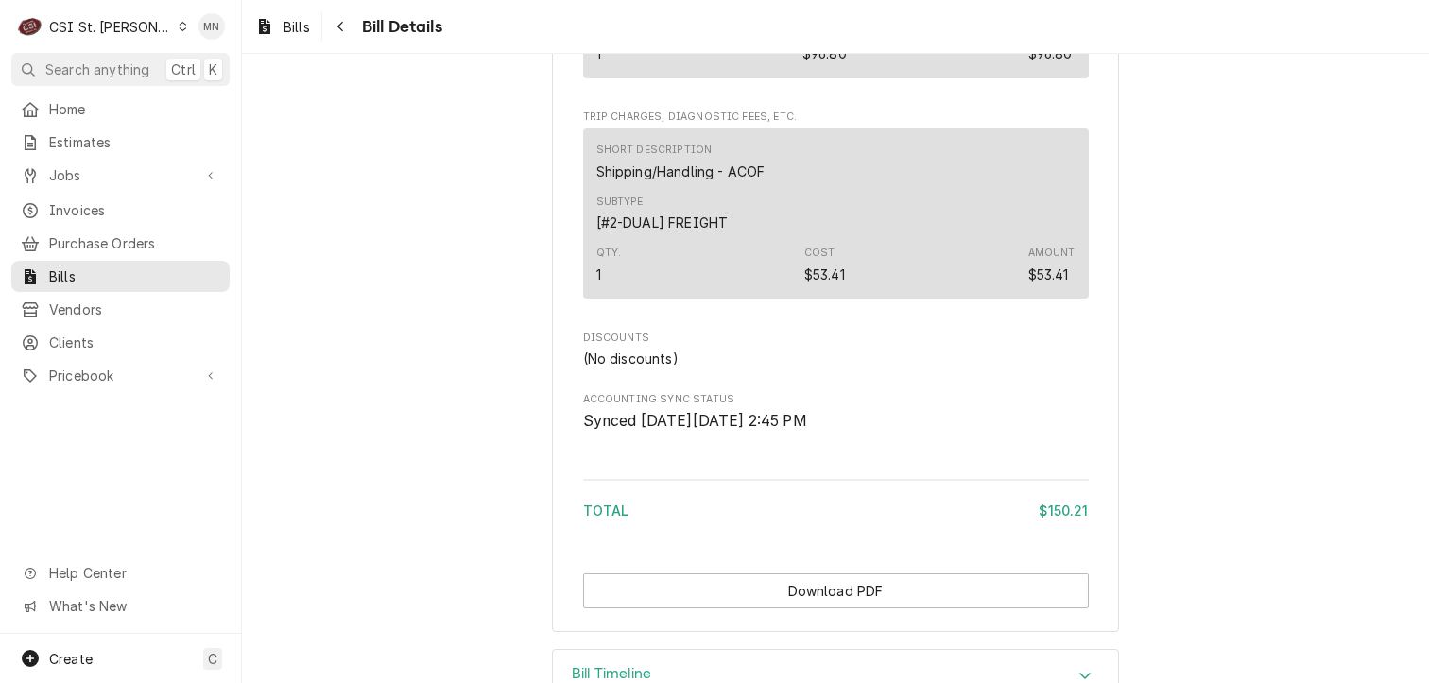
scroll to position [1142, 0]
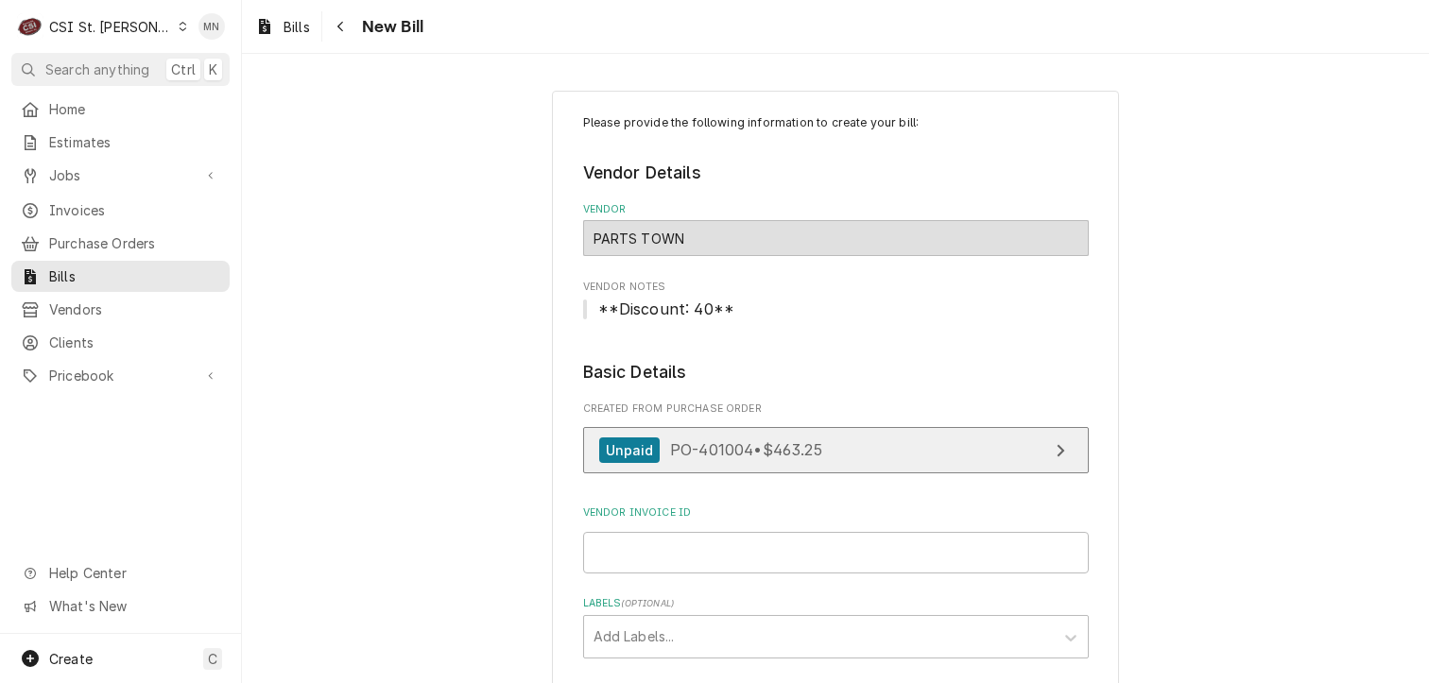
scroll to position [284, 0]
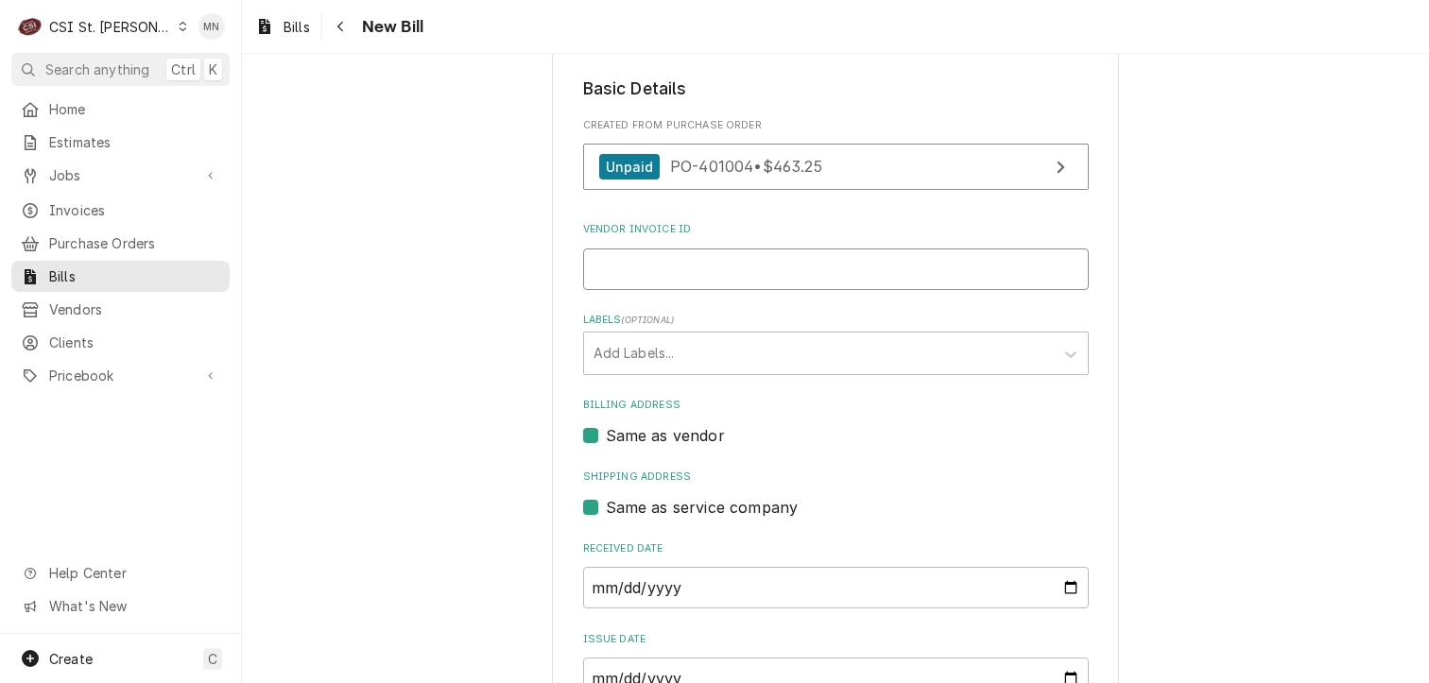
click at [680, 280] on input "Vendor Invoice ID" at bounding box center [836, 270] width 506 height 42
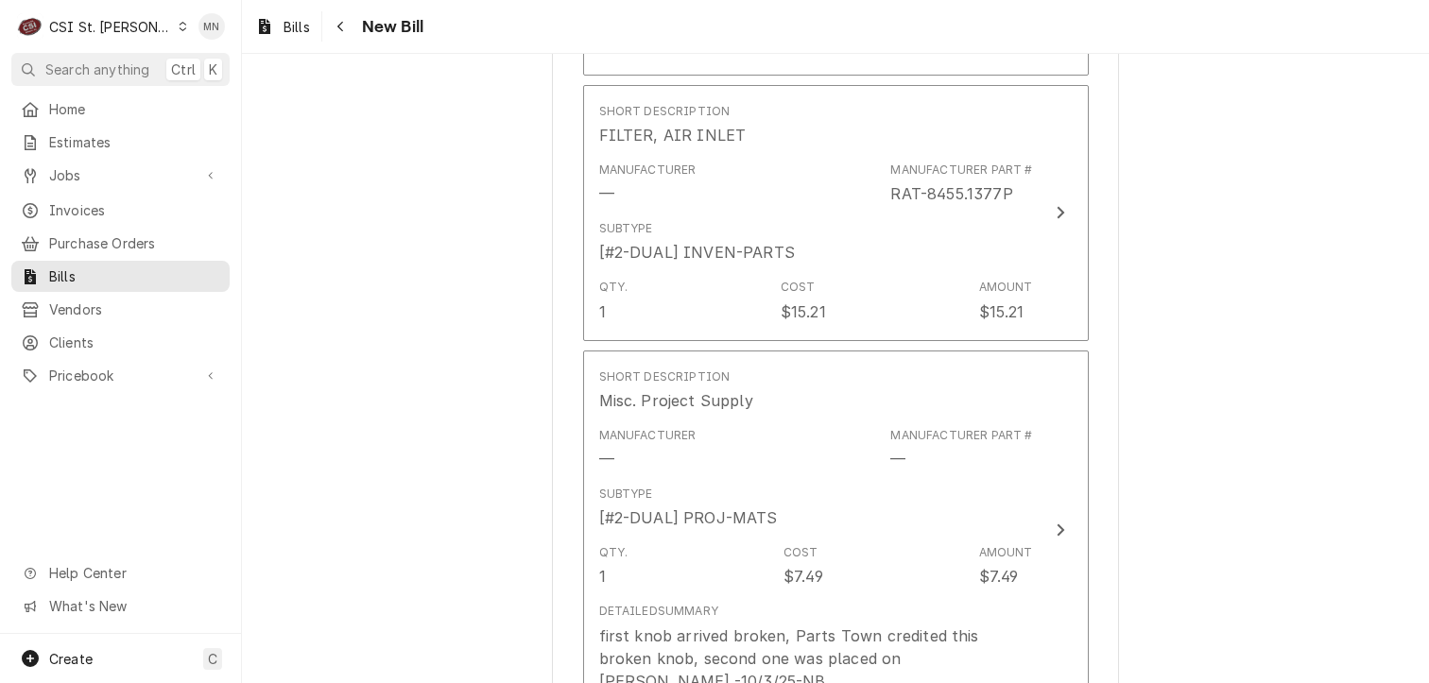
scroll to position [3387, 0]
type input "2106953083"
click at [345, 21] on icon "Navigate back" at bounding box center [340, 26] width 9 height 13
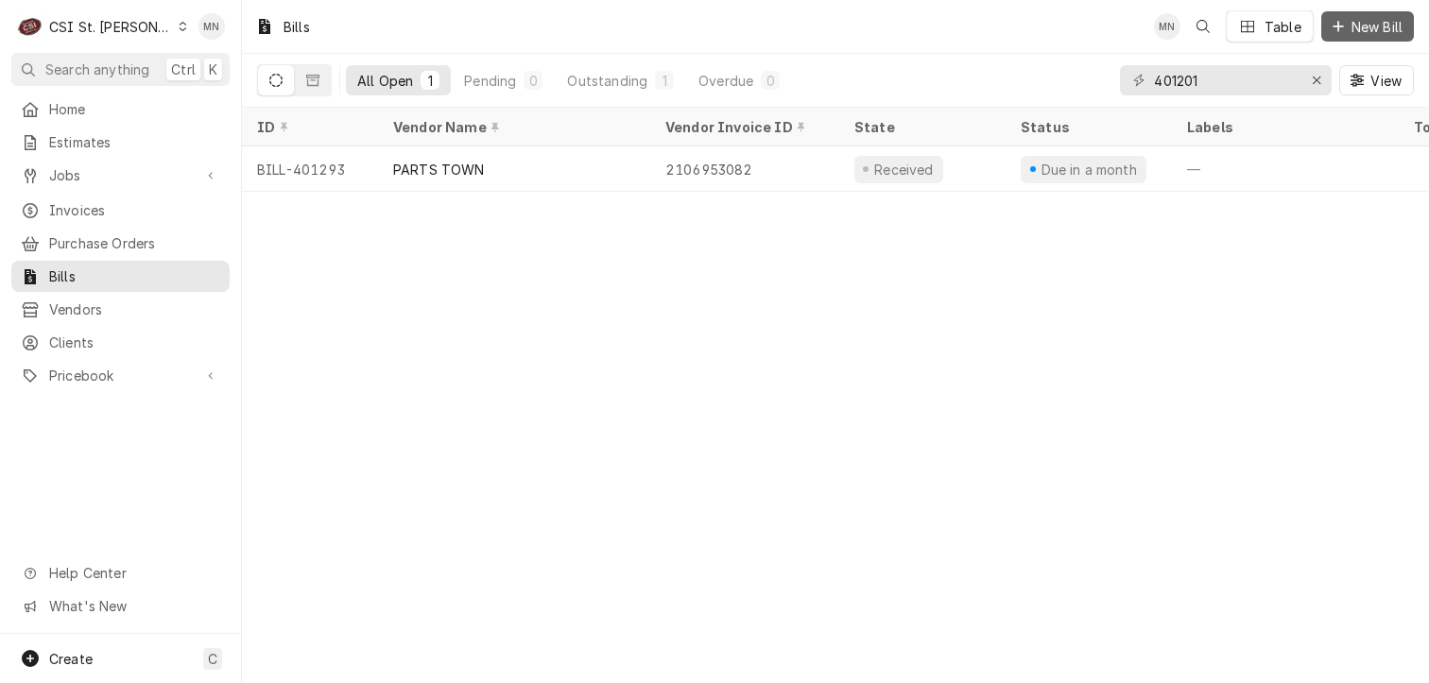
click at [1353, 32] on span "New Bill" at bounding box center [1377, 27] width 59 height 20
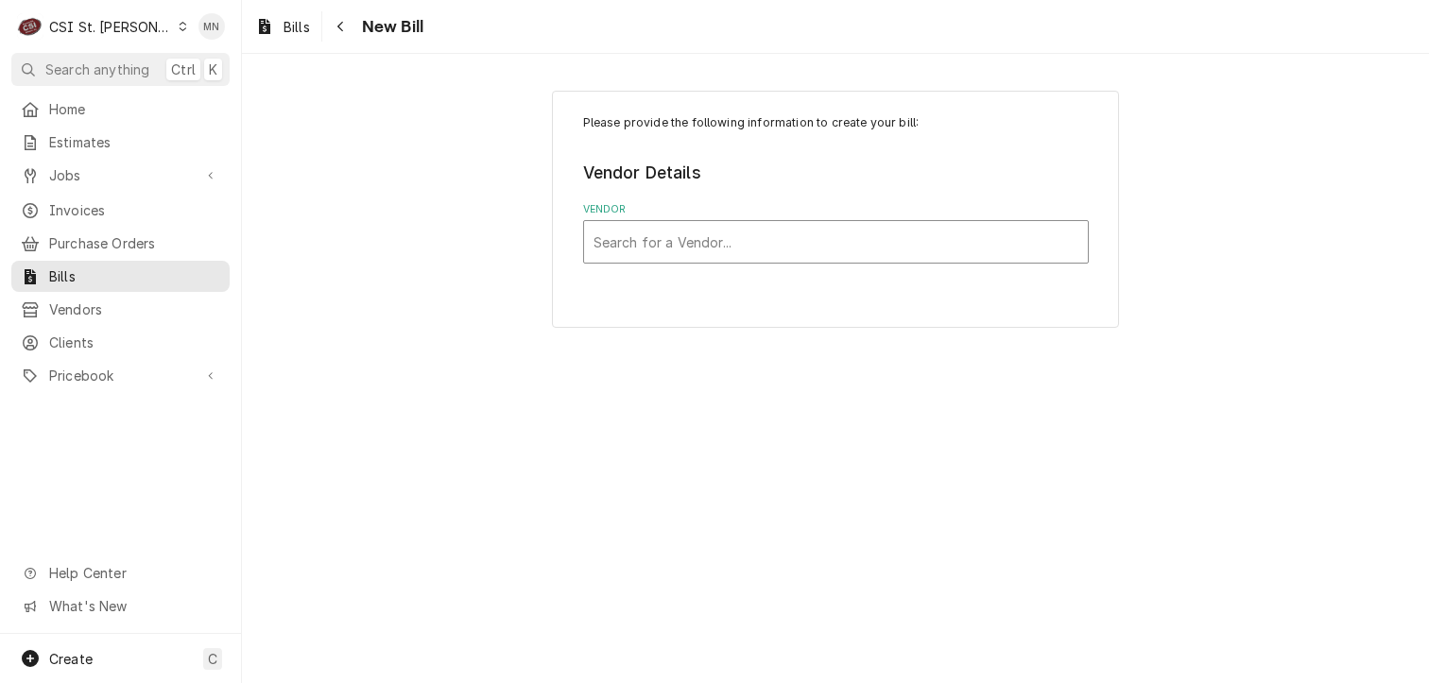
click at [652, 237] on div "Vendor" at bounding box center [836, 242] width 485 height 34
type input "parts town"
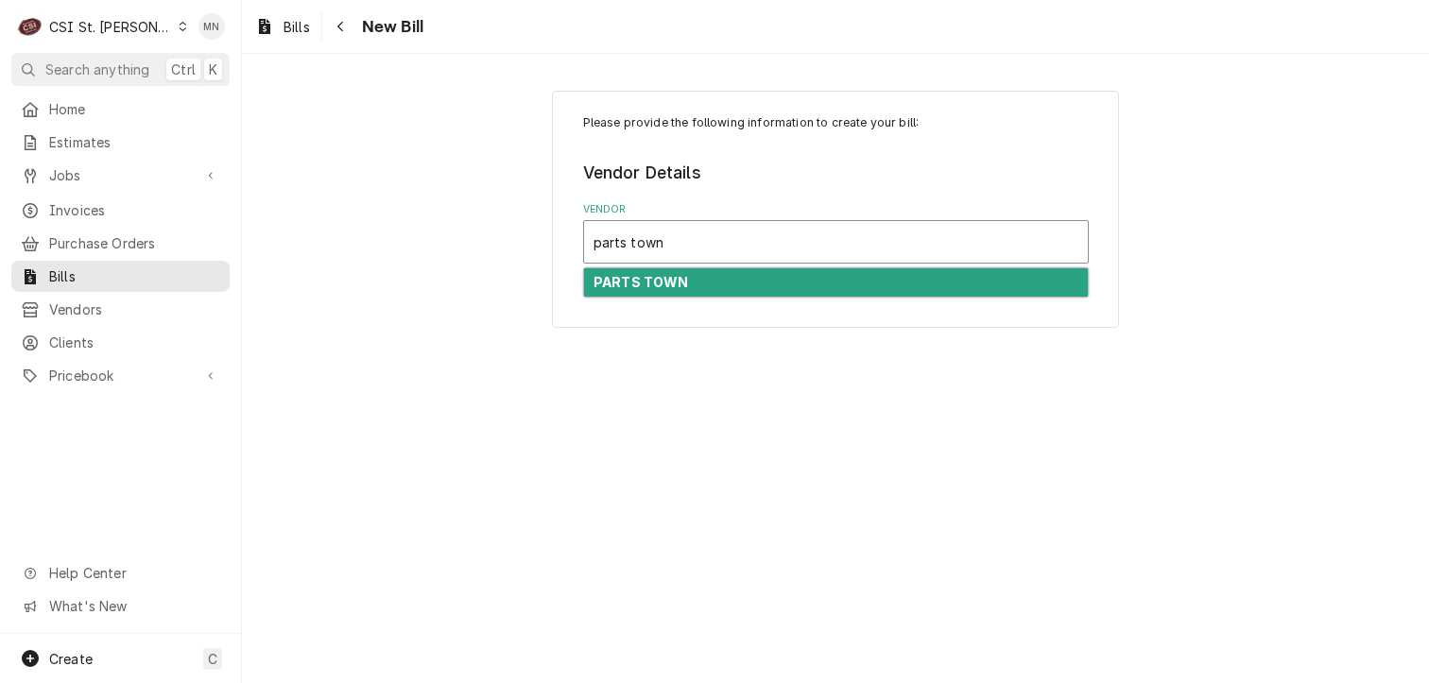
click at [670, 281] on strong "PARTS TOWN" at bounding box center [641, 282] width 95 height 16
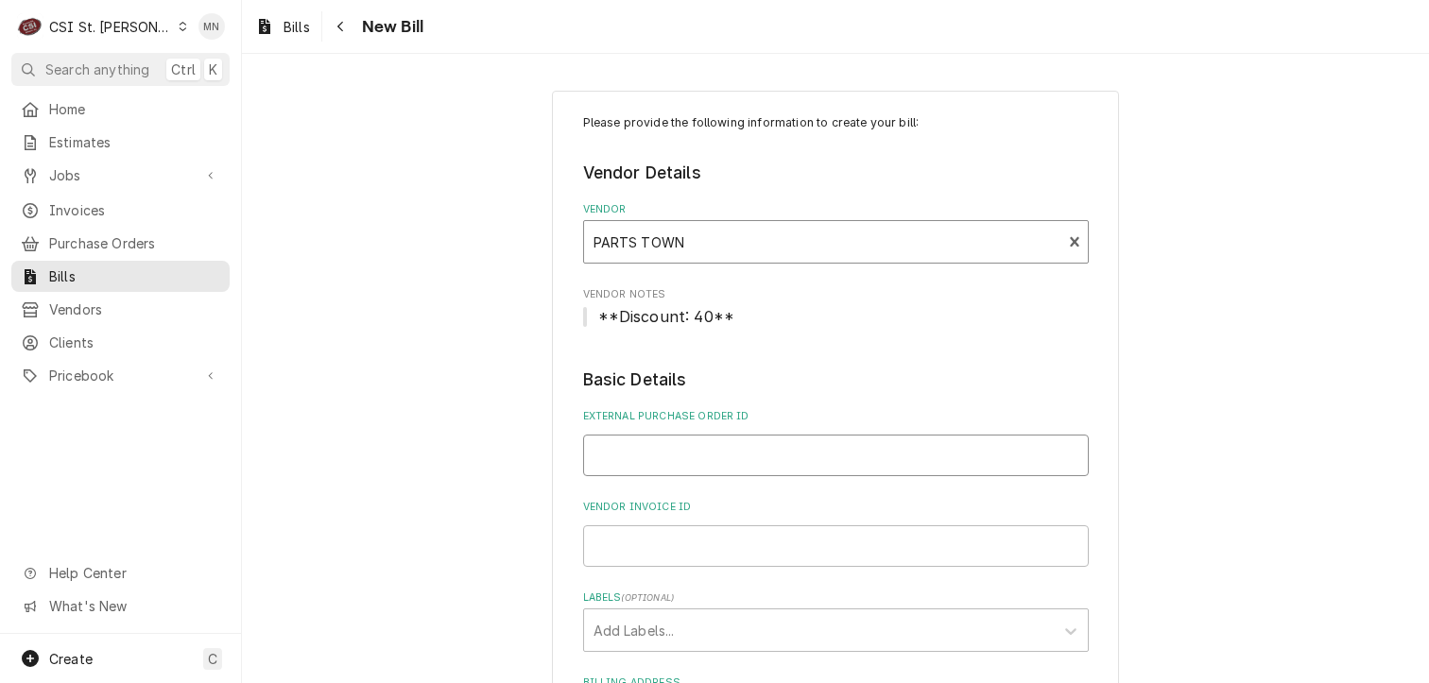
click at [644, 473] on input "External Purchase Order ID" at bounding box center [836, 456] width 506 height 42
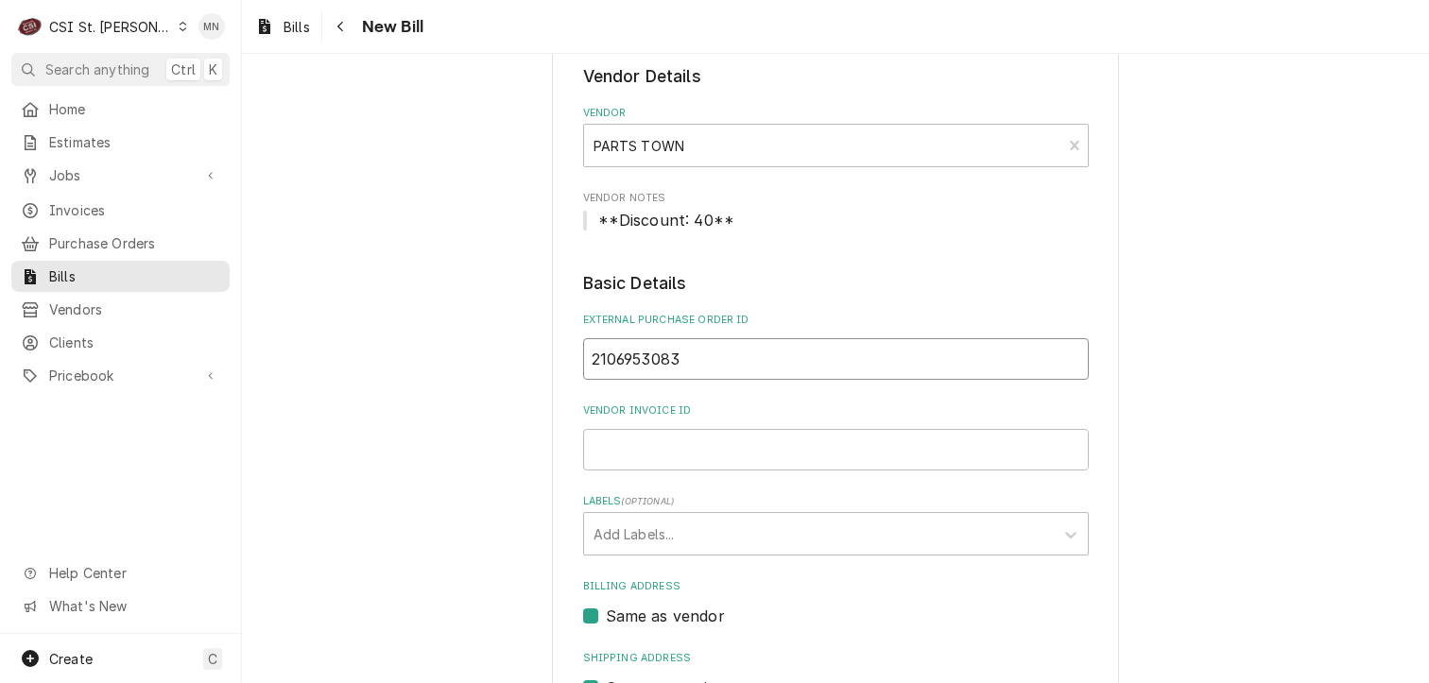
scroll to position [189, 0]
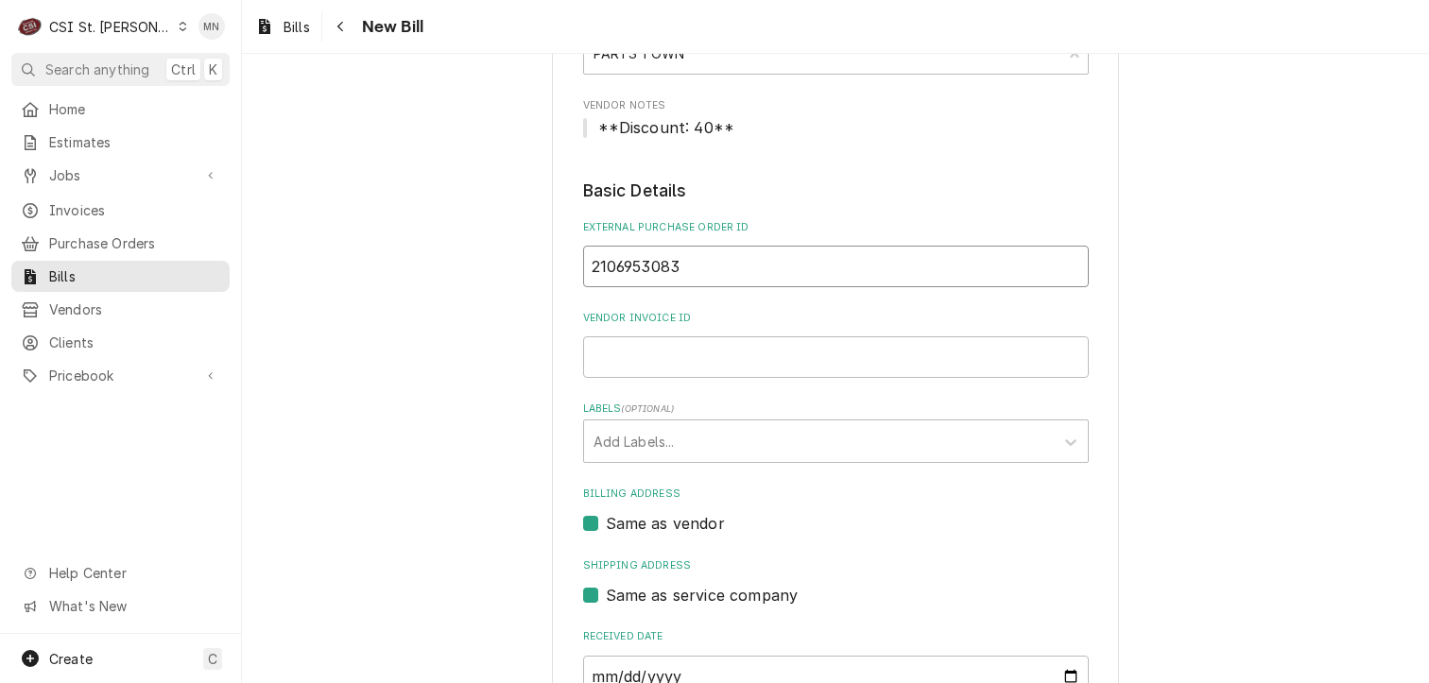
type input "2106953083"
click at [647, 371] on input "Vendor Invoice ID" at bounding box center [836, 357] width 506 height 42
drag, startPoint x: 684, startPoint y: 268, endPoint x: 594, endPoint y: 267, distance: 90.7
click at [594, 267] on input "2106953083" at bounding box center [836, 267] width 506 height 42
click at [682, 265] on input "2106953083" at bounding box center [836, 267] width 506 height 42
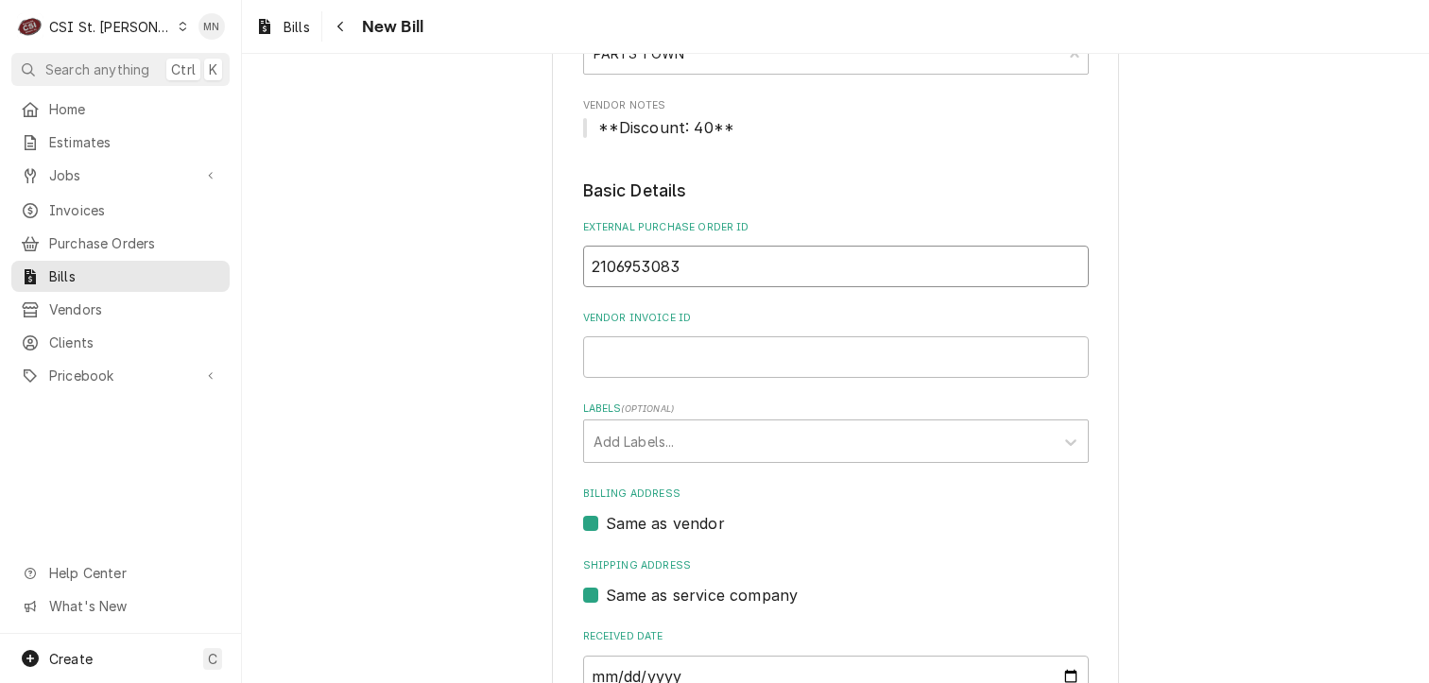
drag, startPoint x: 681, startPoint y: 267, endPoint x: 577, endPoint y: 271, distance: 104.0
click at [583, 271] on input "2106953083" at bounding box center [836, 267] width 506 height 42
click at [636, 351] on input "Vendor Invoice ID" at bounding box center [836, 357] width 506 height 42
paste input "2106953083"
type input "2106953083"
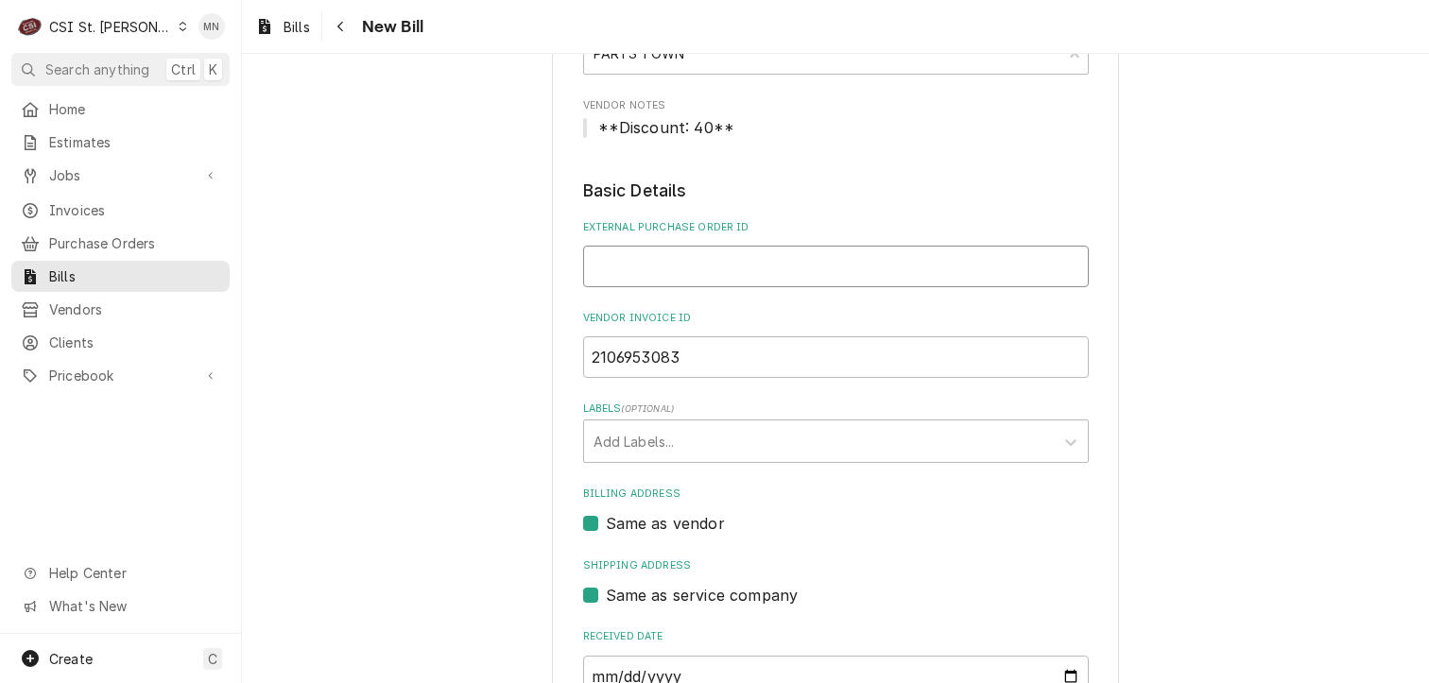
click at [636, 272] on input "External Purchase Order ID" at bounding box center [836, 267] width 506 height 42
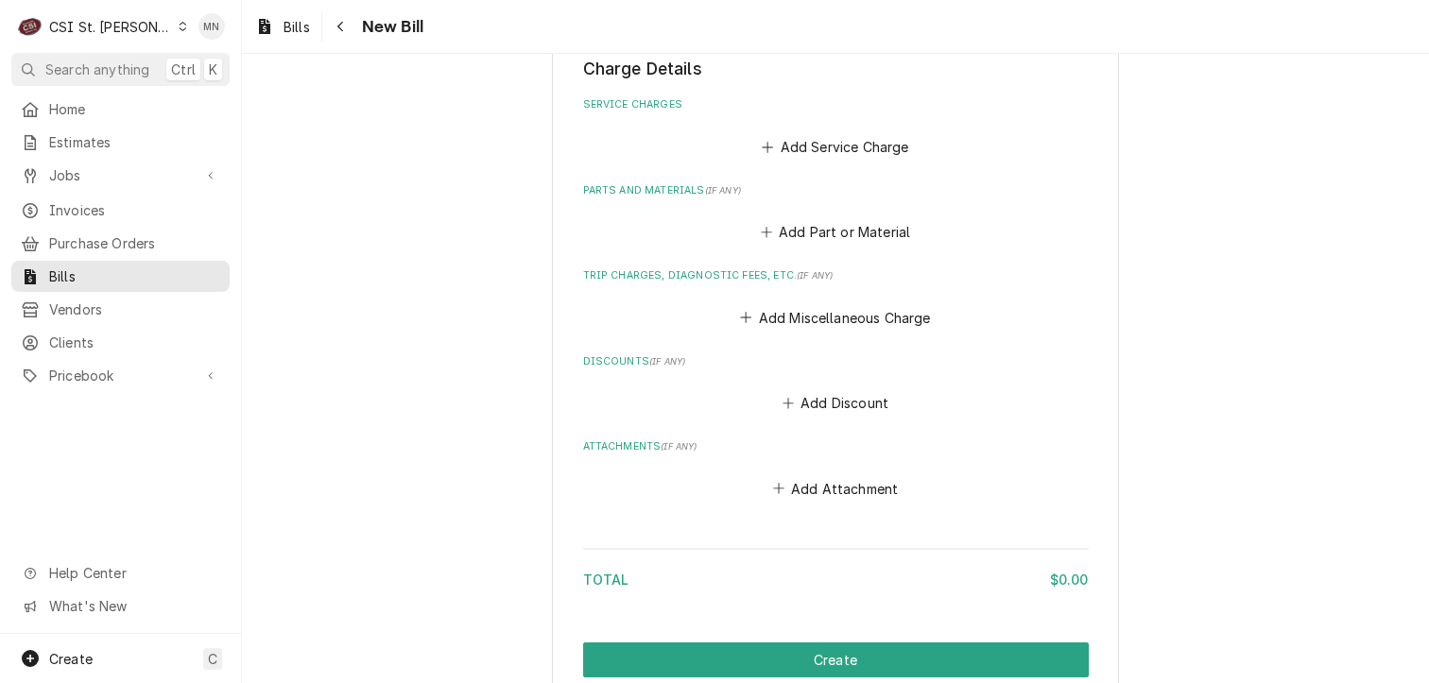
scroll to position [1217, 0]
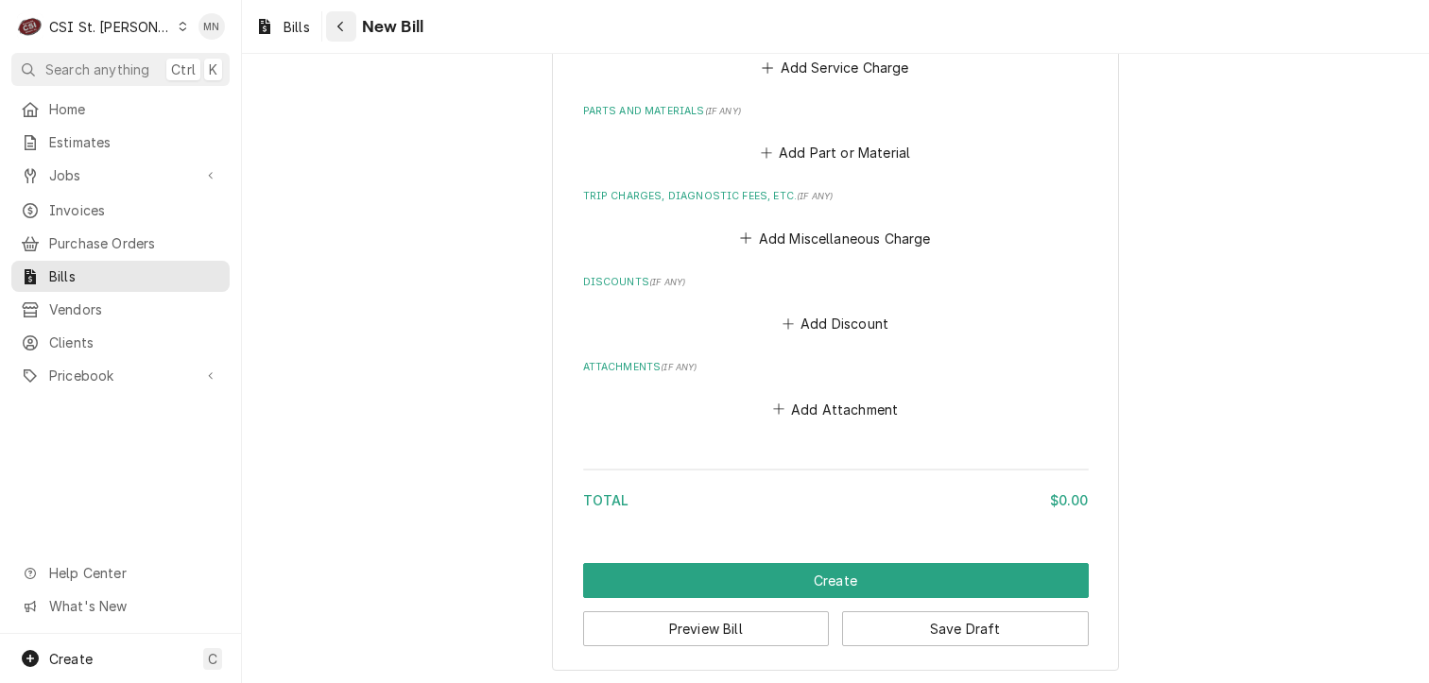
type input "401004"
click at [348, 25] on div "Navigate back" at bounding box center [341, 26] width 19 height 19
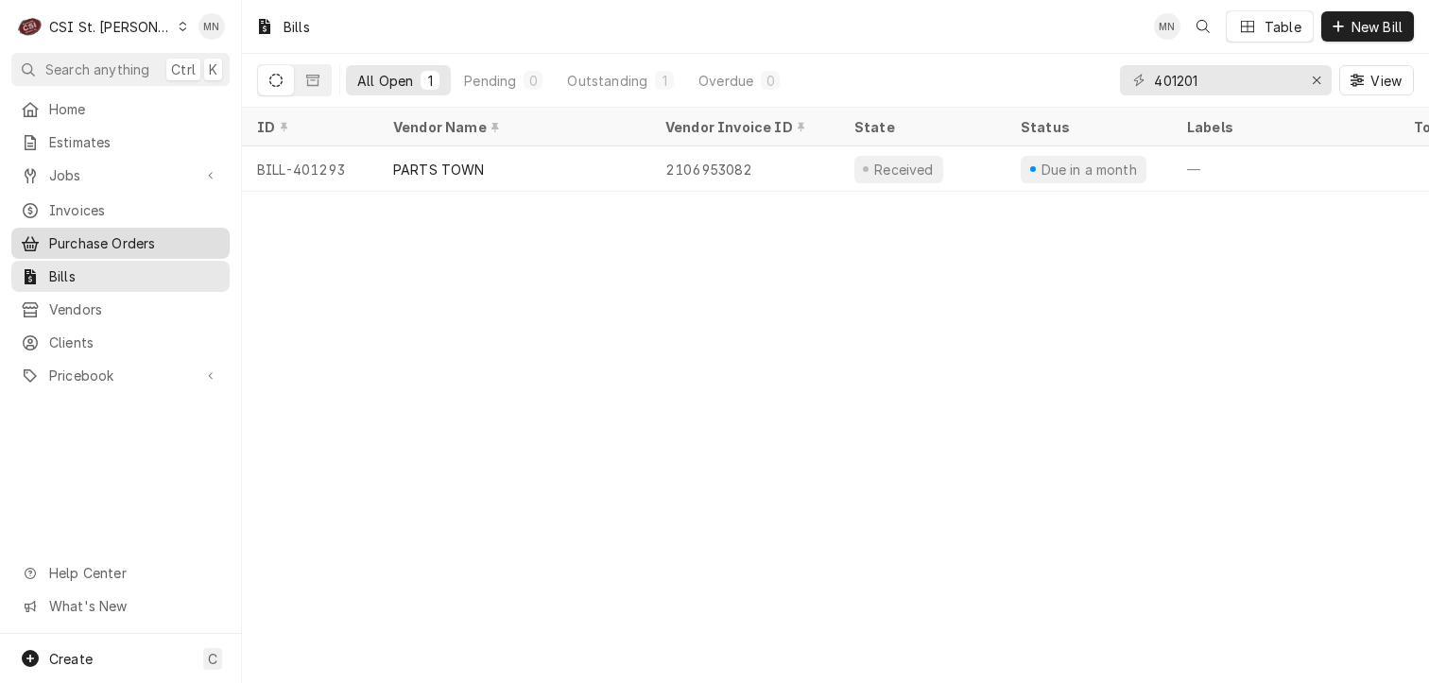
click at [96, 234] on span "Purchase Orders" at bounding box center [134, 243] width 171 height 20
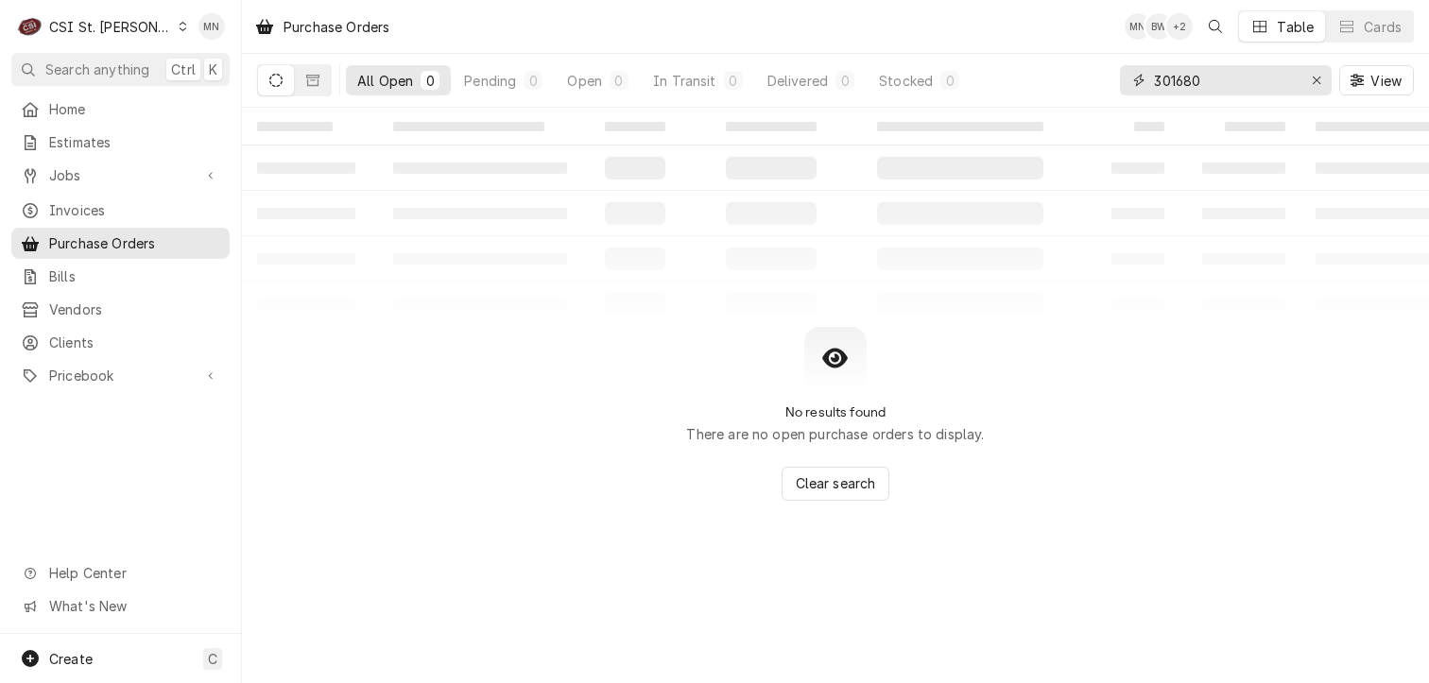
drag, startPoint x: 1276, startPoint y: 80, endPoint x: 990, endPoint y: 83, distance: 285.4
click at [992, 83] on div "All Open 0 Pending 0 Open 0 In Transit 0 Delivered 0 Stocked 0 301680 View" at bounding box center [835, 80] width 1157 height 53
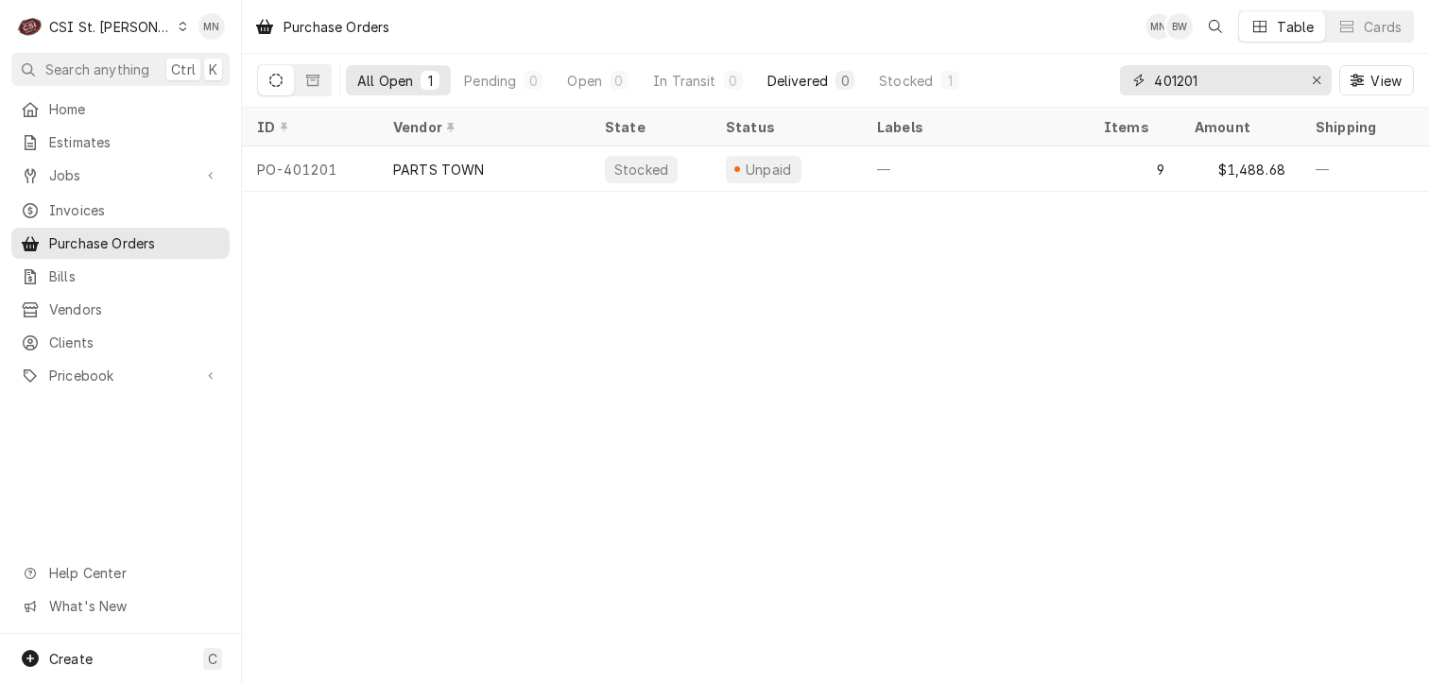
drag, startPoint x: 1224, startPoint y: 81, endPoint x: 802, endPoint y: 83, distance: 421.5
click at [802, 83] on div "All Open 1 Pending 0 Open 0 In Transit 0 Delivered 0 Stocked 1 401201 View" at bounding box center [835, 80] width 1157 height 53
type input "401004"
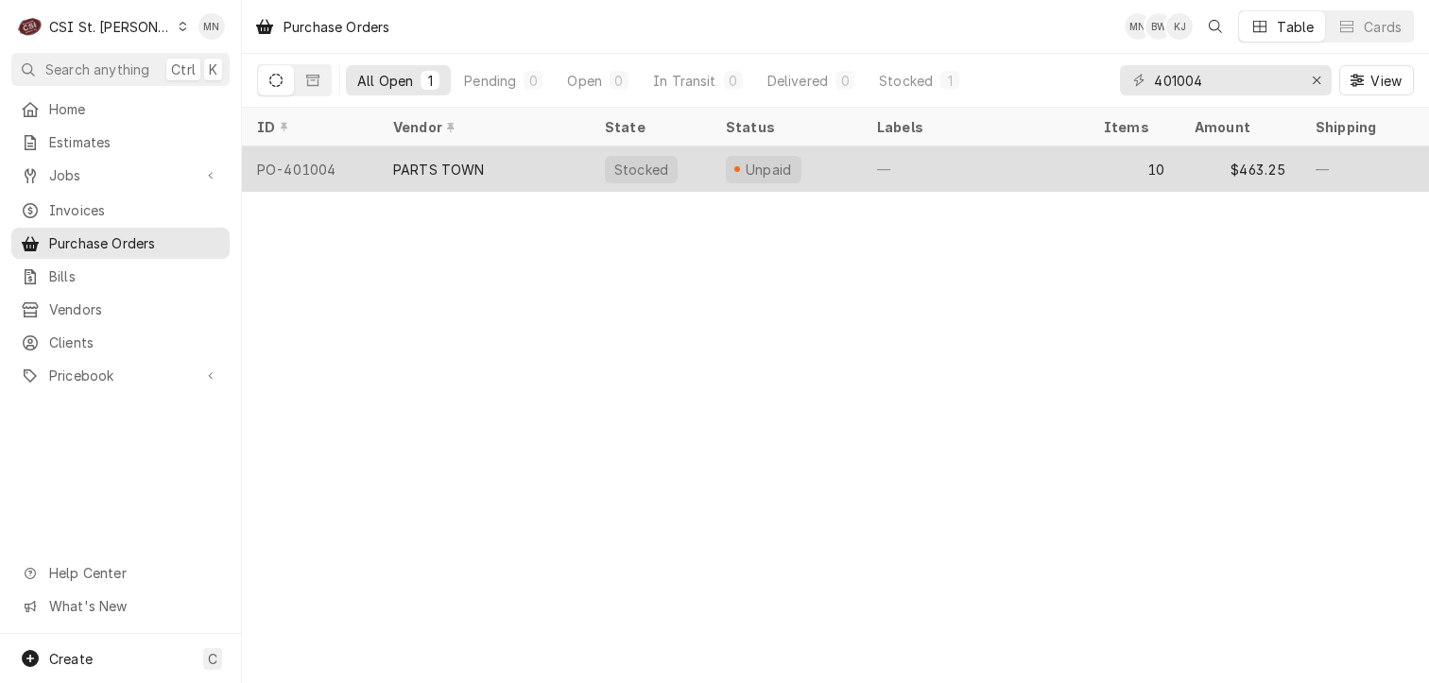
click at [436, 164] on div "PARTS TOWN" at bounding box center [439, 170] width 92 height 20
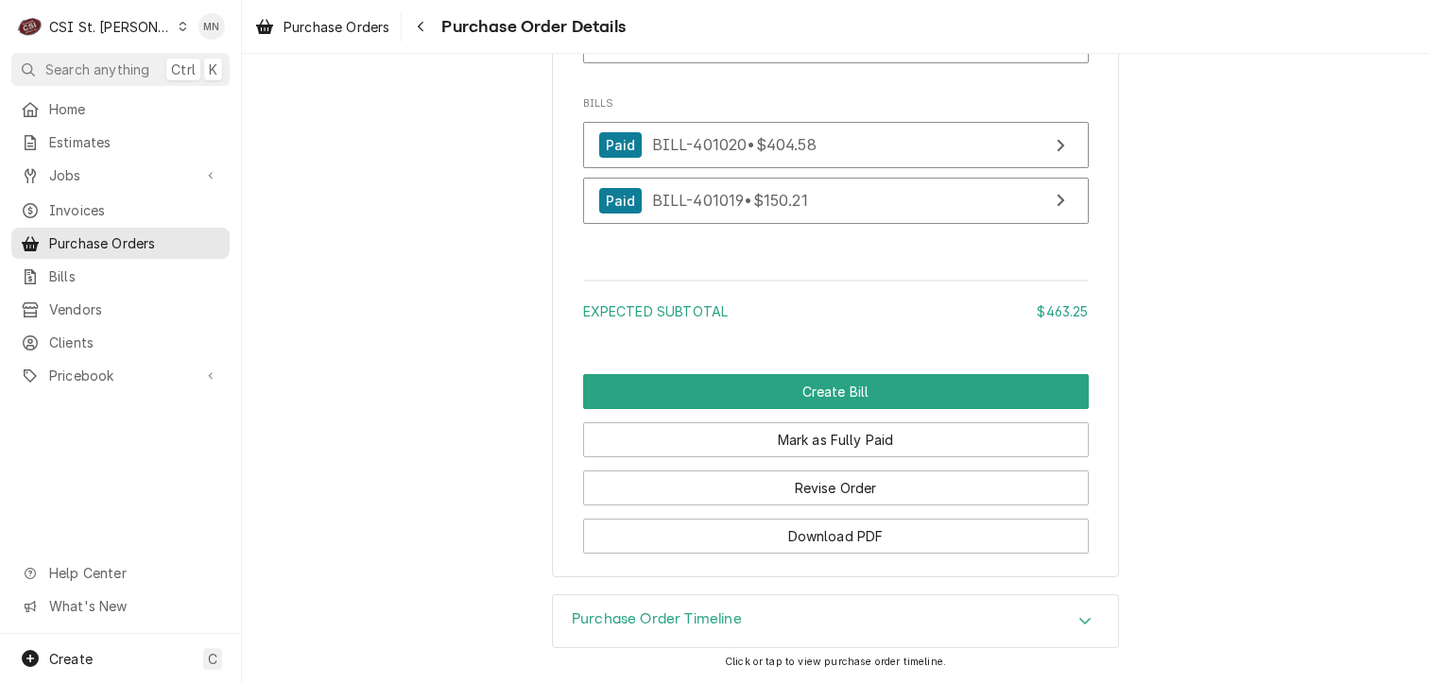
scroll to position [5602, 0]
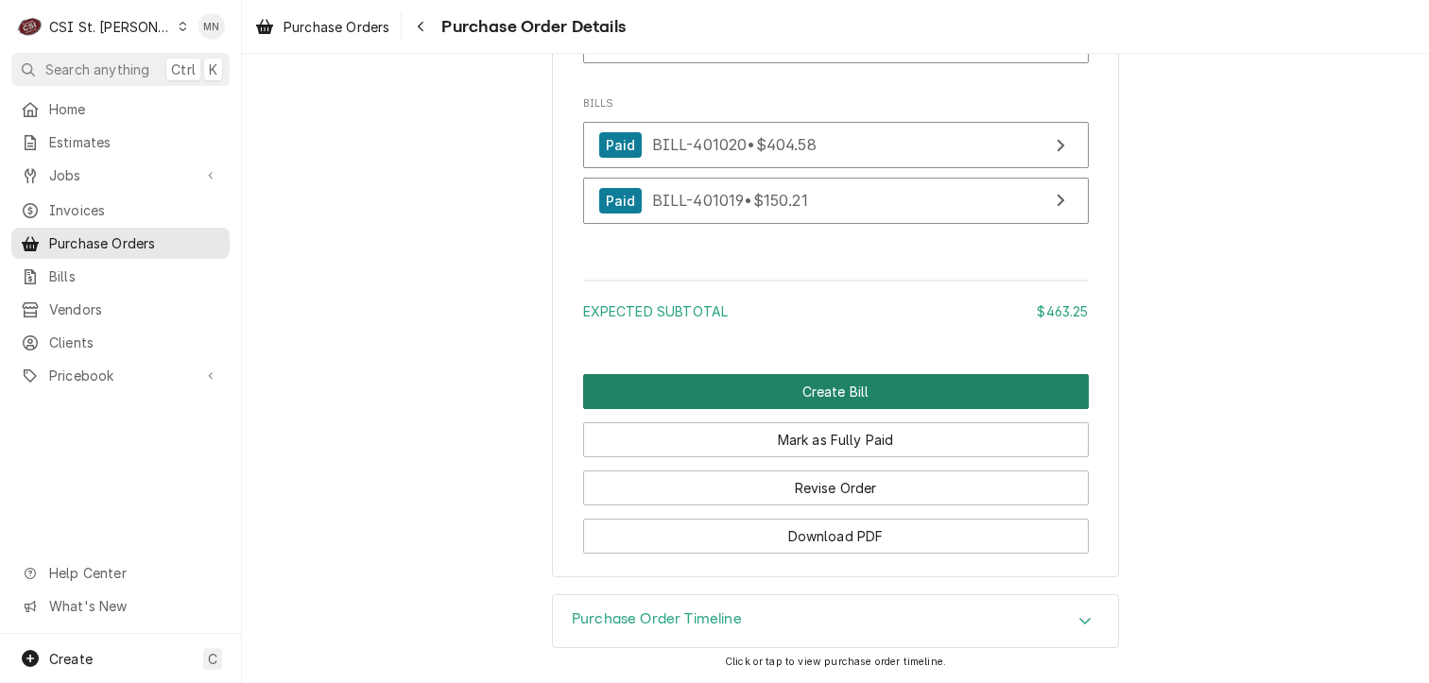
click at [901, 391] on button "Create Bill" at bounding box center [836, 391] width 506 height 35
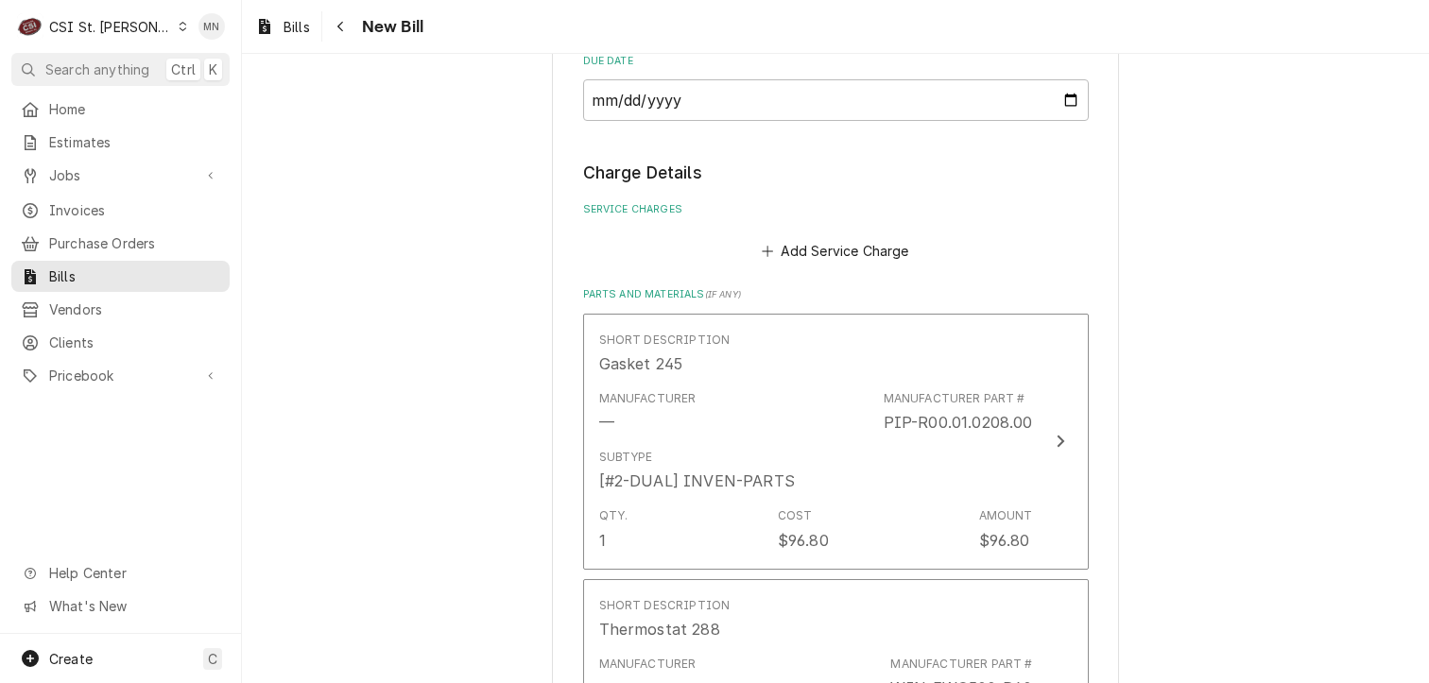
scroll to position [1229, 0]
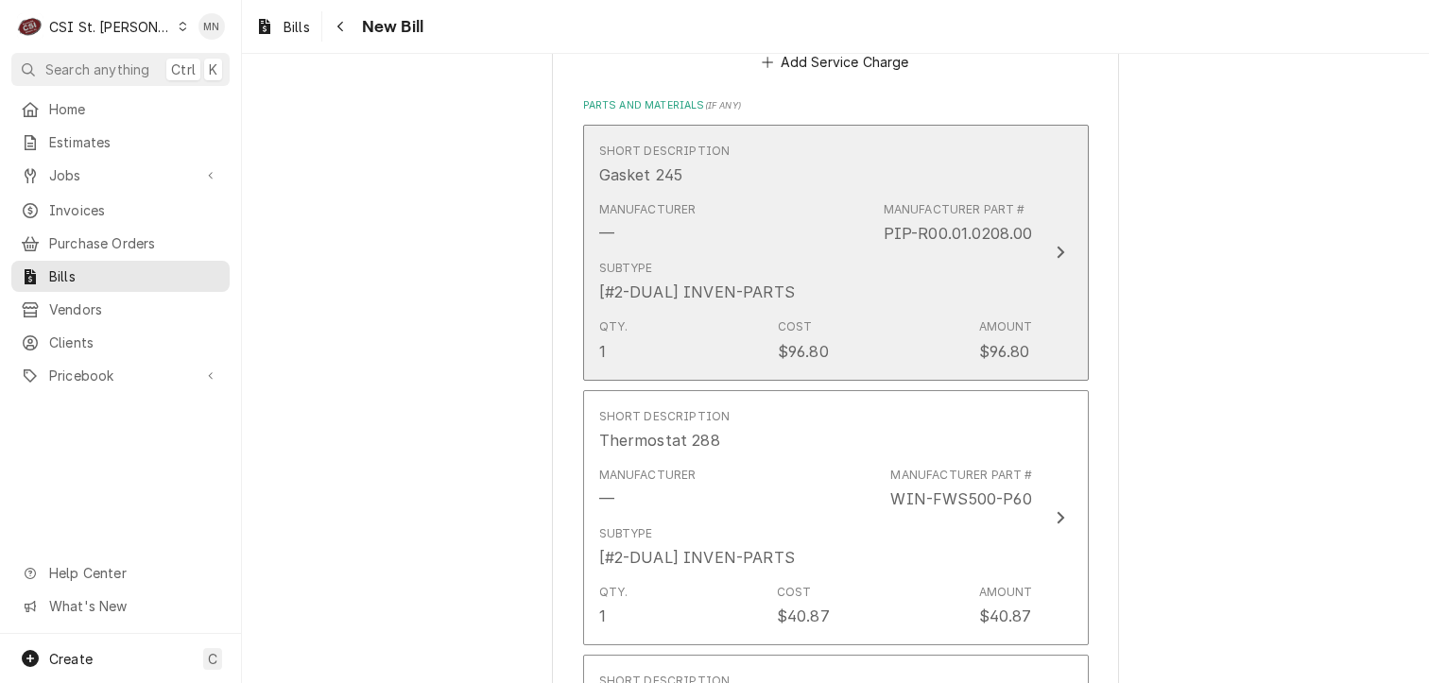
click at [914, 286] on div "Subtype [#2-DUAL] INVEN-PARTS" at bounding box center [816, 281] width 434 height 59
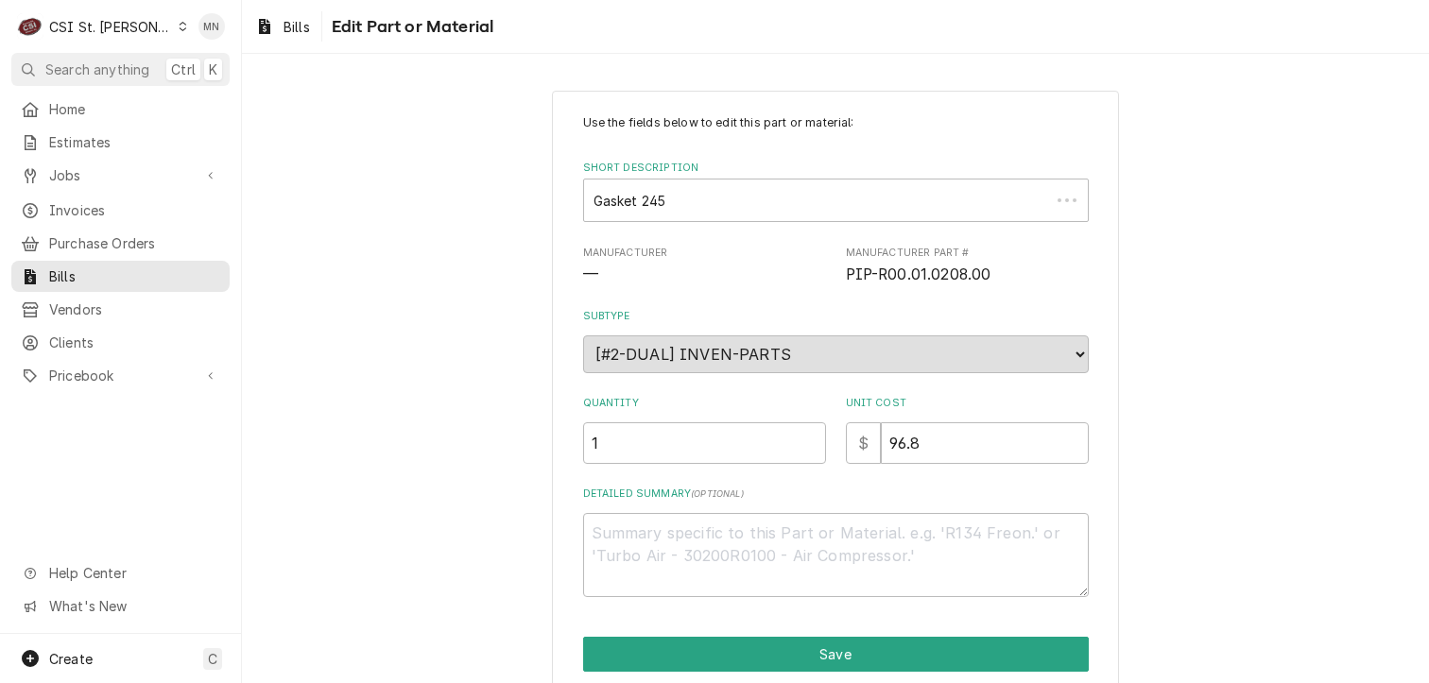
type textarea "x"
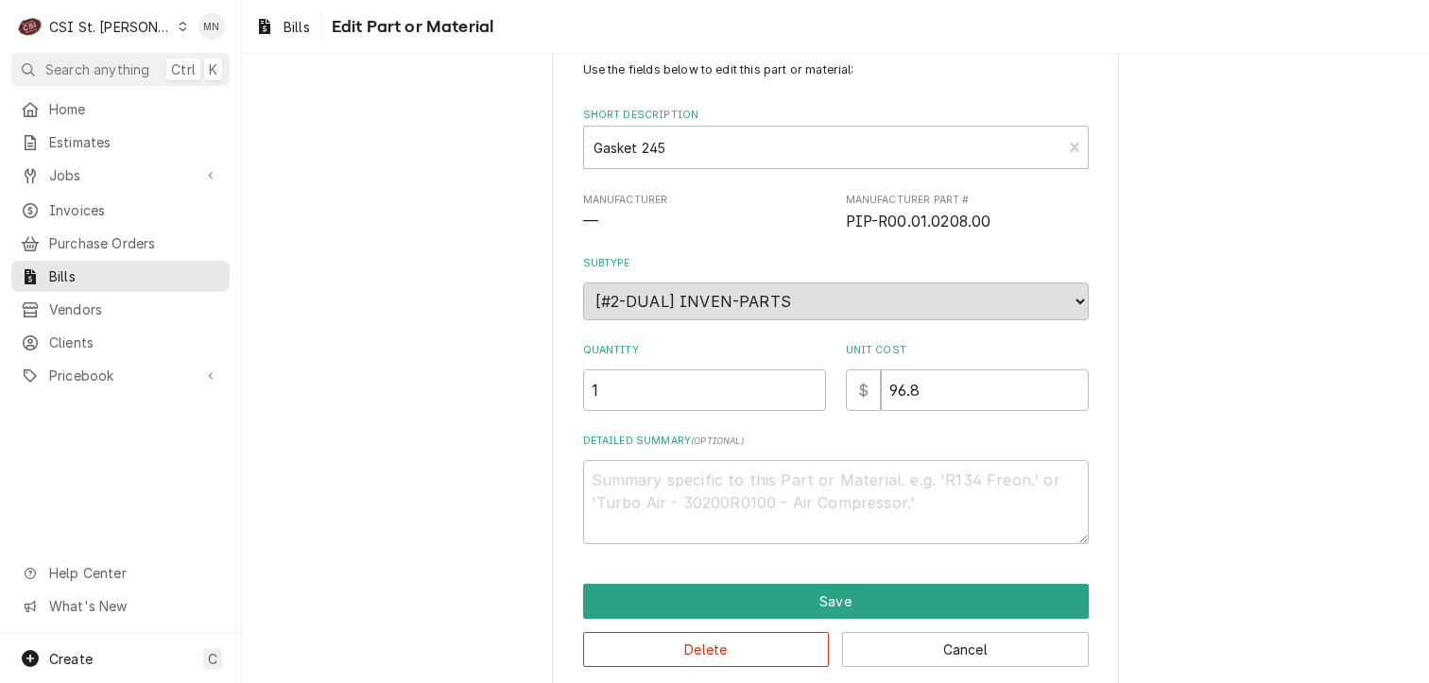
scroll to position [74, 0]
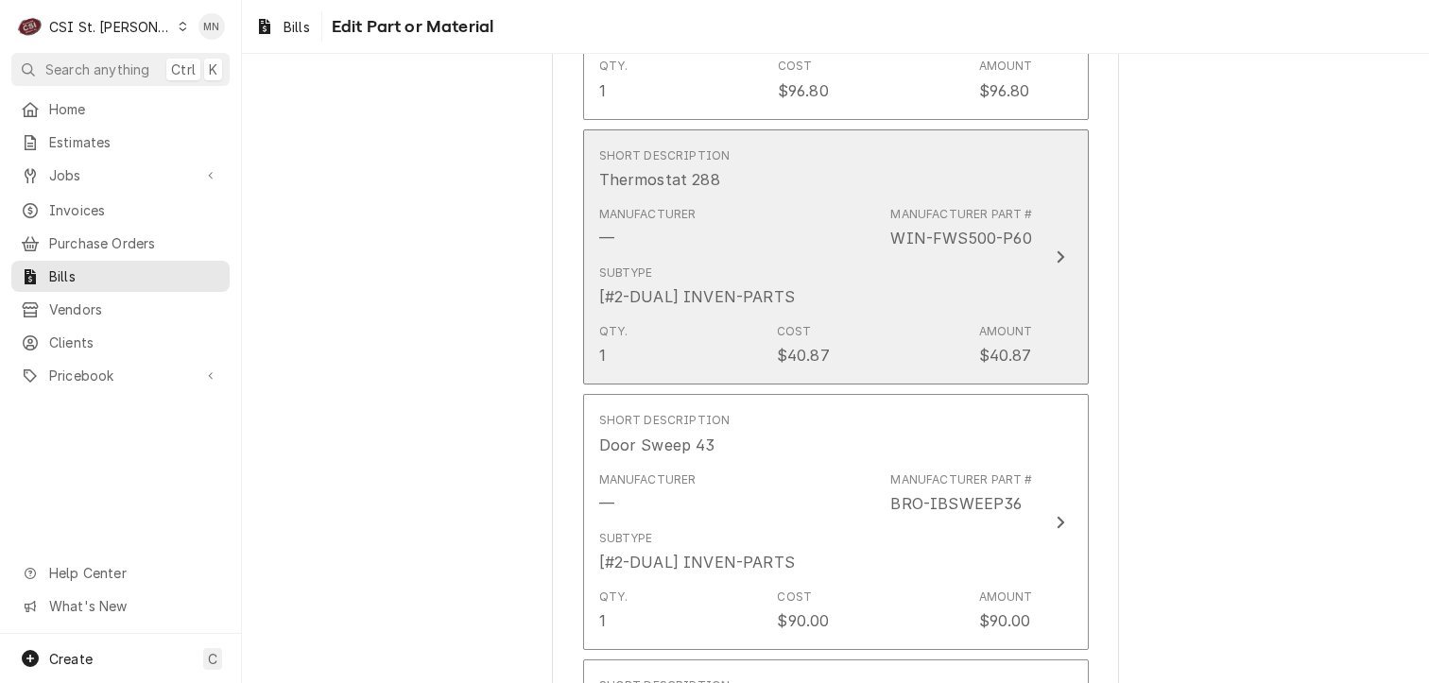
scroll to position [1418, 0]
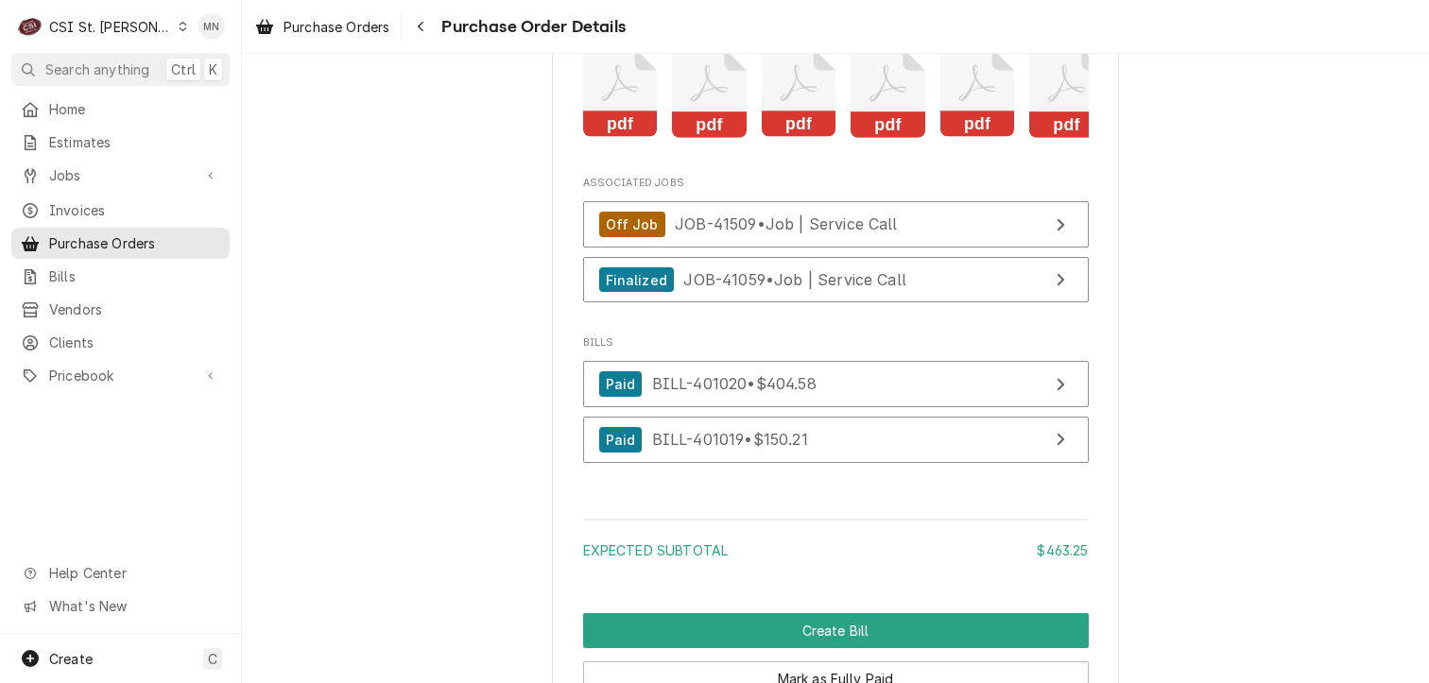
scroll to position [5387, 0]
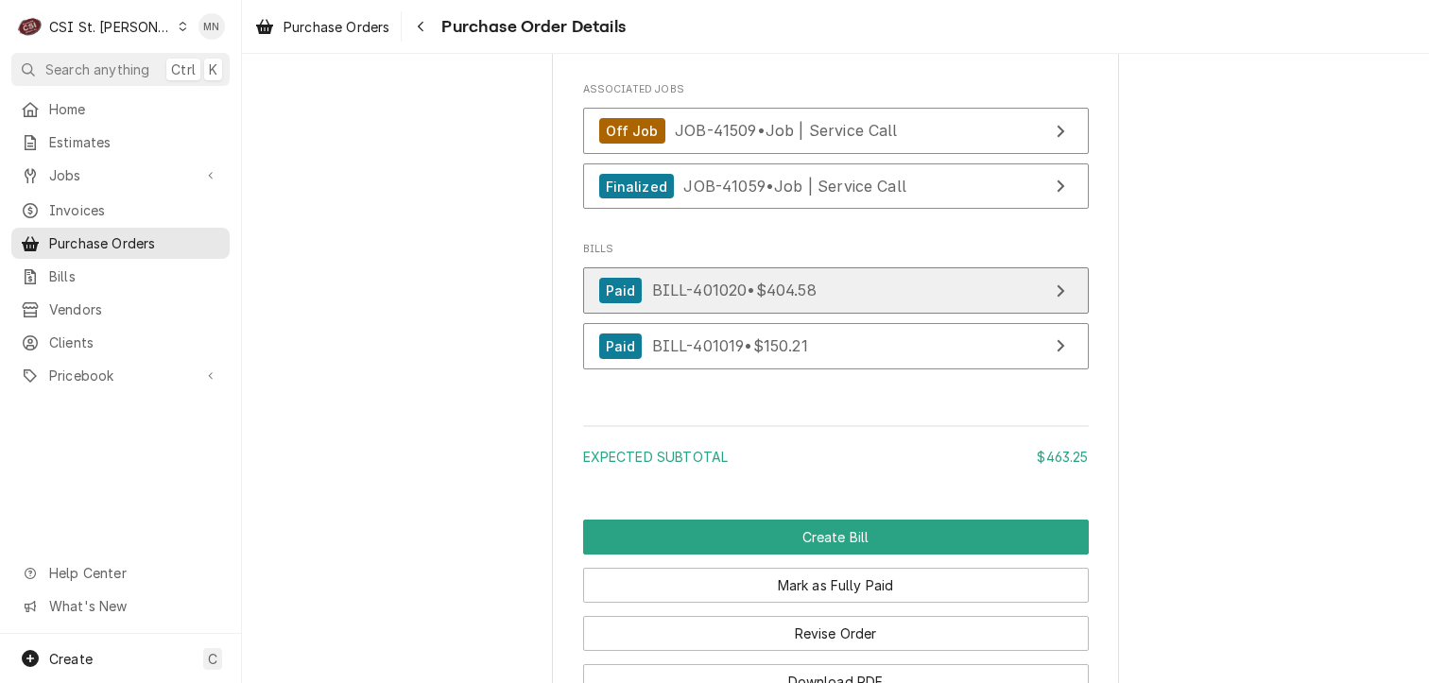
click at [741, 300] on span "BILL-401020 • $404.58" at bounding box center [734, 290] width 164 height 19
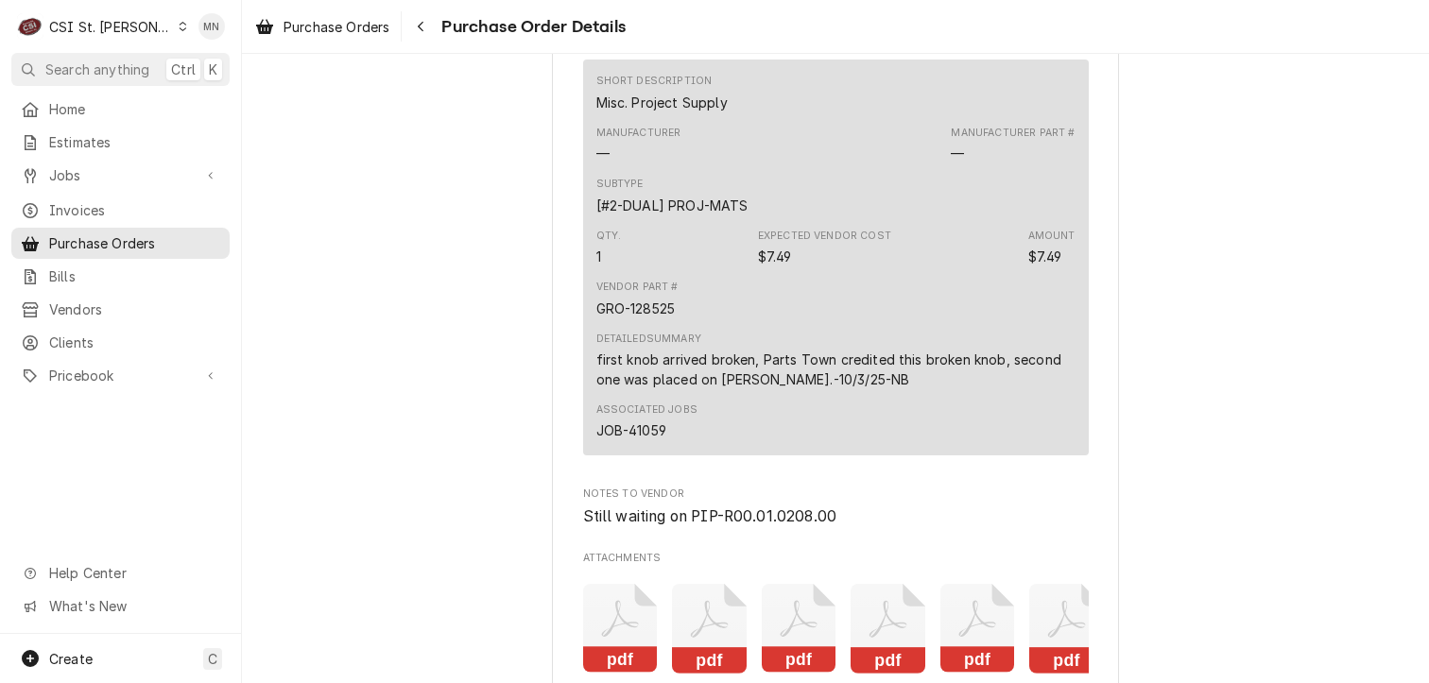
scroll to position [4725, 0]
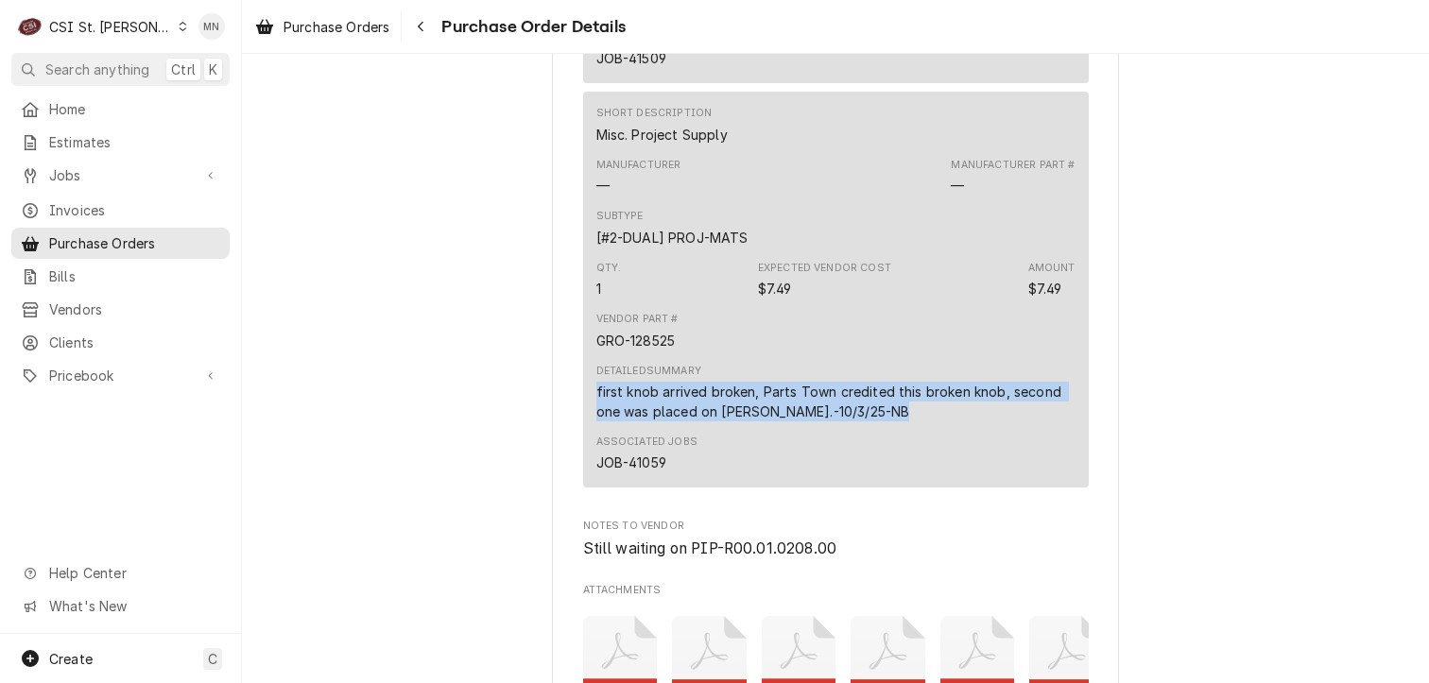
drag, startPoint x: 590, startPoint y: 450, endPoint x: 882, endPoint y: 470, distance: 292.7
click at [882, 422] on div "first knob arrived broken, Parts Town credited this broken knob, second one was…" at bounding box center [835, 402] width 479 height 40
drag, startPoint x: 882, startPoint y: 470, endPoint x: 873, endPoint y: 463, distance: 10.8
copy div "first knob arrived broken, Parts Town credited this broken knob, second one was…"
click at [100, 237] on span "Purchase Orders" at bounding box center [134, 243] width 171 height 20
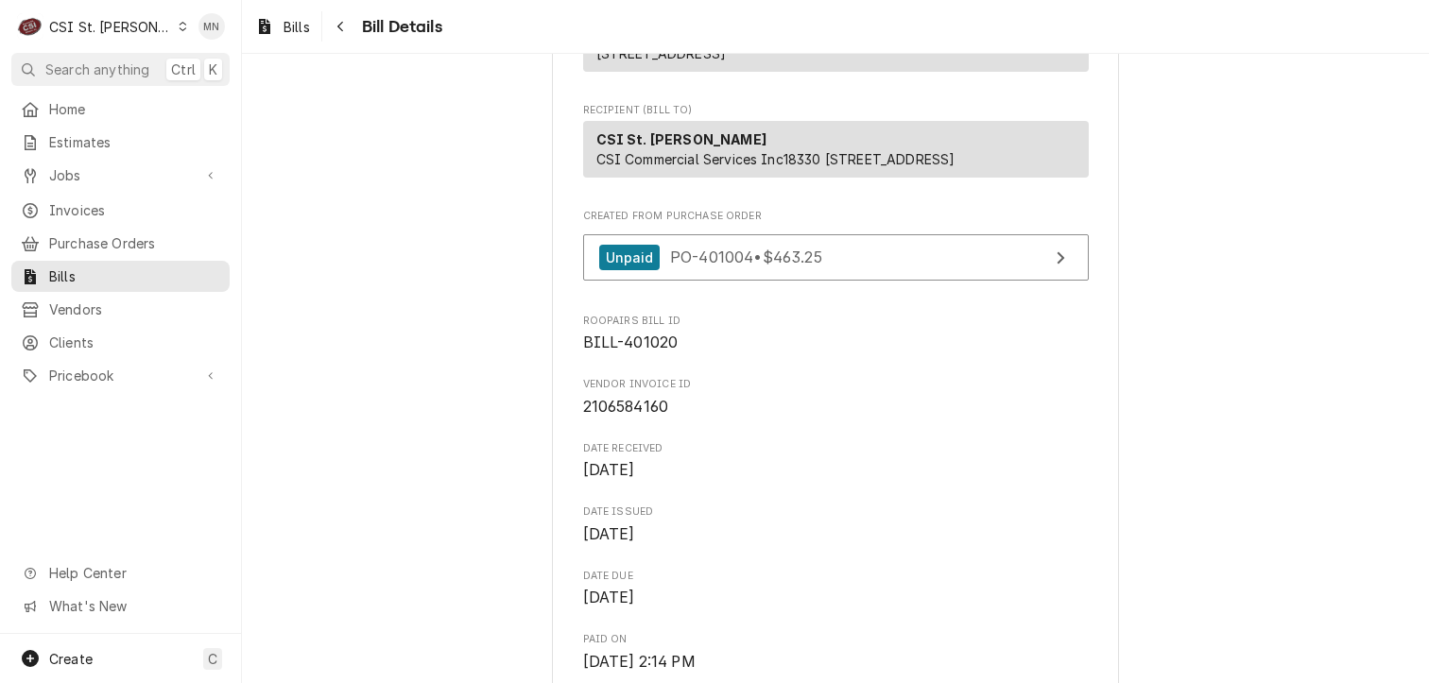
scroll to position [284, 0]
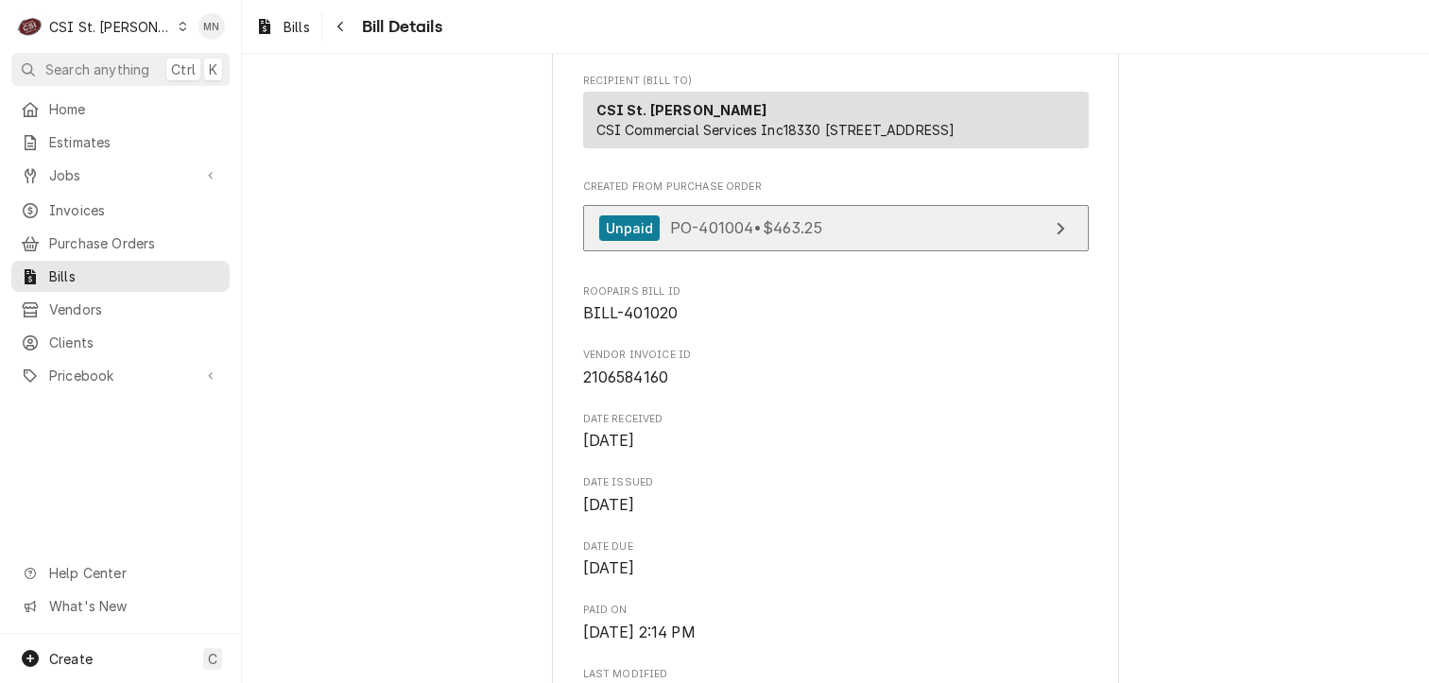
click at [1011, 251] on link "Unpaid PO-401004 • $463.25" at bounding box center [836, 228] width 506 height 46
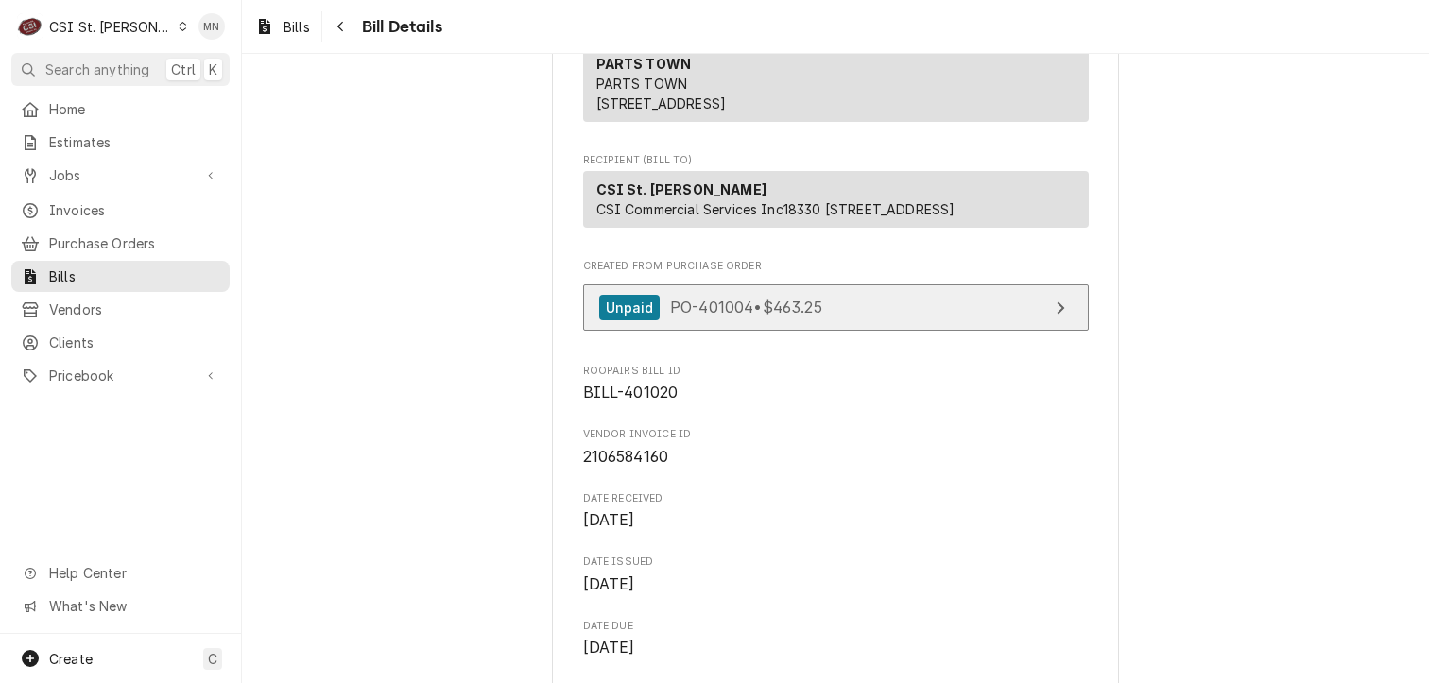
scroll to position [0, 0]
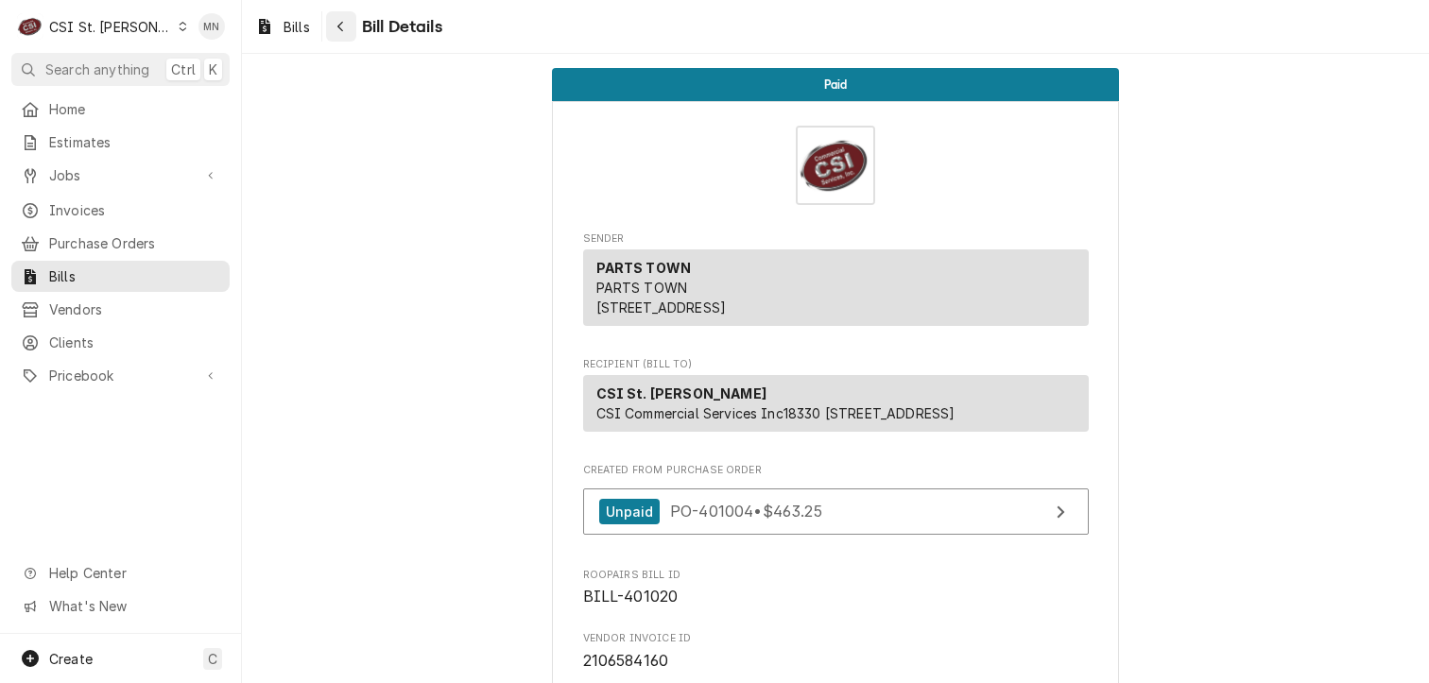
click at [338, 31] on icon "Navigate back" at bounding box center [340, 26] width 9 height 13
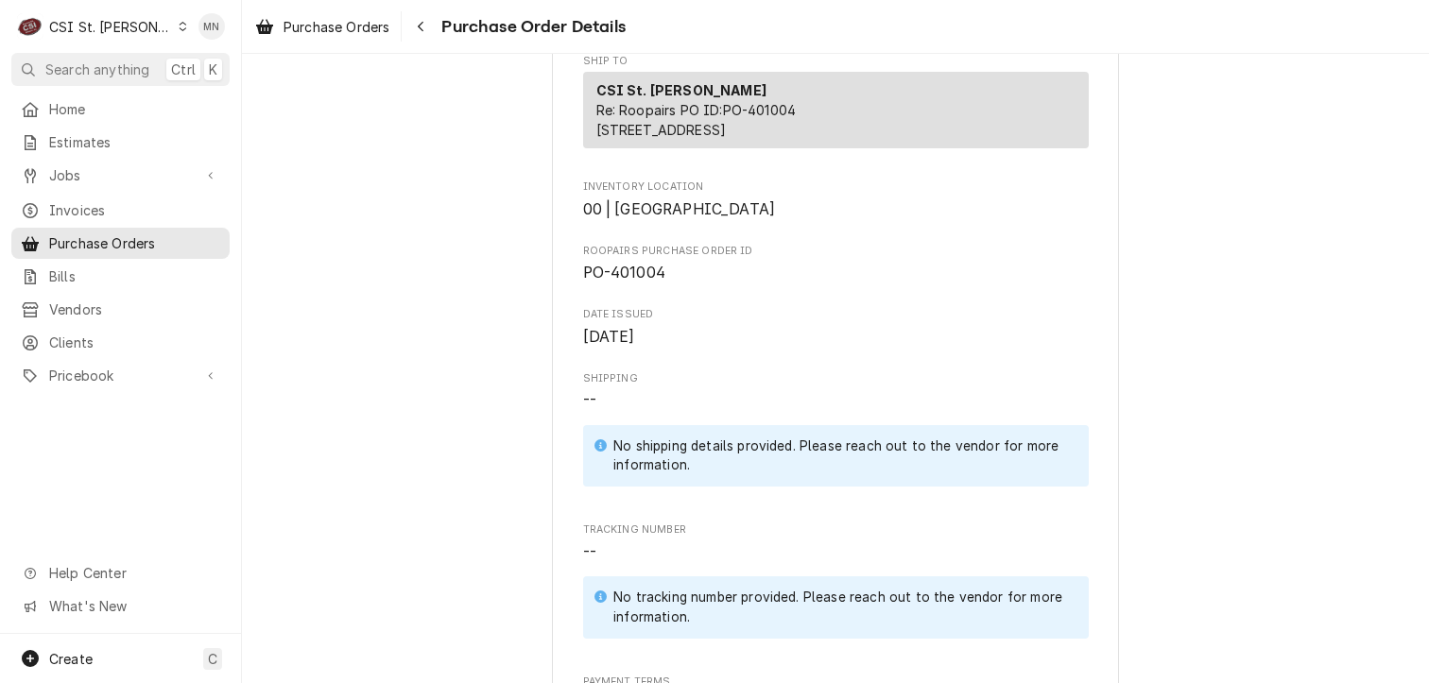
scroll to position [473, 0]
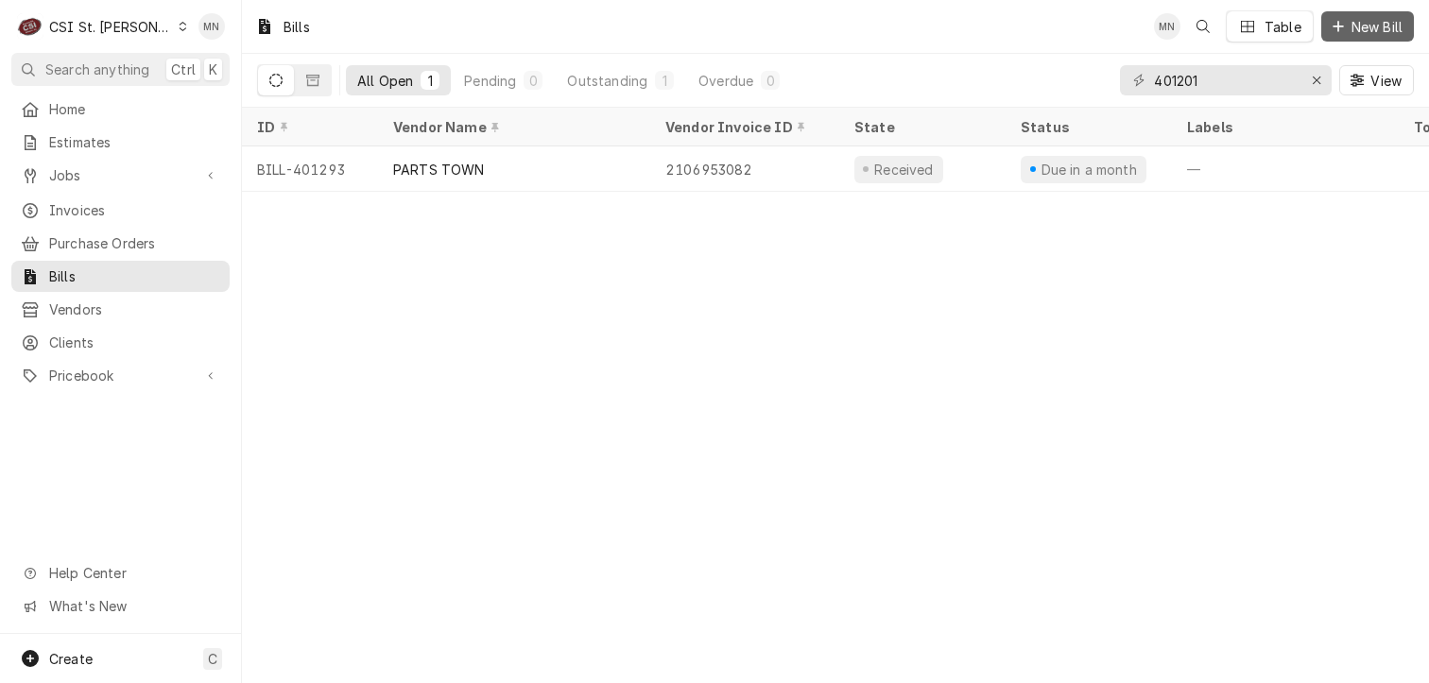
click at [1365, 24] on span "New Bill" at bounding box center [1377, 27] width 59 height 20
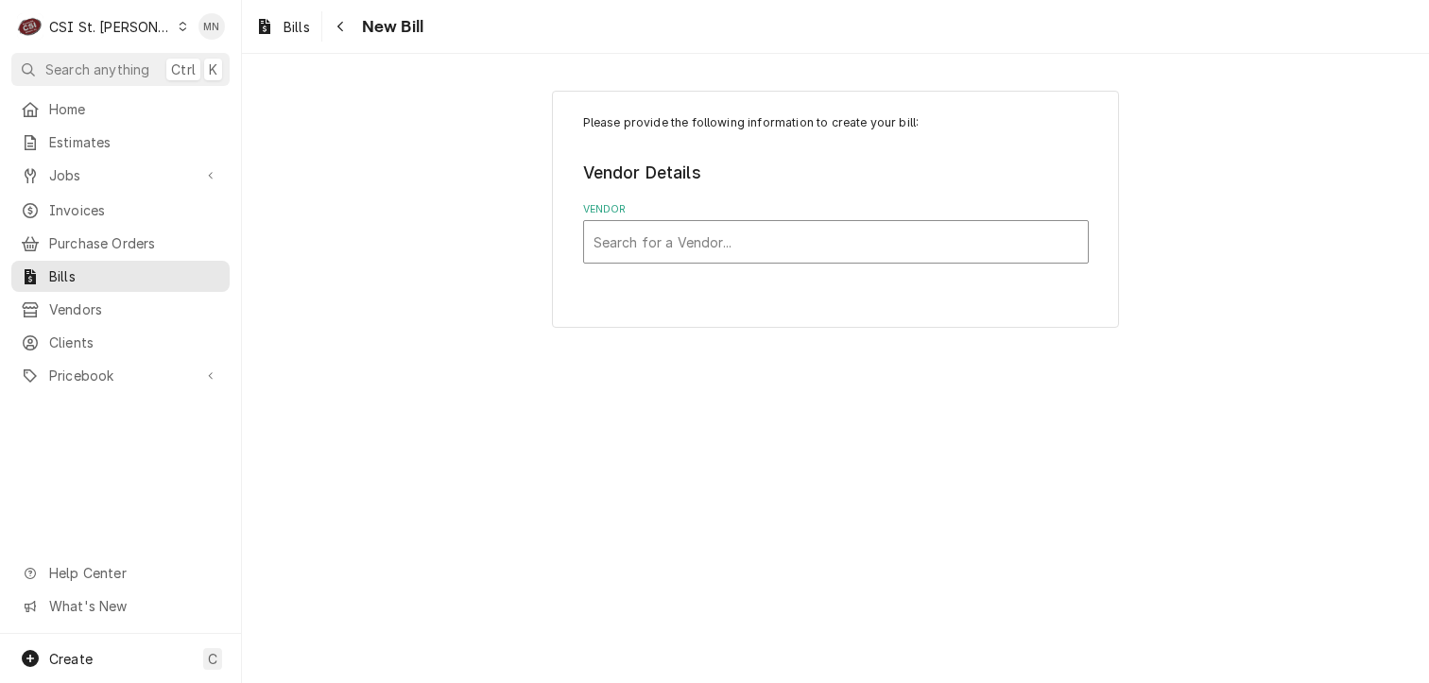
click at [677, 246] on div "Vendor" at bounding box center [836, 242] width 485 height 34
type input "parts town"
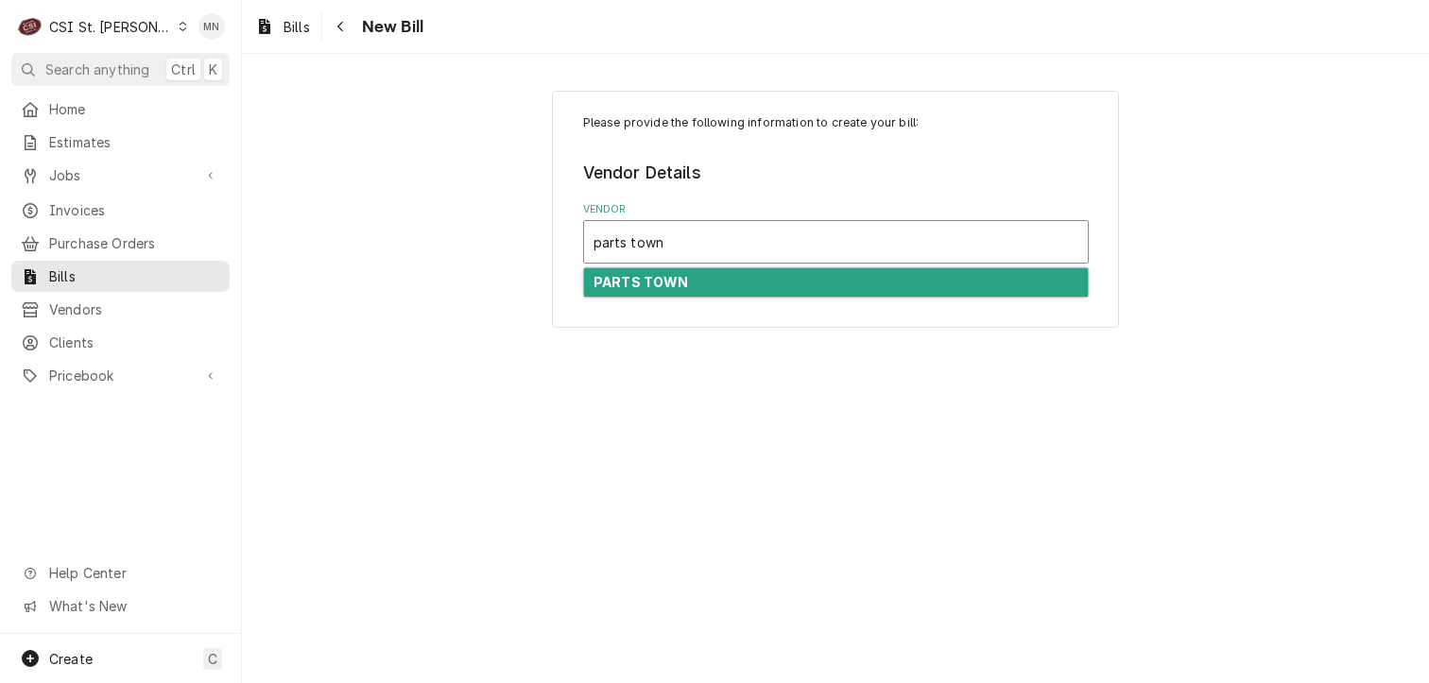
click at [735, 279] on div "PARTS TOWN" at bounding box center [836, 282] width 504 height 29
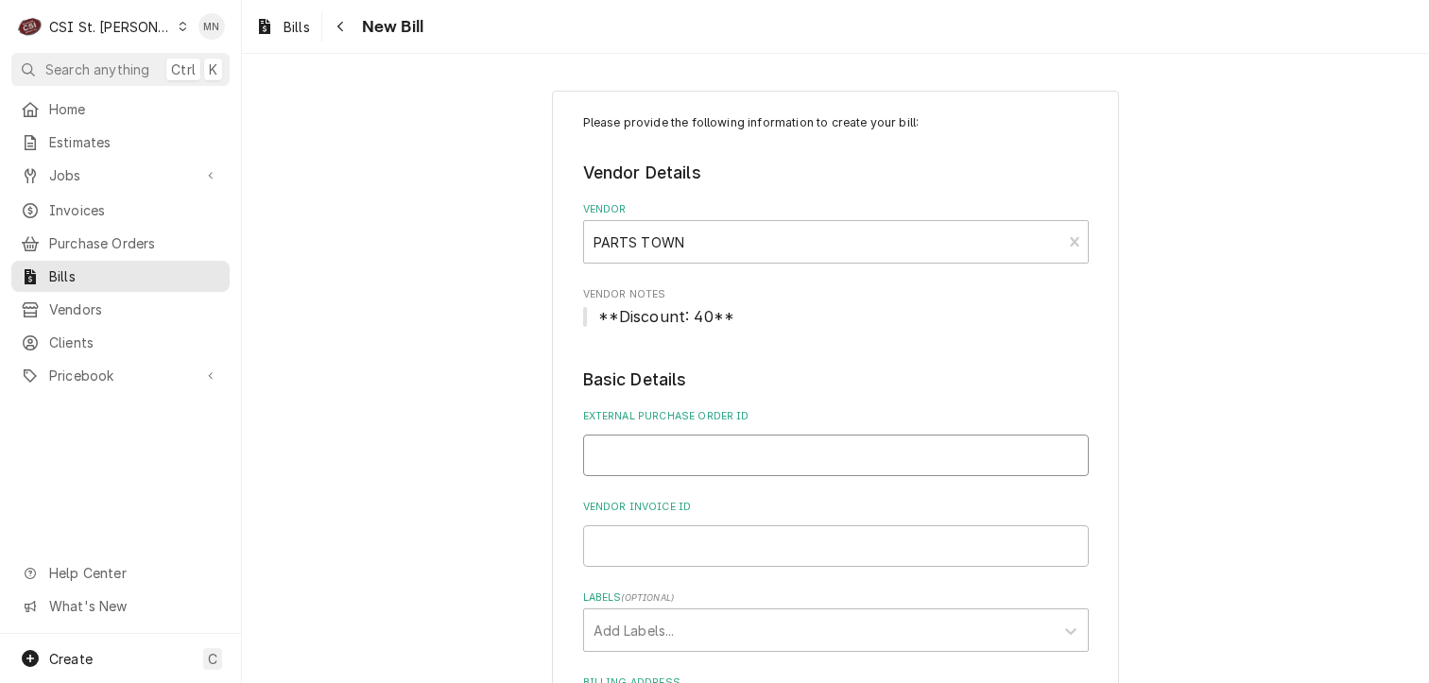
click at [699, 447] on input "External Purchase Order ID" at bounding box center [836, 456] width 506 height 42
type input "401004"
drag, startPoint x: 711, startPoint y: 543, endPoint x: 818, endPoint y: 562, distance: 109.4
click at [712, 543] on input "Vendor Invoice ID" at bounding box center [836, 546] width 506 height 42
click at [628, 531] on input "Vendor Invoice ID" at bounding box center [836, 546] width 506 height 42
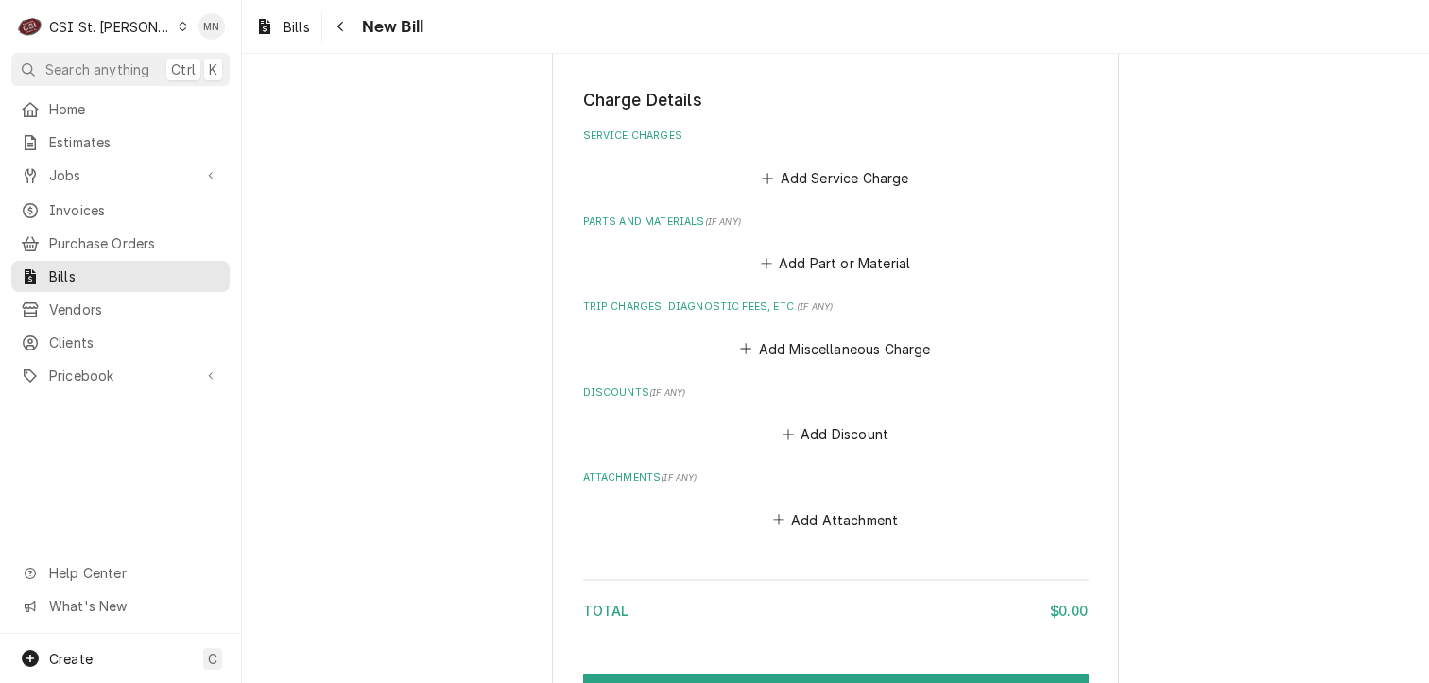
scroll to position [1134, 0]
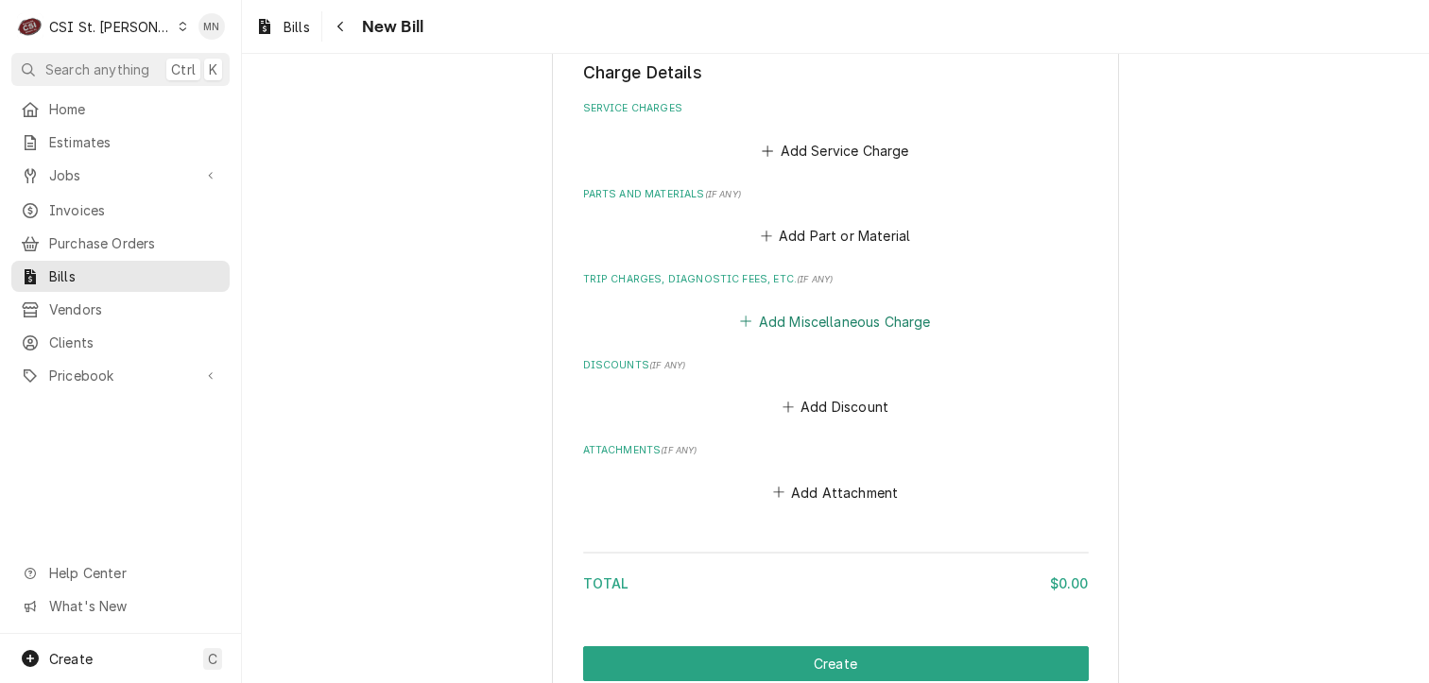
type input "2106953083"
click at [824, 321] on button "Add Miscellaneous Charge" at bounding box center [835, 321] width 197 height 26
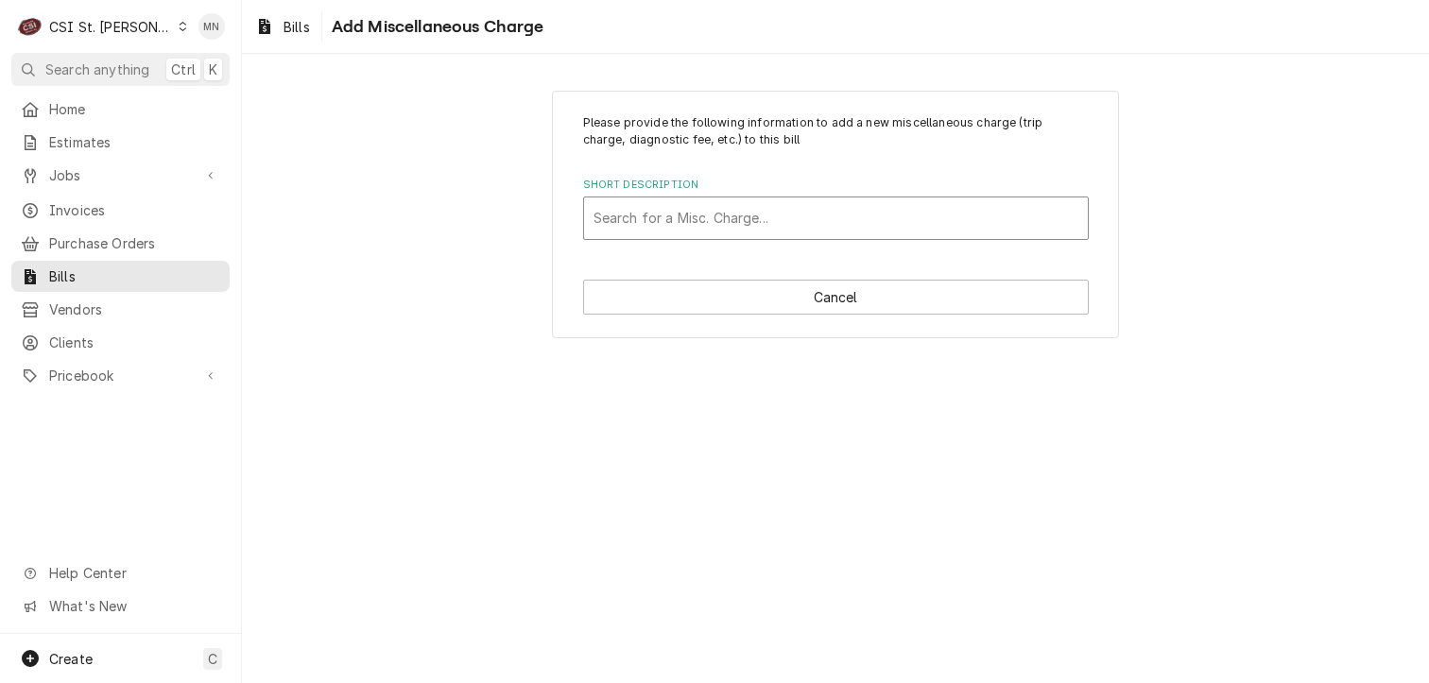
click at [650, 216] on div "Short Description" at bounding box center [836, 218] width 485 height 34
click at [663, 211] on div "Short Description" at bounding box center [836, 218] width 485 height 34
type input "m"
type input "p"
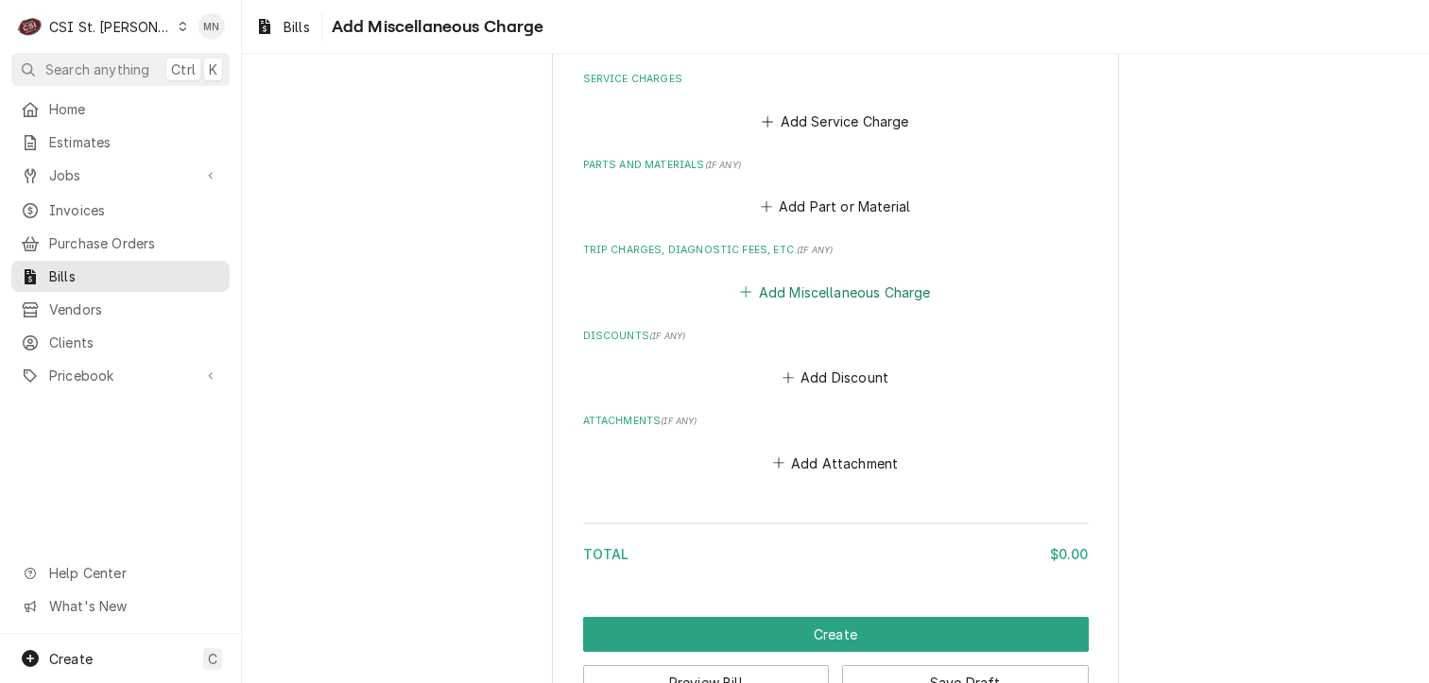
scroll to position [1217, 0]
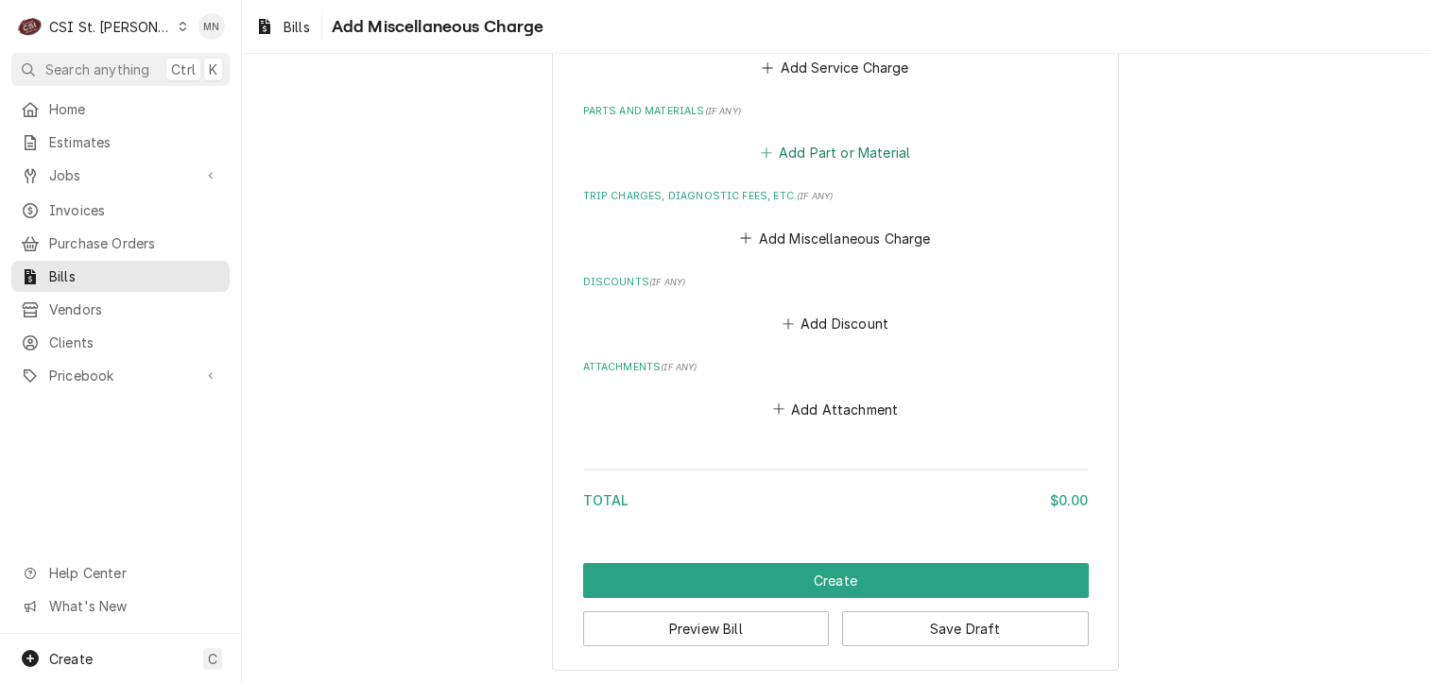
click at [805, 142] on button "Add Part or Material" at bounding box center [835, 153] width 156 height 26
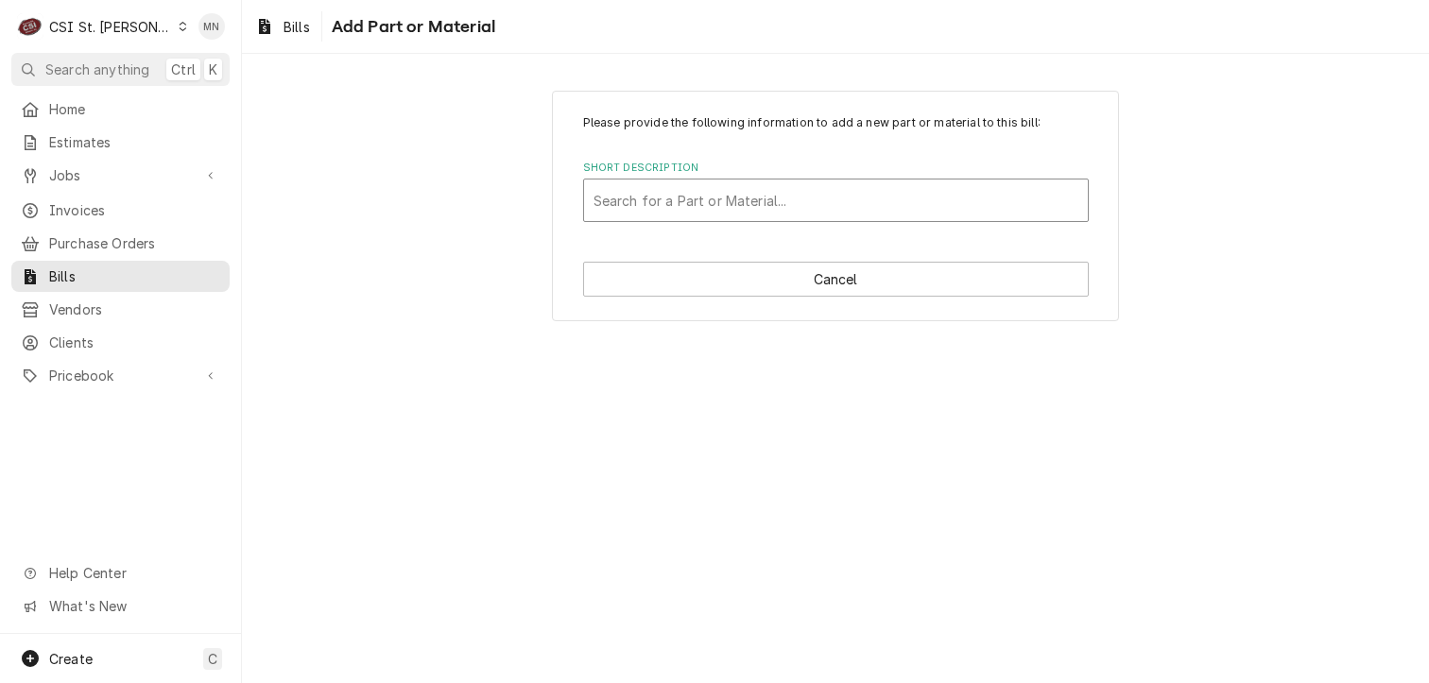
click at [692, 197] on div "Short Description" at bounding box center [836, 200] width 485 height 34
type input "project"
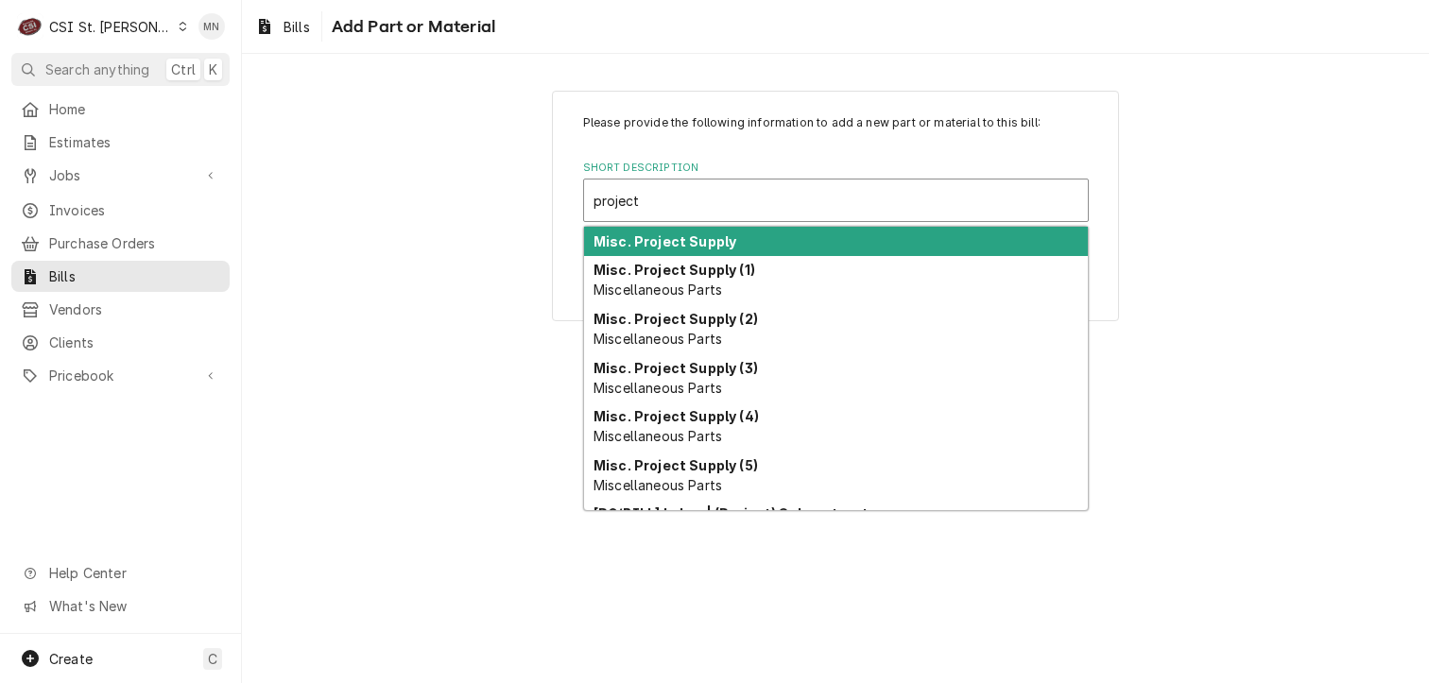
click at [684, 236] on strong "Misc. Project Supply" at bounding box center [665, 241] width 143 height 16
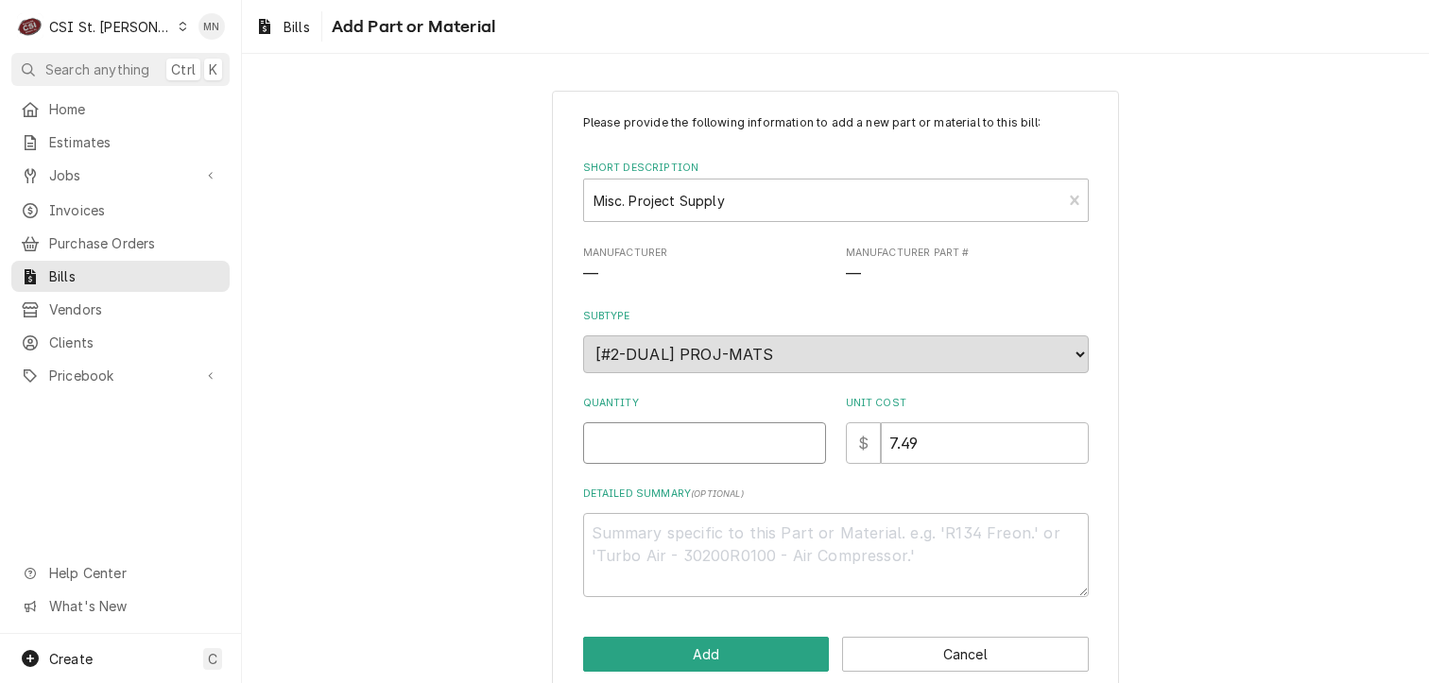
click at [662, 447] on input "Quantity" at bounding box center [704, 443] width 243 height 42
type textarea "x"
type input "1"
click at [684, 540] on textarea "Detailed Summary ( optional )" at bounding box center [836, 555] width 506 height 85
type textarea "x"
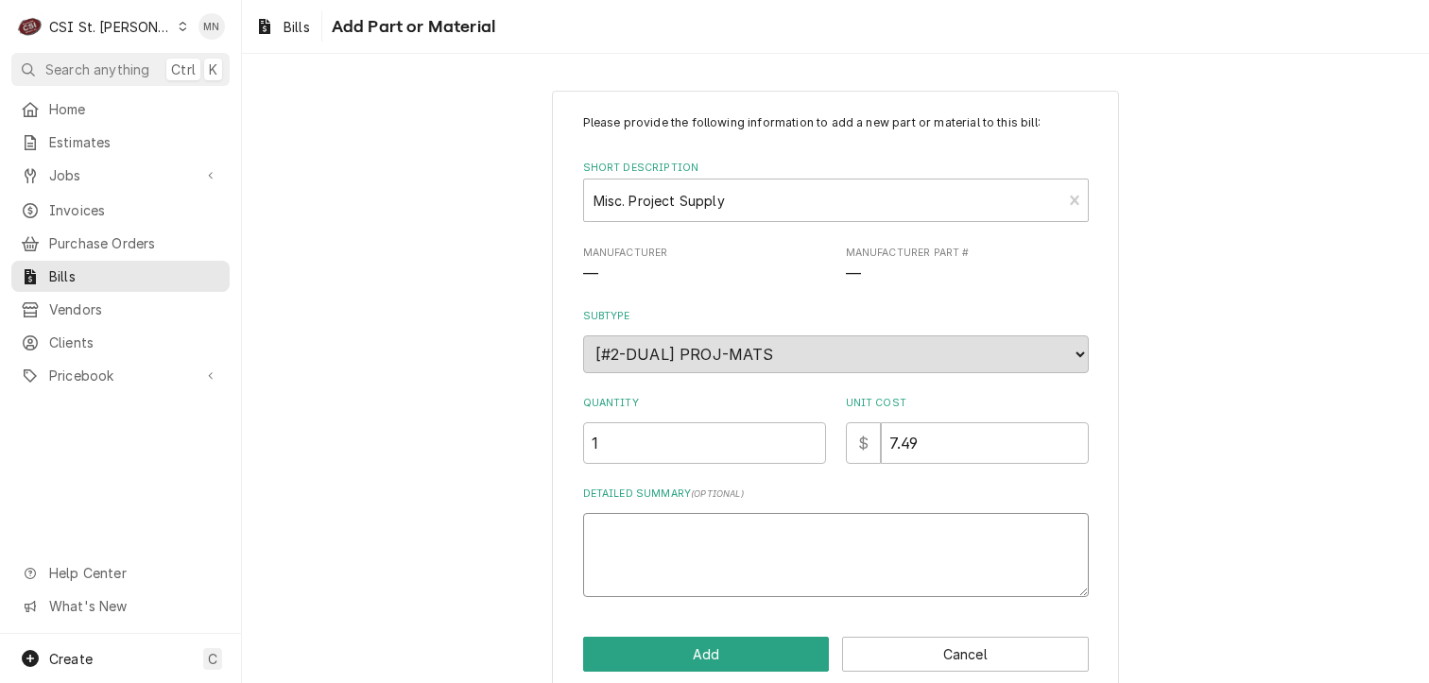
type textarea "x"
type textarea "K"
type textarea "x"
type textarea "Kn"
type textarea "x"
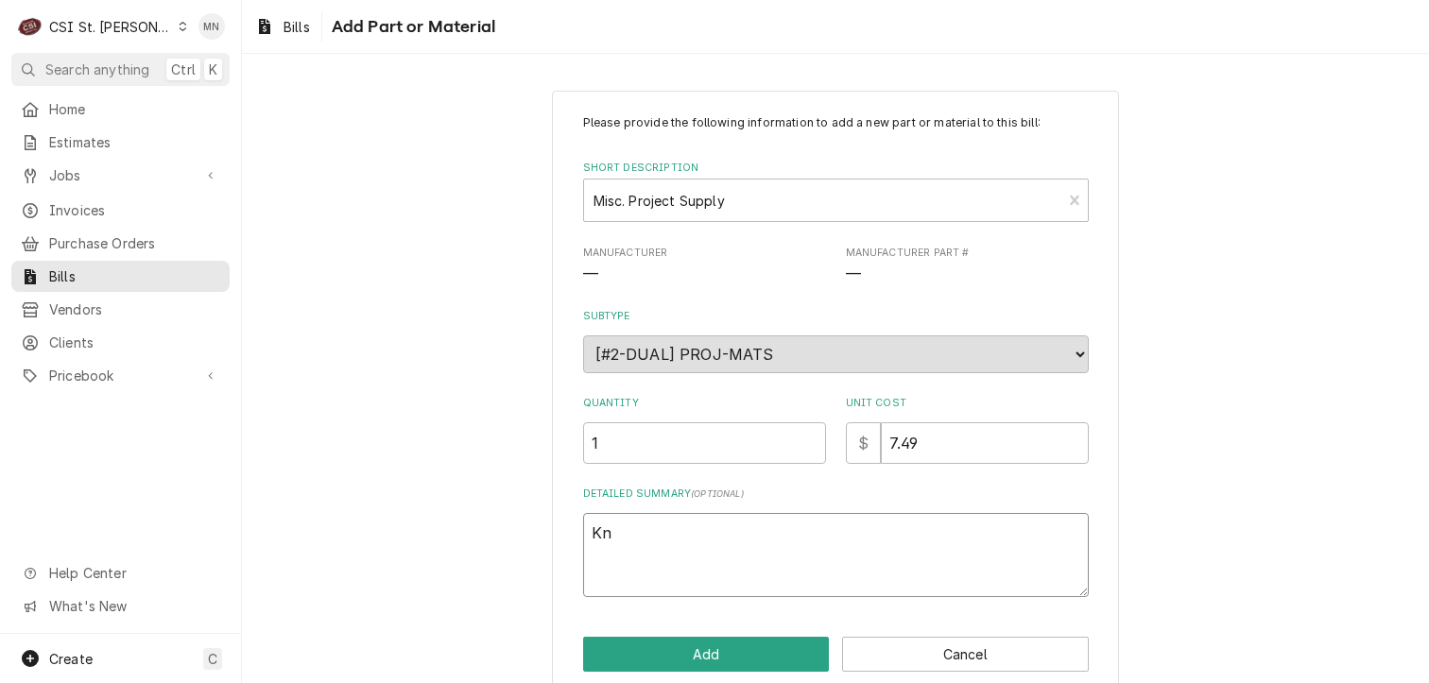
type textarea "Knb"
type textarea "x"
type textarea "Knbo"
type textarea "x"
type textarea "Knb"
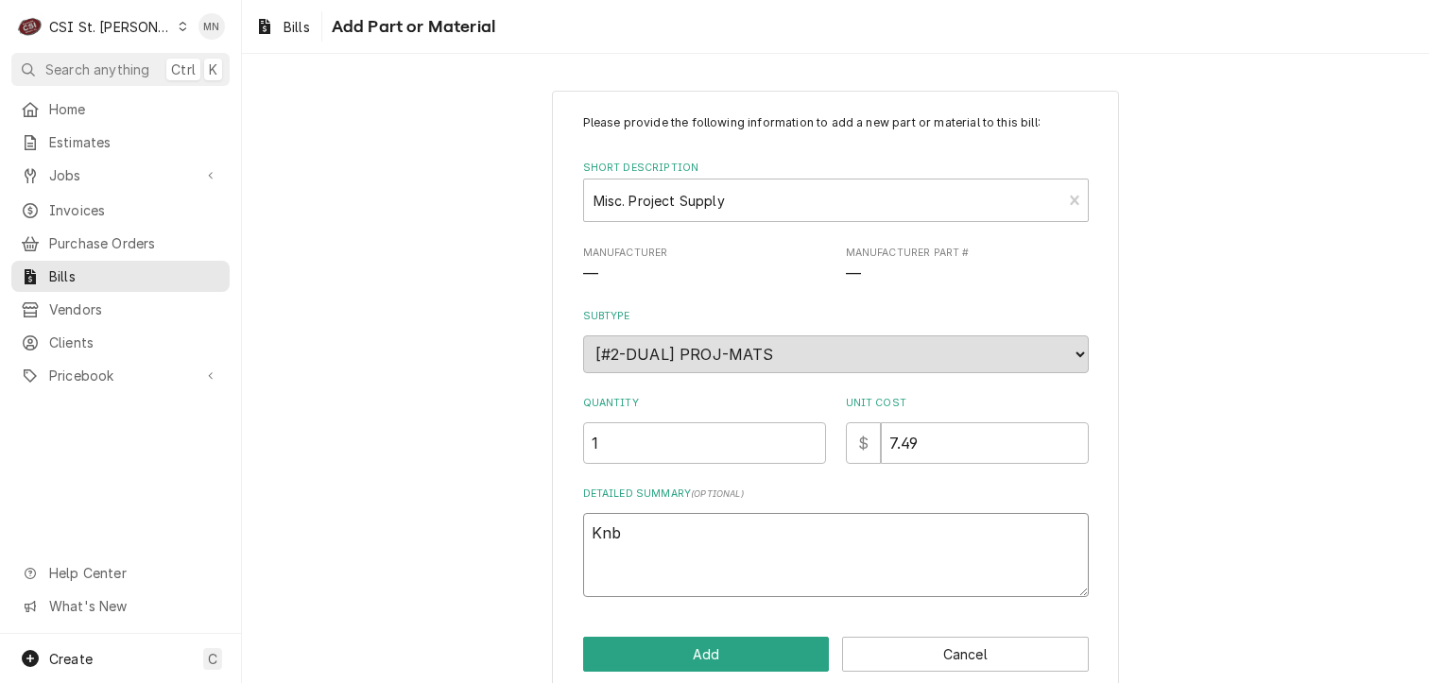
type textarea "x"
type textarea "Kn"
type textarea "x"
type textarea "Kno"
type textarea "x"
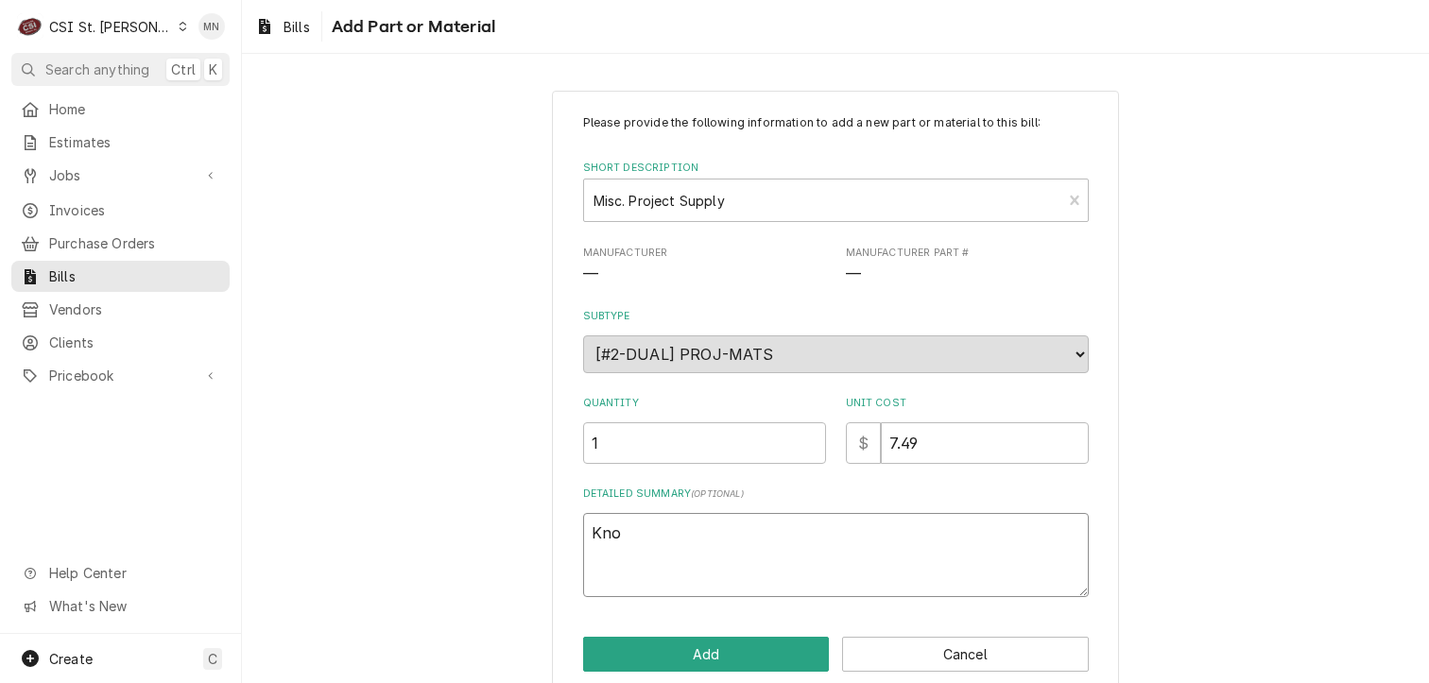
type textarea "Knob"
type textarea "x"
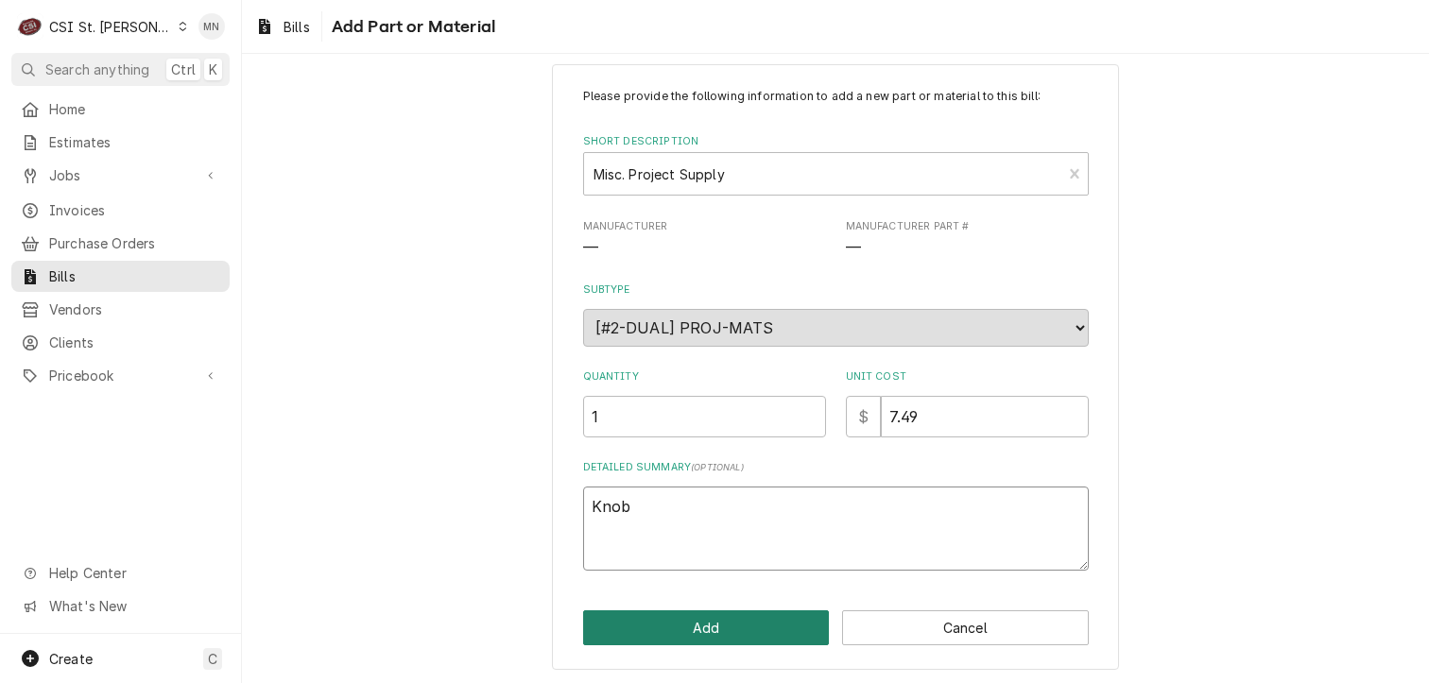
type textarea "Knob"
click at [730, 624] on button "Add" at bounding box center [706, 628] width 247 height 35
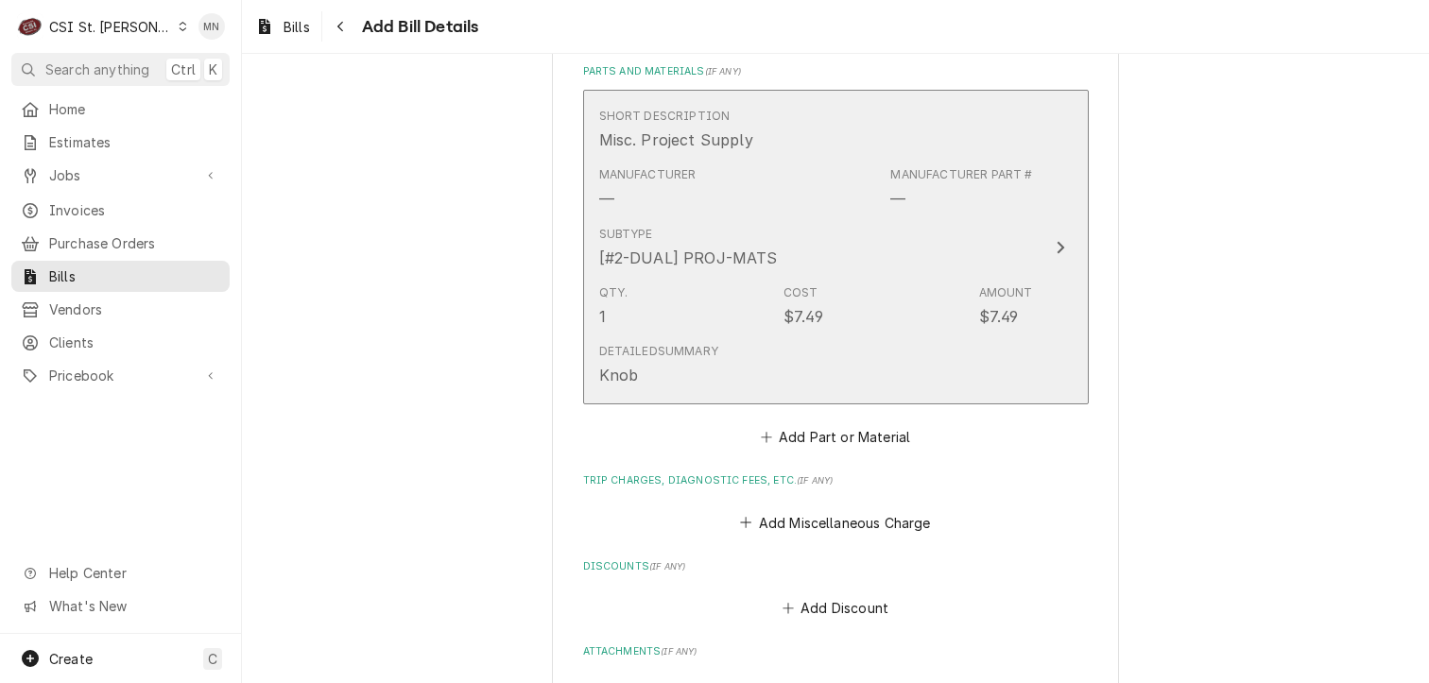
scroll to position [1162, 0]
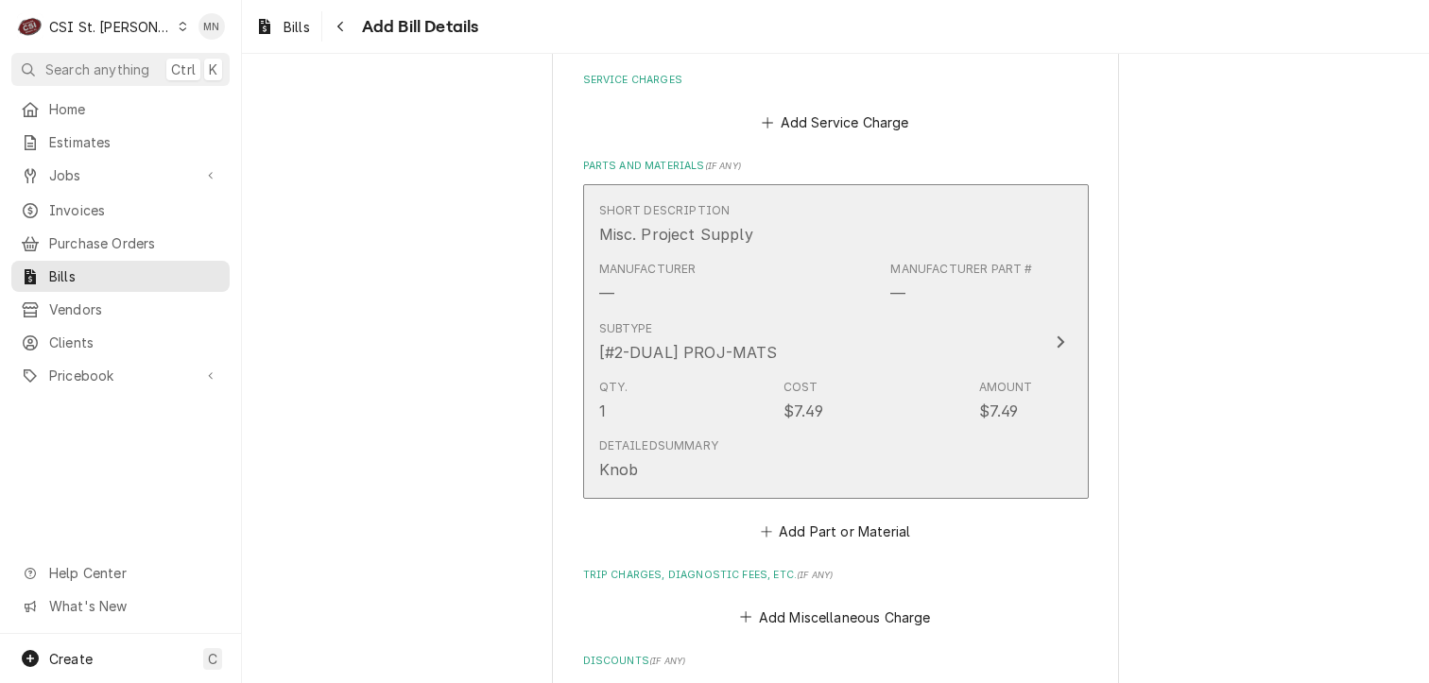
click at [1049, 358] on button "Short Description Misc. Project Supply Manufacturer — Manufacturer Part # — Sub…" at bounding box center [836, 341] width 506 height 315
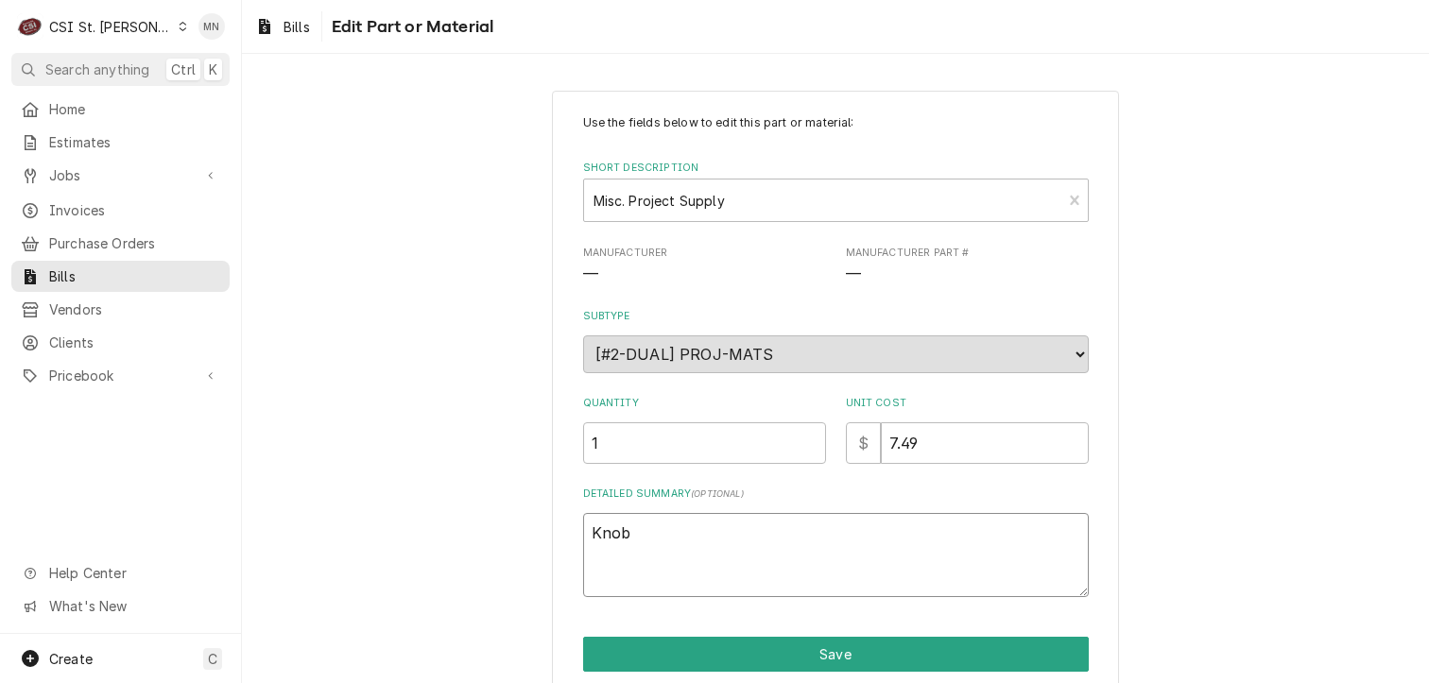
drag, startPoint x: 673, startPoint y: 520, endPoint x: 576, endPoint y: 535, distance: 98.5
click at [583, 535] on textarea "Knob" at bounding box center [836, 555] width 506 height 85
paste textarea "first knob arrived broken, Parts Town credited this broken knob, second one was…"
type textarea "x"
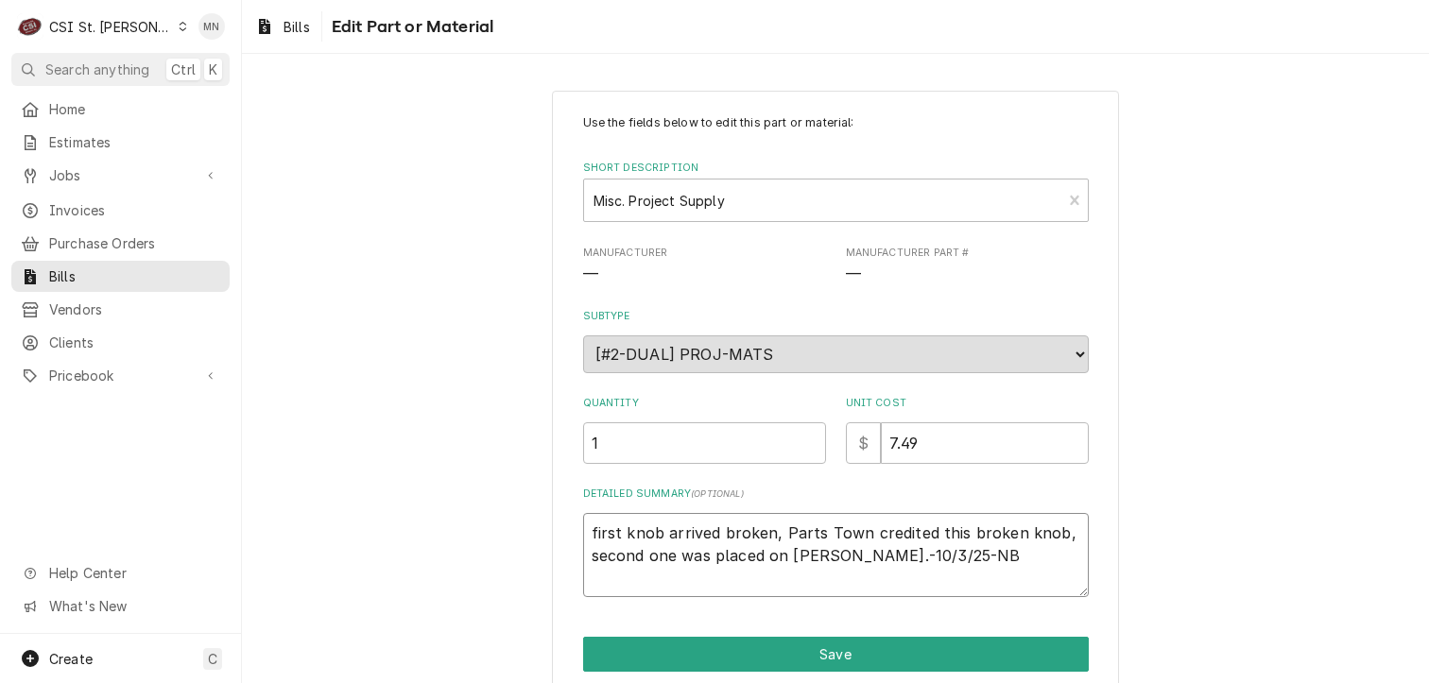
click at [1013, 556] on textarea "first knob arrived broken, Parts Town credited this broken knob, second one was…" at bounding box center [836, 555] width 506 height 85
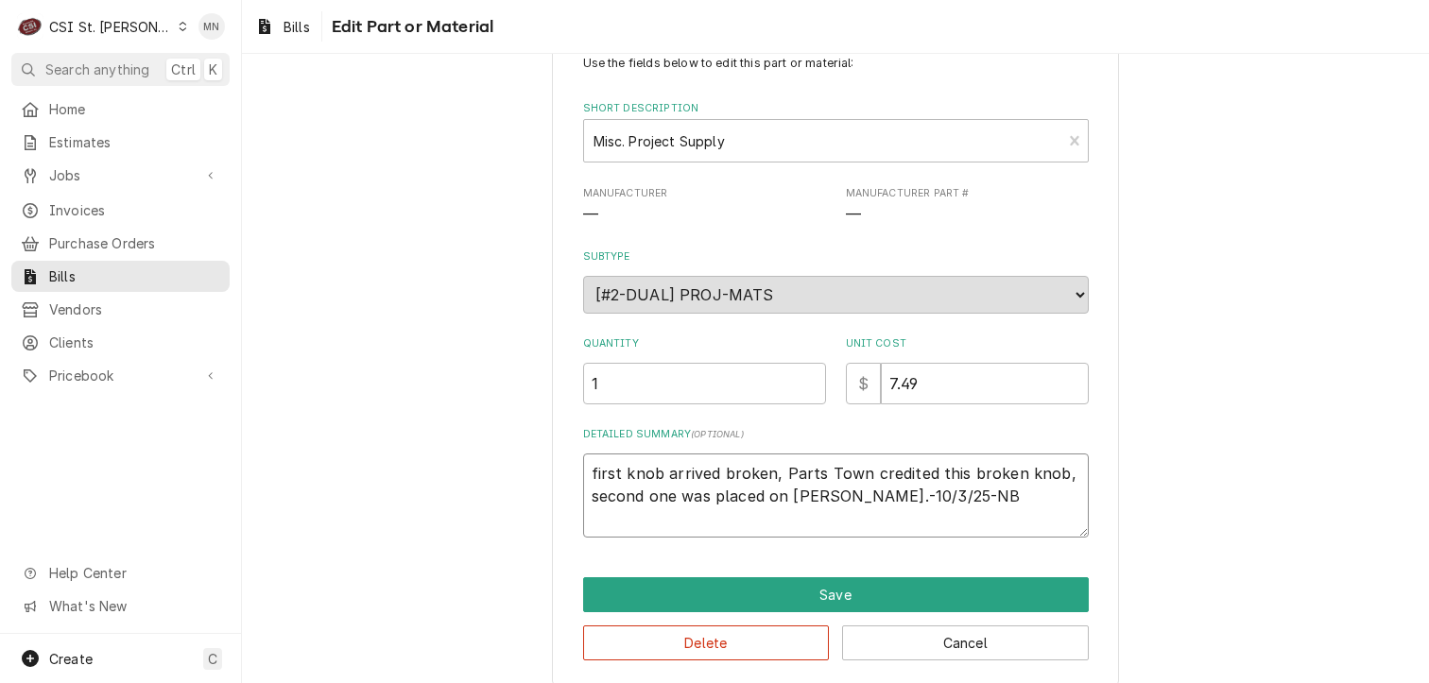
scroll to position [74, 0]
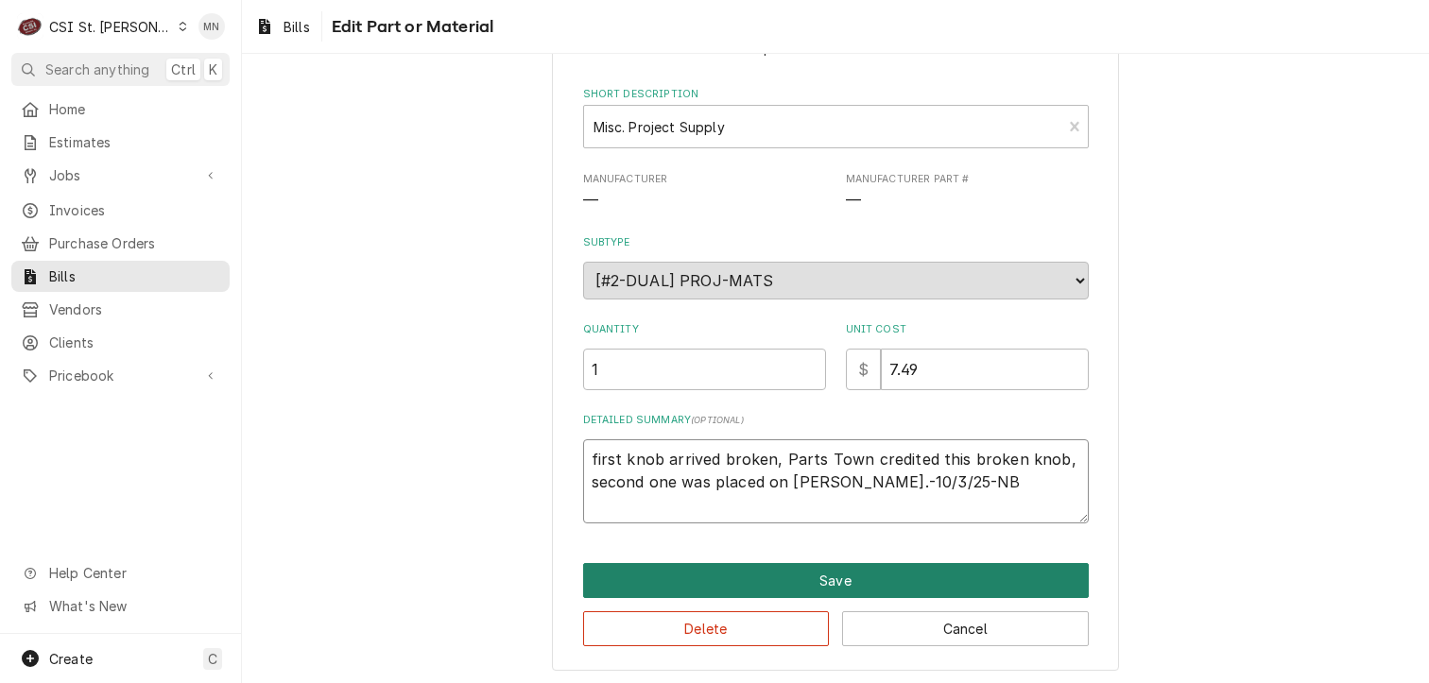
type textarea "first knob arrived broken, Parts Town credited this broken knob, second one was…"
click at [828, 570] on button "Save" at bounding box center [836, 580] width 506 height 35
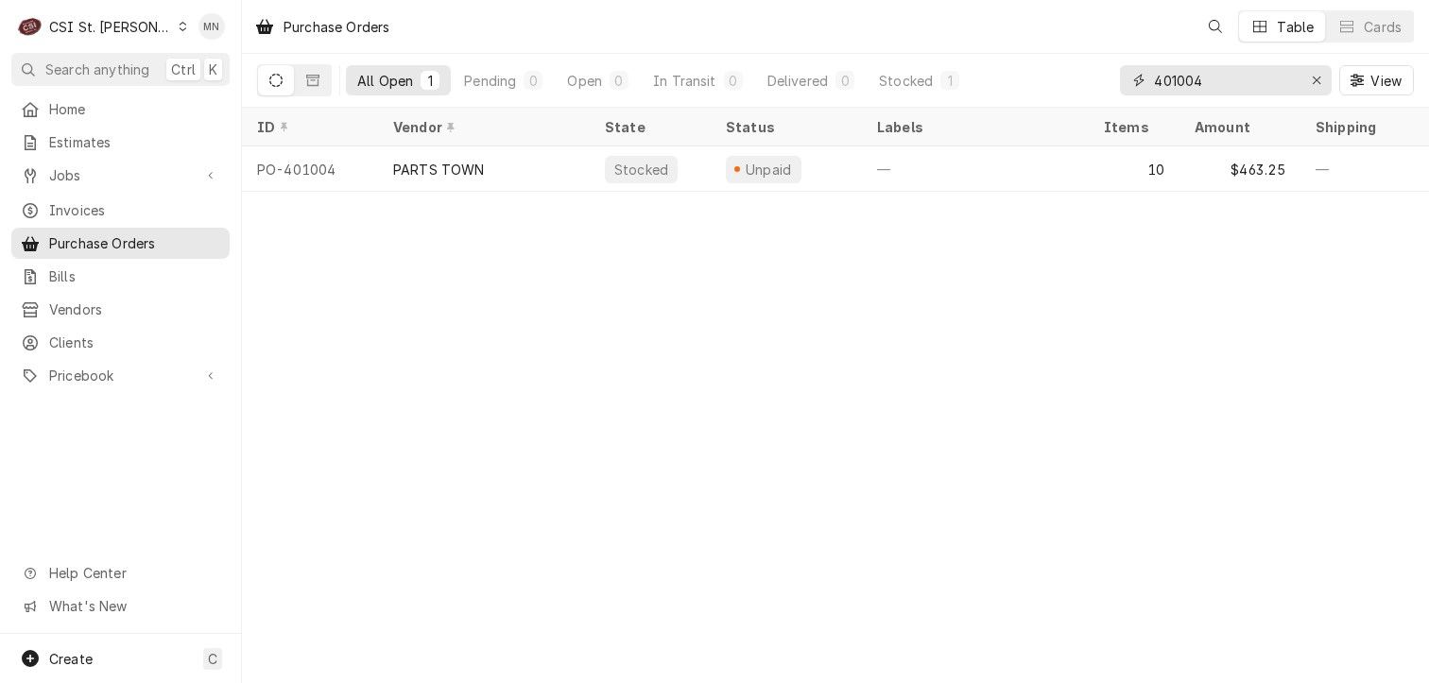
drag, startPoint x: 1229, startPoint y: 82, endPoint x: 1061, endPoint y: 68, distance: 167.9
click at [1061, 68] on div "All Open 1 Pending 0 Open 0 In Transit 0 Delivered 0 Stocked 1 401004 View" at bounding box center [835, 80] width 1157 height 53
type input "401345"
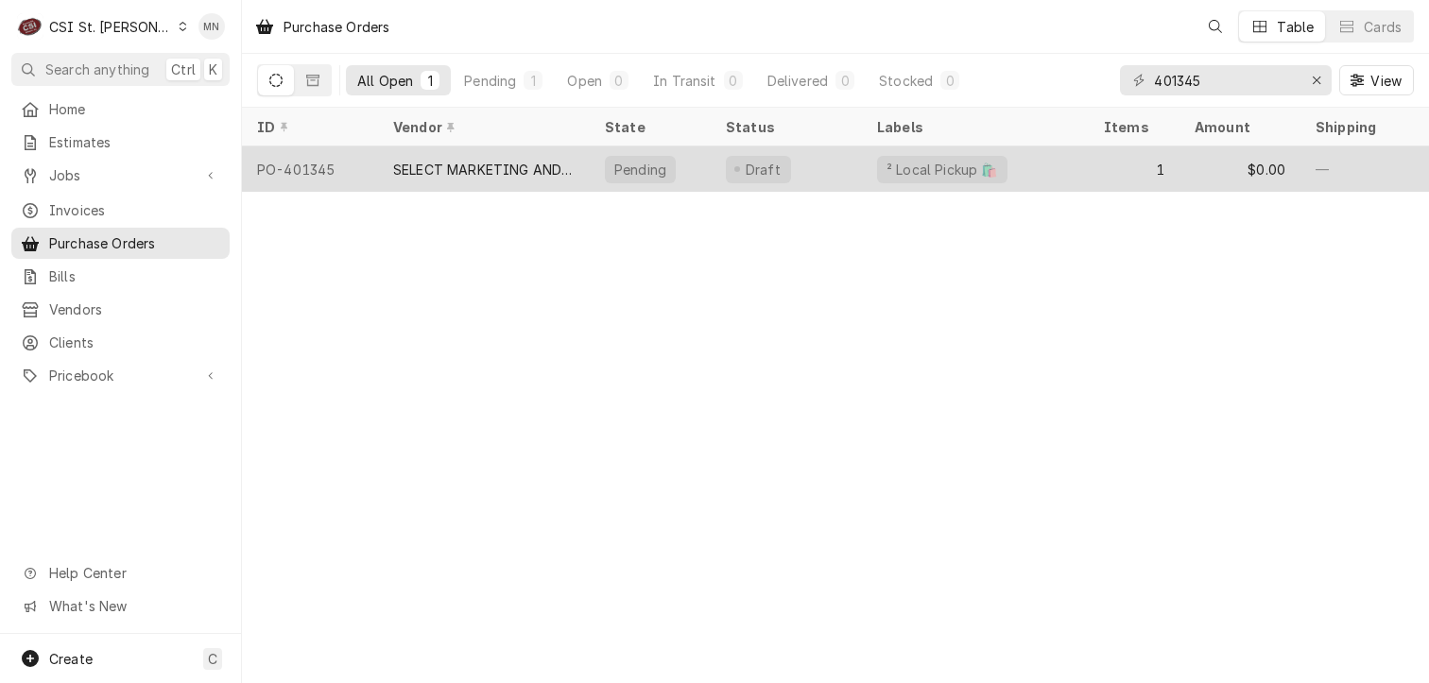
click at [484, 161] on div "SELECT MARKETING AND DISTRIBUTING" at bounding box center [483, 170] width 181 height 20
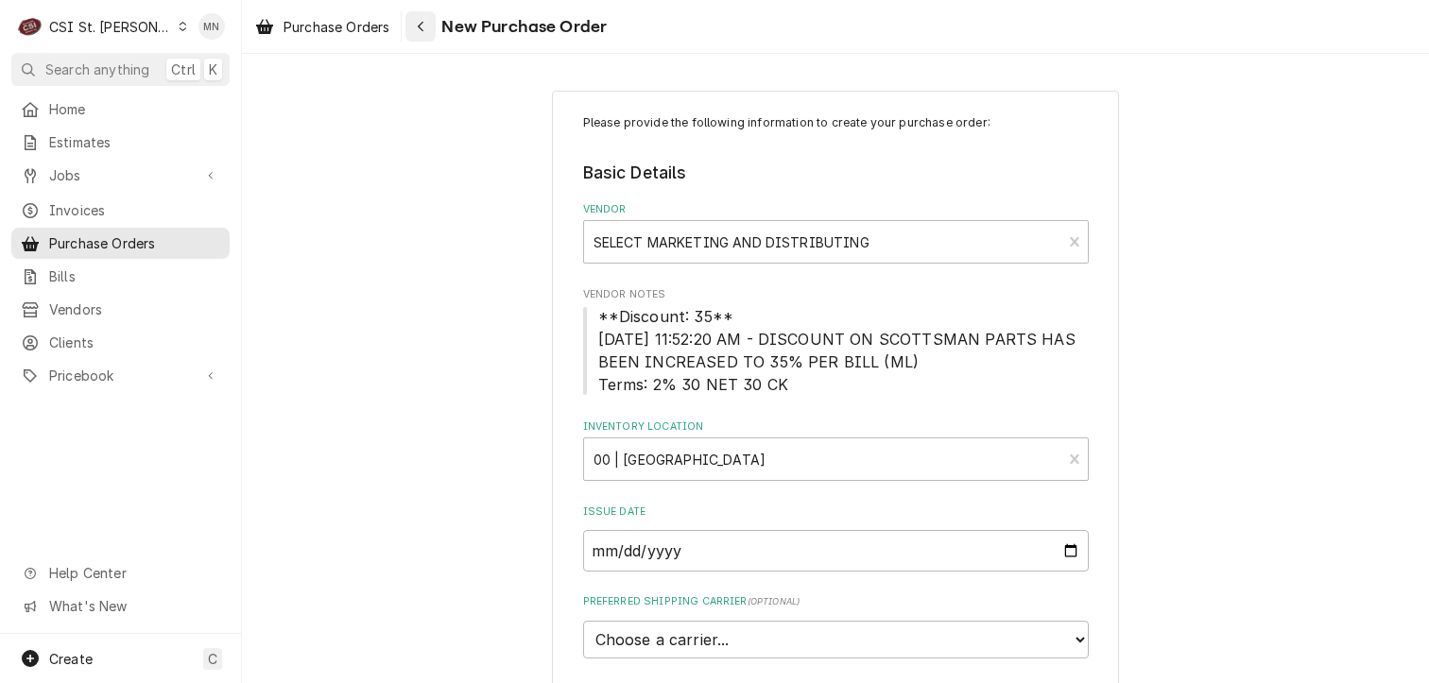
click at [430, 28] on div "Navigate back" at bounding box center [420, 26] width 19 height 19
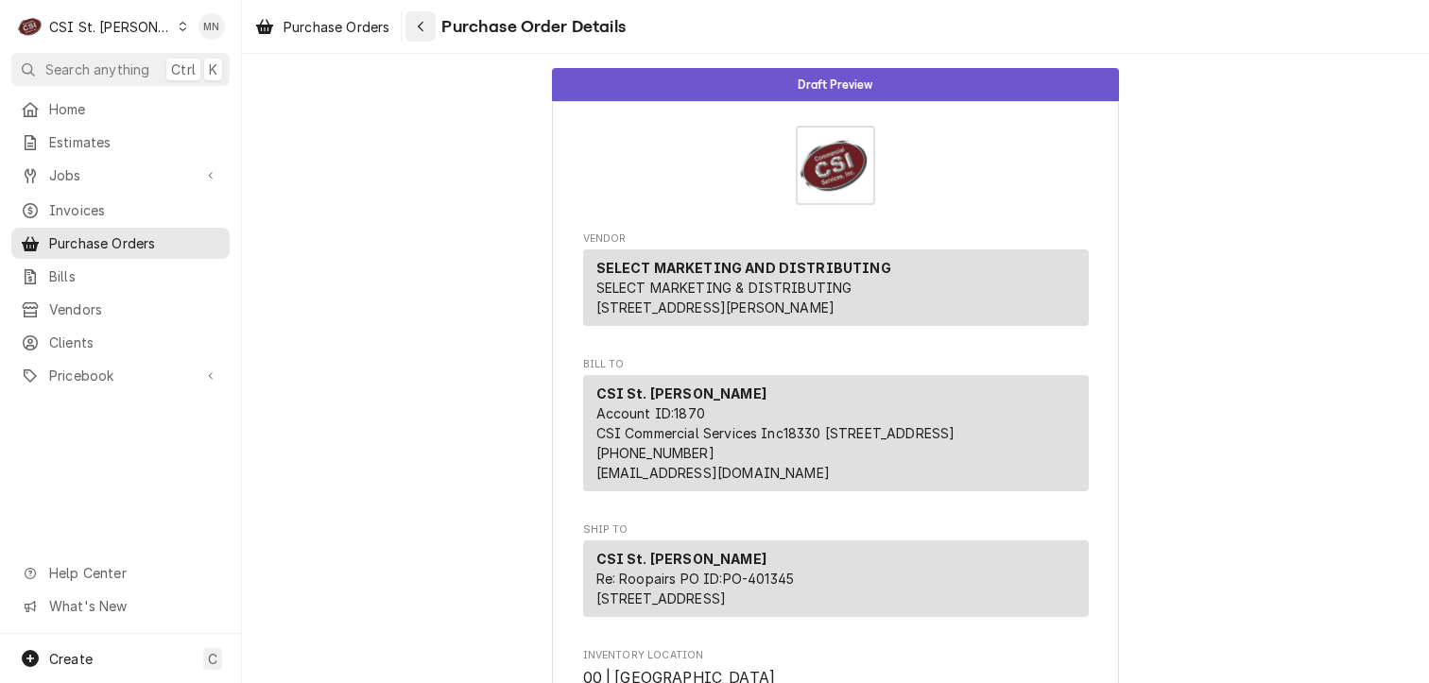
click at [423, 31] on icon "Navigate back" at bounding box center [421, 26] width 9 height 13
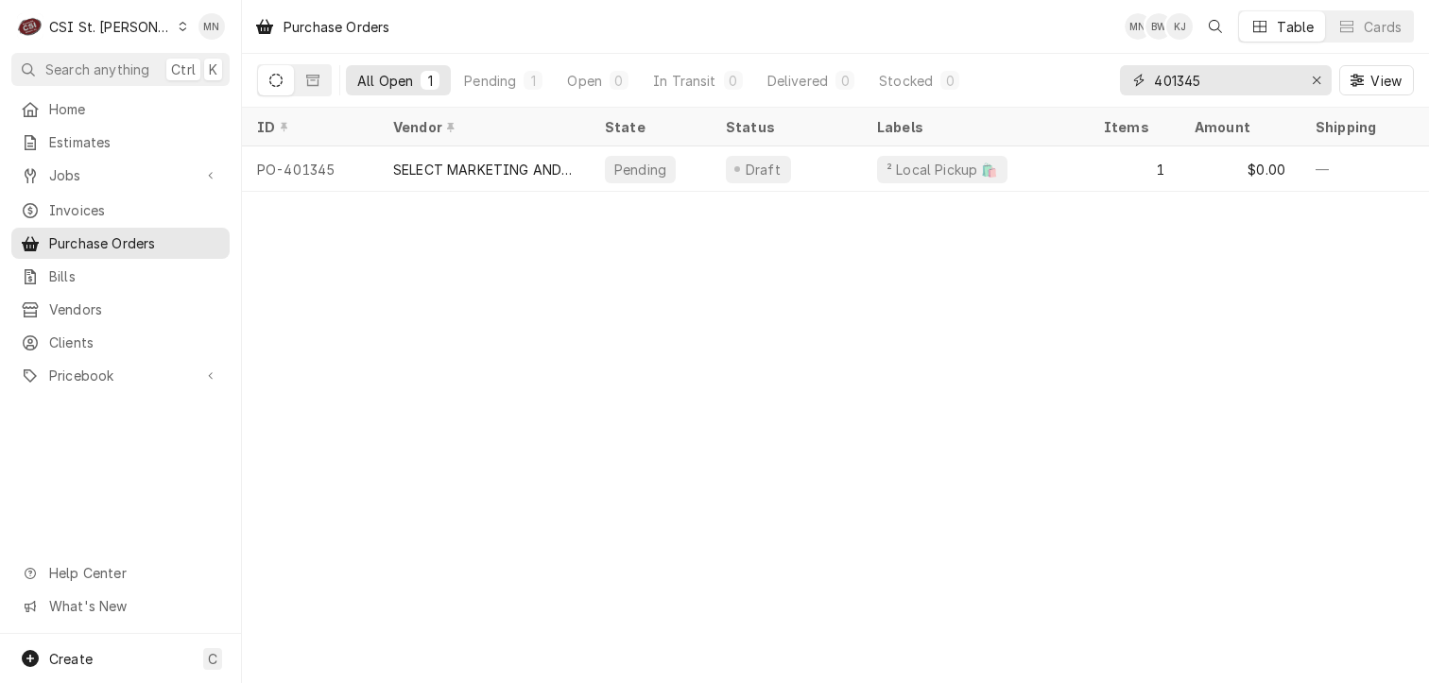
drag, startPoint x: 1157, startPoint y: 76, endPoint x: 1022, endPoint y: 75, distance: 135.1
click at [1040, 75] on div "All Open 1 Pending 1 Open 0 In Transit 0 Delivered 0 Stocked 0 401345 View" at bounding box center [835, 80] width 1157 height 53
drag, startPoint x: 1221, startPoint y: 75, endPoint x: 969, endPoint y: 78, distance: 252.4
click at [969, 78] on div "All Open 1 Pending 1 Open 0 In Transit 0 Delivered 0 Stocked 0 401357 View" at bounding box center [835, 80] width 1157 height 53
type input "401004"
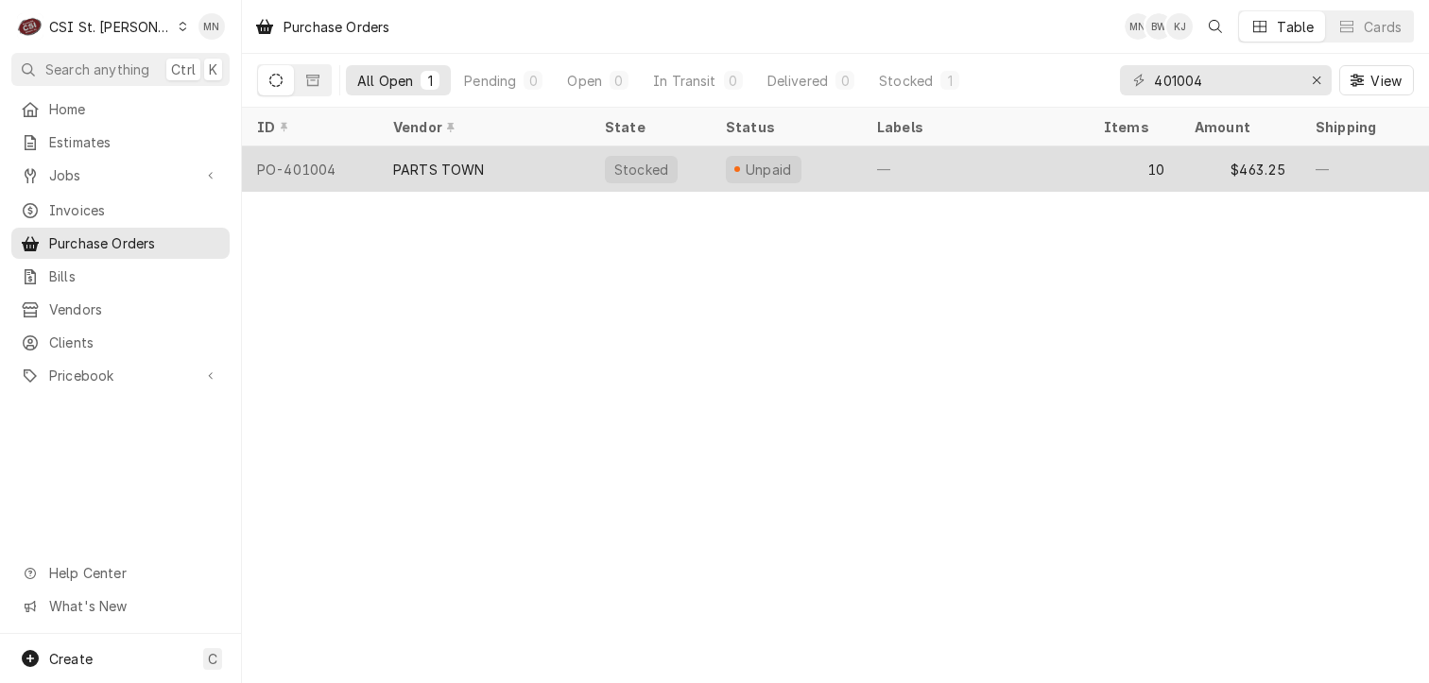
click at [488, 178] on div "PARTS TOWN" at bounding box center [484, 168] width 212 height 45
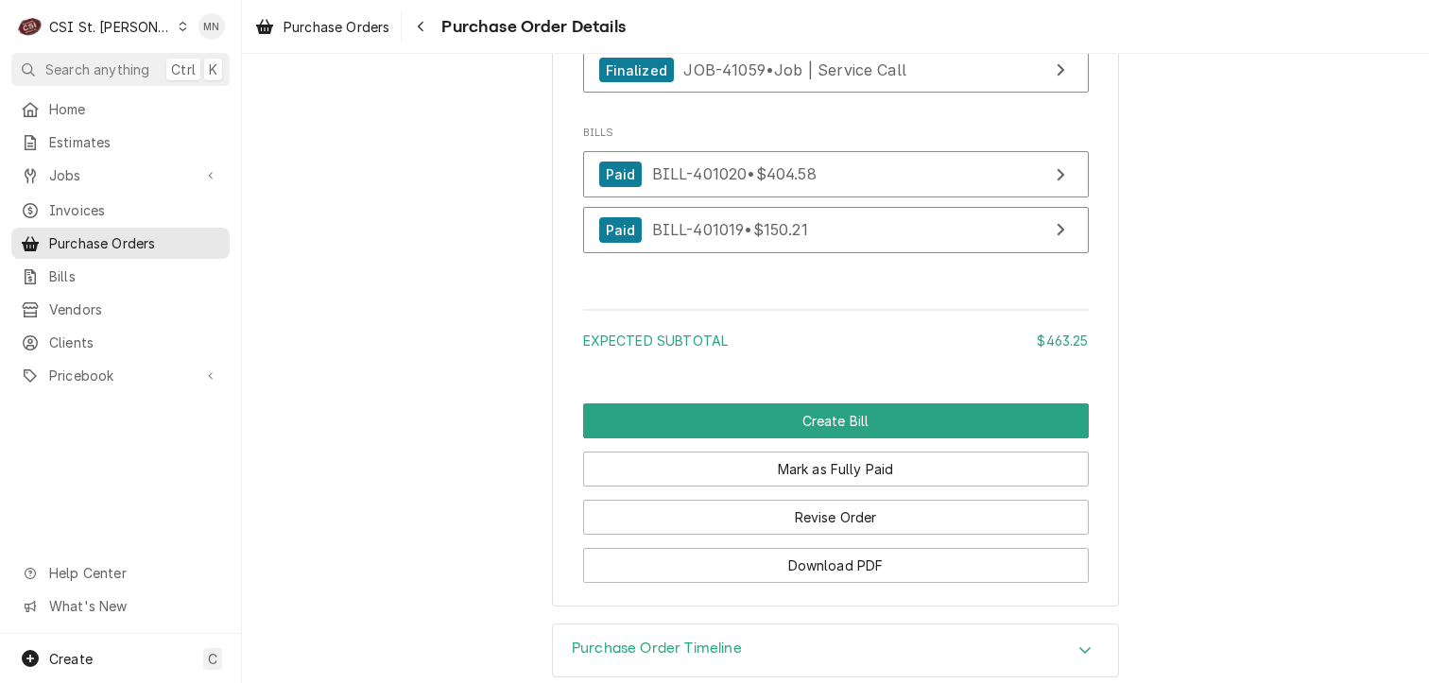
scroll to position [5576, 0]
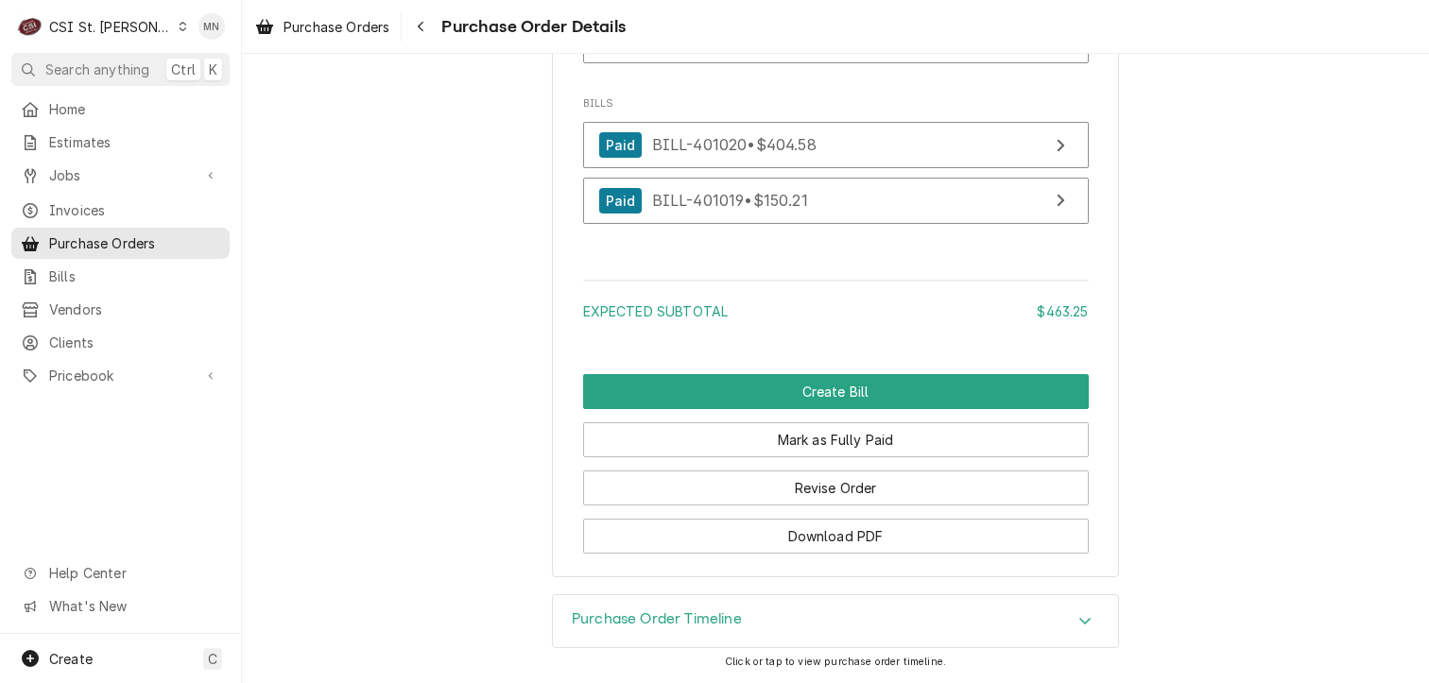
click at [107, 32] on div "CSI St. [PERSON_NAME]" at bounding box center [110, 27] width 123 height 20
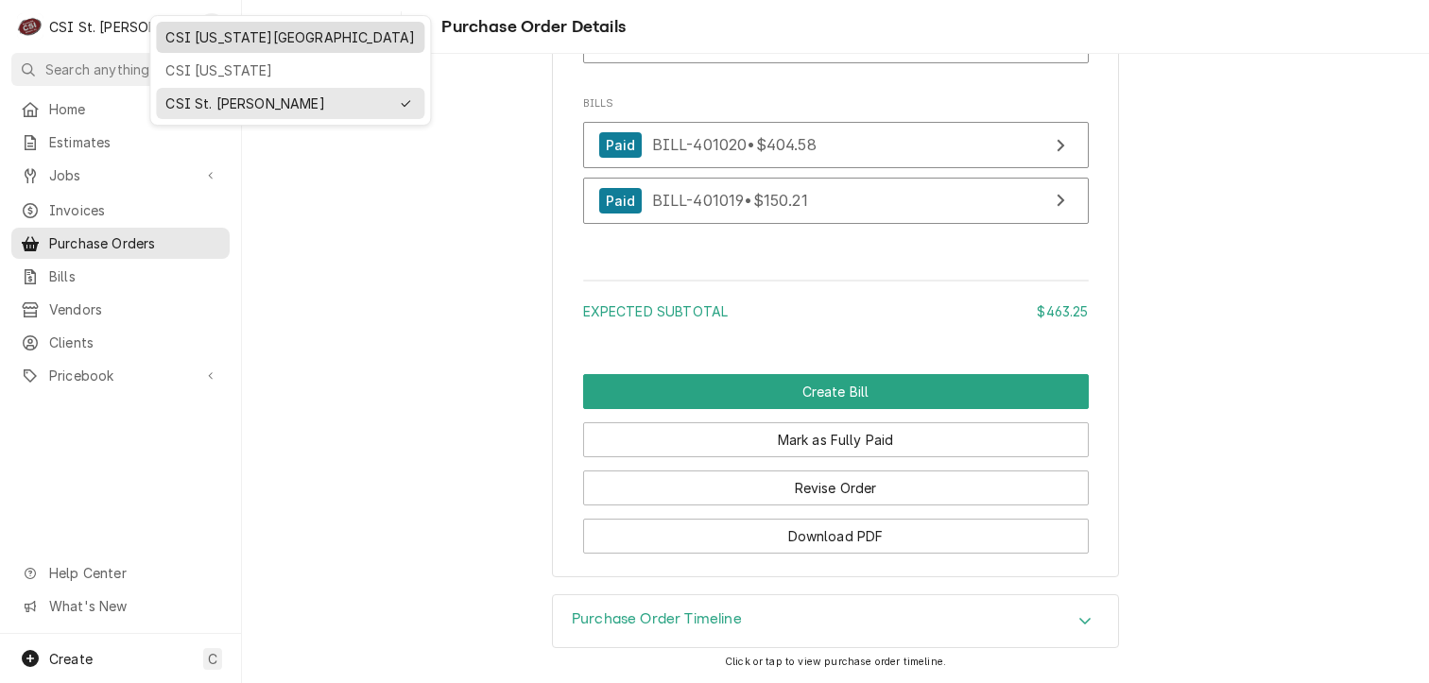
click at [193, 41] on div "CSI [US_STATE][GEOGRAPHIC_DATA]" at bounding box center [289, 37] width 249 height 20
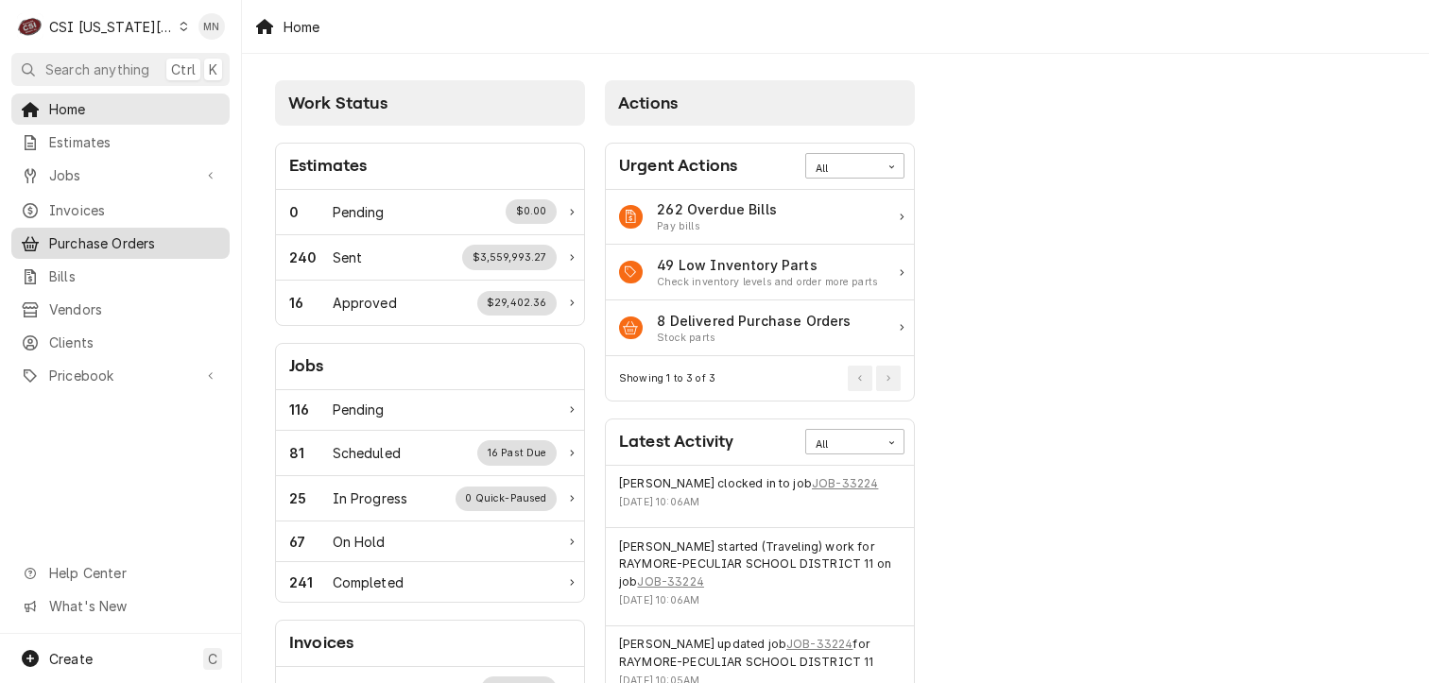
click at [103, 239] on span "Purchase Orders" at bounding box center [134, 243] width 171 height 20
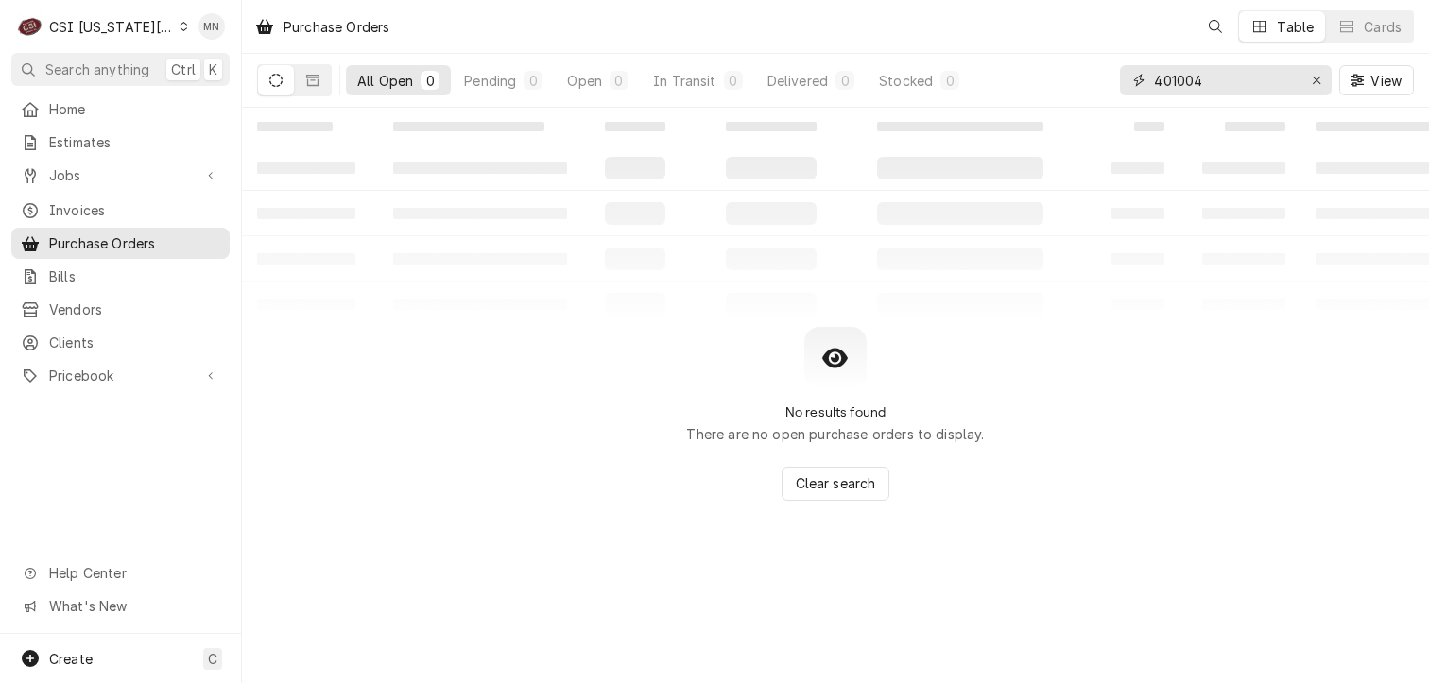
drag, startPoint x: 1227, startPoint y: 83, endPoint x: 1017, endPoint y: 90, distance: 209.9
click at [1048, 90] on div "All Open 0 Pending 0 Open 0 In Transit 0 Delivered 0 Stocked 0 401004 View" at bounding box center [835, 80] width 1157 height 53
type input "301703"
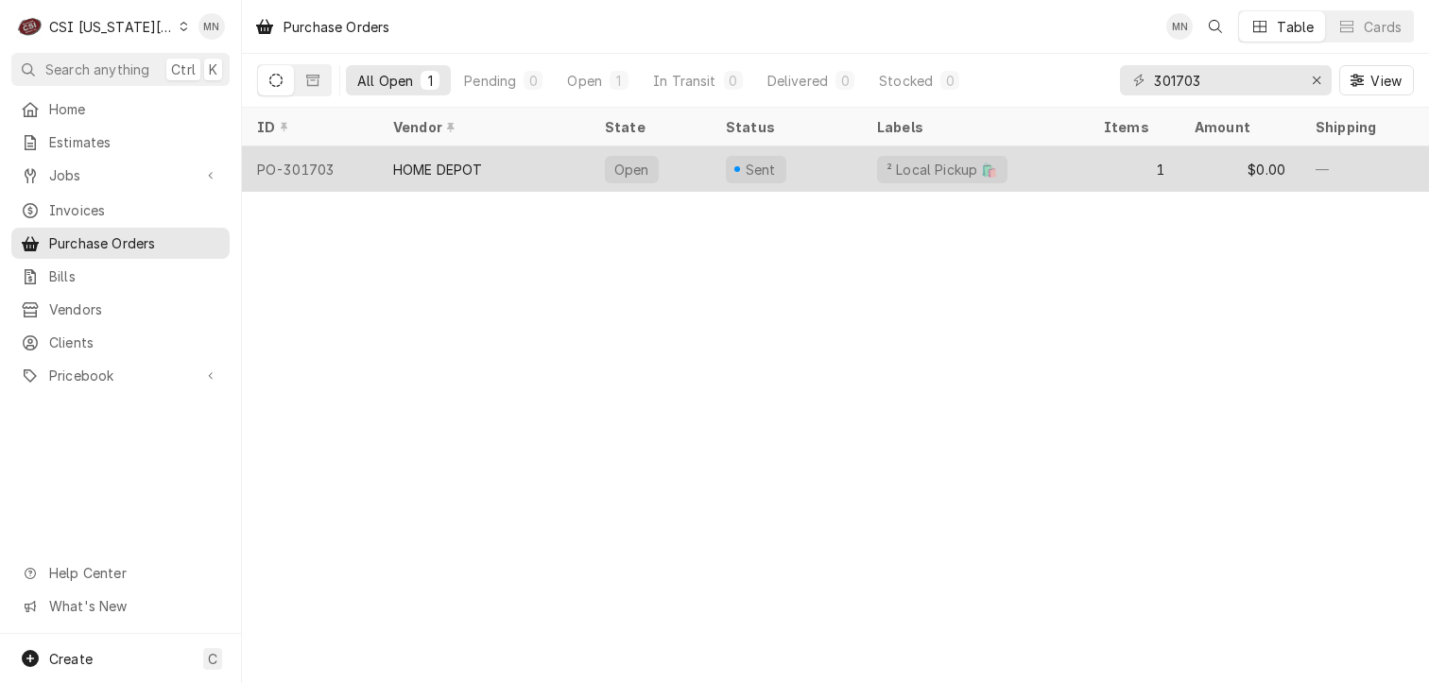
click at [529, 169] on div "HOME DEPOT" at bounding box center [484, 168] width 212 height 45
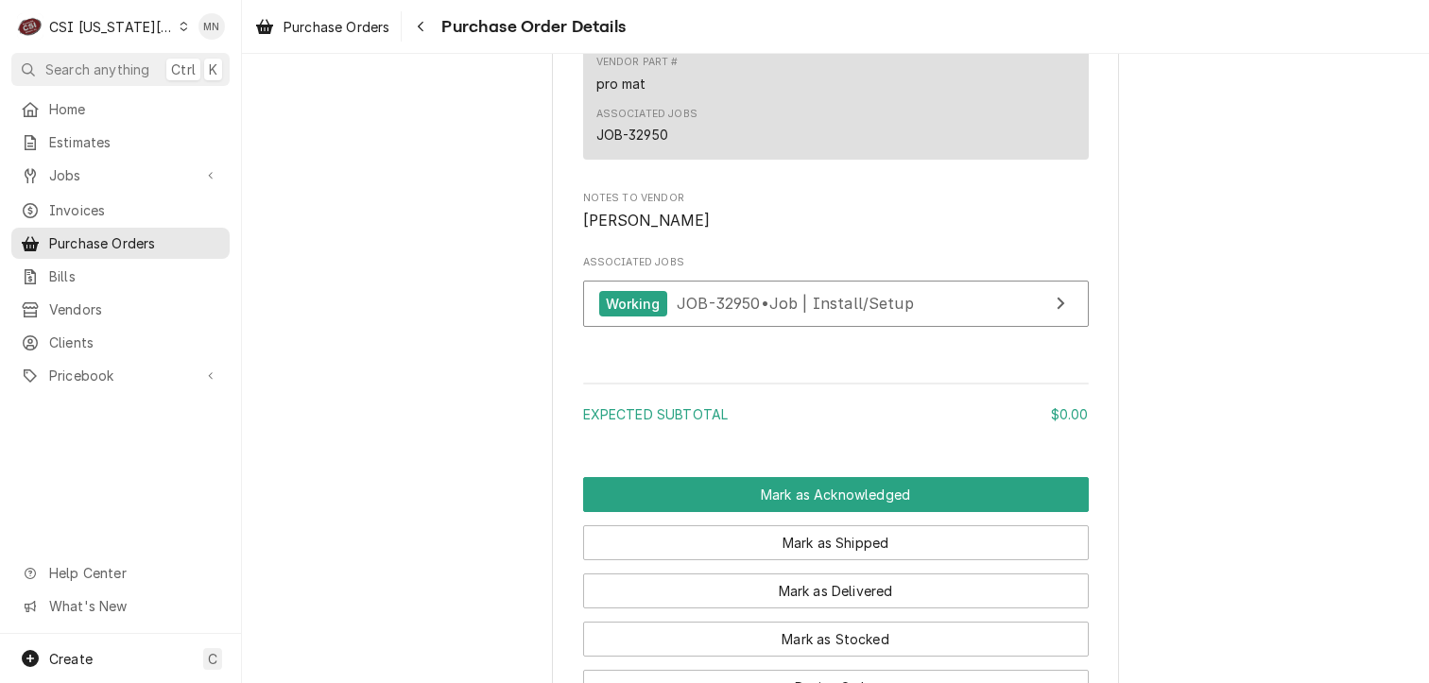
scroll to position [1512, 0]
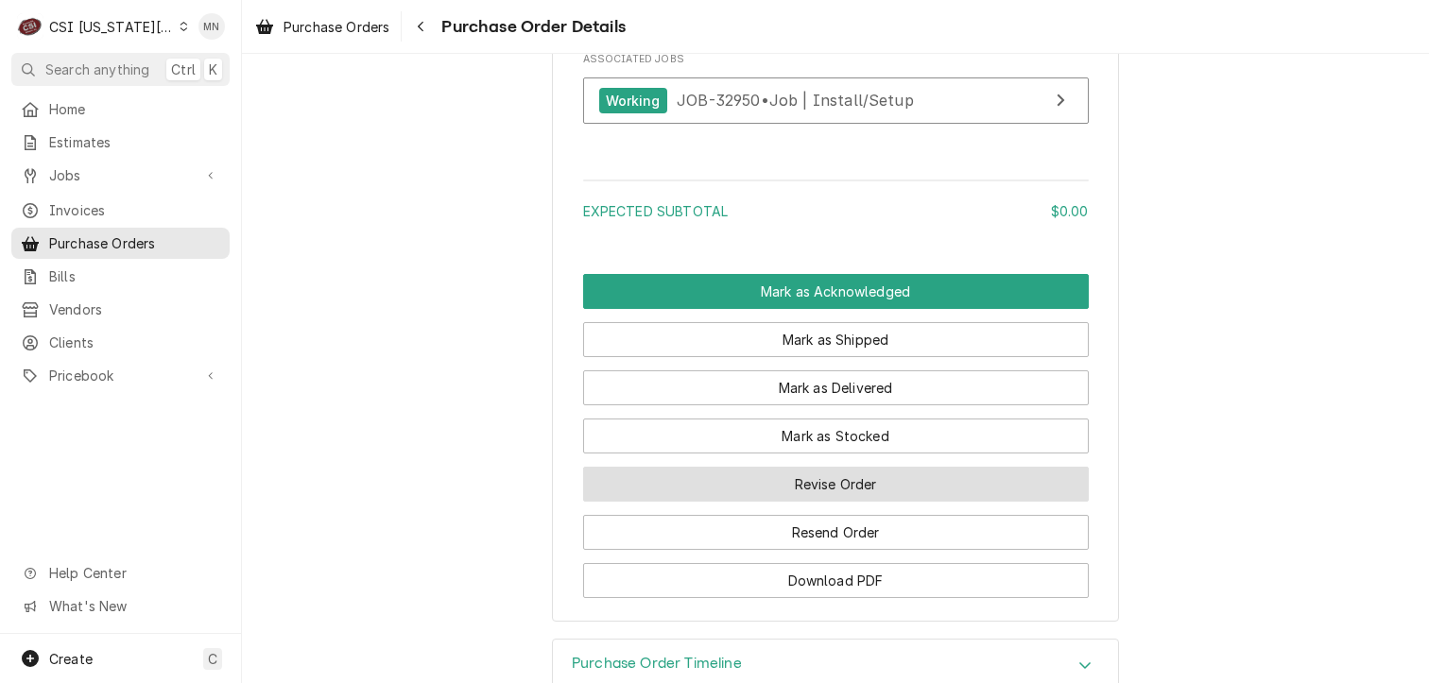
click at [858, 502] on button "Revise Order" at bounding box center [836, 484] width 506 height 35
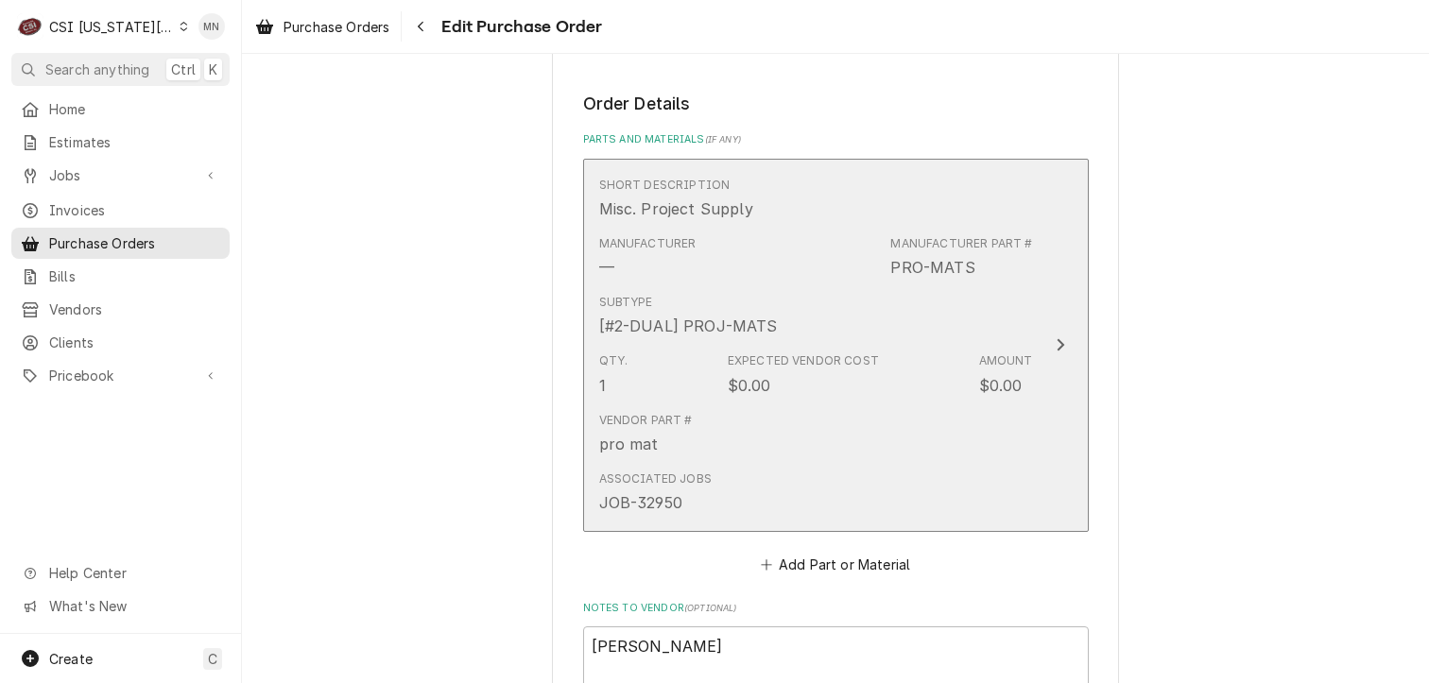
scroll to position [945, 0]
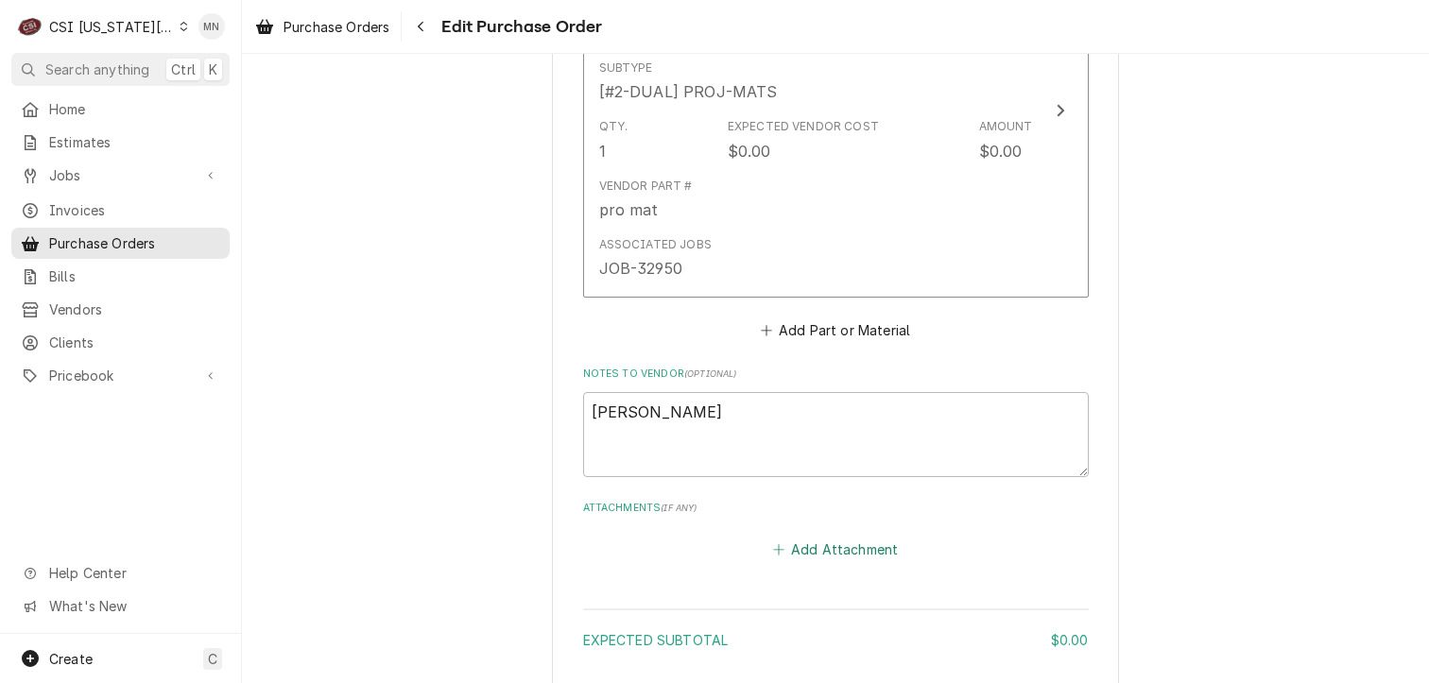
click at [832, 536] on button "Add Attachment" at bounding box center [835, 549] width 132 height 26
type textarea "x"
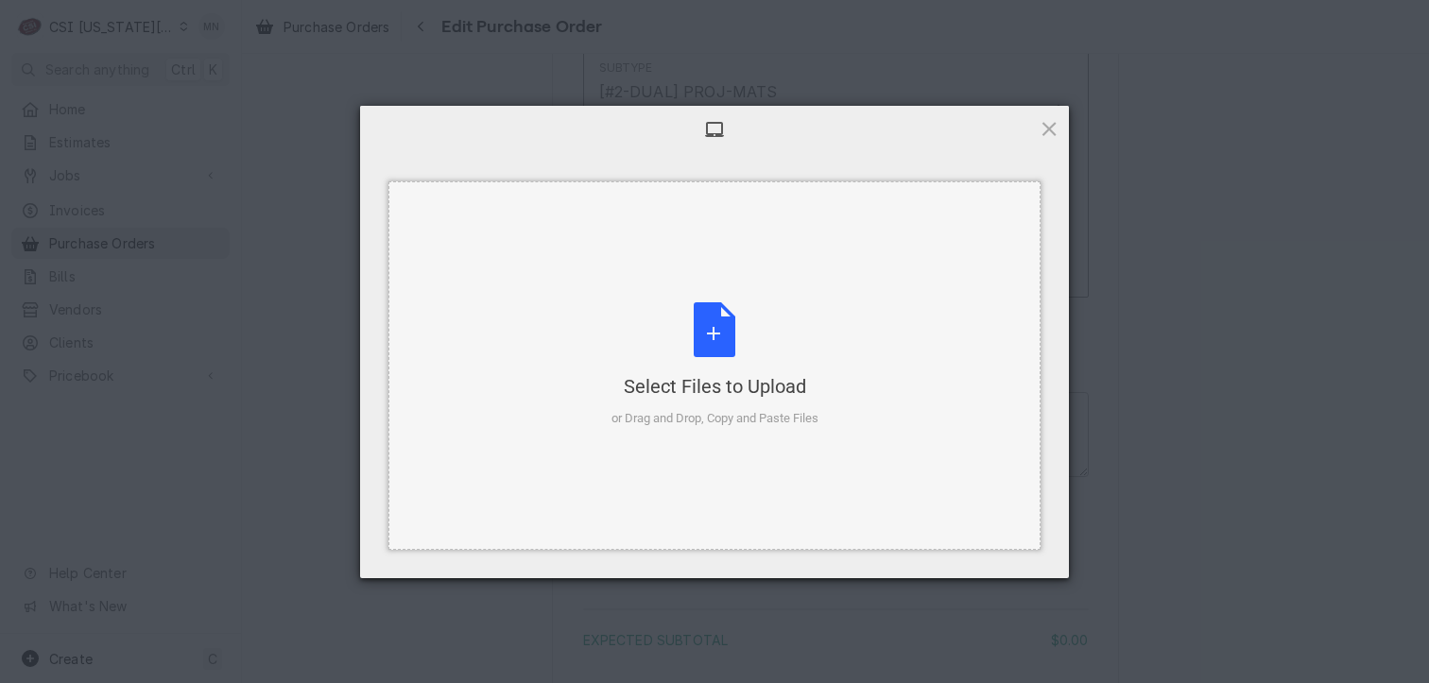
click at [711, 337] on div "Select Files to Upload or Drag and Drop, Copy and Paste Files" at bounding box center [714, 365] width 207 height 126
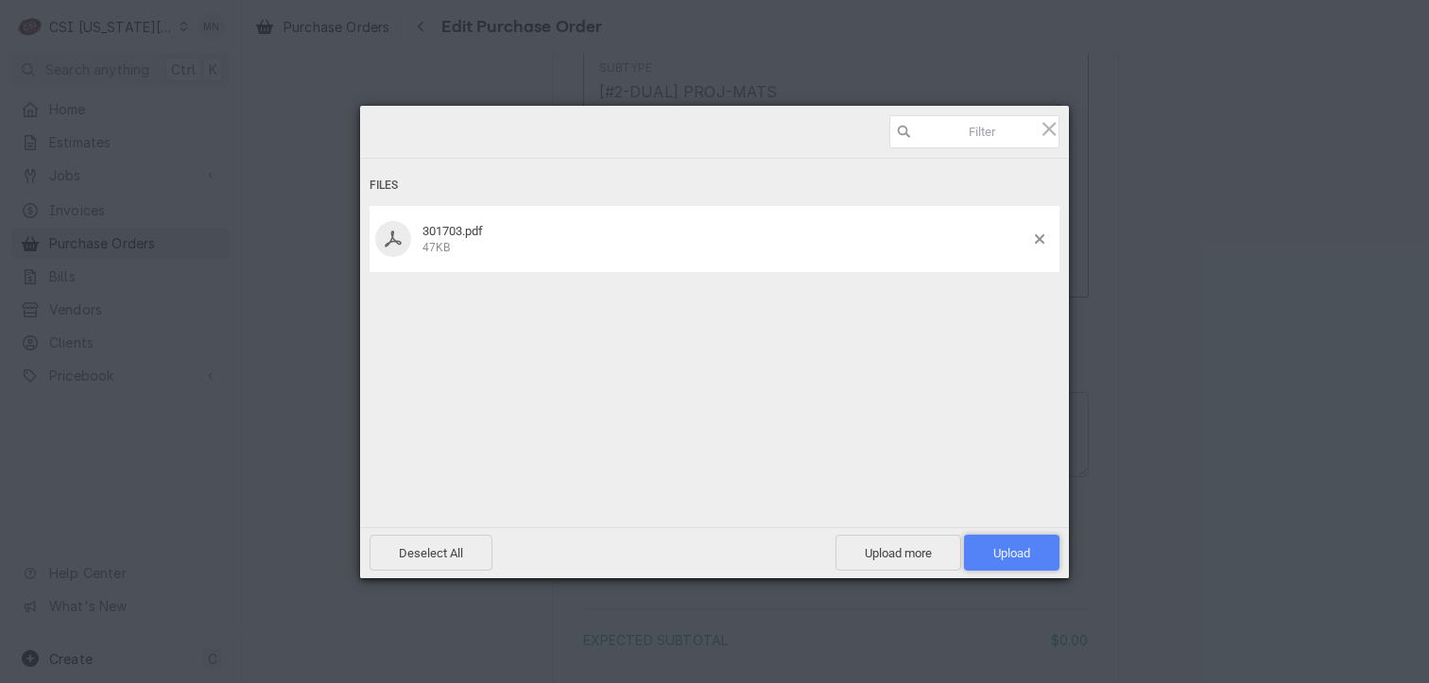
click at [1034, 555] on span "Upload 1" at bounding box center [1011, 553] width 95 height 36
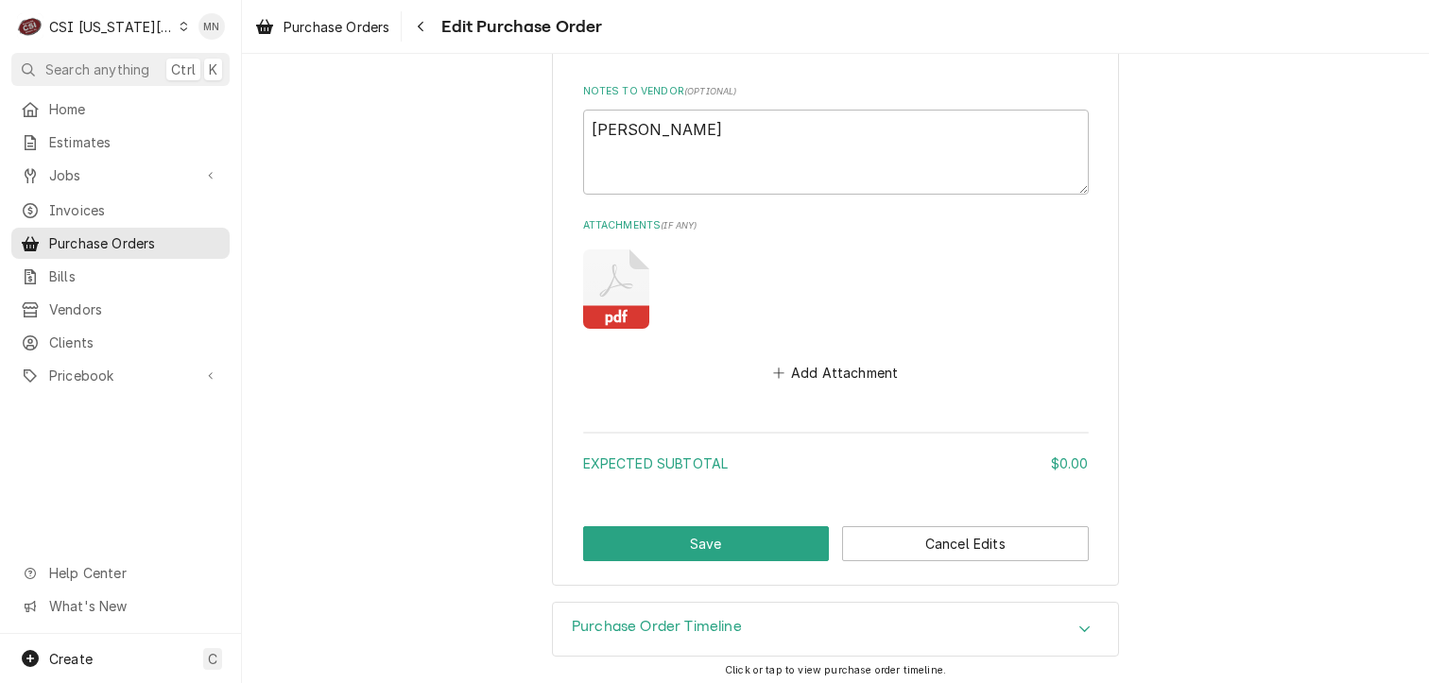
scroll to position [1230, 0]
click at [678, 545] on button "Save" at bounding box center [706, 542] width 247 height 35
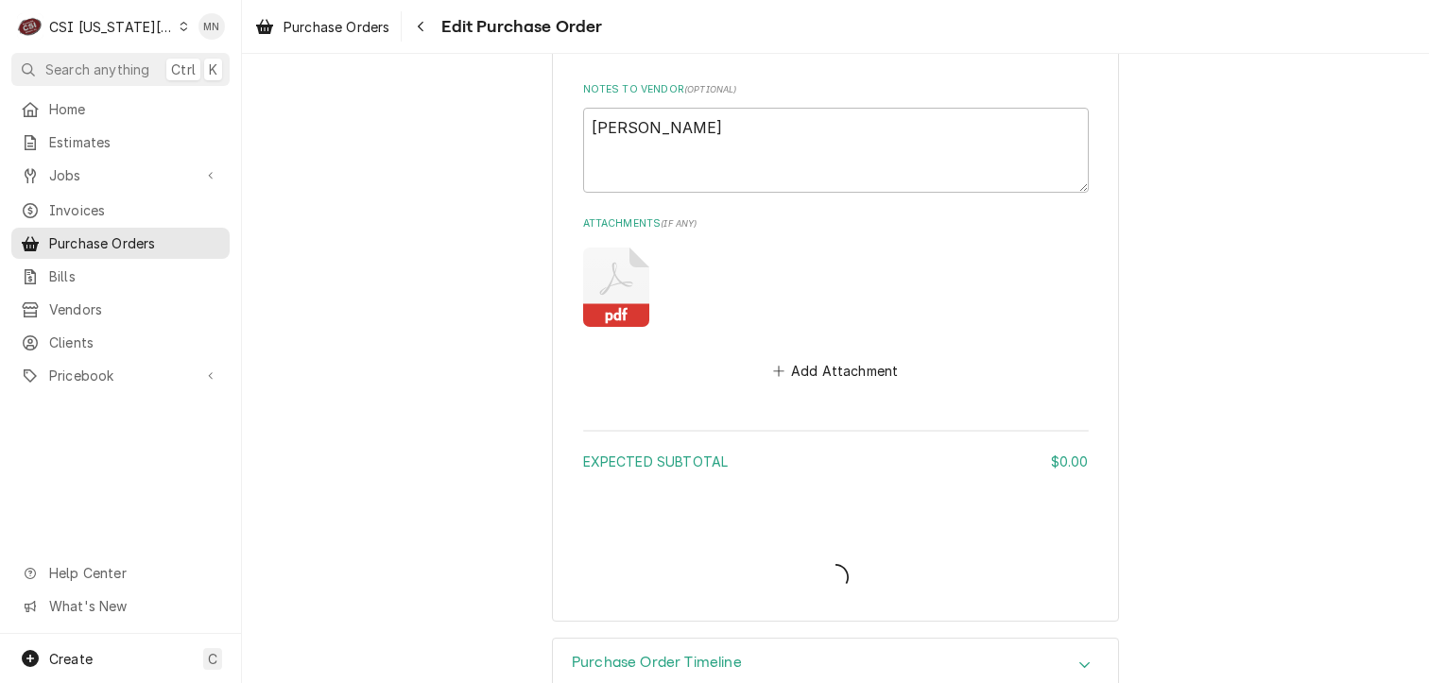
type textarea "x"
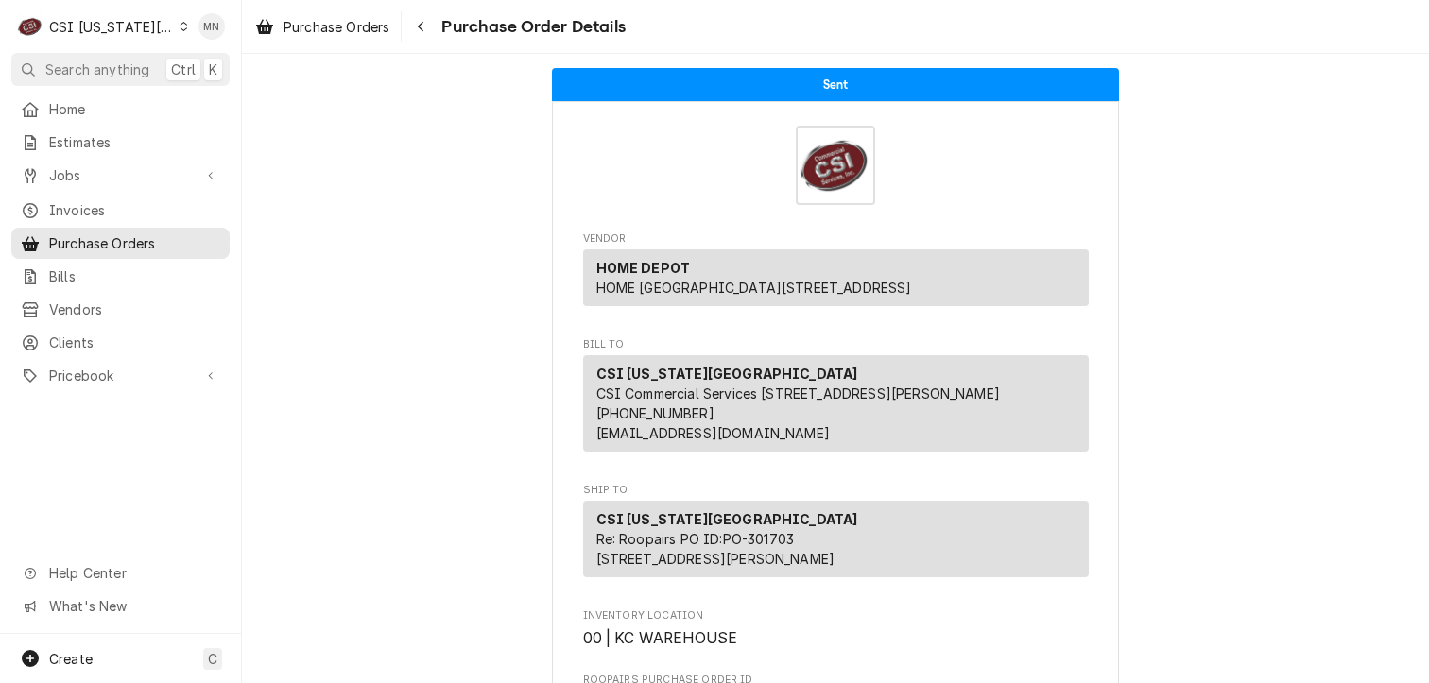
click at [180, 20] on div "Dynamic Content Wrapper" at bounding box center [184, 26] width 9 height 13
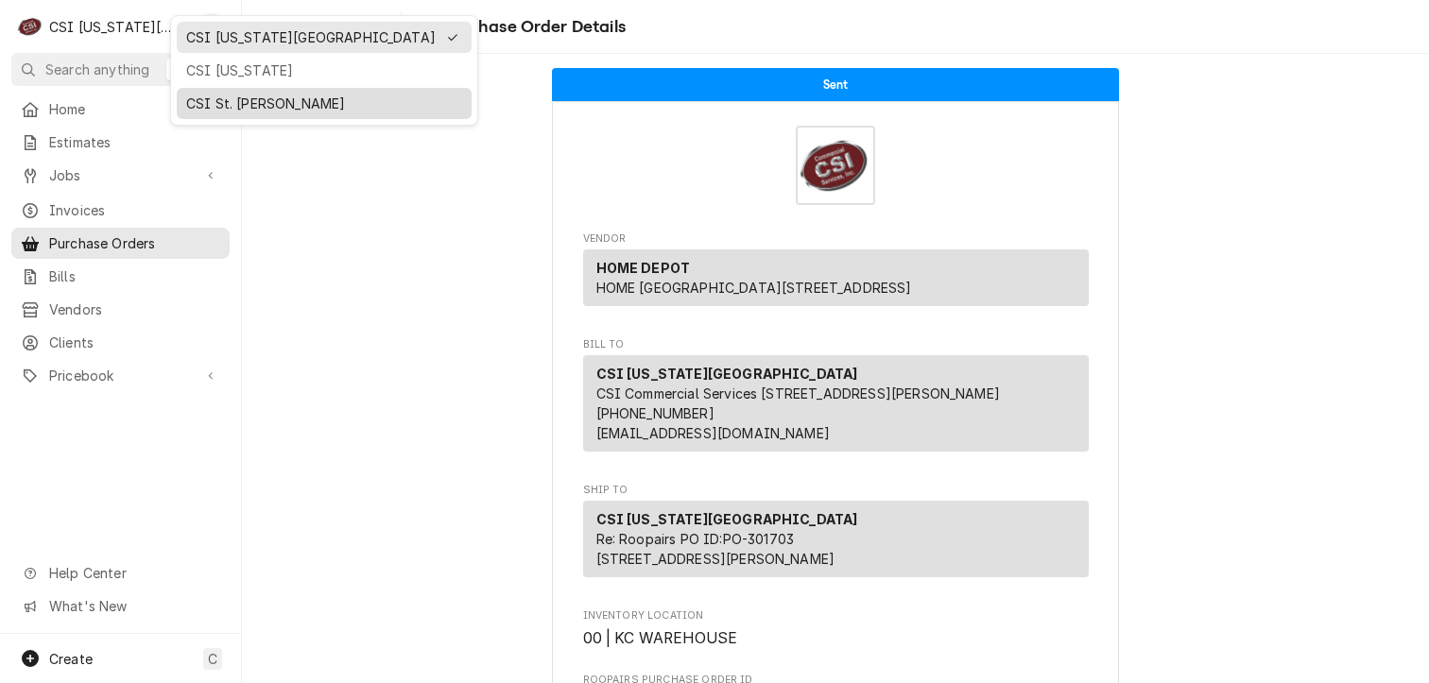
click at [200, 94] on div "CSI St. [PERSON_NAME]" at bounding box center [324, 104] width 276 height 20
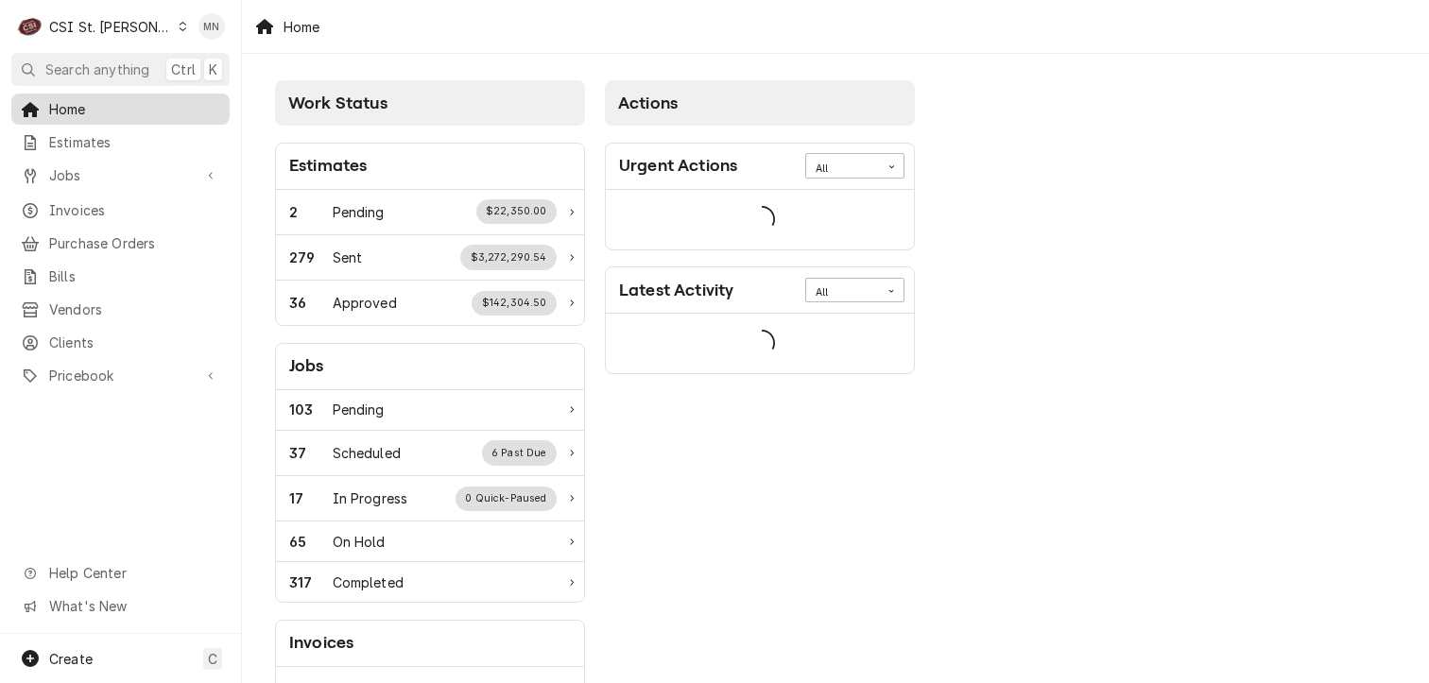
click at [73, 105] on span "Home" at bounding box center [134, 109] width 171 height 20
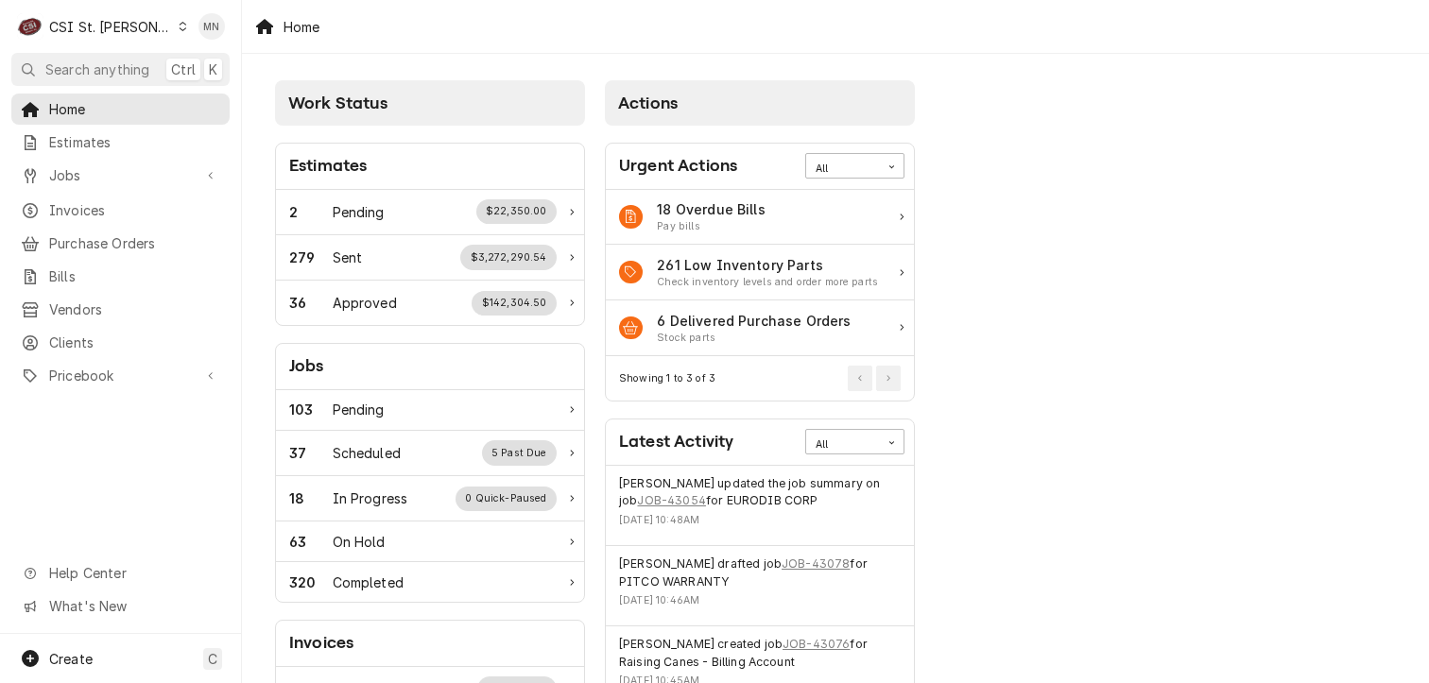
click at [109, 20] on div "CSI St. [PERSON_NAME]" at bounding box center [110, 27] width 123 height 20
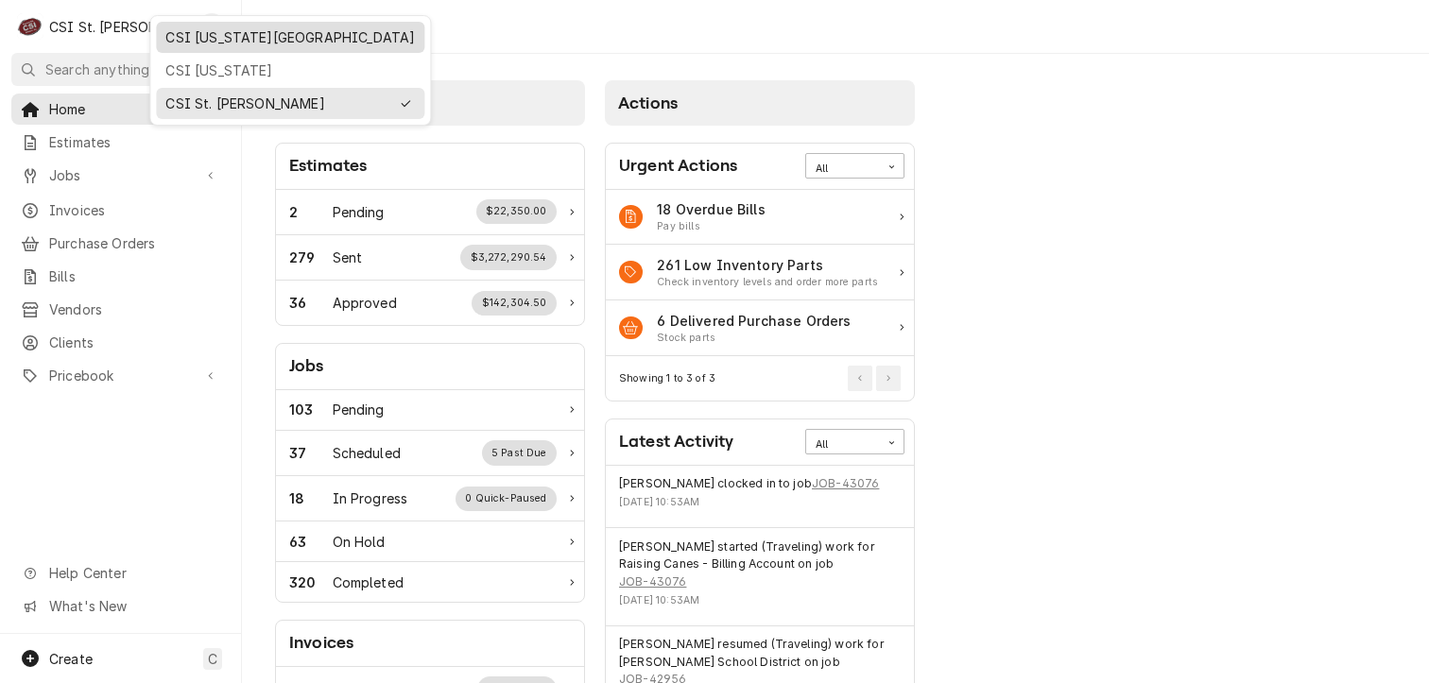
click at [201, 31] on div "CSI [US_STATE][GEOGRAPHIC_DATA]" at bounding box center [289, 37] width 249 height 20
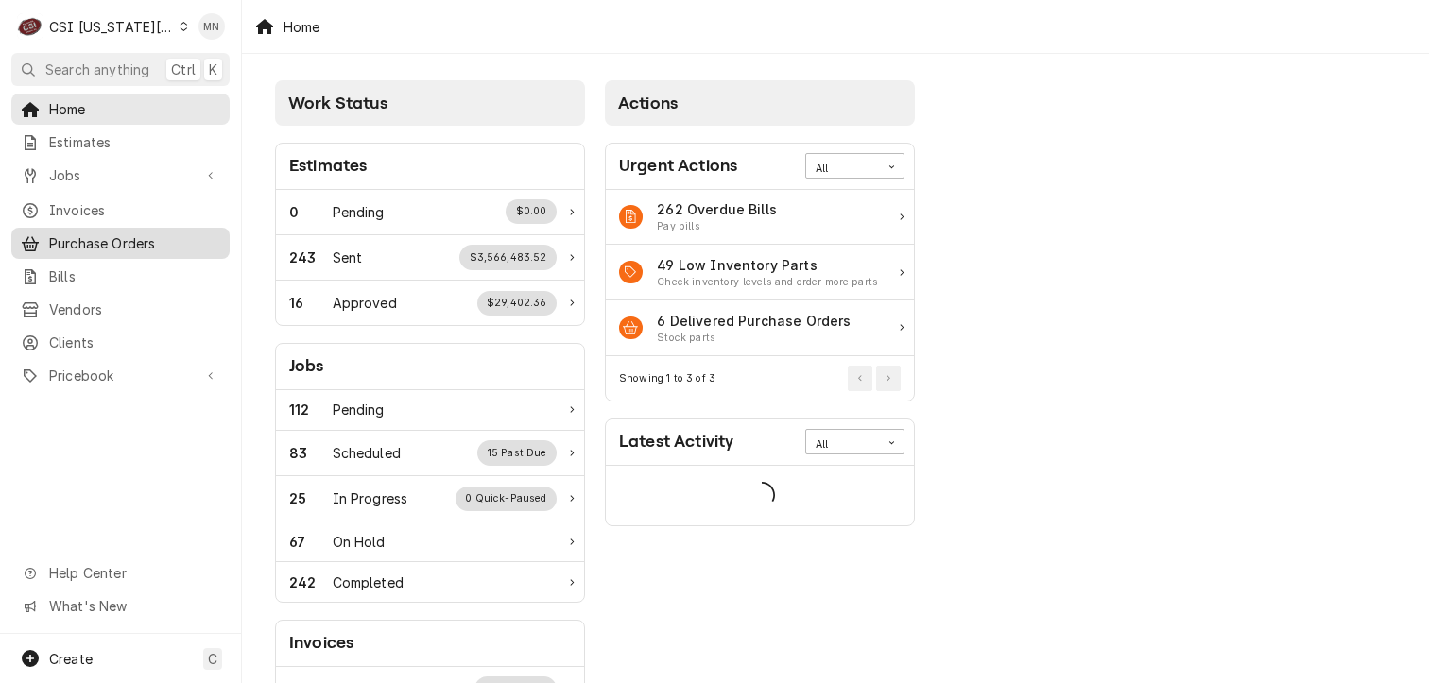
drag, startPoint x: 94, startPoint y: 237, endPoint x: 121, endPoint y: 231, distance: 28.2
click at [95, 237] on span "Purchase Orders" at bounding box center [134, 243] width 171 height 20
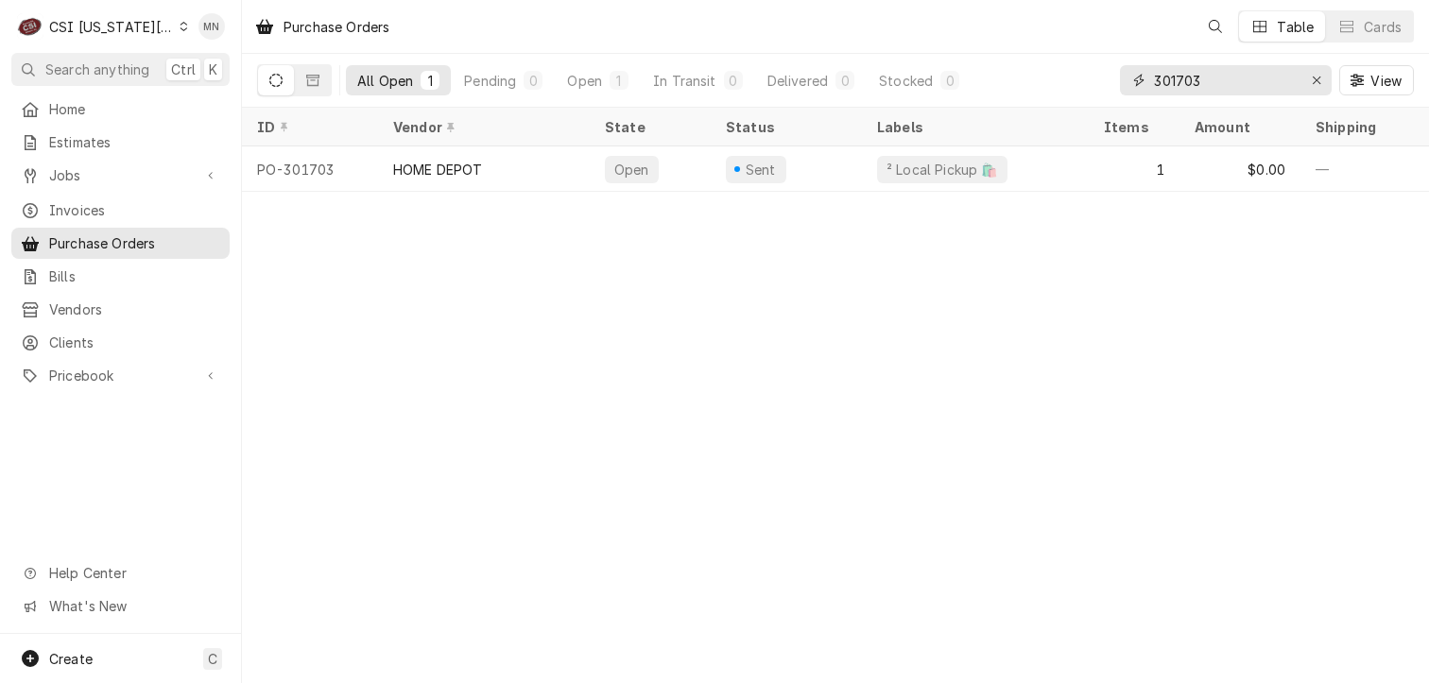
click at [1192, 82] on input "301703" at bounding box center [1225, 80] width 142 height 30
drag, startPoint x: 1223, startPoint y: 79, endPoint x: 1053, endPoint y: 86, distance: 170.2
click at [1053, 86] on div "All Open 1 Pending 0 Open 1 In Transit 0 Delivered 0 Stocked 0 301703 View" at bounding box center [835, 80] width 1157 height 53
type input "301278"
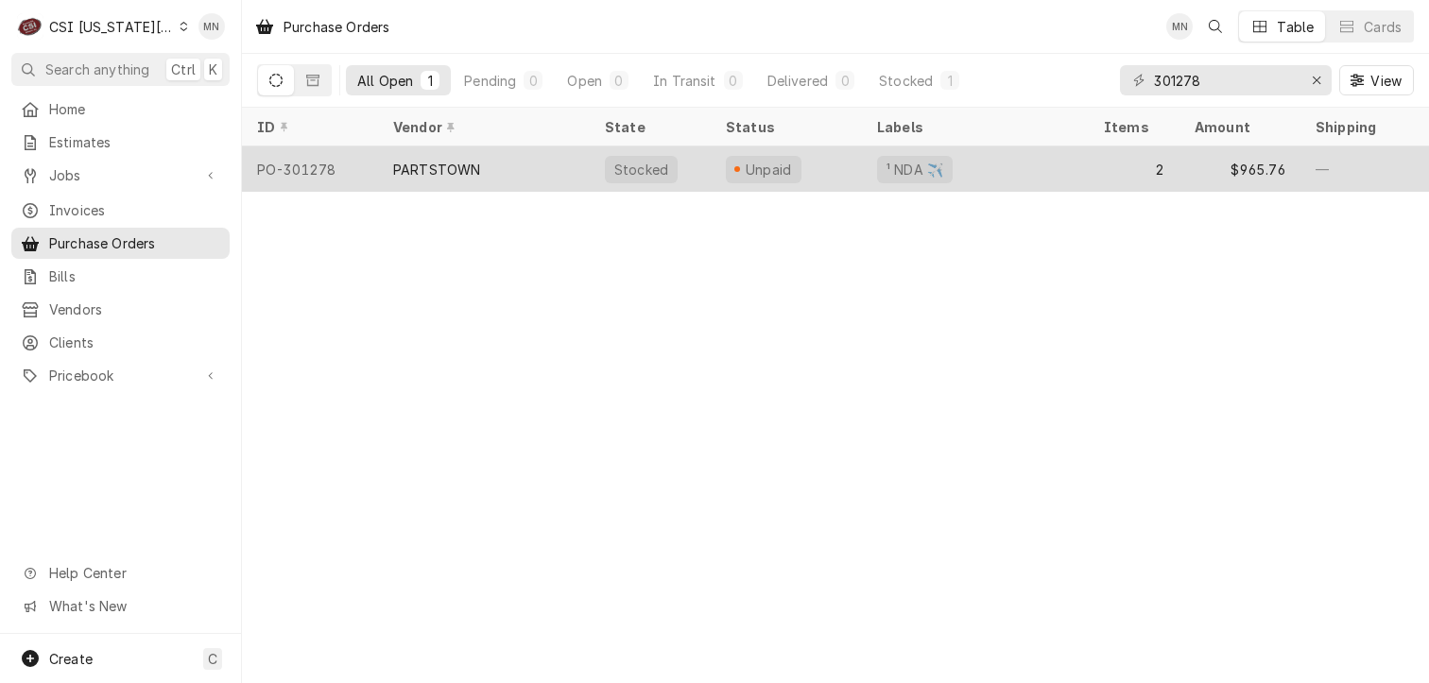
click at [561, 180] on div "PARTSTOWN" at bounding box center [484, 168] width 212 height 45
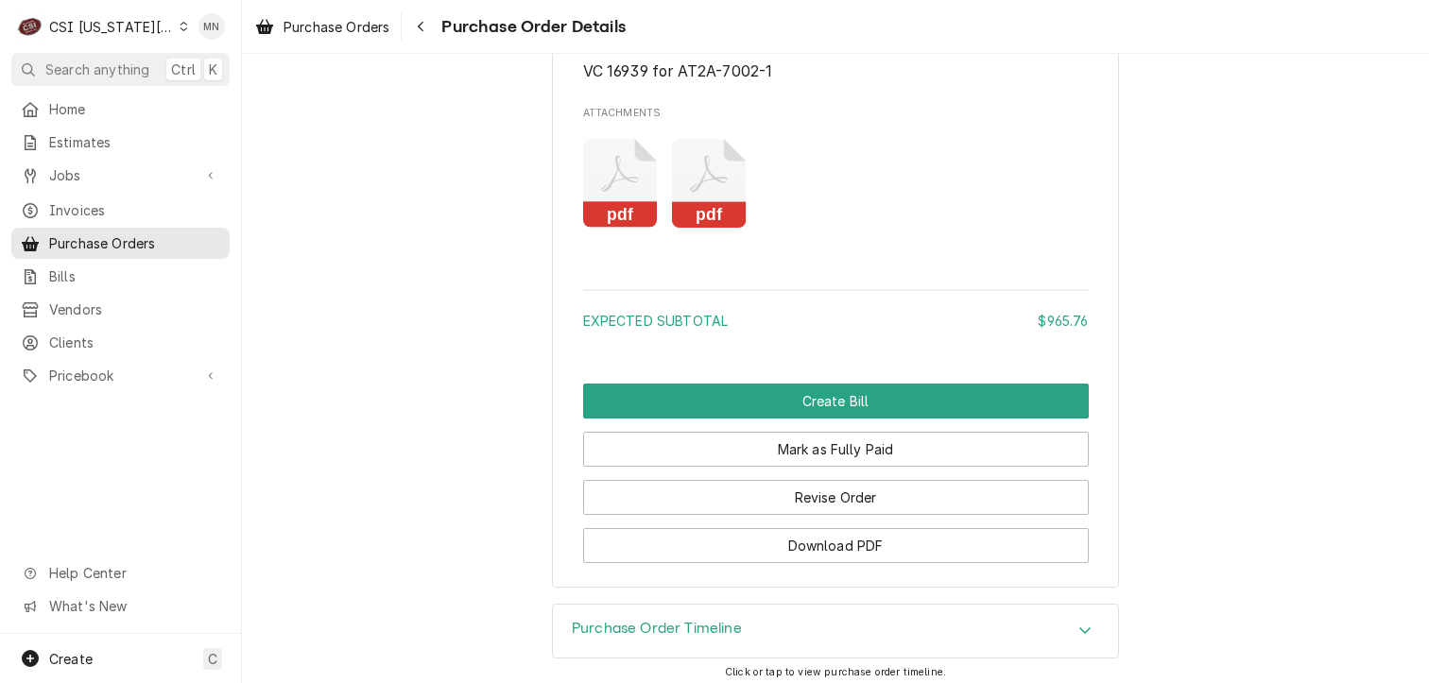
scroll to position [2220, 0]
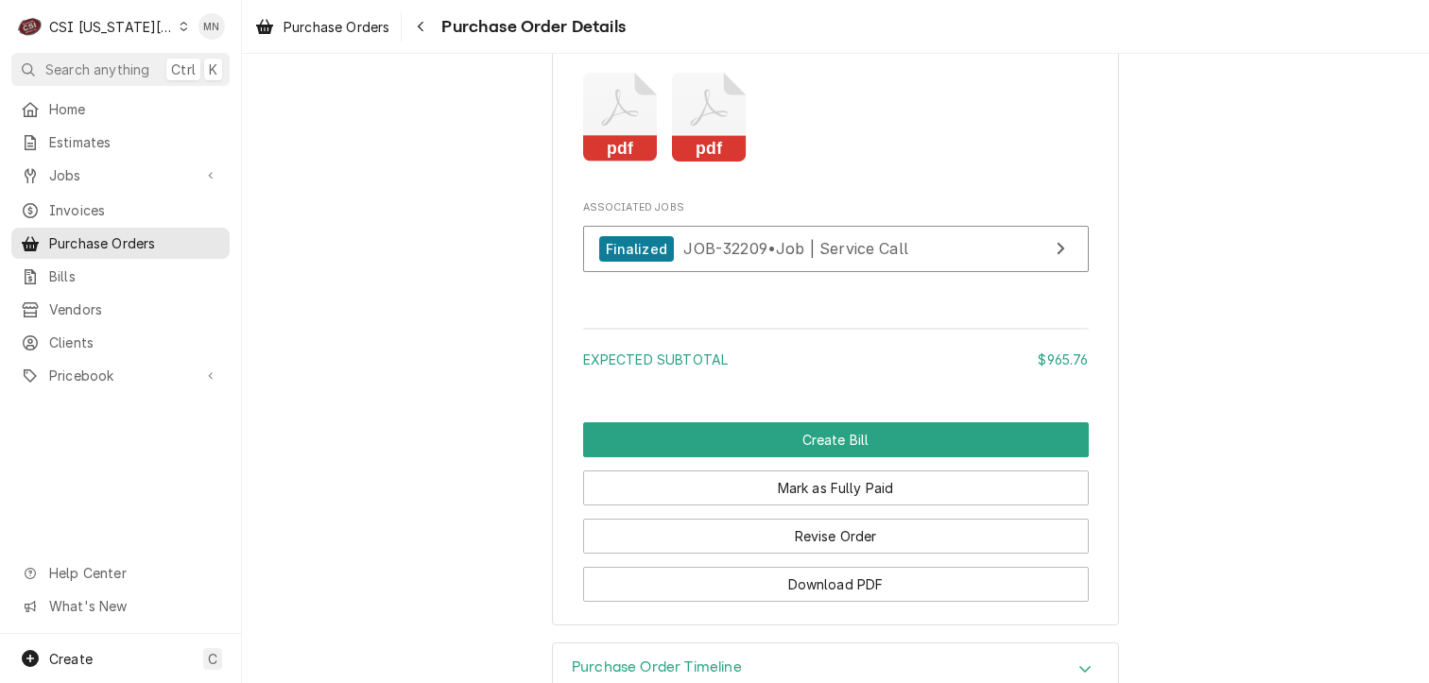
click at [615, 163] on icon "Attachments" at bounding box center [620, 118] width 75 height 90
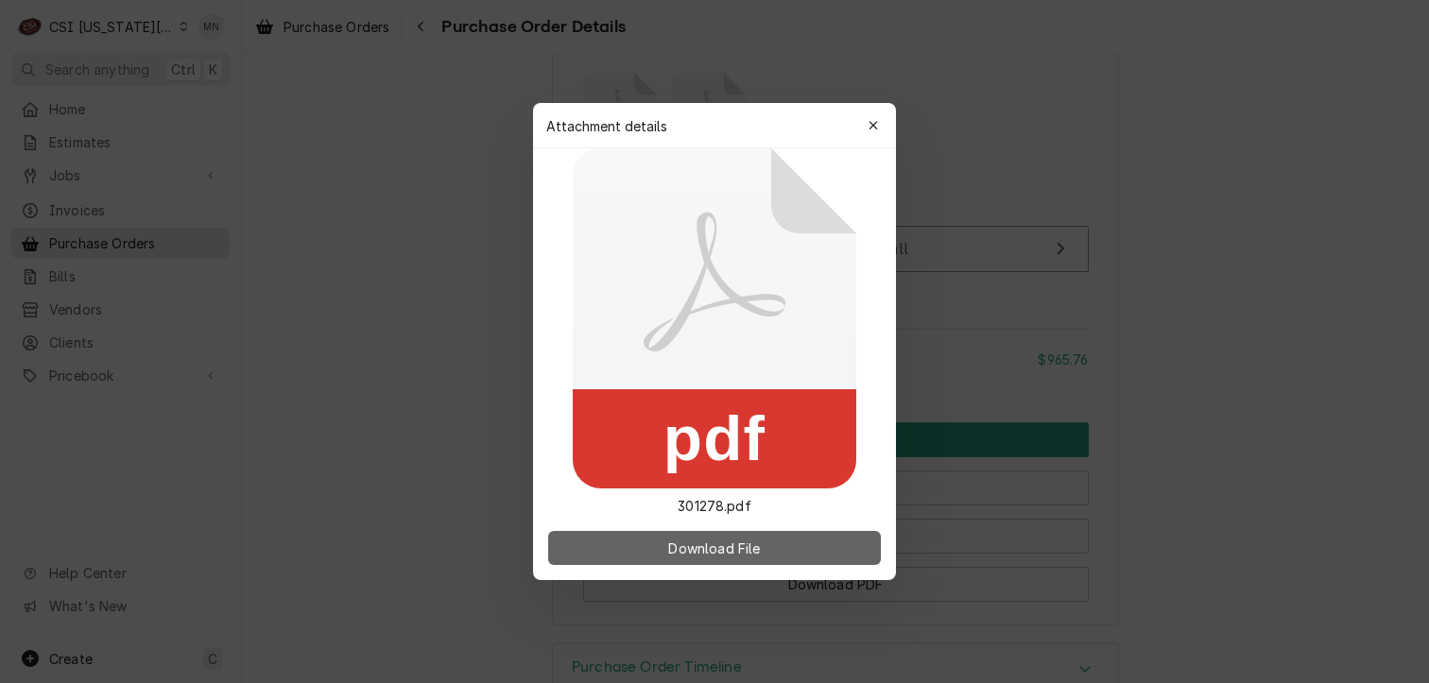
click at [704, 539] on span "Download File" at bounding box center [713, 549] width 99 height 20
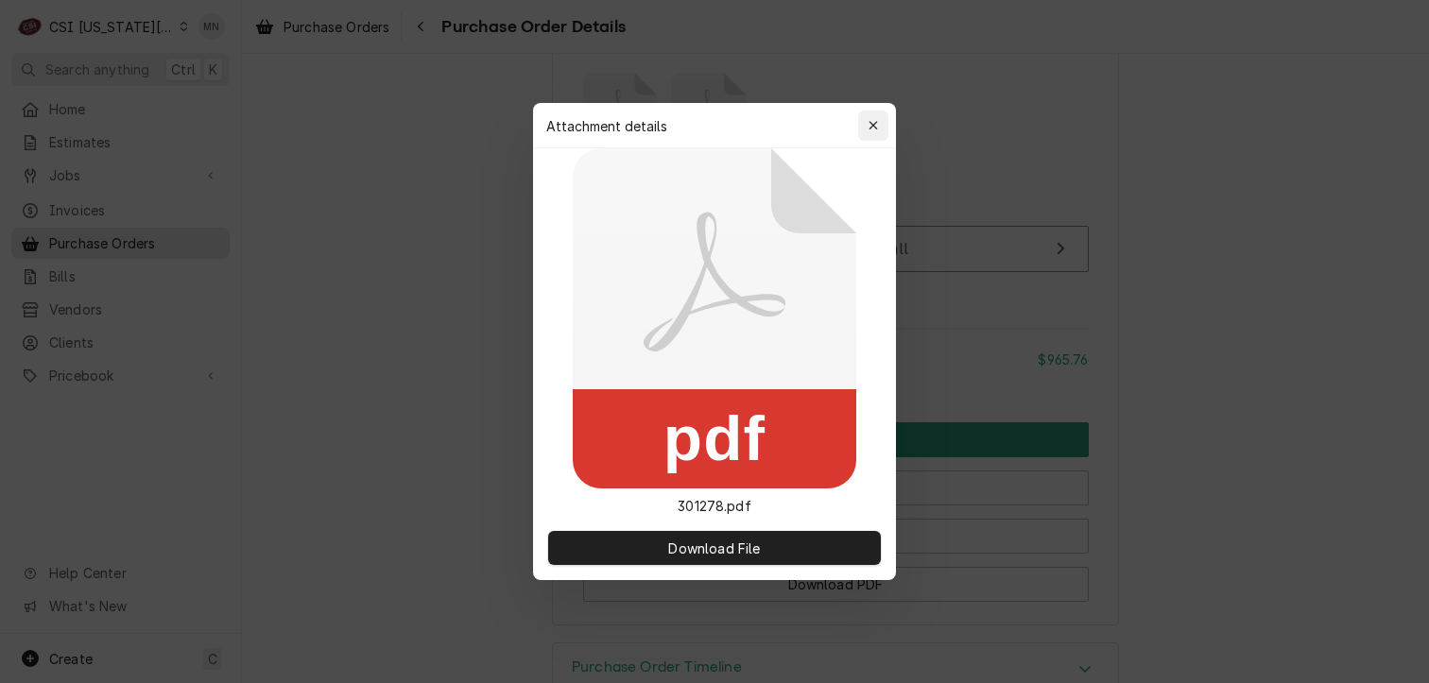
click at [877, 121] on icon "button" at bounding box center [873, 125] width 9 height 9
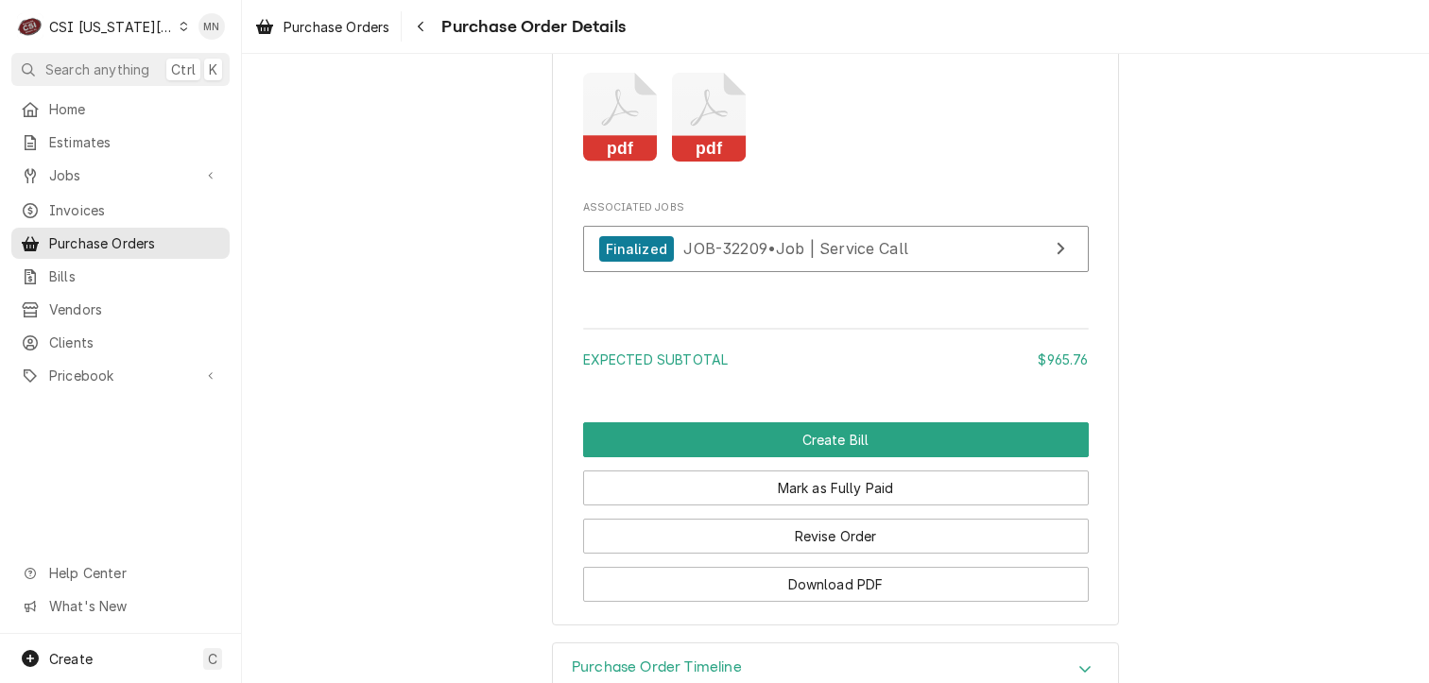
click at [692, 163] on icon "Attachments" at bounding box center [709, 118] width 75 height 90
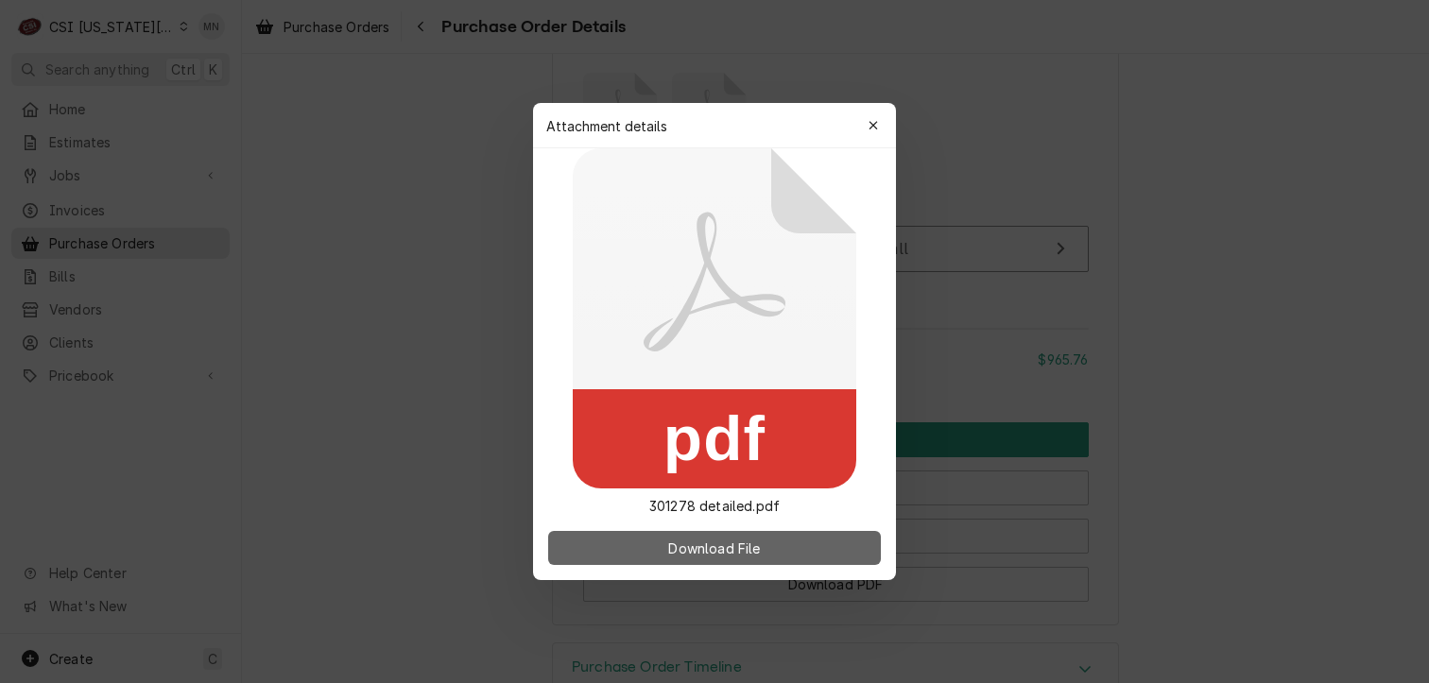
click at [721, 543] on span "Download File" at bounding box center [713, 549] width 99 height 20
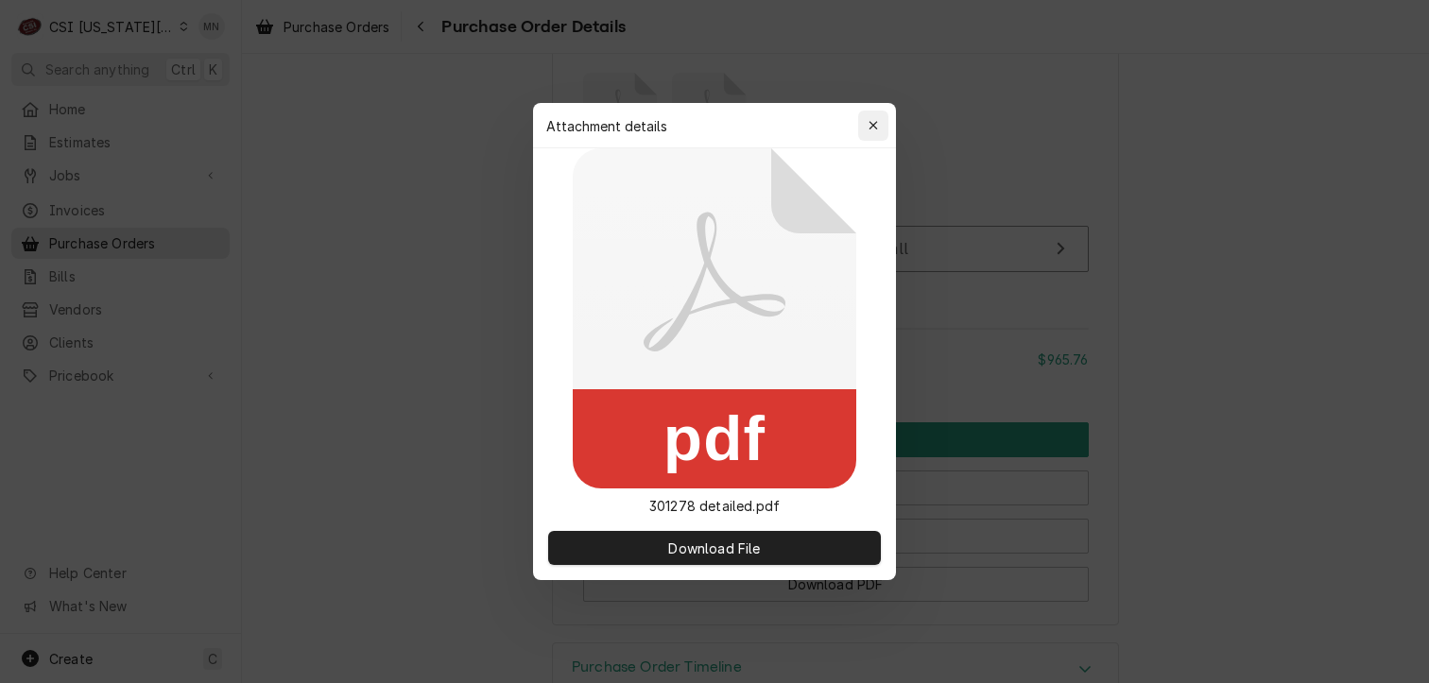
click at [871, 123] on icon "button" at bounding box center [874, 125] width 10 height 13
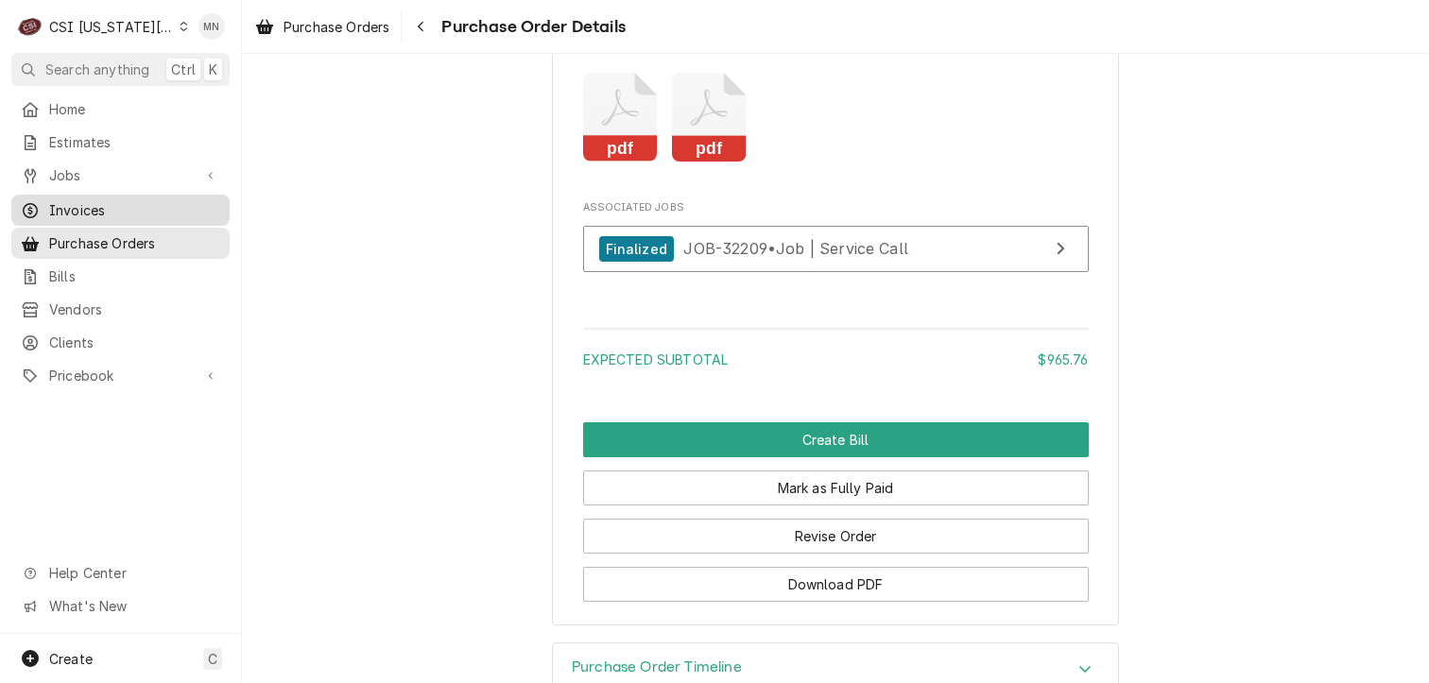
click at [106, 211] on span "Invoices" at bounding box center [134, 210] width 171 height 20
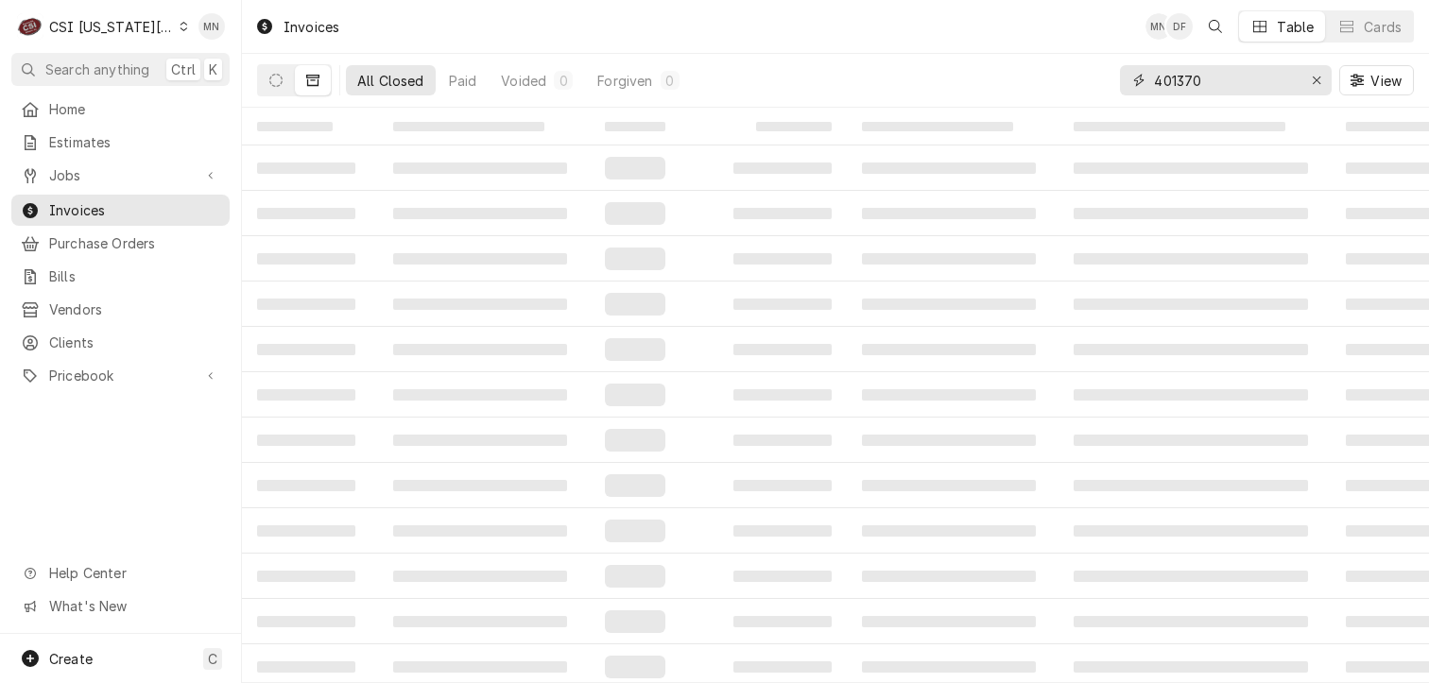
drag, startPoint x: 1224, startPoint y: 81, endPoint x: 1015, endPoint y: 57, distance: 210.3
click at [1015, 57] on div "All Closed Paid Voided 0 Forgiven 0 401370 View" at bounding box center [835, 80] width 1157 height 53
type input "302939"
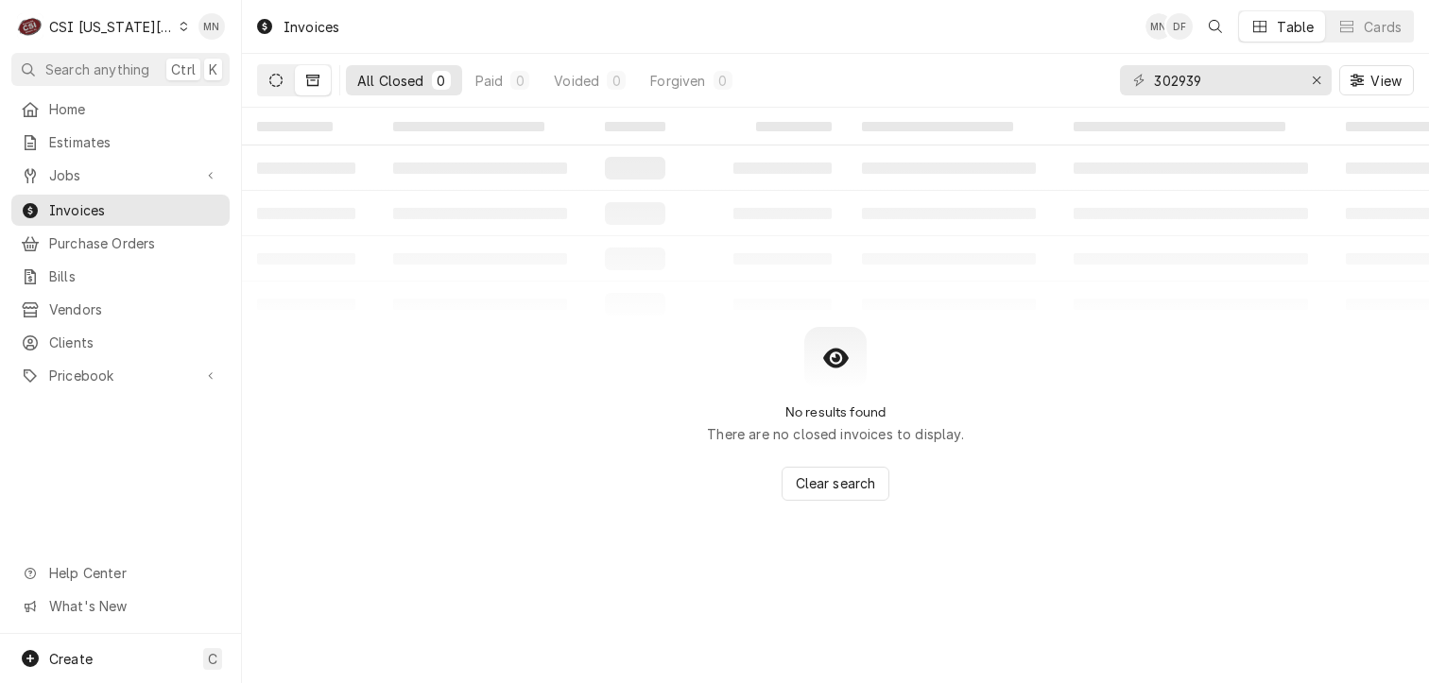
click at [258, 76] on button "Dynamic Content Wrapper" at bounding box center [276, 80] width 36 height 30
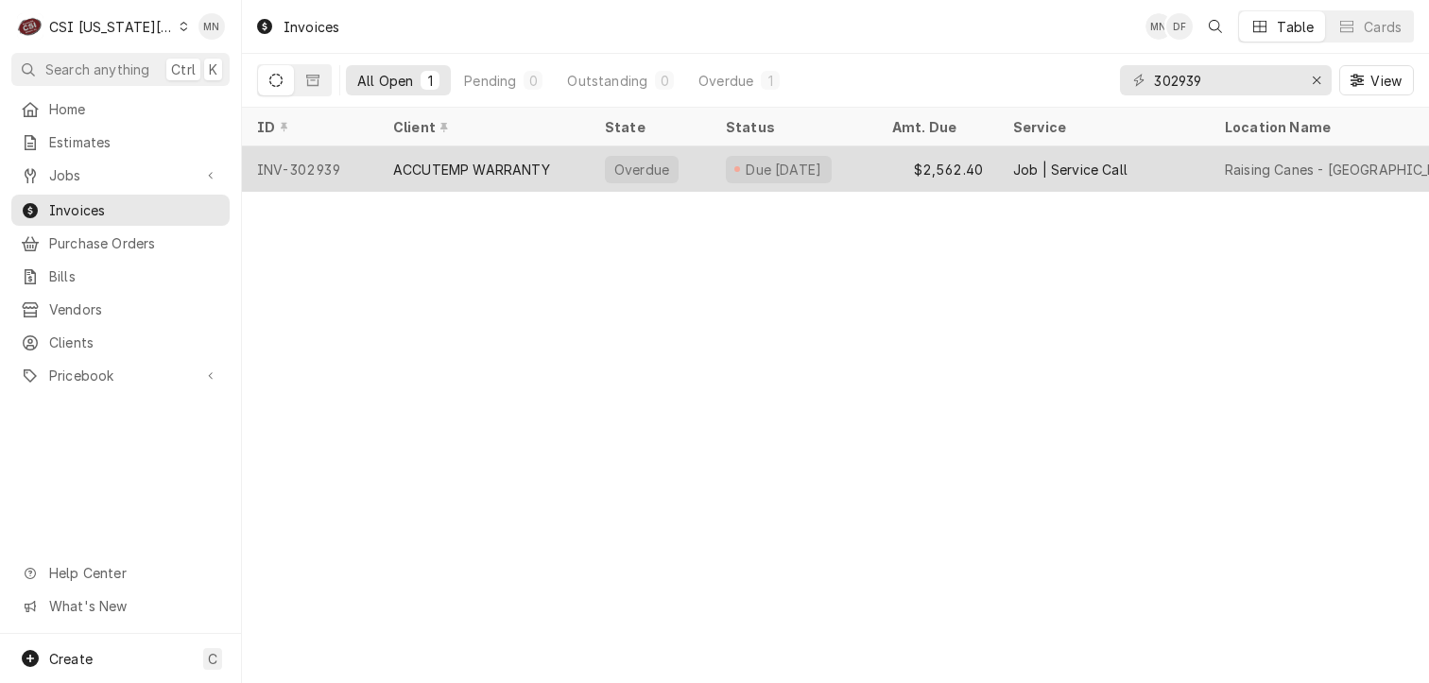
click at [335, 158] on div "INV-302939" at bounding box center [310, 168] width 136 height 45
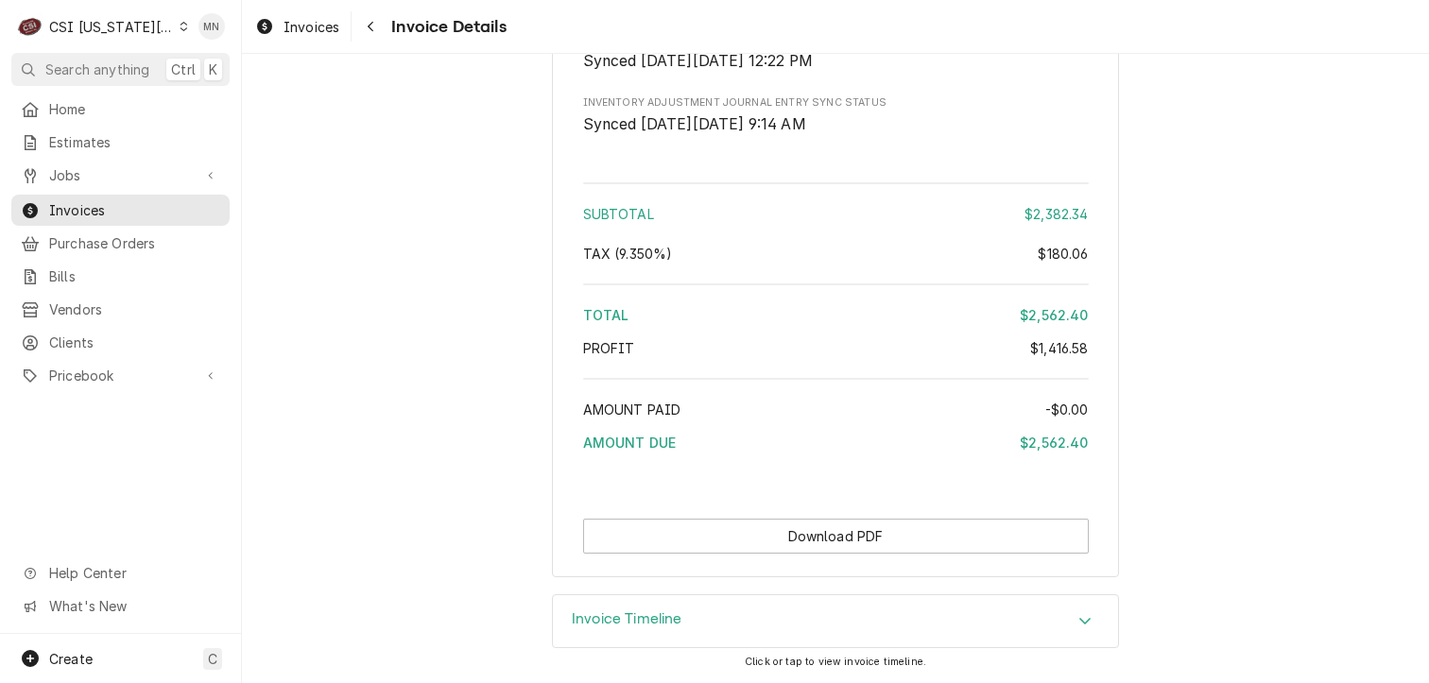
scroll to position [4466, 0]
click at [1012, 635] on div "Invoice Timeline" at bounding box center [835, 621] width 565 height 53
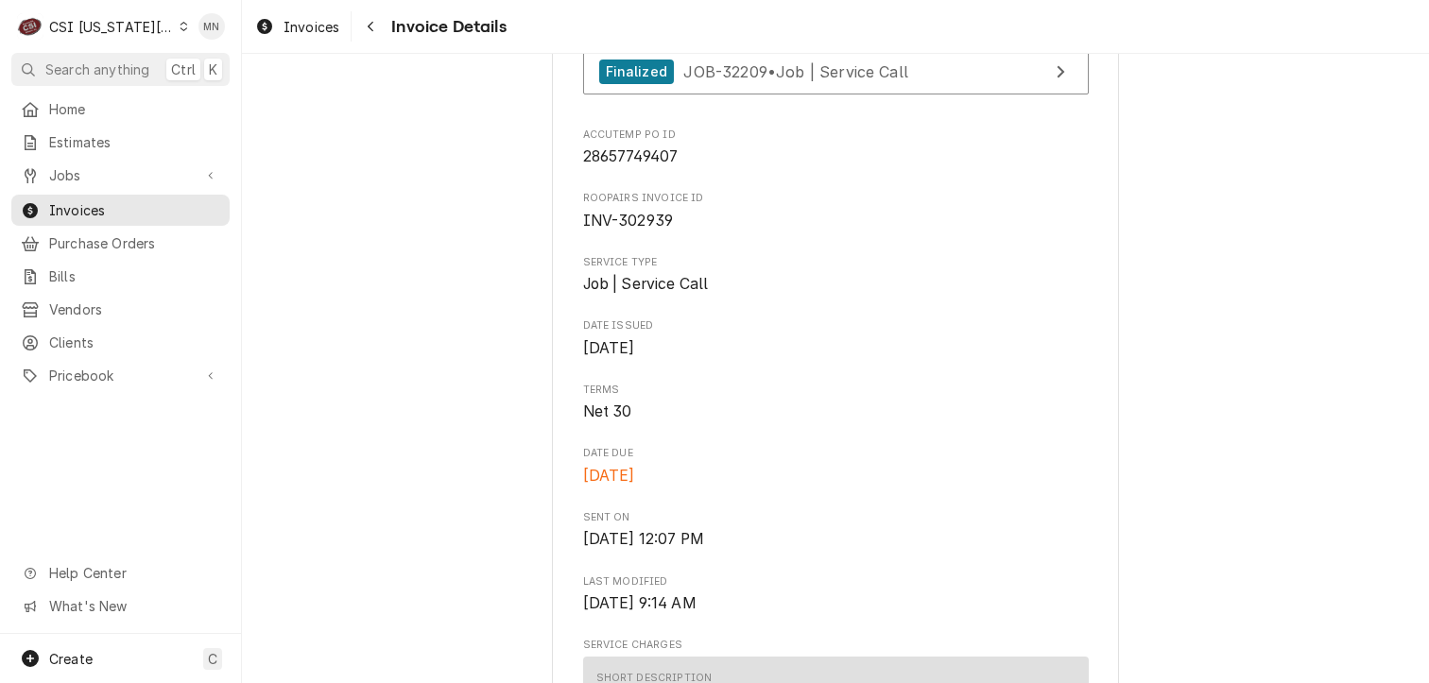
scroll to position [317, 0]
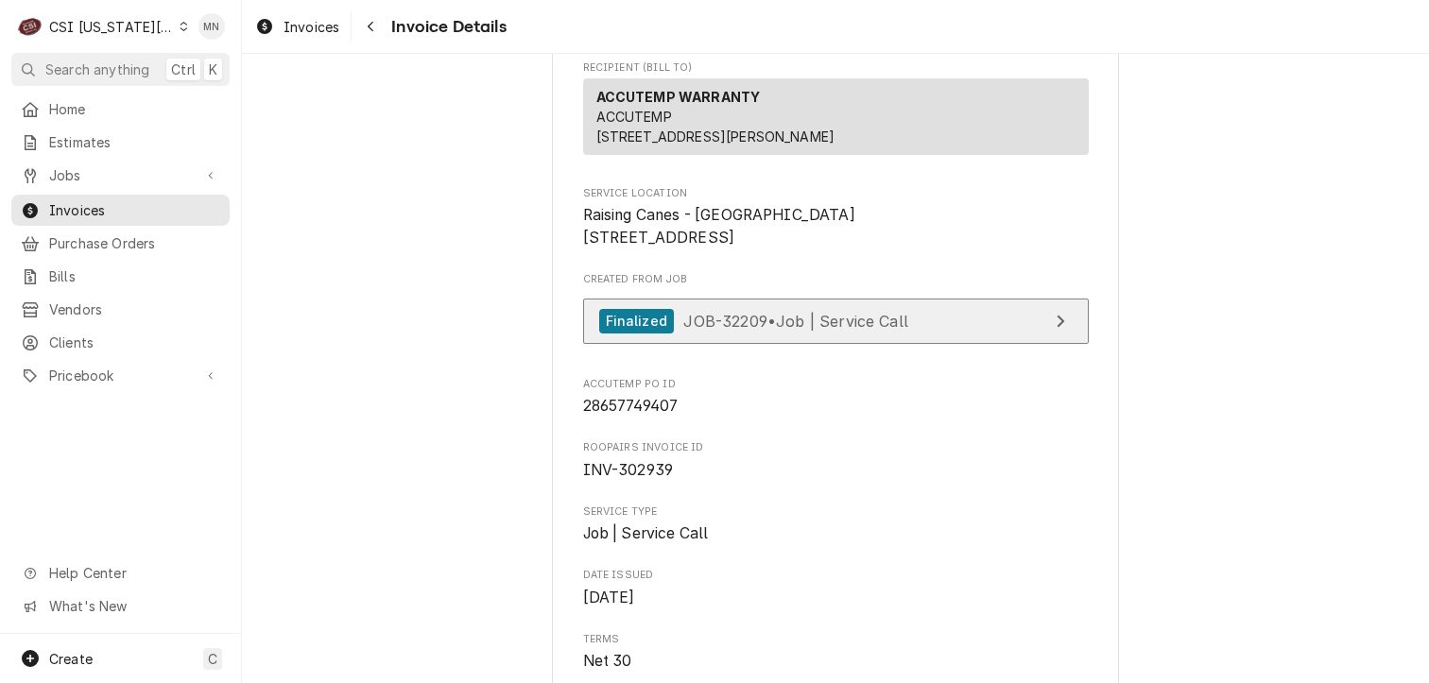
click at [914, 345] on link "Finalized JOB-32209 • Job | Service Call" at bounding box center [836, 322] width 506 height 46
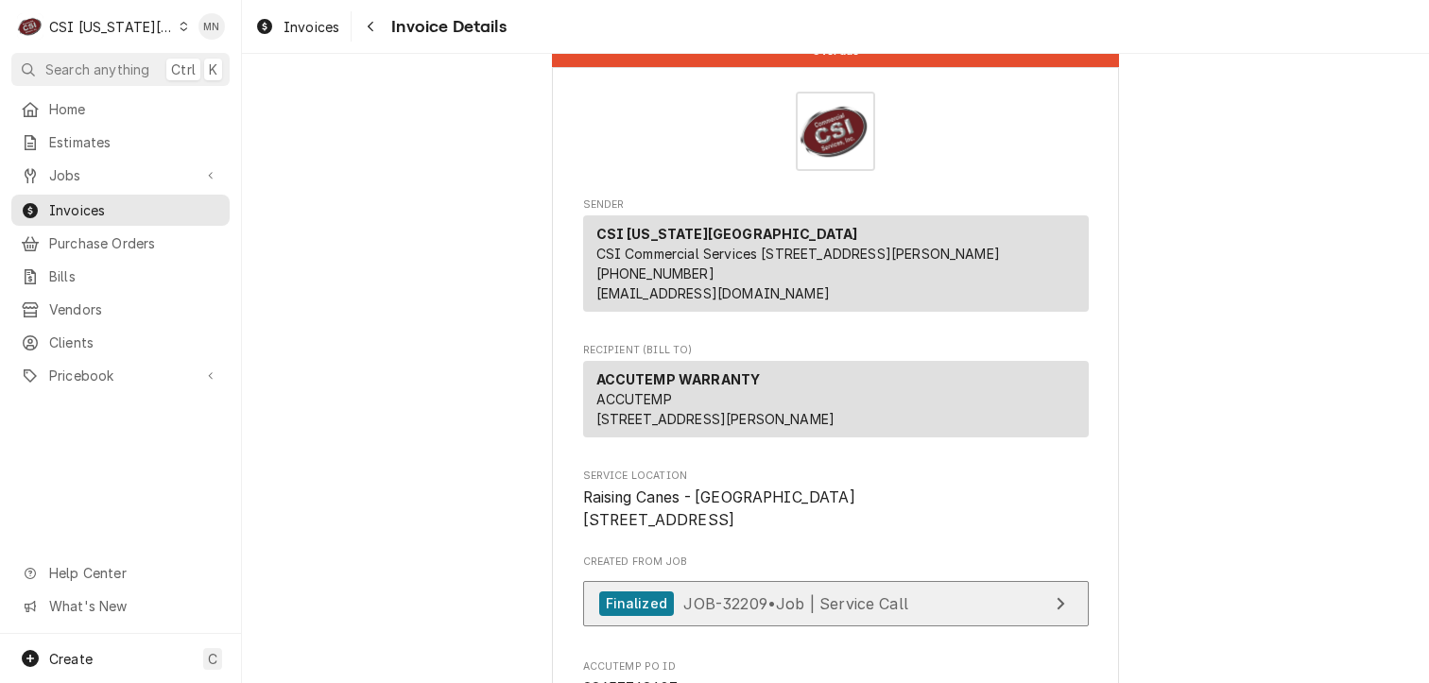
scroll to position [33, 0]
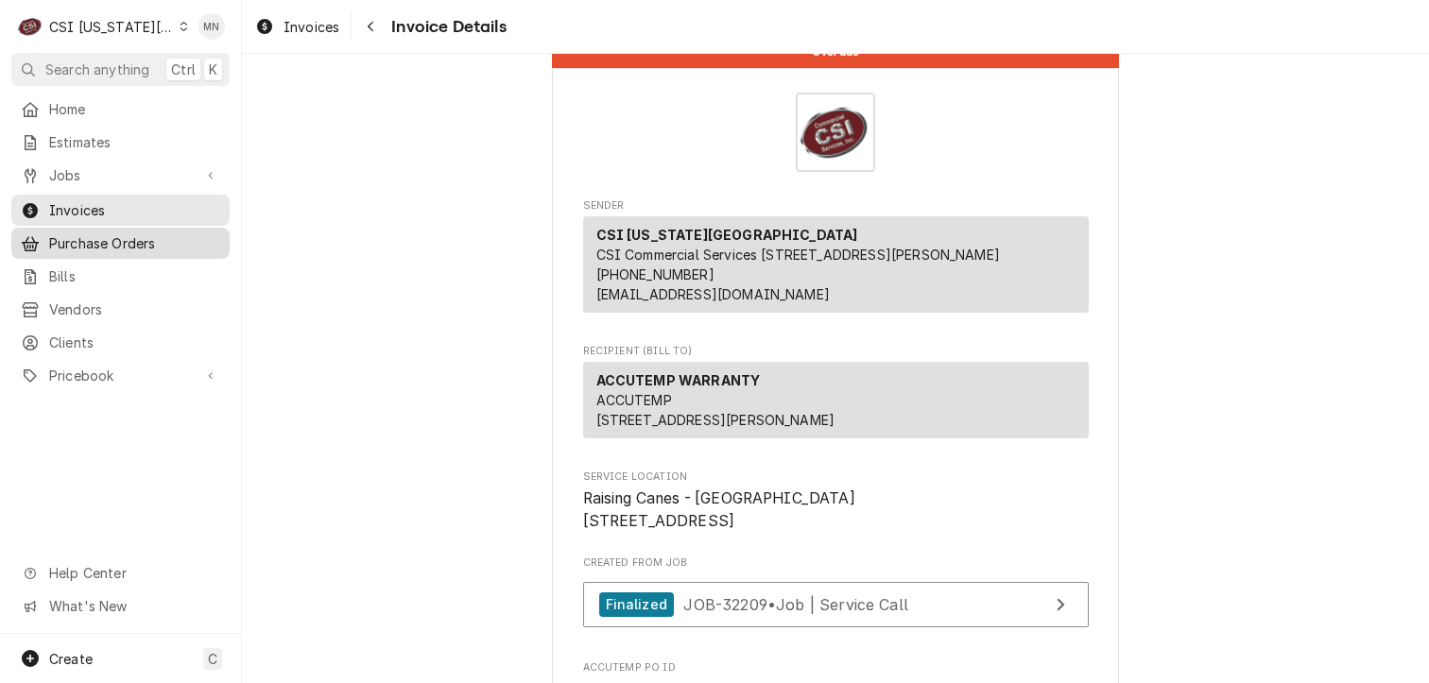
click at [72, 236] on span "Purchase Orders" at bounding box center [134, 243] width 171 height 20
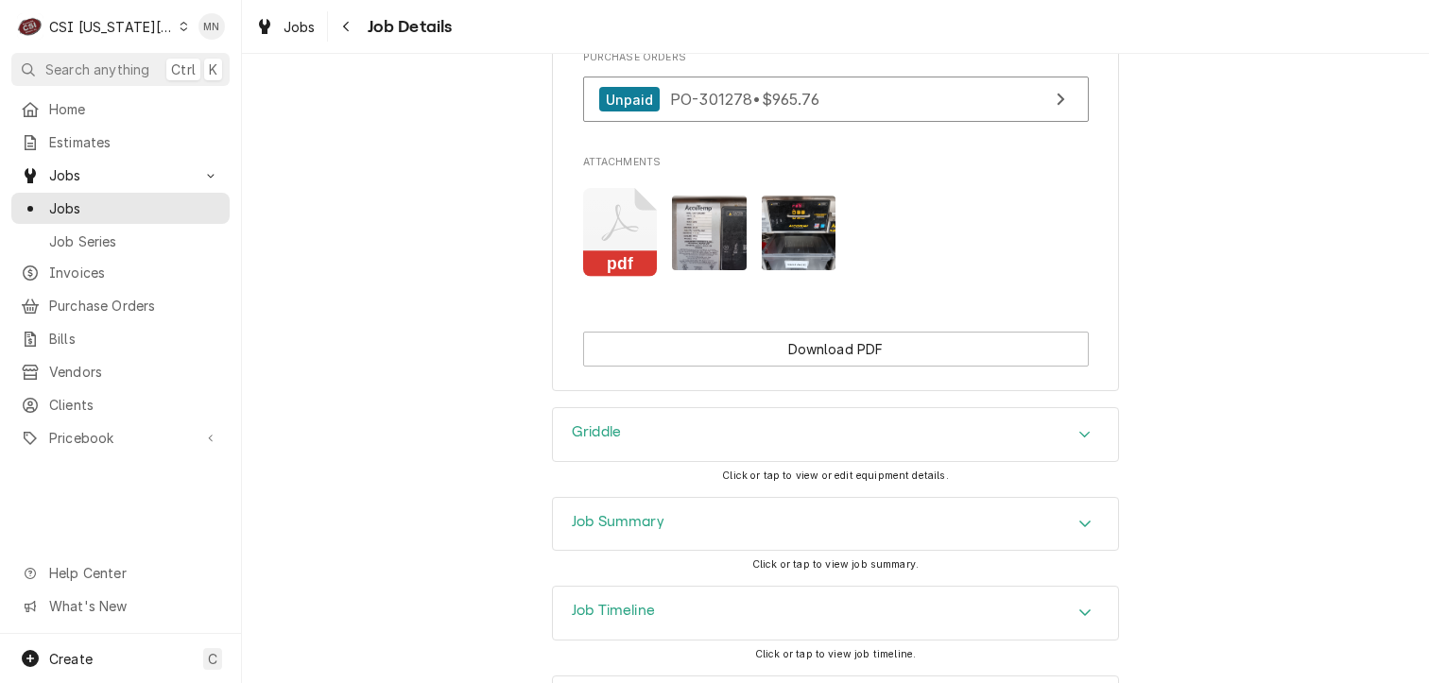
scroll to position [4158, 0]
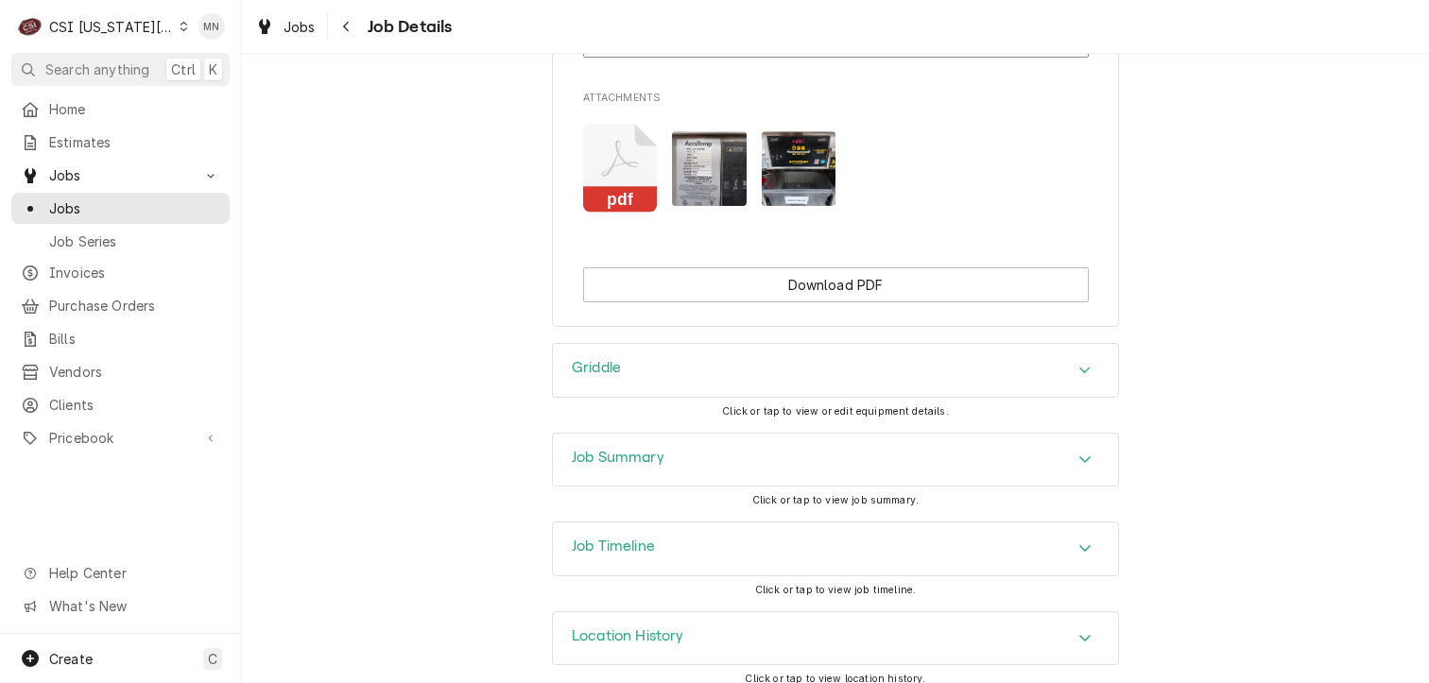
click at [856, 469] on div "Job Summary" at bounding box center [835, 460] width 565 height 53
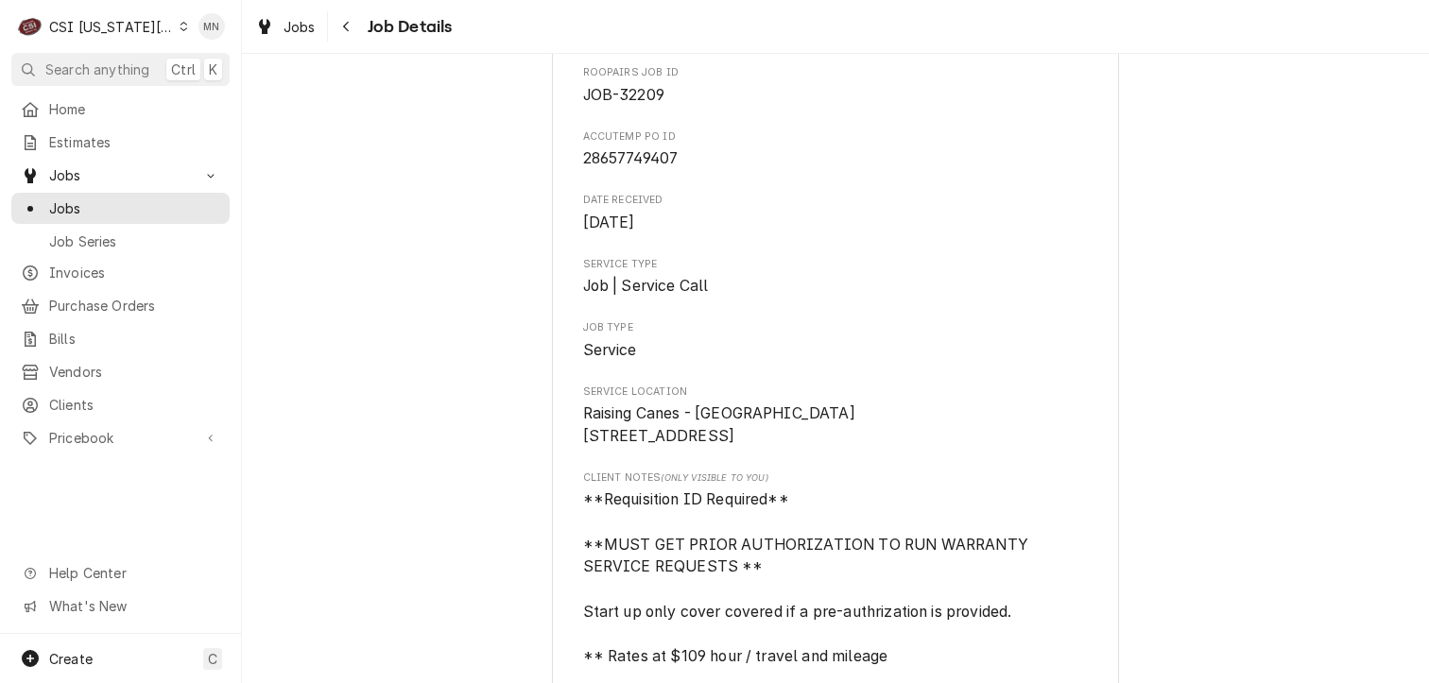
scroll to position [0, 0]
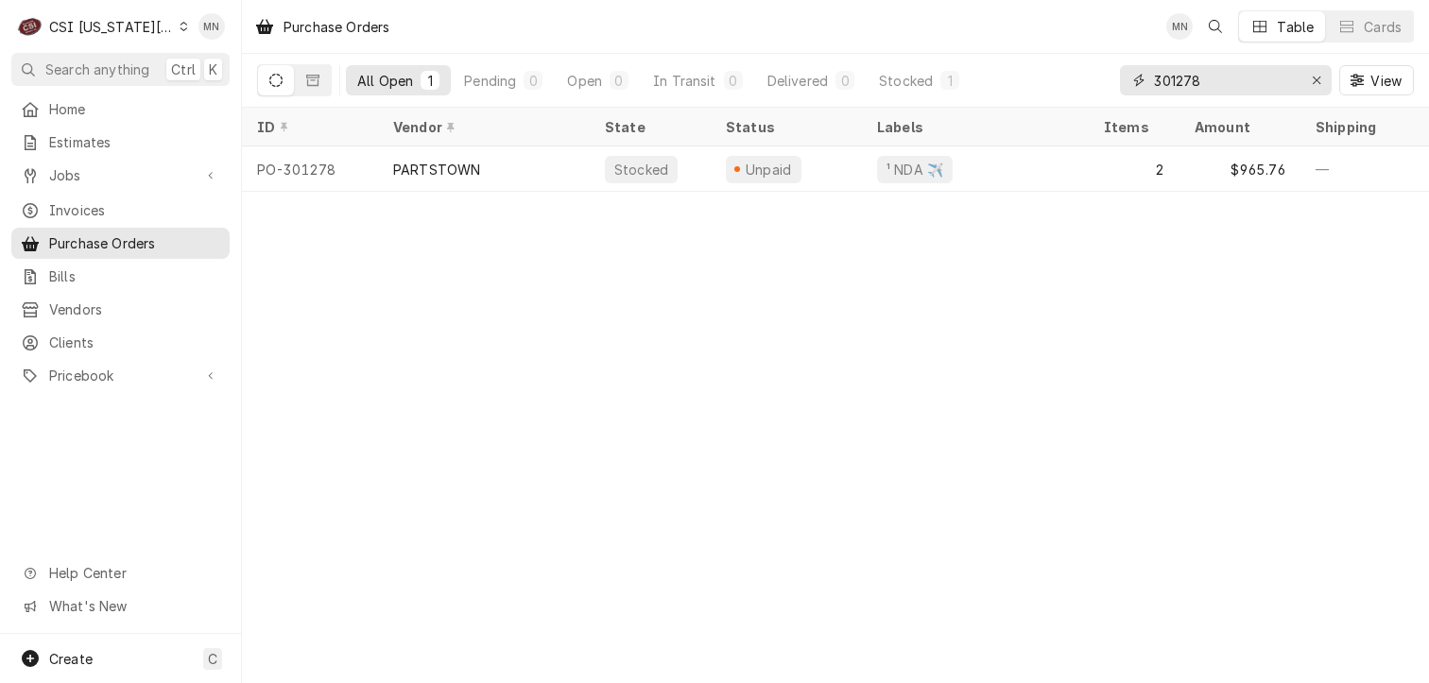
drag, startPoint x: 1221, startPoint y: 73, endPoint x: 985, endPoint y: 66, distance: 236.4
click at [990, 66] on div "All Open 1 Pending 0 Open 0 In Transit 0 Delivered 0 Stocked 1 301278 View" at bounding box center [835, 80] width 1157 height 53
type input "301278"
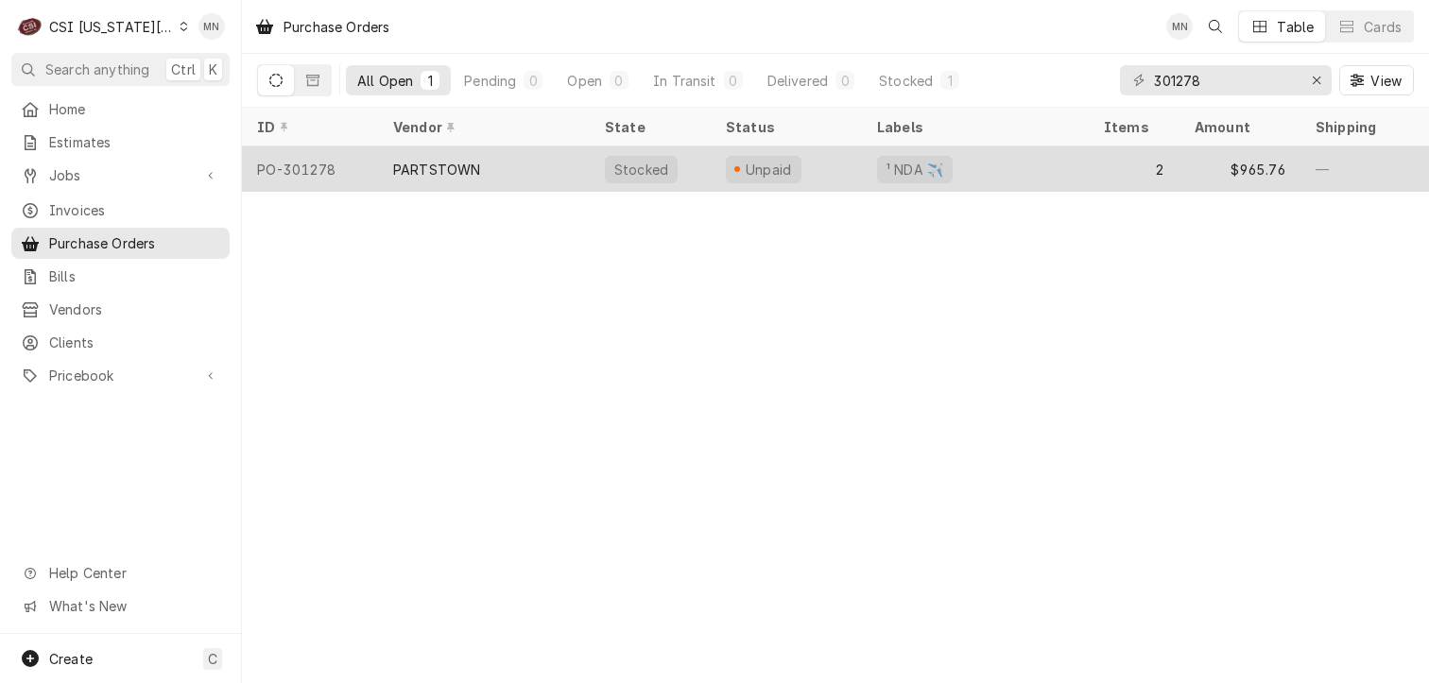
click at [492, 174] on div "PARTSTOWN" at bounding box center [484, 168] width 212 height 45
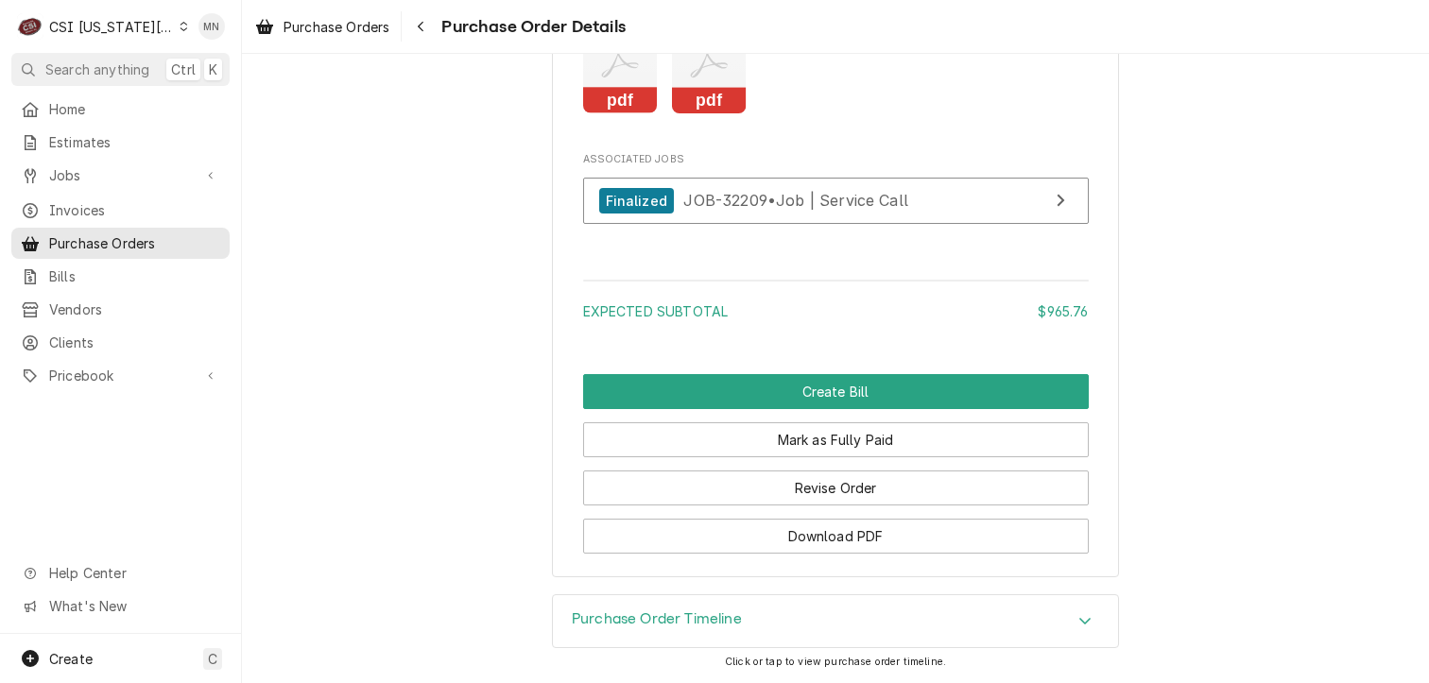
scroll to position [2325, 0]
click at [984, 624] on div "Purchase Order Timeline" at bounding box center [835, 621] width 565 height 53
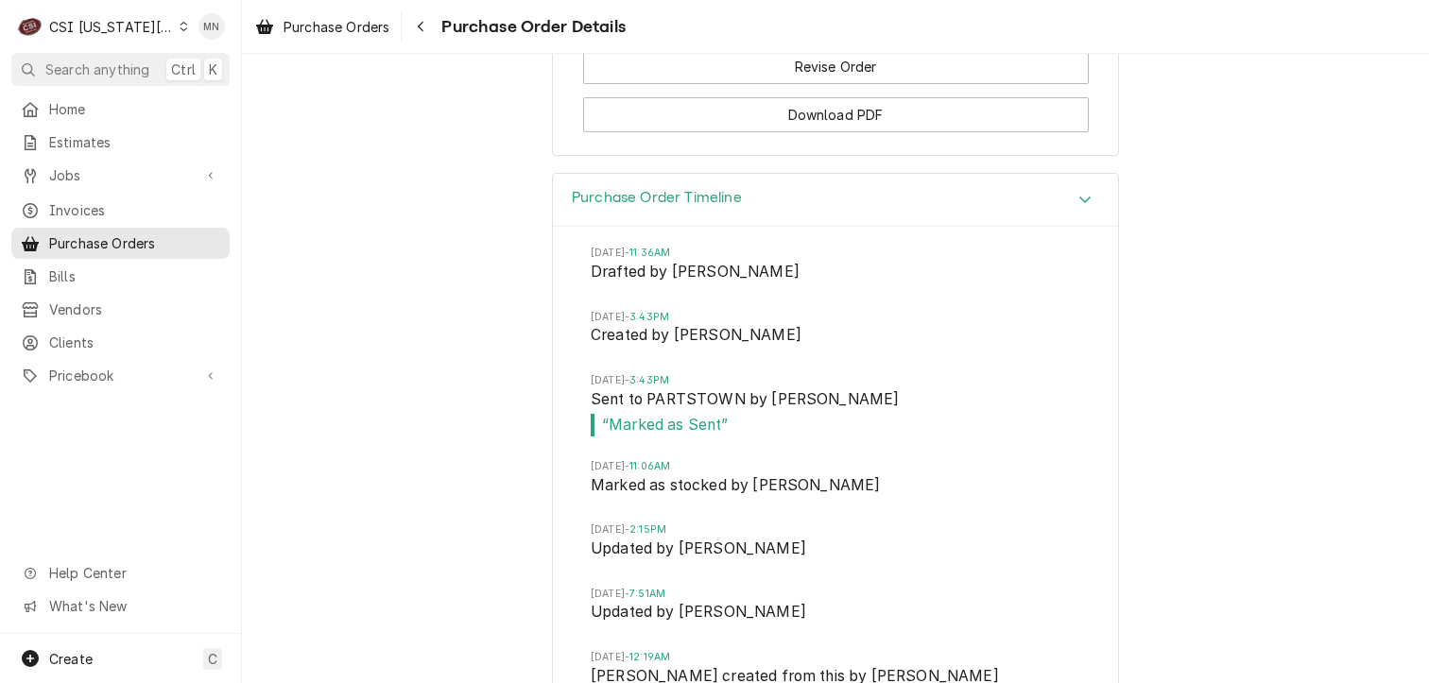
scroll to position [2703, 0]
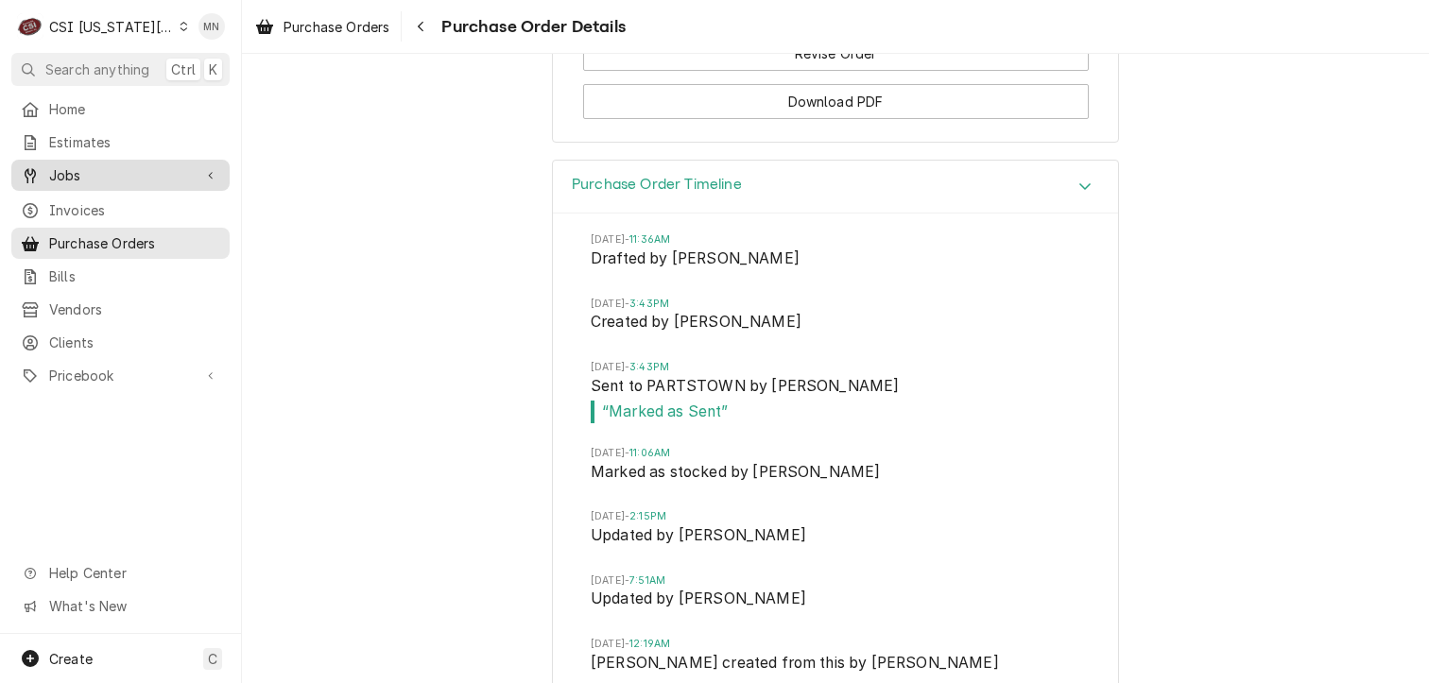
click at [81, 169] on span "Jobs" at bounding box center [120, 175] width 143 height 20
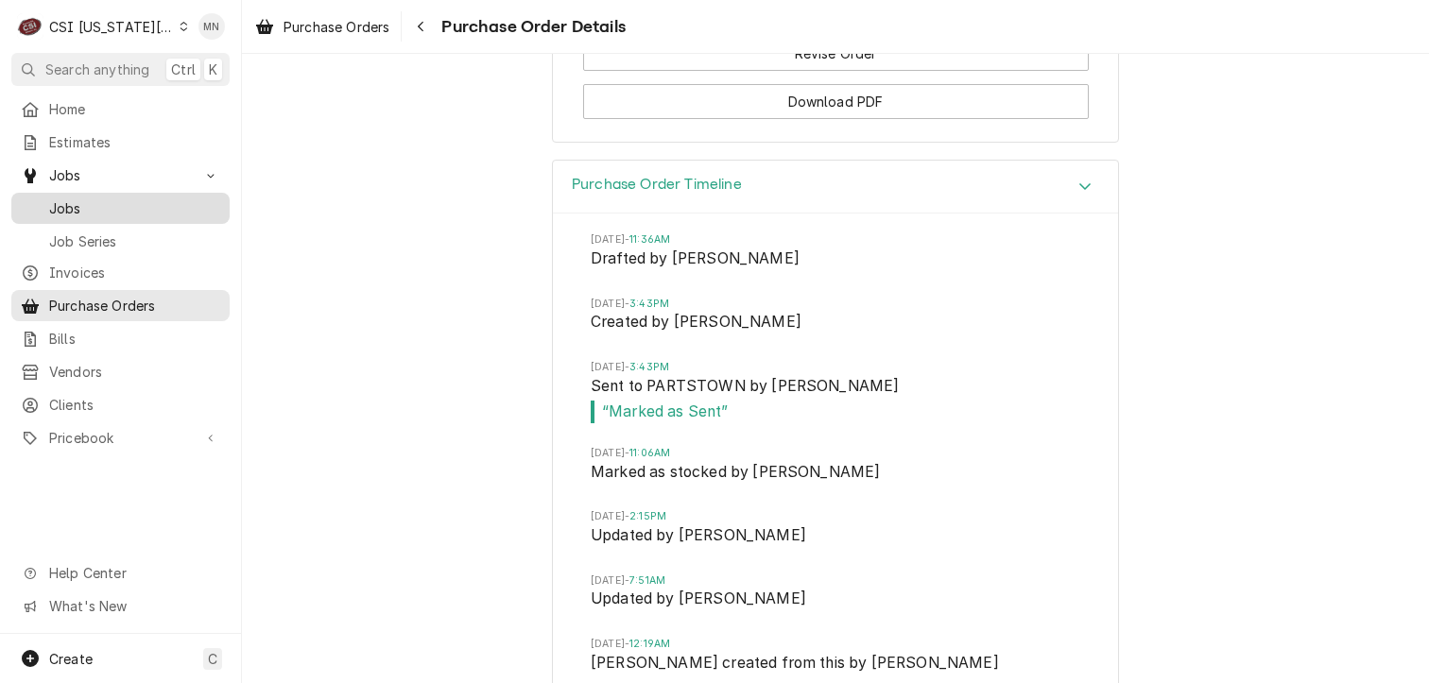
click at [79, 198] on span "Jobs" at bounding box center [134, 208] width 171 height 20
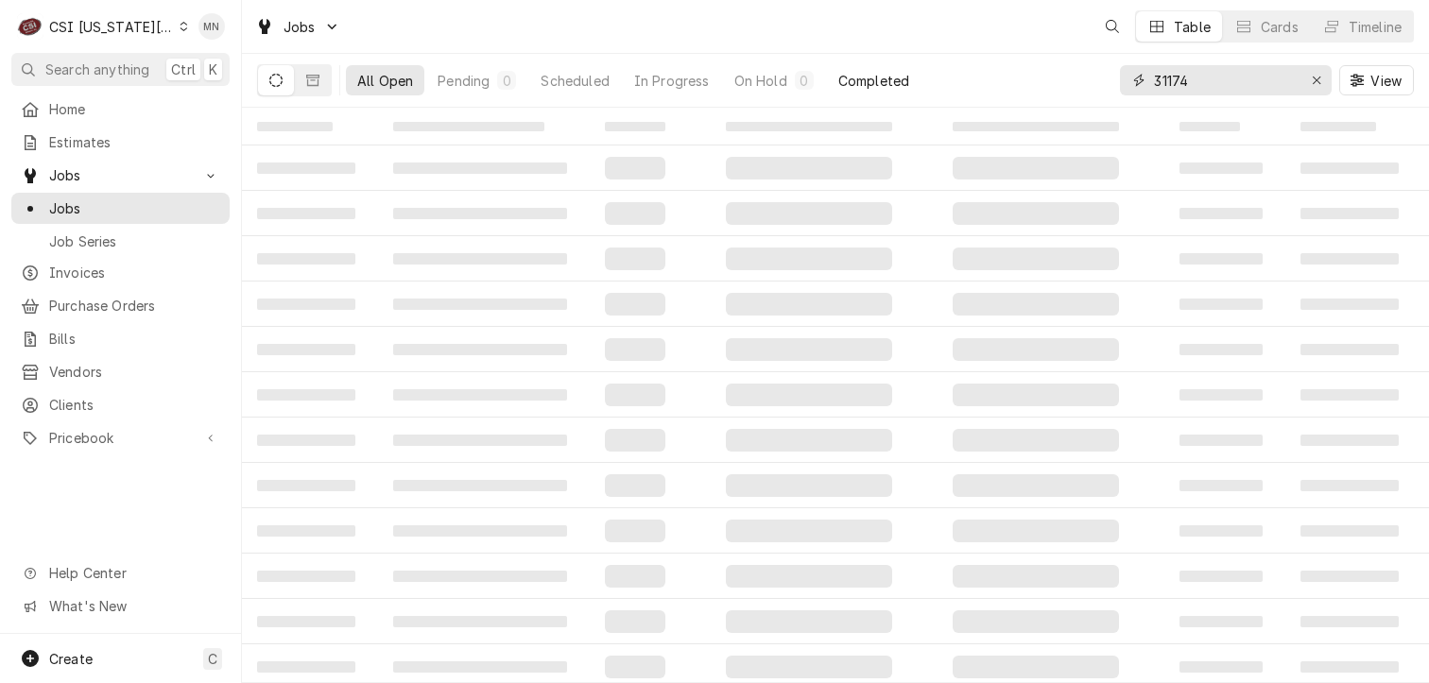
drag, startPoint x: 1204, startPoint y: 87, endPoint x: 990, endPoint y: 81, distance: 213.7
click at [990, 81] on div "All Open Pending 0 Scheduled In Progress On Hold 0 Completed 31174 View" at bounding box center [835, 80] width 1157 height 53
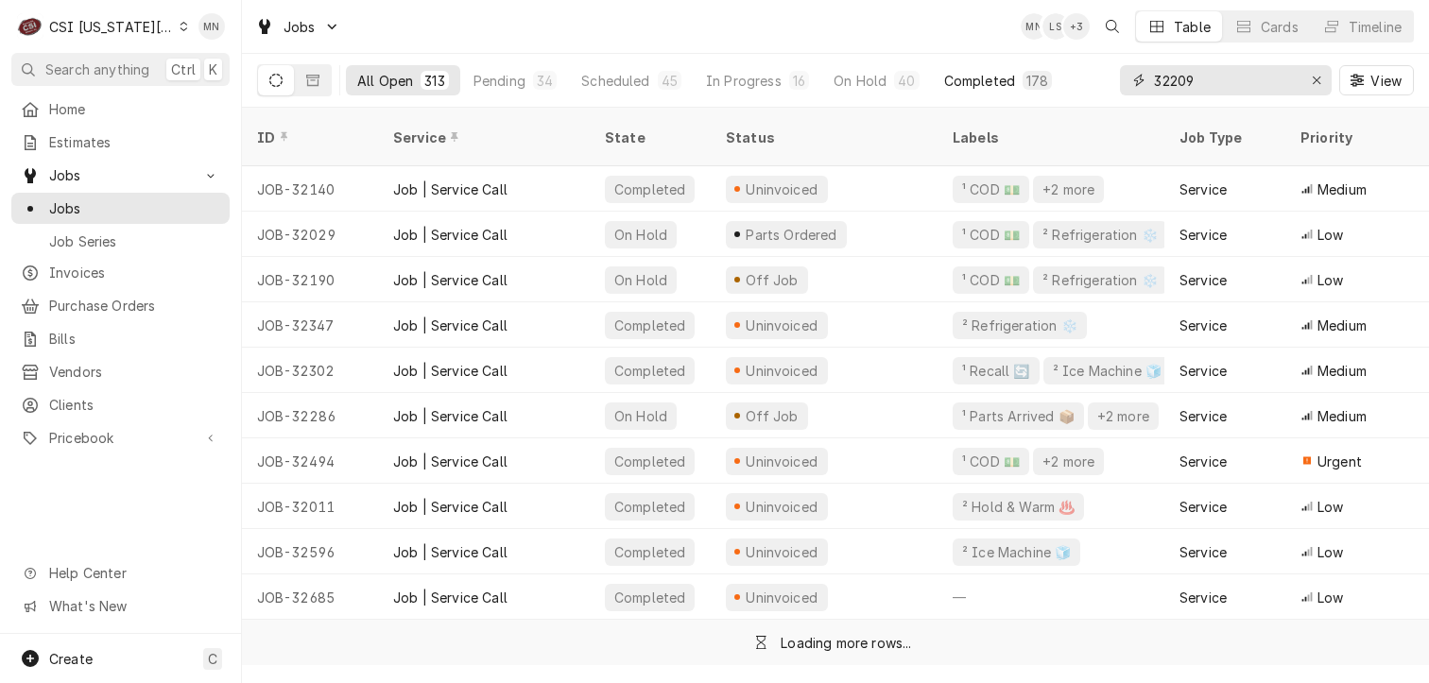
type input "32209"
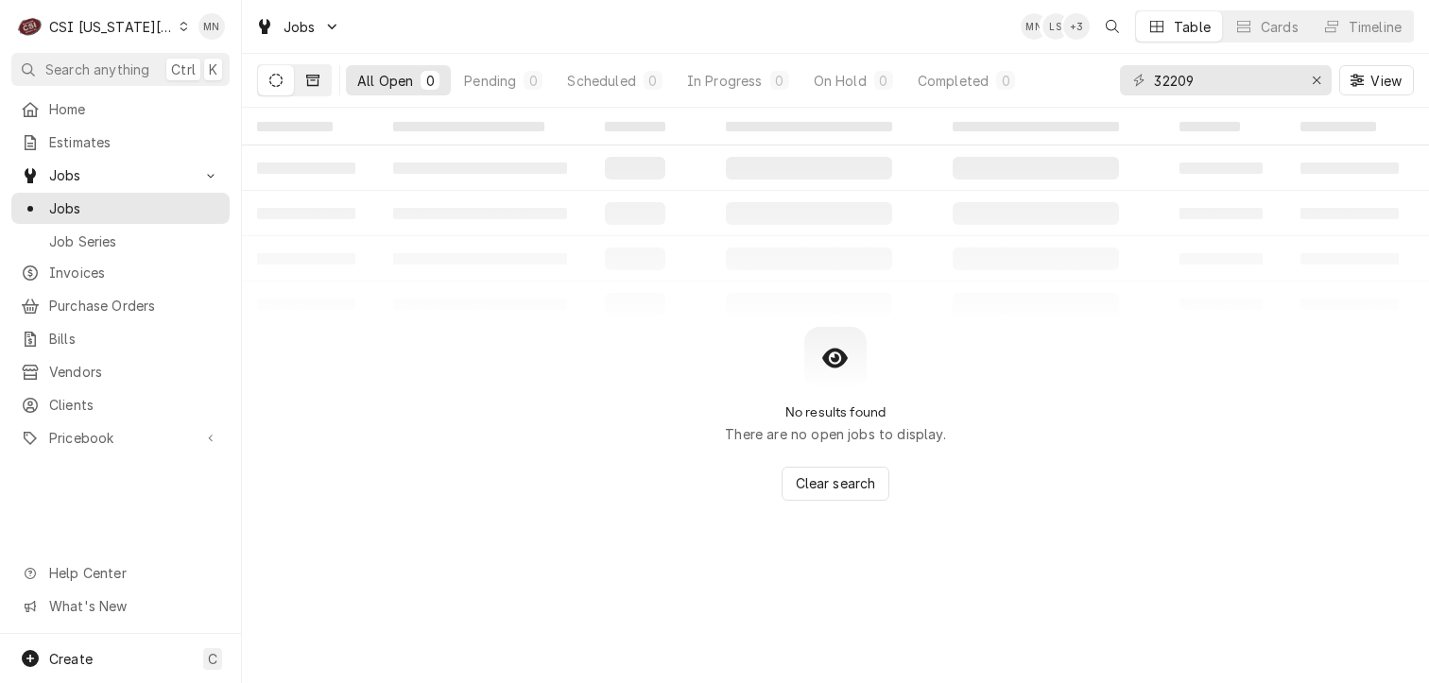
click at [329, 80] on button "Dynamic Content Wrapper" at bounding box center [313, 80] width 36 height 30
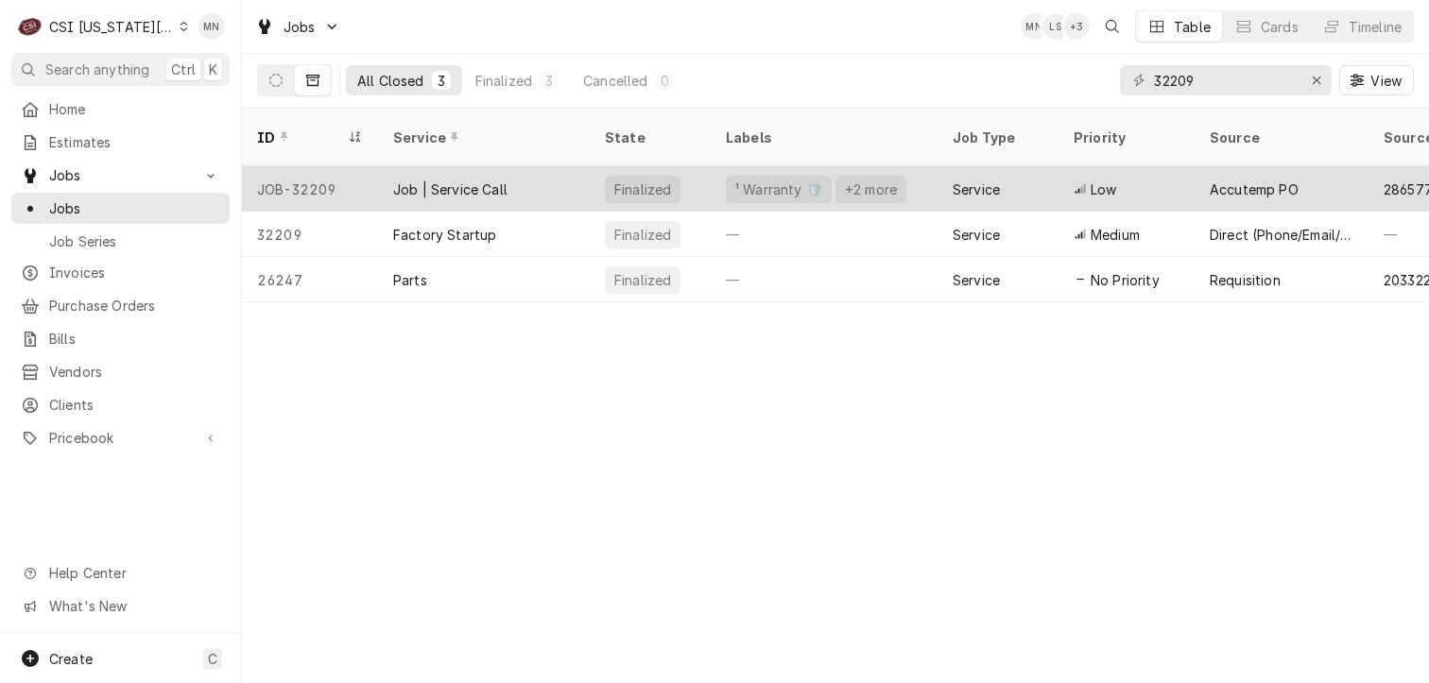
click at [442, 177] on div "Job | Service Call" at bounding box center [484, 188] width 212 height 45
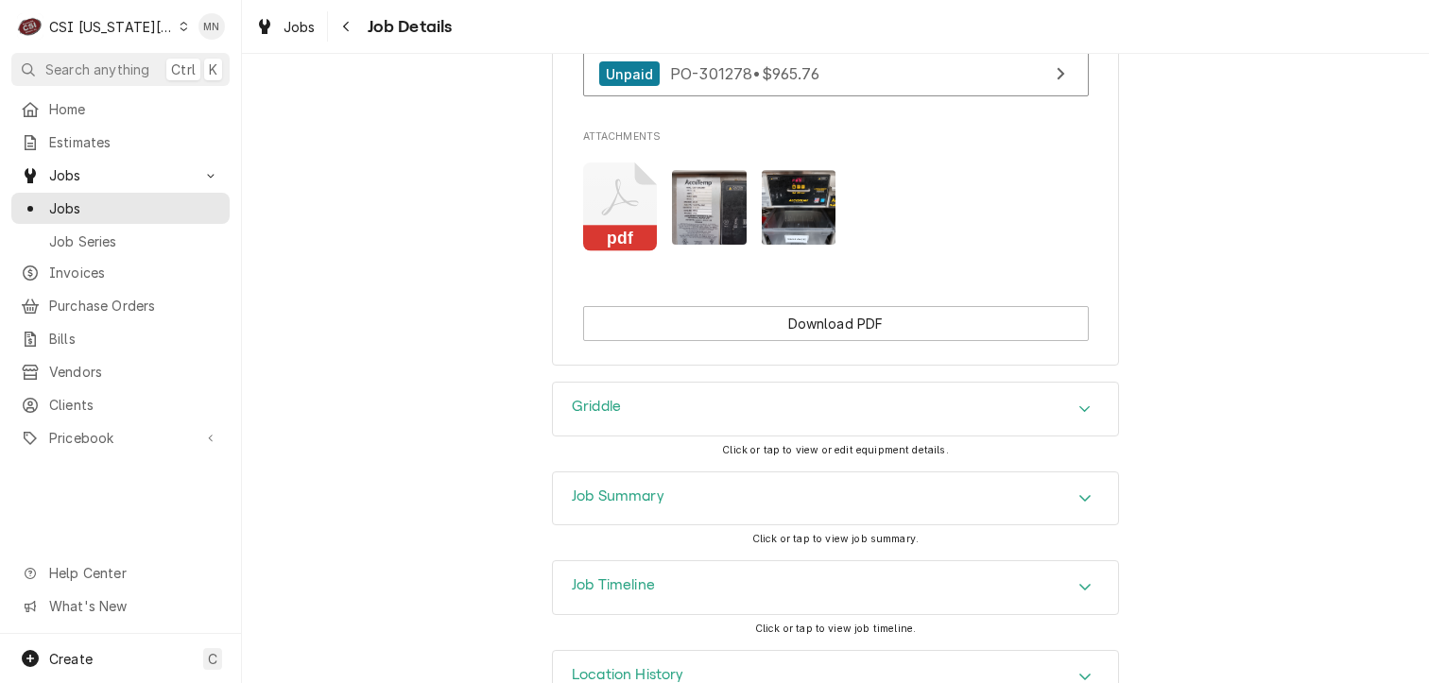
scroll to position [4004, 0]
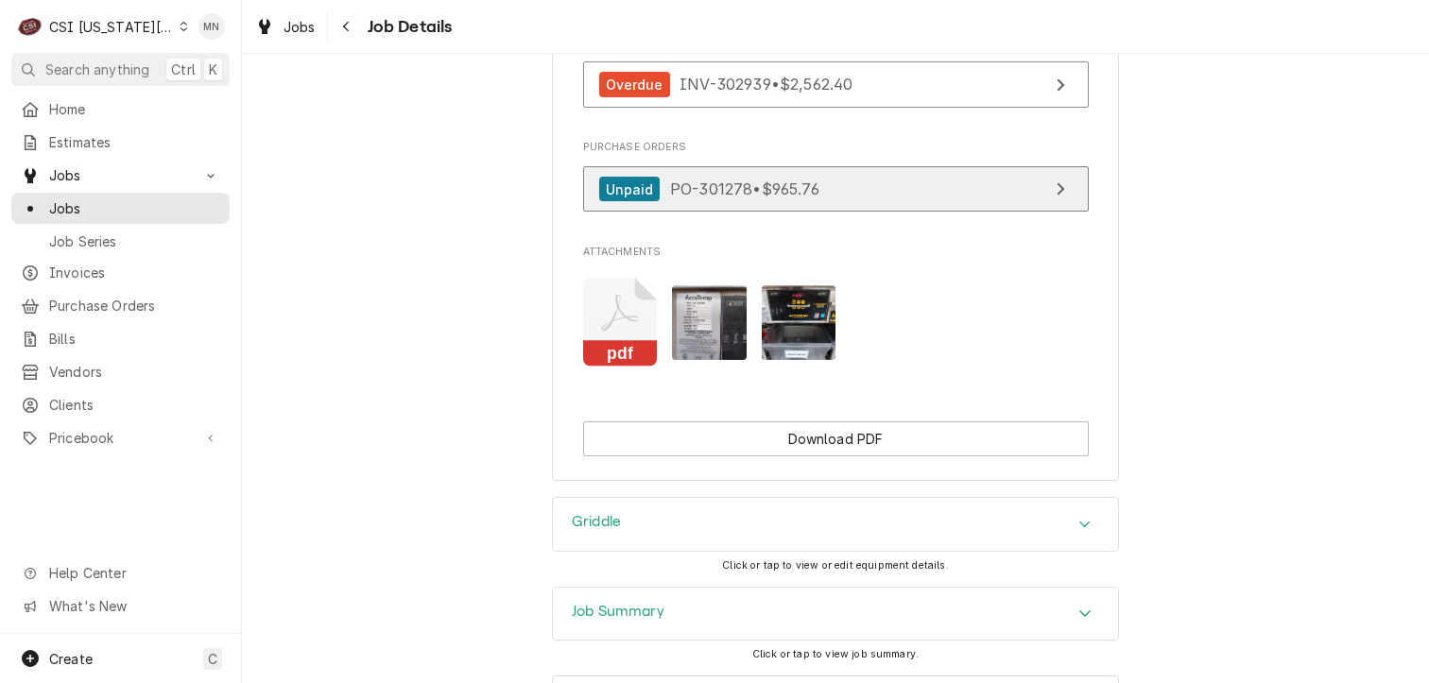
click at [950, 213] on link "Unpaid PO-301278 • $965.76" at bounding box center [836, 189] width 506 height 46
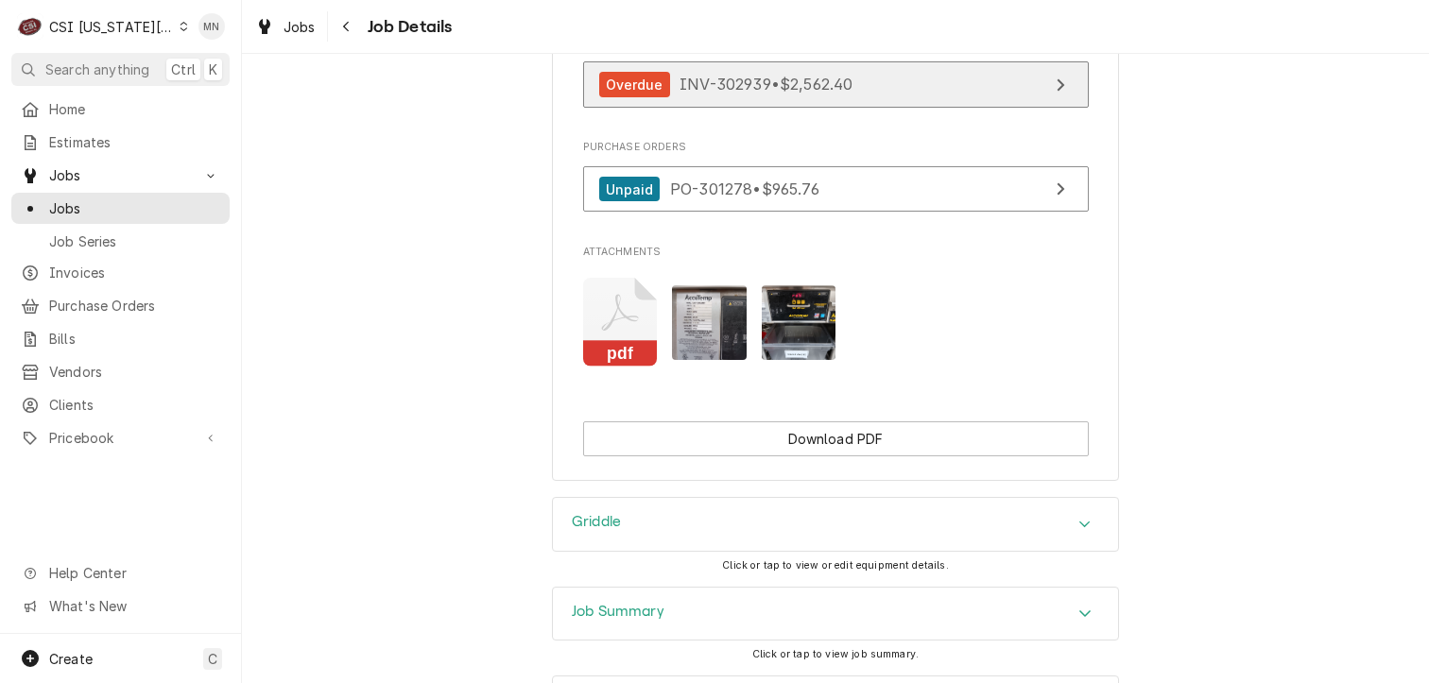
click at [700, 94] on span "INV-302939 • $2,562.40" at bounding box center [766, 84] width 173 height 19
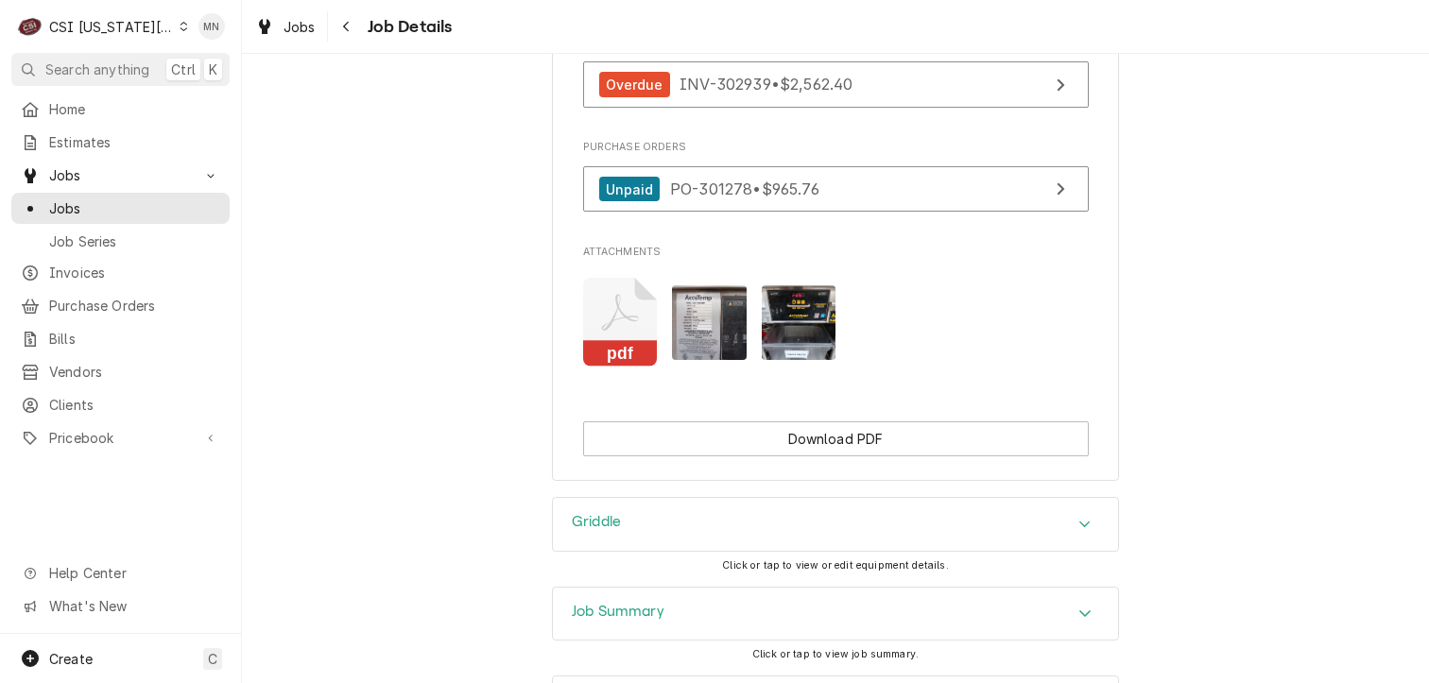
click at [125, 27] on div "CSI [US_STATE][GEOGRAPHIC_DATA]" at bounding box center [111, 27] width 125 height 20
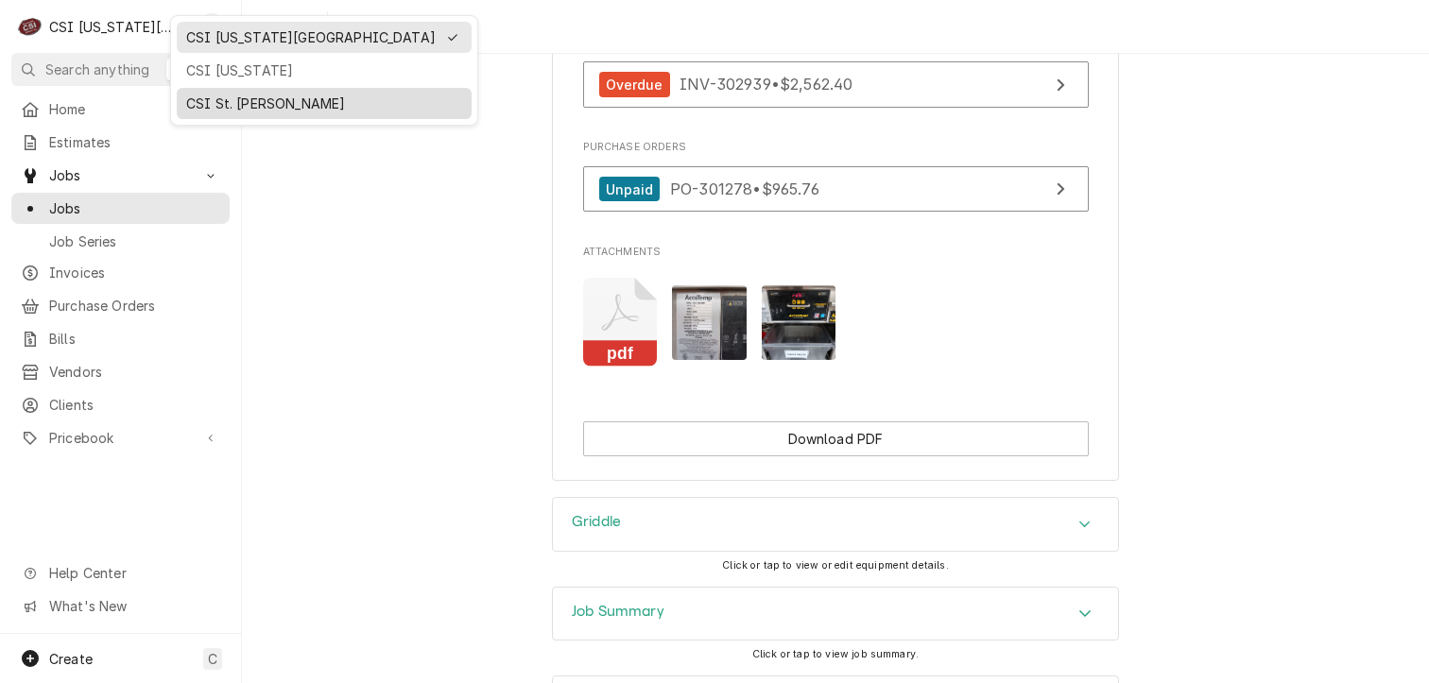
click at [198, 109] on div "CSI St. Louis" at bounding box center [324, 104] width 276 height 20
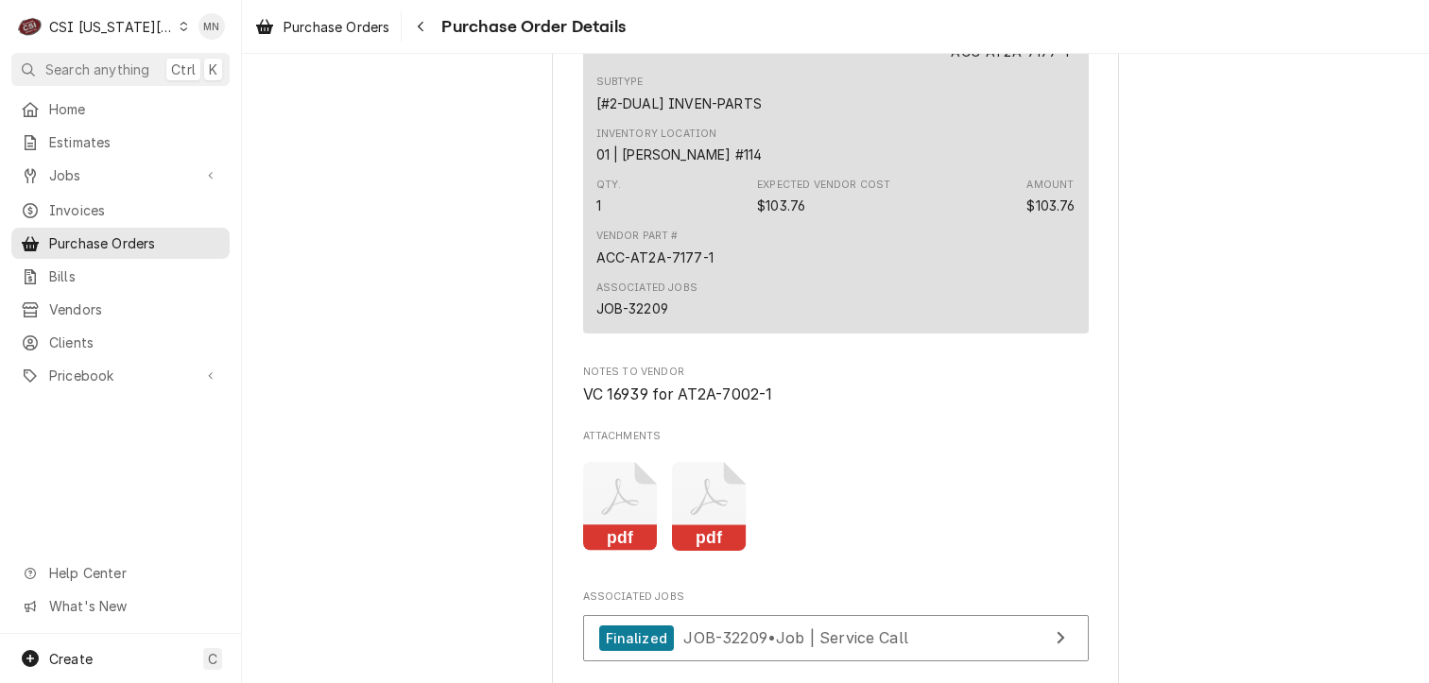
scroll to position [2079, 0]
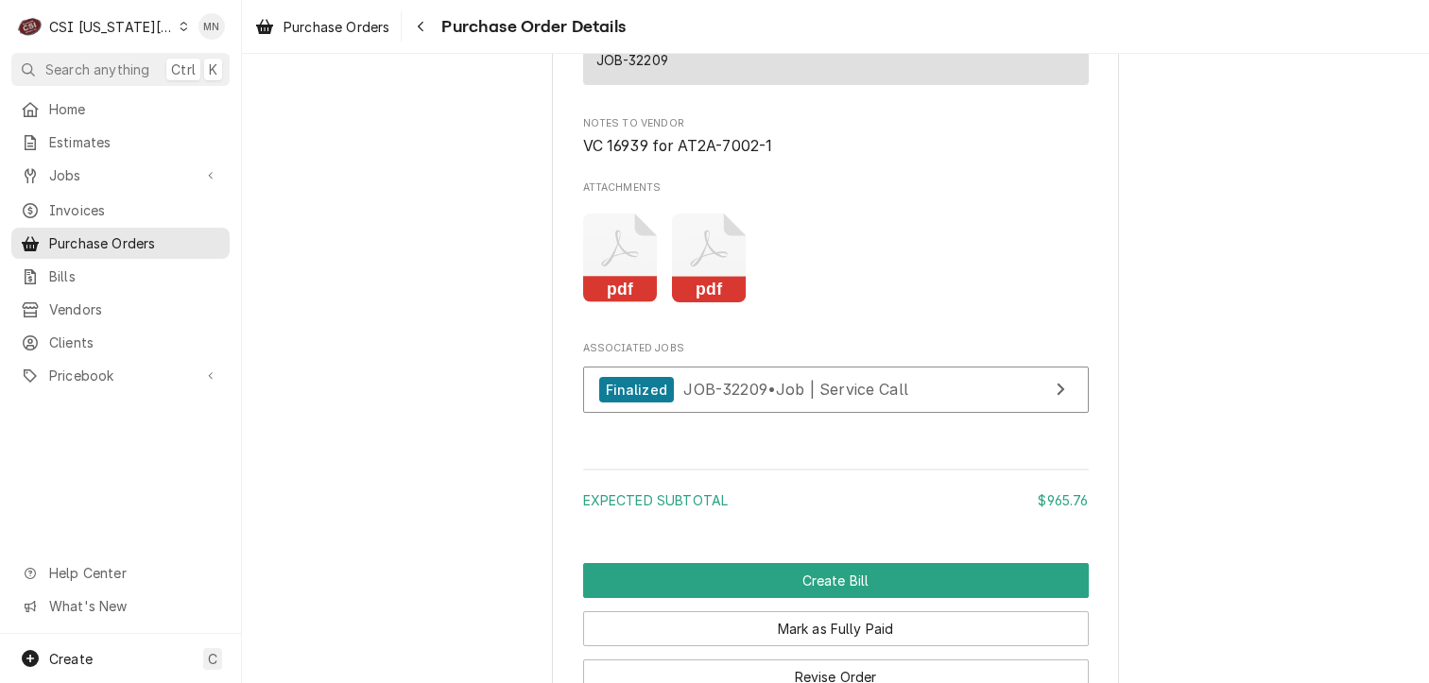
click at [646, 303] on icon "Attachments" at bounding box center [620, 259] width 75 height 90
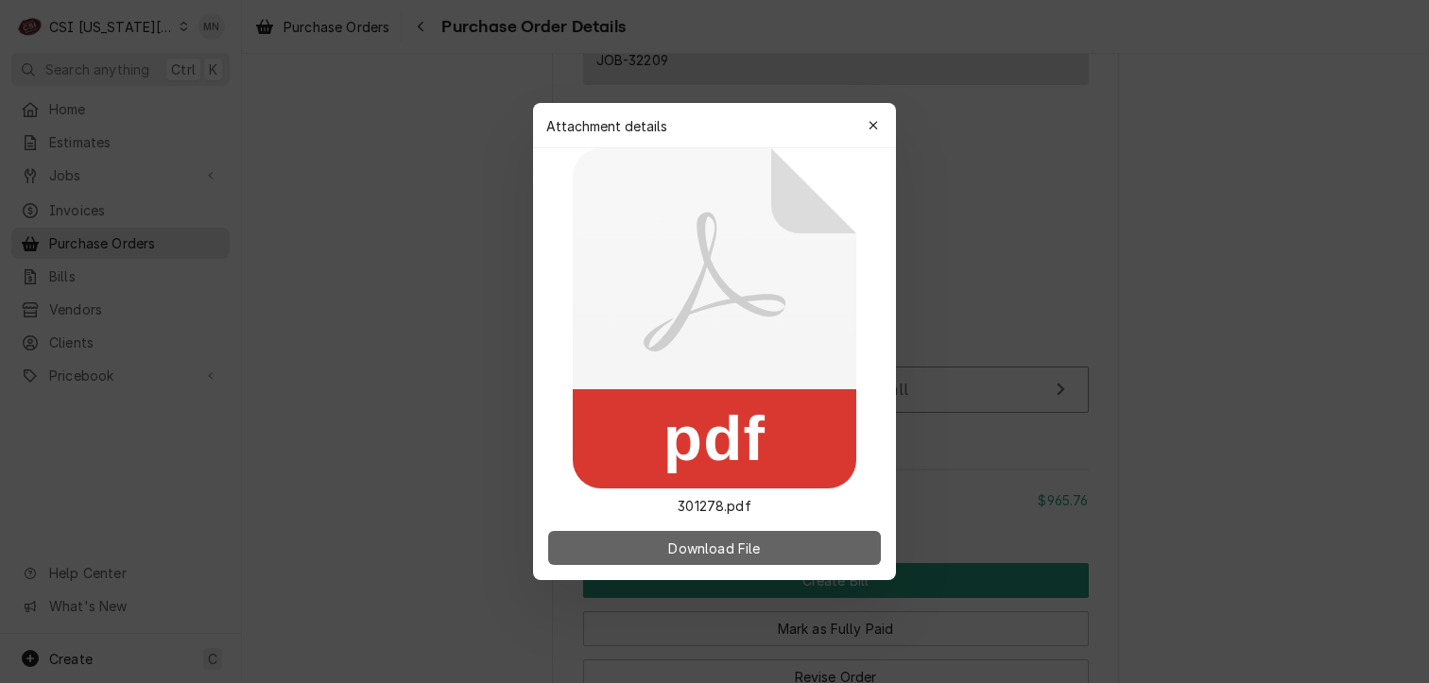
click at [640, 541] on button "Download File" at bounding box center [714, 548] width 333 height 34
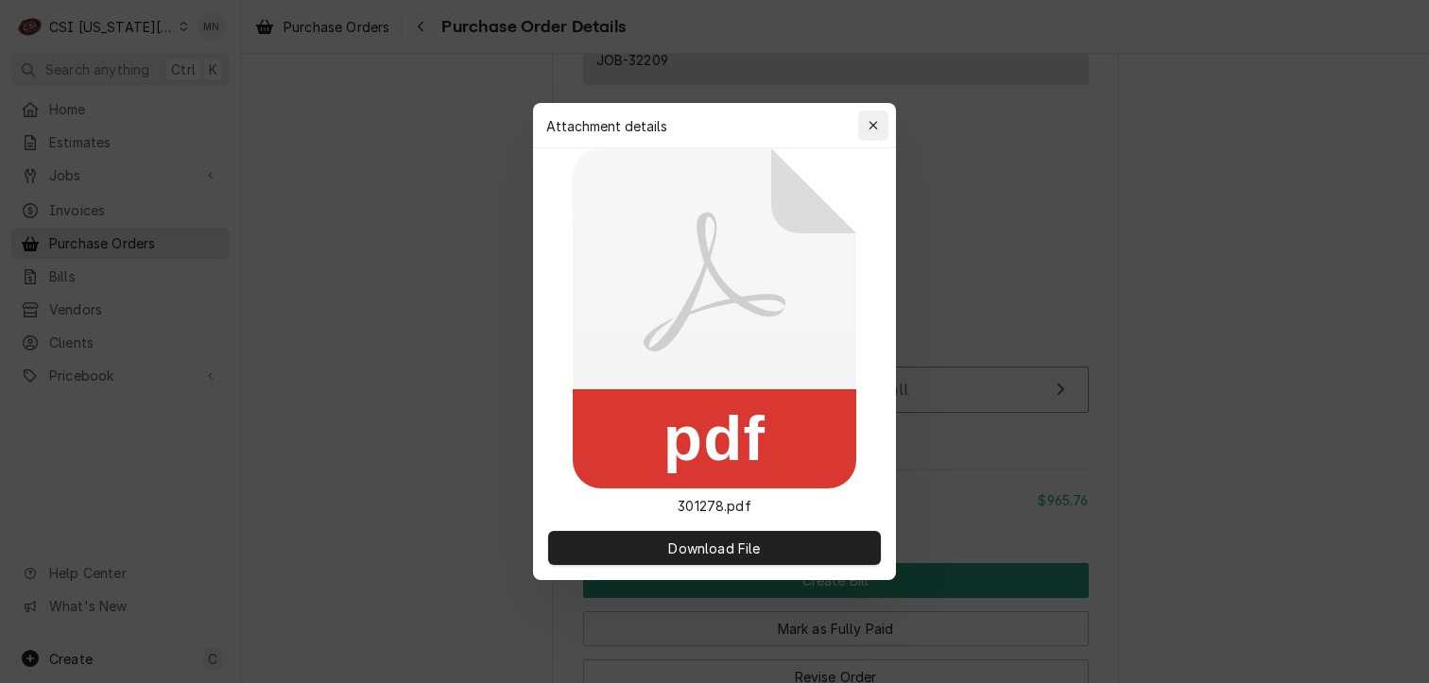
click at [857, 124] on div "Attachment details Close" at bounding box center [714, 125] width 363 height 45
click at [869, 120] on icon "button" at bounding box center [874, 125] width 10 height 13
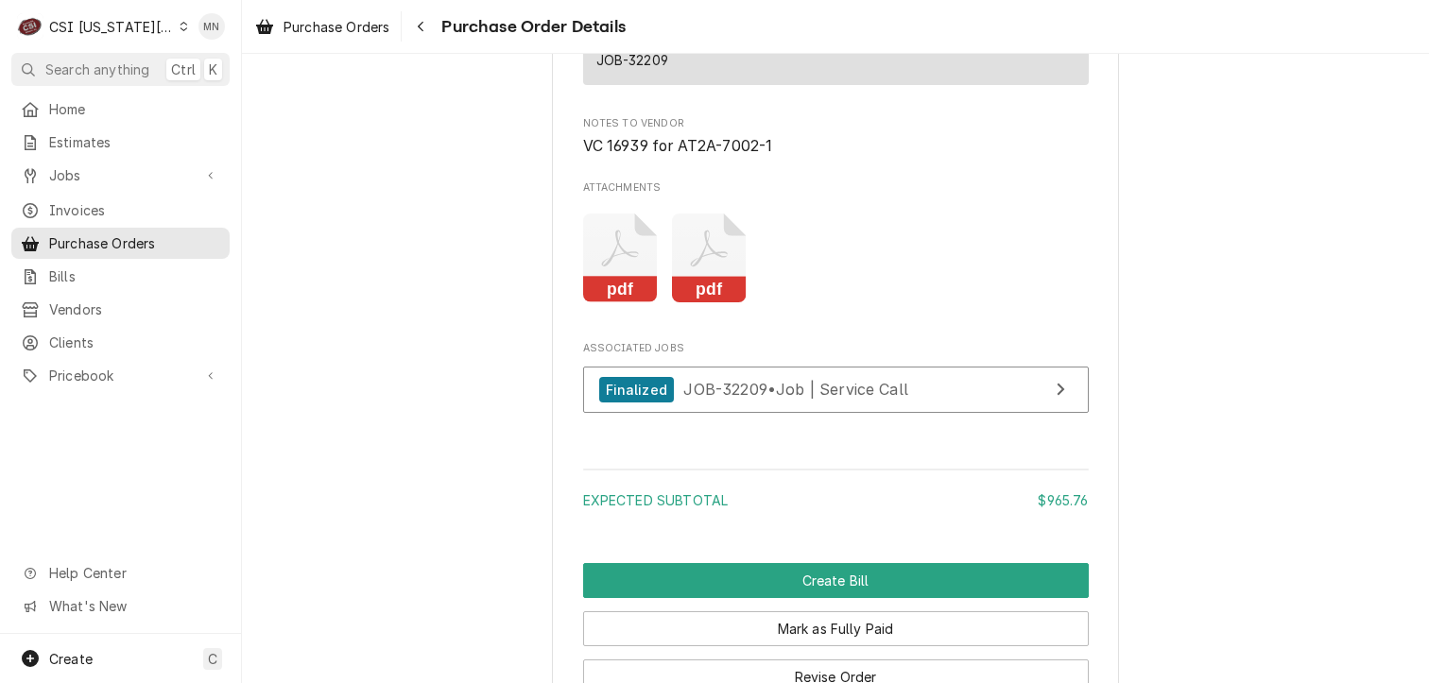
click at [726, 303] on rect "Attachments" at bounding box center [709, 290] width 75 height 26
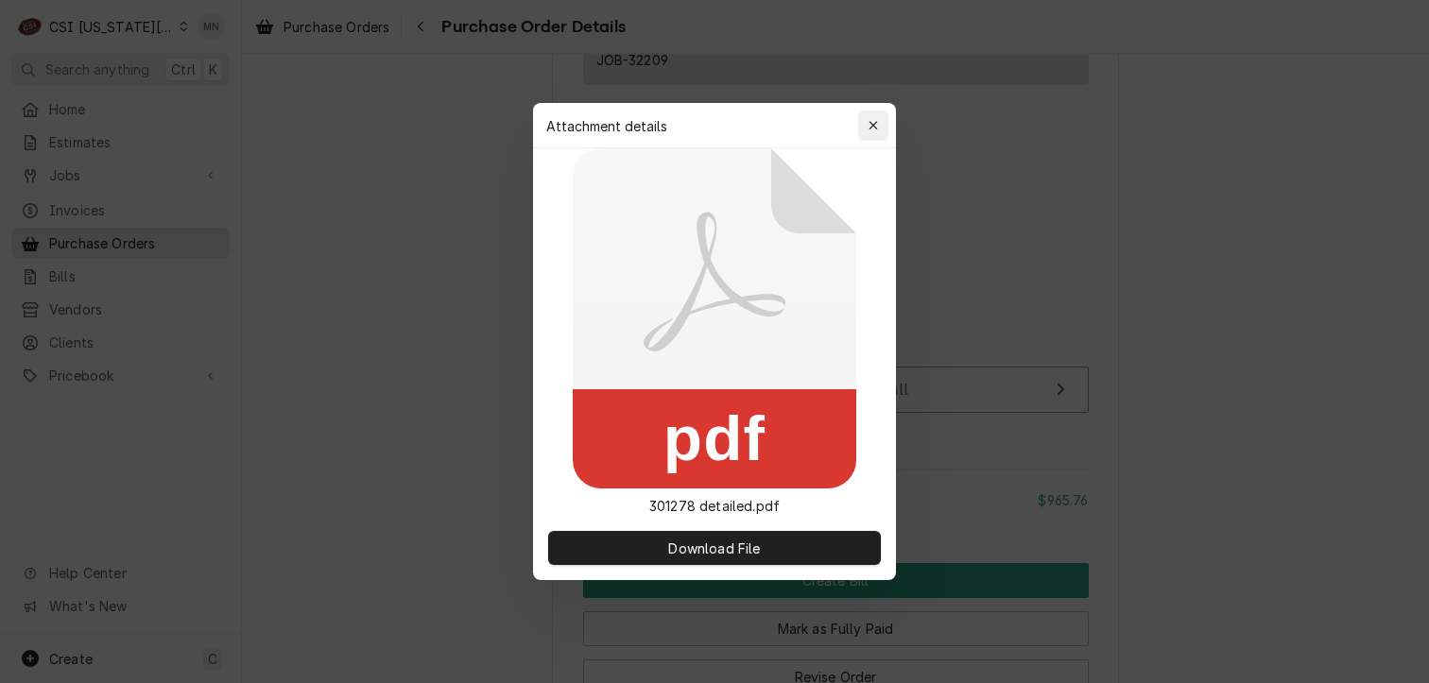
click at [871, 120] on icon "button" at bounding box center [874, 125] width 10 height 13
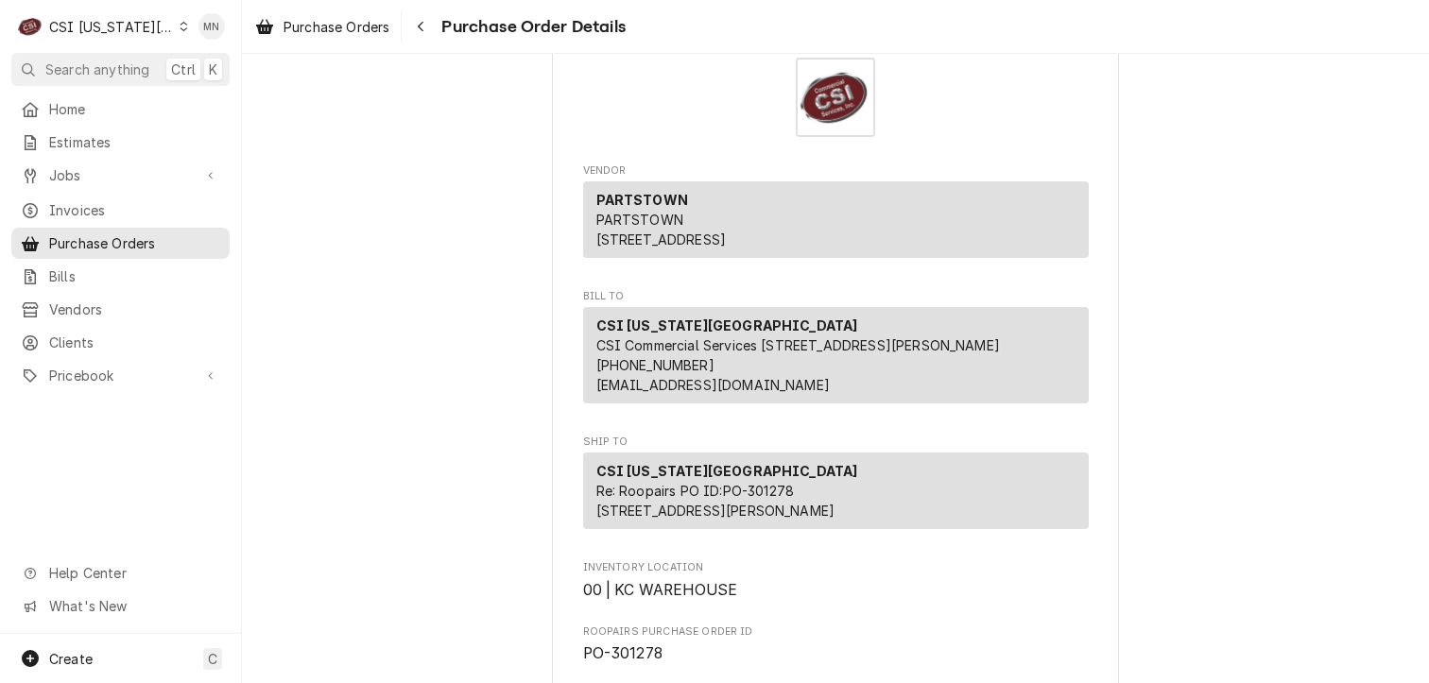
scroll to position [0, 0]
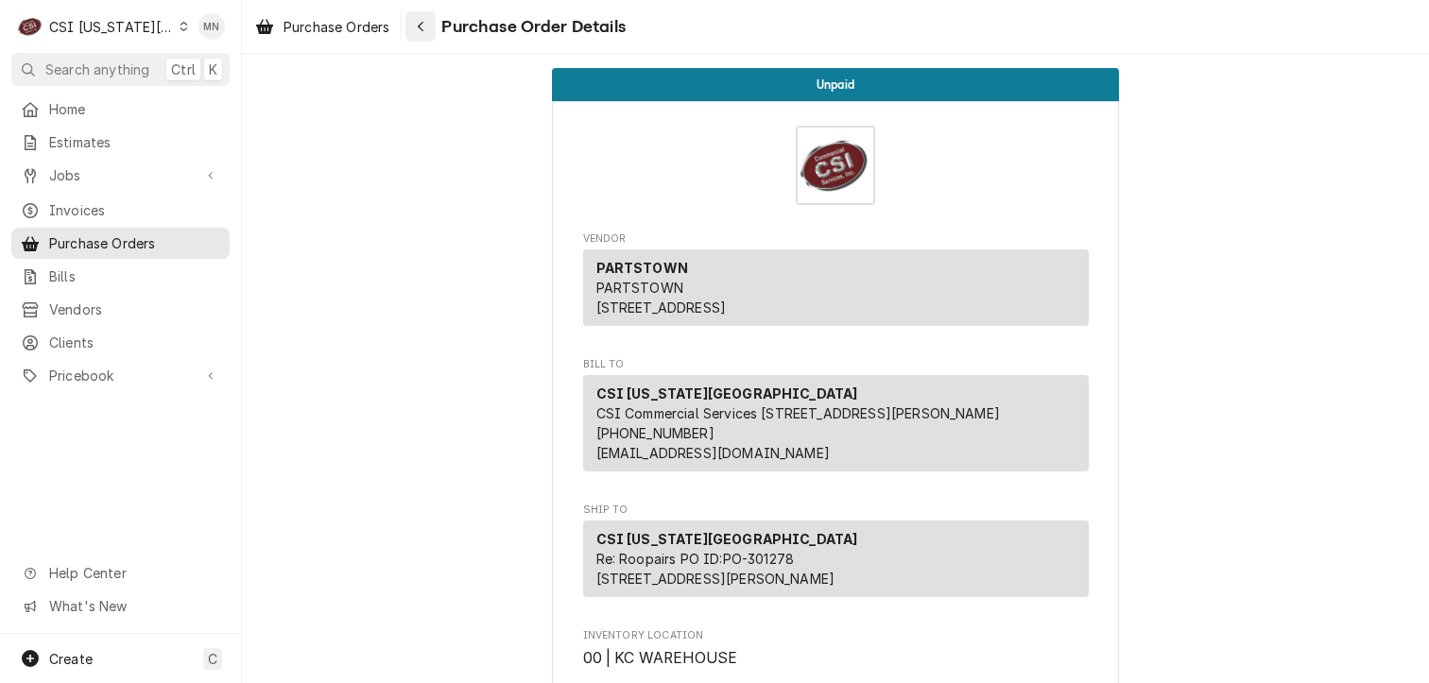
click at [427, 27] on div "Navigate back" at bounding box center [420, 26] width 19 height 19
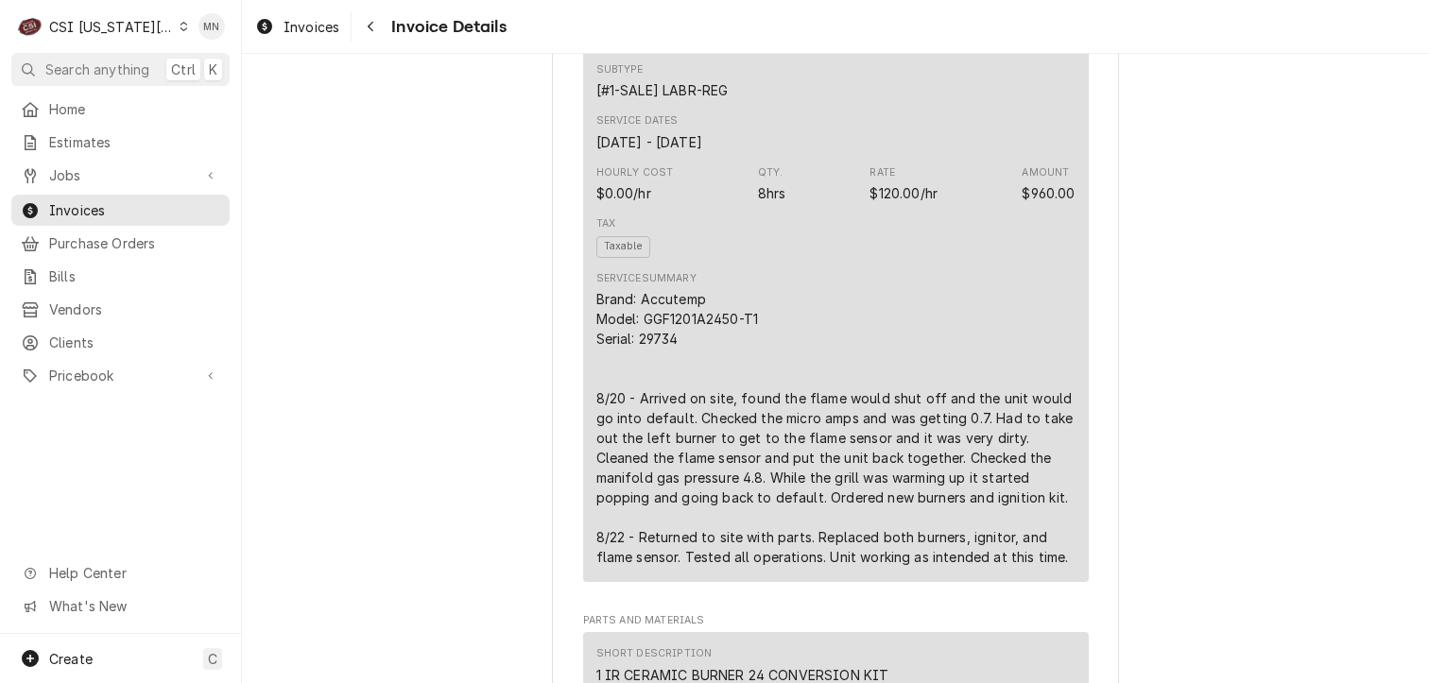
scroll to position [1229, 0]
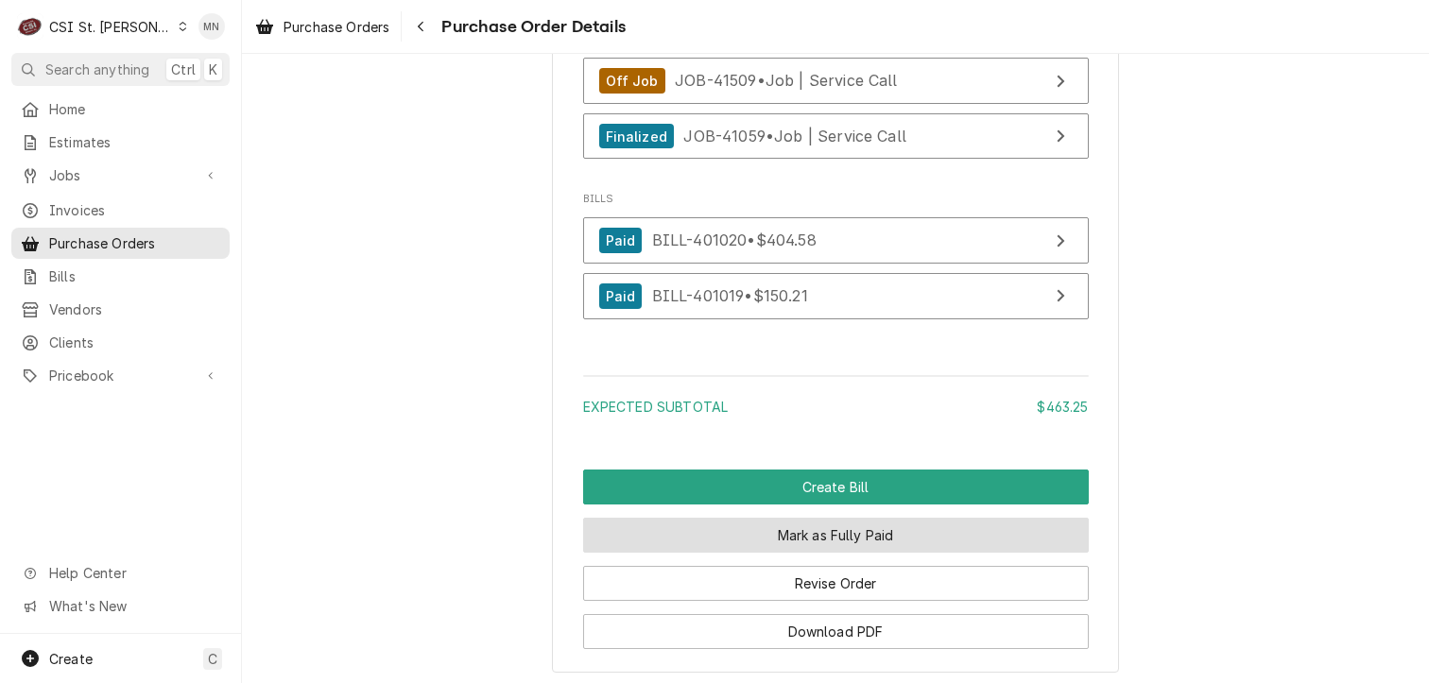
scroll to position [5481, 0]
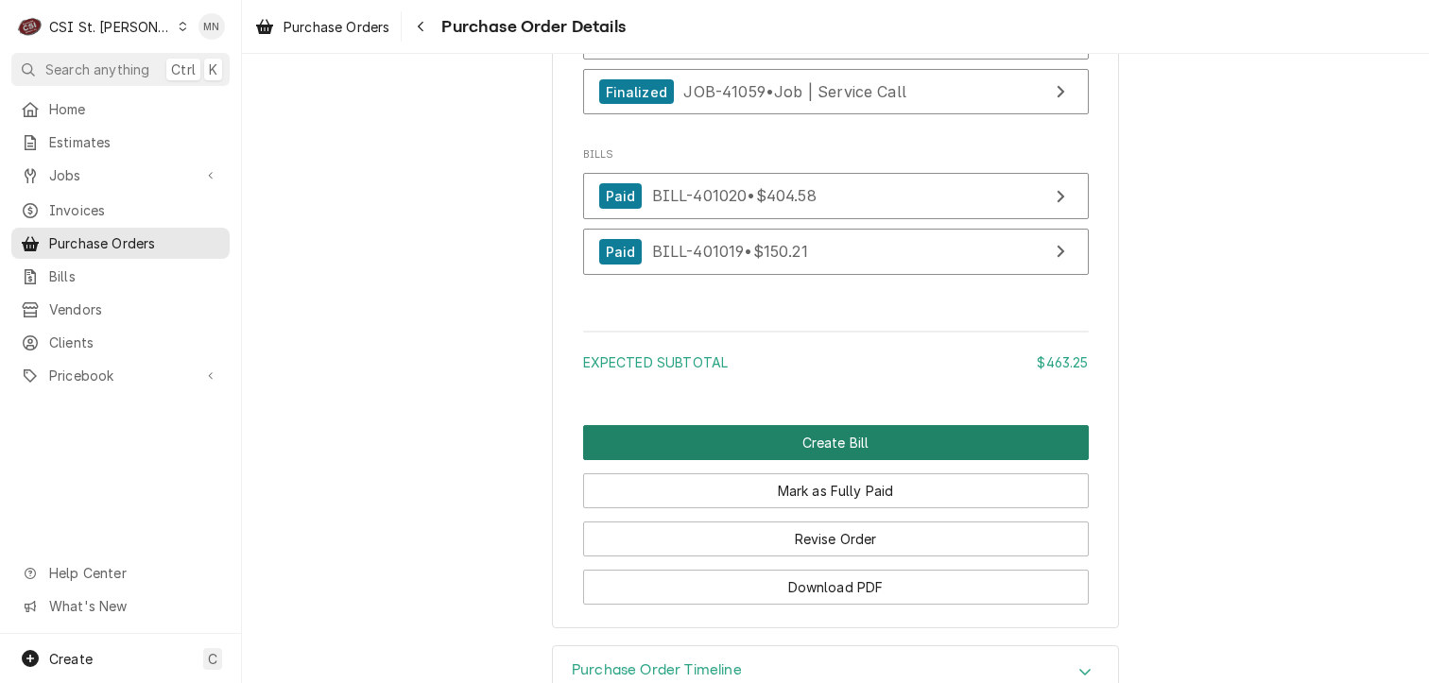
click at [835, 460] on button "Create Bill" at bounding box center [836, 442] width 506 height 35
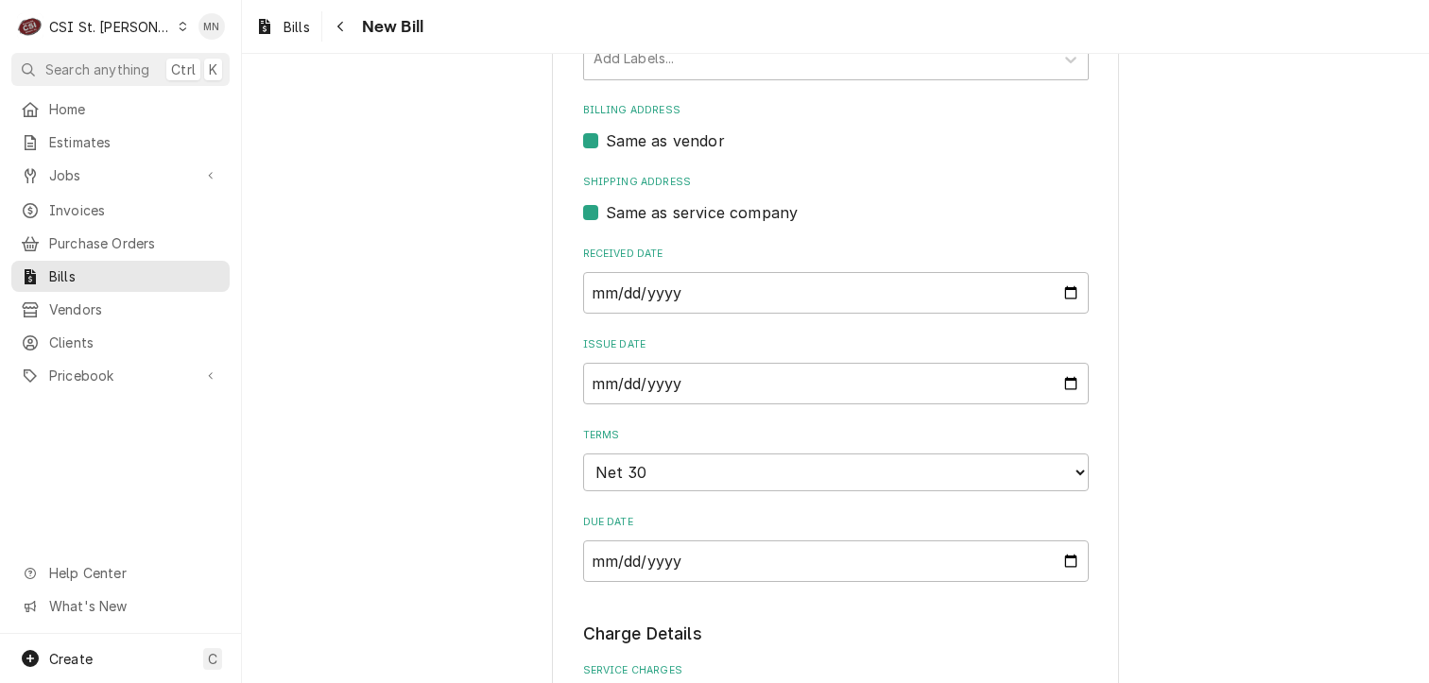
scroll to position [378, 0]
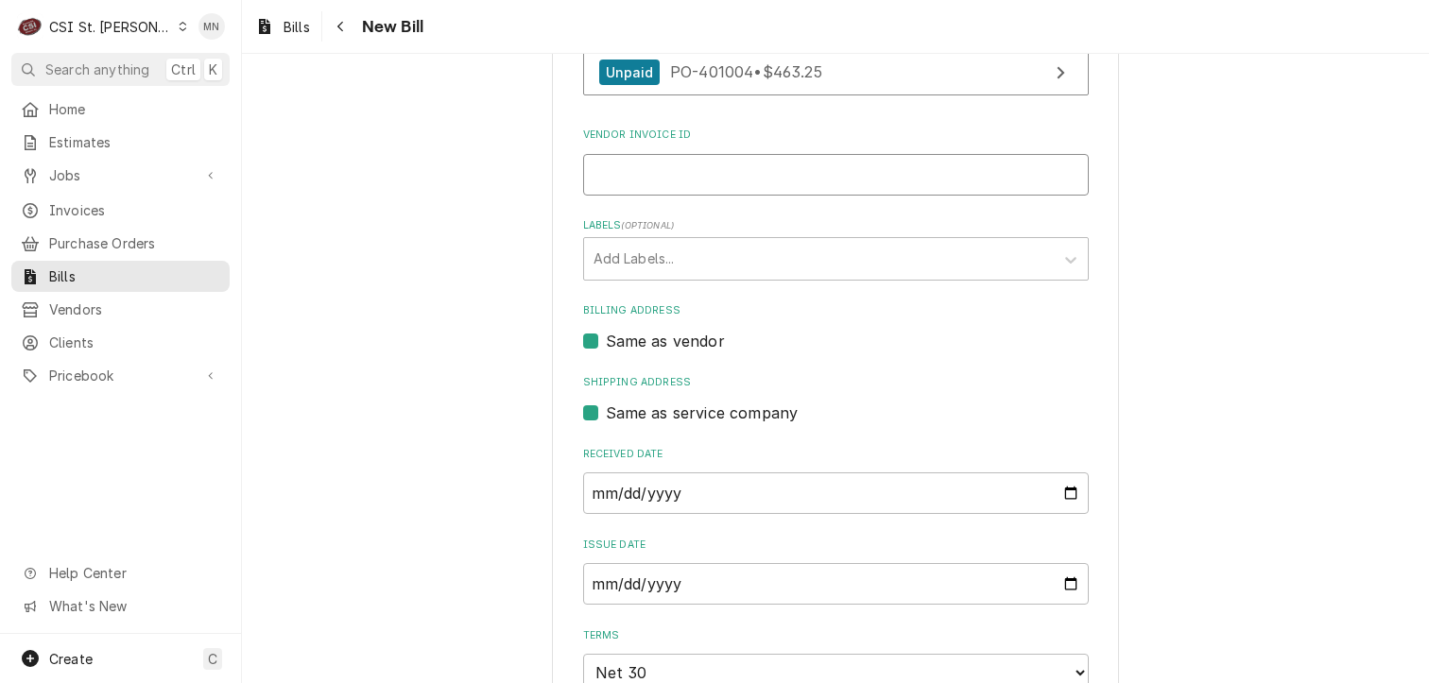
drag, startPoint x: 649, startPoint y: 178, endPoint x: 687, endPoint y: 177, distance: 37.8
click at [649, 178] on input "Vendor Invoice ID" at bounding box center [836, 175] width 506 height 42
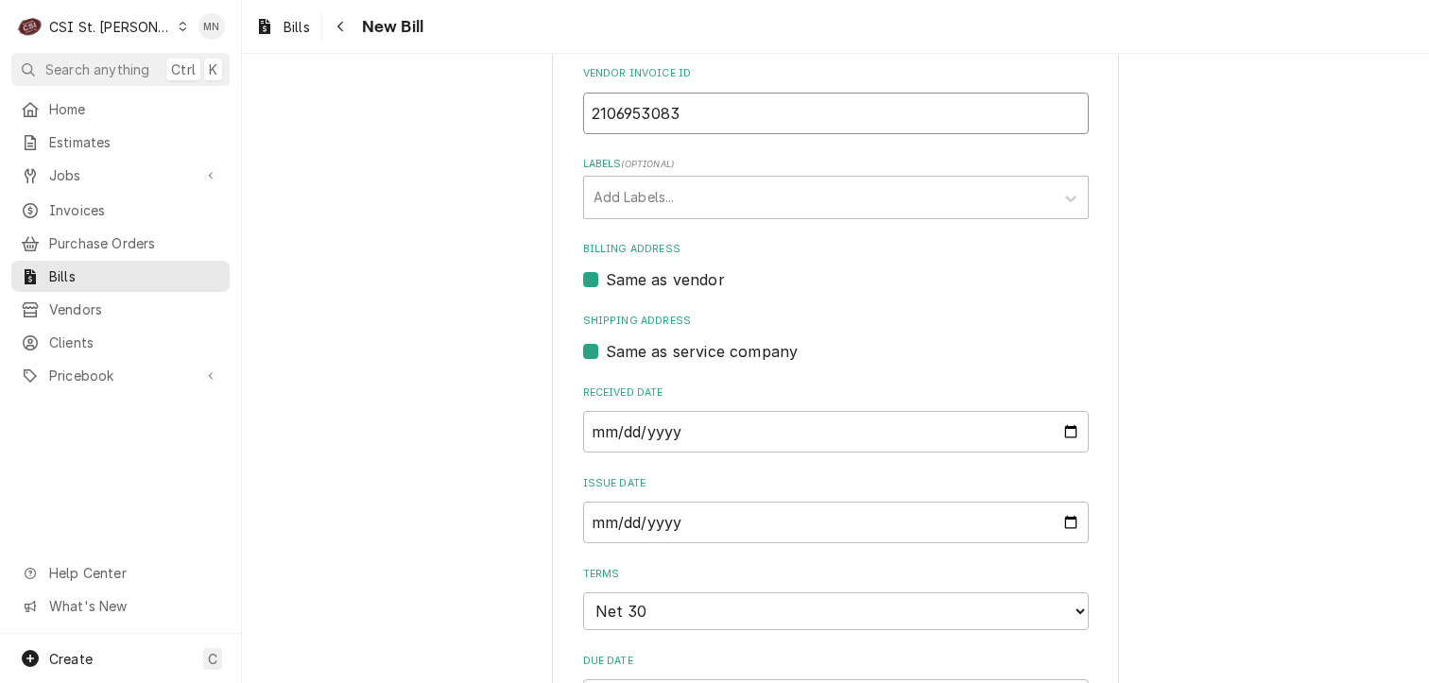
scroll to position [473, 0]
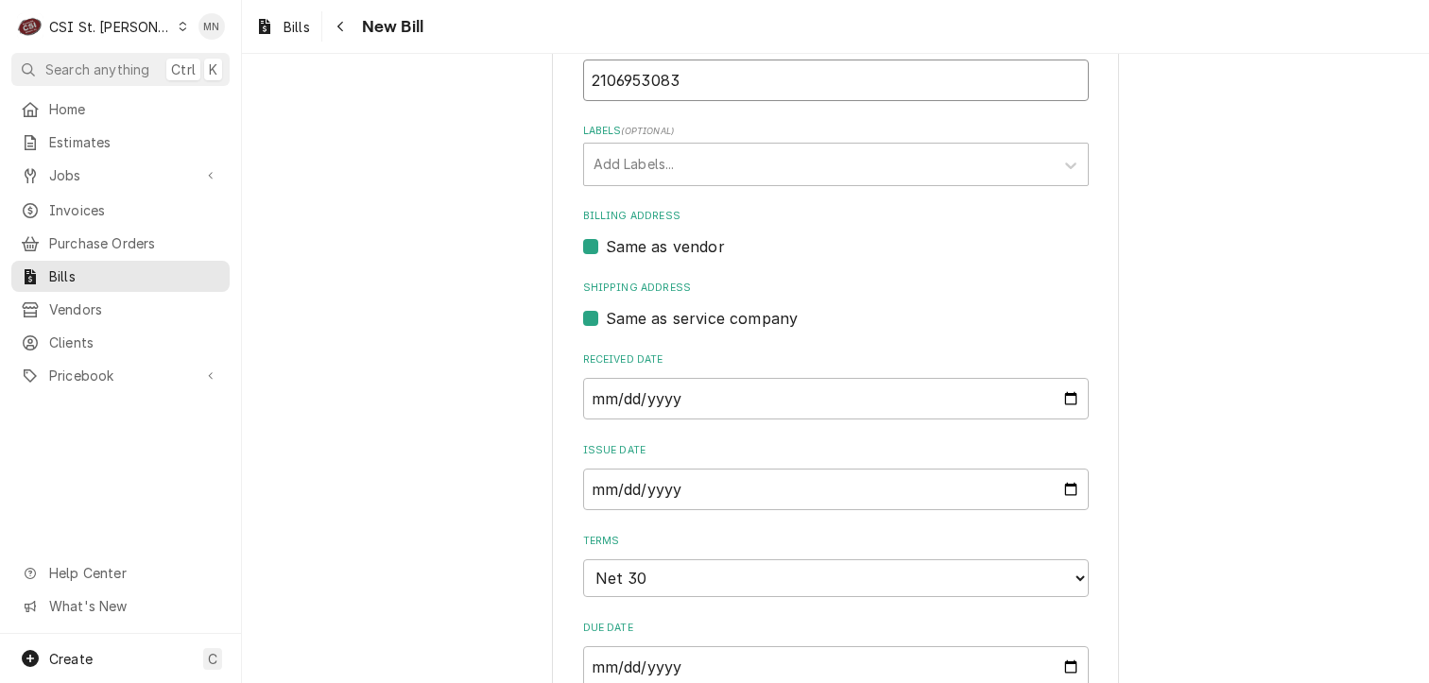
type input "2106953083"
click at [1069, 396] on input "[DATE]" at bounding box center [836, 399] width 506 height 42
type input "[DATE]"
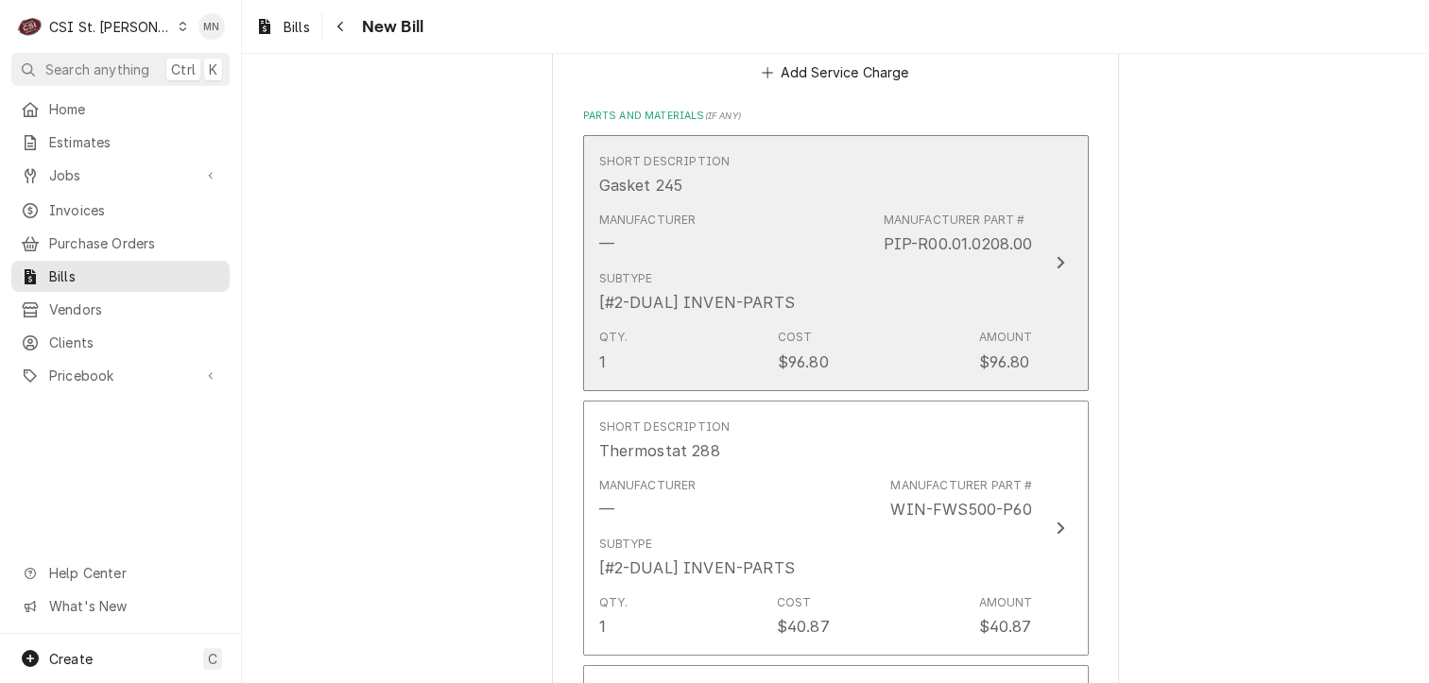
scroll to position [1229, 0]
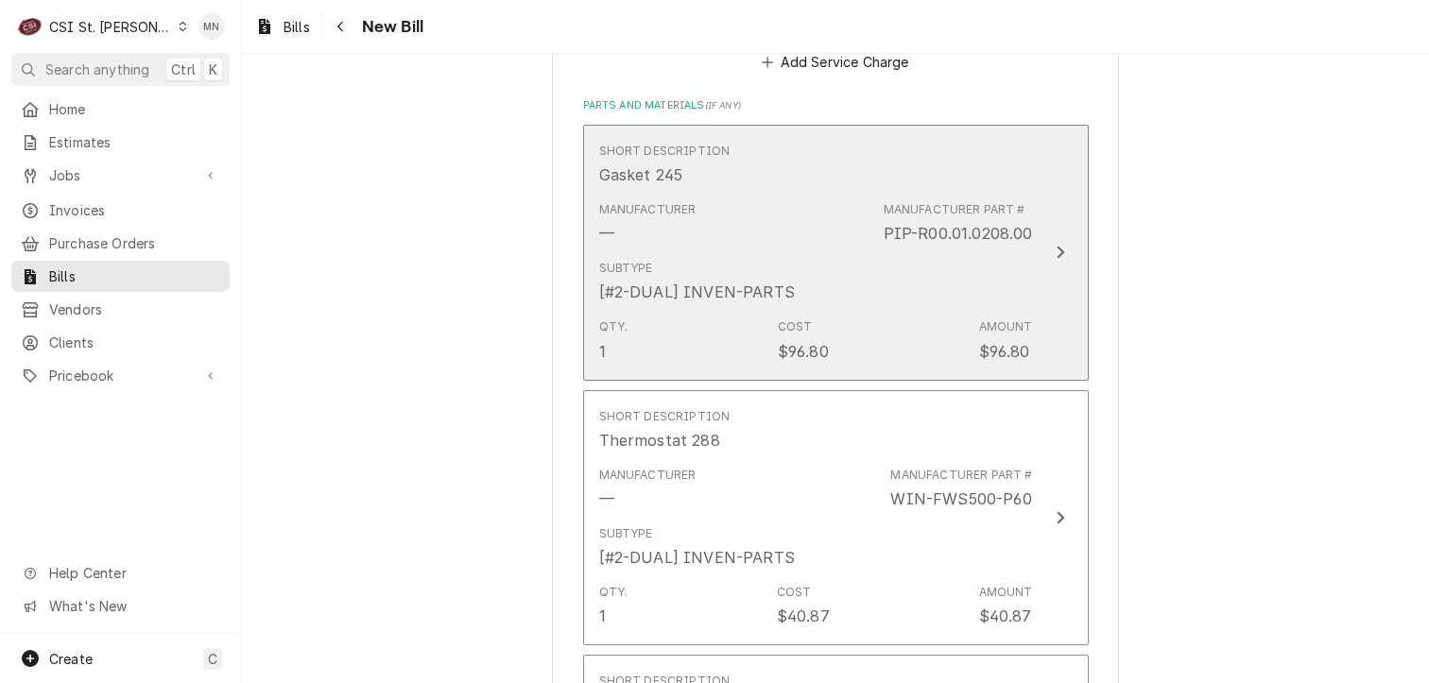
click at [1014, 242] on div "Manufacturer — Manufacturer Part # PIP-R00.01.0208.00" at bounding box center [816, 223] width 434 height 59
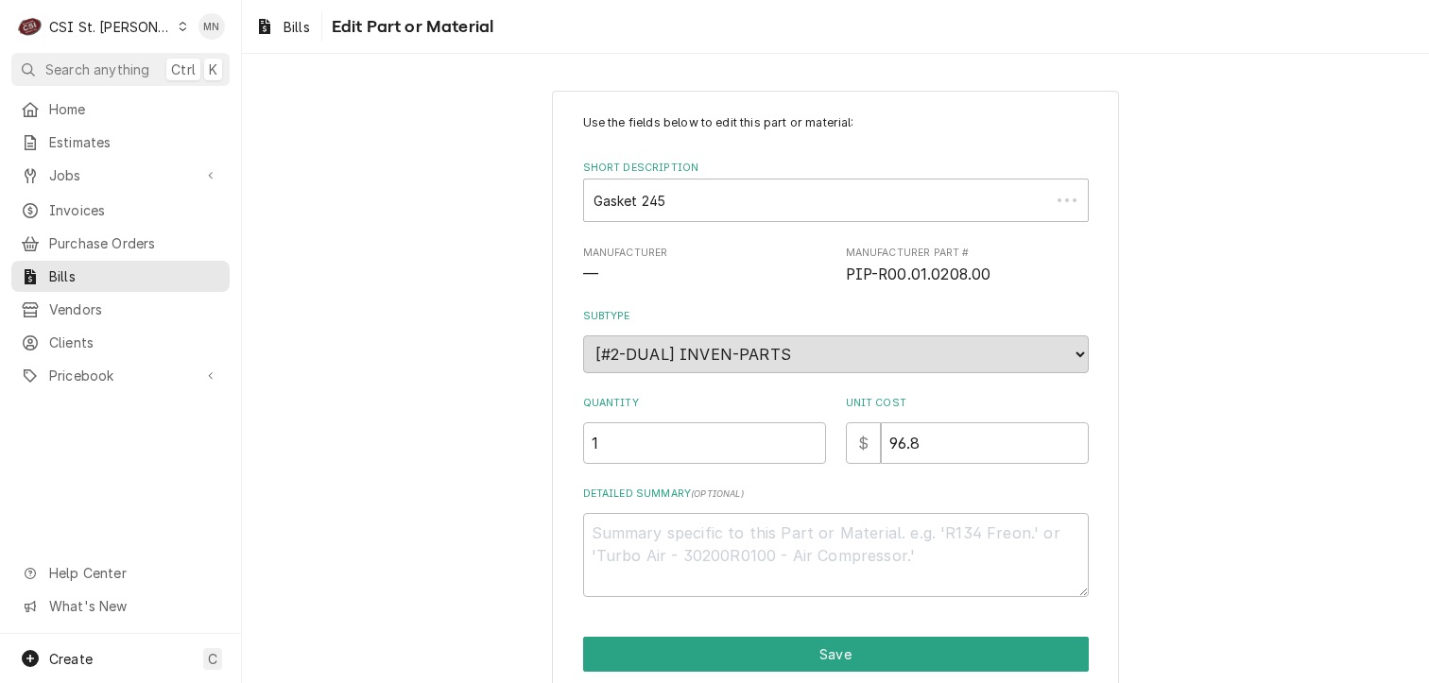
scroll to position [74, 0]
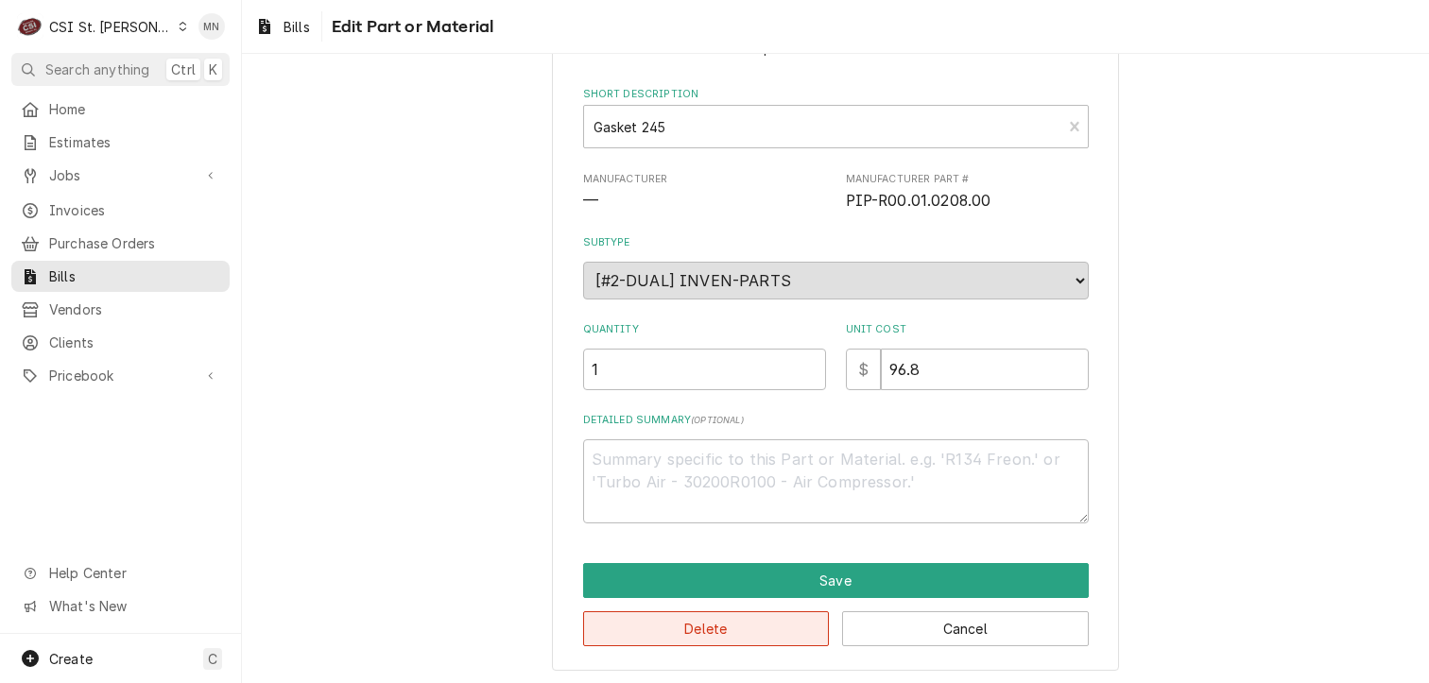
click at [737, 634] on button "Delete" at bounding box center [706, 628] width 247 height 35
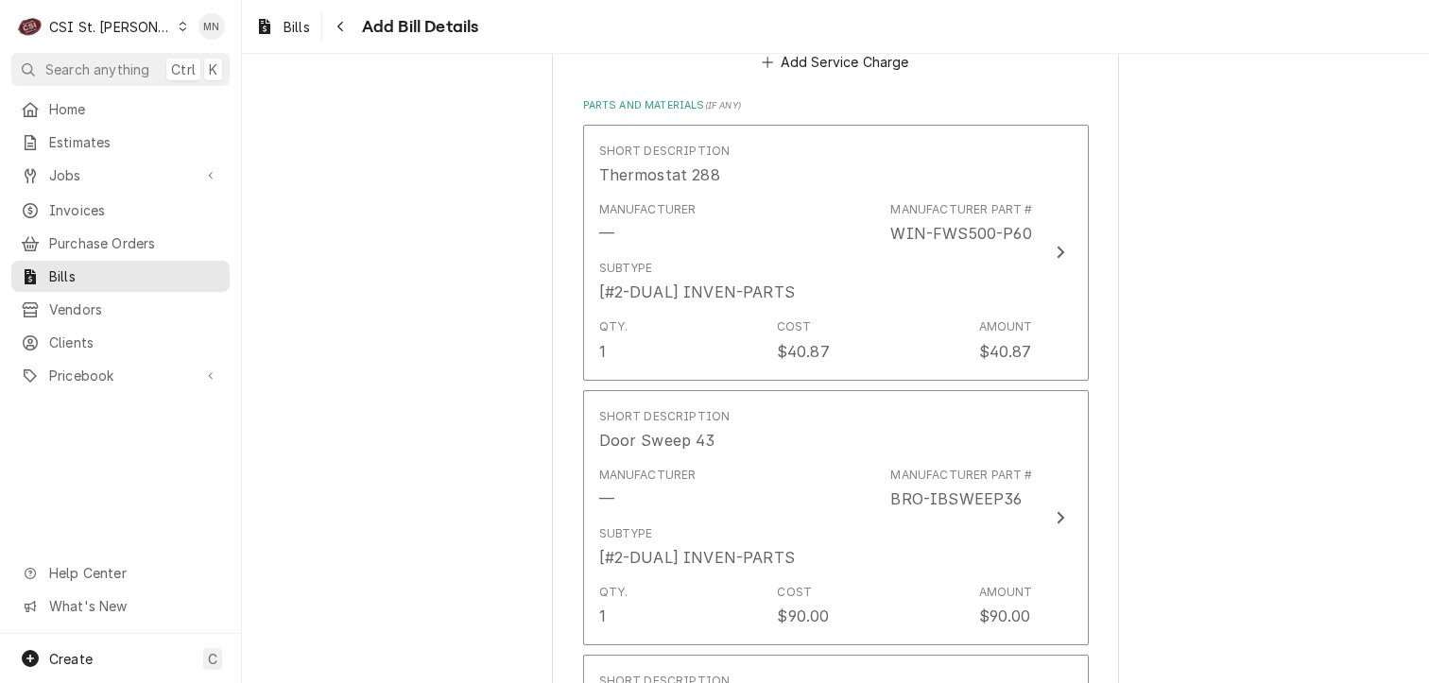
scroll to position [1206, 0]
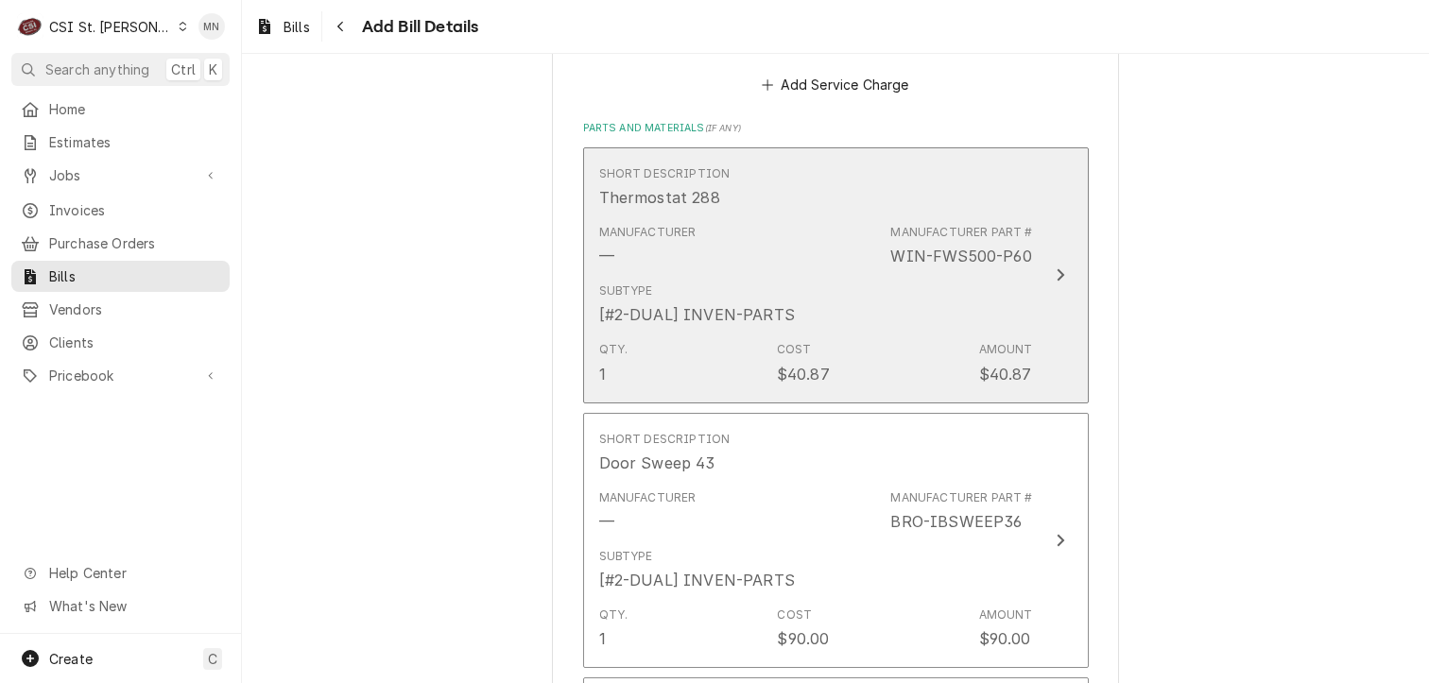
click at [1032, 299] on button "Short Description Thermostat 288 Manufacturer — Manufacturer Part # WIN-FWS500-…" at bounding box center [836, 275] width 506 height 256
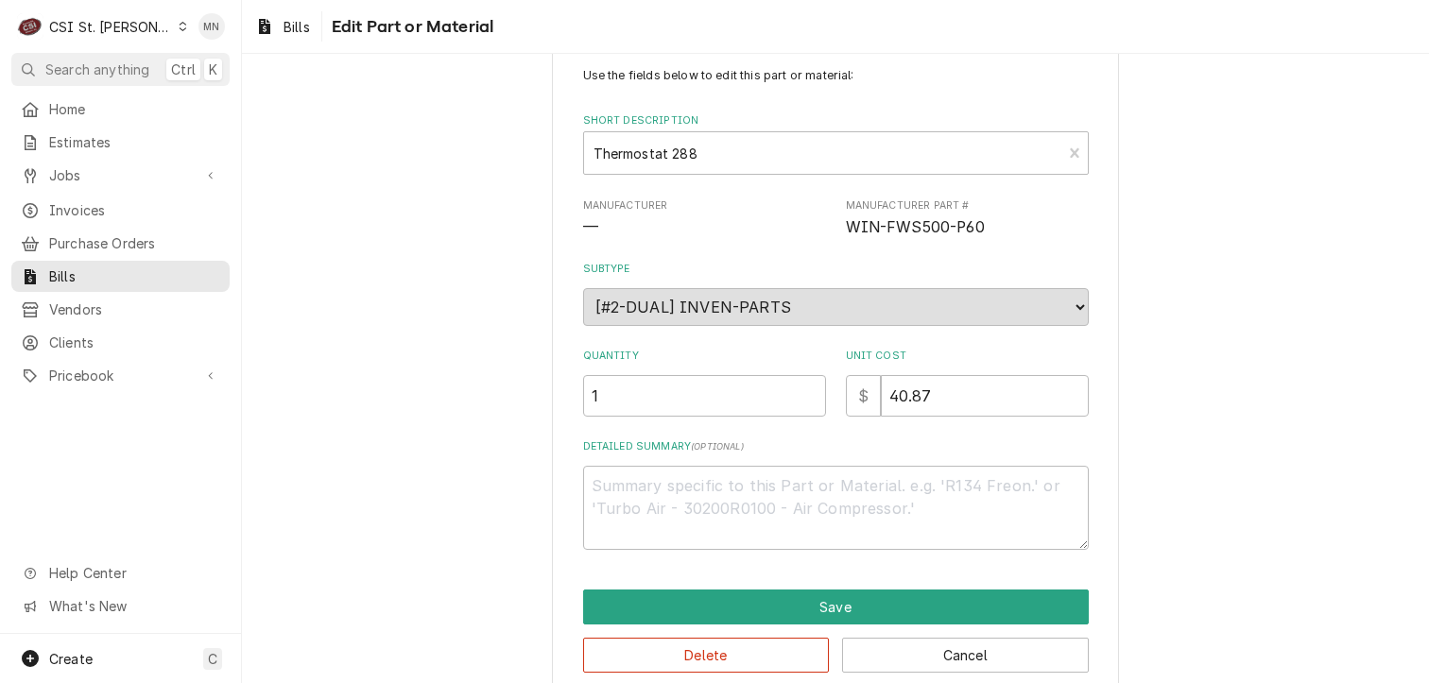
scroll to position [74, 0]
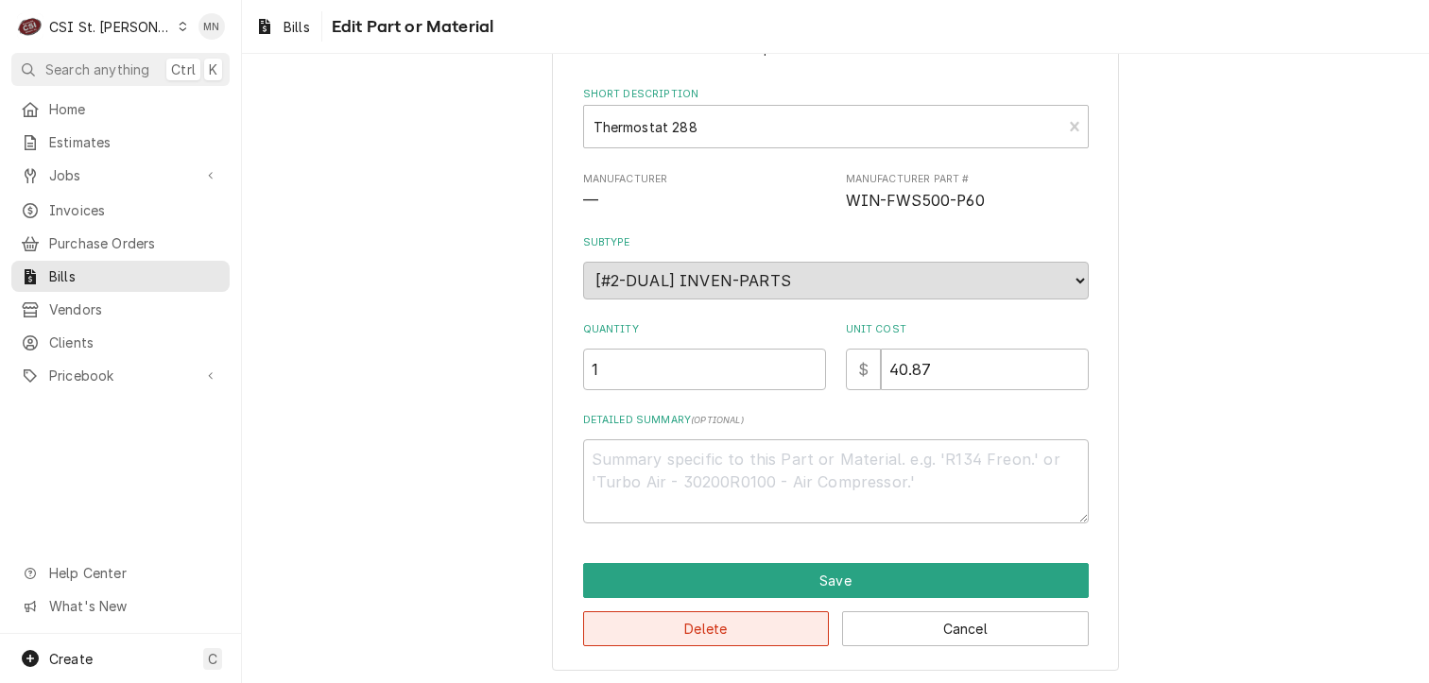
click at [725, 623] on button "Delete" at bounding box center [706, 628] width 247 height 35
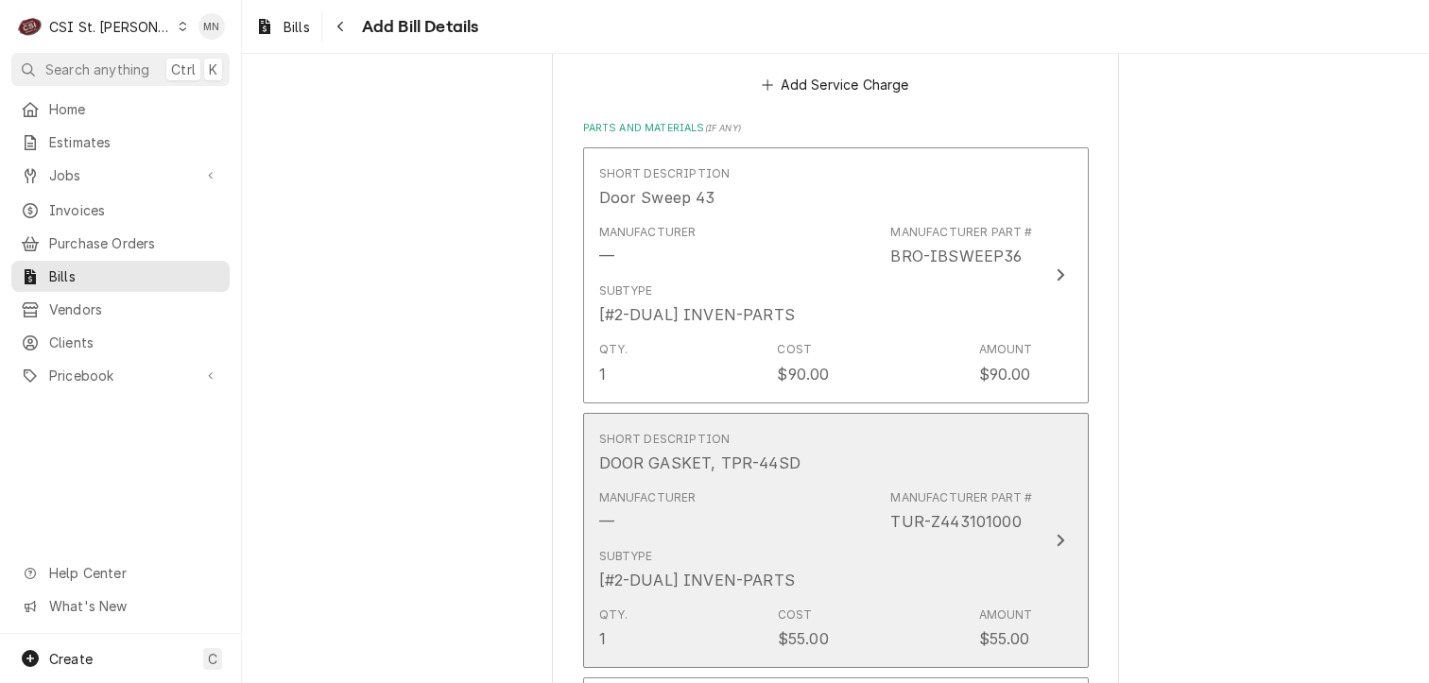
scroll to position [1183, 0]
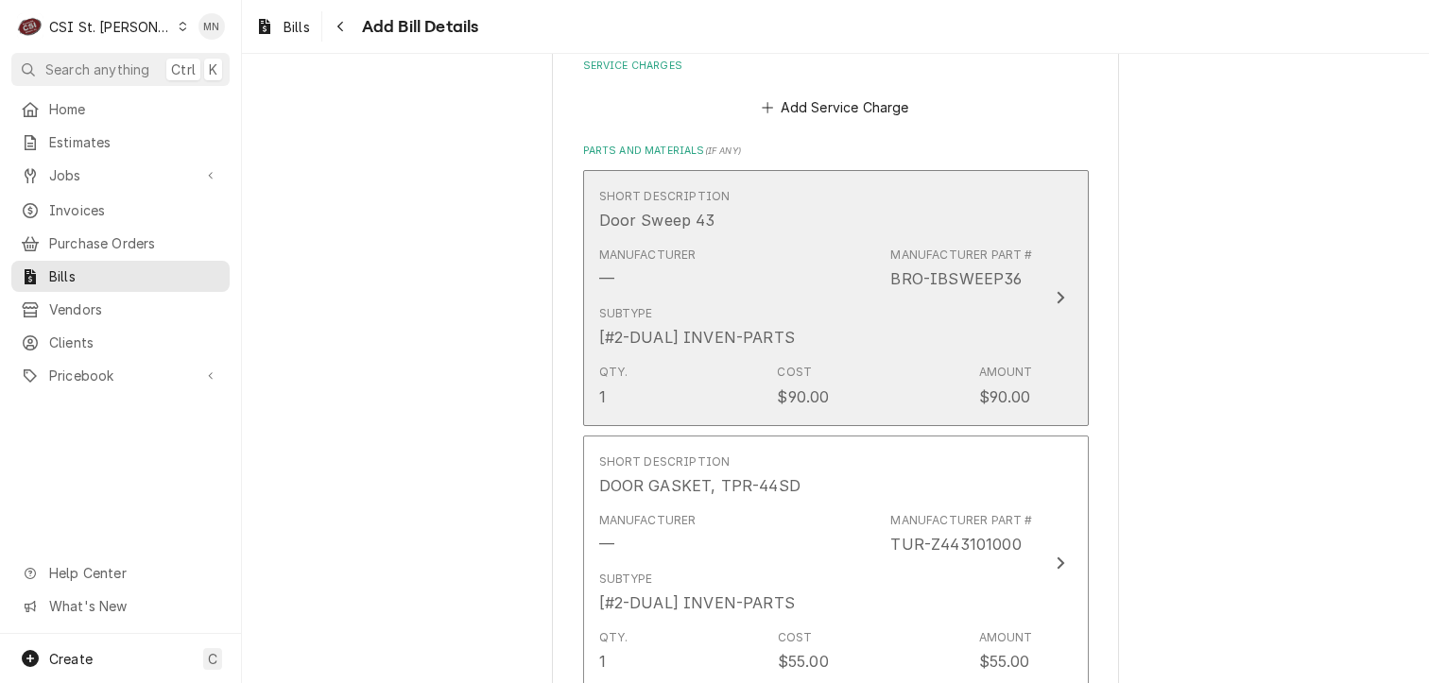
click at [996, 316] on div "Subtype [#2-DUAL] INVEN-PARTS" at bounding box center [816, 327] width 434 height 59
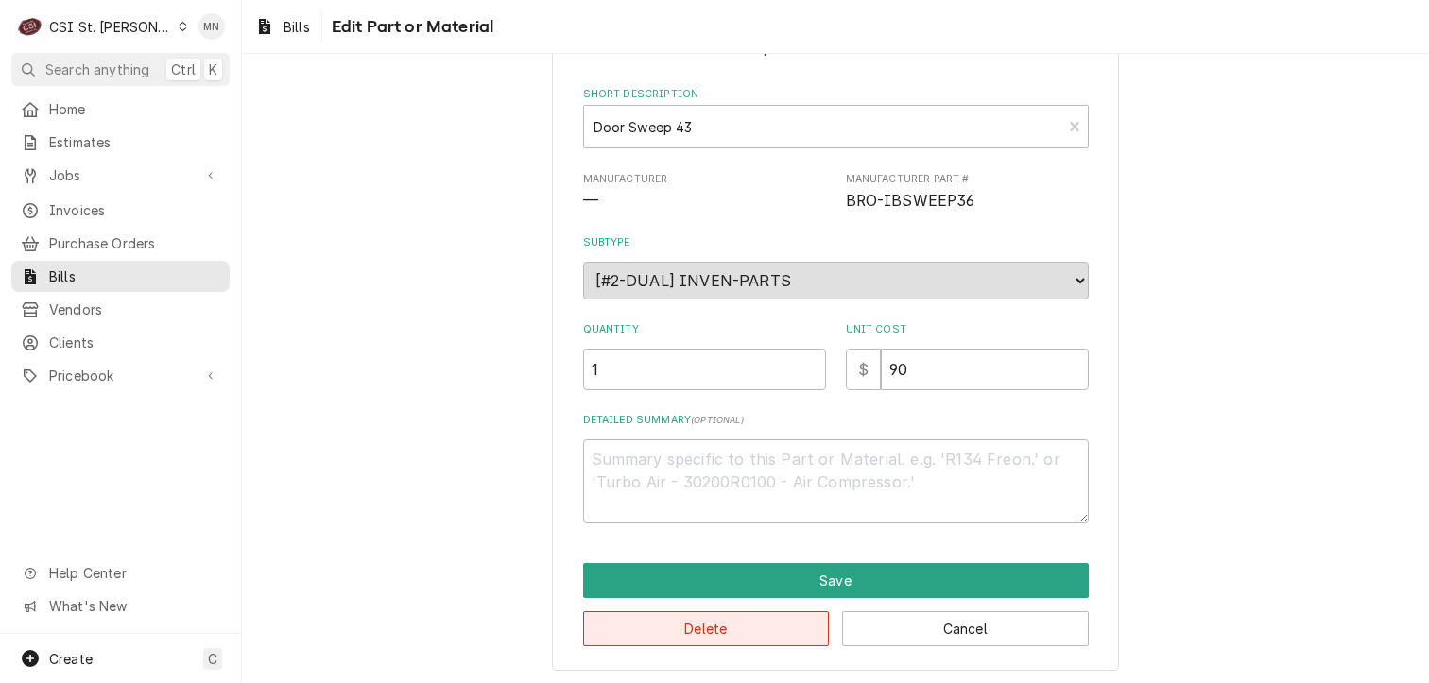
click at [699, 634] on button "Delete" at bounding box center [706, 628] width 247 height 35
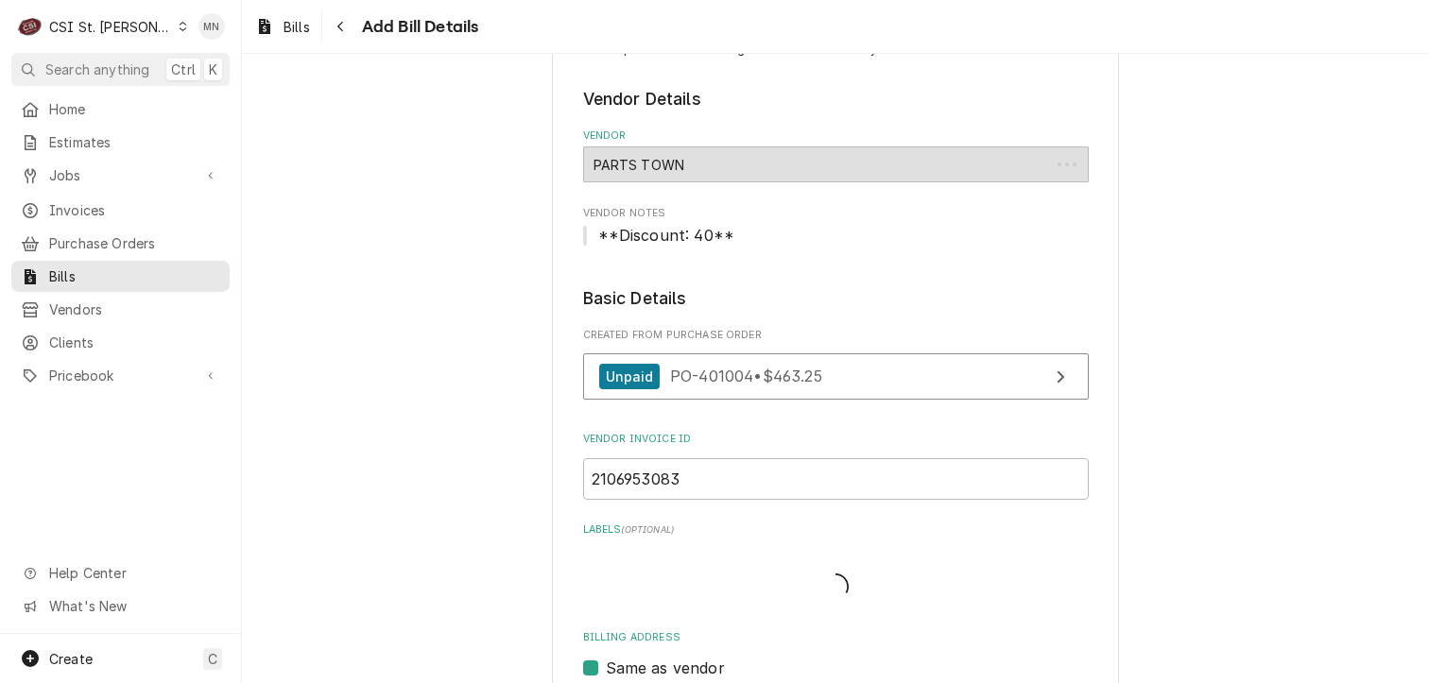
scroll to position [1161, 0]
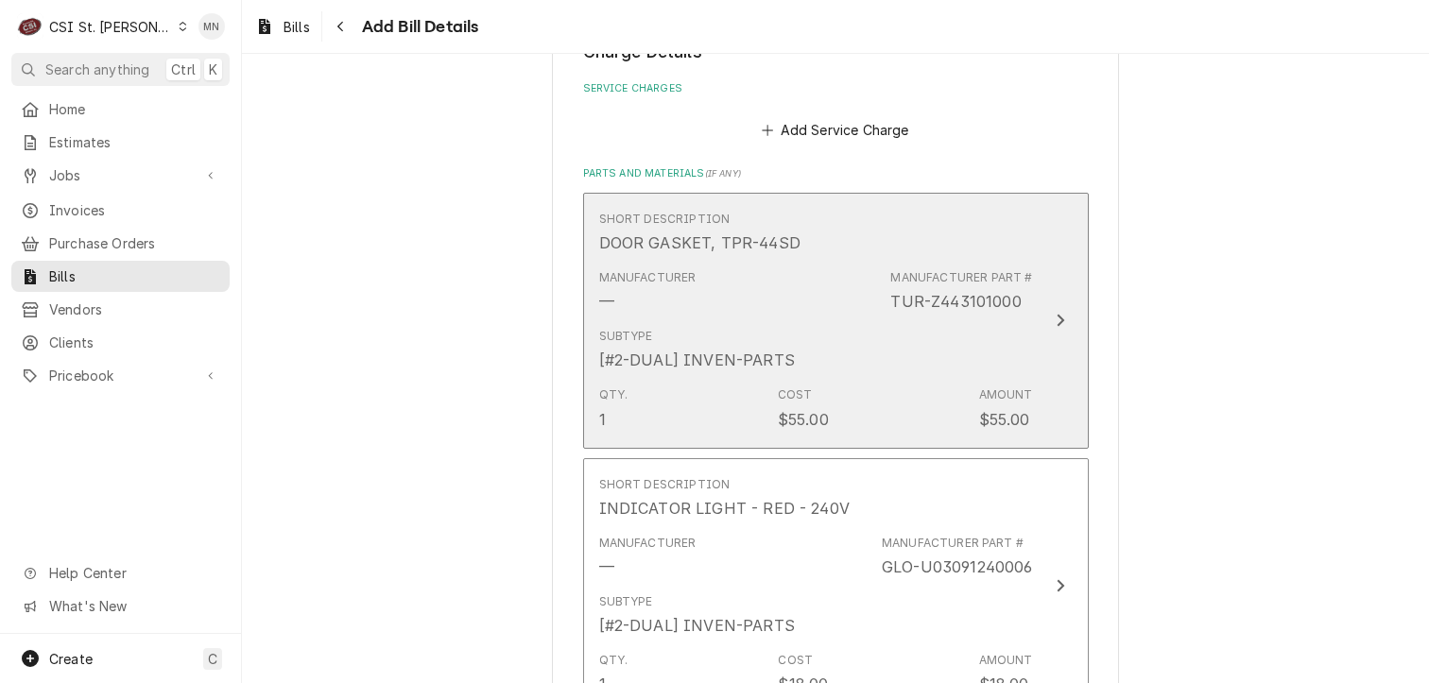
click at [979, 389] on div "Amount" at bounding box center [1006, 395] width 54 height 17
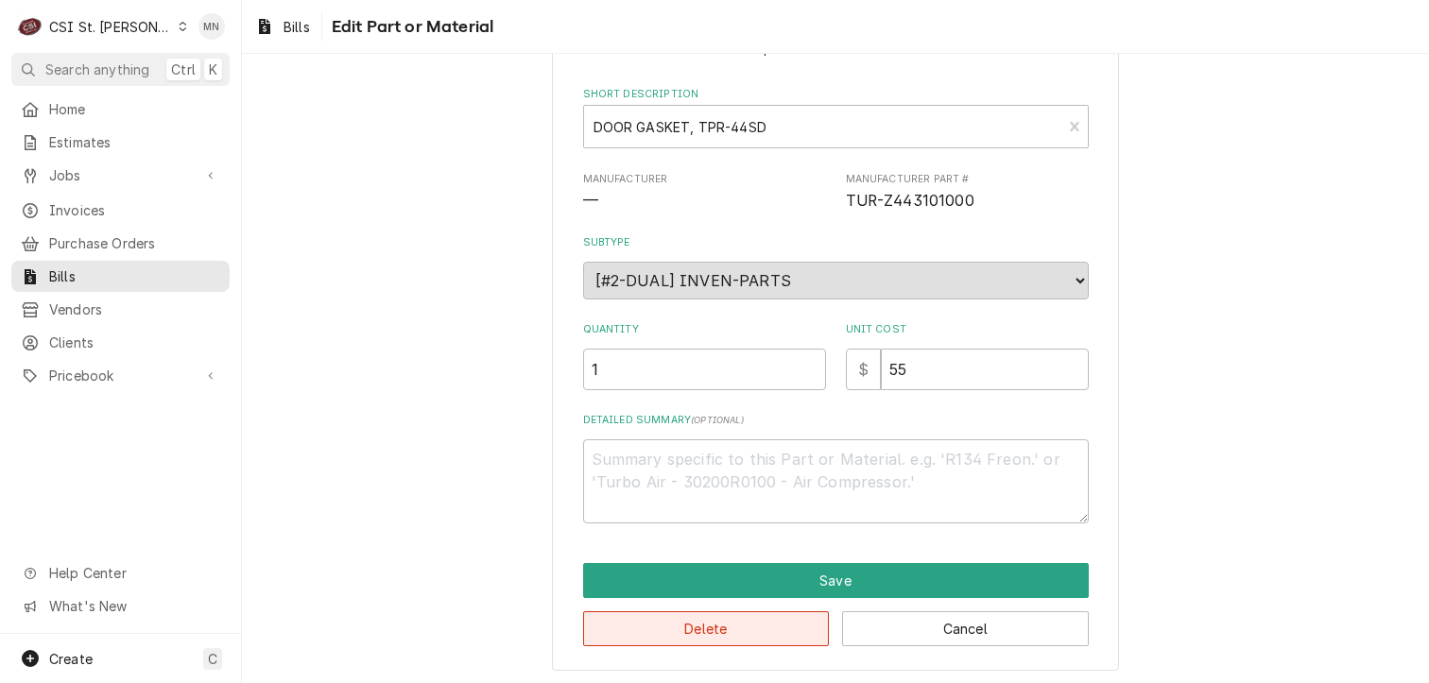
click at [688, 634] on button "Delete" at bounding box center [706, 628] width 247 height 35
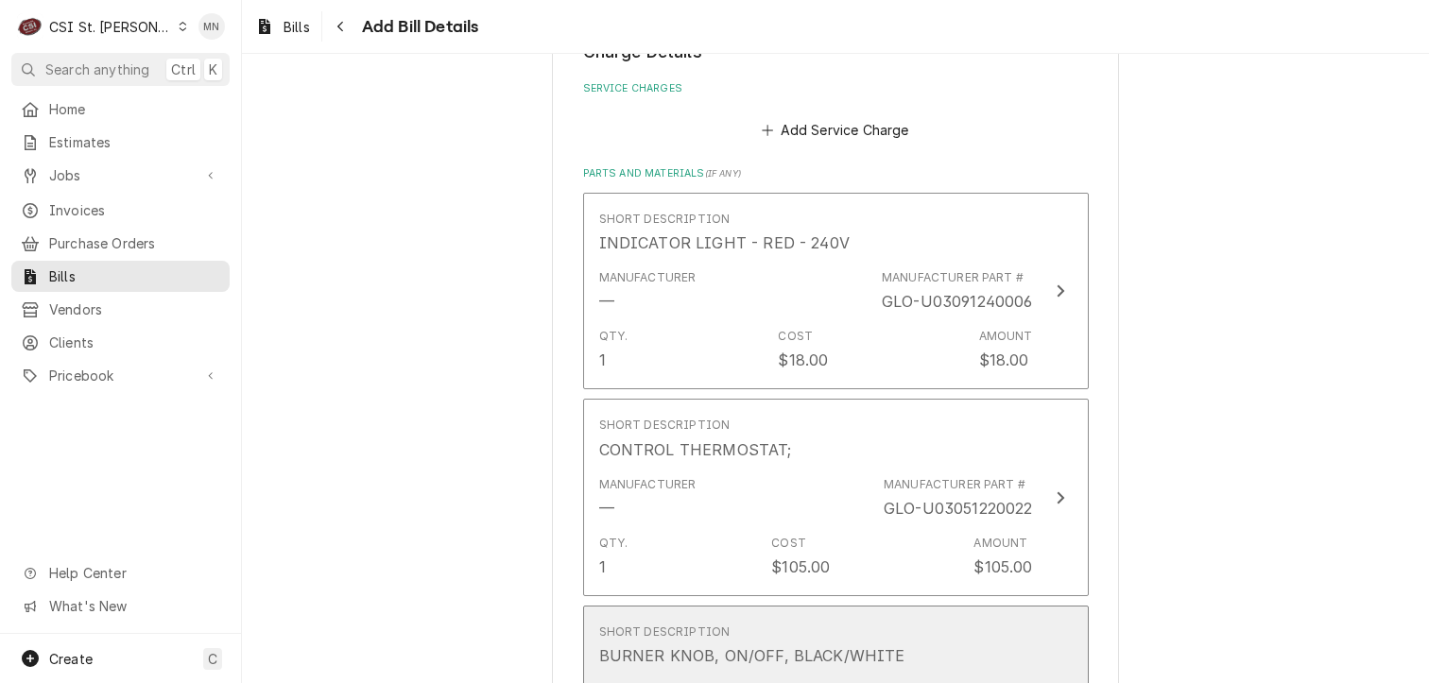
scroll to position [1138, 0]
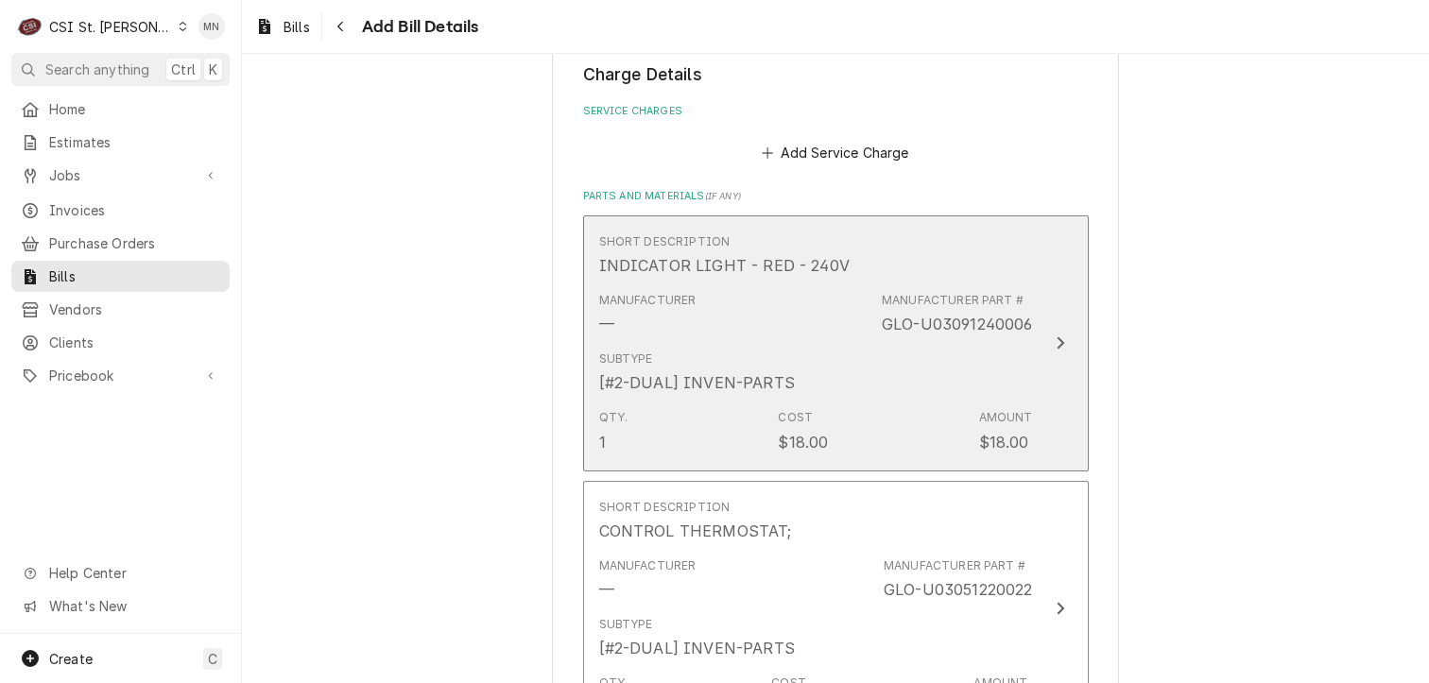
click at [1004, 346] on div "Subtype [#2-DUAL] INVEN-PARTS" at bounding box center [816, 372] width 434 height 59
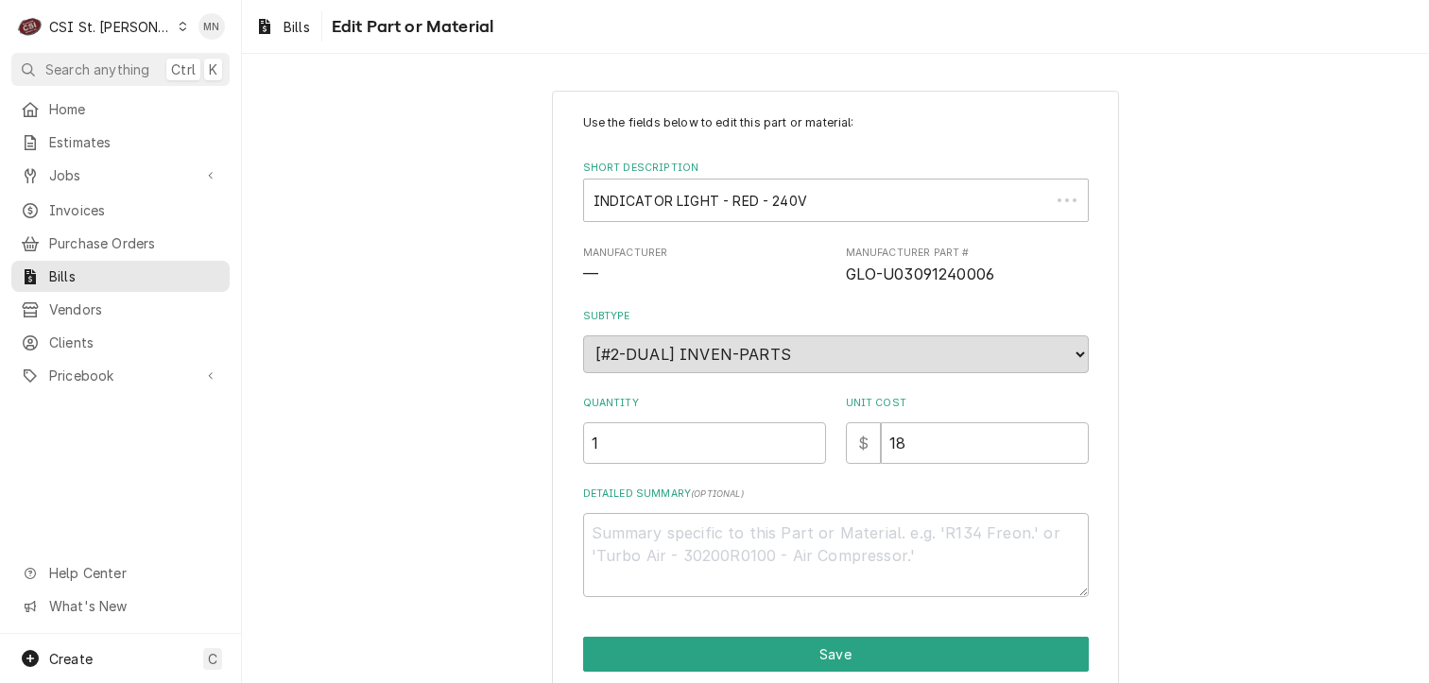
scroll to position [74, 0]
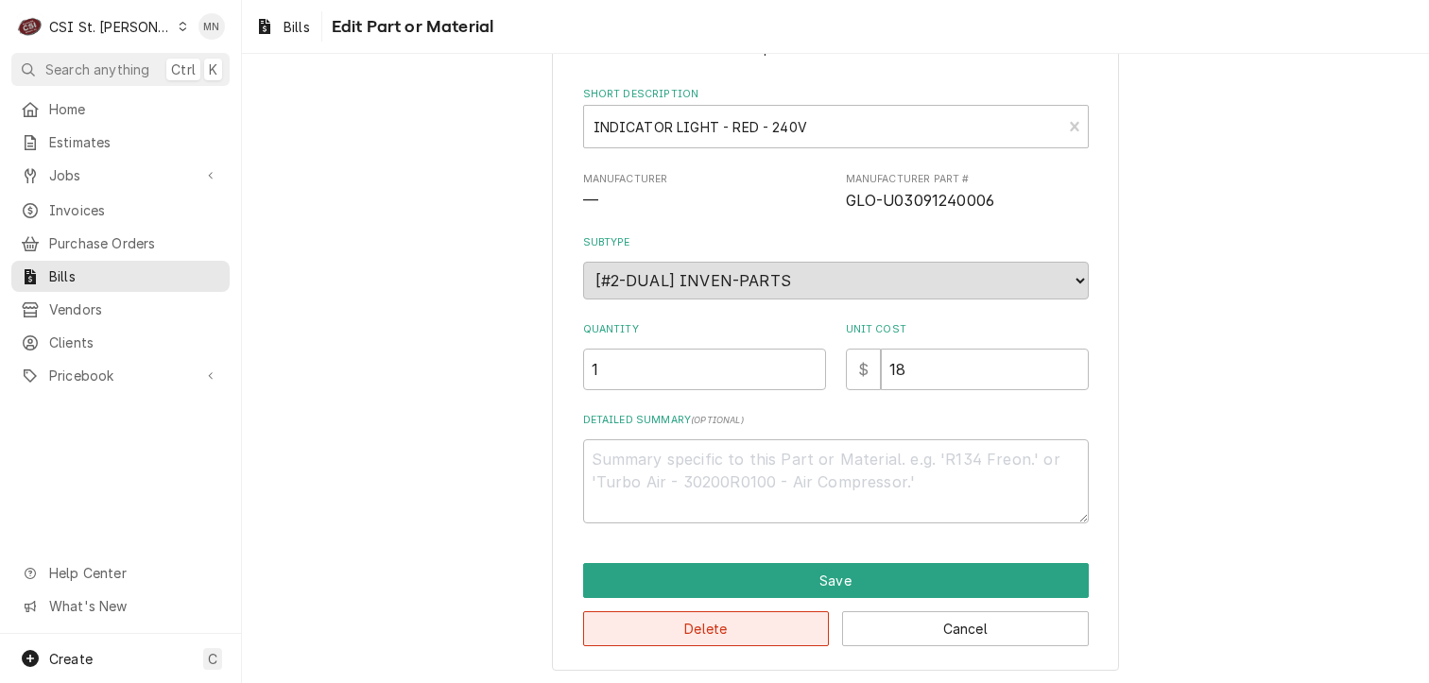
click at [698, 634] on button "Delete" at bounding box center [706, 628] width 247 height 35
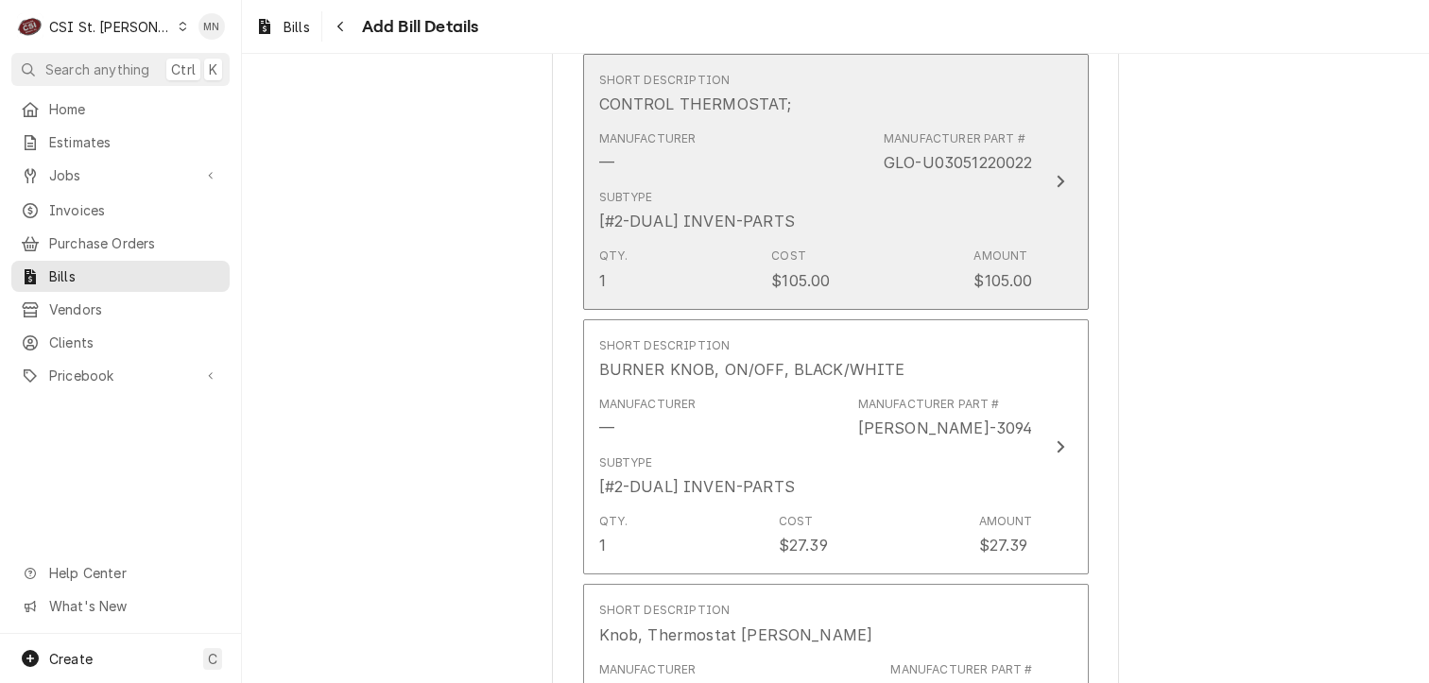
scroll to position [1304, 0]
click at [972, 215] on div "Subtype [#2-DUAL] INVEN-PARTS" at bounding box center [816, 206] width 434 height 59
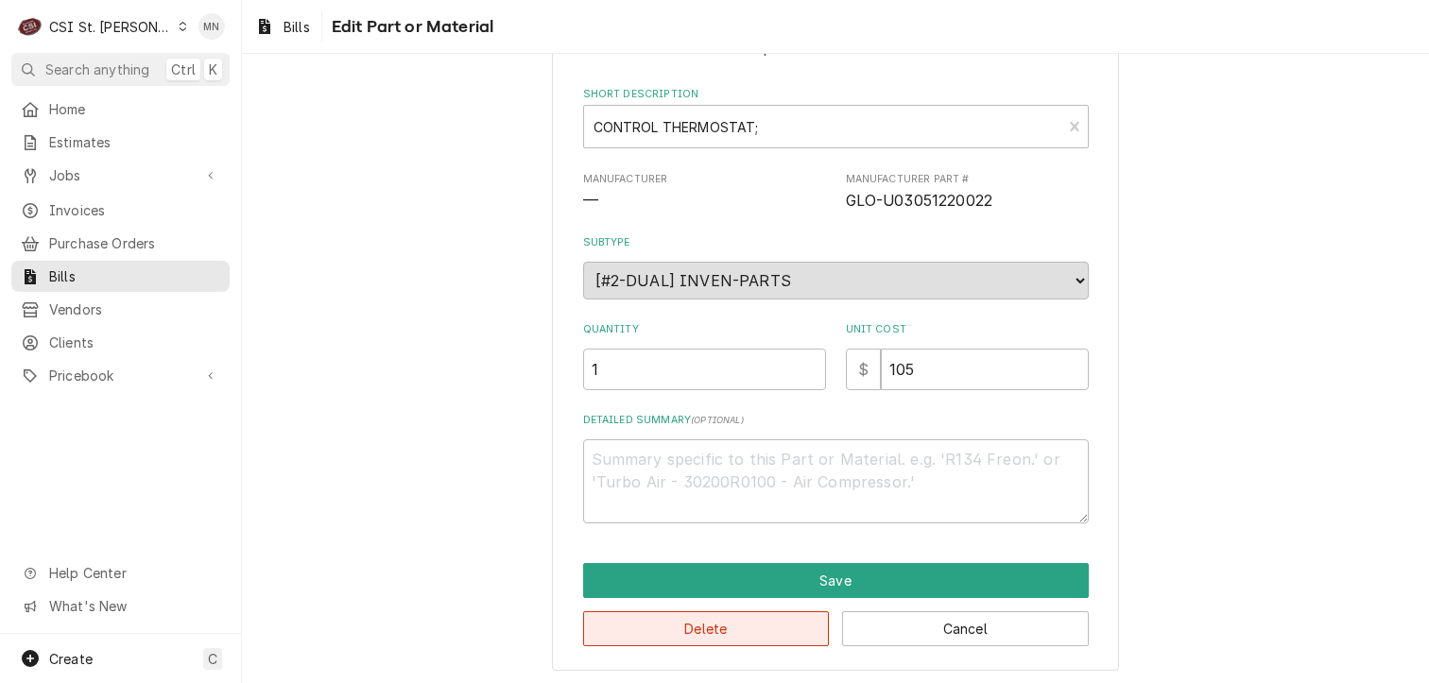
click at [707, 636] on button "Delete" at bounding box center [706, 628] width 247 height 35
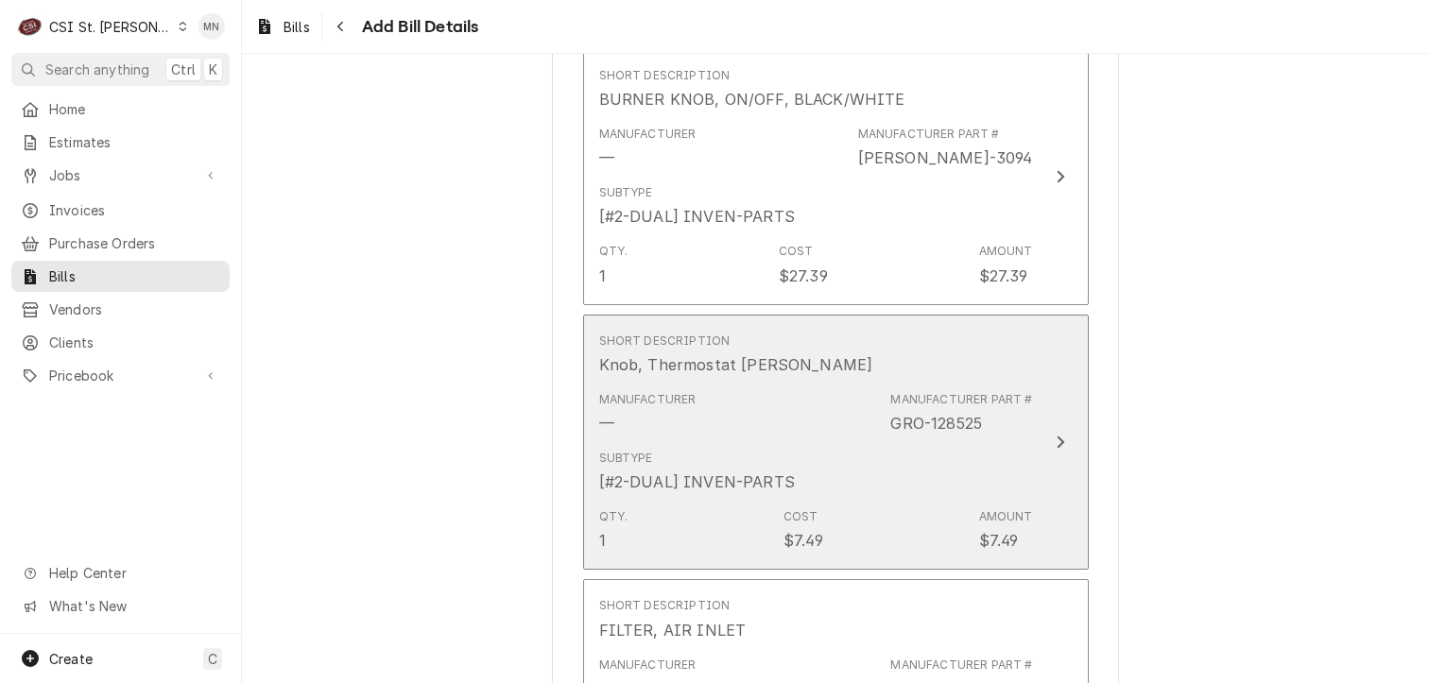
scroll to position [1282, 0]
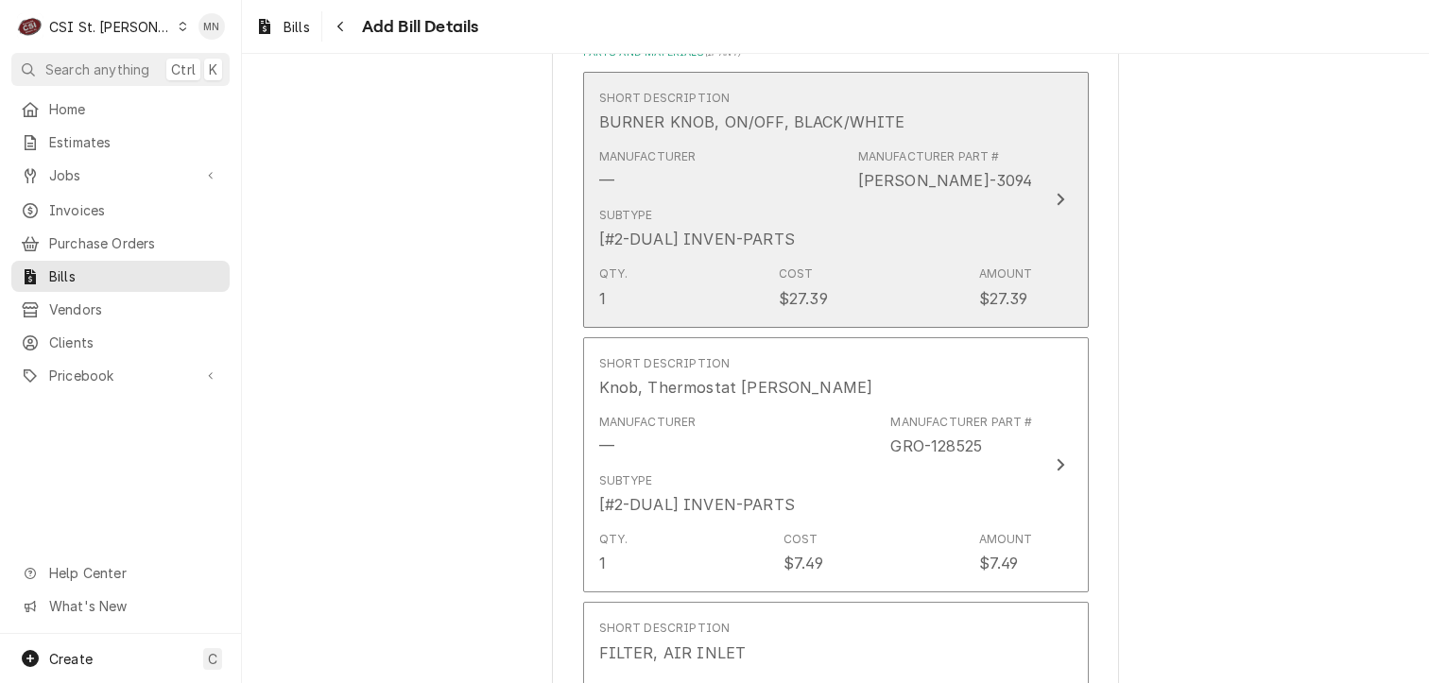
click at [959, 206] on div "Subtype [#2-DUAL] INVEN-PARTS" at bounding box center [816, 228] width 434 height 59
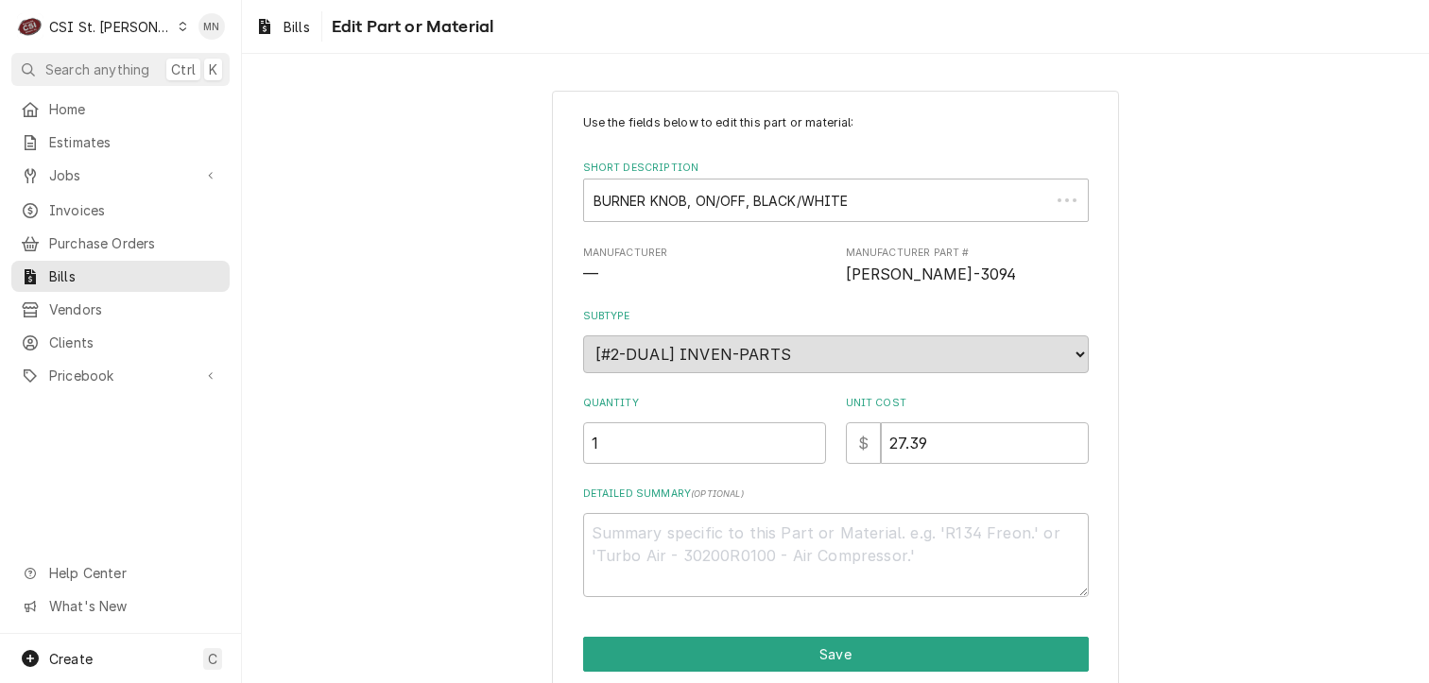
scroll to position [57, 0]
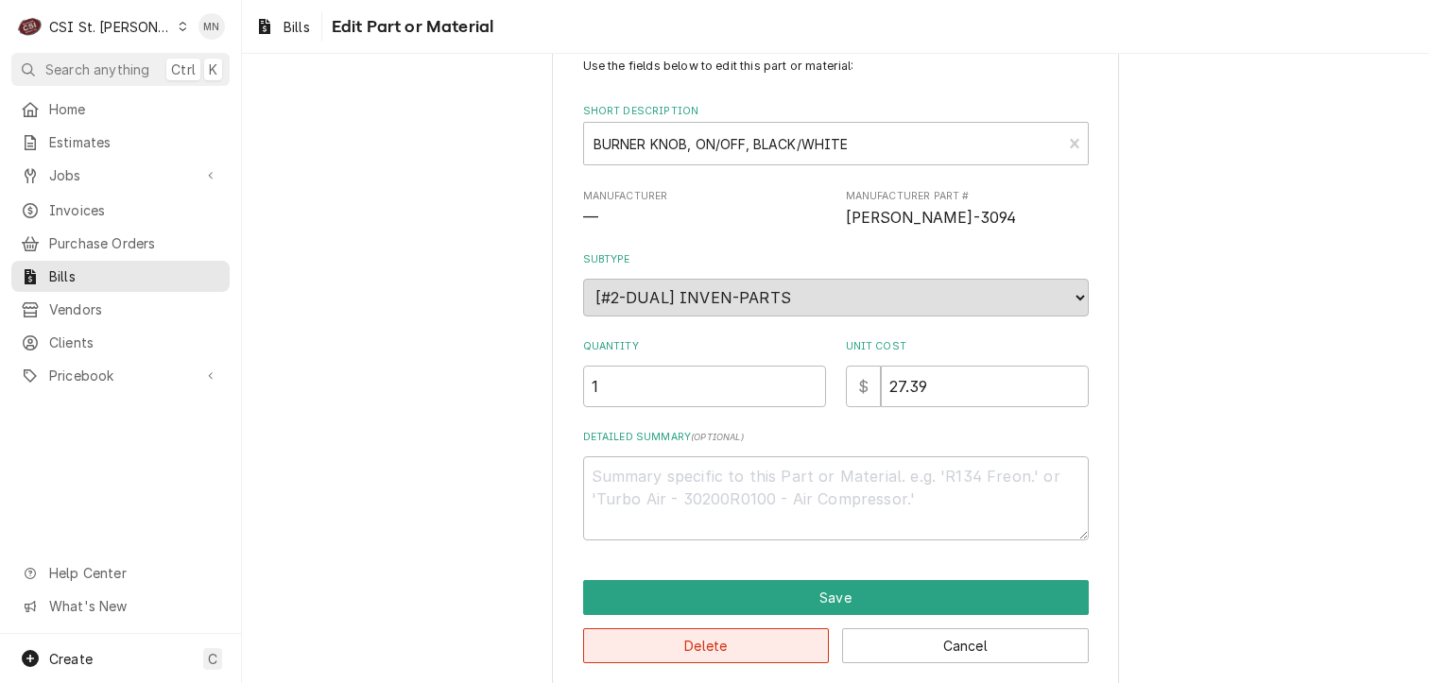
click at [699, 653] on button "Delete" at bounding box center [706, 645] width 247 height 35
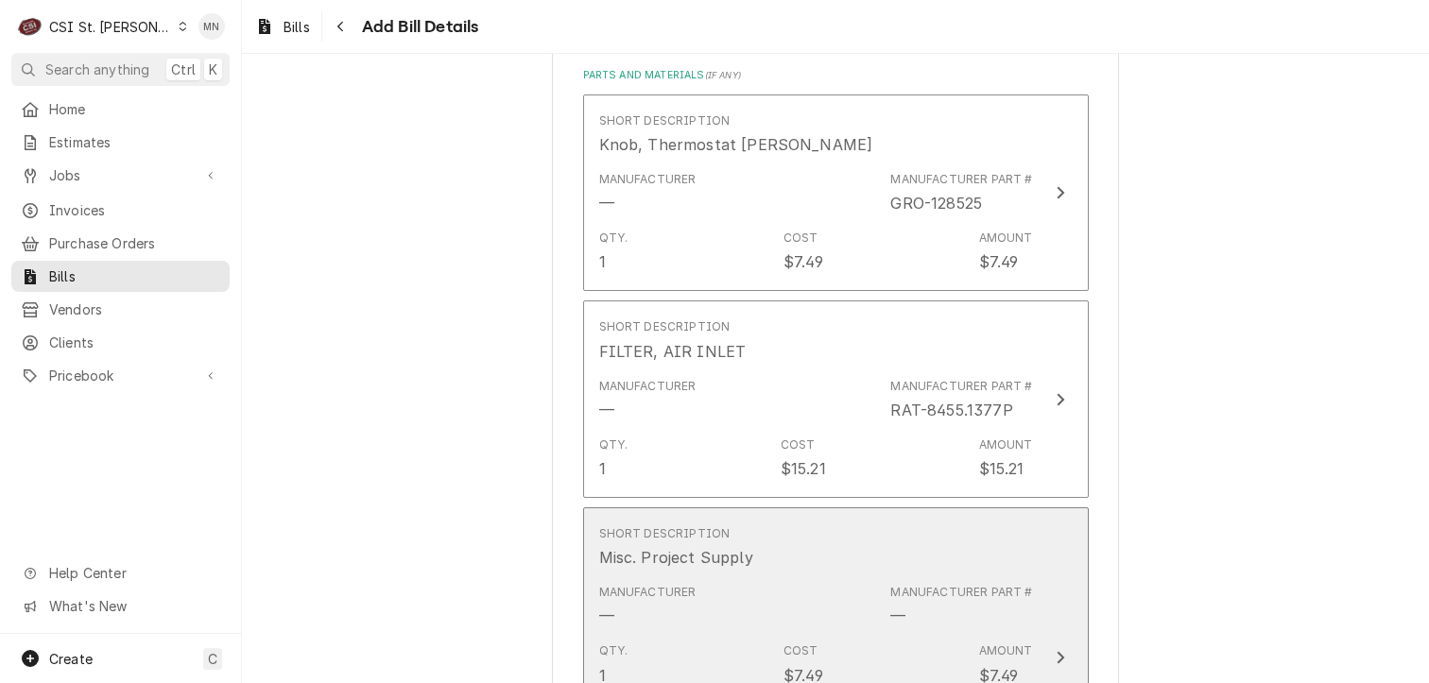
scroll to position [1259, 0]
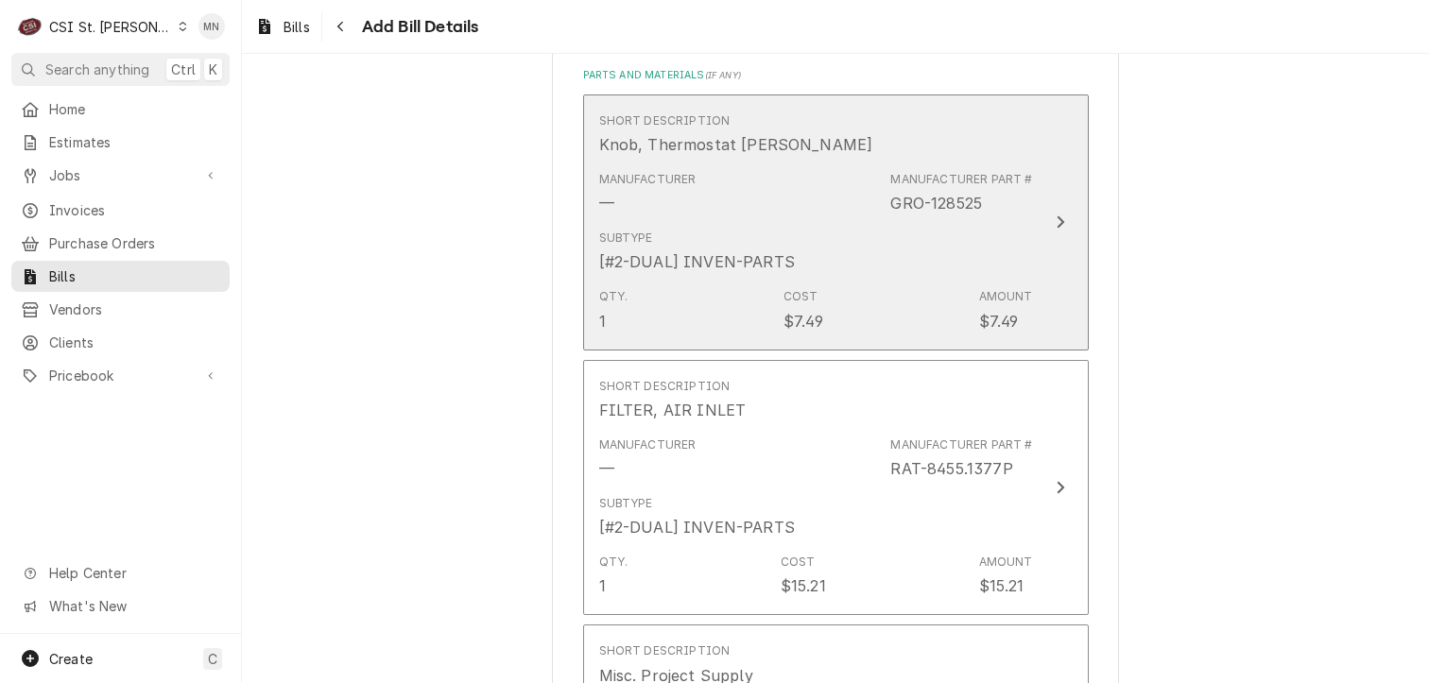
click at [950, 233] on div "Subtype [#2-DUAL] INVEN-PARTS" at bounding box center [816, 251] width 434 height 59
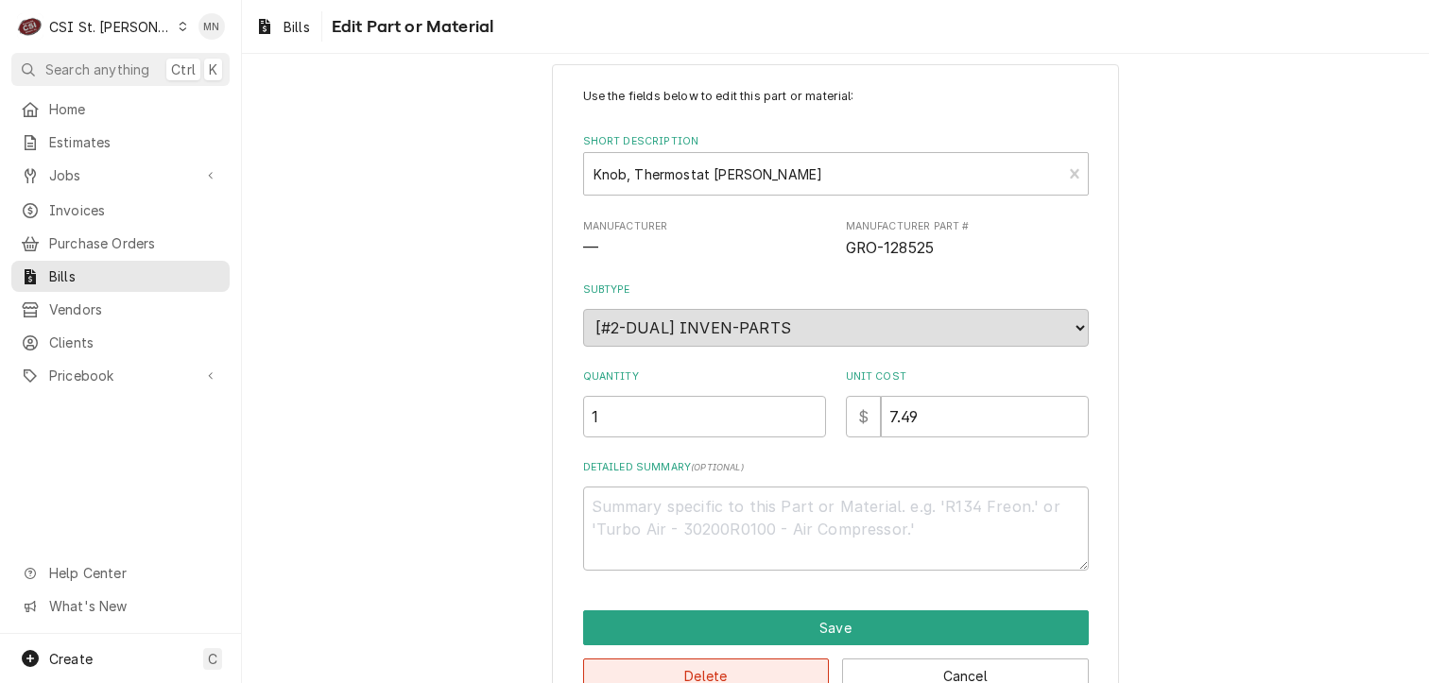
scroll to position [74, 0]
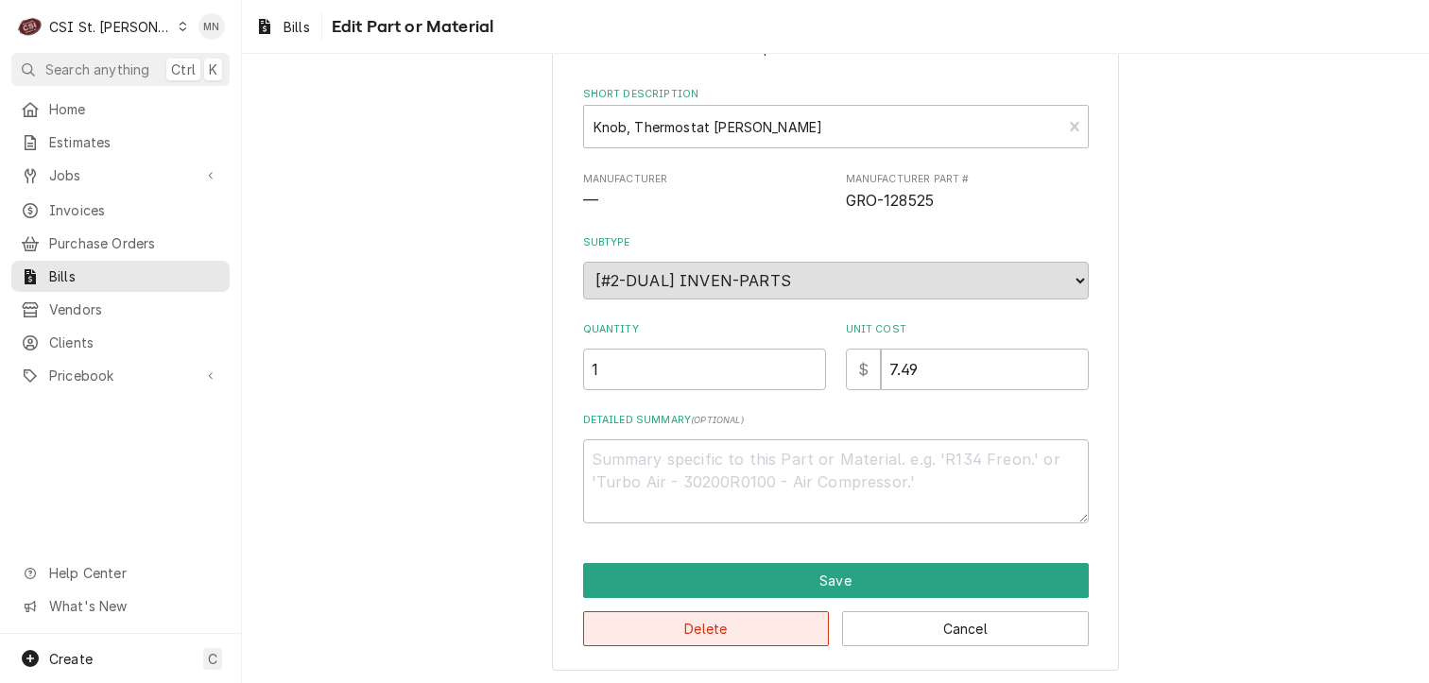
click at [724, 633] on button "Delete" at bounding box center [706, 628] width 247 height 35
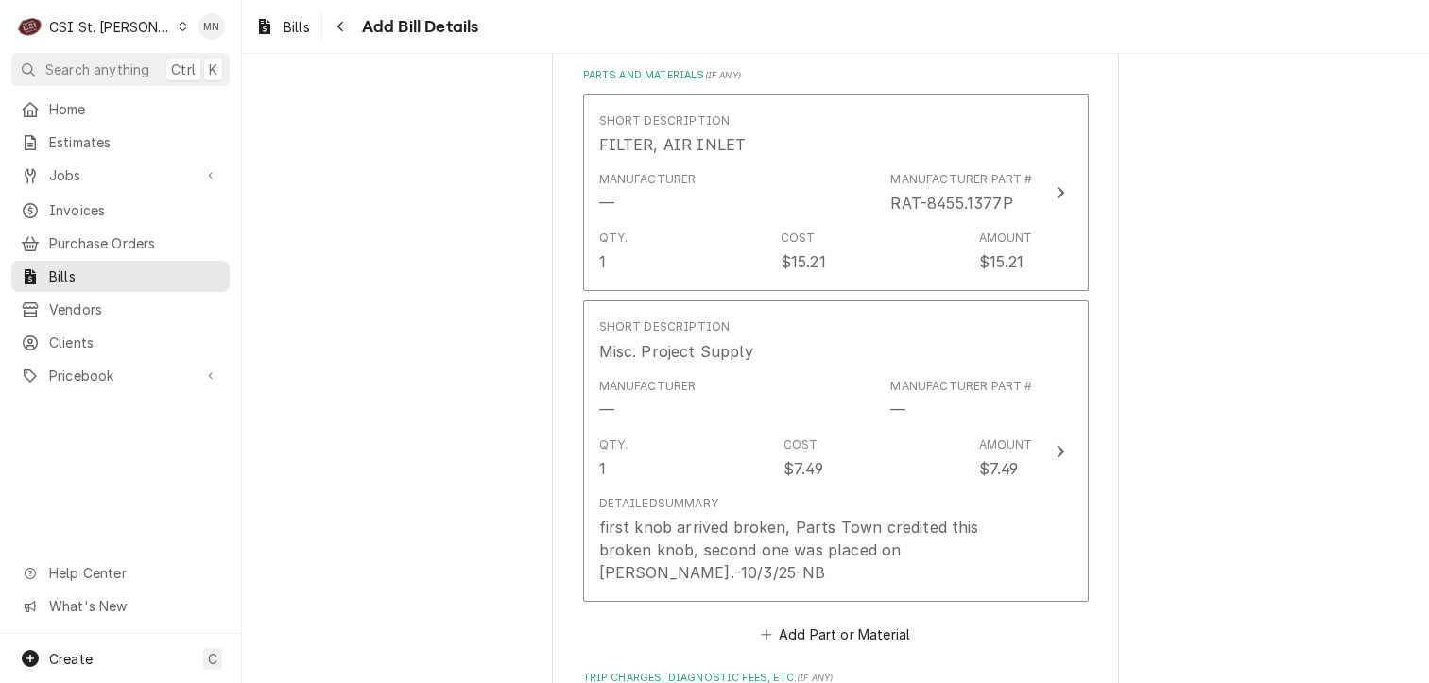
scroll to position [1235, 0]
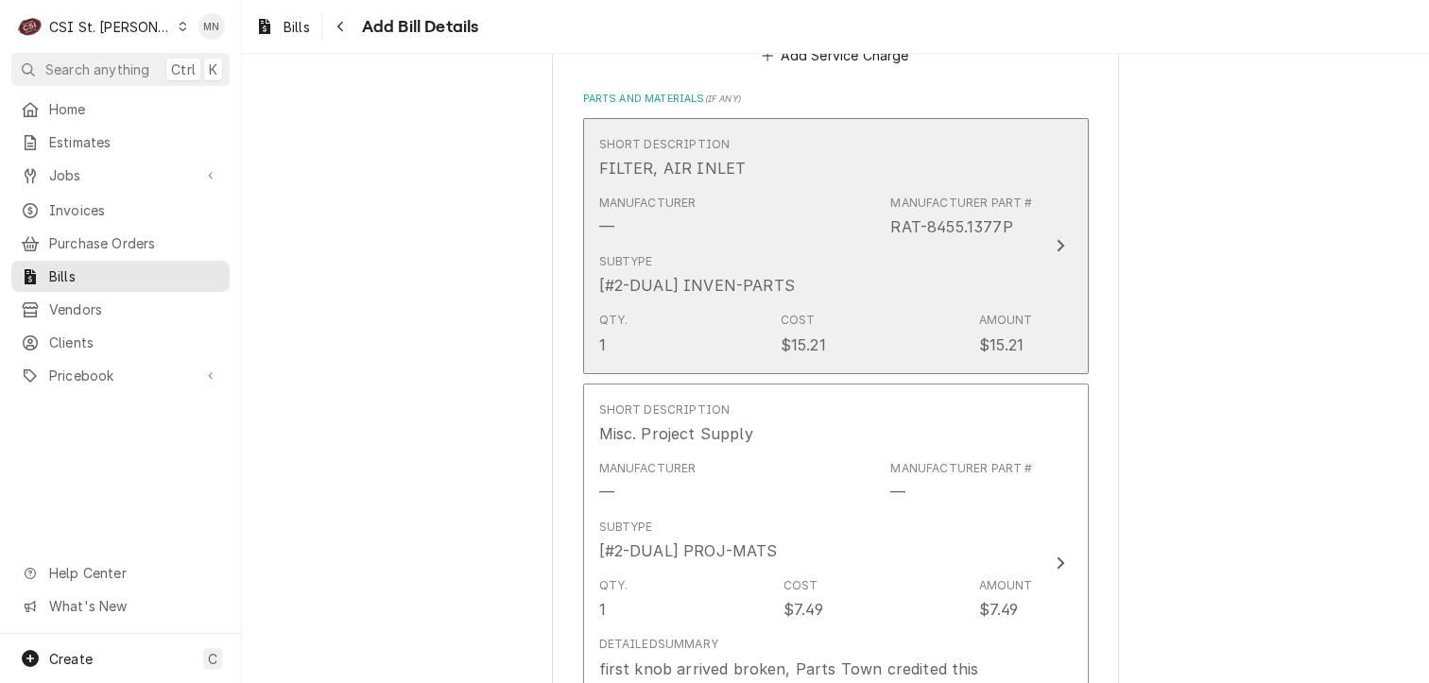
click at [956, 272] on div "Subtype [#2-DUAL] INVEN-PARTS" at bounding box center [816, 275] width 434 height 59
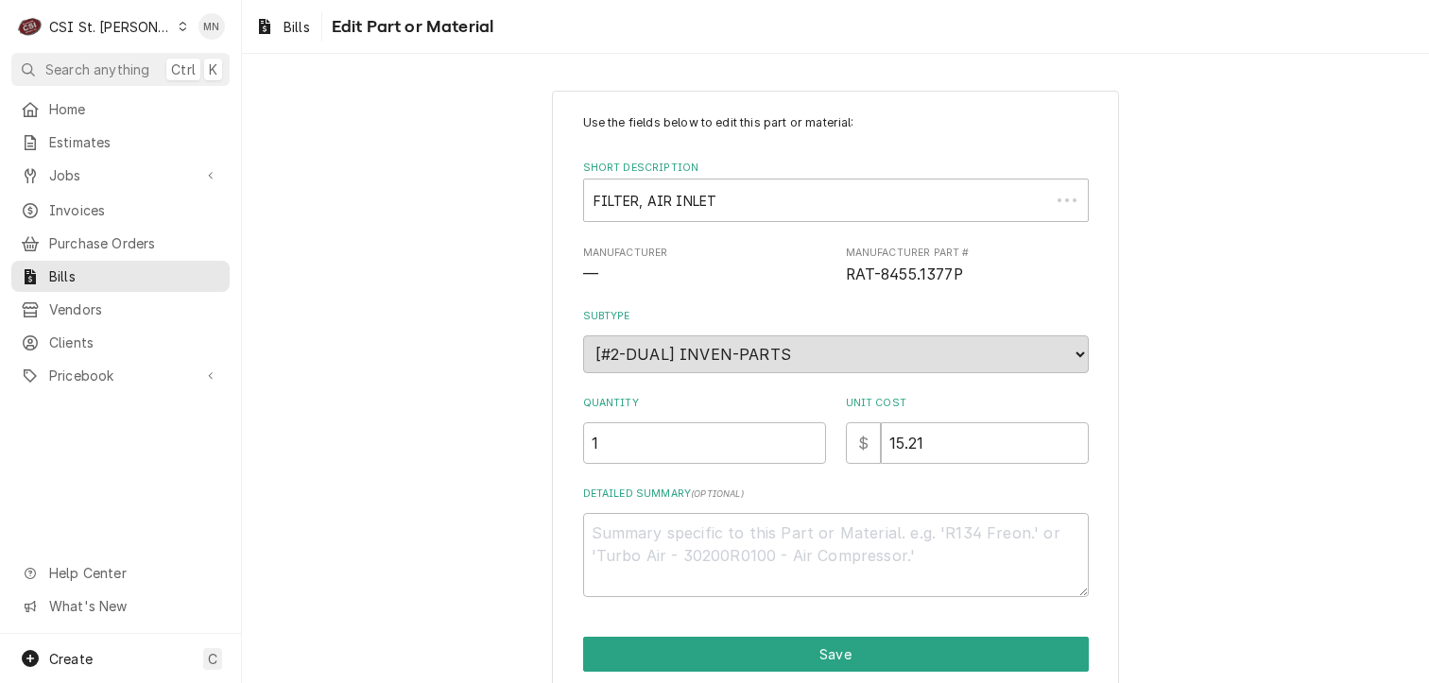
type textarea "x"
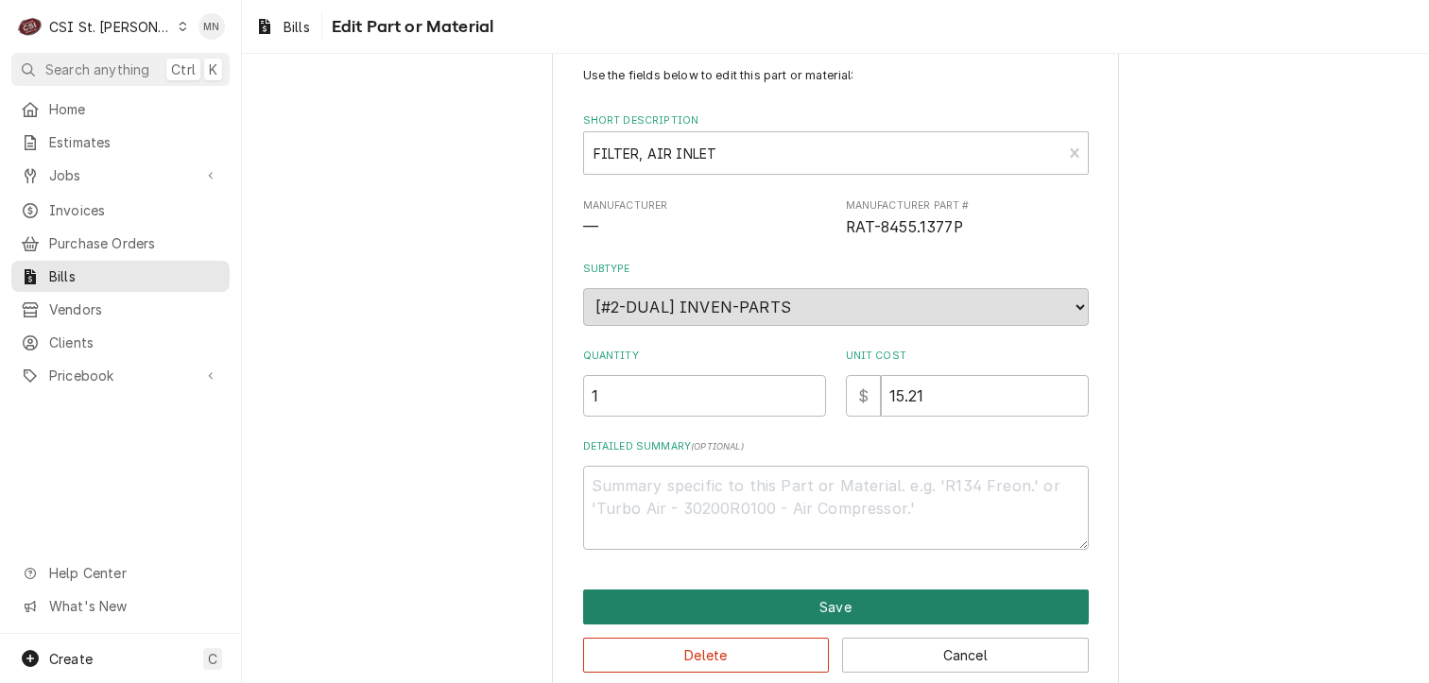
scroll to position [74, 0]
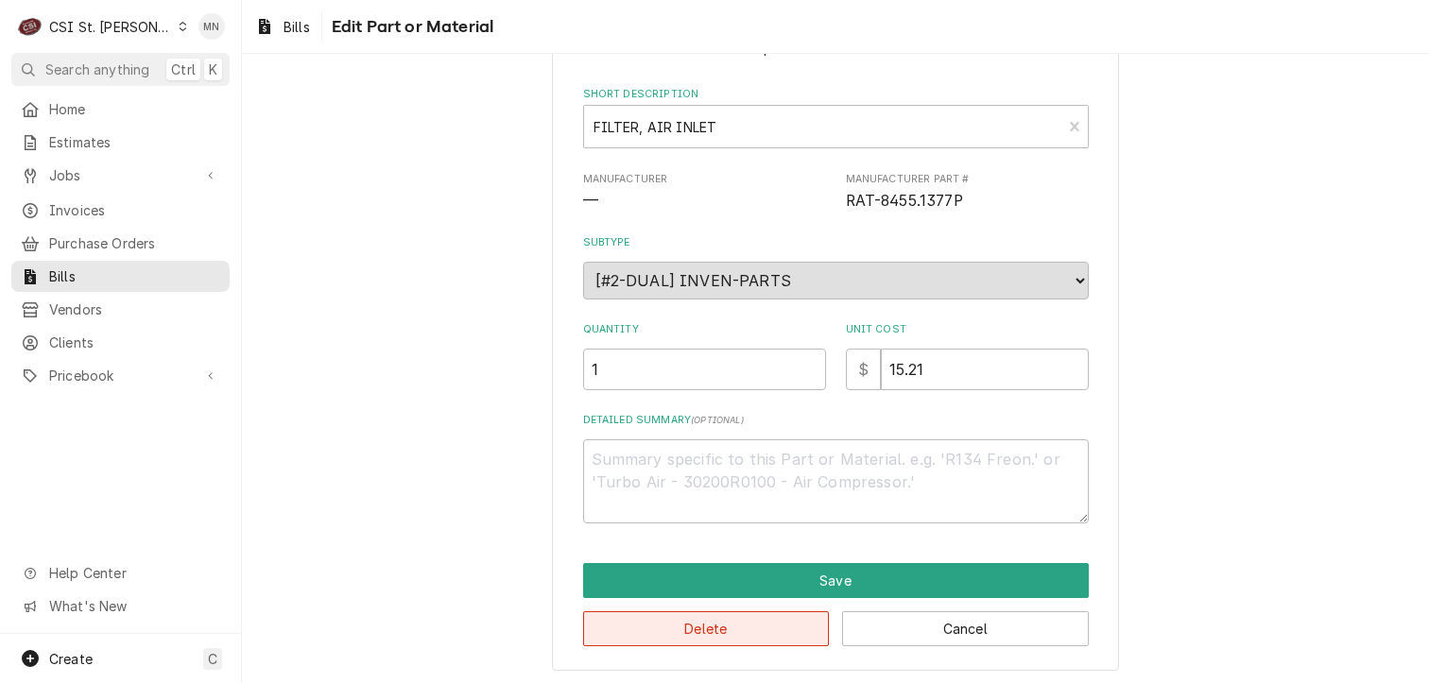
click at [700, 633] on button "Delete" at bounding box center [706, 628] width 247 height 35
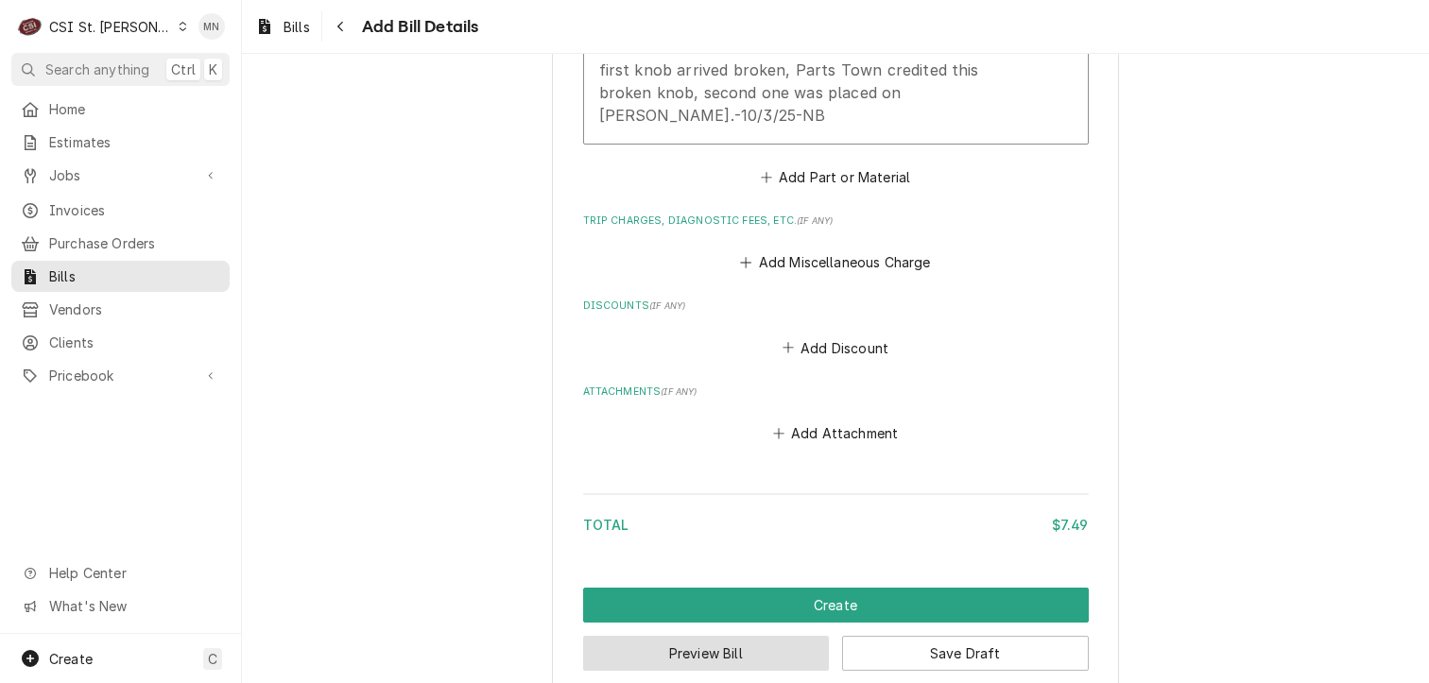
click at [749, 641] on button "Preview Bill" at bounding box center [706, 653] width 247 height 35
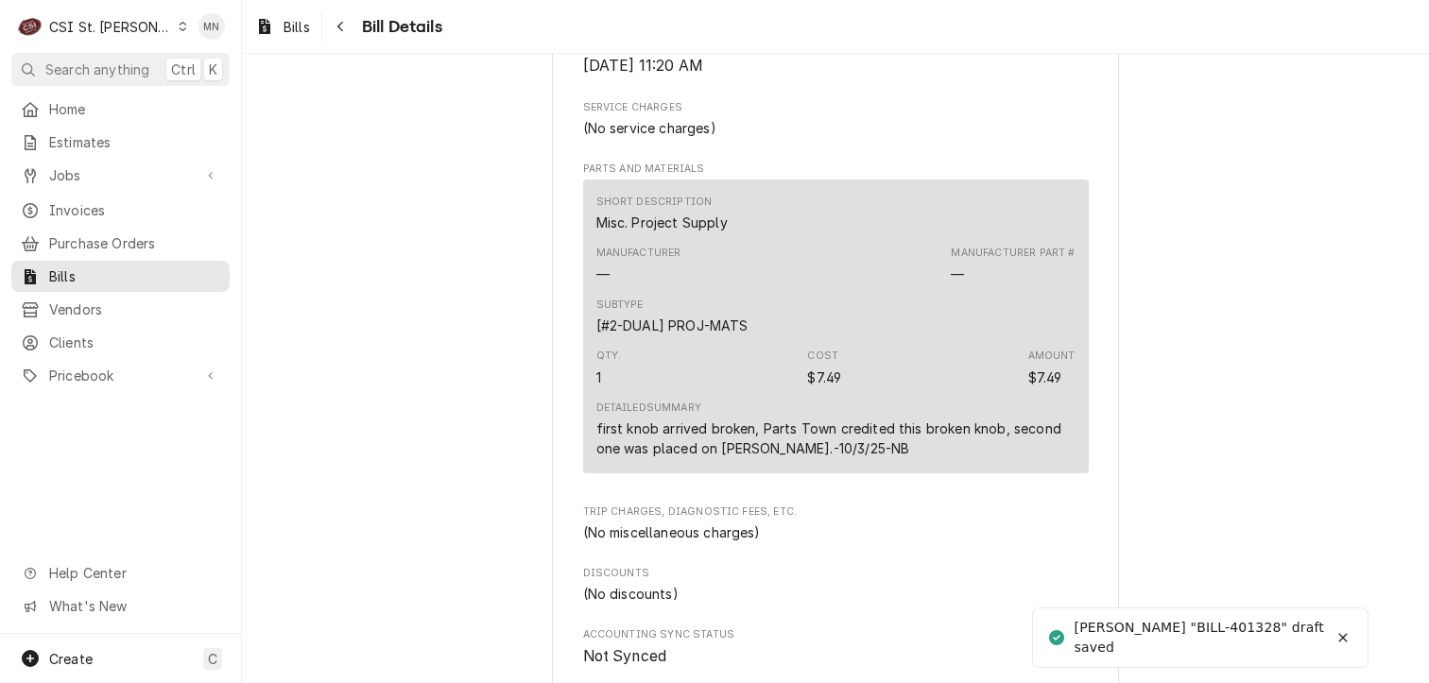
scroll to position [1226, 0]
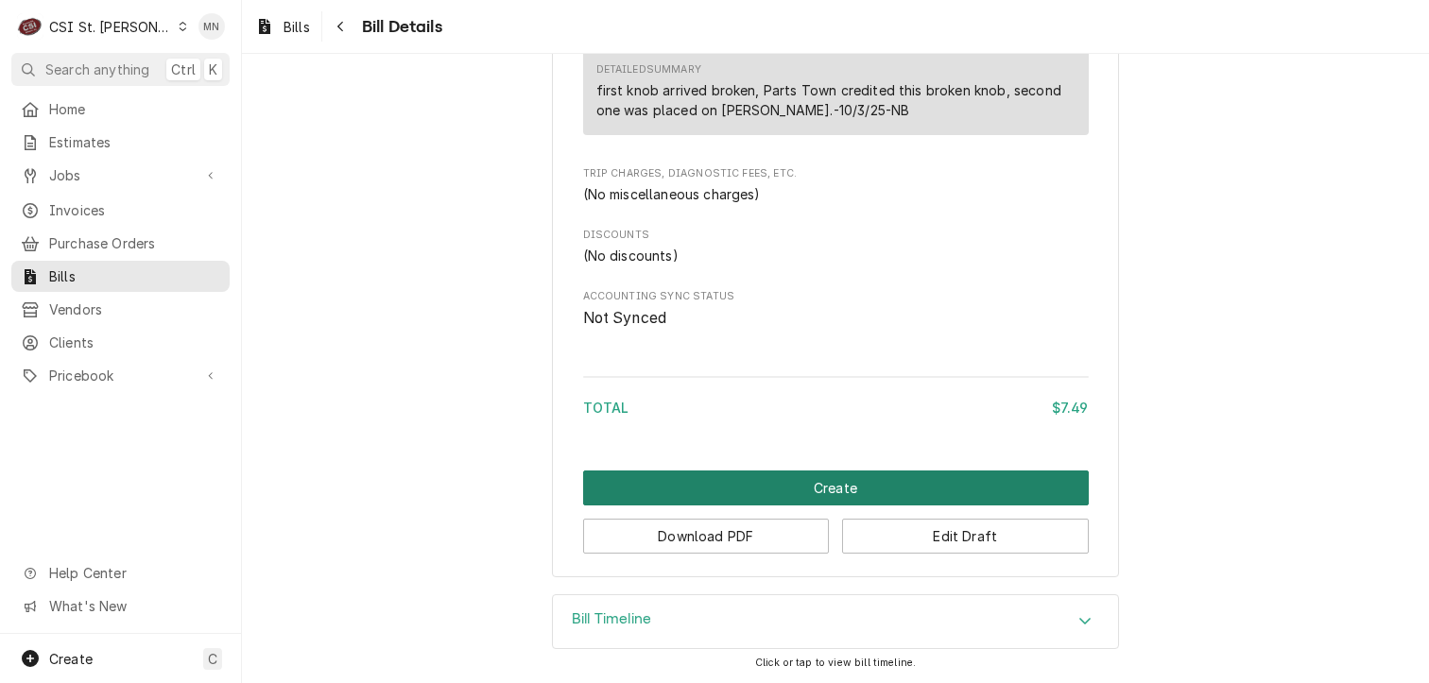
click at [838, 494] on button "Create" at bounding box center [836, 488] width 506 height 35
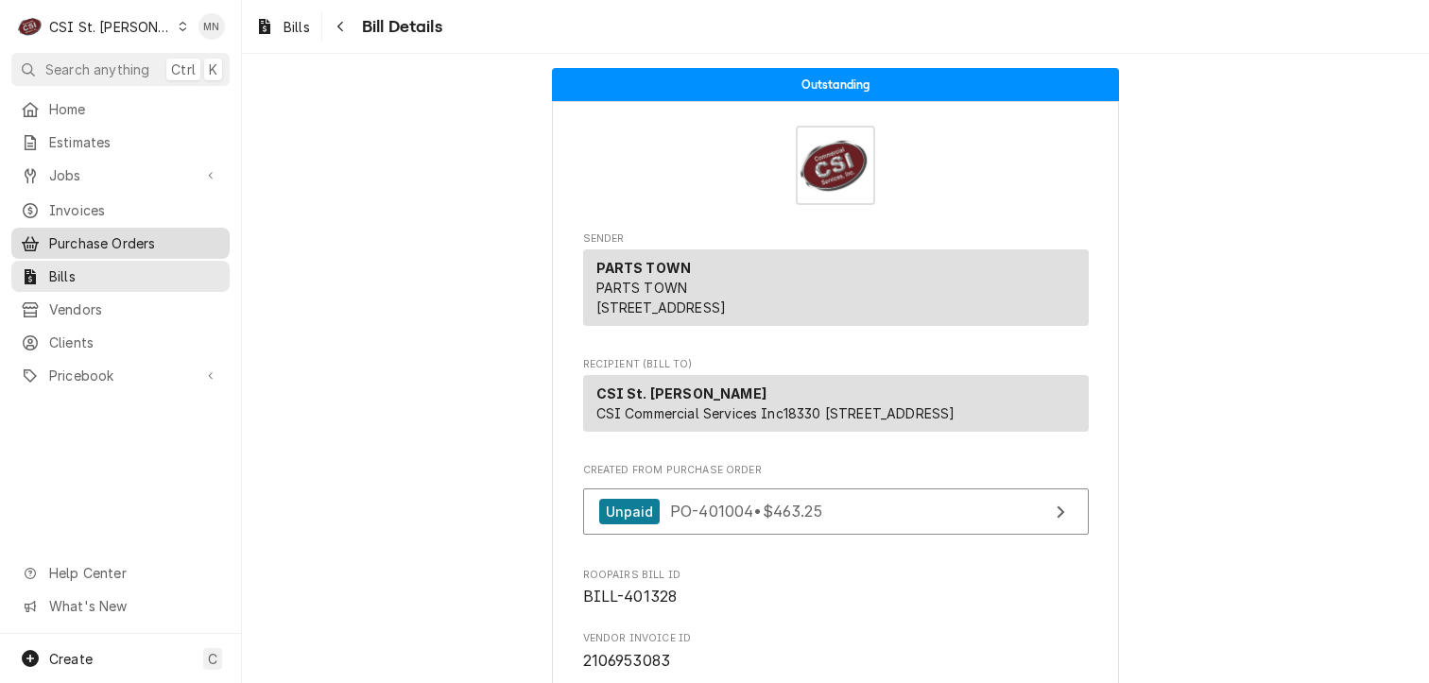
click at [67, 245] on span "Purchase Orders" at bounding box center [134, 243] width 171 height 20
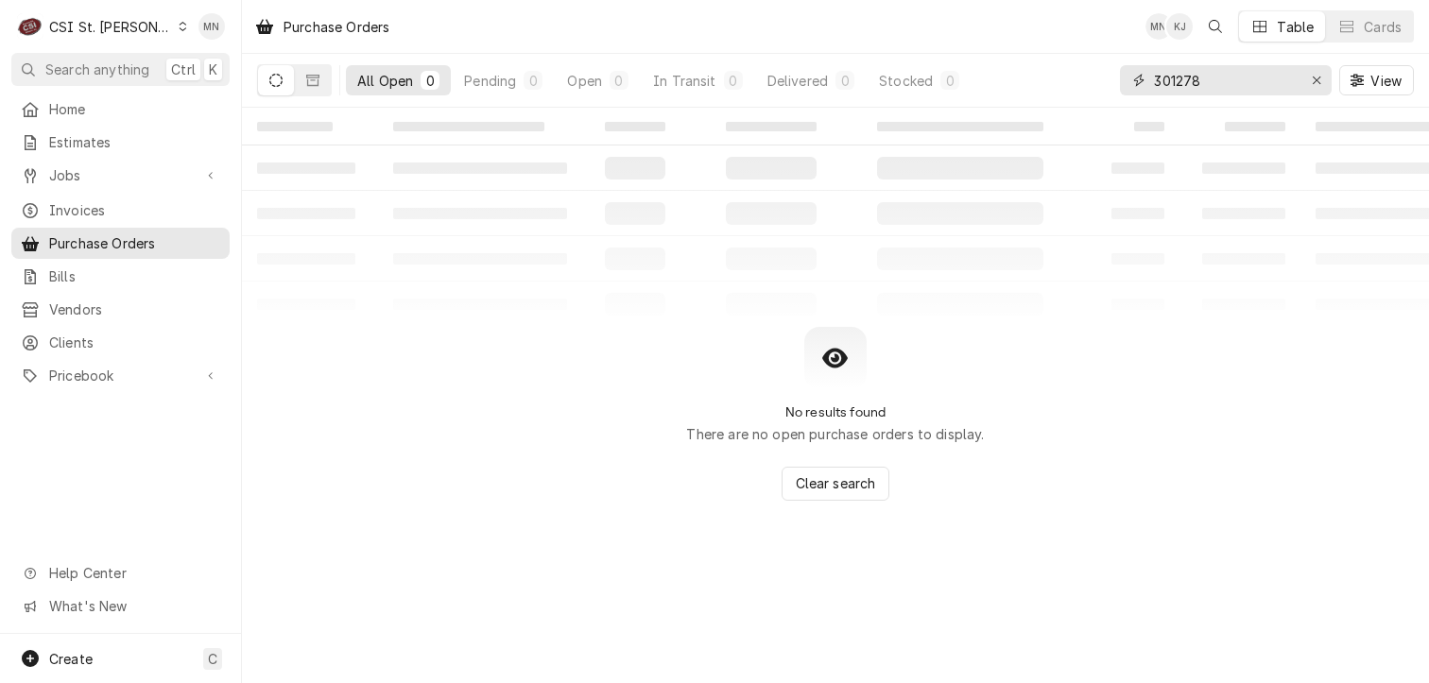
drag, startPoint x: 1242, startPoint y: 86, endPoint x: 1058, endPoint y: 79, distance: 183.5
click at [1062, 79] on div "All Open 0 Pending 0 Open 0 In Transit 0 Delivered 0 Stocked 0 301278 View" at bounding box center [835, 80] width 1157 height 53
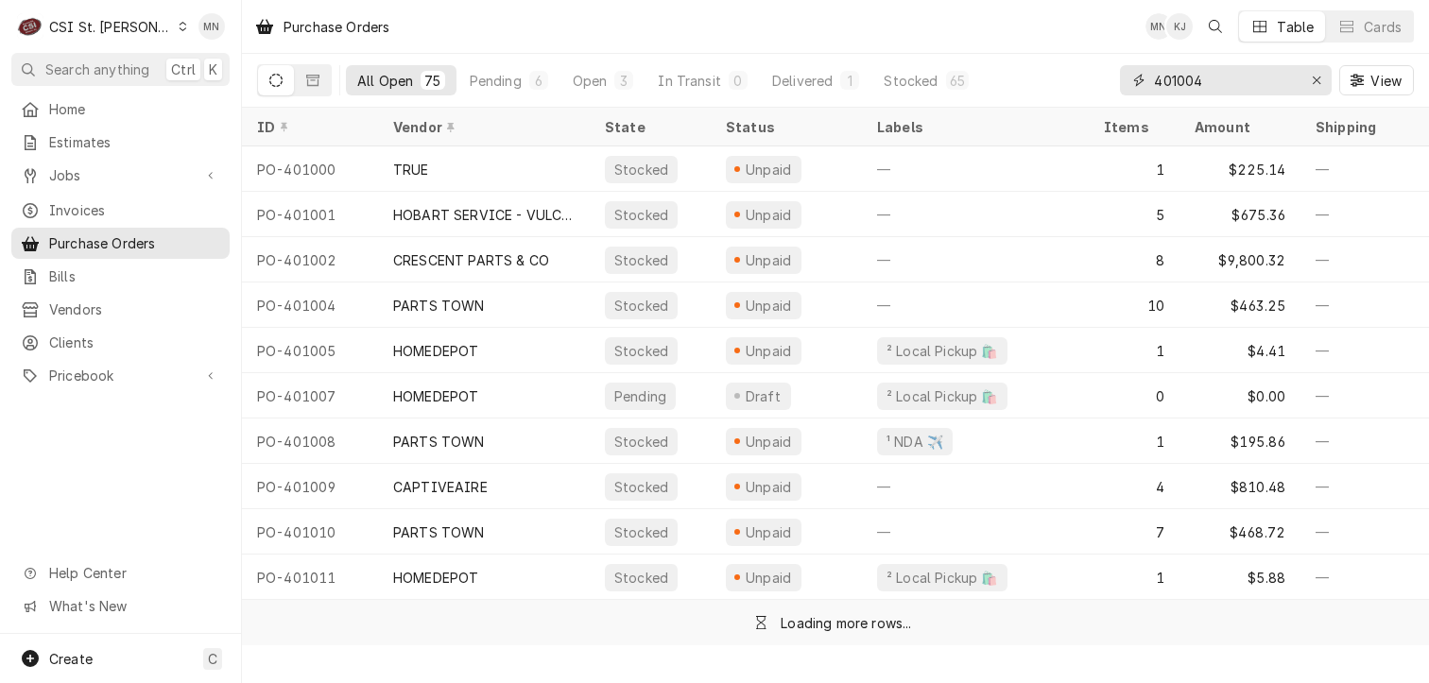
type input "401004"
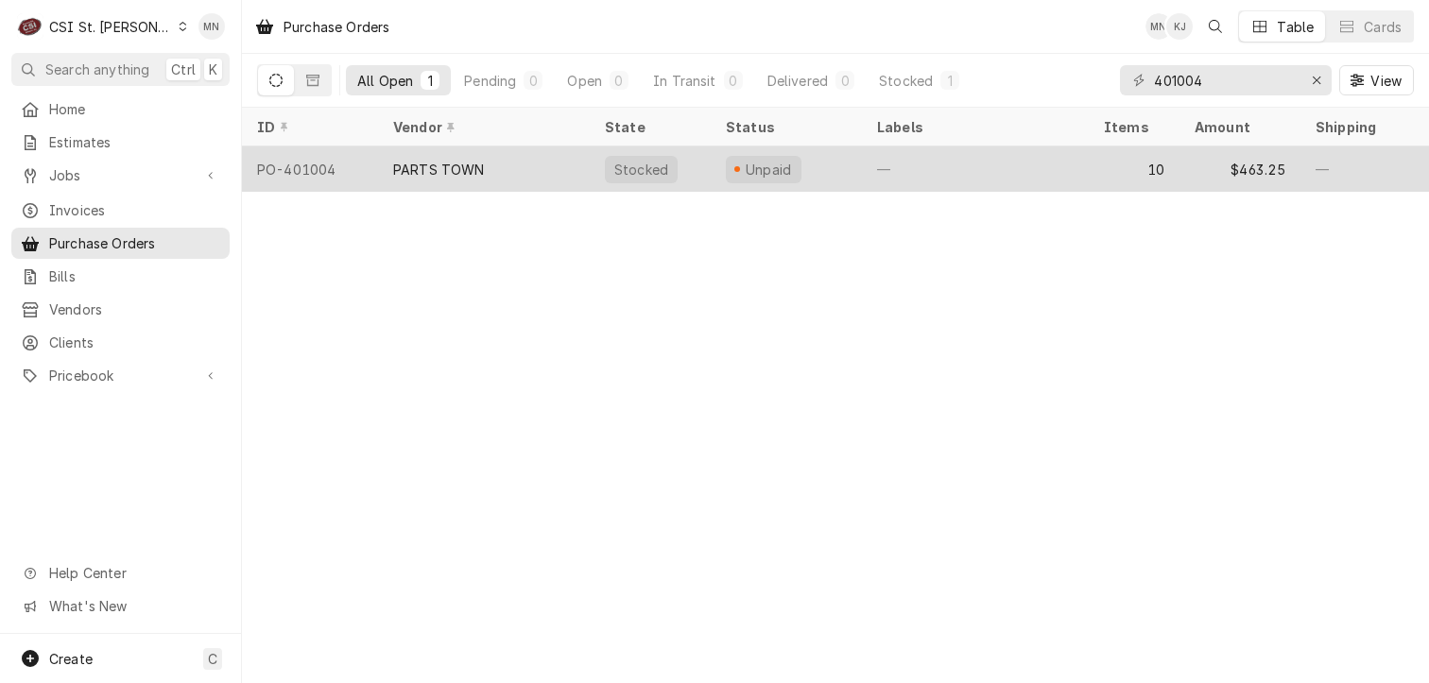
click at [571, 178] on div "PARTS TOWN" at bounding box center [484, 168] width 212 height 45
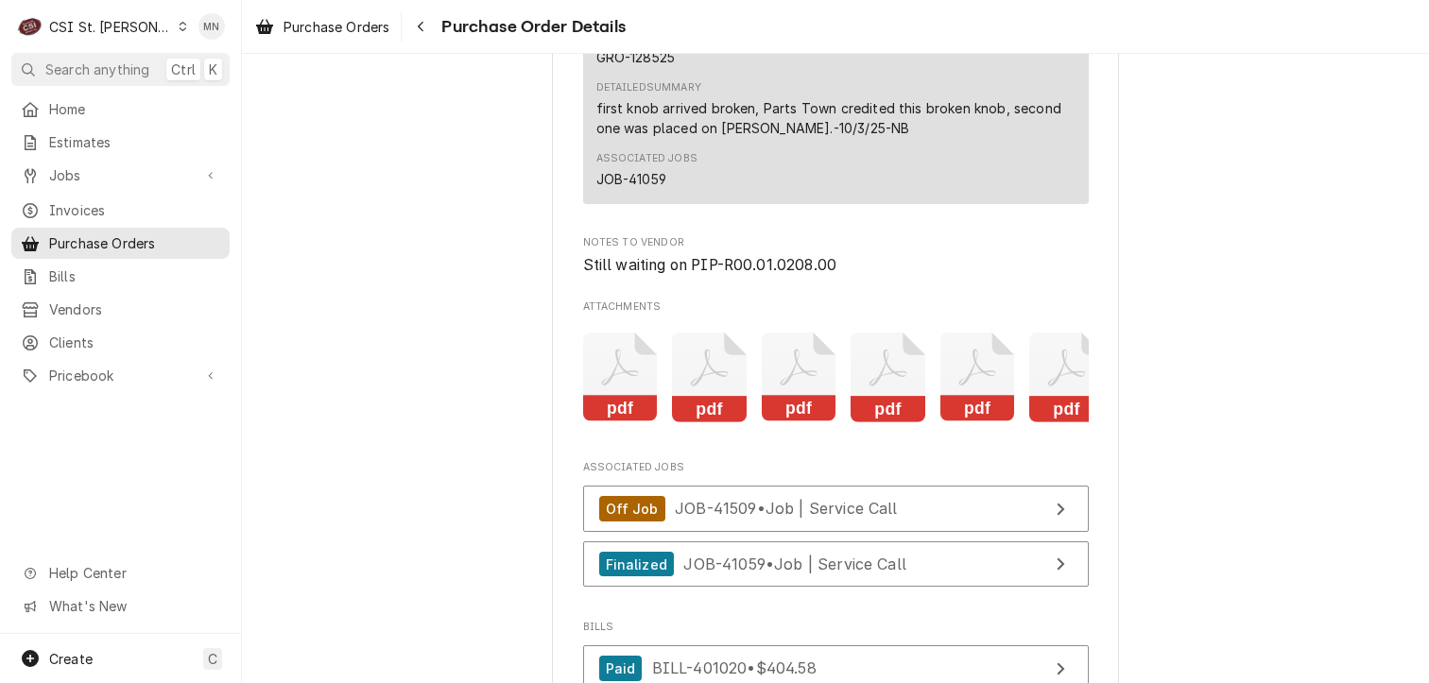
scroll to position [5387, 0]
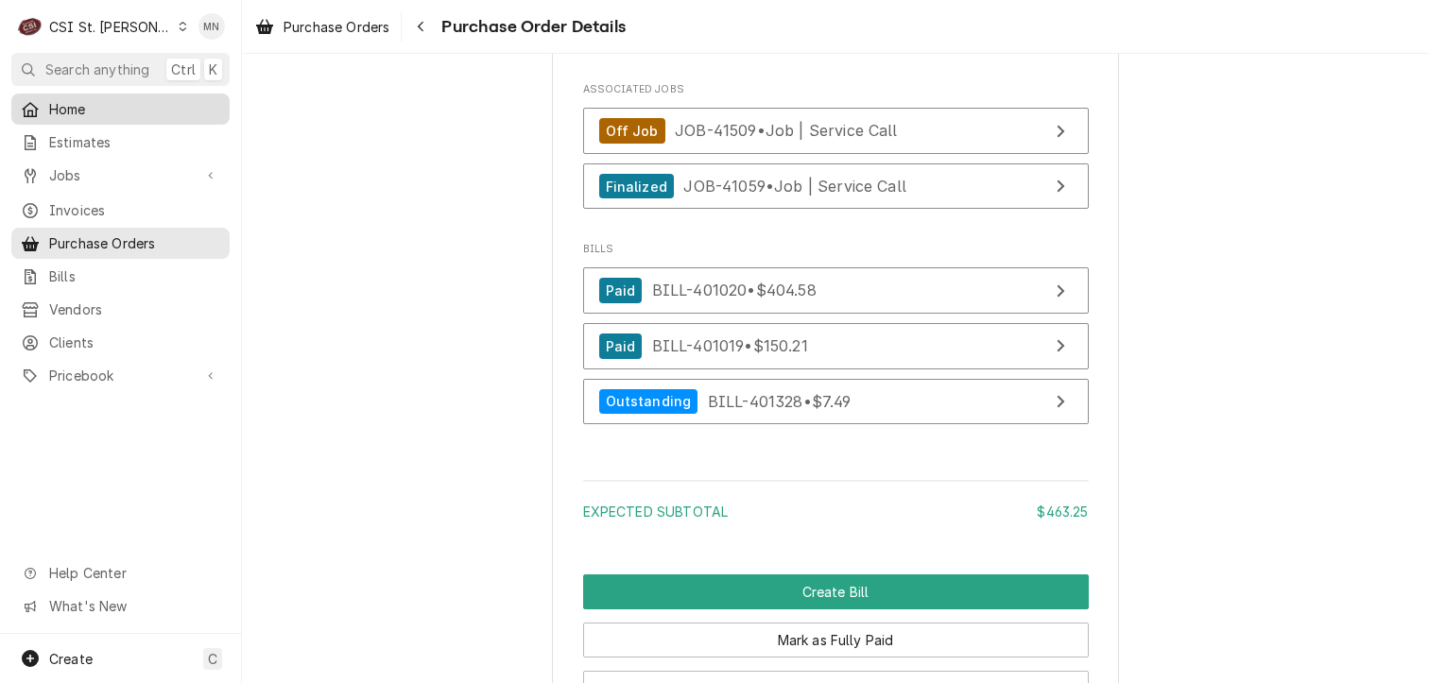
click at [68, 109] on span "Home" at bounding box center [134, 109] width 171 height 20
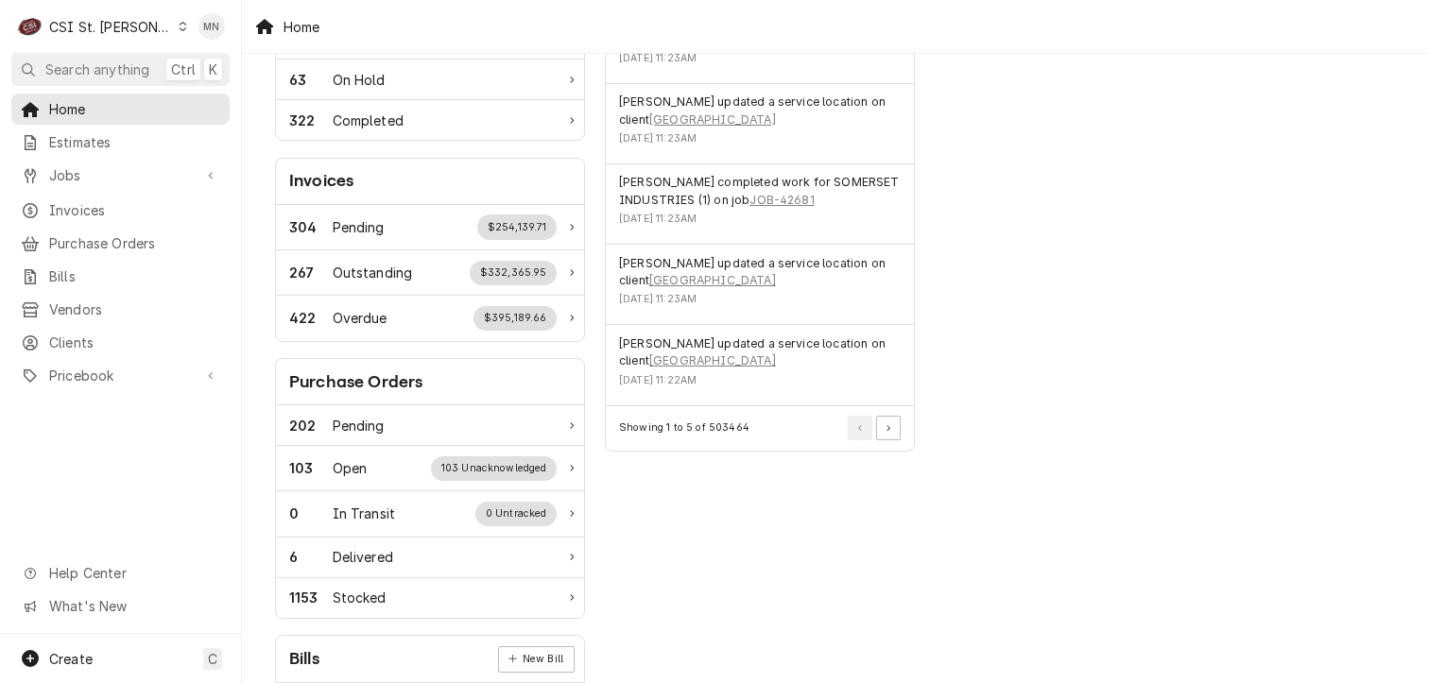
scroll to position [473, 0]
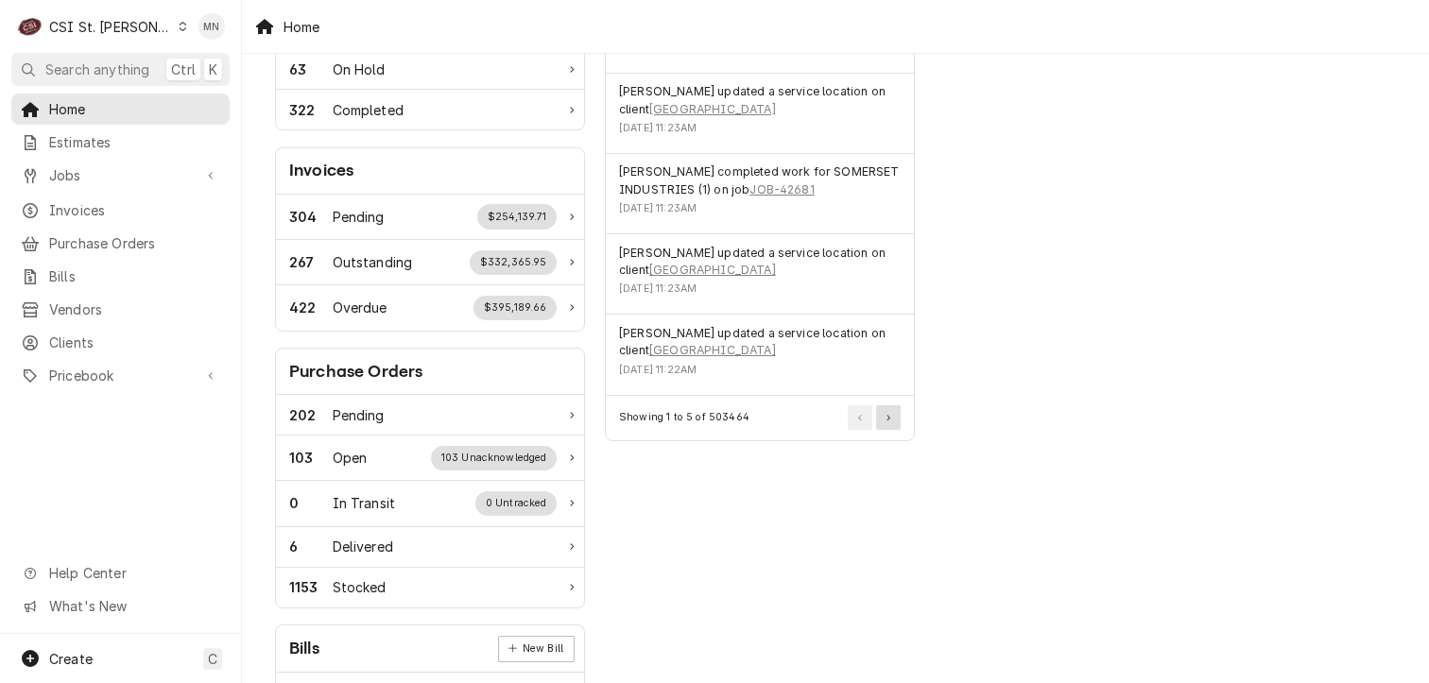
click at [892, 413] on button "Pagination Controls" at bounding box center [888, 417] width 25 height 25
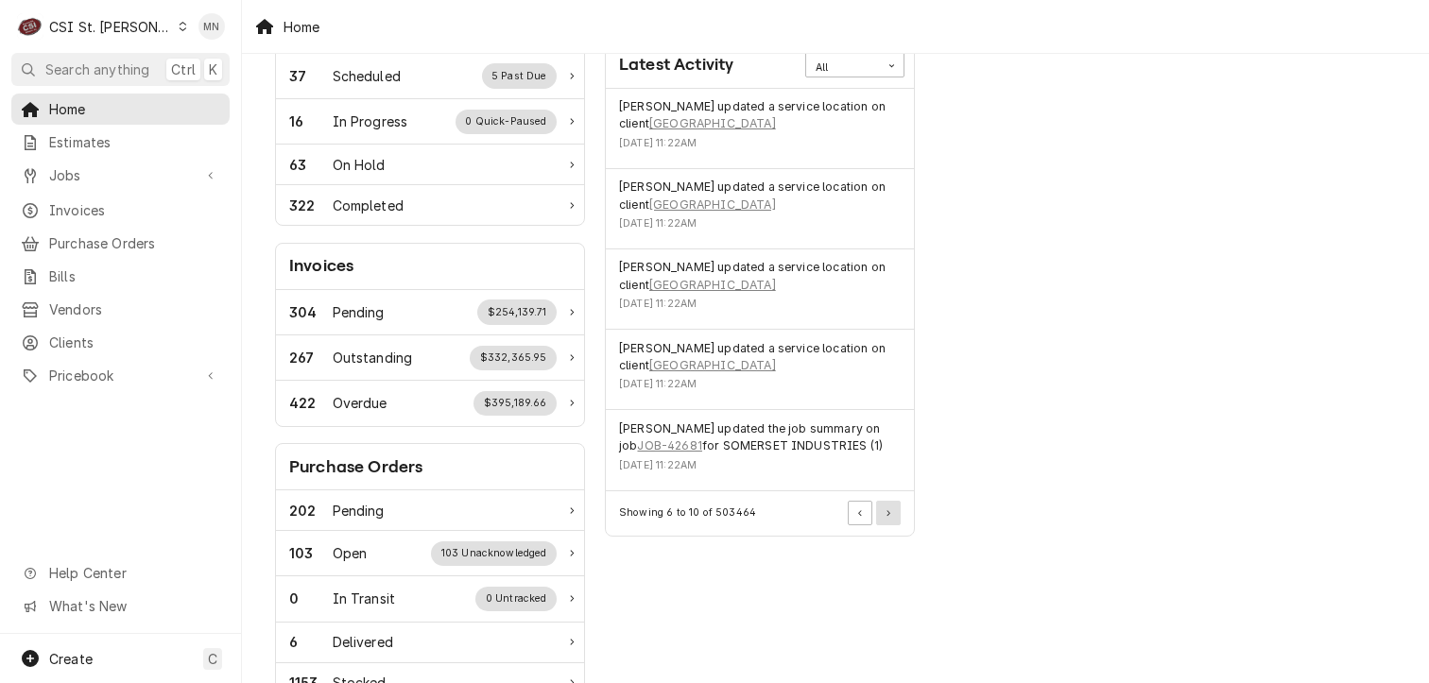
scroll to position [378, 0]
click at [886, 504] on button "Pagination Controls" at bounding box center [888, 512] width 25 height 25
click at [892, 506] on button "Pagination Controls" at bounding box center [888, 512] width 25 height 25
click at [896, 505] on button "Pagination Controls" at bounding box center [888, 512] width 25 height 25
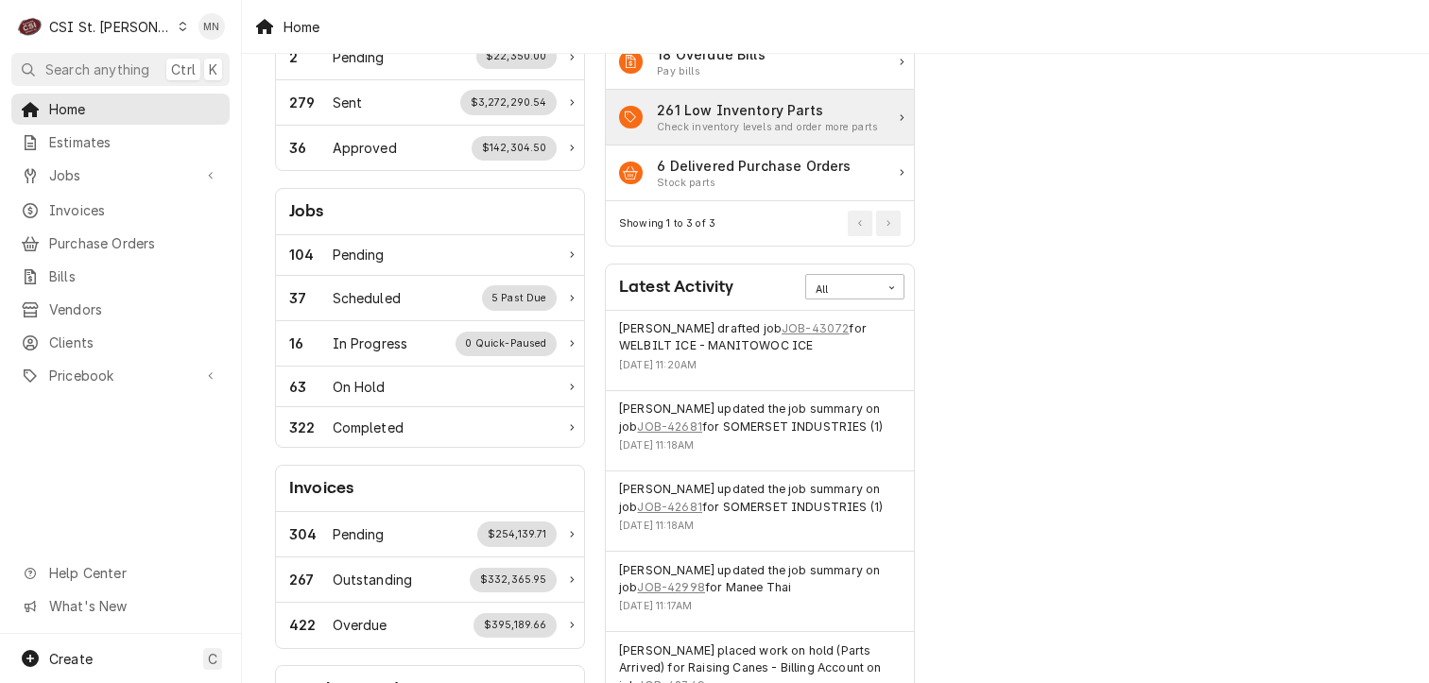
scroll to position [0, 0]
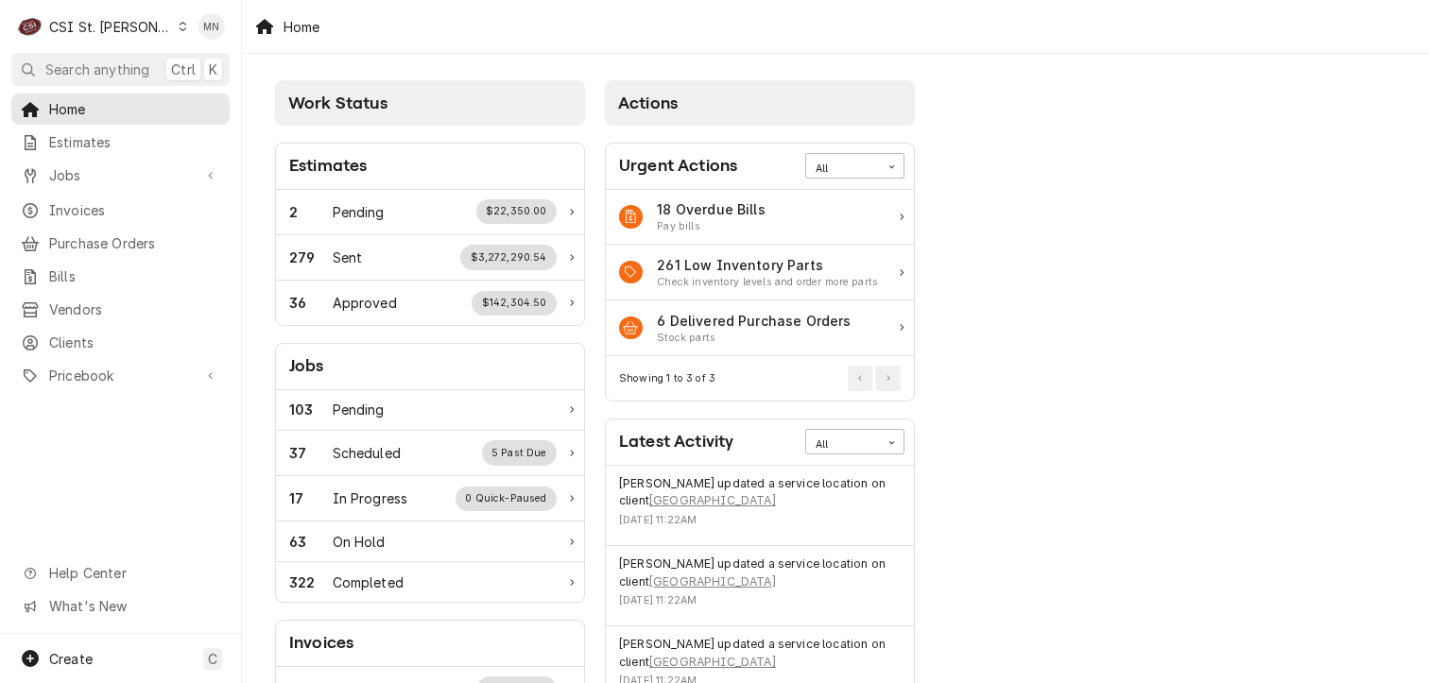
click at [136, 31] on div "C CSI St. Louis" at bounding box center [102, 27] width 182 height 38
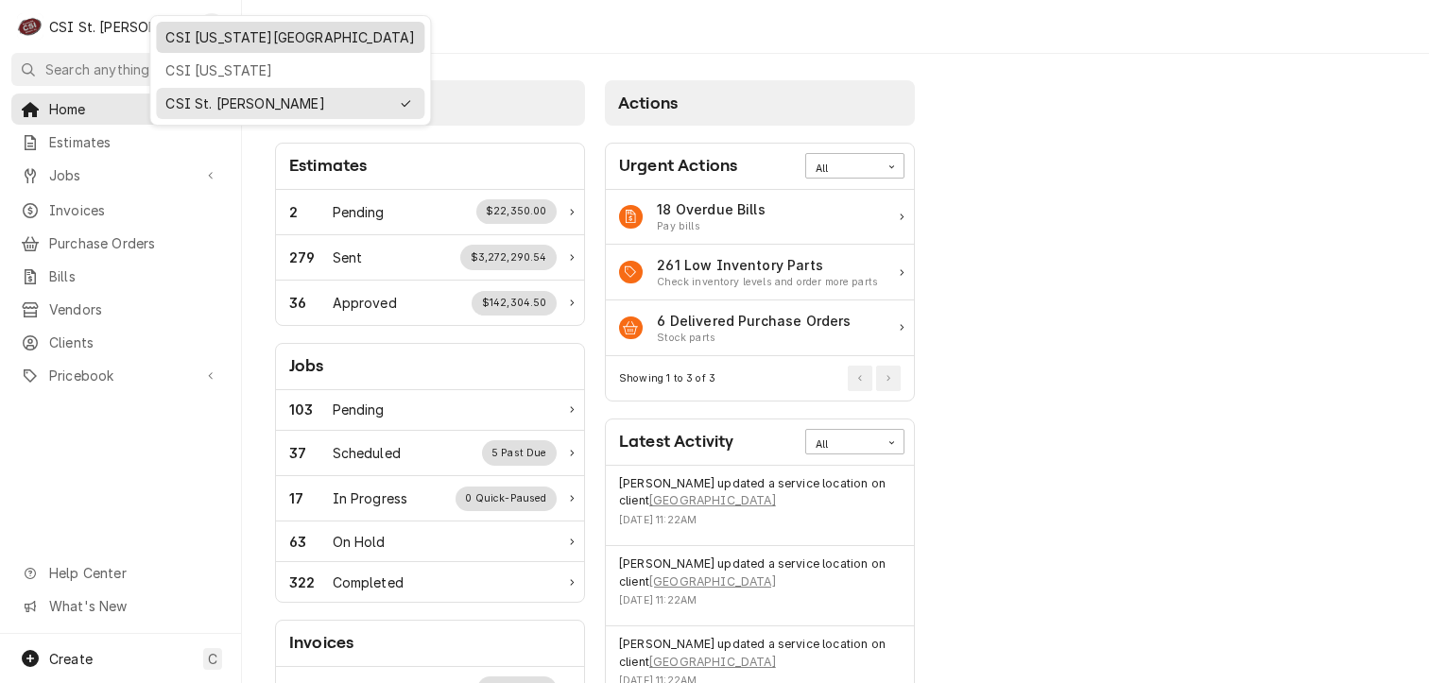
click at [179, 39] on div "CSI [US_STATE][GEOGRAPHIC_DATA]" at bounding box center [289, 37] width 249 height 20
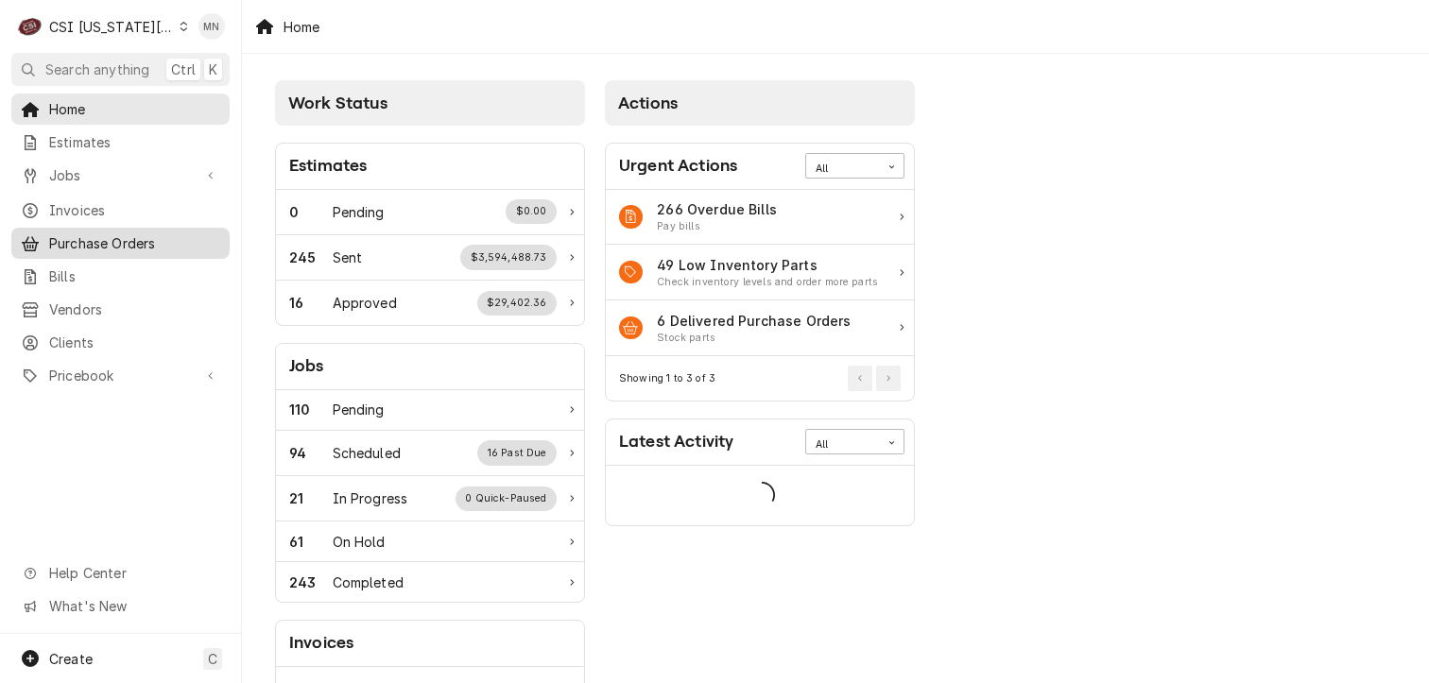
click at [120, 245] on span "Purchase Orders" at bounding box center [134, 243] width 171 height 20
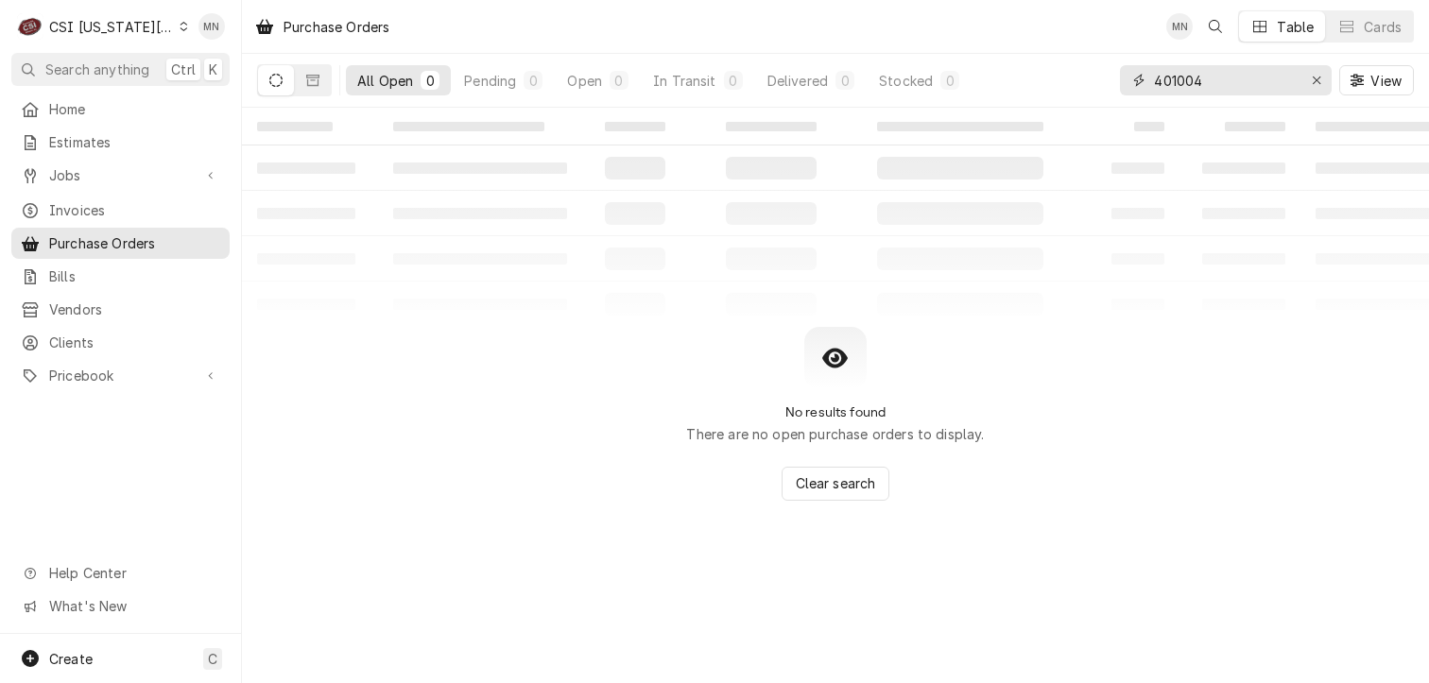
drag, startPoint x: 1236, startPoint y: 78, endPoint x: 1017, endPoint y: 87, distance: 219.4
click at [1017, 87] on div "All Open 0 Pending 0 Open 0 In Transit 0 Delivered 0 Stocked 0 401004 View" at bounding box center [835, 80] width 1157 height 53
type input "301704"
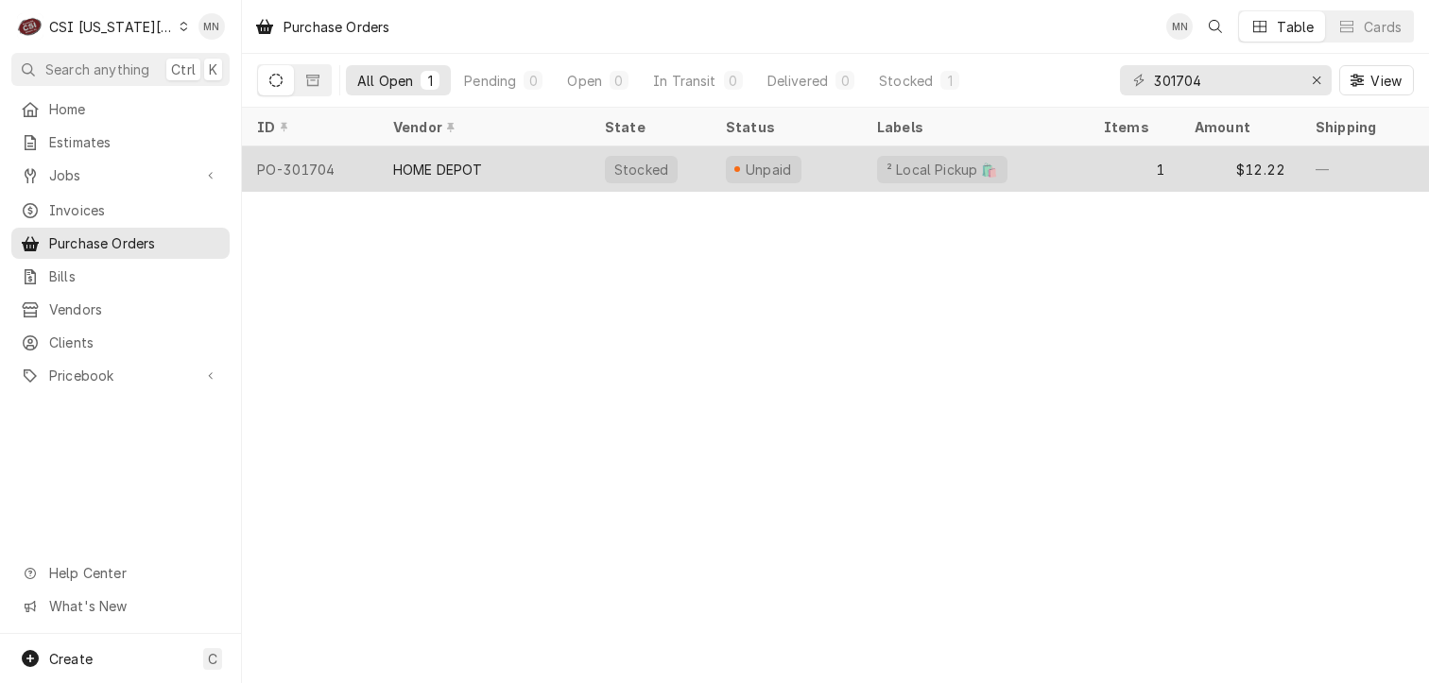
click at [516, 171] on div "HOME DEPOT" at bounding box center [484, 168] width 212 height 45
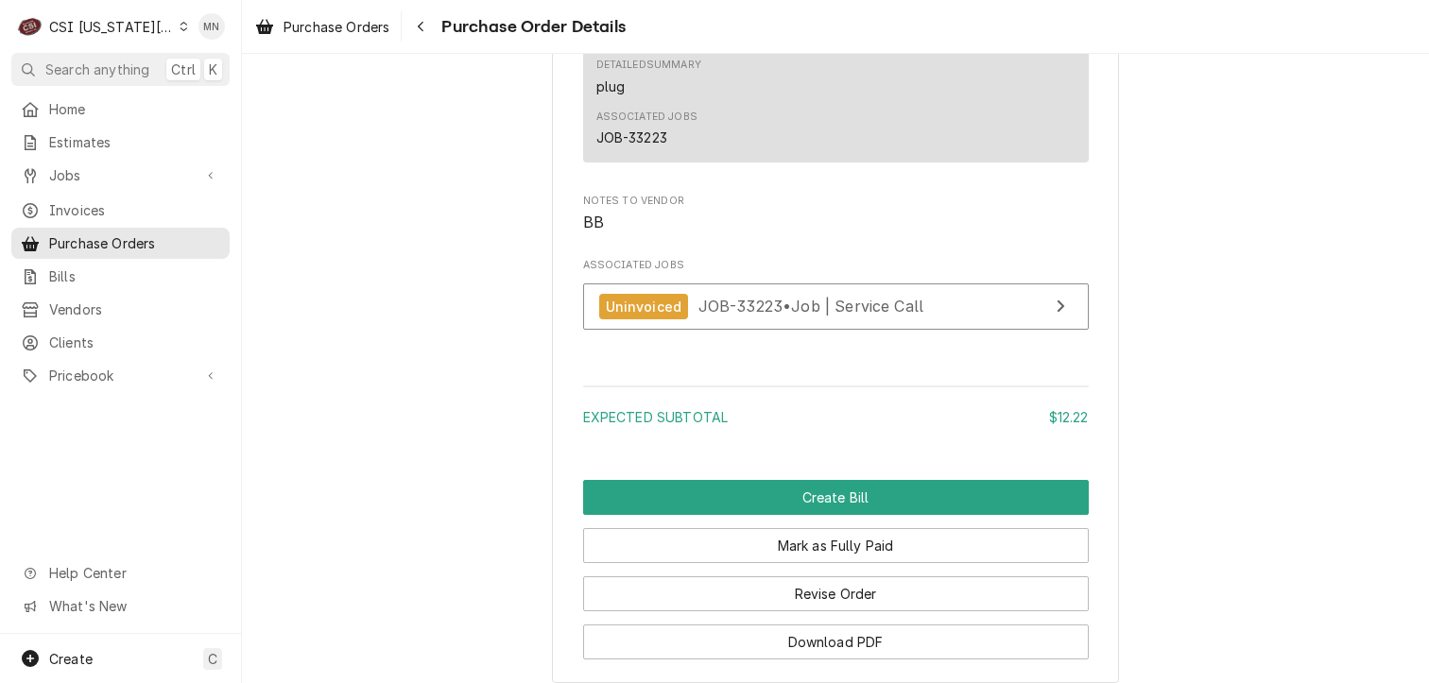
scroll to position [1779, 0]
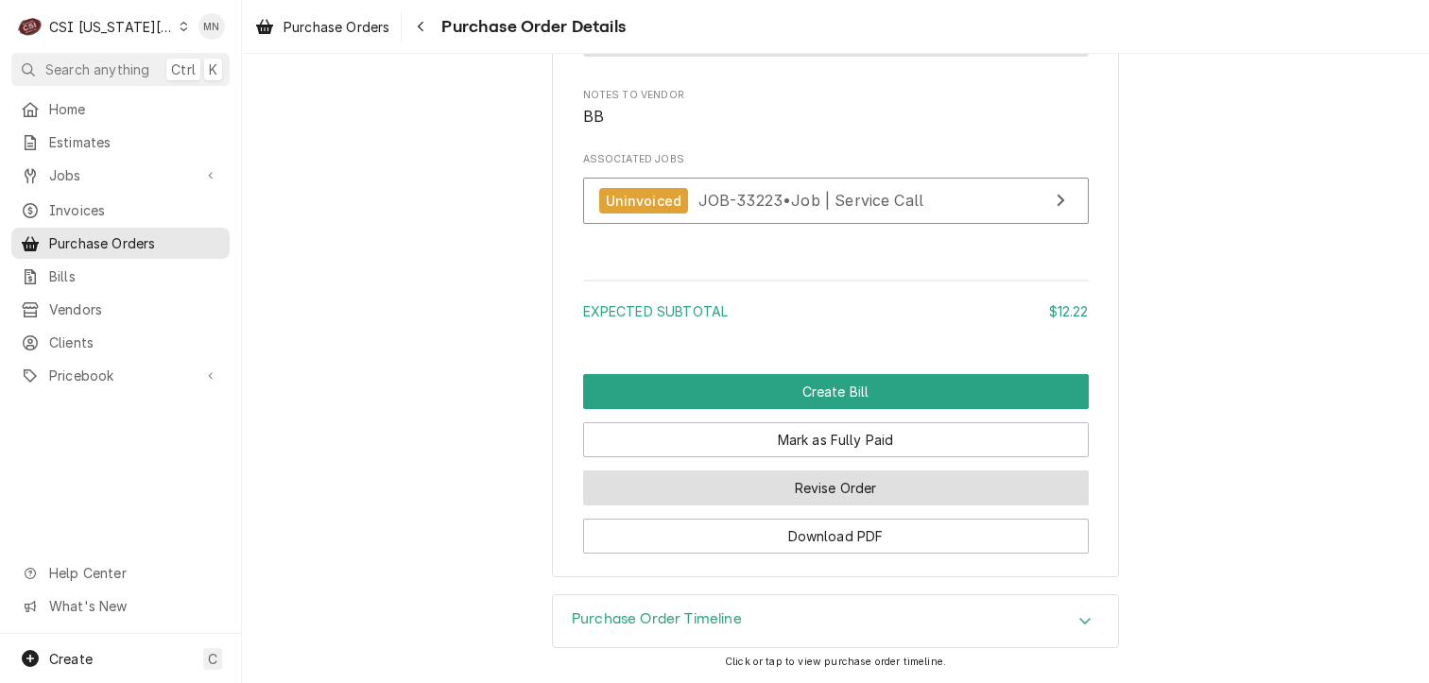
click at [900, 497] on button "Revise Order" at bounding box center [836, 488] width 506 height 35
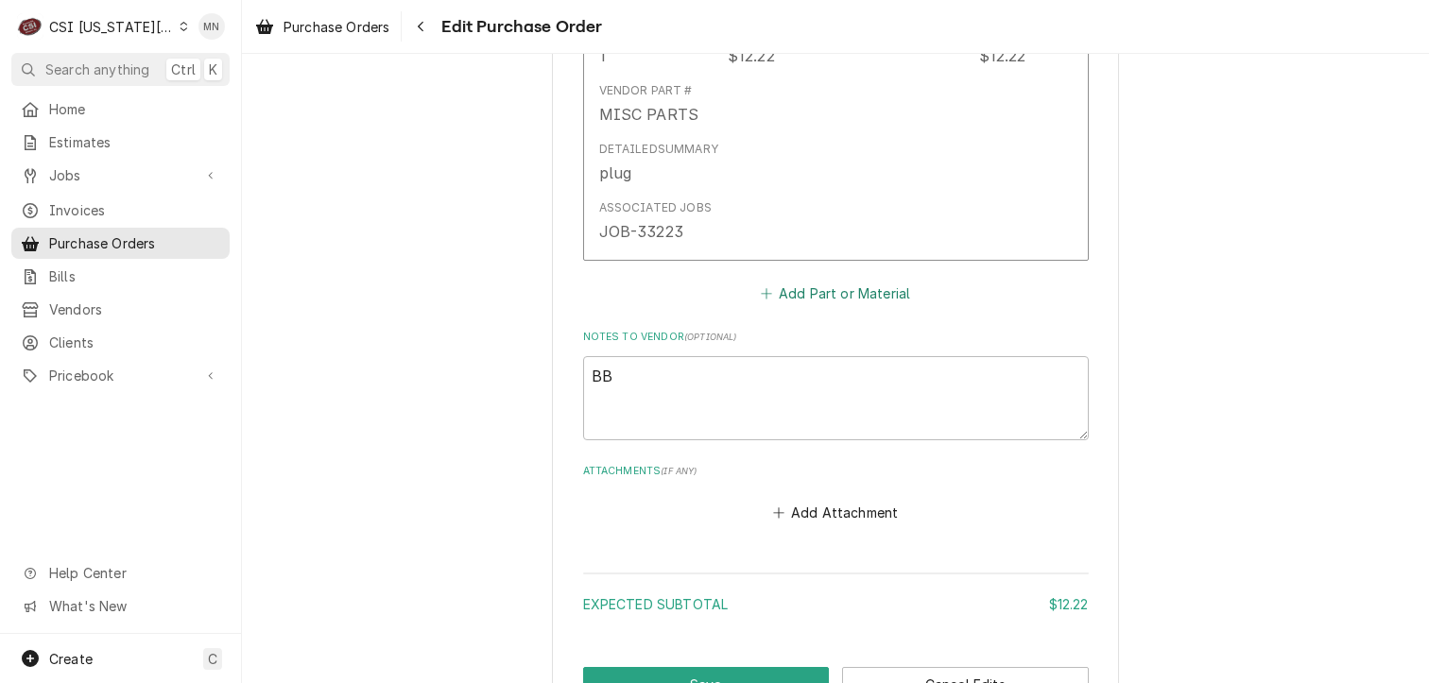
scroll to position [1259, 0]
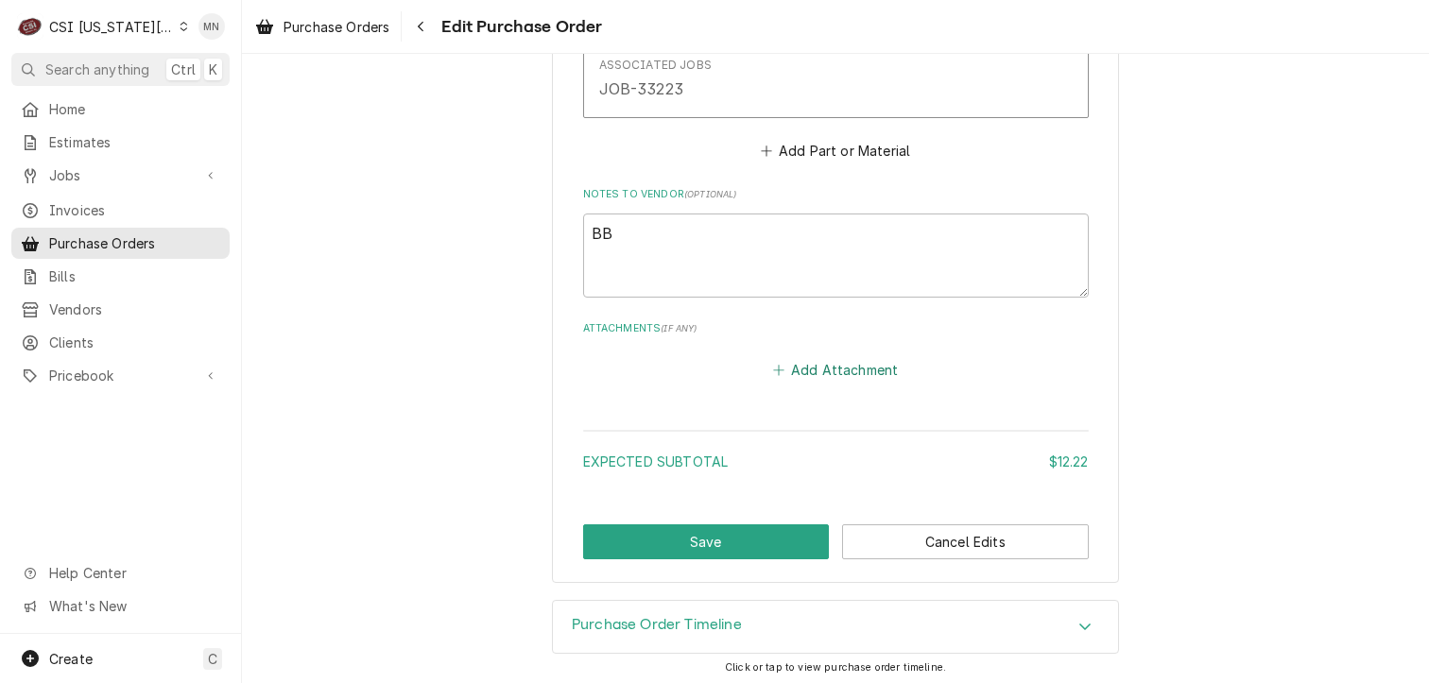
click at [819, 358] on button "Add Attachment" at bounding box center [835, 370] width 132 height 26
type textarea "x"
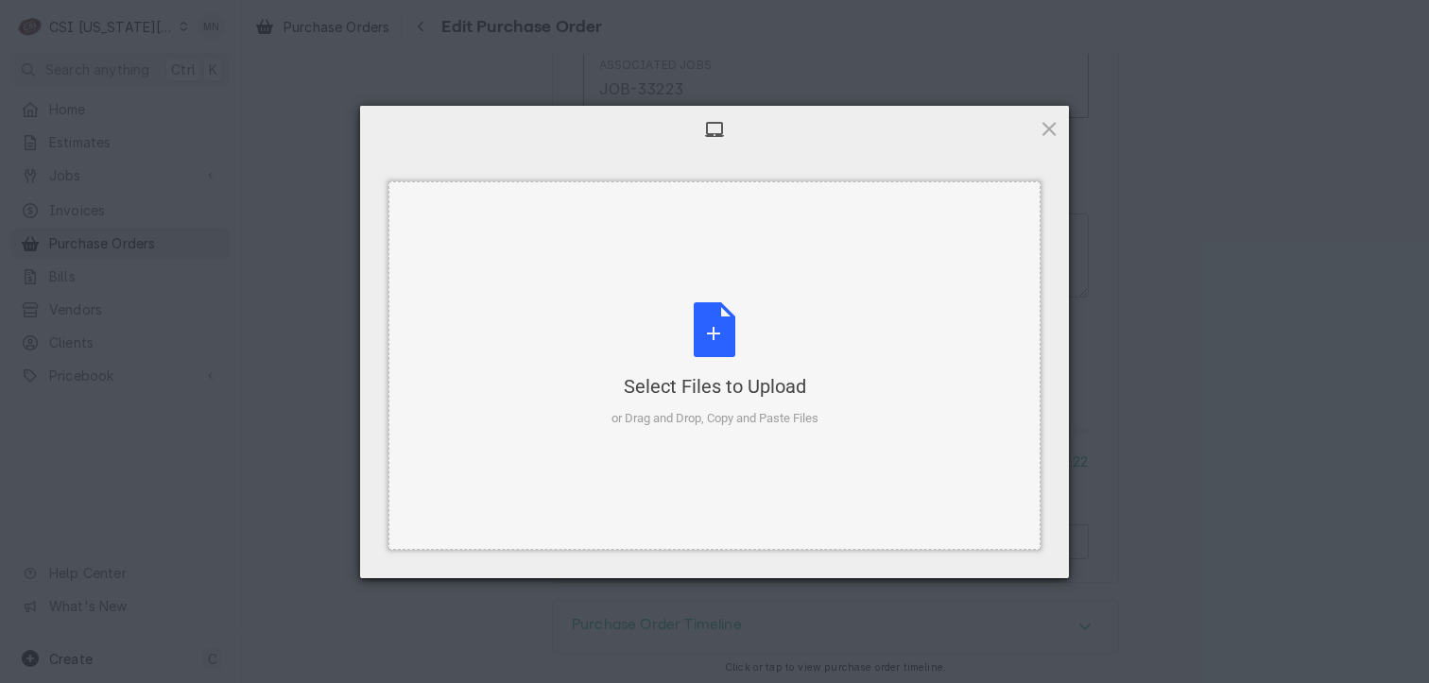
click at [700, 377] on div "Select Files to Upload" at bounding box center [714, 386] width 207 height 26
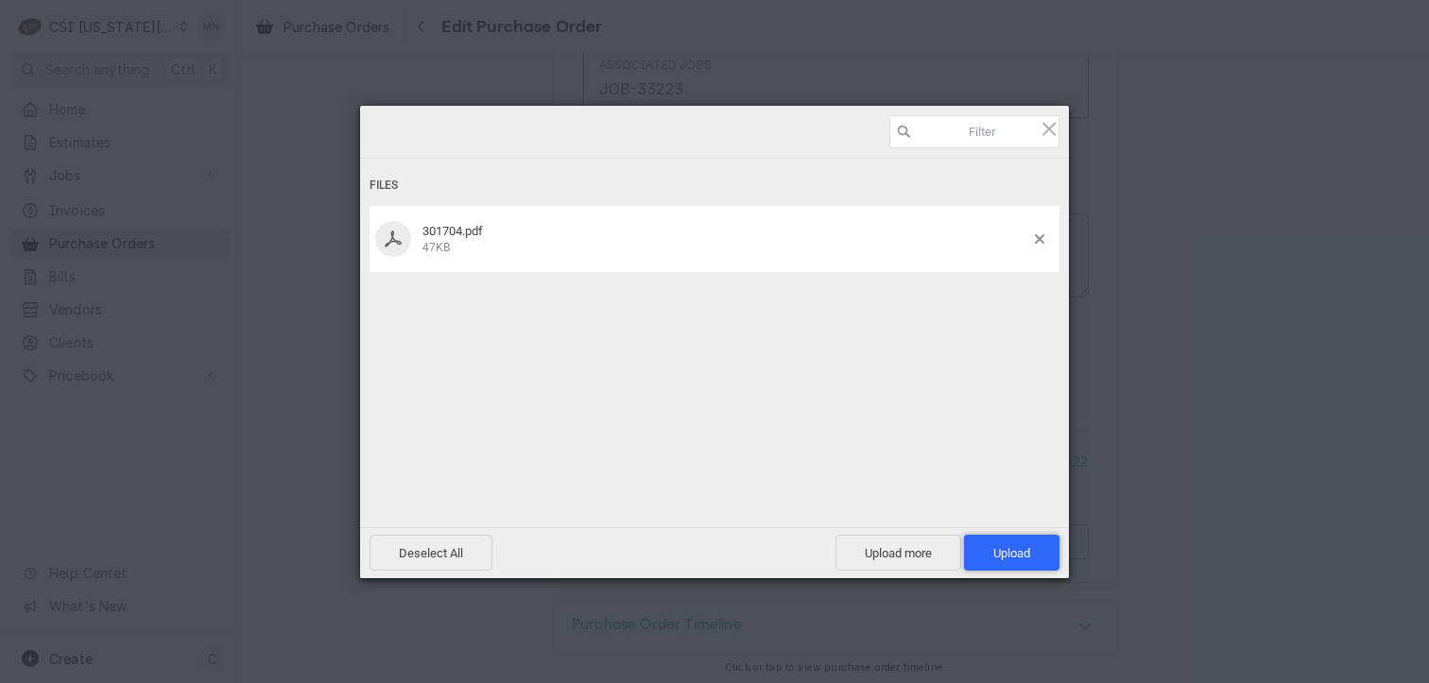
click at [1013, 541] on span "Upload 1" at bounding box center [1011, 553] width 95 height 36
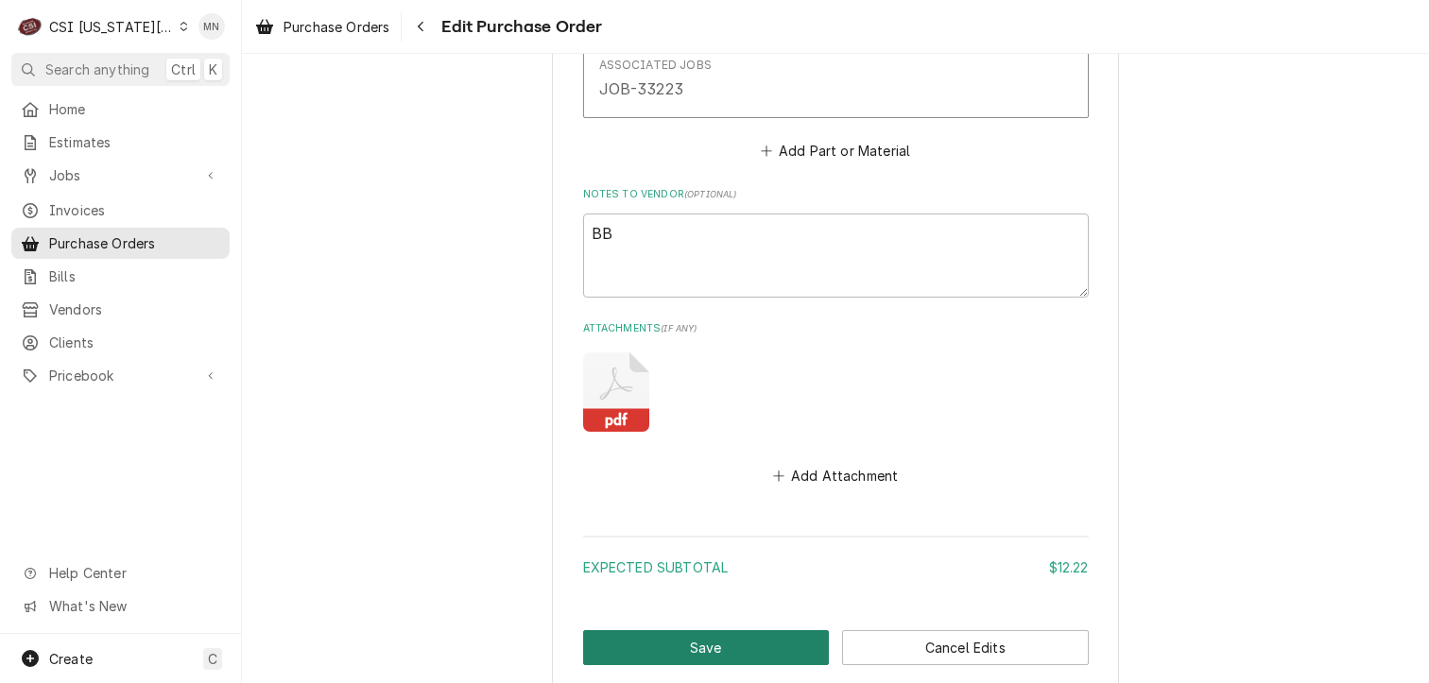
click at [706, 651] on button "Save" at bounding box center [706, 647] width 247 height 35
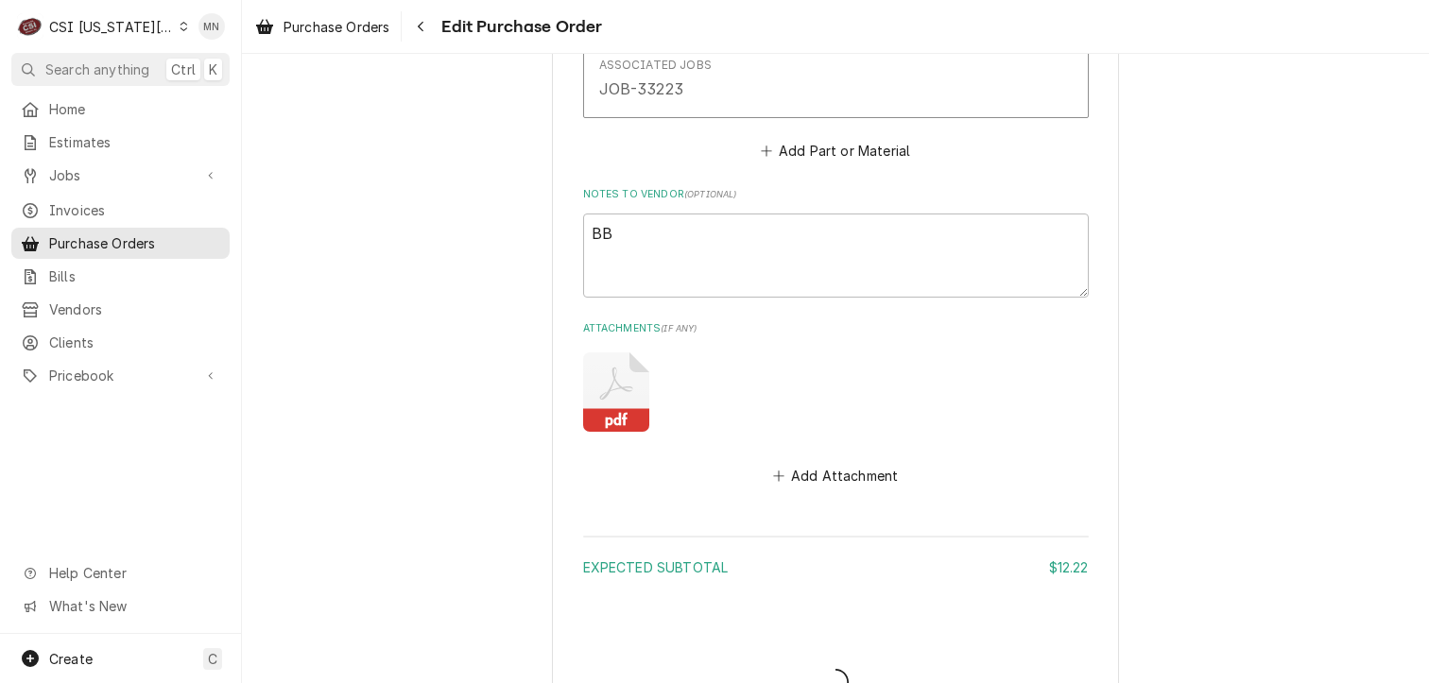
type textarea "x"
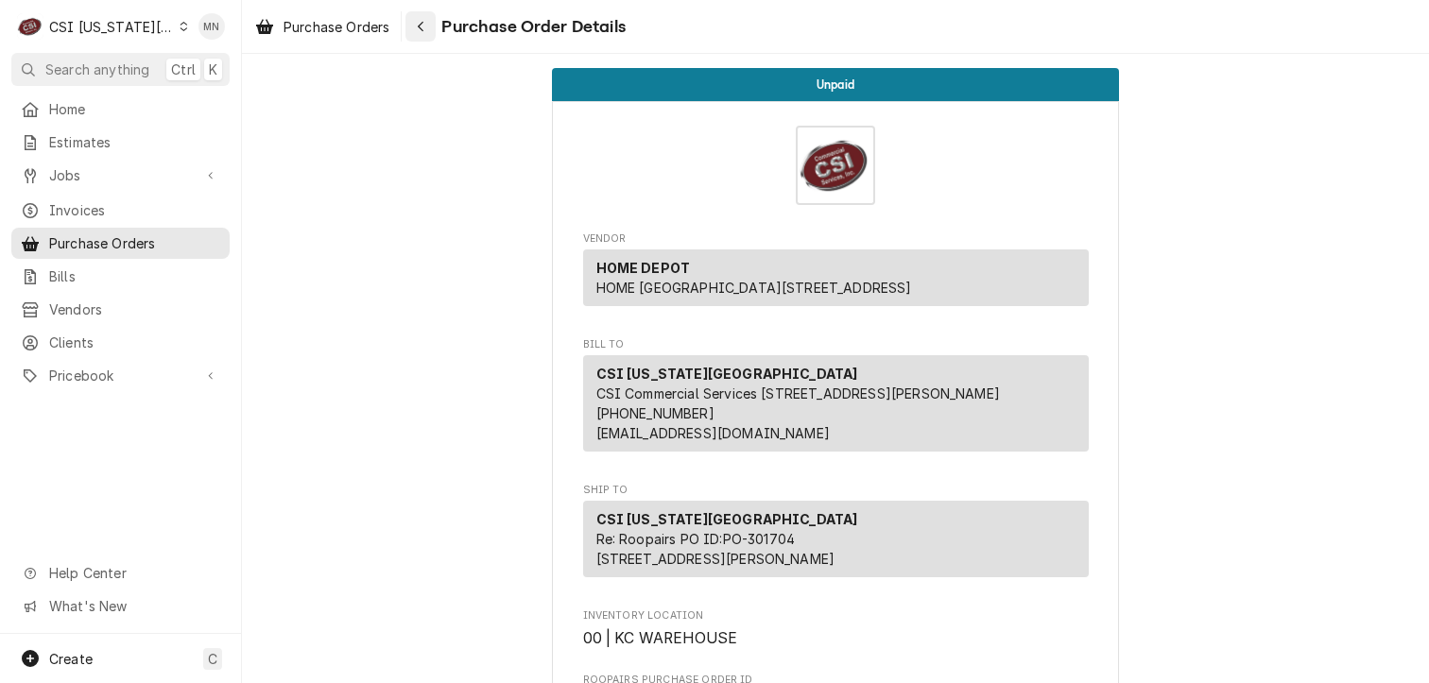
click at [423, 29] on icon "Navigate back" at bounding box center [421, 27] width 6 height 10
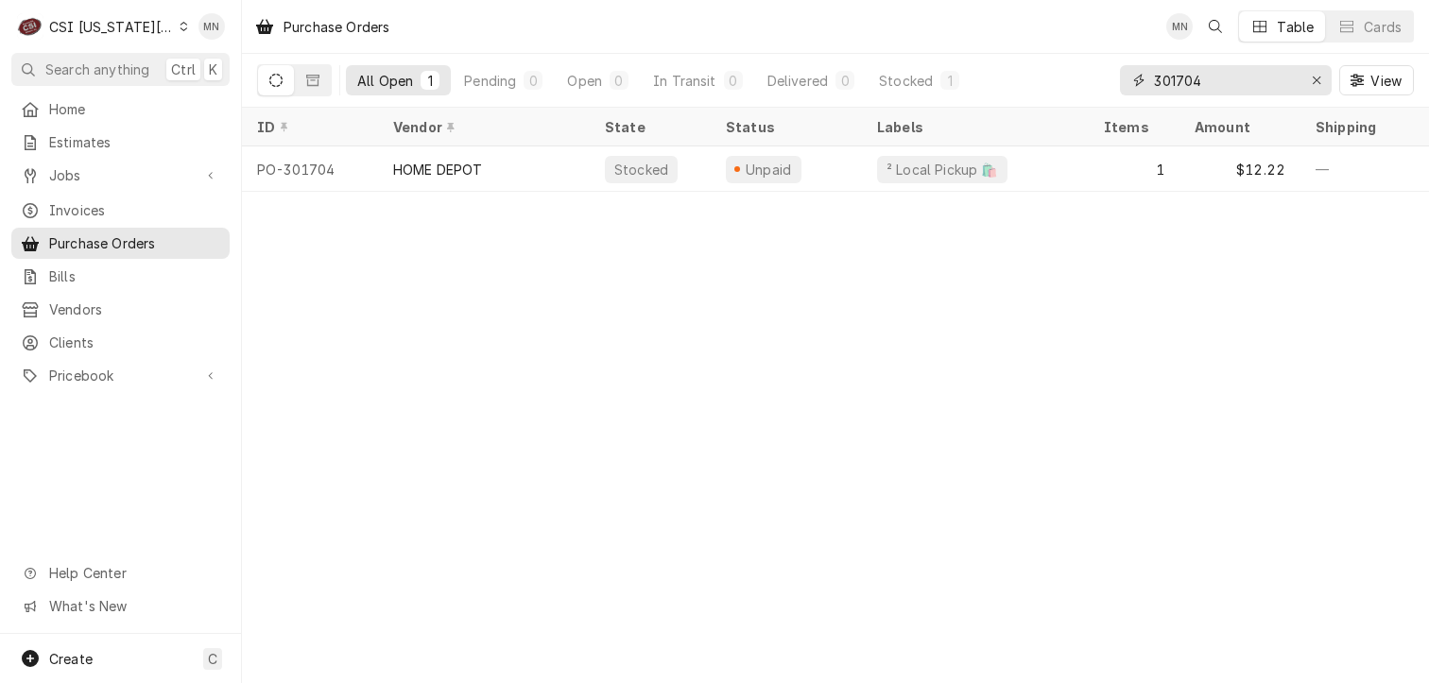
click at [1213, 70] on input "301704" at bounding box center [1225, 80] width 142 height 30
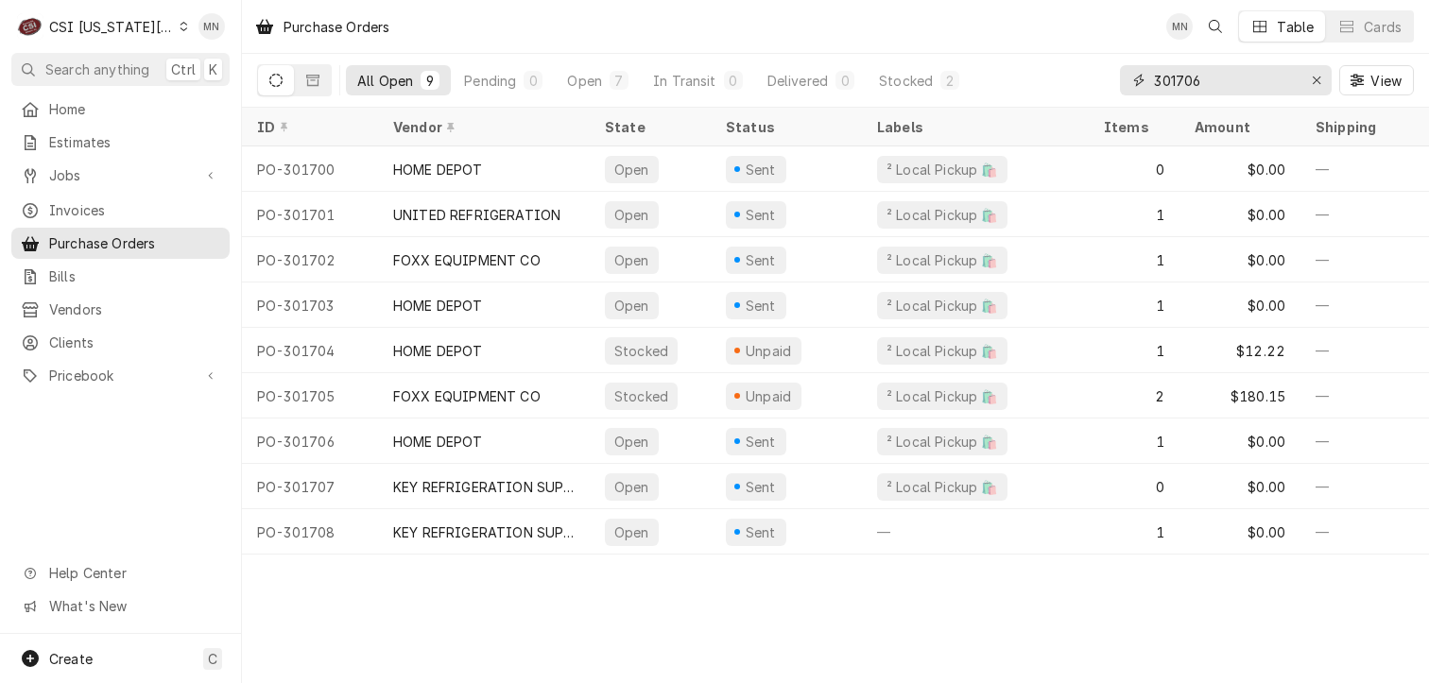
type input "301706"
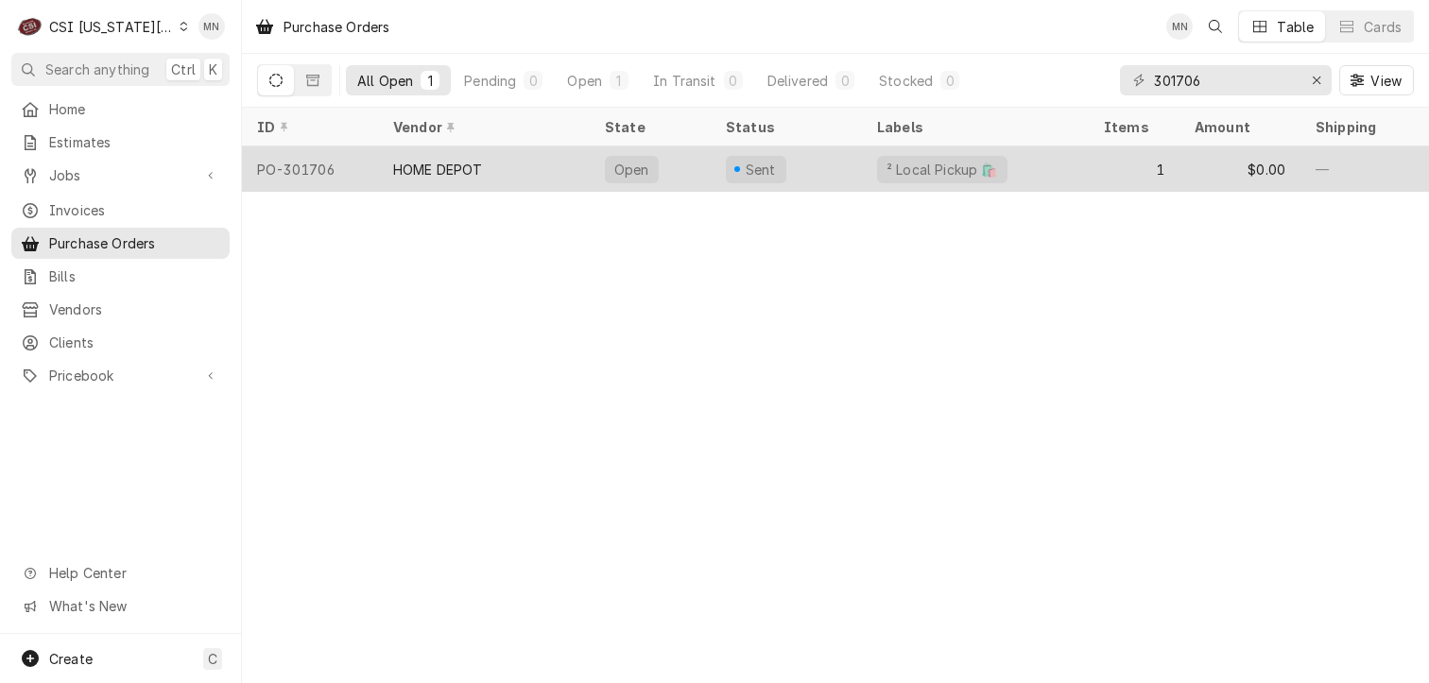
click at [576, 178] on div "HOME DEPOT" at bounding box center [484, 168] width 212 height 45
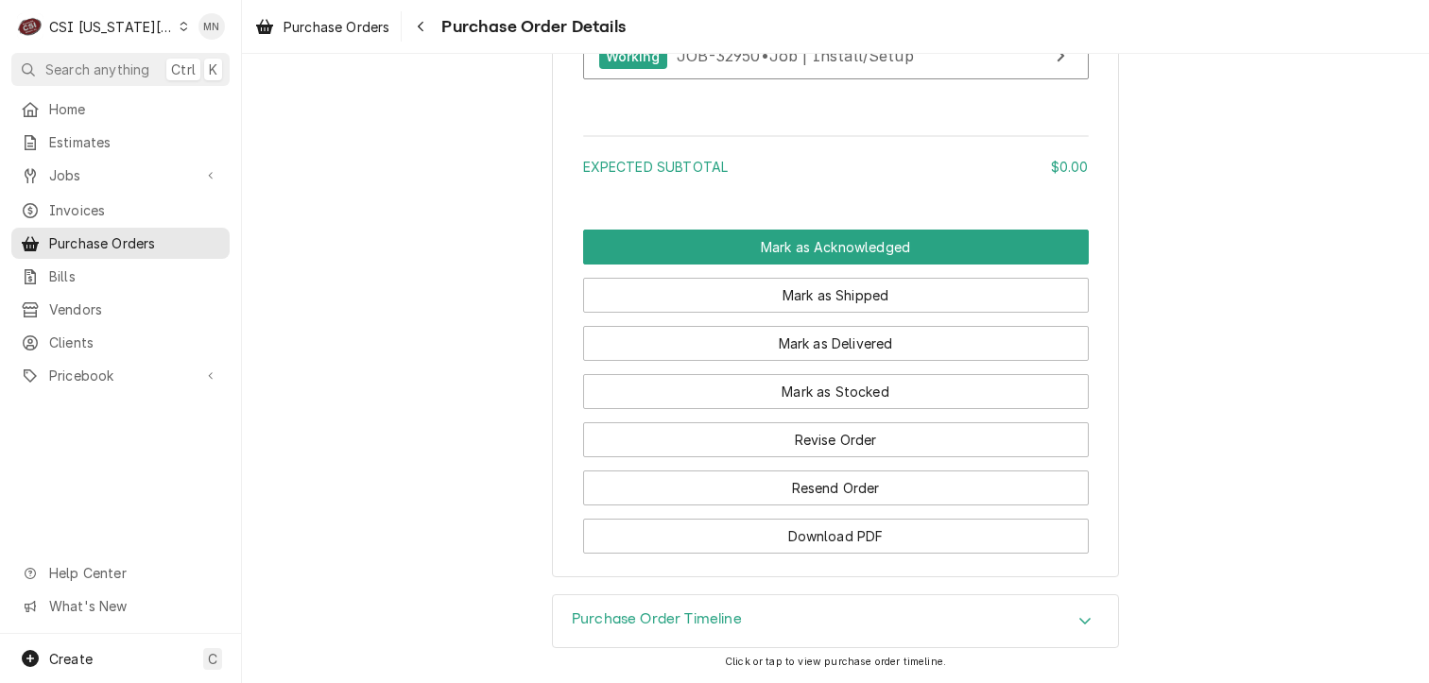
scroll to position [1632, 0]
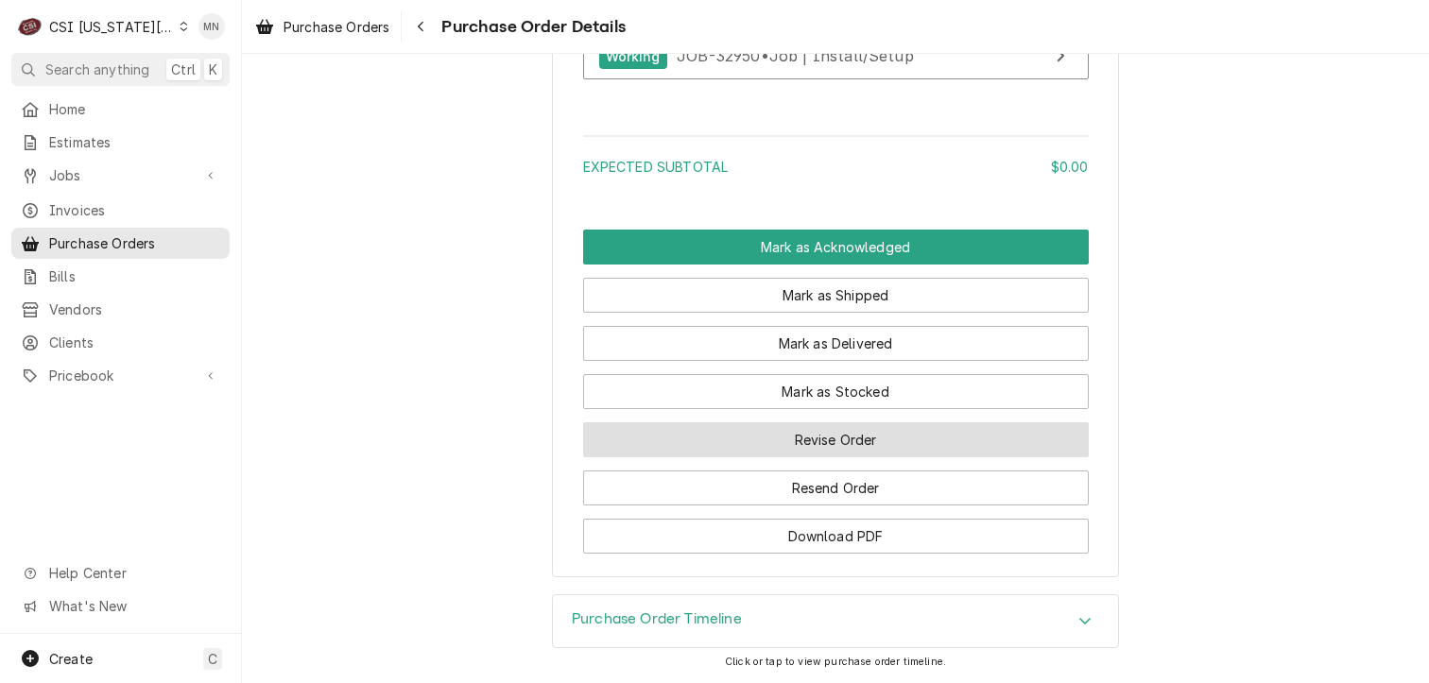
click at [857, 444] on button "Revise Order" at bounding box center [836, 439] width 506 height 35
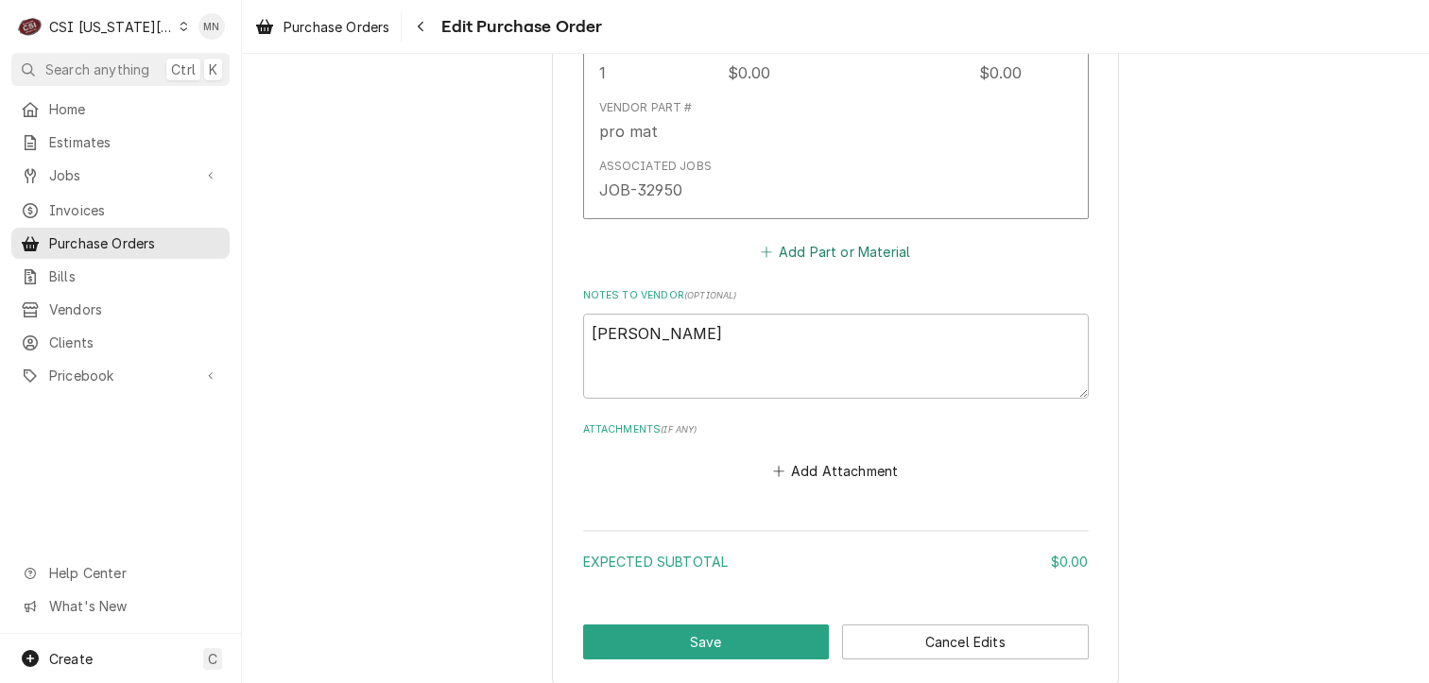
scroll to position [1124, 0]
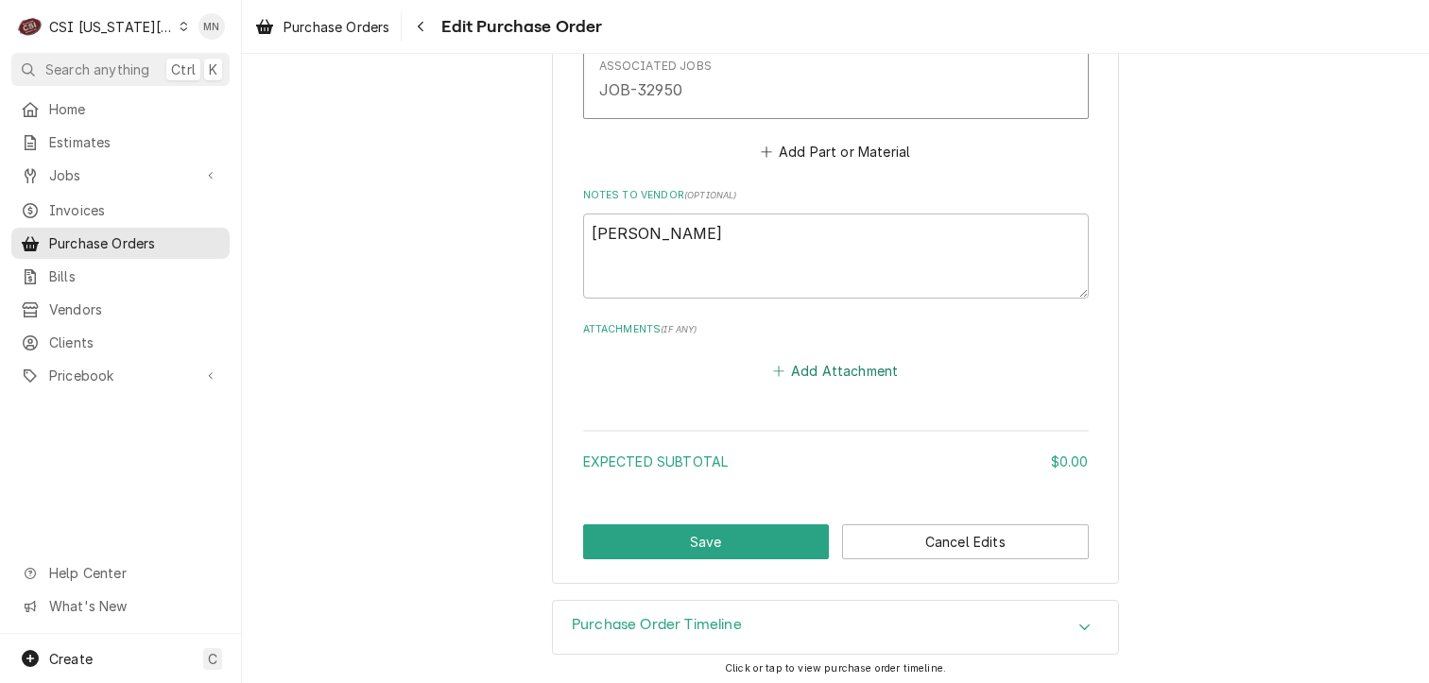
click at [822, 366] on button "Add Attachment" at bounding box center [835, 370] width 132 height 26
type textarea "x"
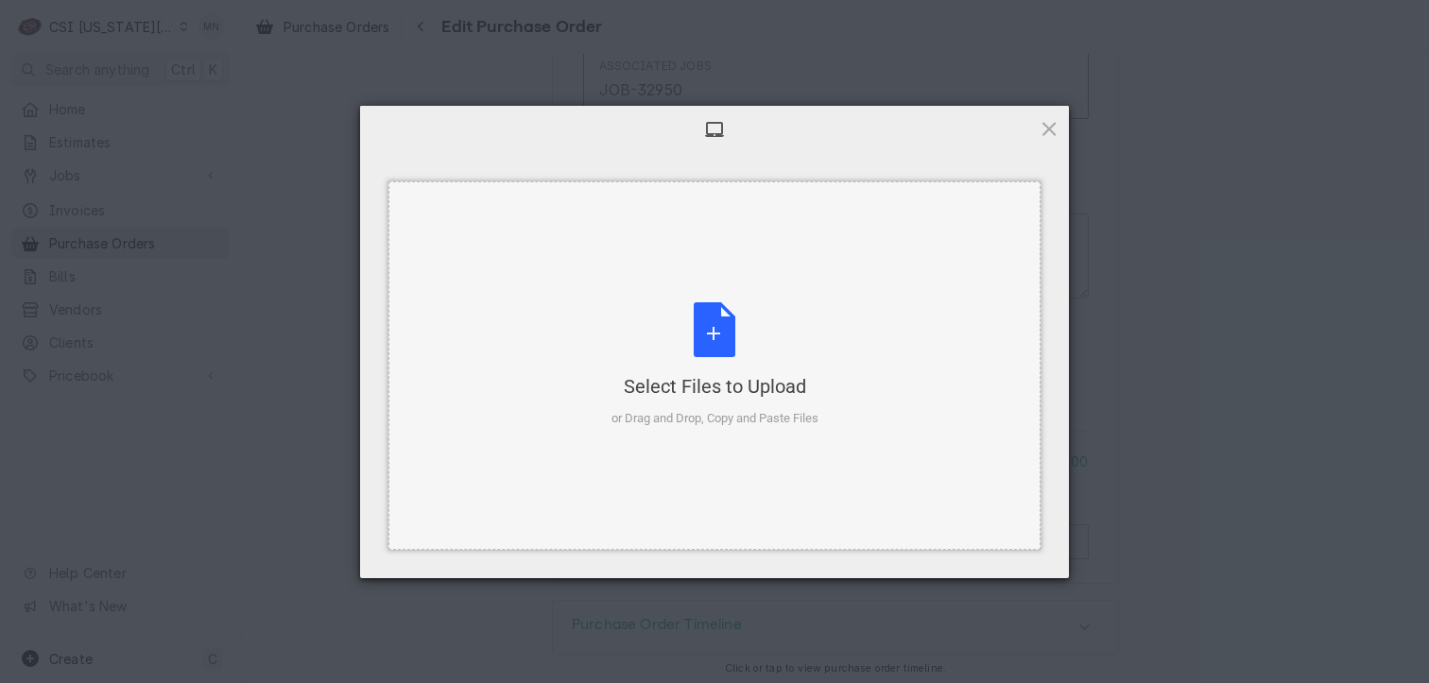
click at [709, 370] on div "Select Files to Upload or Drag and Drop, Copy and Paste Files" at bounding box center [714, 365] width 207 height 126
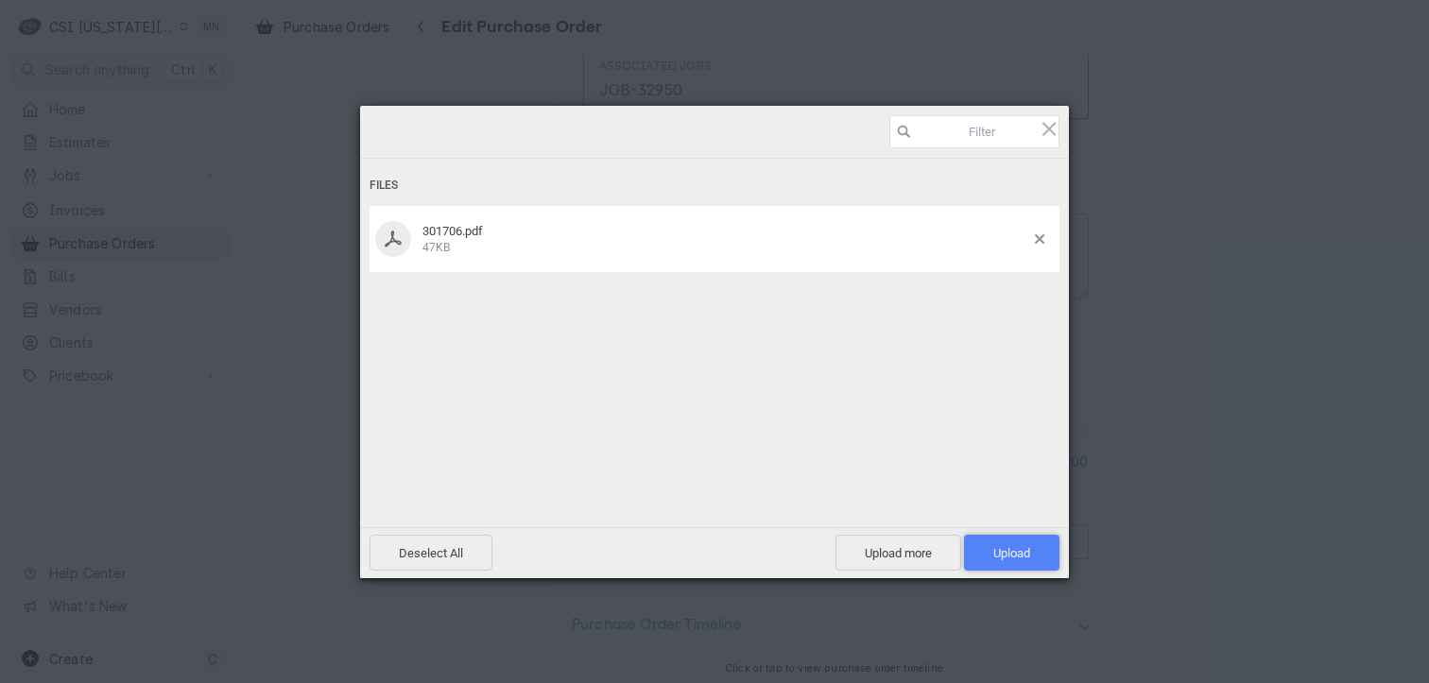
click at [1031, 547] on span "Upload 1" at bounding box center [1011, 553] width 95 height 36
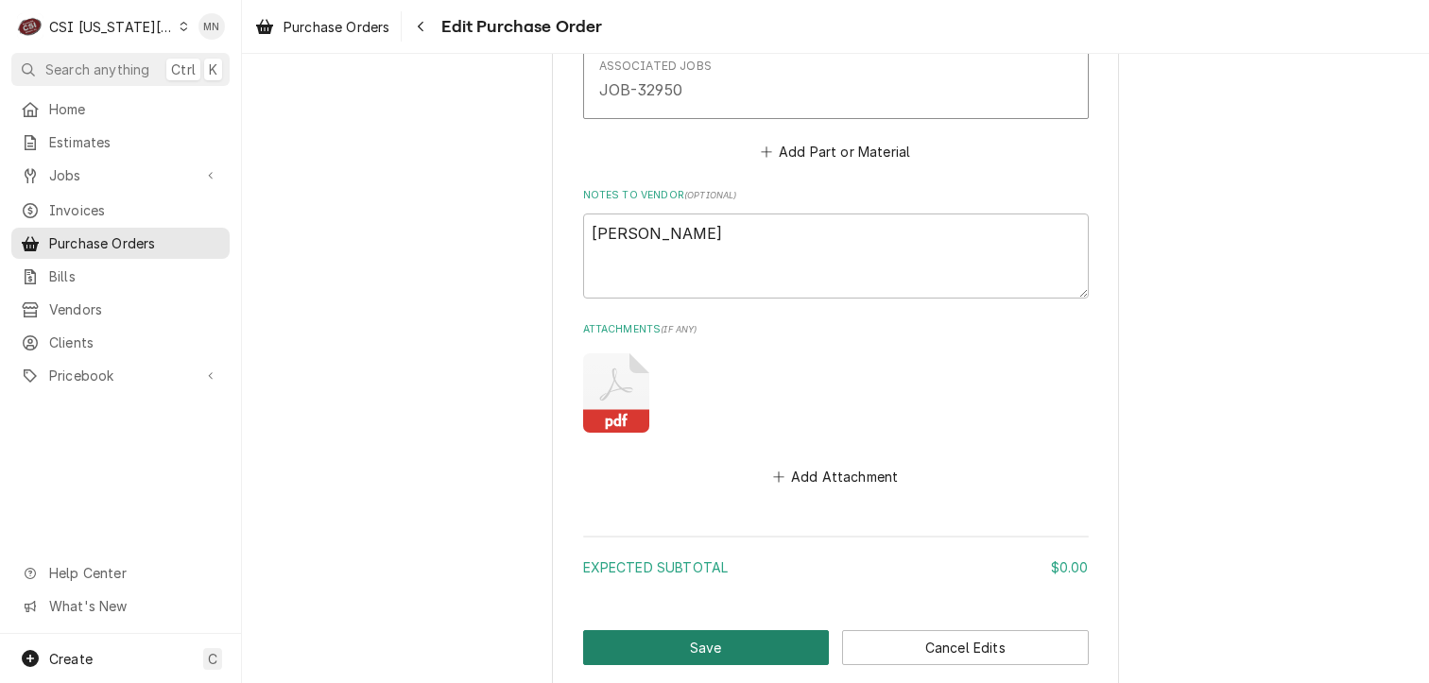
click at [708, 635] on button "Save" at bounding box center [706, 647] width 247 height 35
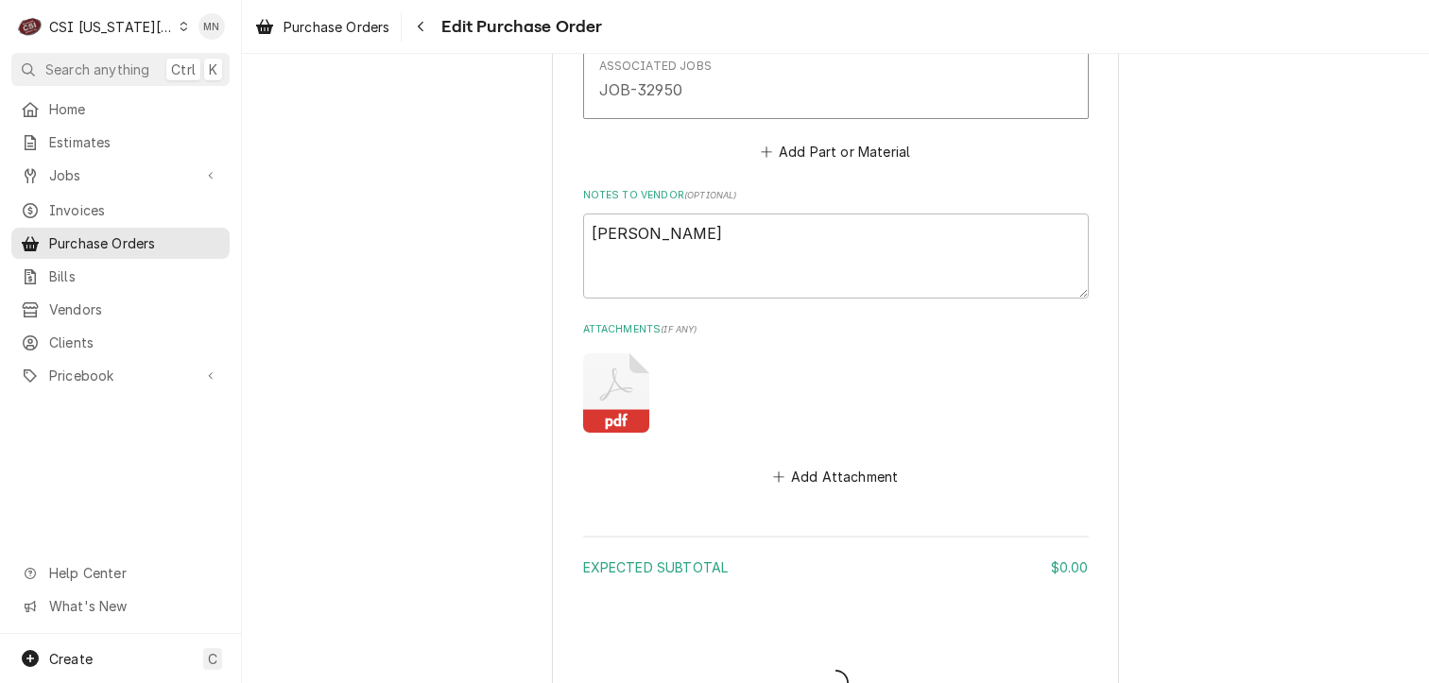
type textarea "x"
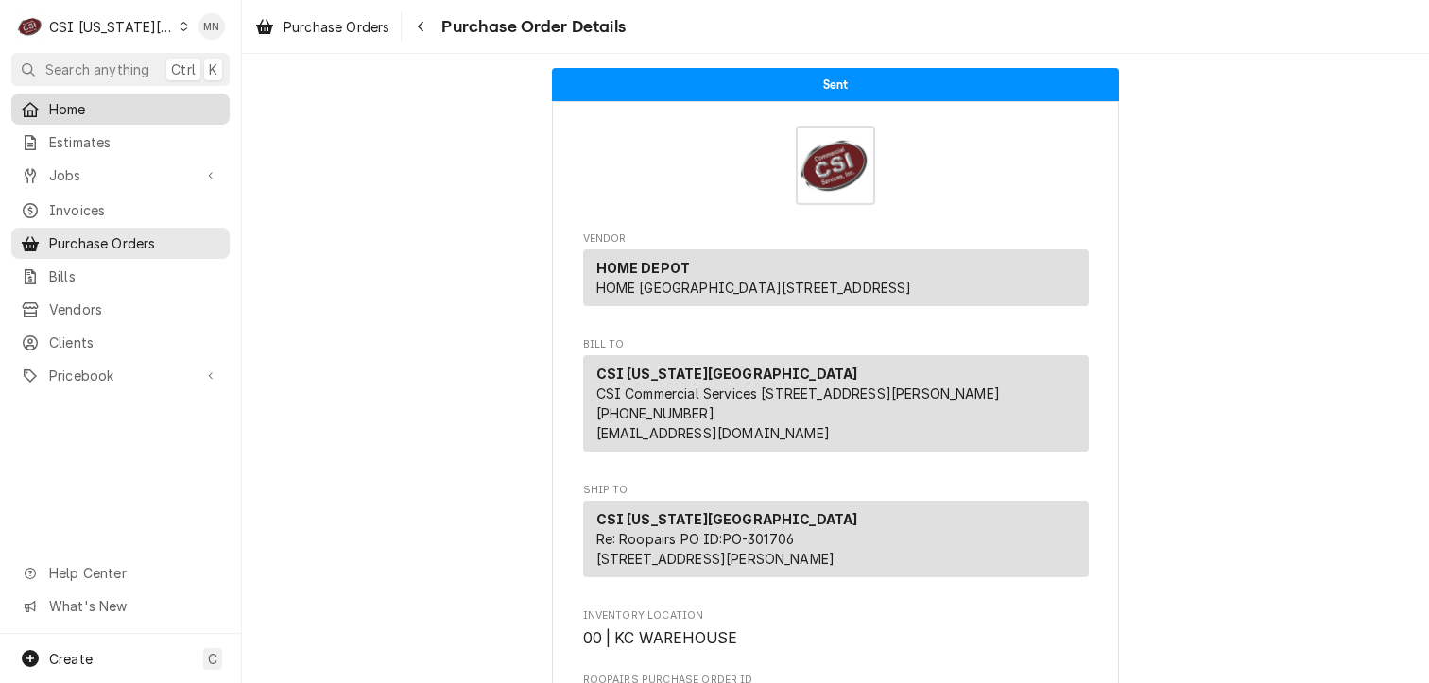
click at [73, 99] on span "Home" at bounding box center [134, 109] width 171 height 20
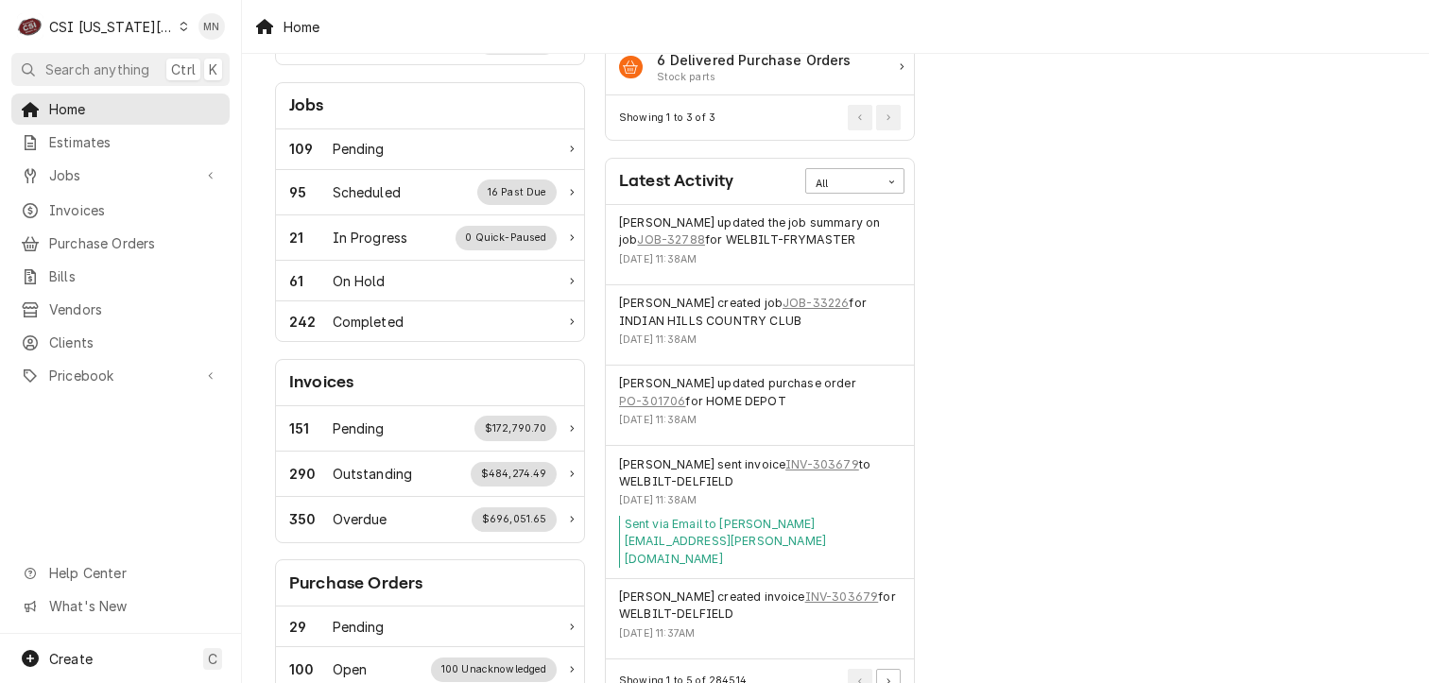
scroll to position [284, 0]
